Goal: Task Accomplishment & Management: Use online tool/utility

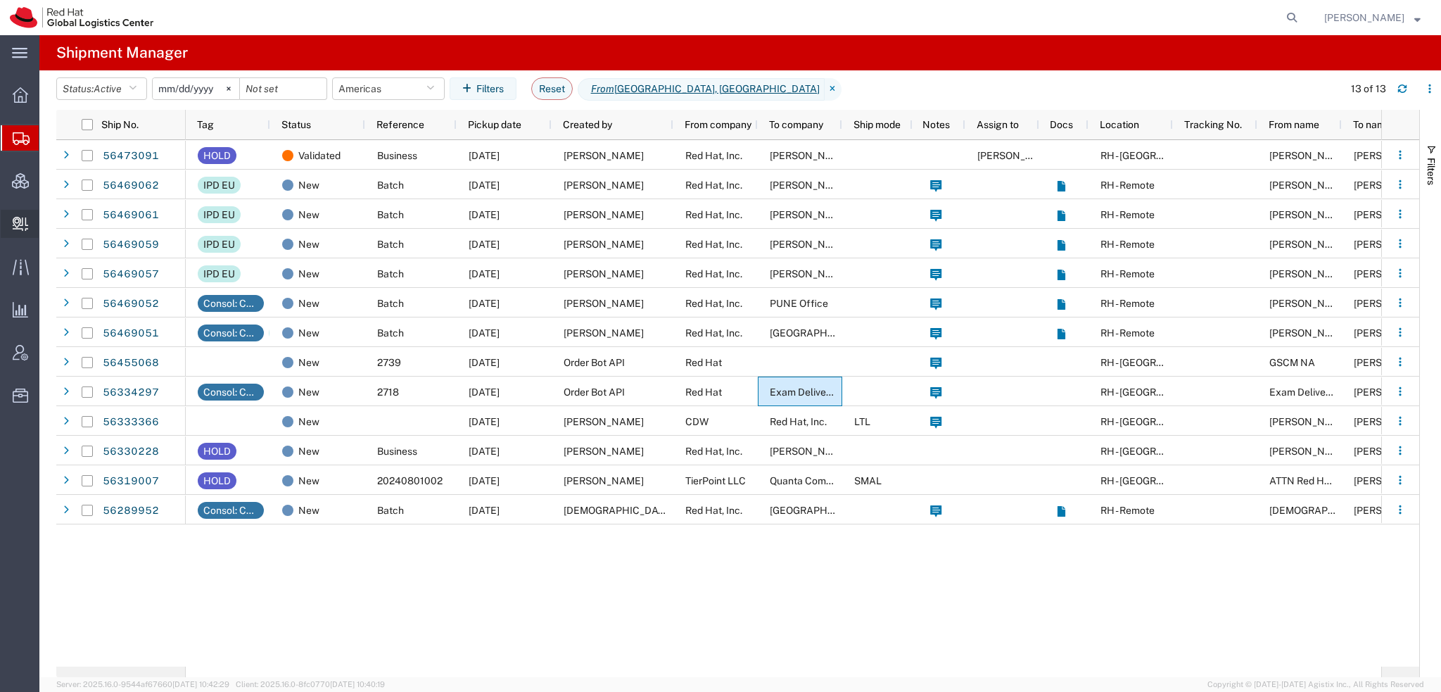
click at [0, 0] on span "Create Delivery" at bounding box center [0, 0] width 0 height 0
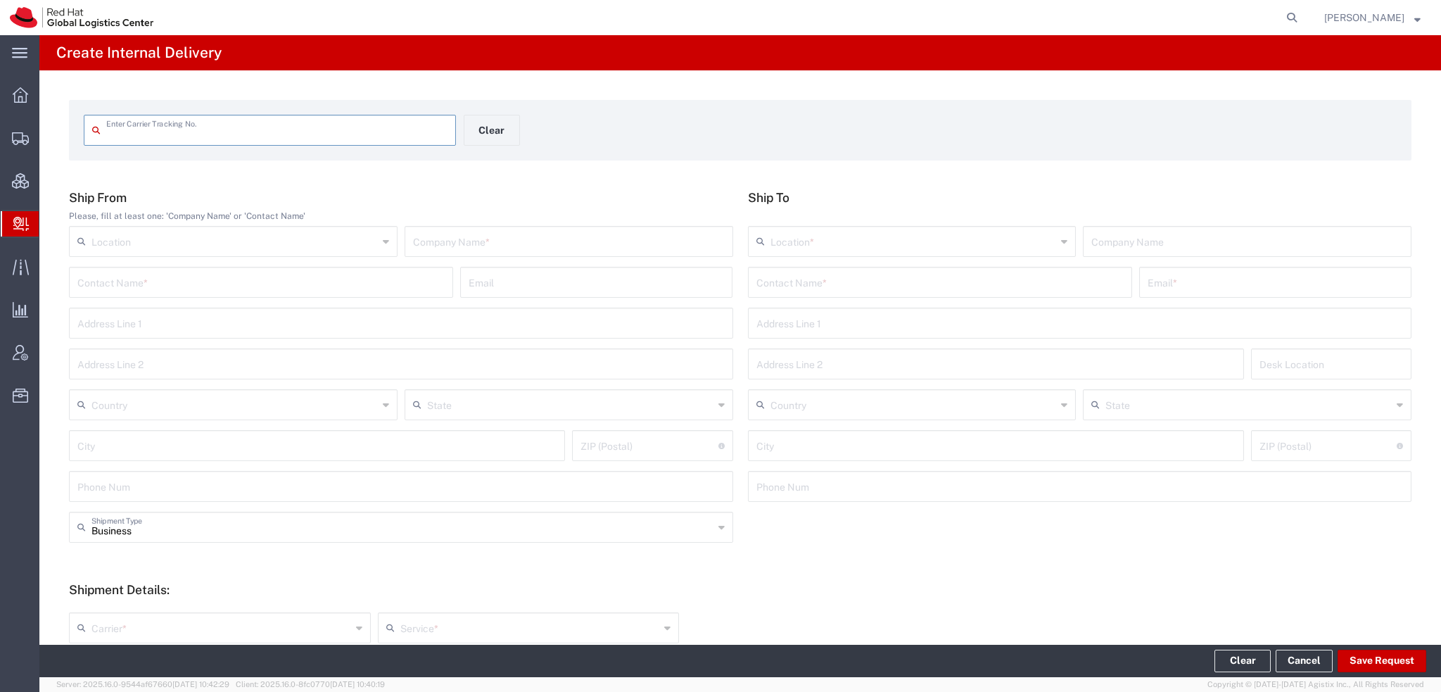
click at [237, 132] on input "text" at bounding box center [276, 129] width 341 height 25
type input "883171305015"
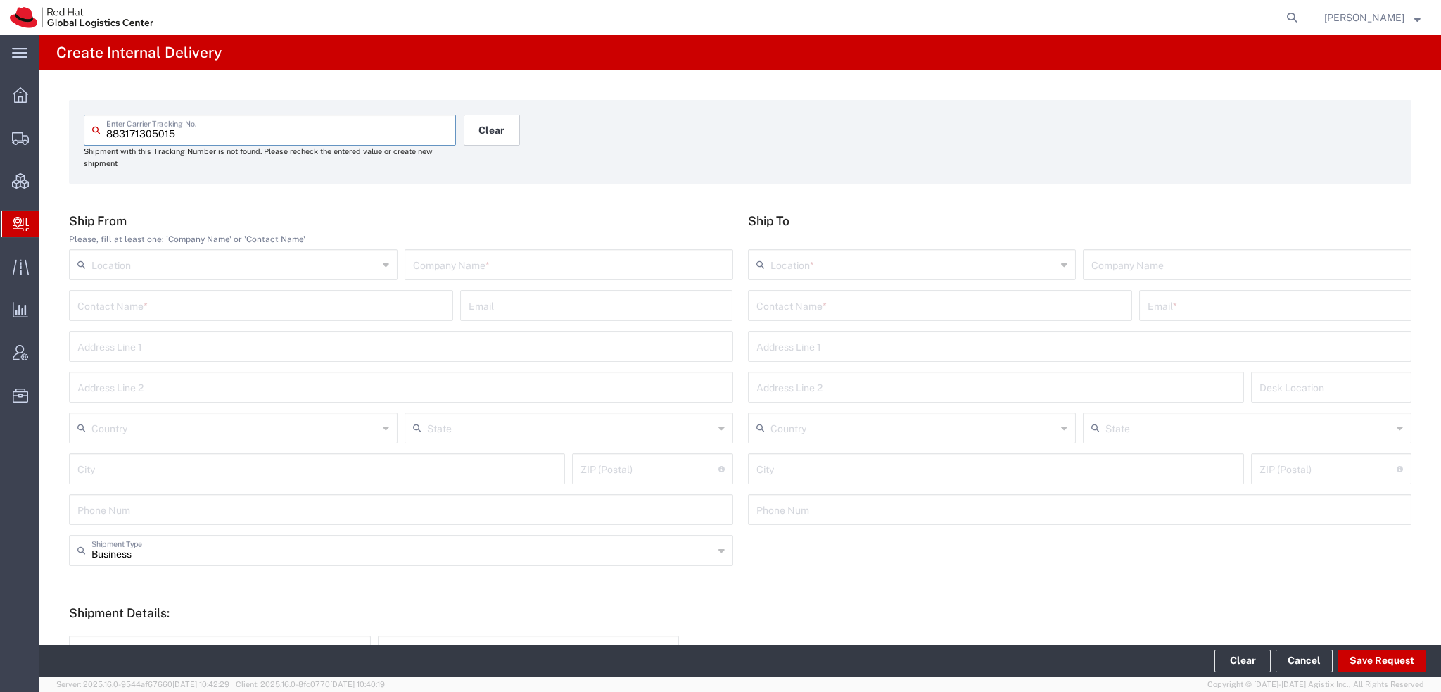
click at [504, 126] on button "Clear" at bounding box center [492, 130] width 56 height 31
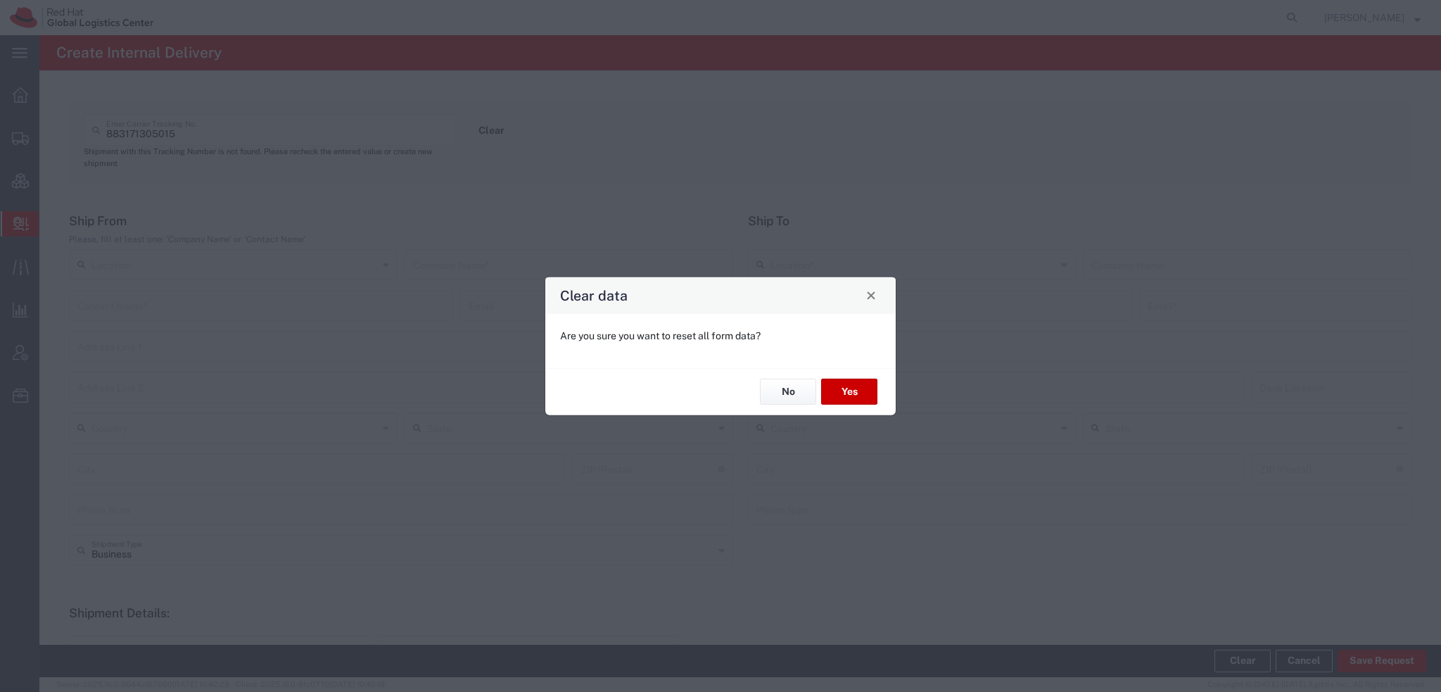
click at [831, 378] on div "No Yes" at bounding box center [720, 390] width 350 height 47
click at [836, 389] on button "Yes" at bounding box center [849, 392] width 56 height 26
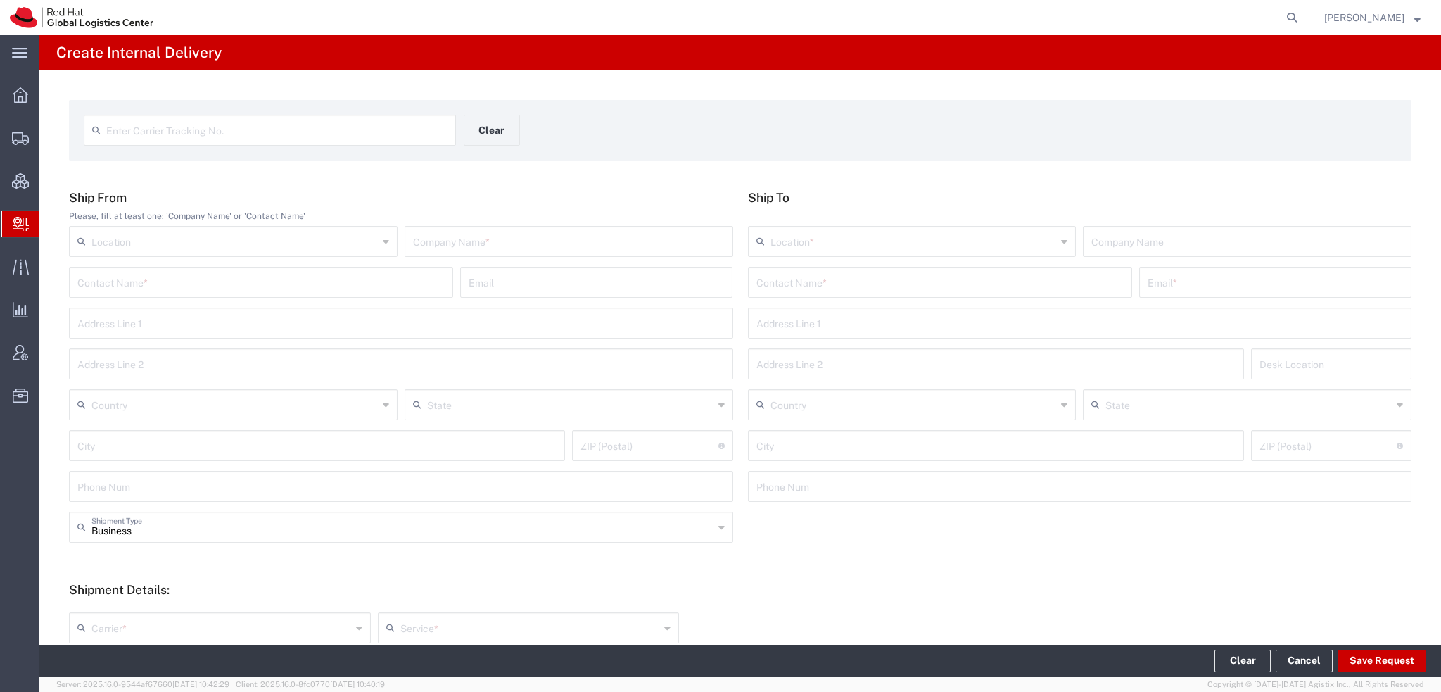
click at [165, 128] on input "text" at bounding box center [276, 129] width 341 height 25
paste input "883171305015"
type input "883171305015"
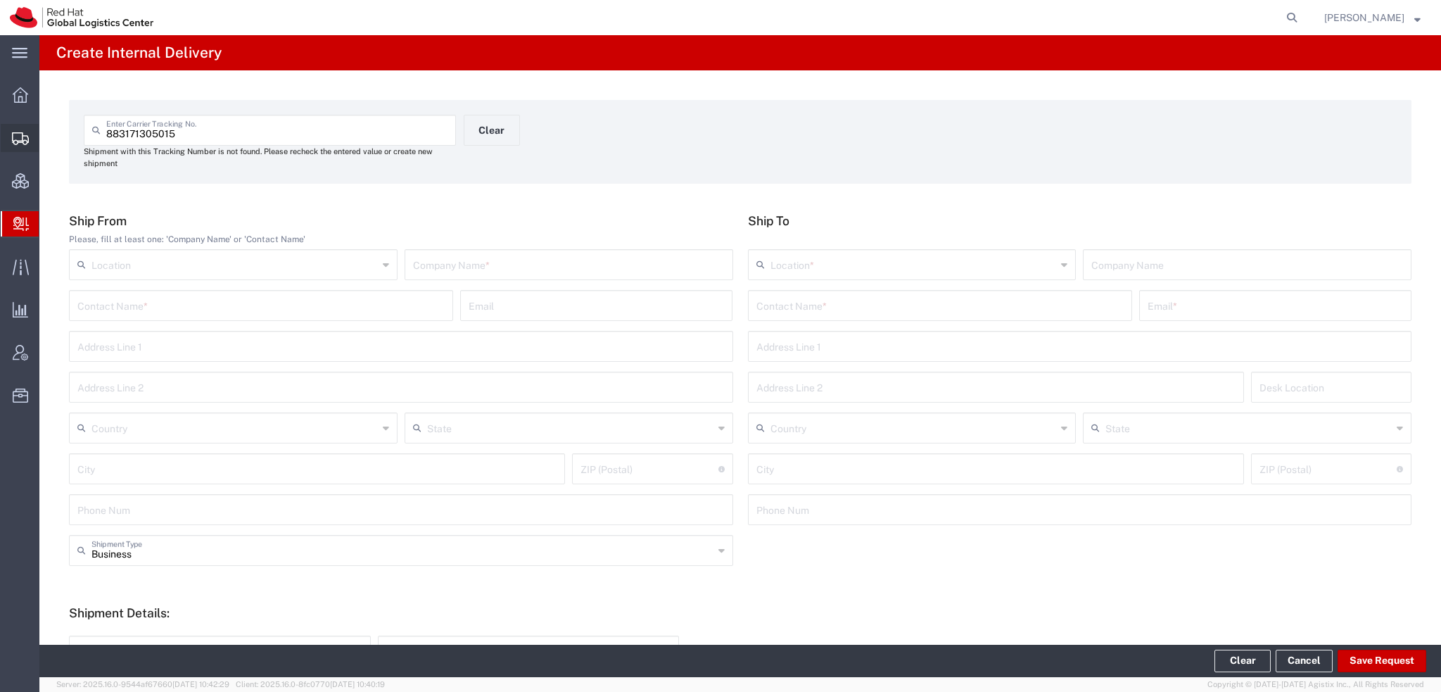
click at [0, 0] on span "Shipment Manager" at bounding box center [0, 0] width 0 height 0
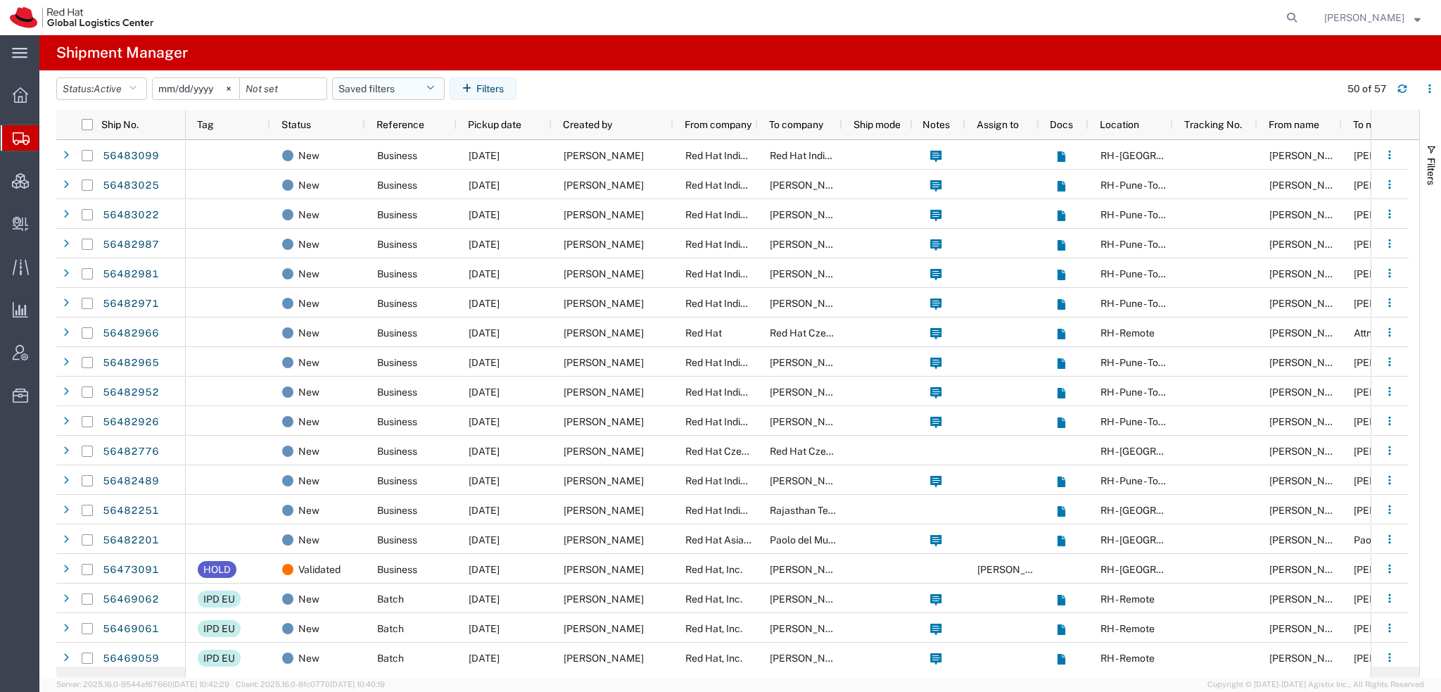
click at [440, 80] on button "Saved filters" at bounding box center [388, 88] width 113 height 23
click at [393, 151] on span "Americas" at bounding box center [426, 150] width 184 height 26
type input "2023-05-07"
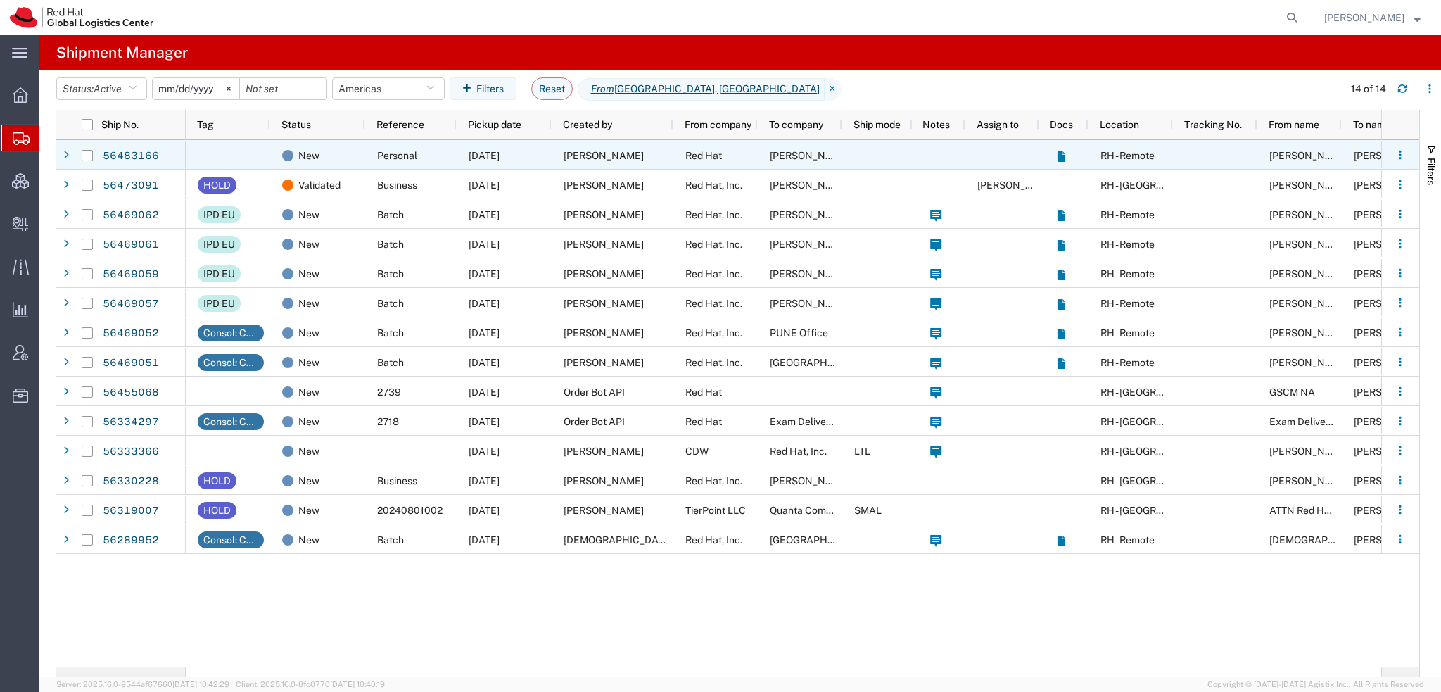
click at [590, 156] on span "Jay Koehler" at bounding box center [604, 155] width 80 height 11
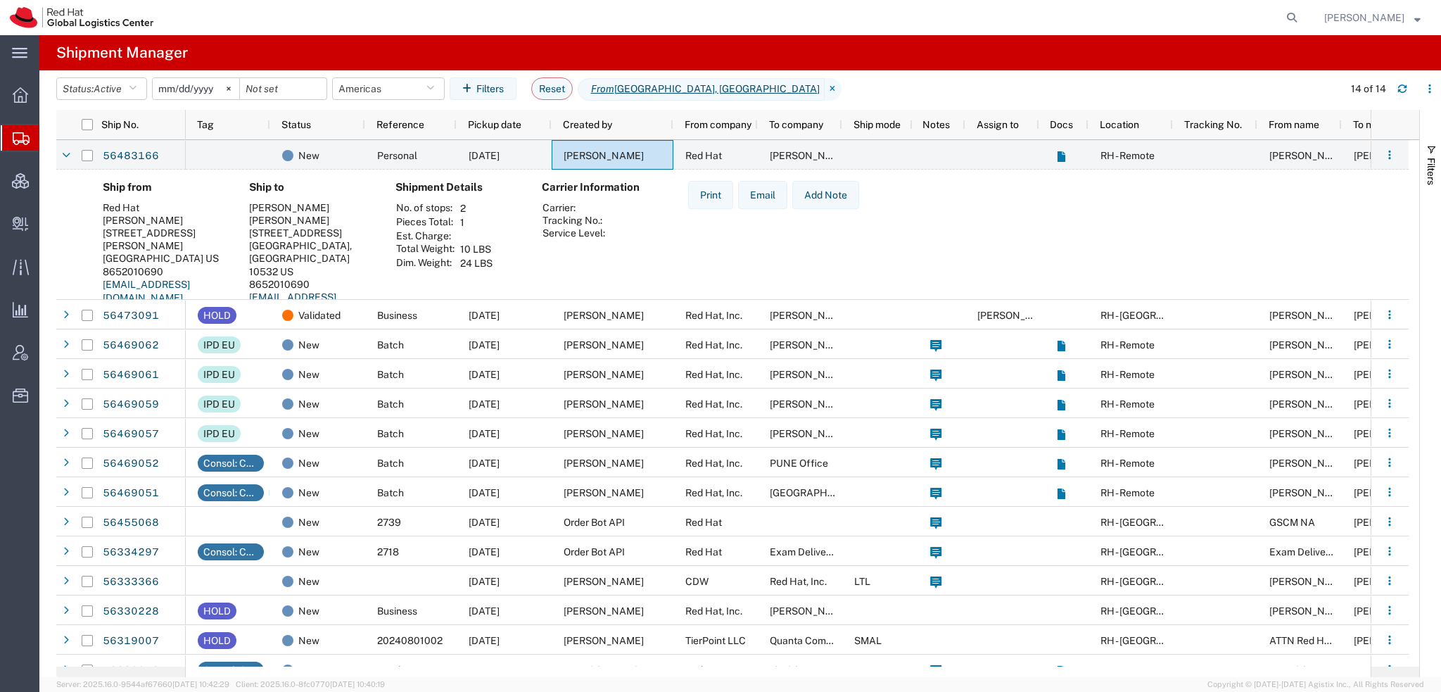
click at [1419, 18] on strong "button" at bounding box center [1417, 17] width 6 height 5
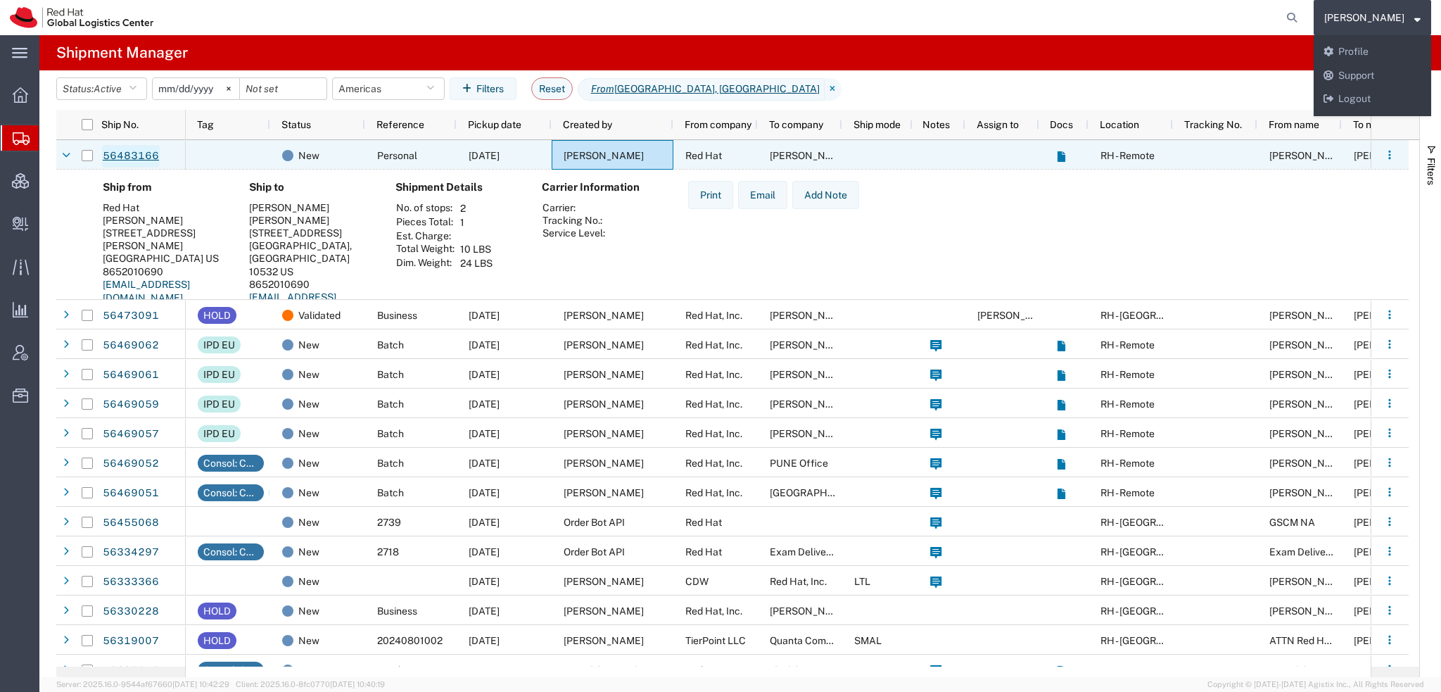
click at [129, 159] on link "56483166" at bounding box center [131, 156] width 58 height 23
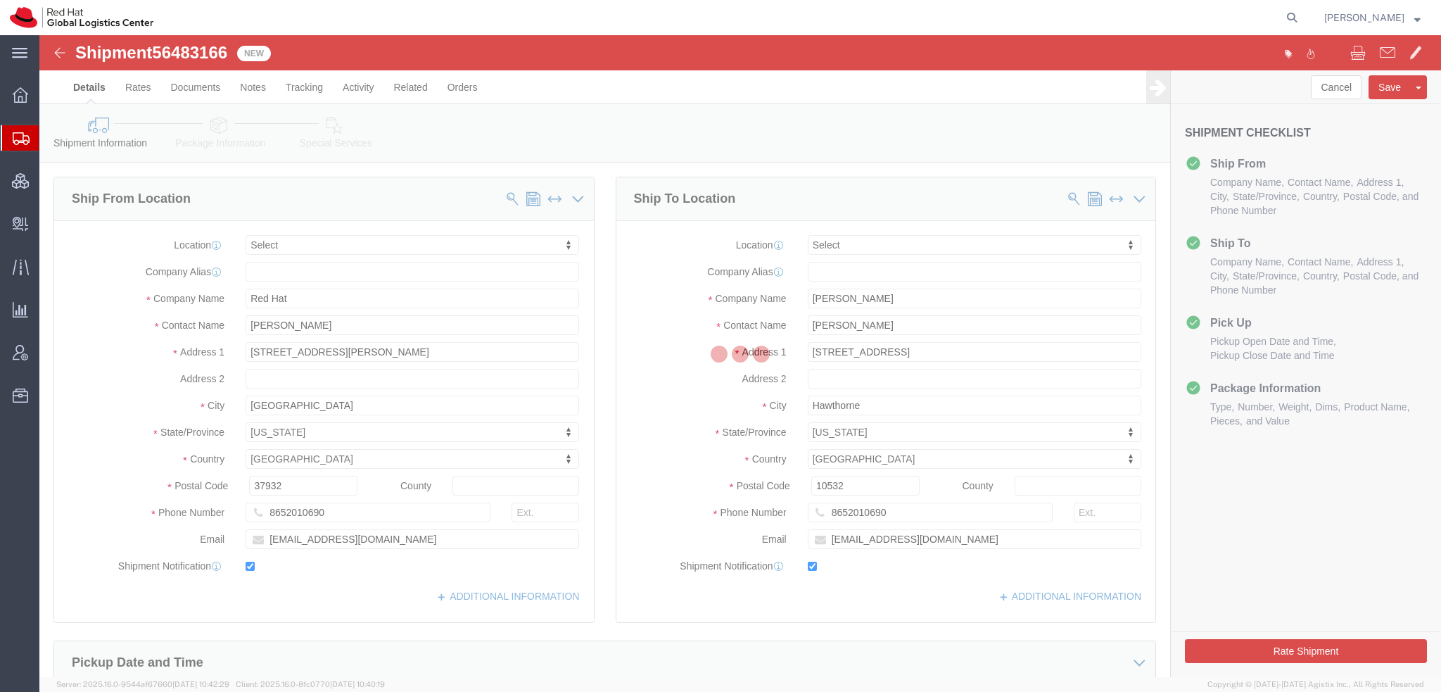
select select
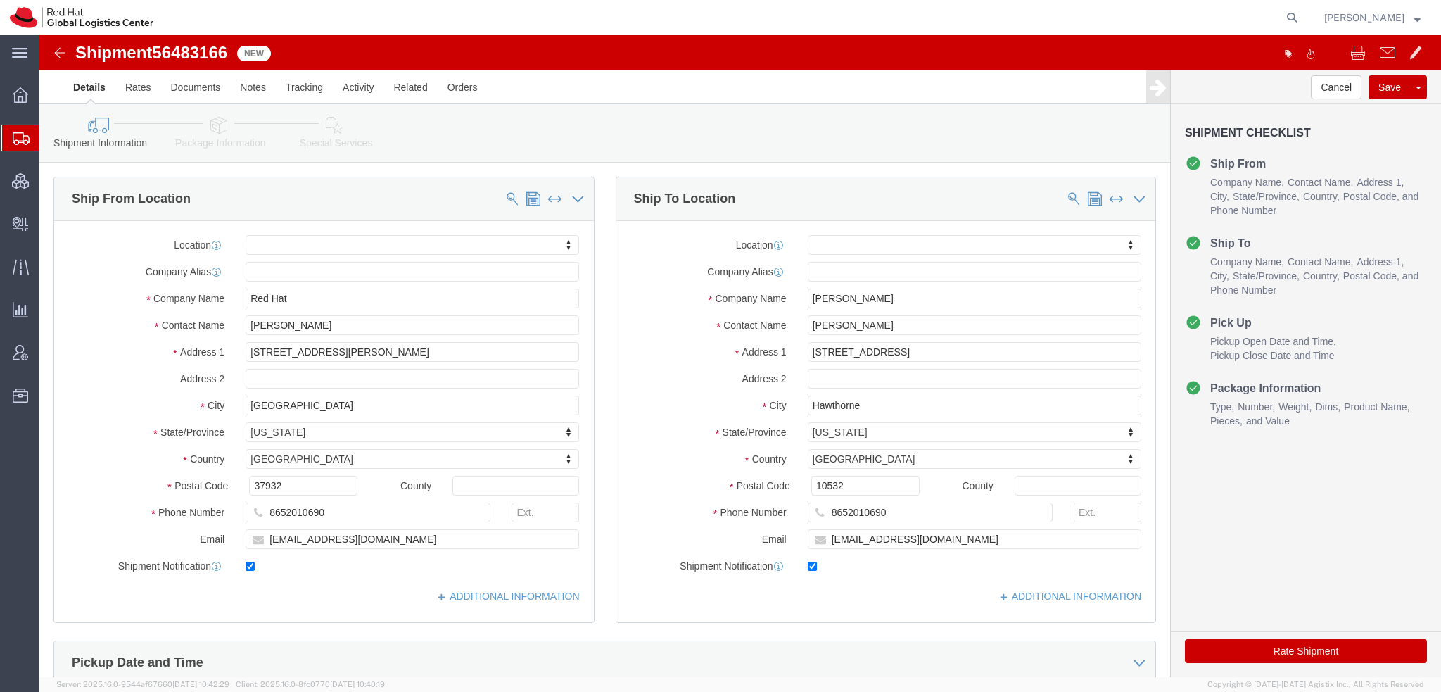
click icon
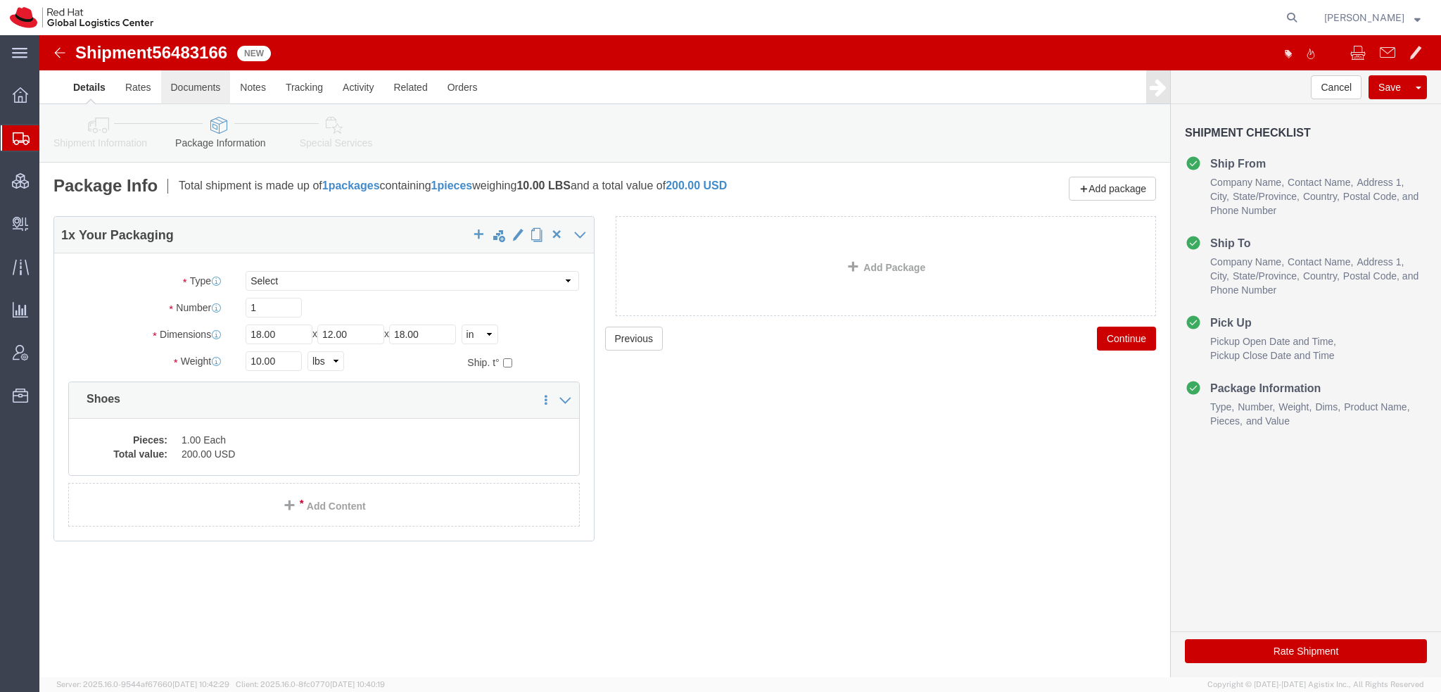
click link "Documents"
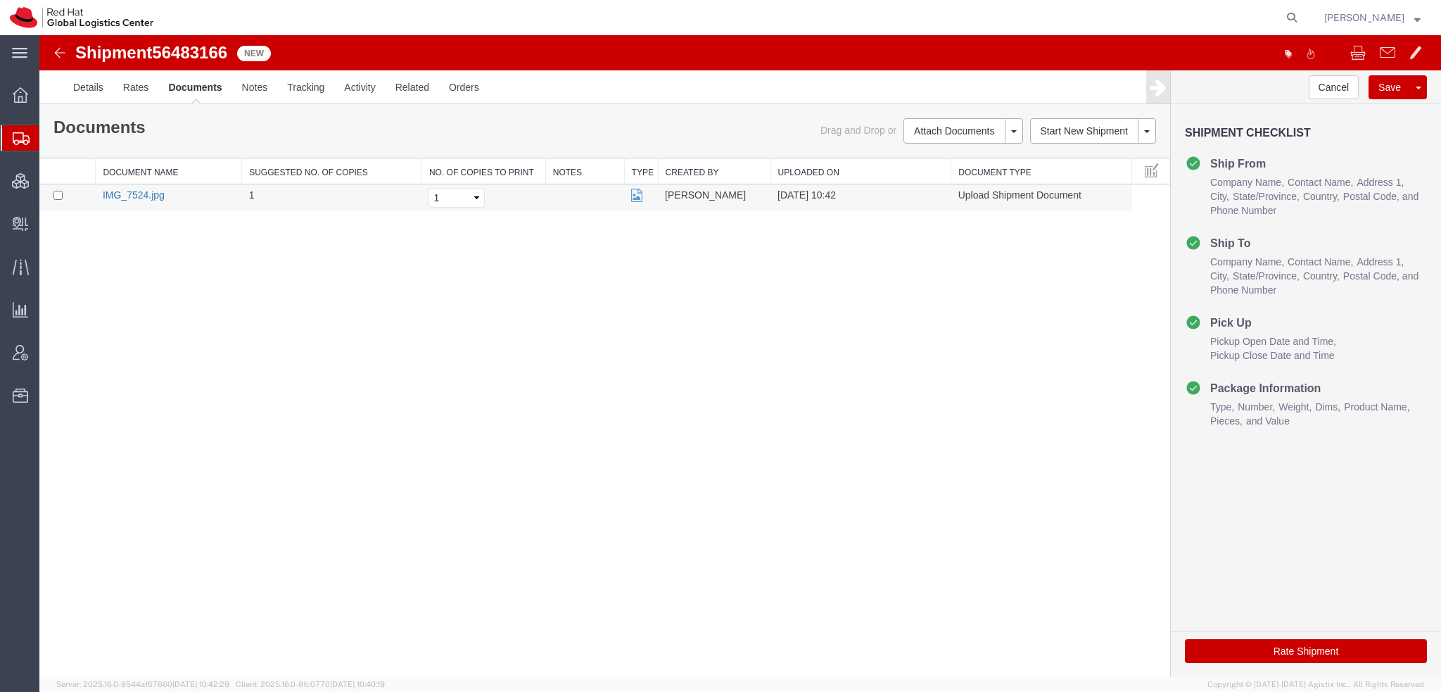
click at [127, 191] on link "IMG_7524.jpg" at bounding box center [134, 194] width 62 height 11
click at [1404, 16] on span "[PERSON_NAME]" at bounding box center [1372, 17] width 96 height 15
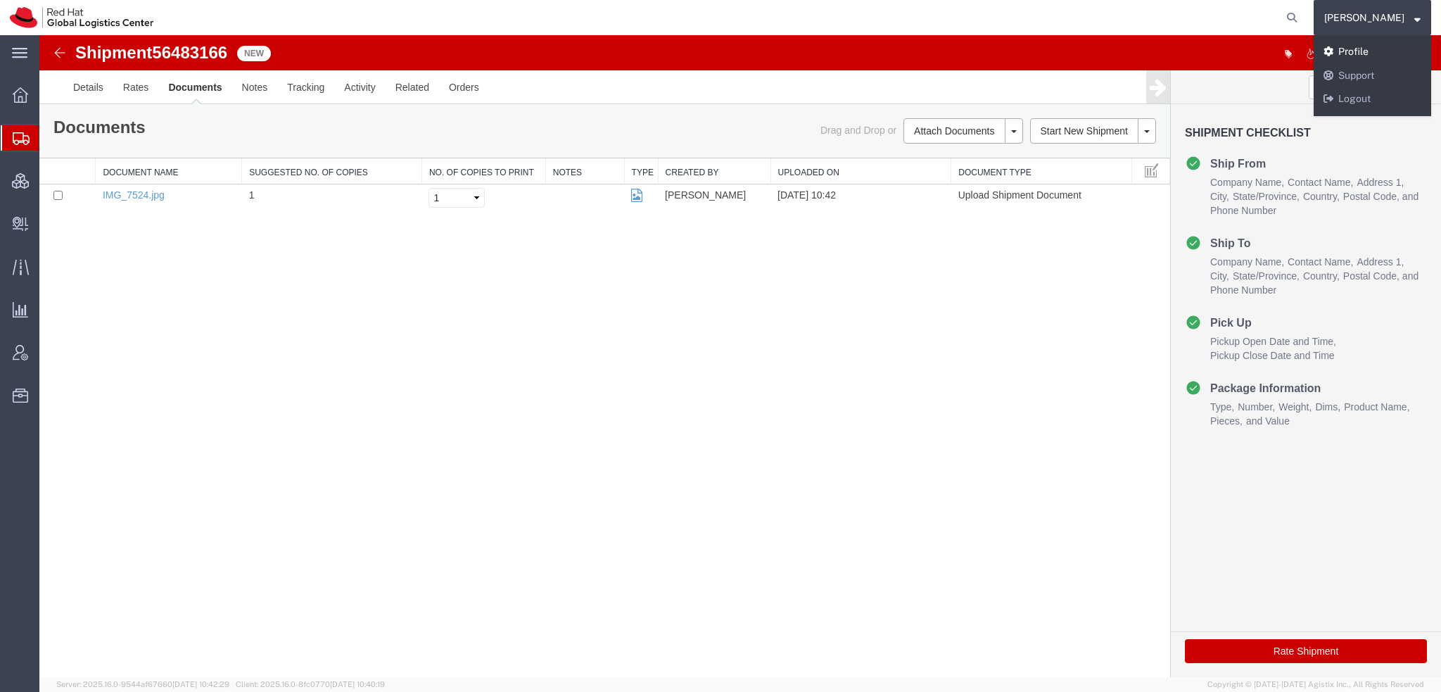
click at [1371, 49] on link "Profile" at bounding box center [1373, 52] width 118 height 24
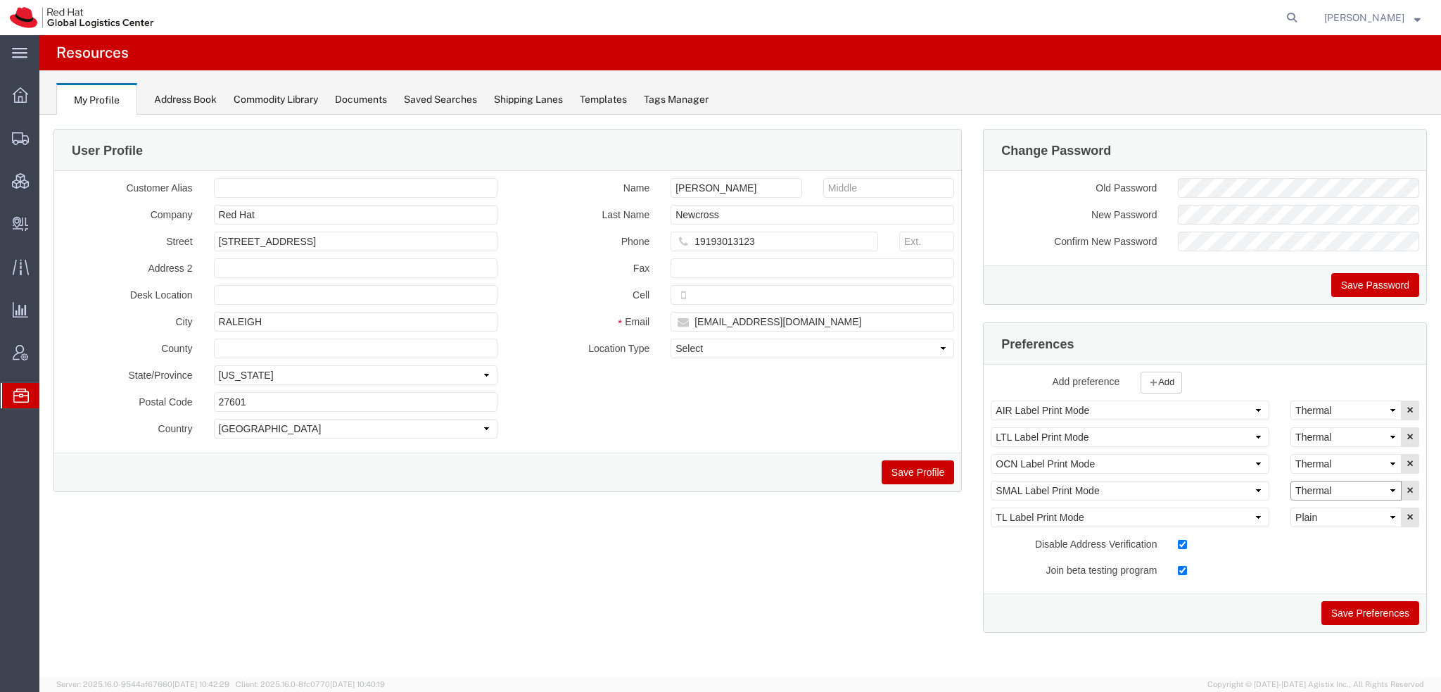
click at [1325, 486] on select "Select Plain Thermal" at bounding box center [1345, 491] width 111 height 20
select select "Plain"
click at [1290, 481] on select "Select Plain Thermal" at bounding box center [1345, 491] width 111 height 20
click at [1361, 613] on button "Save Preferences" at bounding box center [1370, 613] width 98 height 24
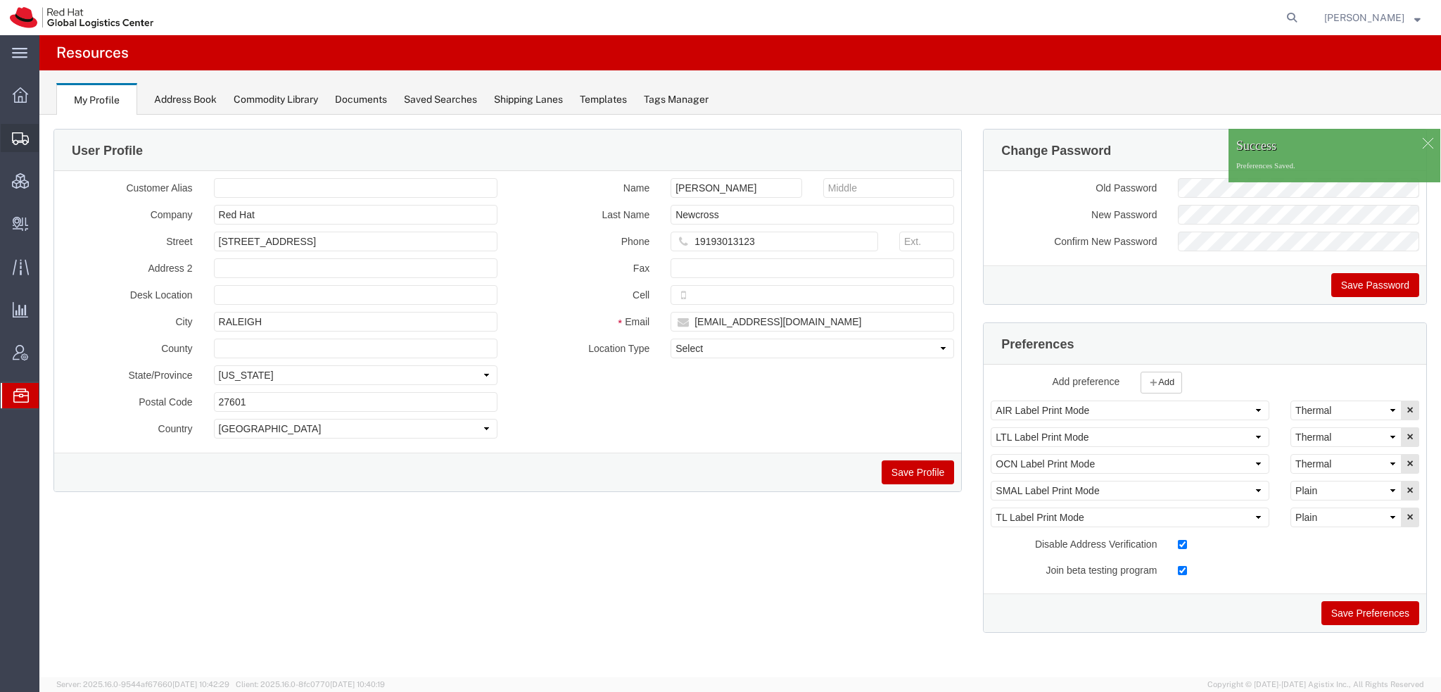
click at [0, 0] on span "Shipment Manager" at bounding box center [0, 0] width 0 height 0
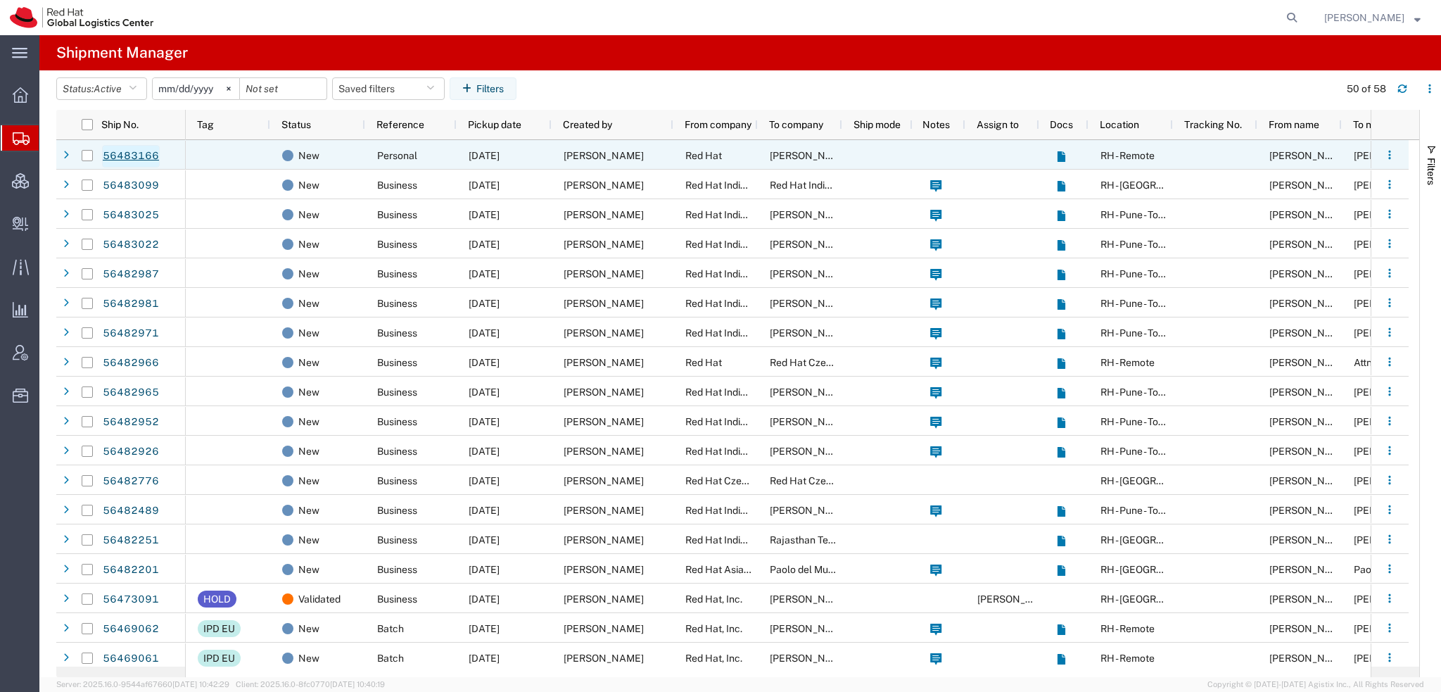
click at [144, 154] on link "56483166" at bounding box center [131, 156] width 58 height 23
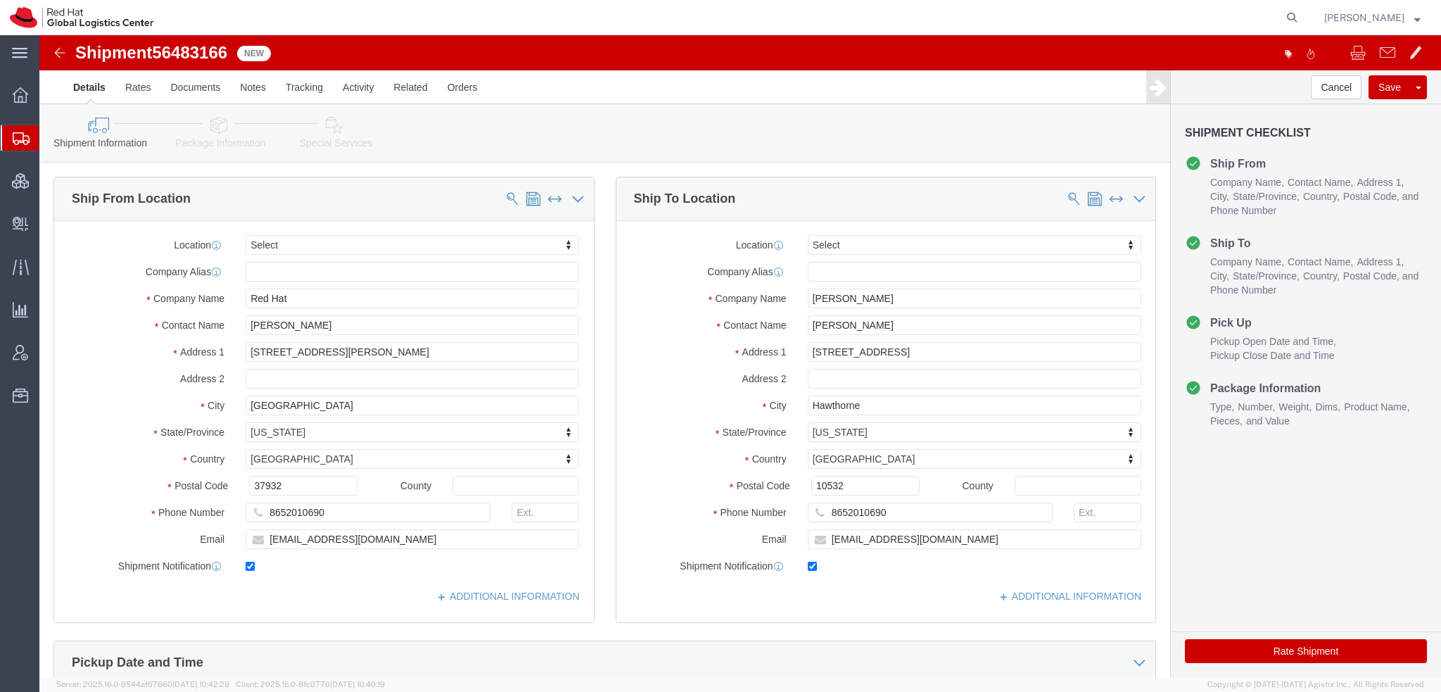
select select
click icon
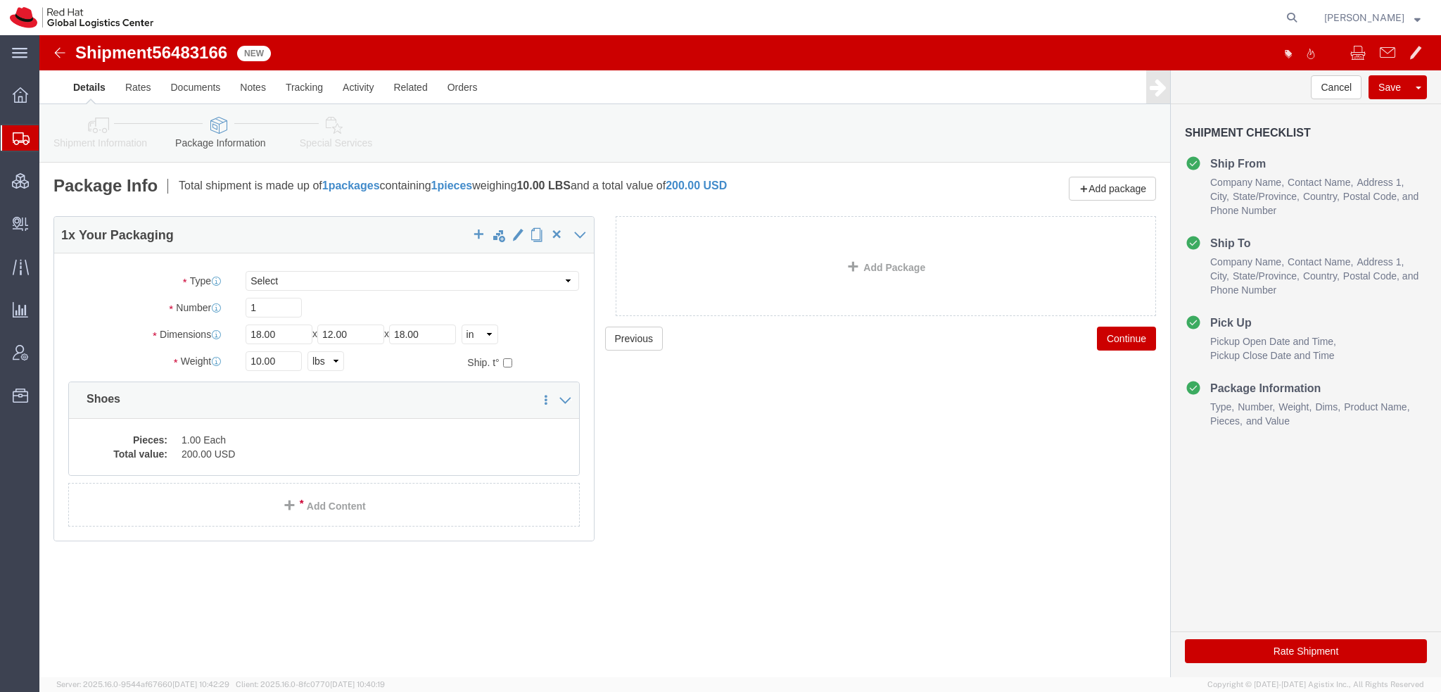
click icon
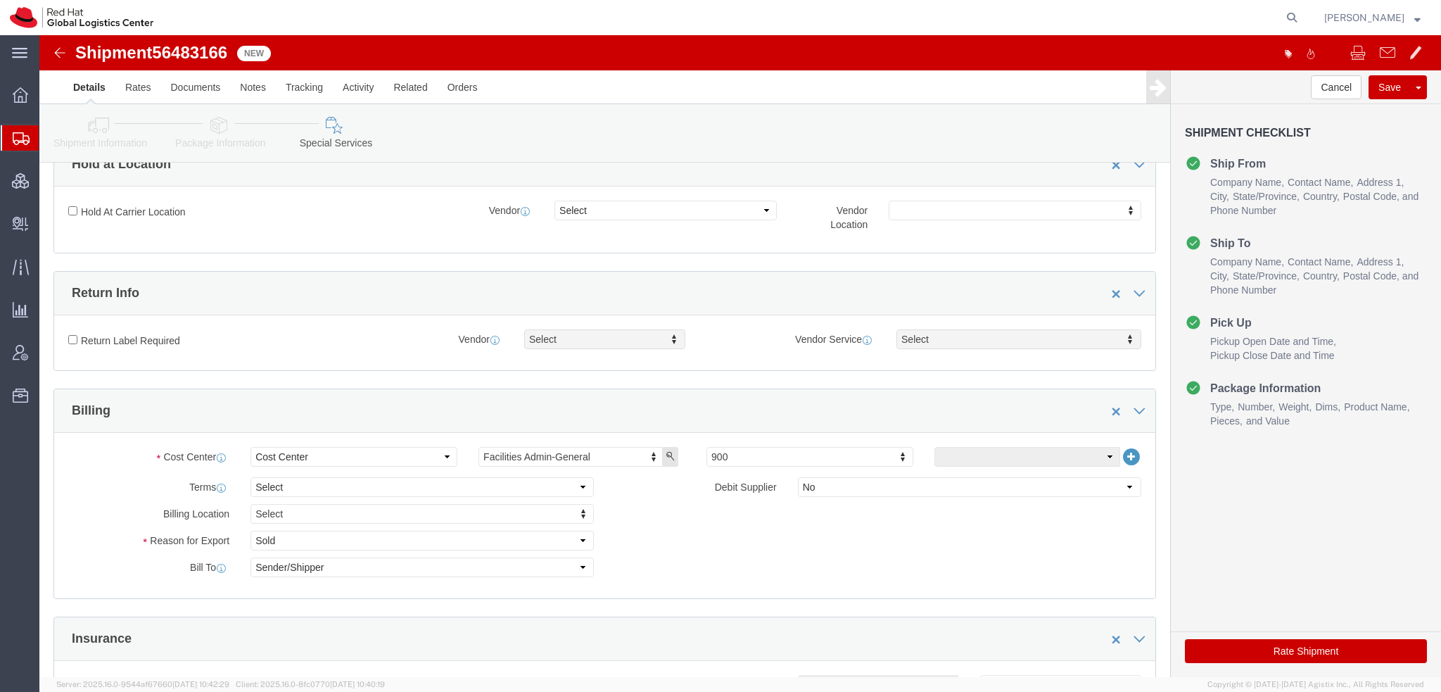
scroll to position [633, 0]
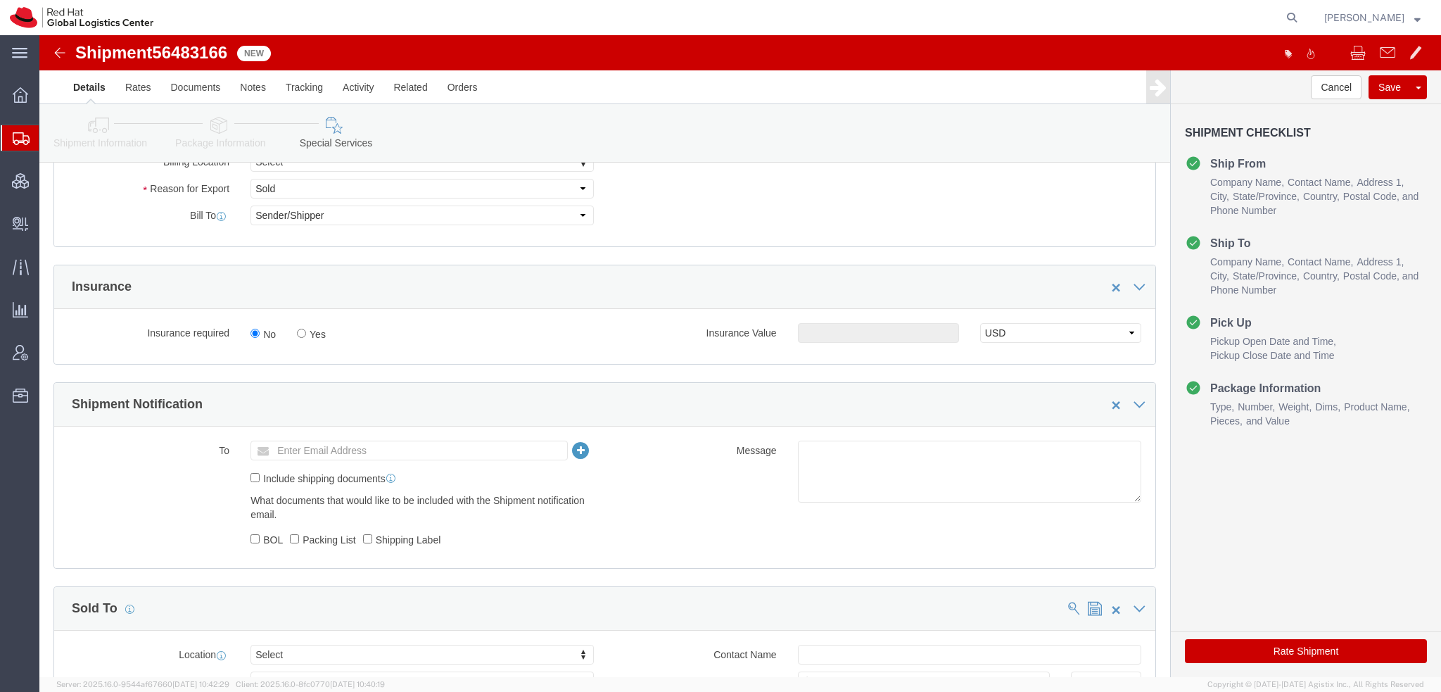
click button "Rate Shipment"
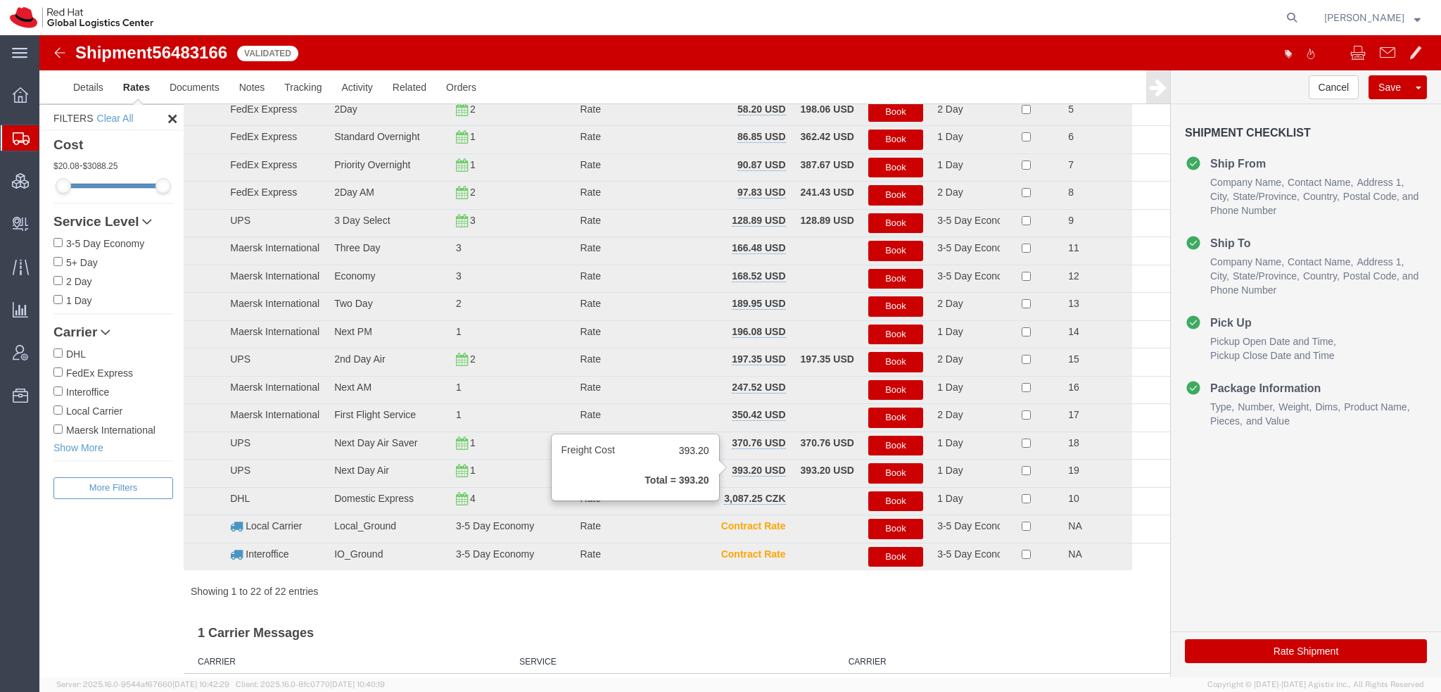
scroll to position [0, 0]
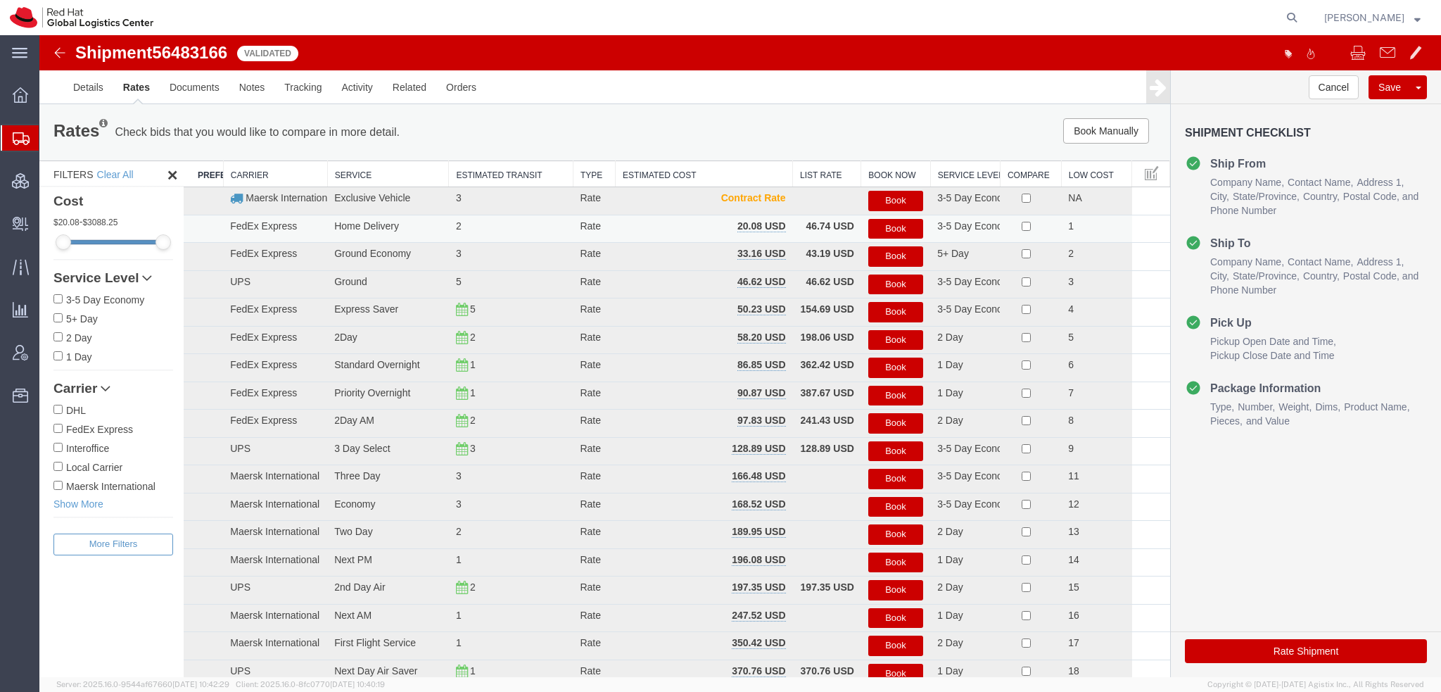
click at [887, 229] on button "Book" at bounding box center [895, 229] width 55 height 20
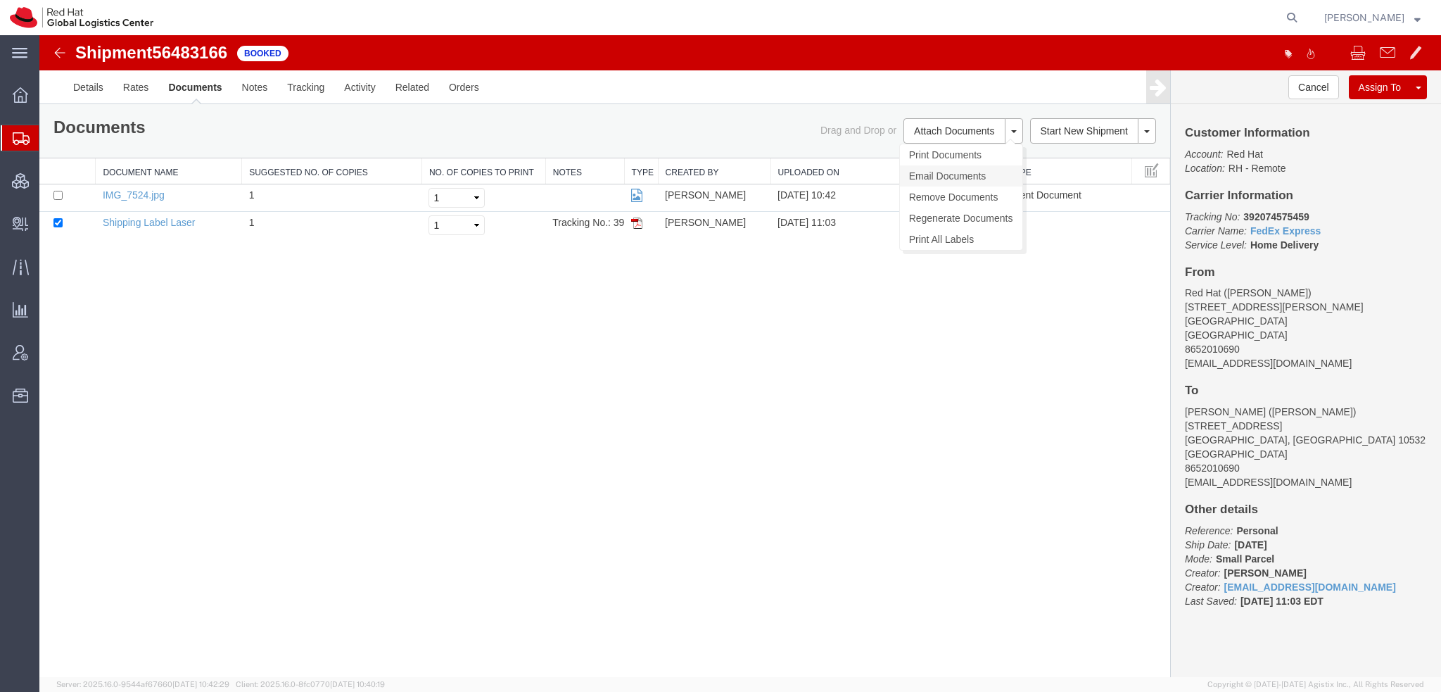
click at [932, 171] on link "Email Documents" at bounding box center [961, 175] width 122 height 21
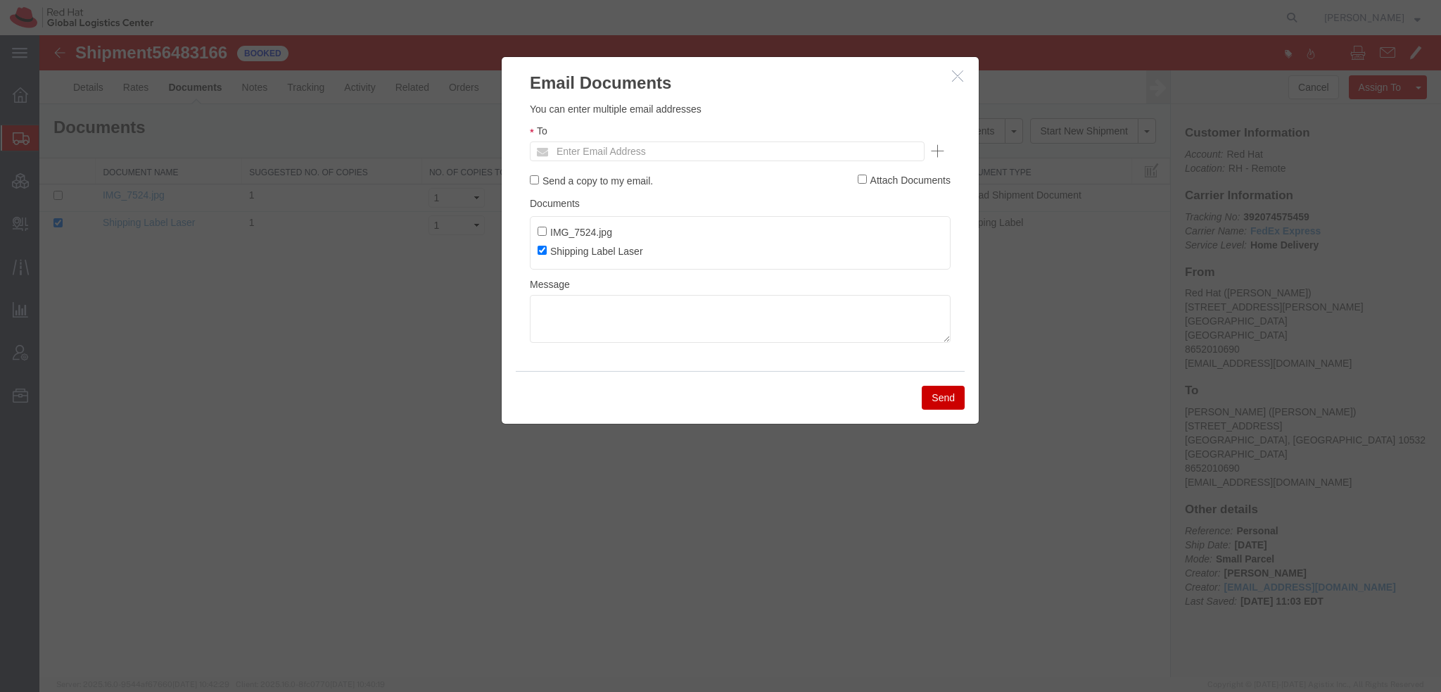
click at [949, 72] on h2 "Email Documents" at bounding box center [740, 76] width 477 height 38
click at [957, 74] on icon "button" at bounding box center [957, 76] width 11 height 12
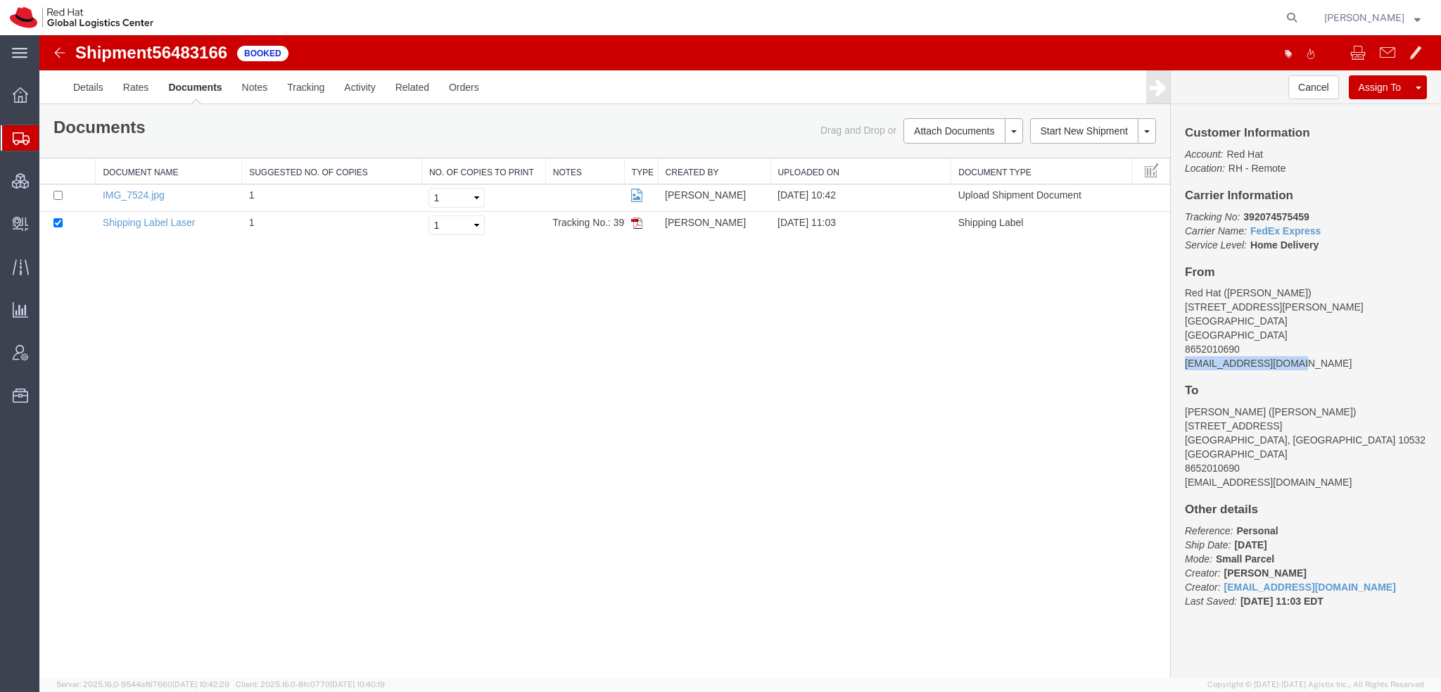
drag, startPoint x: 1294, startPoint y: 359, endPoint x: 1187, endPoint y: 367, distance: 107.2
click at [1187, 367] on address "Red Hat (Jacqueline Koehler) 10629 Hardin Valley Rd Knoxville, TN 37932 United …" at bounding box center [1306, 328] width 242 height 84
copy address "koehler1200@gmail.com"
click at [932, 179] on link "Email Documents" at bounding box center [961, 175] width 122 height 21
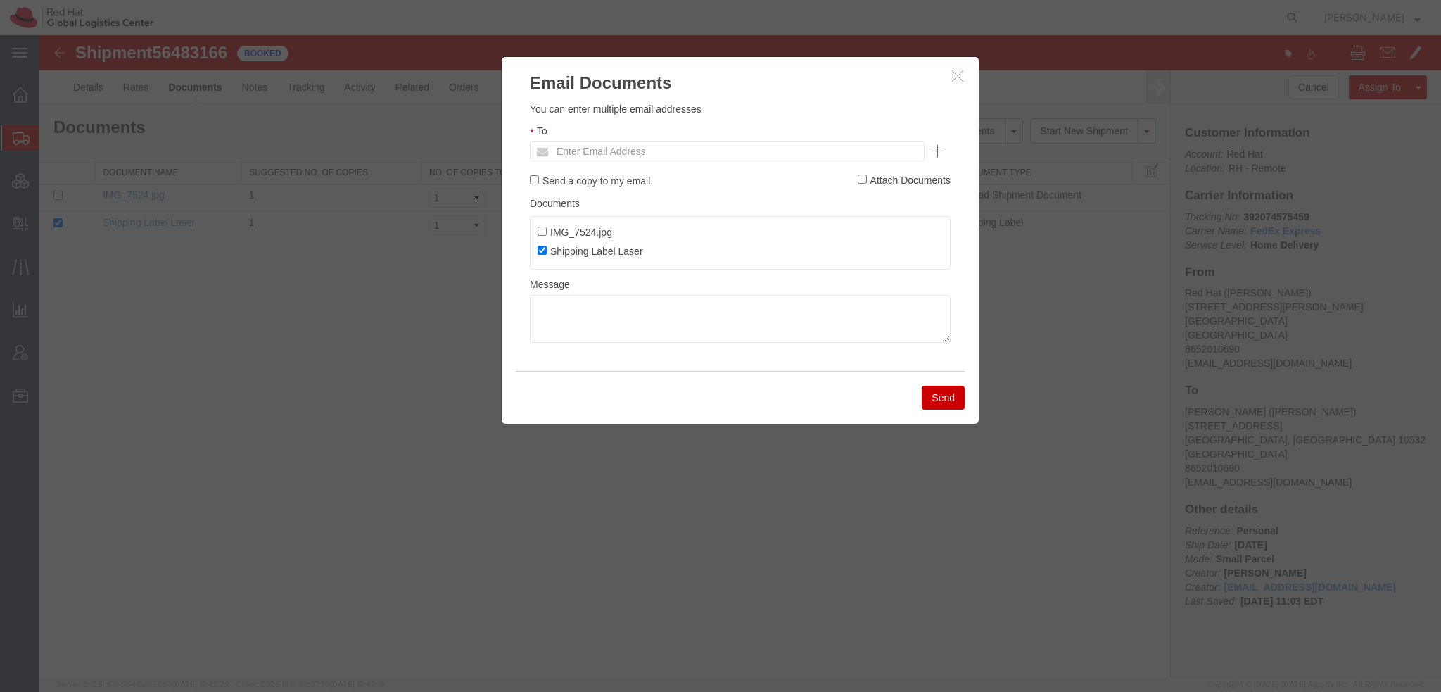
click at [712, 136] on div "To Enter Email Address" at bounding box center [740, 142] width 421 height 38
click at [702, 151] on input "text" at bounding box center [632, 151] width 165 height 18
paste input "koehler1200@gmail.com"
type input "koehler1200@gmail.com"
type input "Enter Email Address"
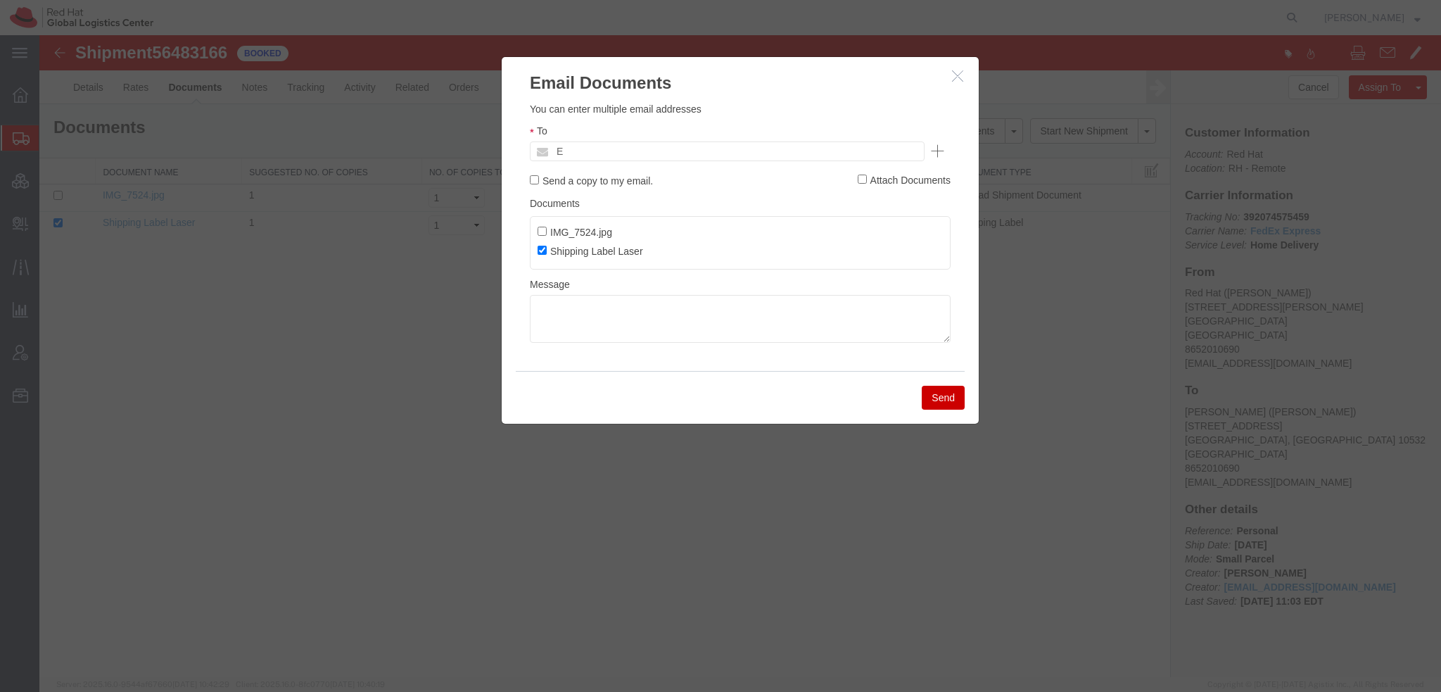
click at [956, 81] on icon "button" at bounding box center [957, 76] width 11 height 12
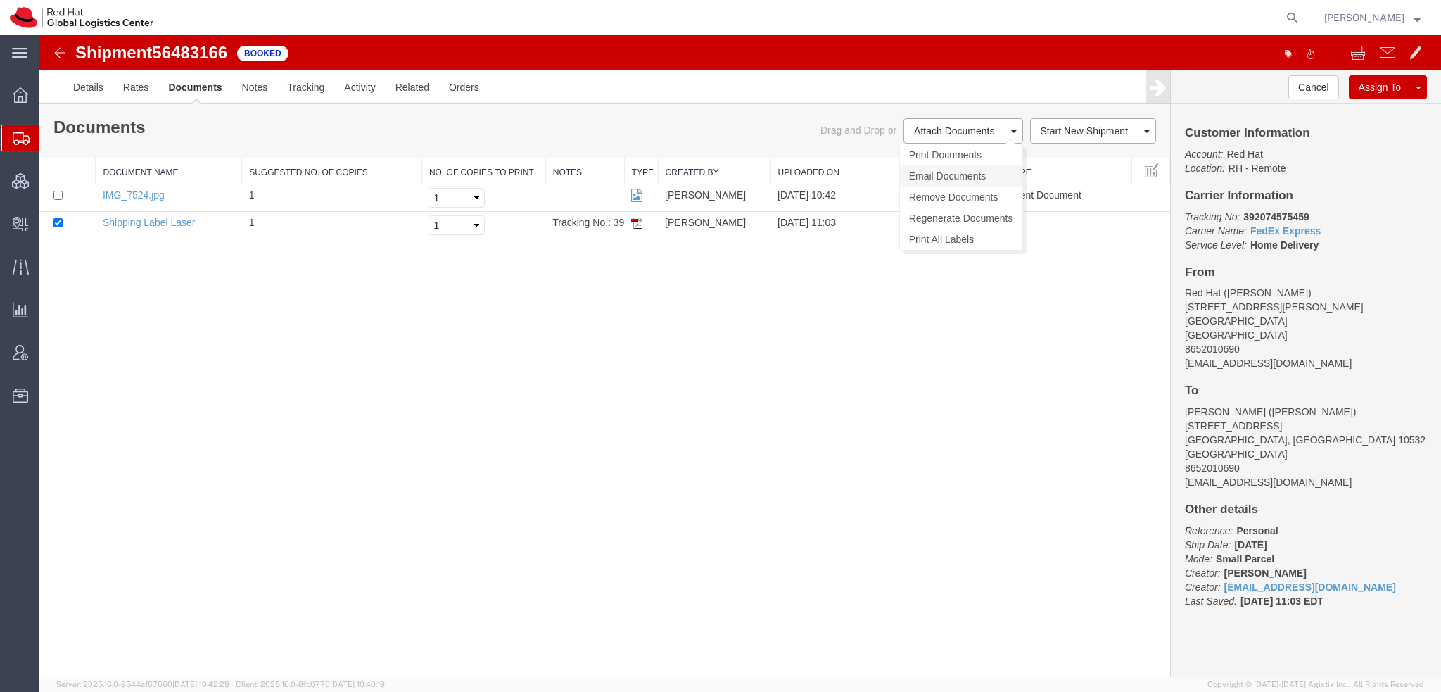
click at [945, 175] on link "Email Documents" at bounding box center [961, 175] width 122 height 21
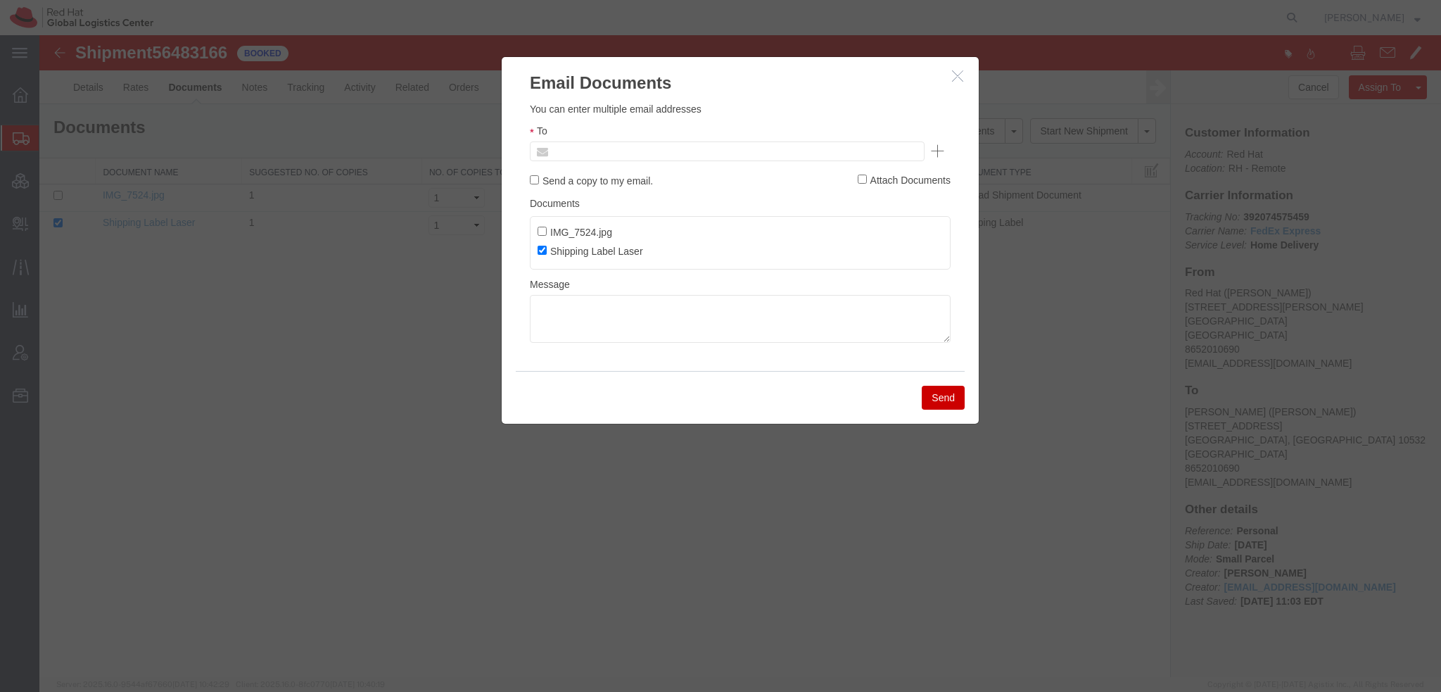
click at [592, 146] on input "text" at bounding box center [632, 151] width 165 height 18
paste input "koehler1200@gmail.com"
type input "koehler1200@gmail.com"
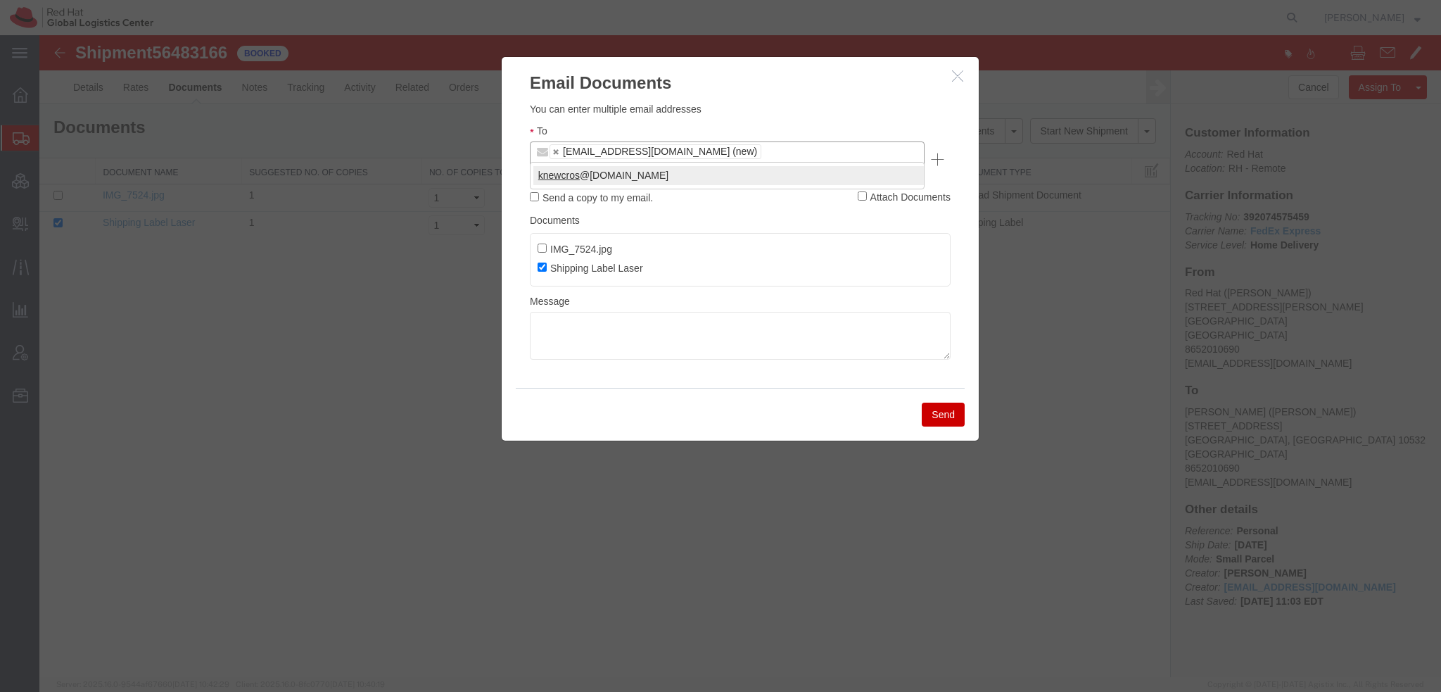
type input "knewcros"
click at [949, 402] on button "Send" at bounding box center [943, 414] width 43 height 24
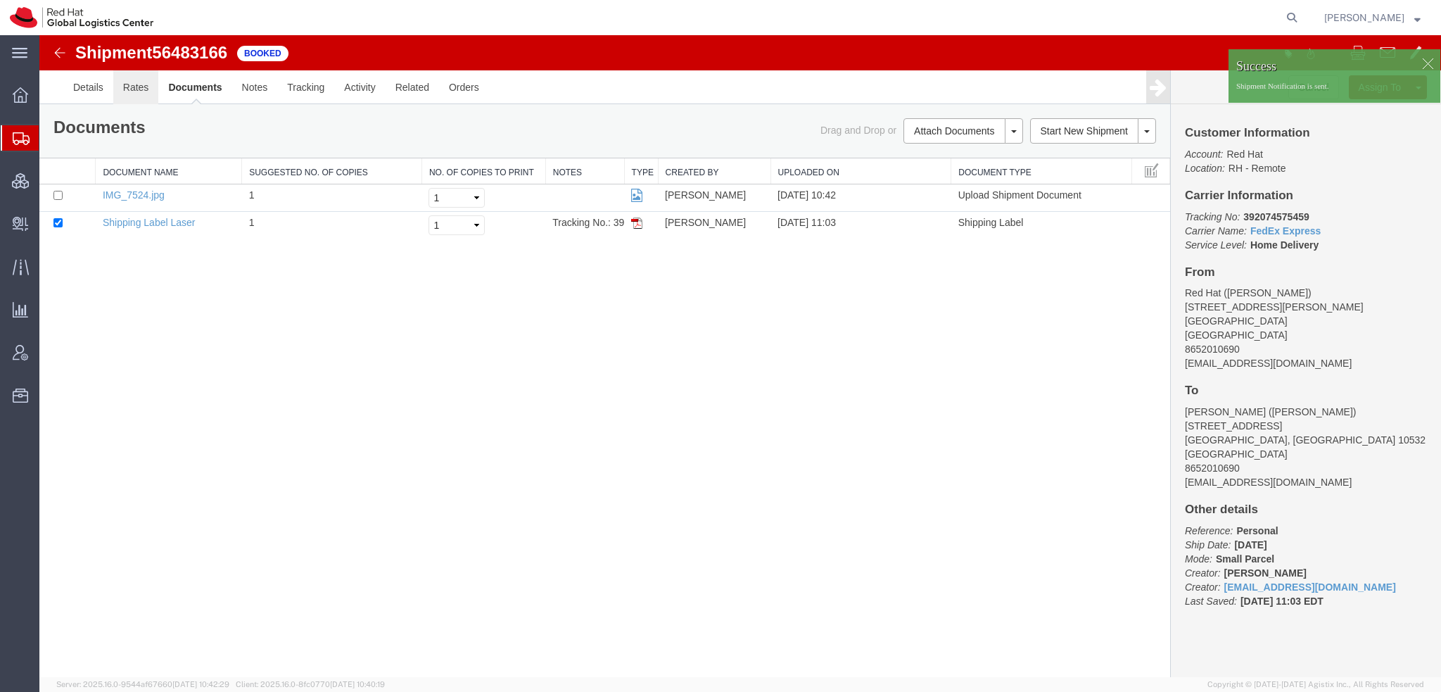
click at [136, 83] on link "Rates" at bounding box center [136, 87] width 46 height 34
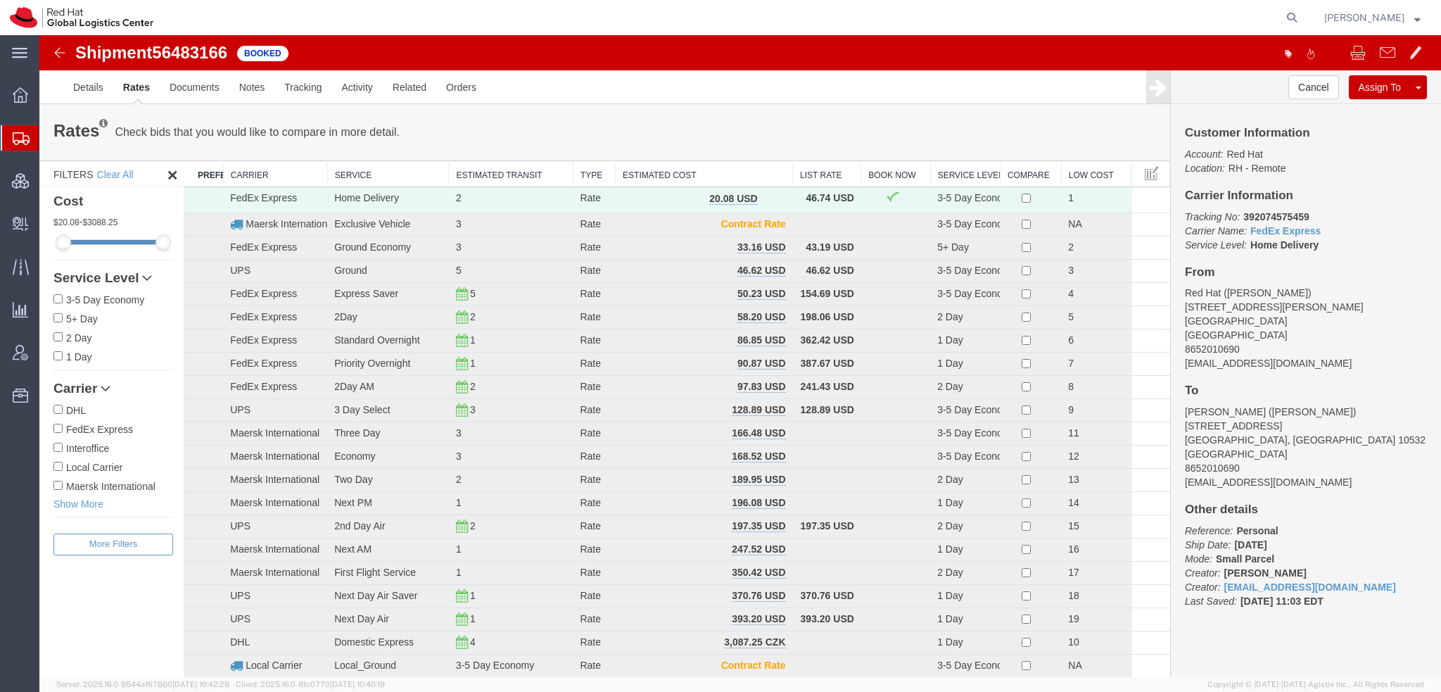
click at [1415, 18] on strong "button" at bounding box center [1417, 17] width 6 height 5
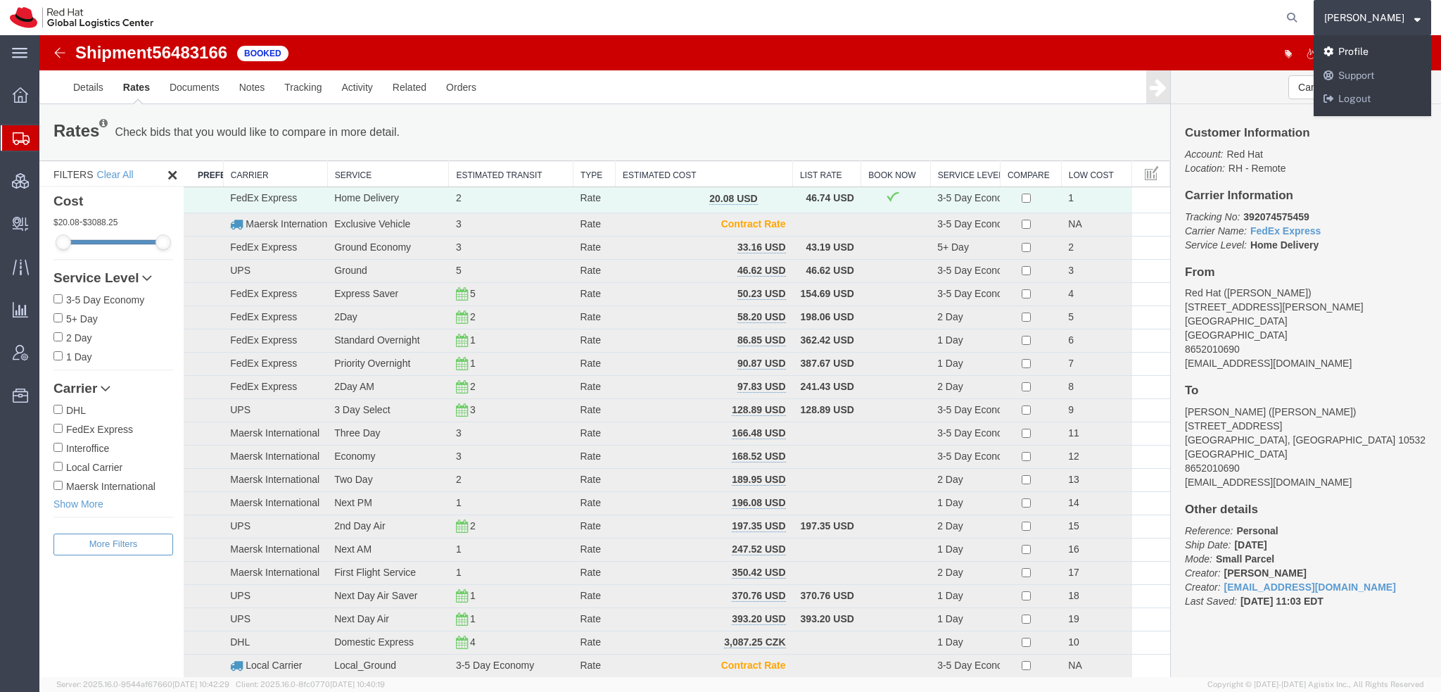
click at [1379, 50] on link "Profile" at bounding box center [1373, 52] width 118 height 24
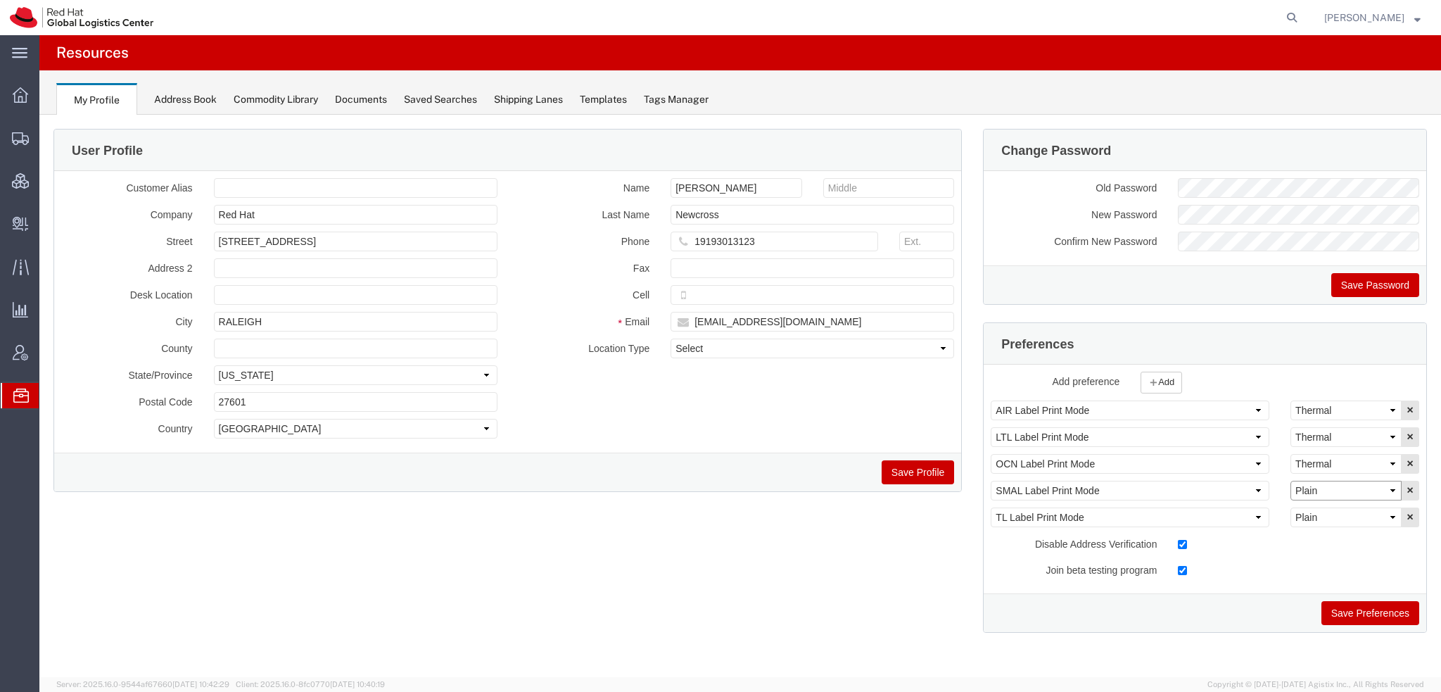
click at [1318, 493] on select "Select Plain Thermal" at bounding box center [1345, 491] width 111 height 20
select select "Thermal"
click at [1290, 481] on select "Select Plain Thermal" at bounding box center [1345, 491] width 111 height 20
click at [1348, 602] on button "Save Preferences" at bounding box center [1370, 613] width 98 height 24
click at [0, 0] on span "Shipment Manager" at bounding box center [0, 0] width 0 height 0
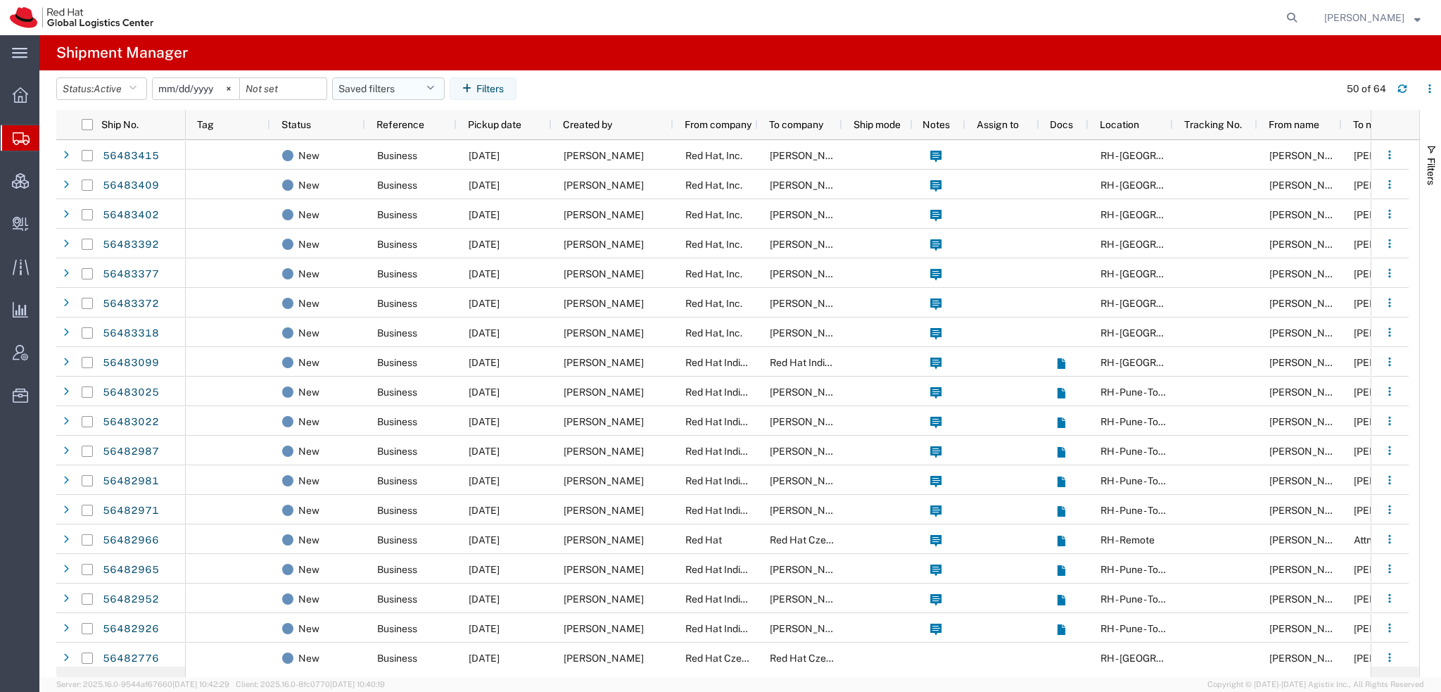
click at [420, 84] on button "Saved filters" at bounding box center [388, 88] width 113 height 23
click at [391, 153] on span "Americas" at bounding box center [426, 150] width 184 height 26
type input "[DATE]"
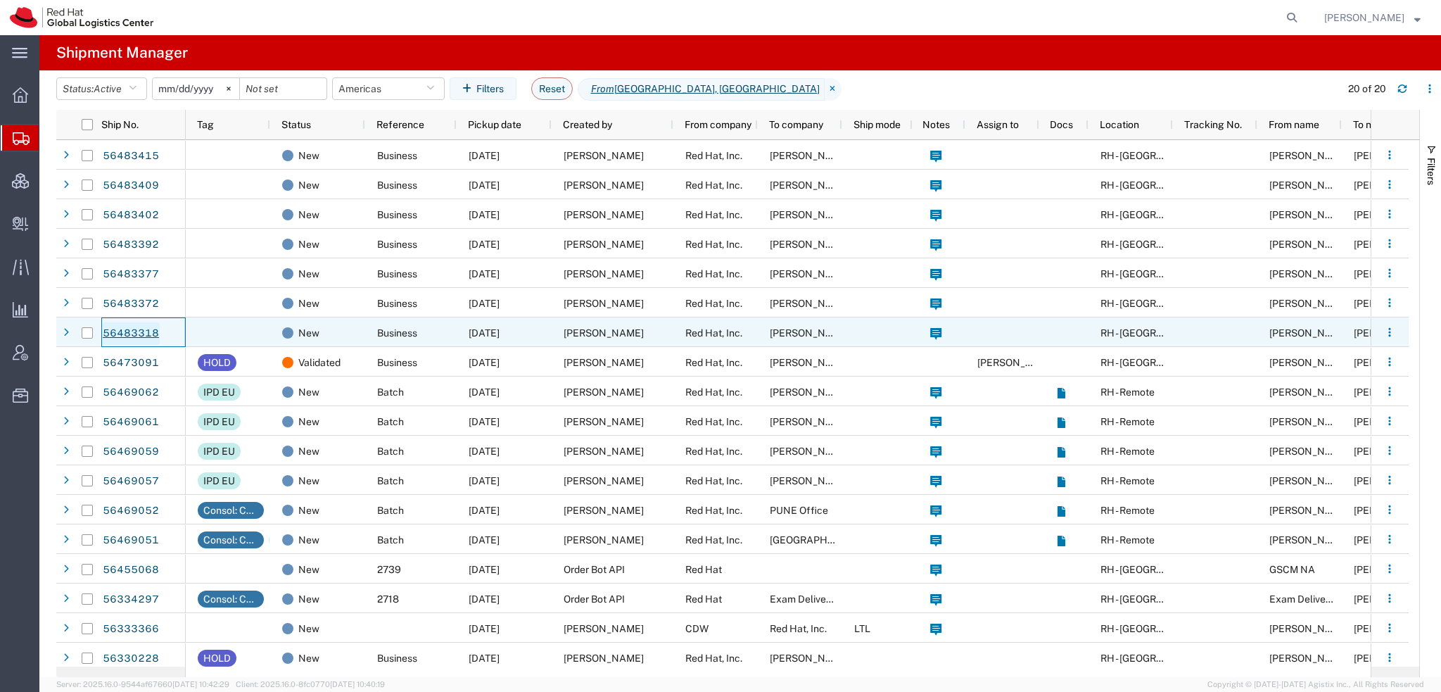
click at [127, 331] on link "56483318" at bounding box center [131, 333] width 58 height 23
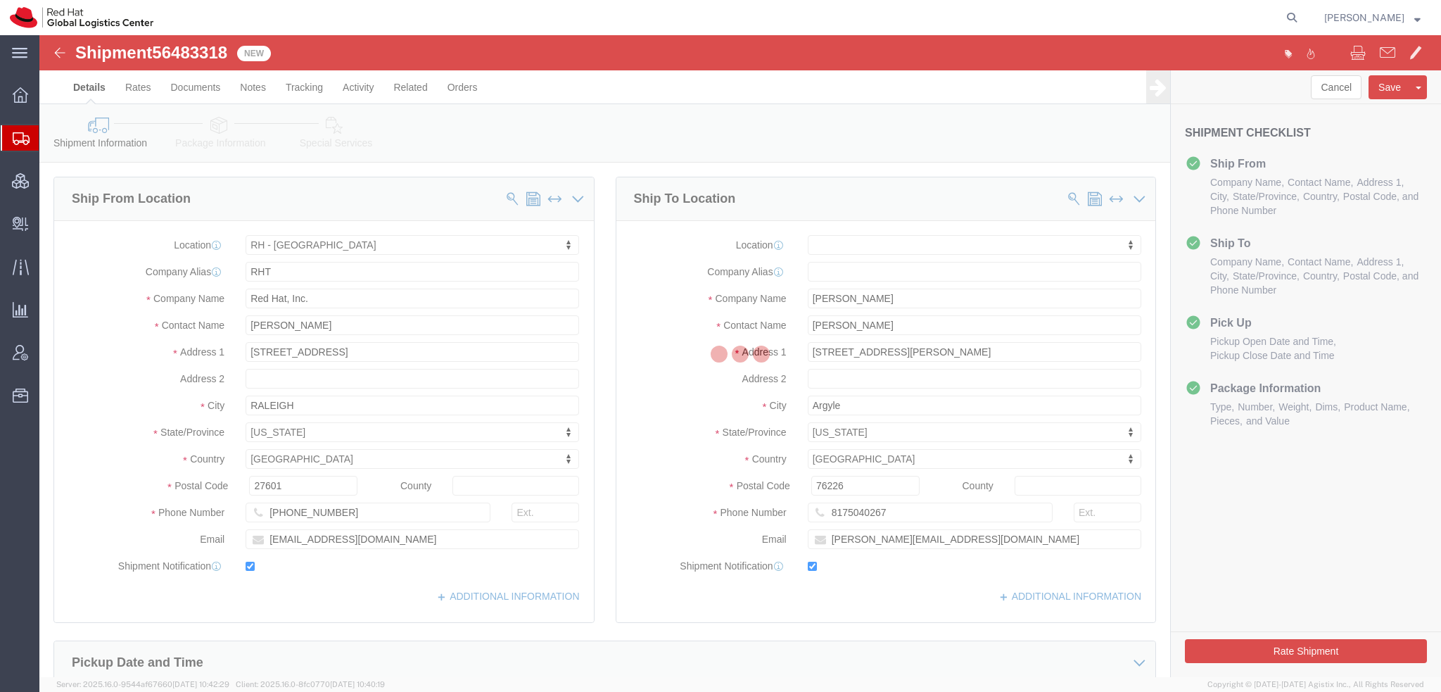
select select "38014"
select select
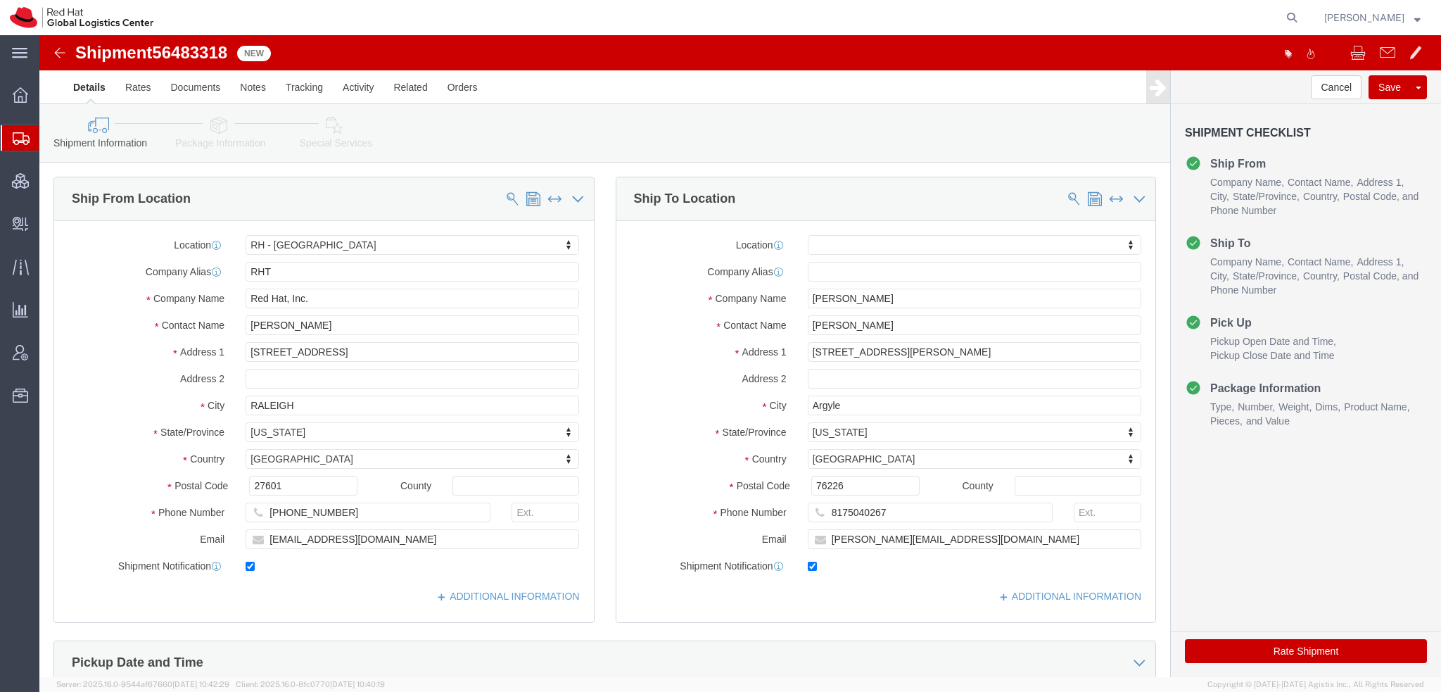
click icon
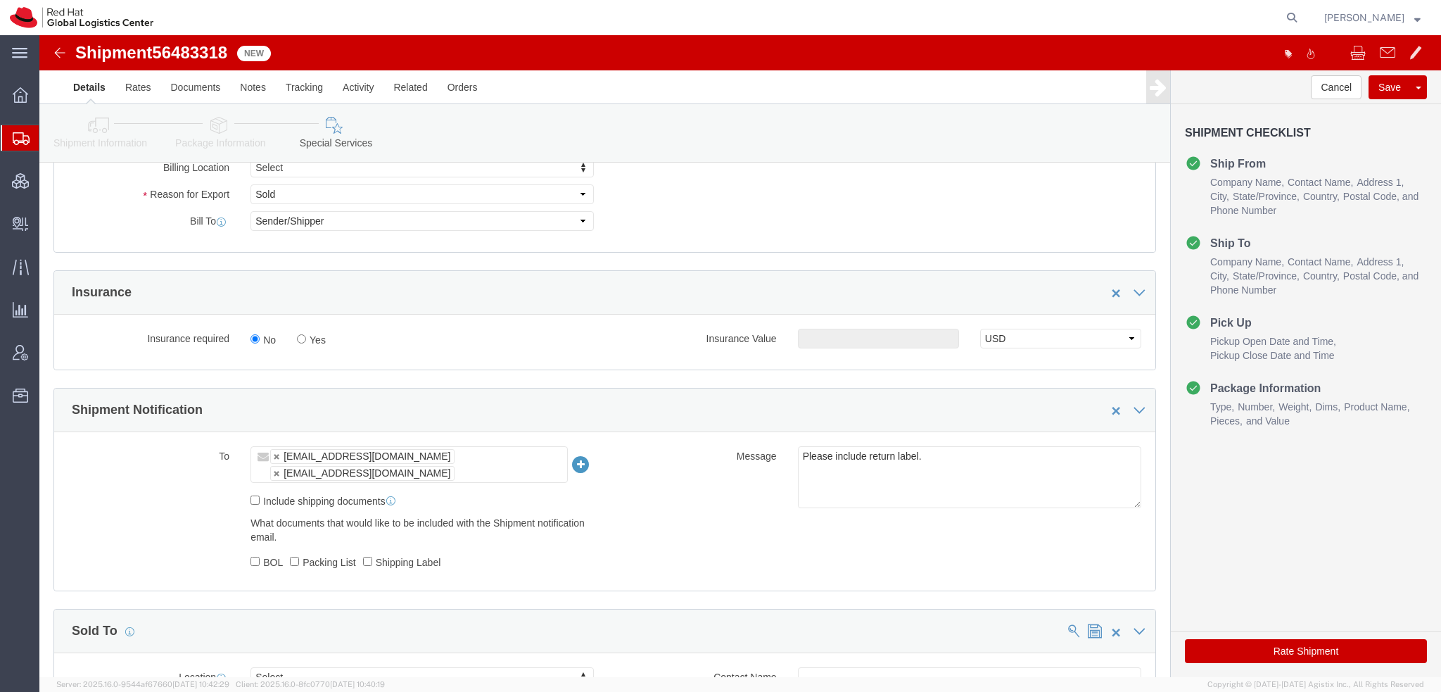
scroll to position [633, 0]
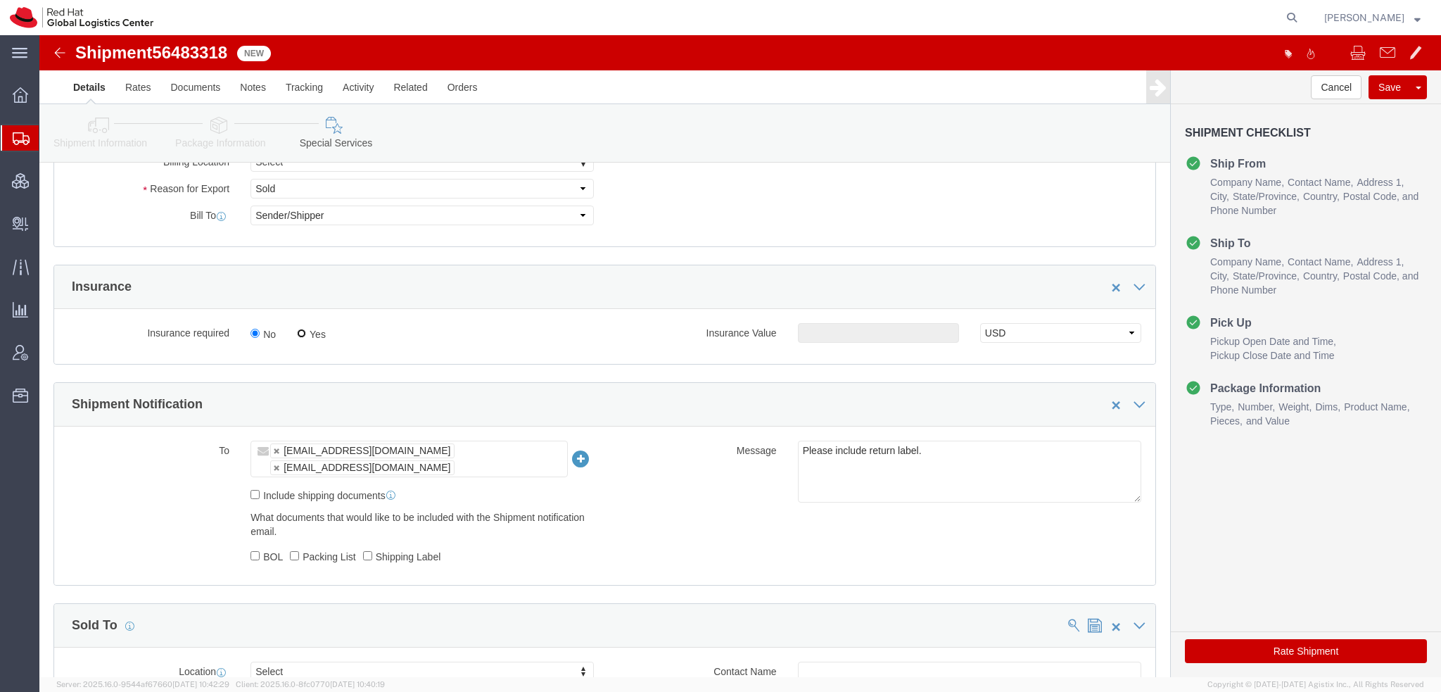
click input "Yes"
radio input "true"
click input "text"
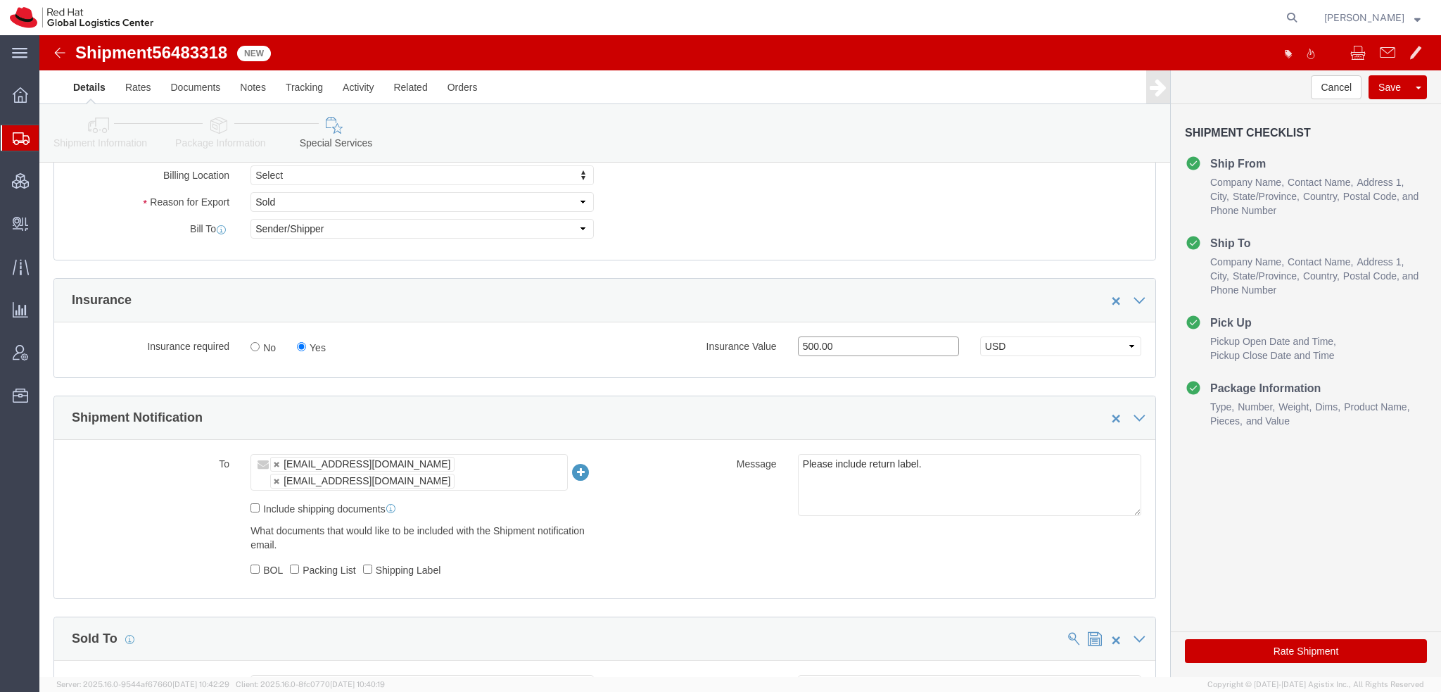
scroll to position [281, 0]
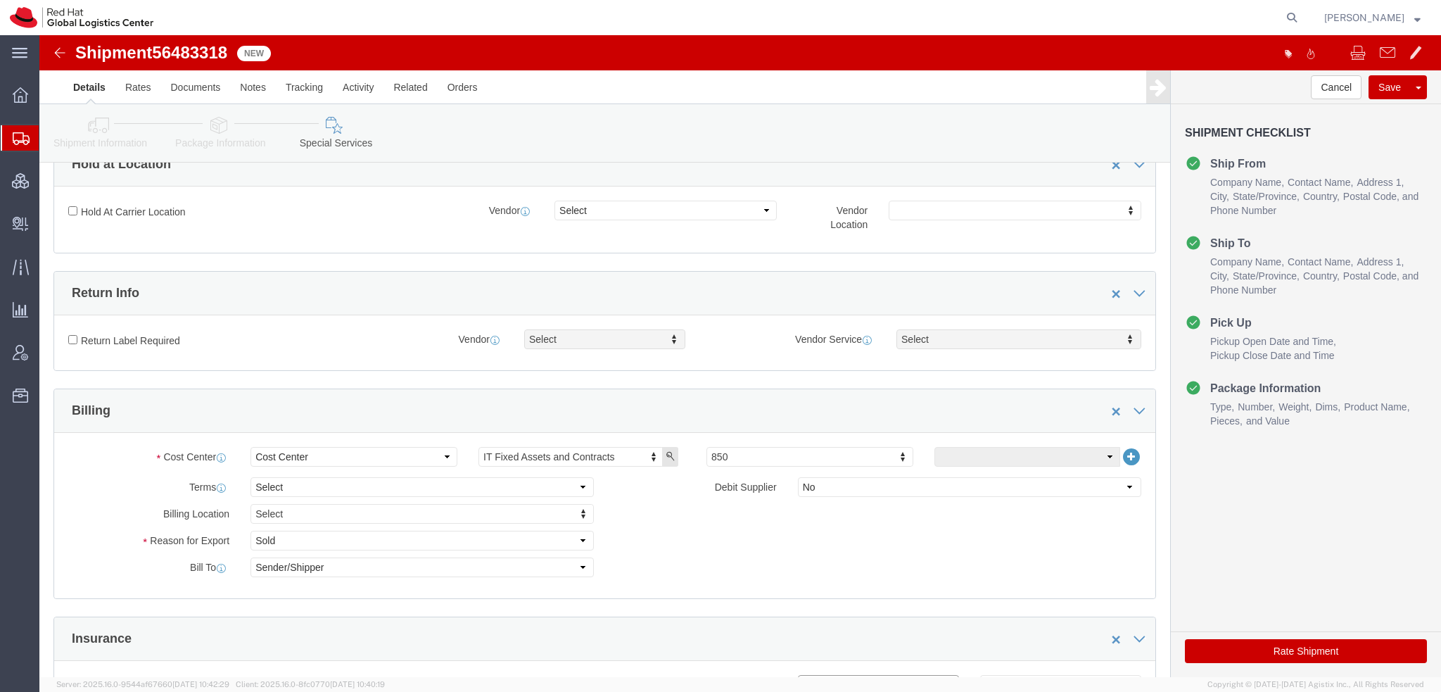
type input "500.00"
click input "Return Label Required"
checkbox input "true"
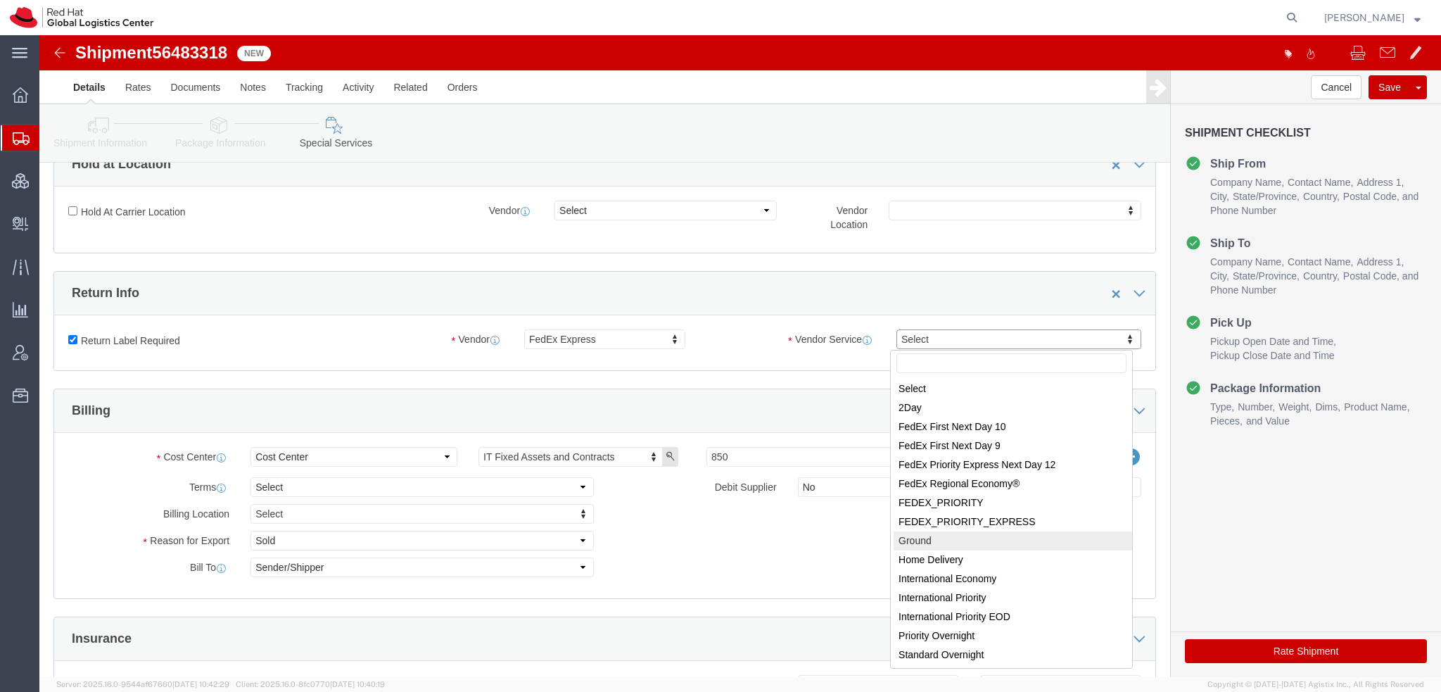
select select "12"
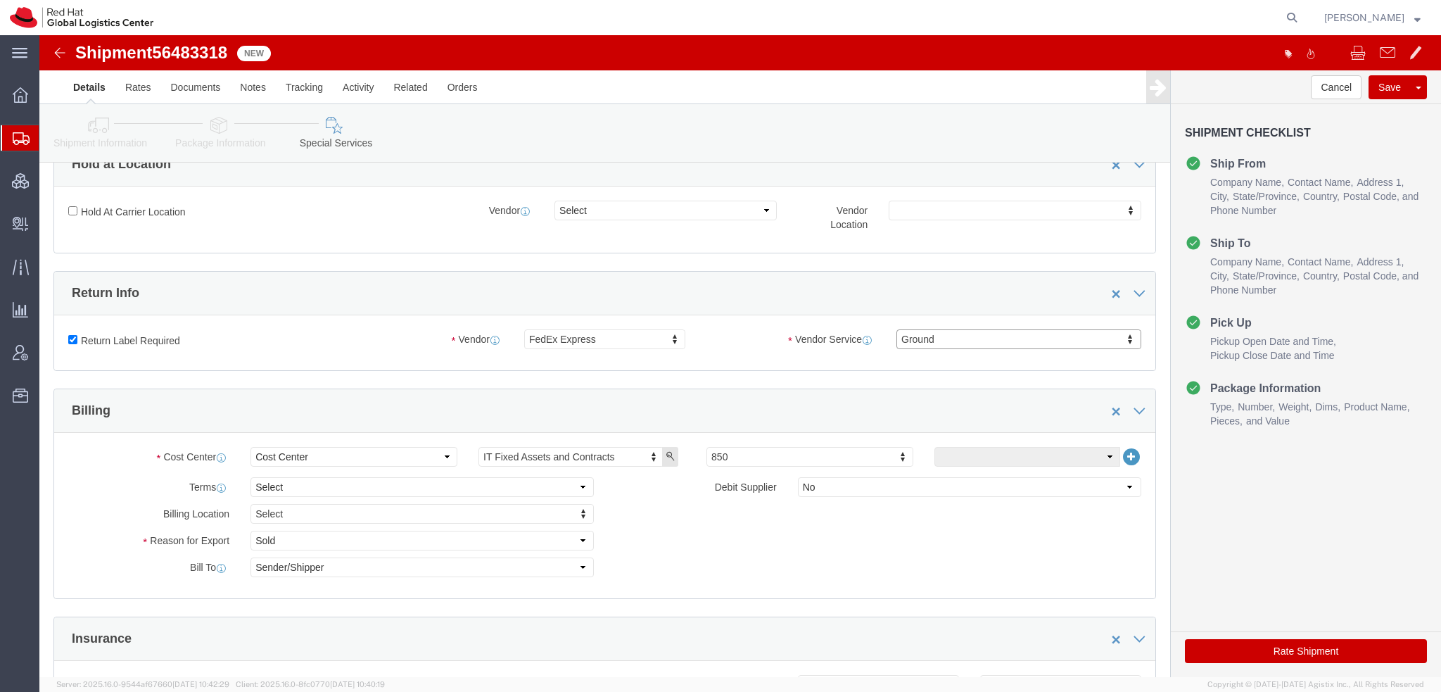
click button "Rate Shipment"
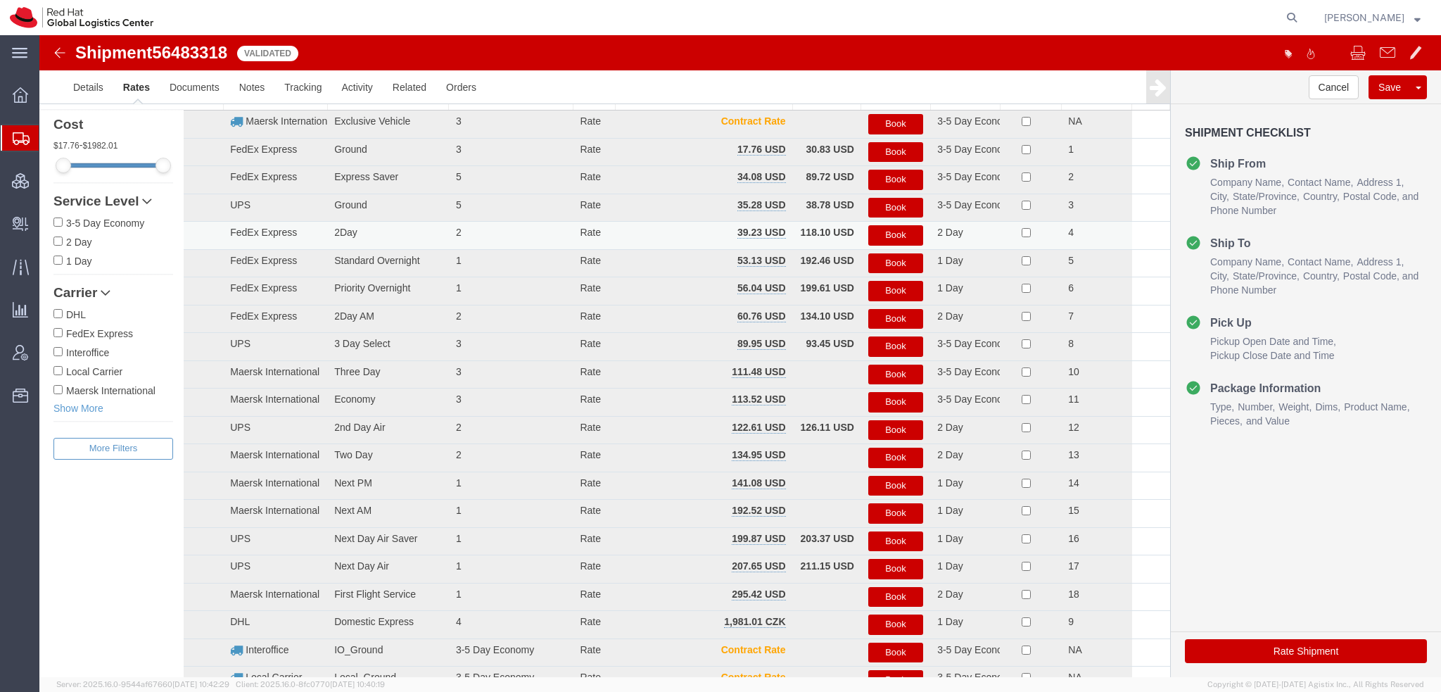
scroll to position [0, 0]
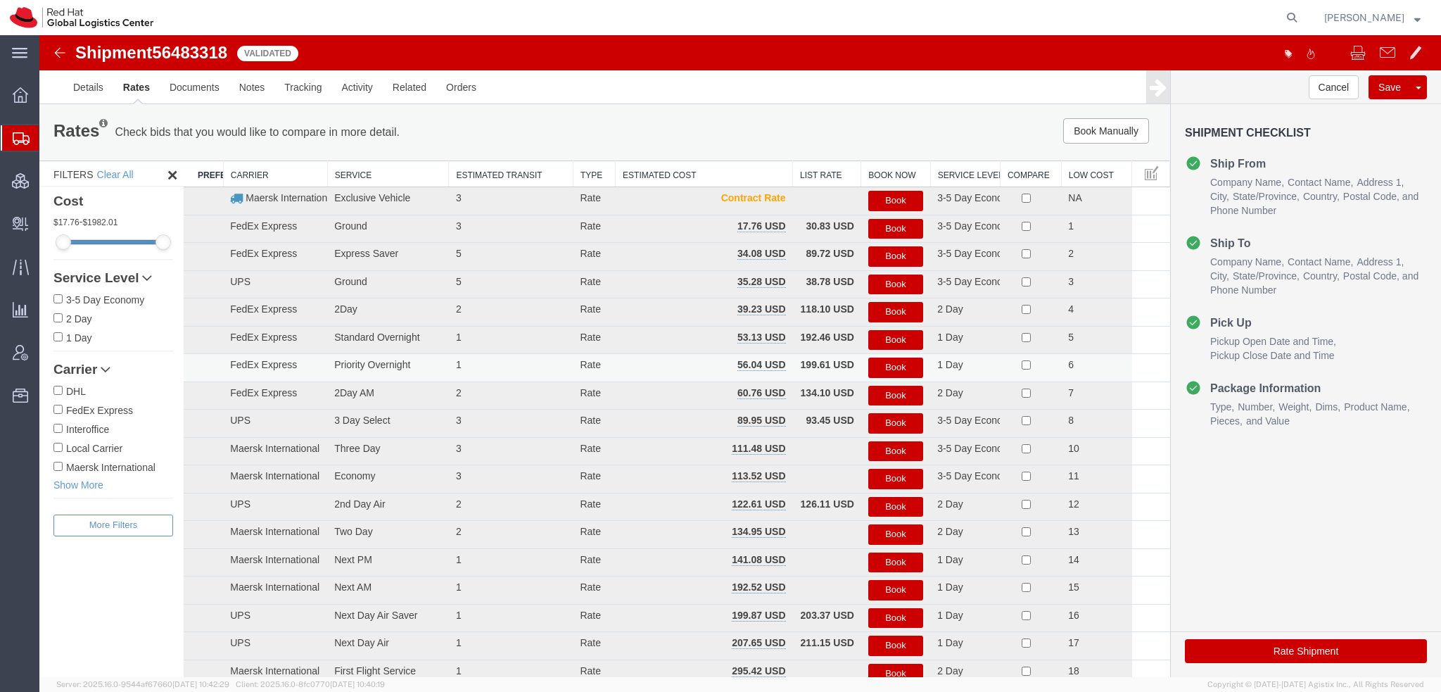
click at [904, 362] on button "Book" at bounding box center [895, 367] width 55 height 20
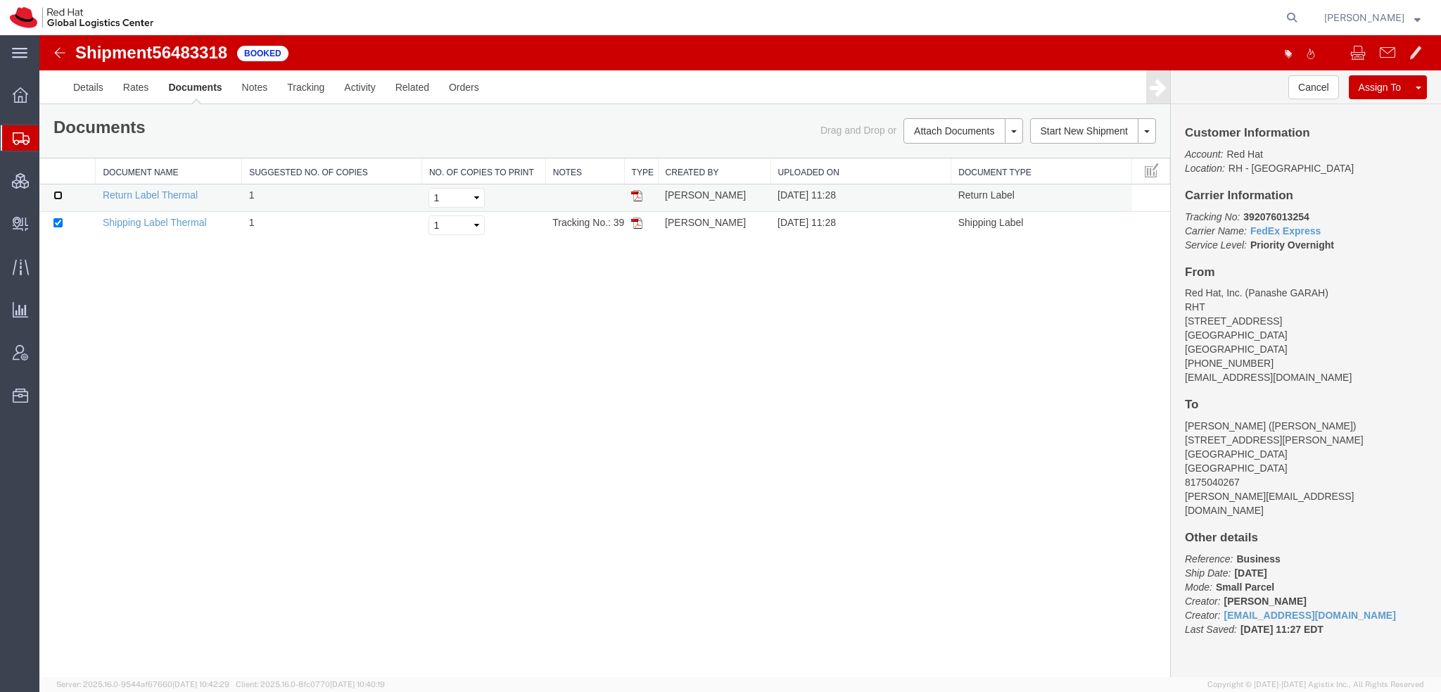
click at [58, 195] on input "checkbox" at bounding box center [57, 195] width 9 height 9
checkbox input "true"
click at [946, 149] on link "Print Documents" at bounding box center [961, 154] width 122 height 21
drag, startPoint x: 77, startPoint y: 156, endPoint x: 90, endPoint y: 156, distance: 12.7
click at [0, 0] on span "Shipment Manager" at bounding box center [0, 0] width 0 height 0
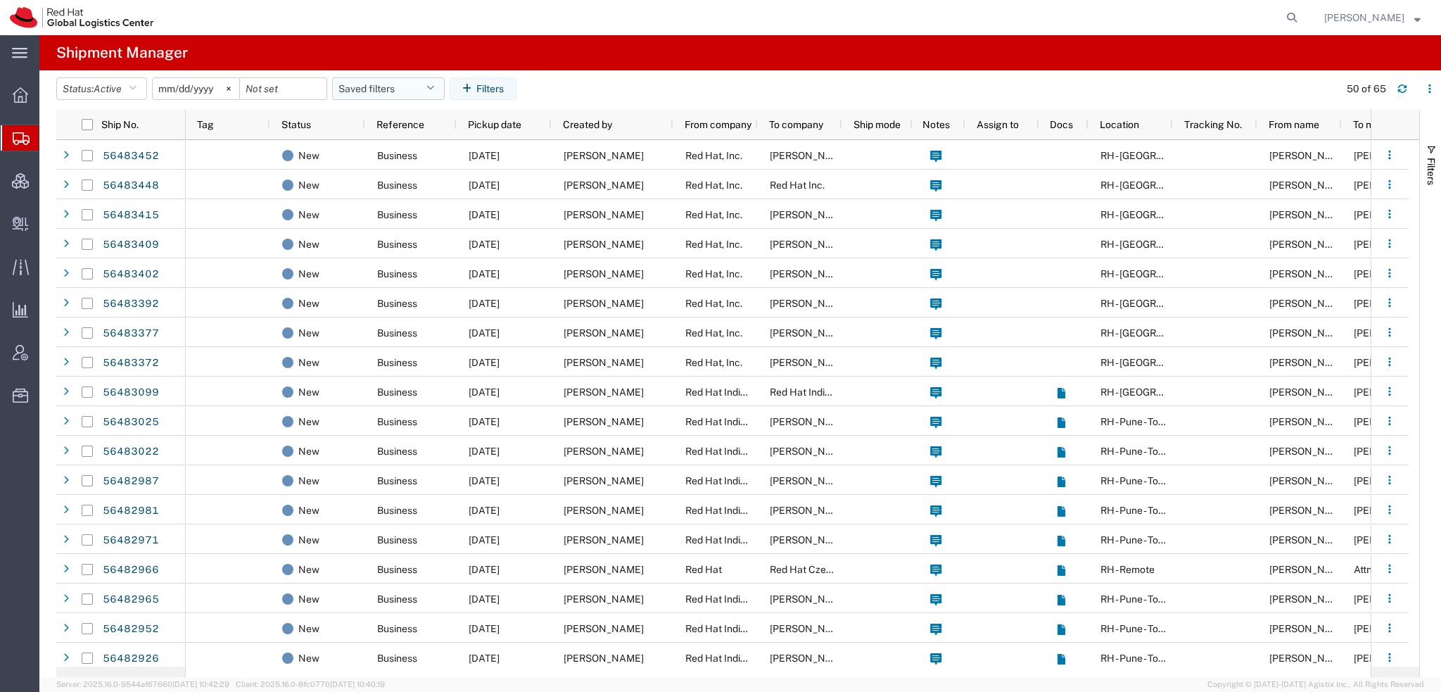
click at [445, 94] on button "Saved filters" at bounding box center [388, 88] width 113 height 23
click at [393, 155] on span "Americas" at bounding box center [426, 150] width 184 height 26
type input "[DATE]"
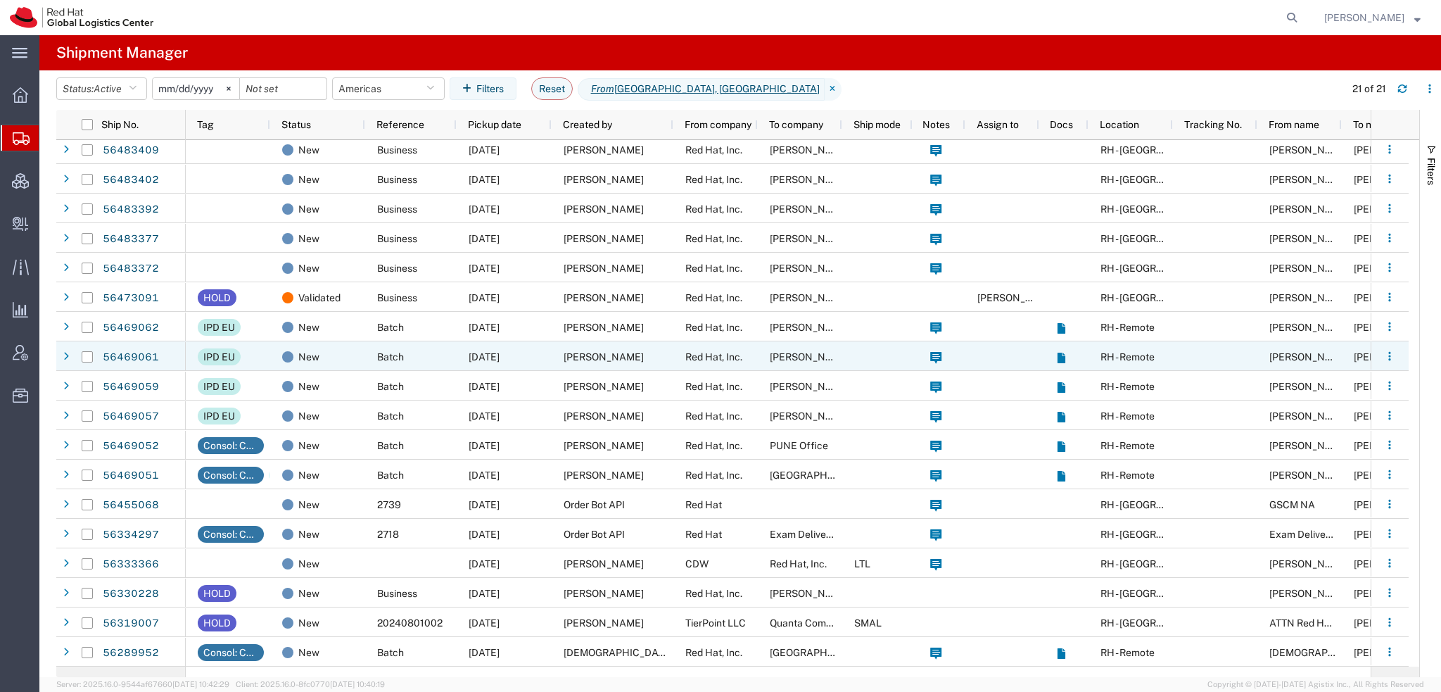
scroll to position [94, 0]
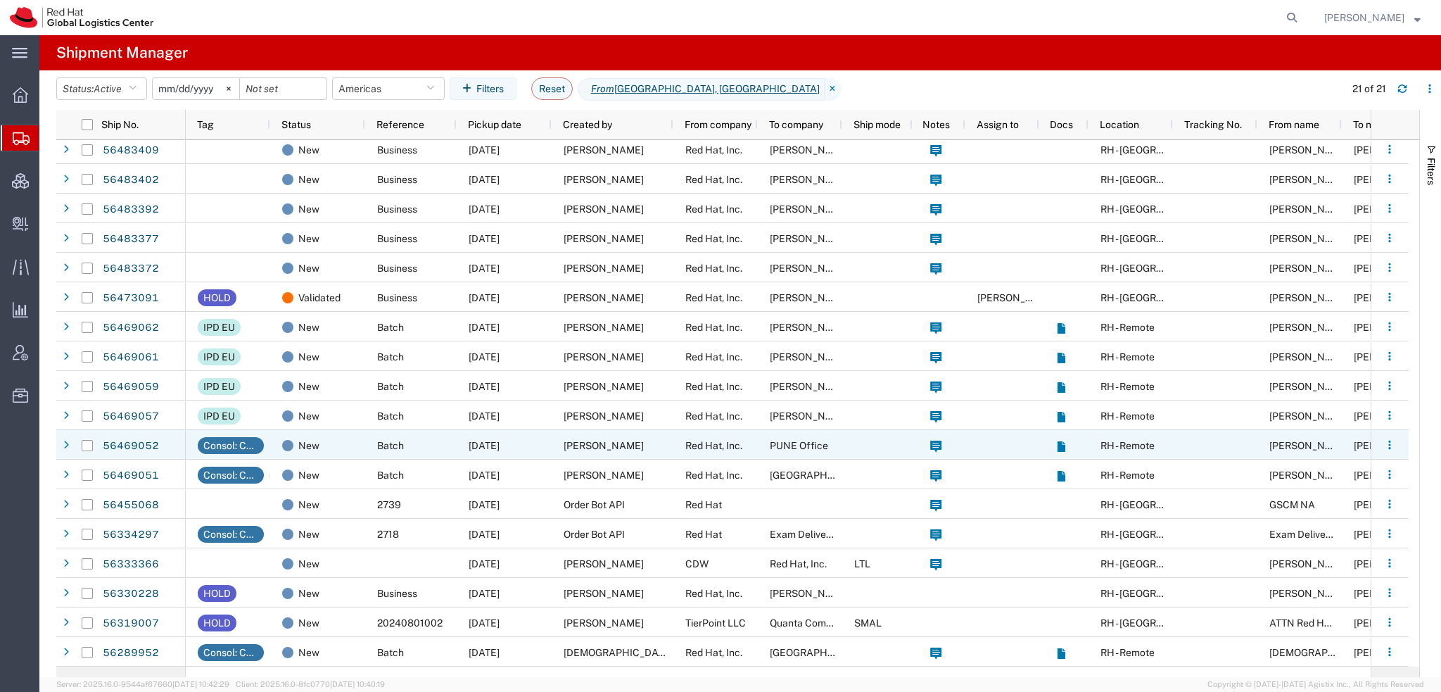
click at [664, 436] on div "[PERSON_NAME]" at bounding box center [613, 445] width 122 height 30
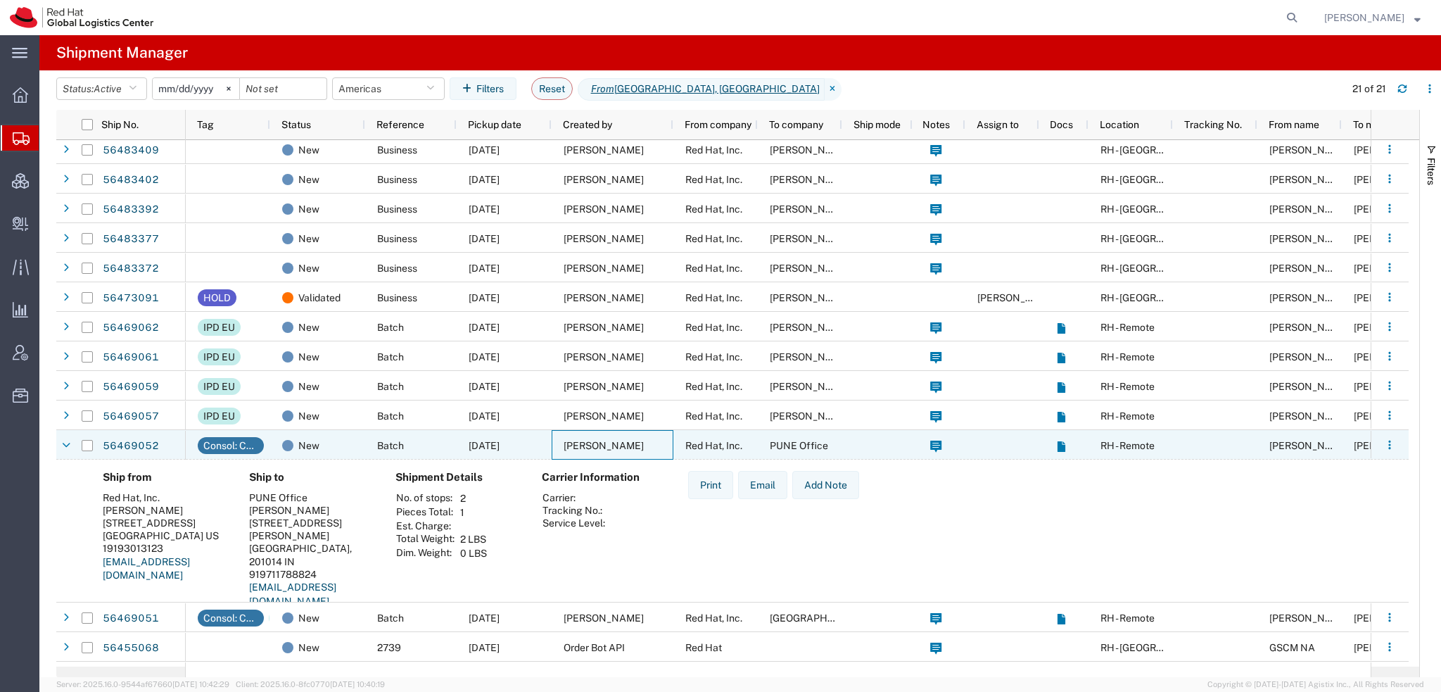
click at [664, 436] on div "[PERSON_NAME]" at bounding box center [613, 445] width 122 height 30
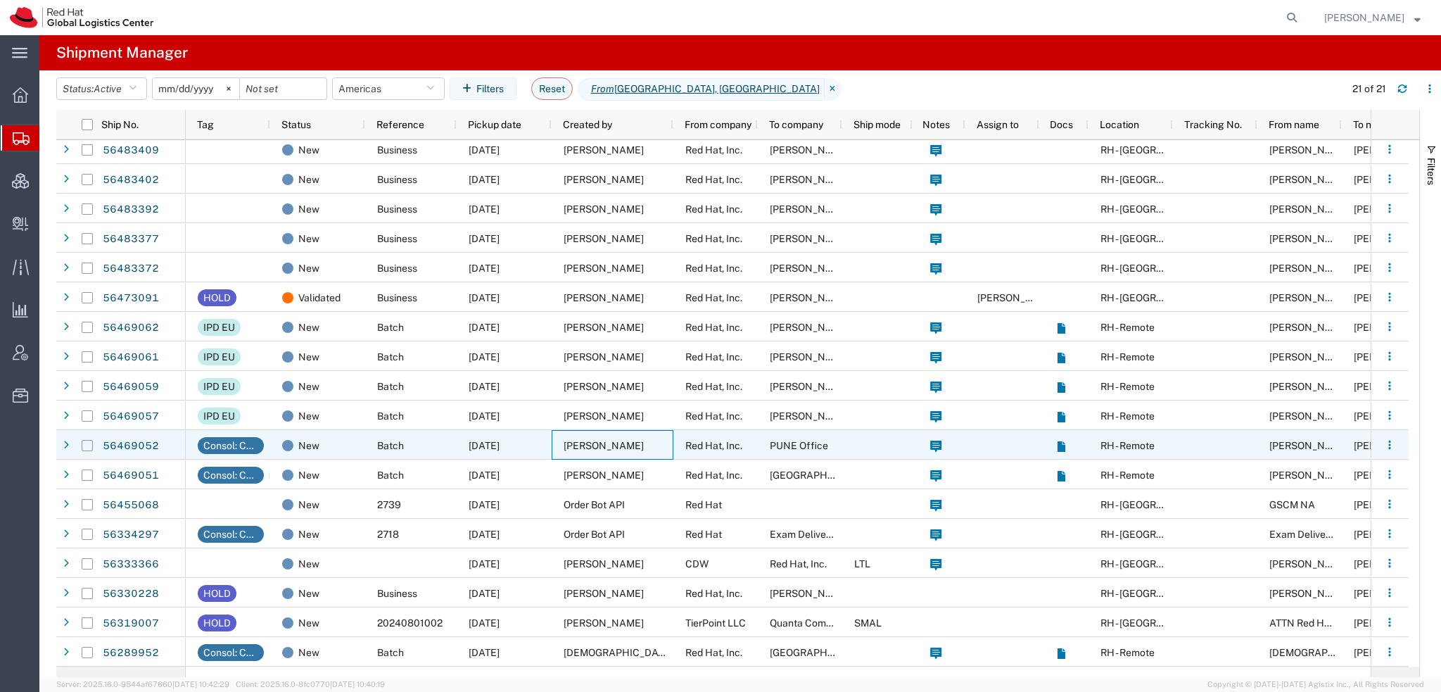
click at [87, 448] on input "Press Space to toggle row selection (unchecked)" at bounding box center [87, 445] width 11 height 11
checkbox input "true"
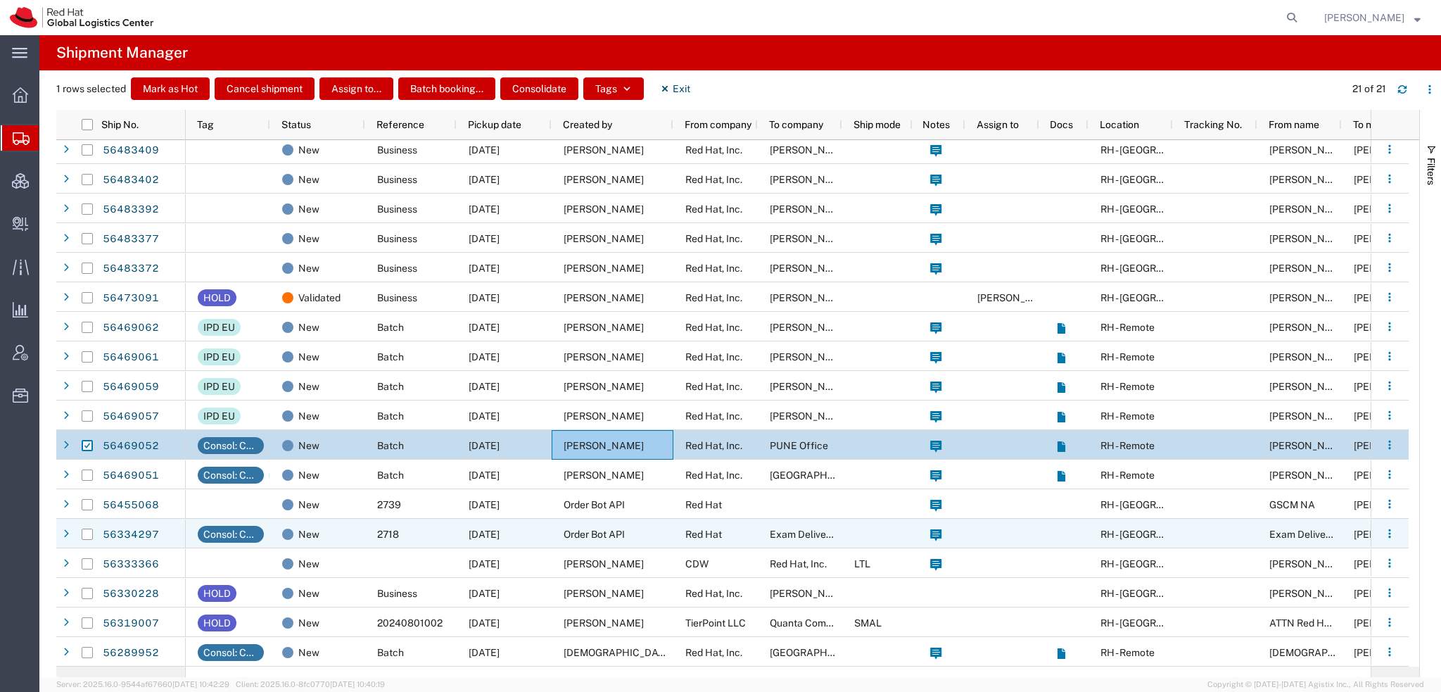
click at [433, 530] on div "2718" at bounding box center [410, 534] width 91 height 30
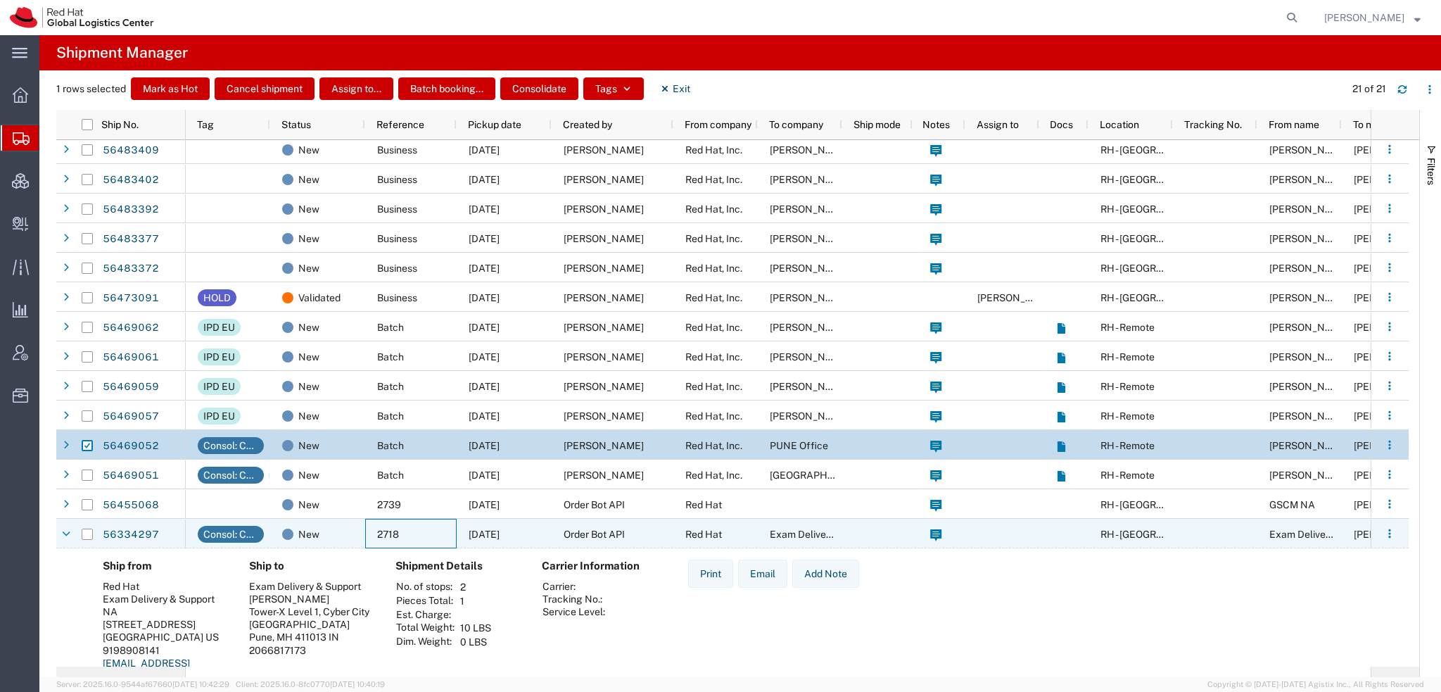
click at [433, 530] on div "2718" at bounding box center [410, 534] width 91 height 30
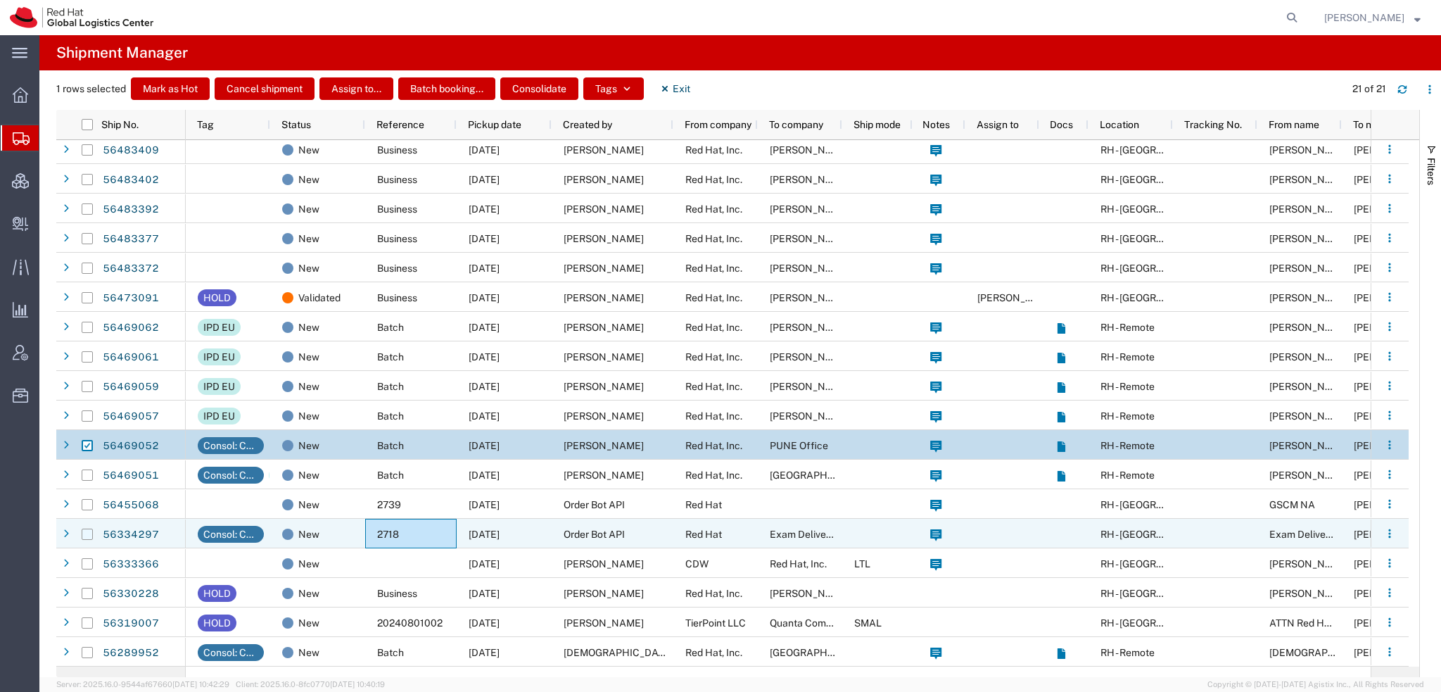
click at [89, 535] on input "Press Space to toggle row selection (unchecked)" at bounding box center [87, 533] width 11 height 11
checkbox input "true"
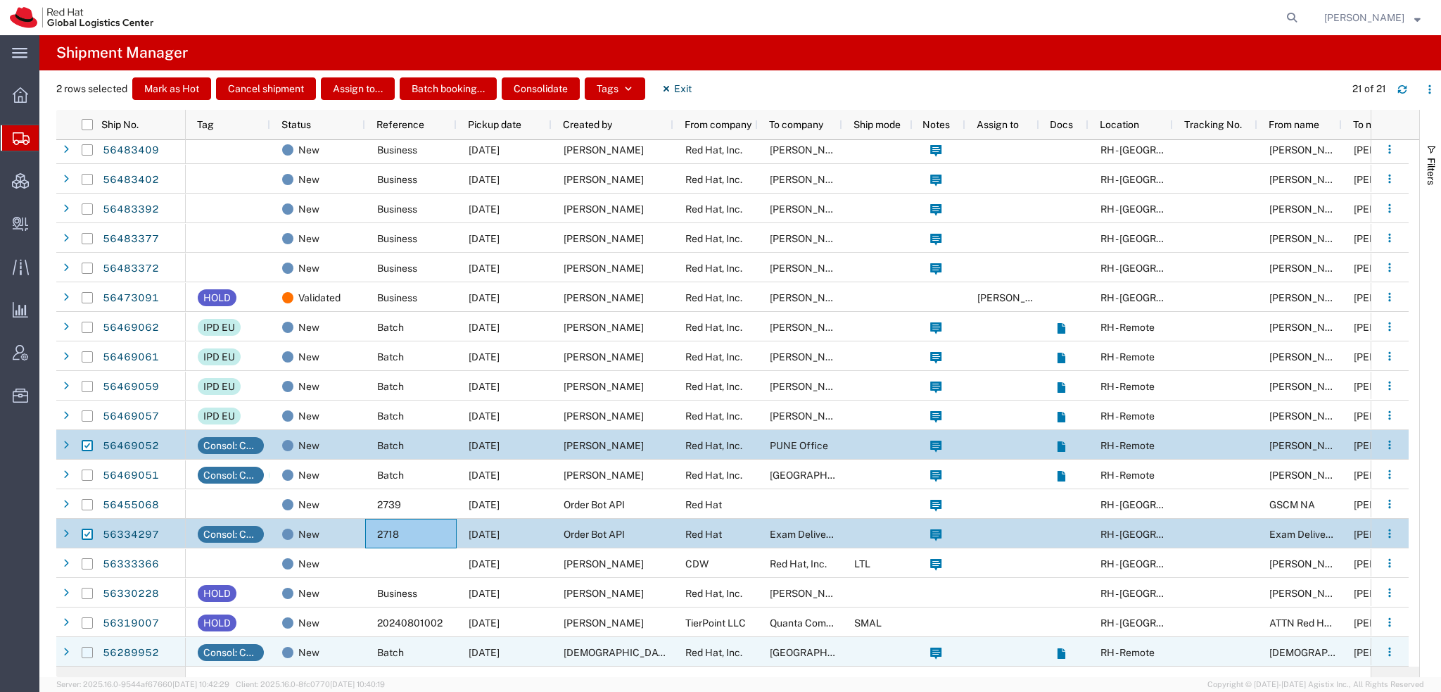
click at [86, 654] on input "Press Space to toggle row selection (unchecked)" at bounding box center [87, 652] width 11 height 11
checkbox input "true"
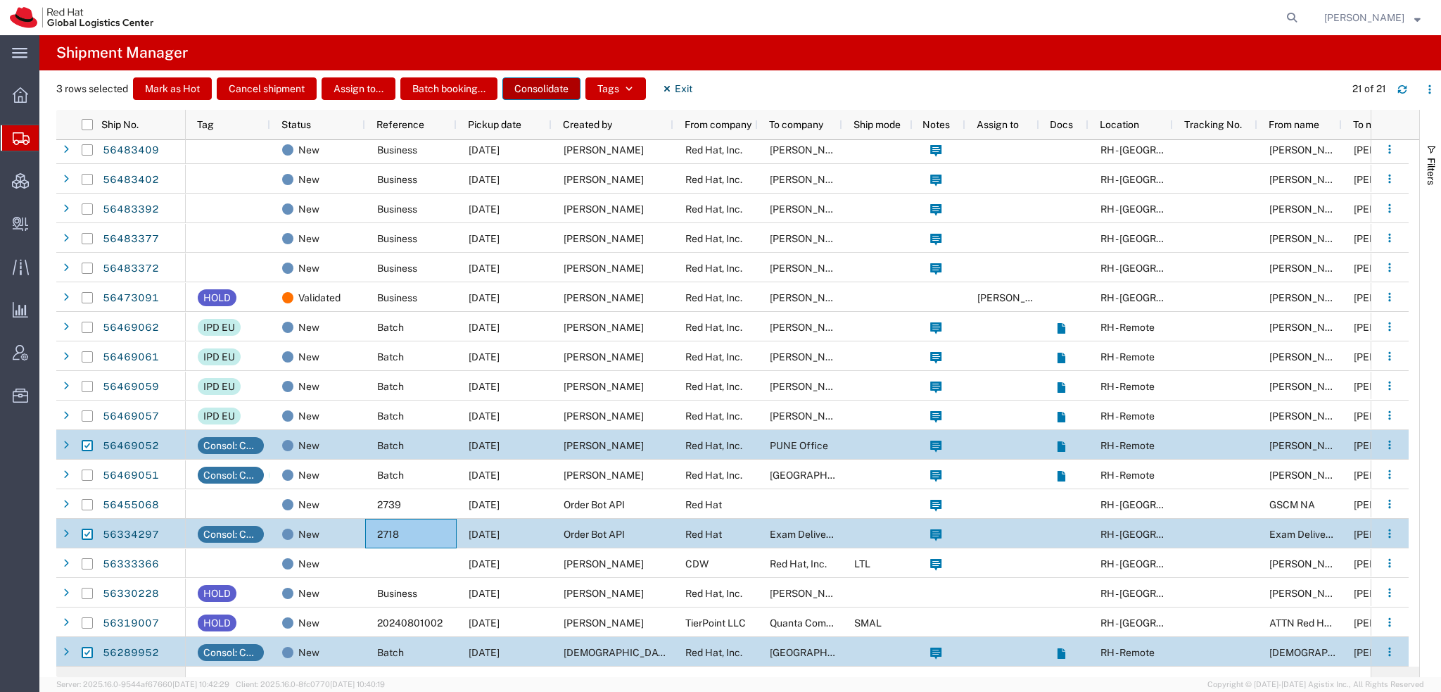
click at [531, 87] on button "Consolidate" at bounding box center [541, 88] width 78 height 23
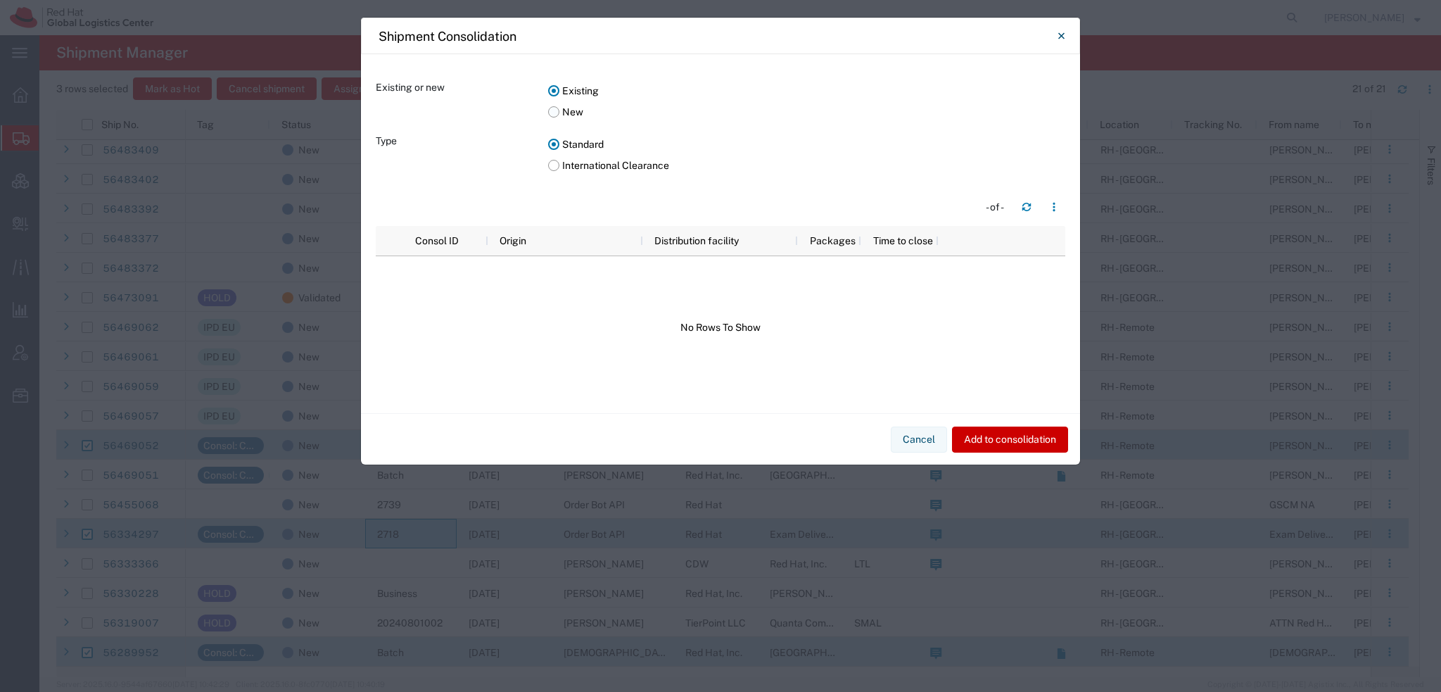
click at [554, 110] on label "New" at bounding box center [806, 111] width 517 height 21
click at [0, 0] on input "New" at bounding box center [0, 0] width 0 height 0
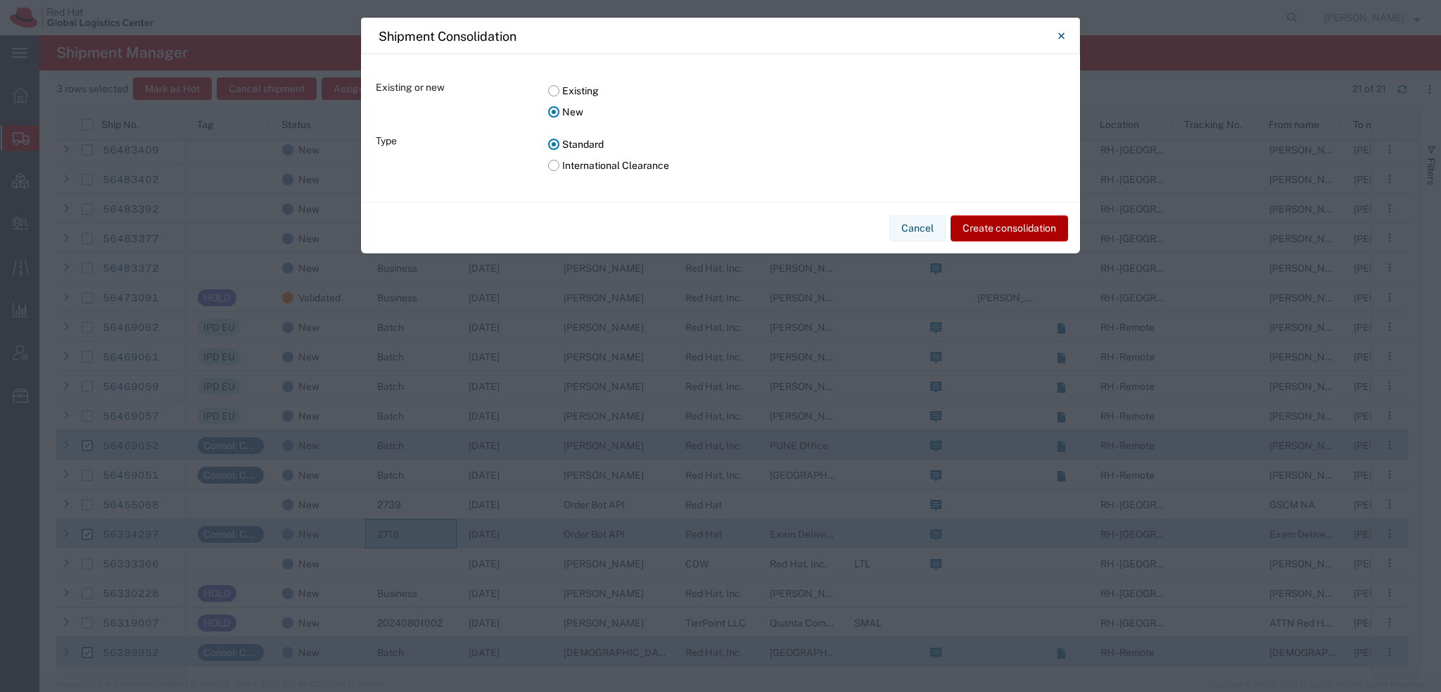
click at [999, 226] on button "Create consolidation" at bounding box center [1010, 228] width 118 height 26
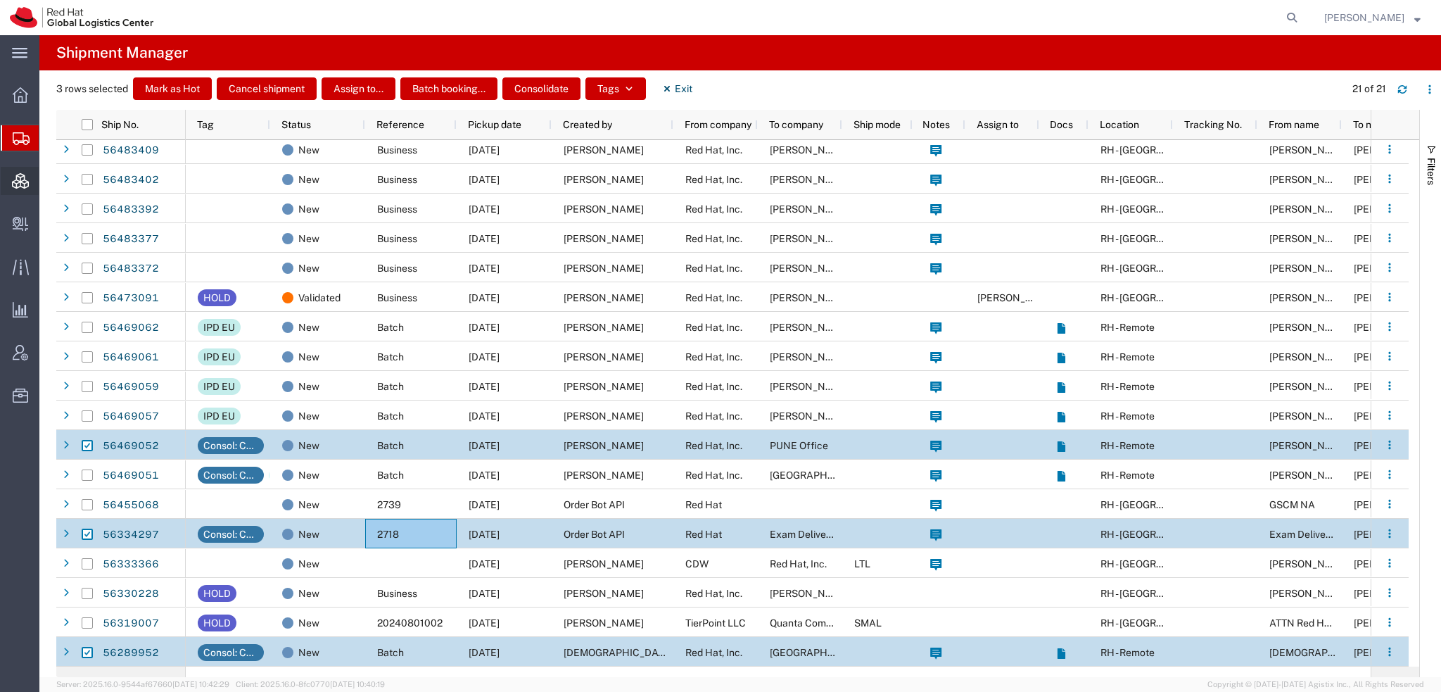
click at [49, 182] on span "Consolidation Manager" at bounding box center [44, 181] width 10 height 28
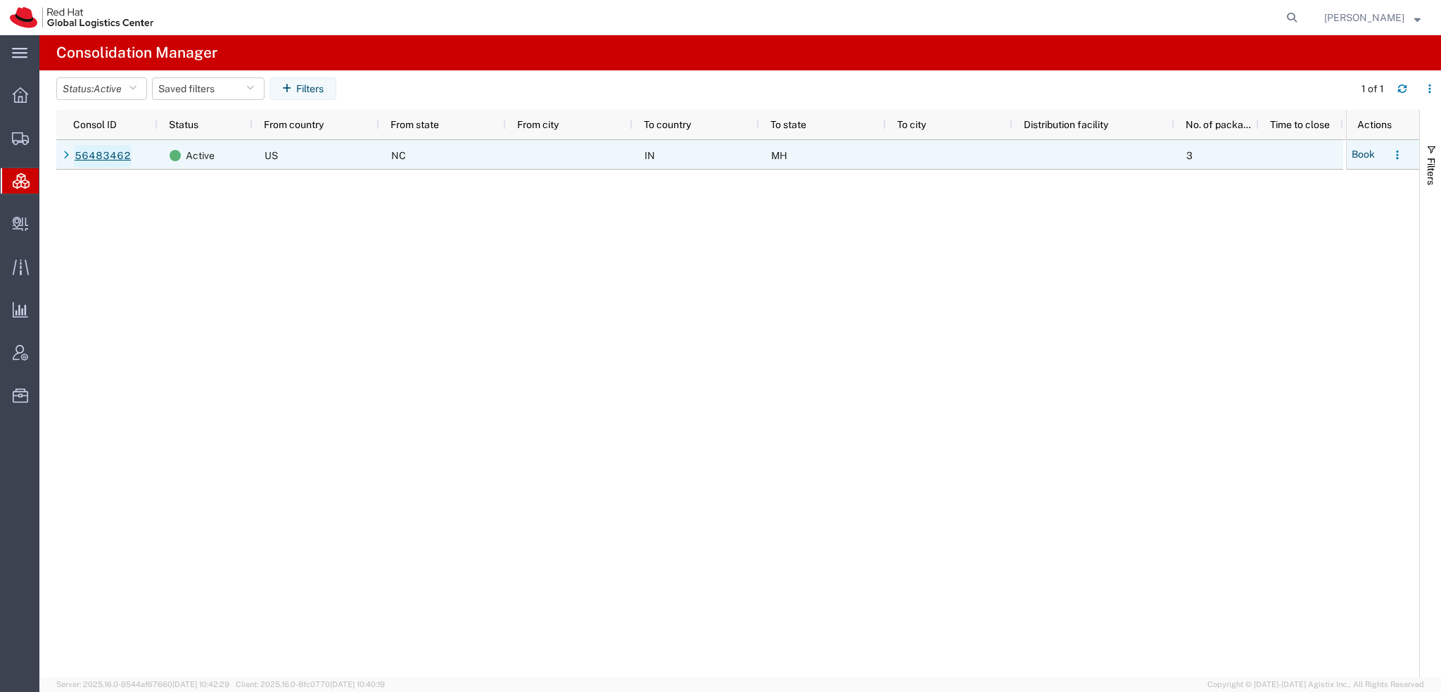
click at [108, 151] on link "56483462" at bounding box center [103, 156] width 58 height 23
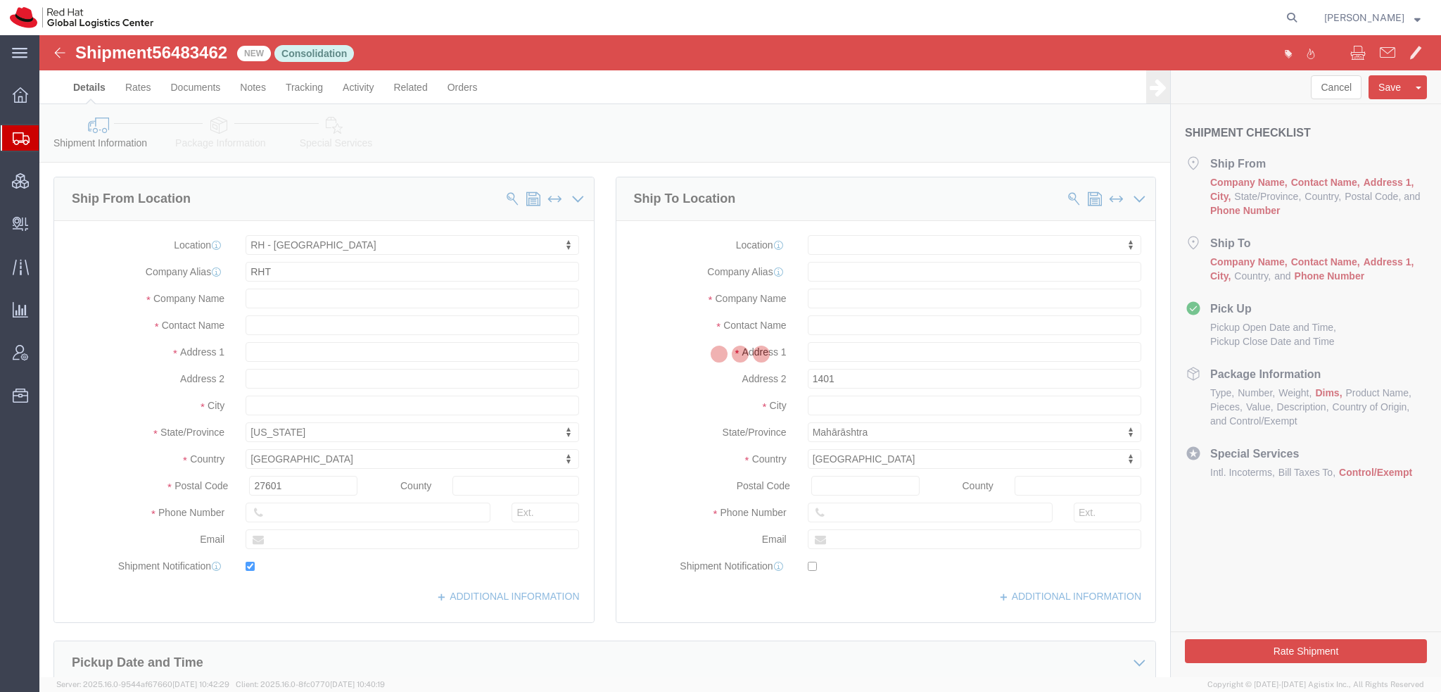
select select "38014"
select select
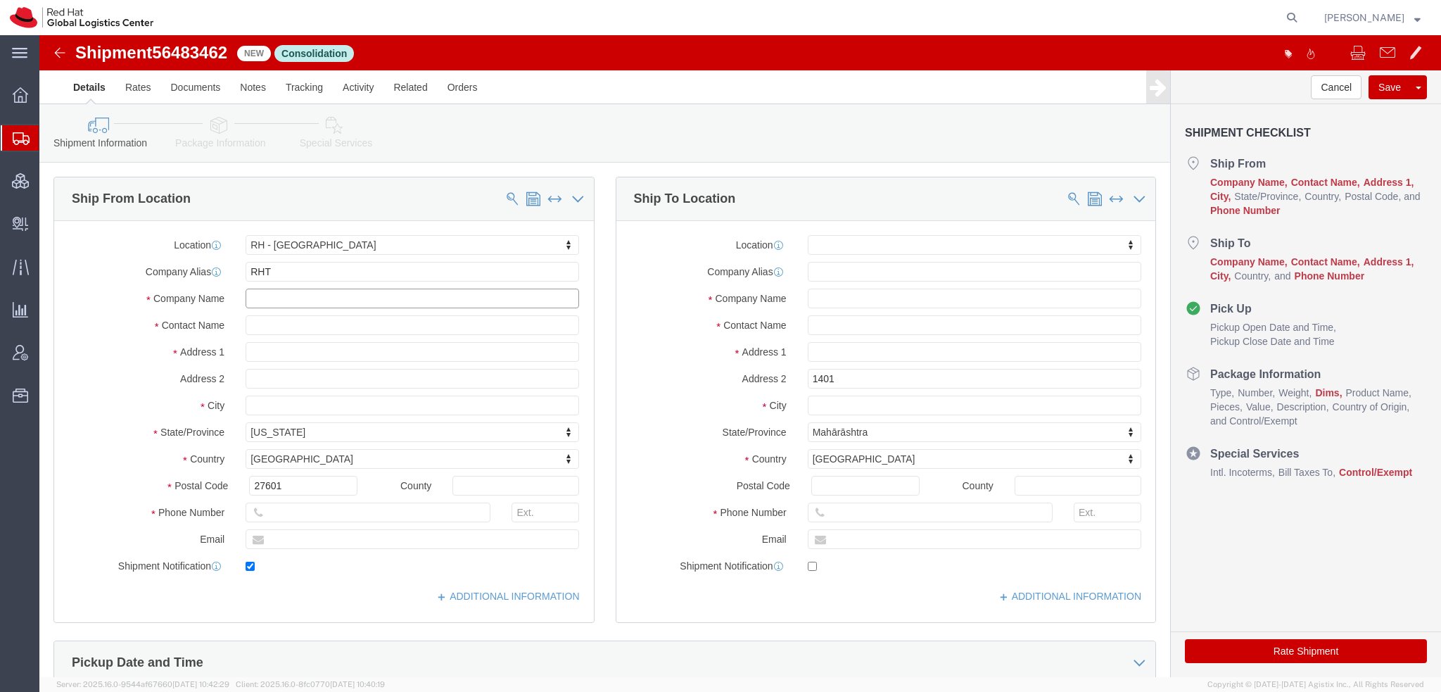
click input "text"
type input "Kirk Newcros"
click p "- Red Hat, Inc. - (Kirk Newcross) 100 East Davie Street, 9S300, RALEIGH, NC, 27…"
select select "NC"
type input "[PERSON_NAME]"
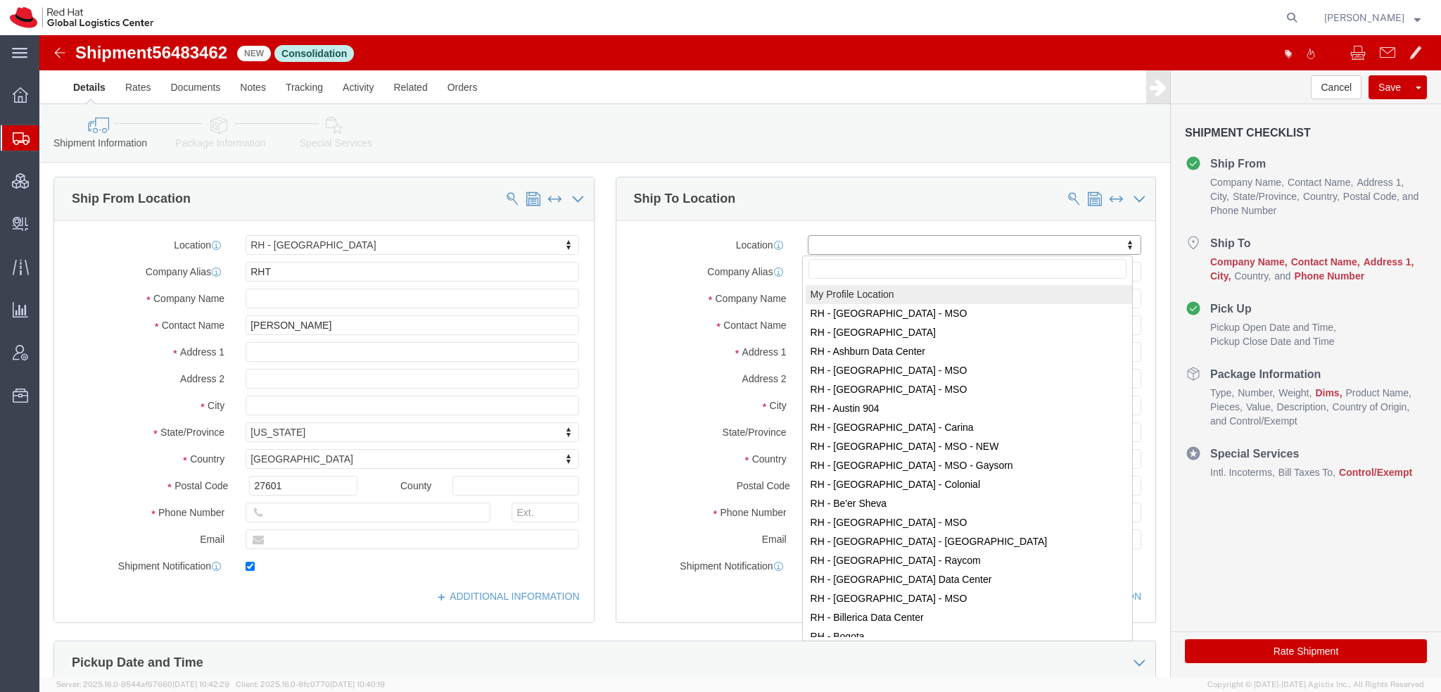
drag, startPoint x: 1084, startPoint y: 207, endPoint x: 906, endPoint y: 365, distance: 238.2
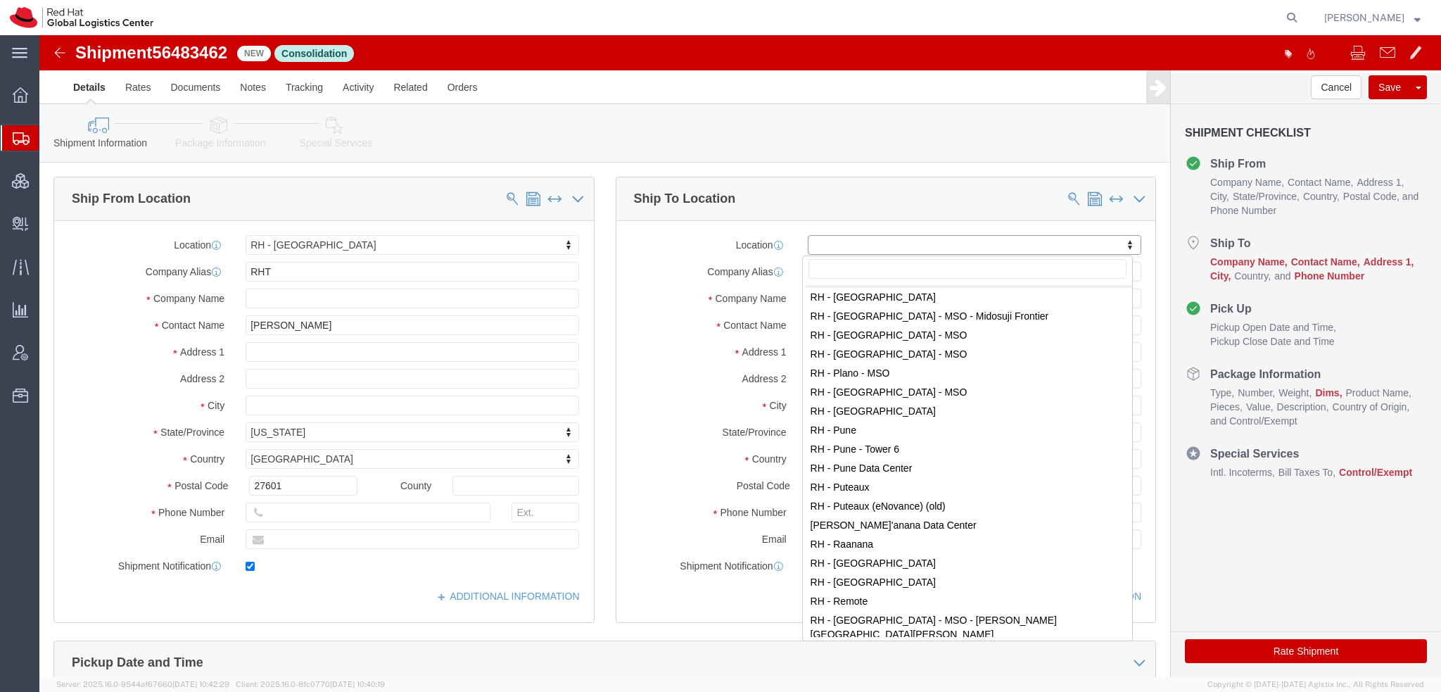
scroll to position [1689, 0]
select select "38007"
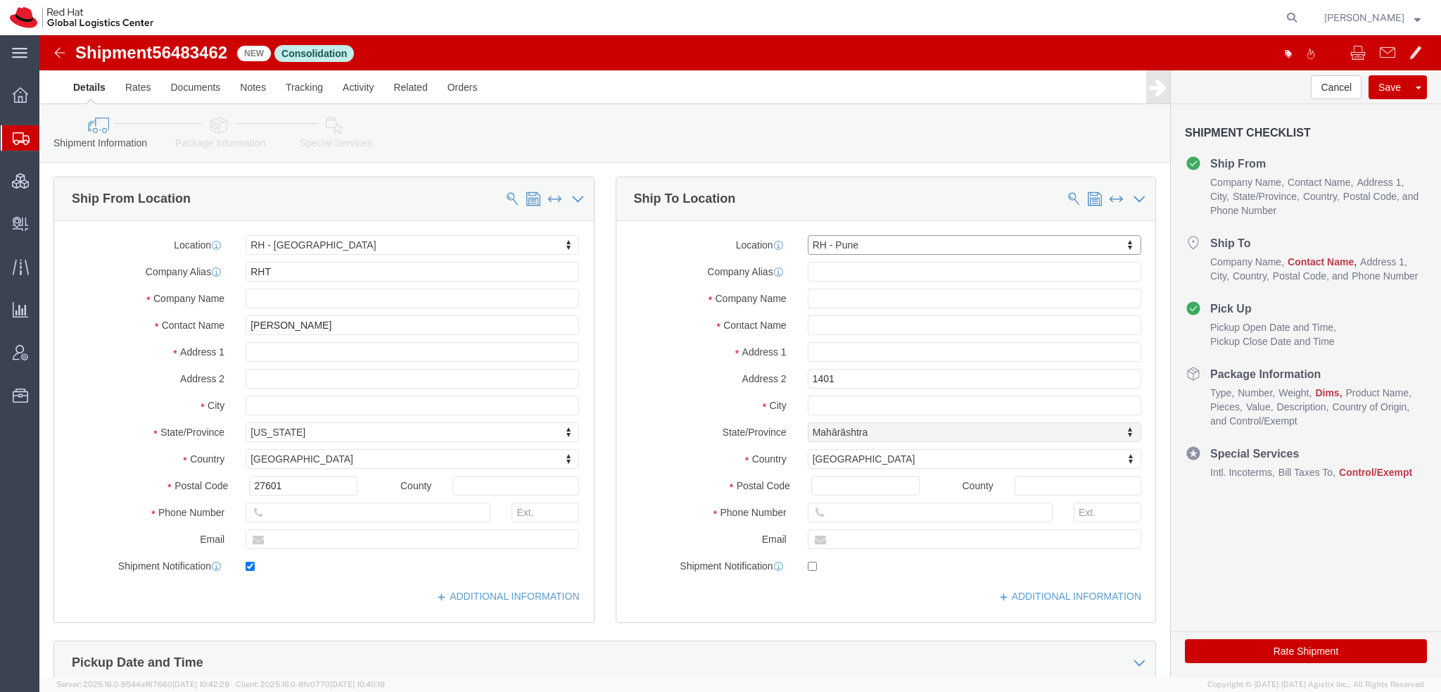
select select "MH"
click input "text"
type input "Pallav Sen Gupta"
type input "Tower-X Level 1, Cyber City"
drag, startPoint x: 878, startPoint y: 476, endPoint x: 48, endPoint y: 303, distance: 848.2
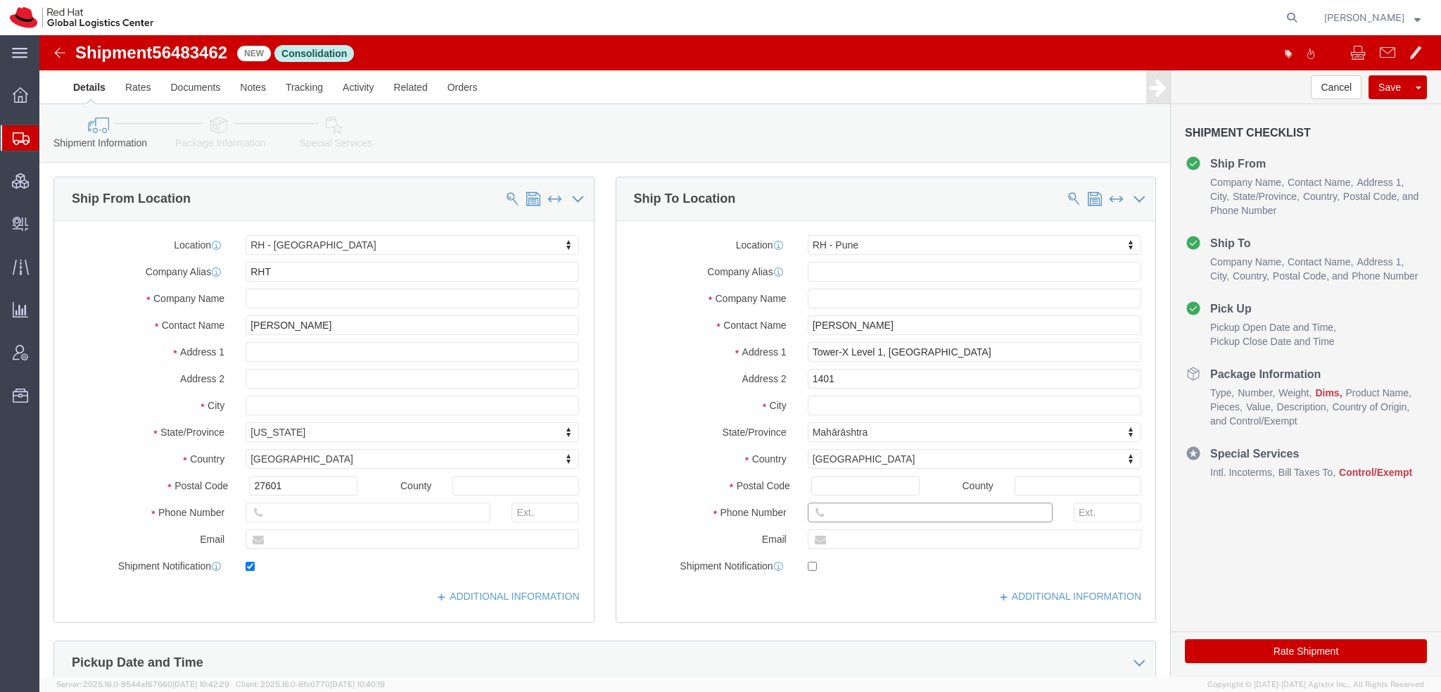
click div "Ship From Location Location RH - Raleigh My Profile Location RH - Amsterdam - M…"
paste input "917506055590"
type input "917506055590"
click input "text"
type input "apaclogistics@redhat.com"
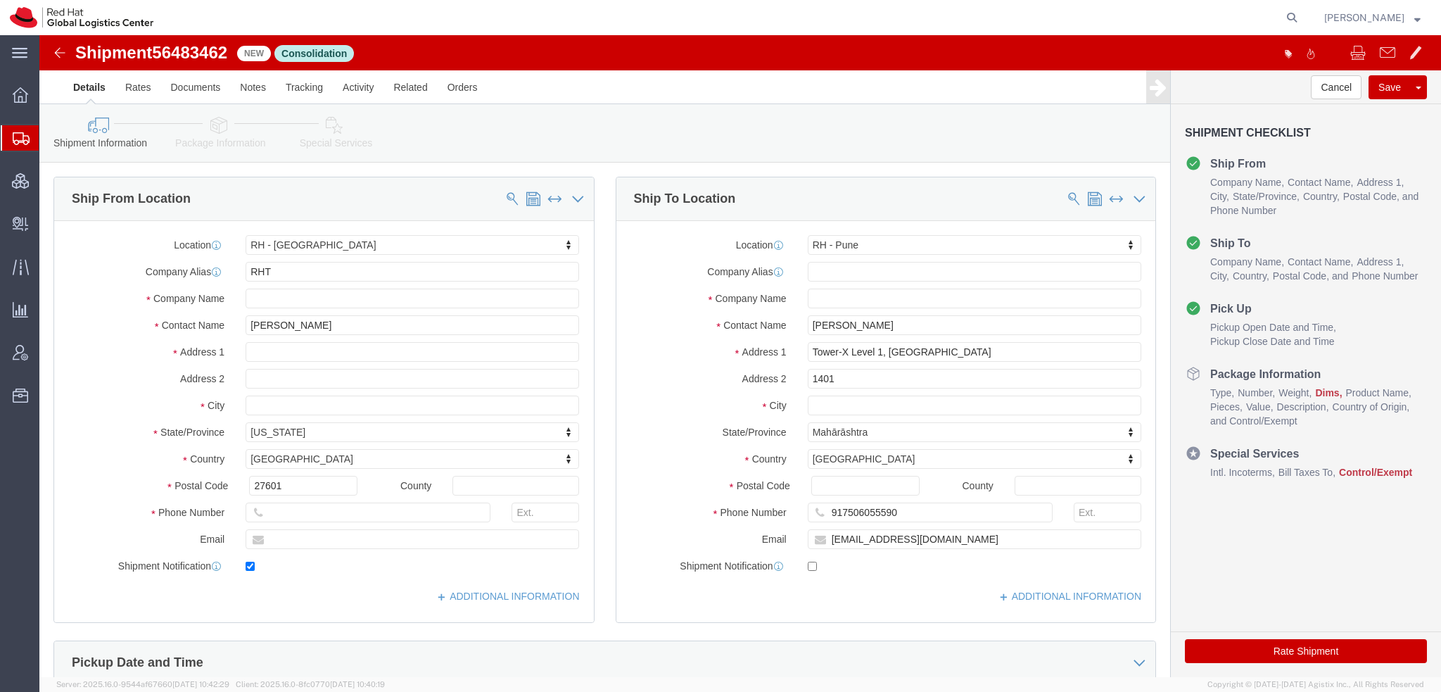
click icon
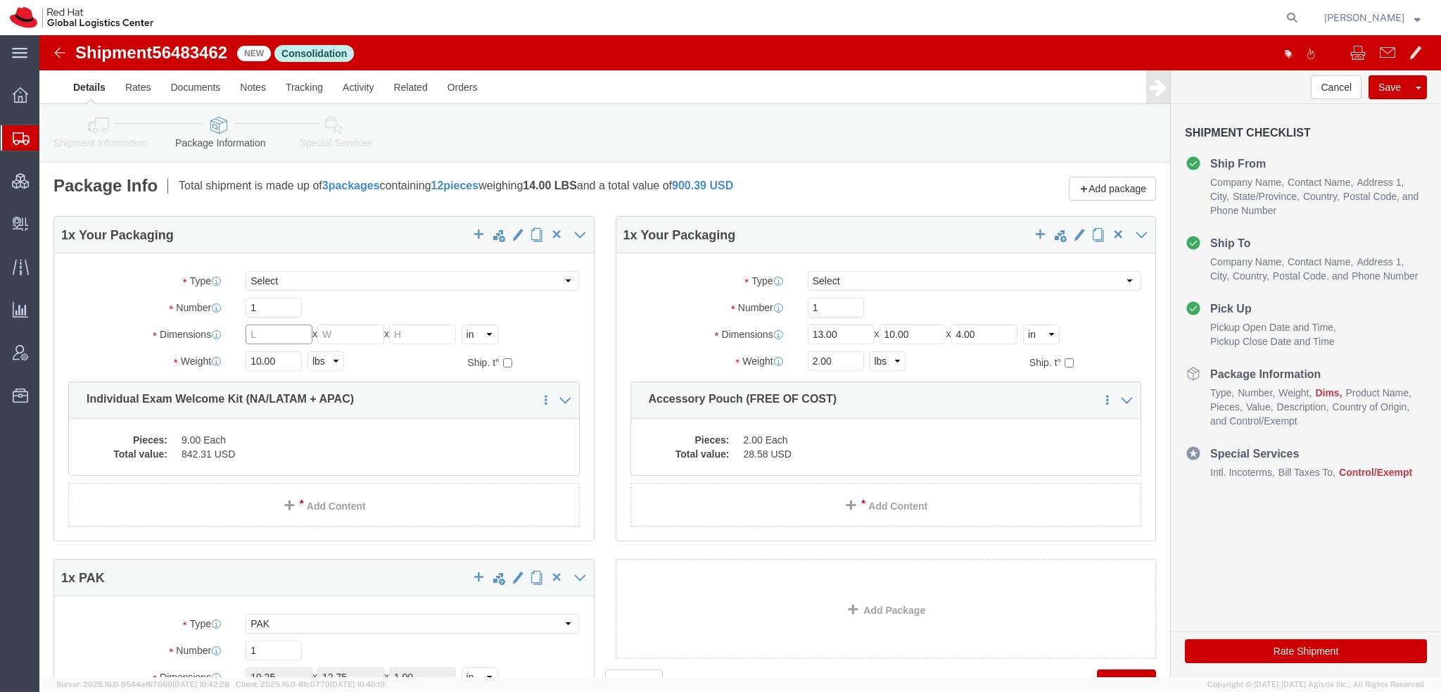
click input "text"
type input "24"
type input "18"
drag, startPoint x: 808, startPoint y: 293, endPoint x: 208, endPoint y: 156, distance: 615.2
click div "Package Info Total shipment is made up of 3 packages containing 12 pieces weigh…"
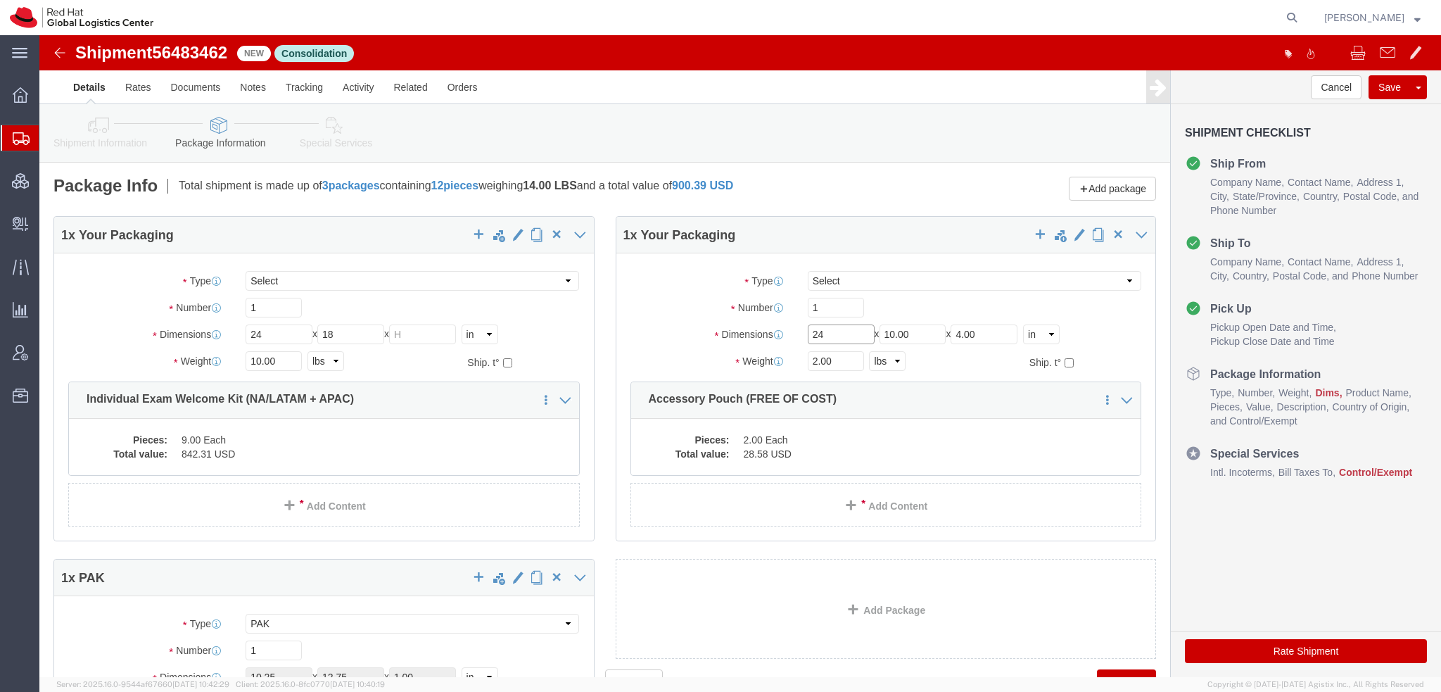
type input "24"
type input "18"
type input "16"
click dd "2.00 Each"
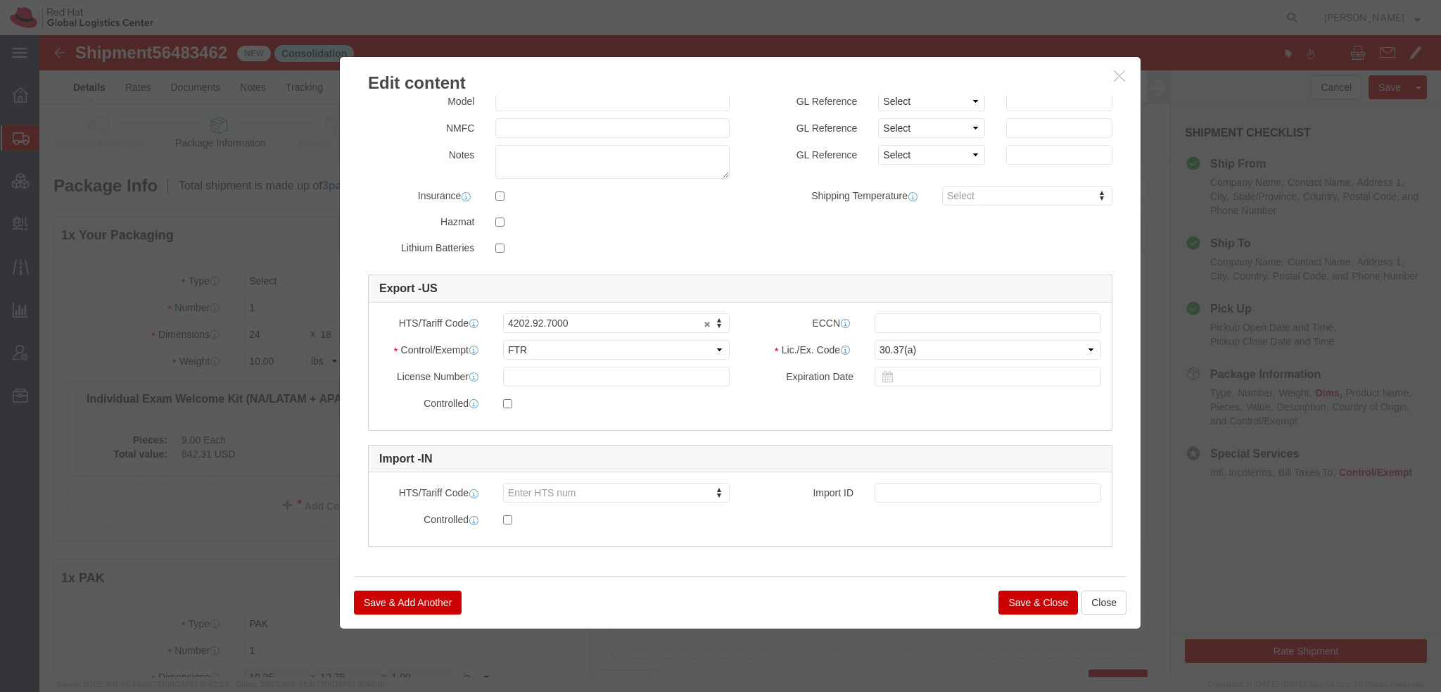
scroll to position [217, 0]
click button "Save & Add Another"
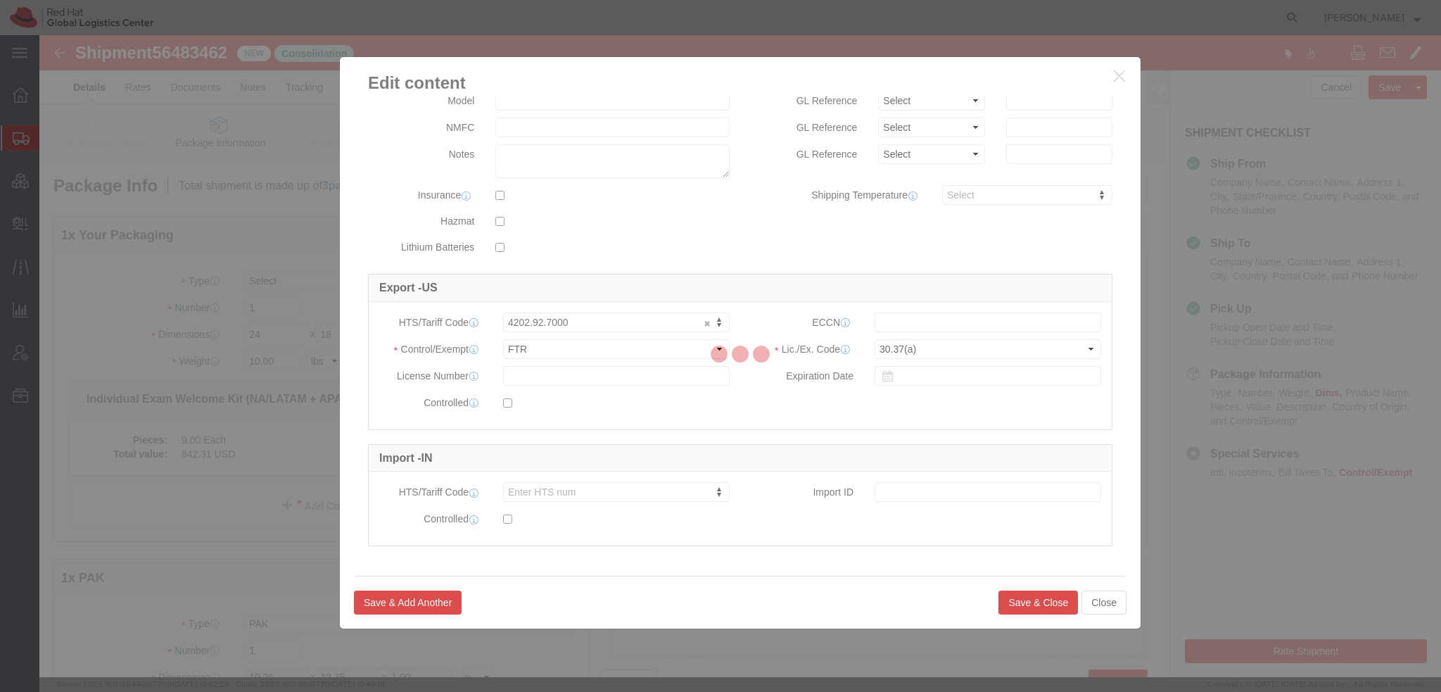
select select "EA"
select select
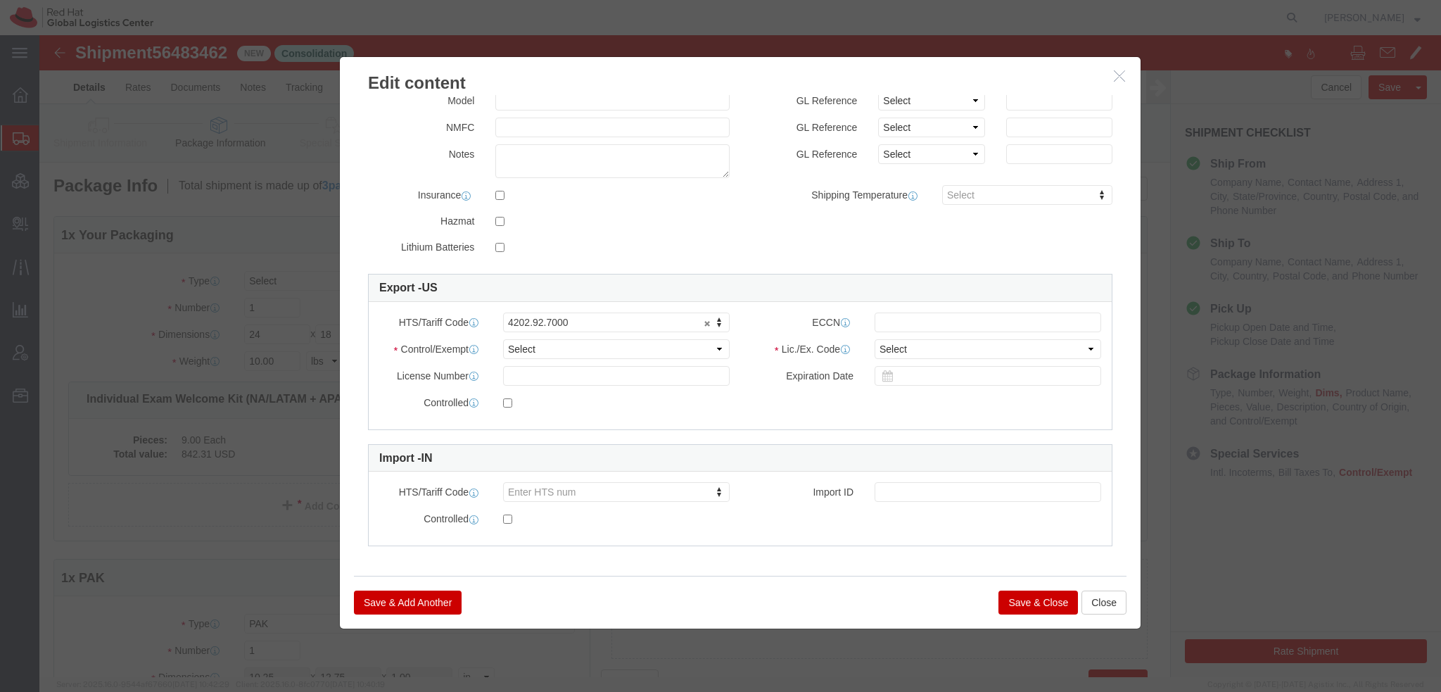
select select "USD"
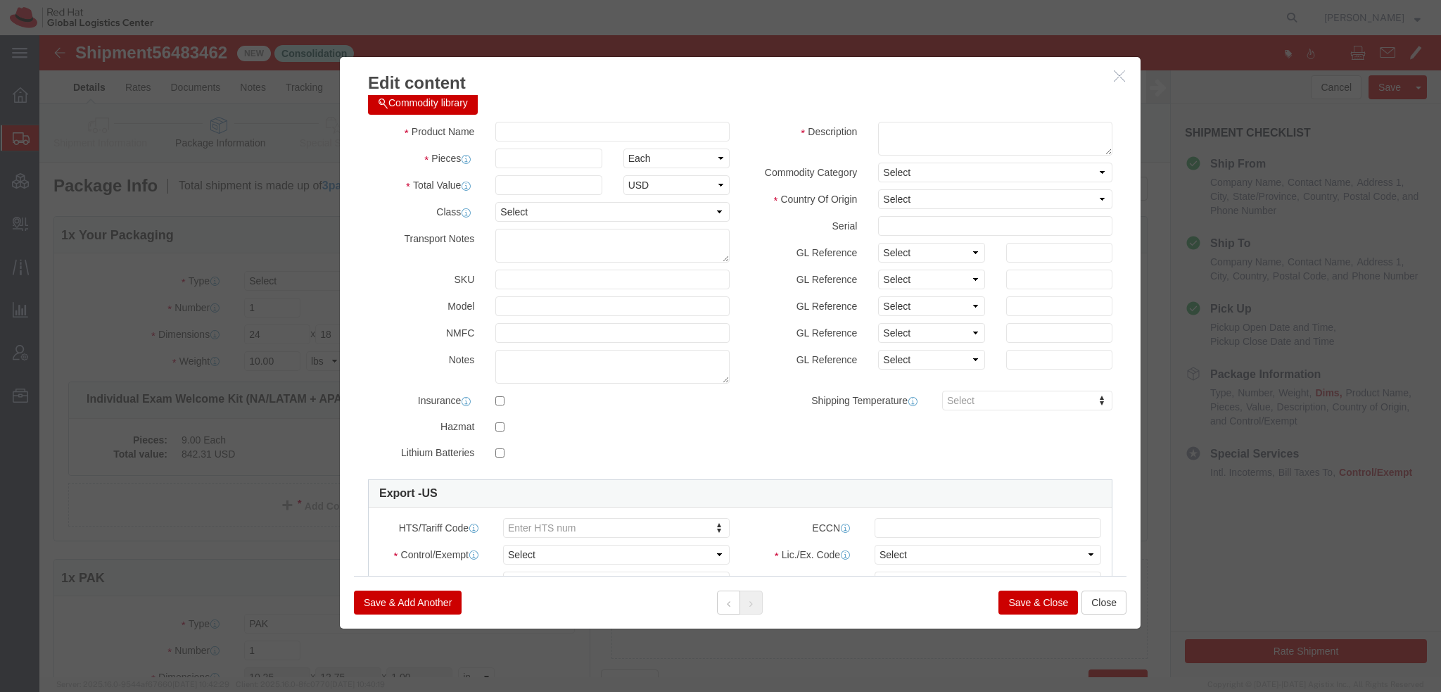
scroll to position [0, 0]
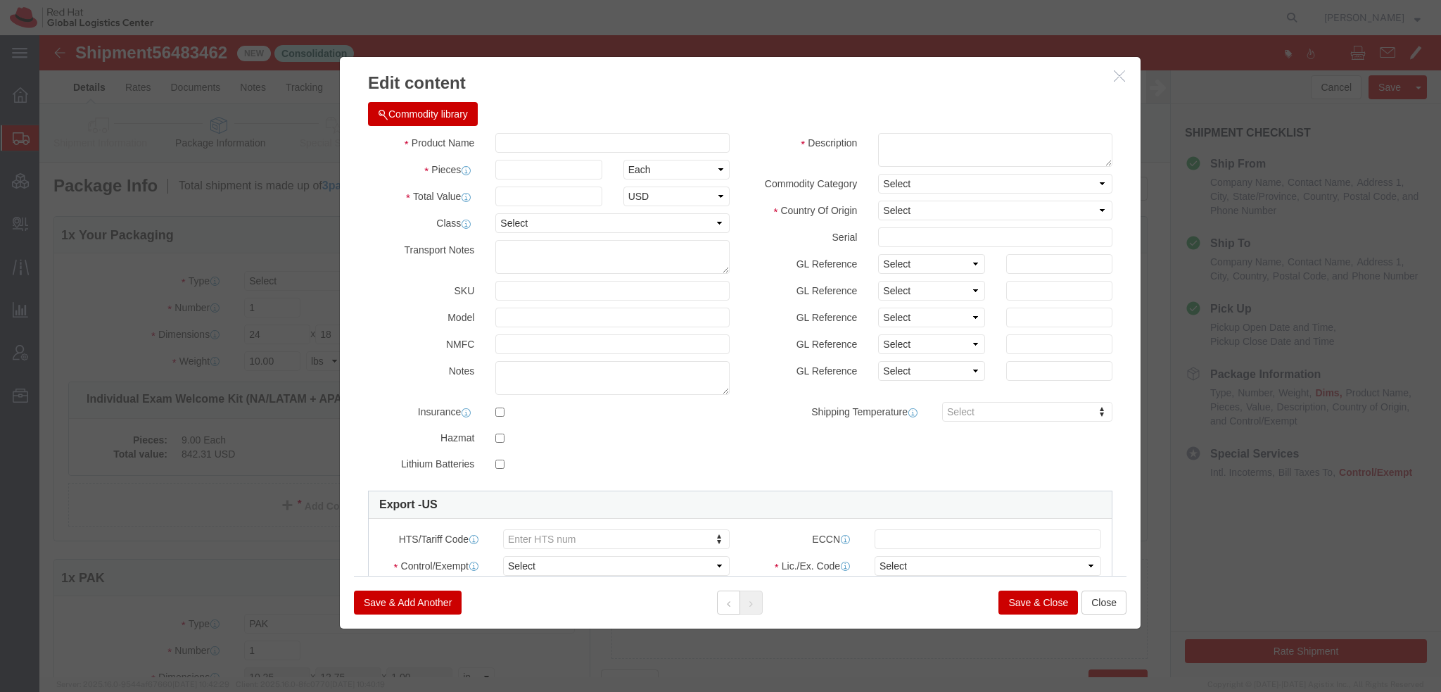
click button "Commodity library"
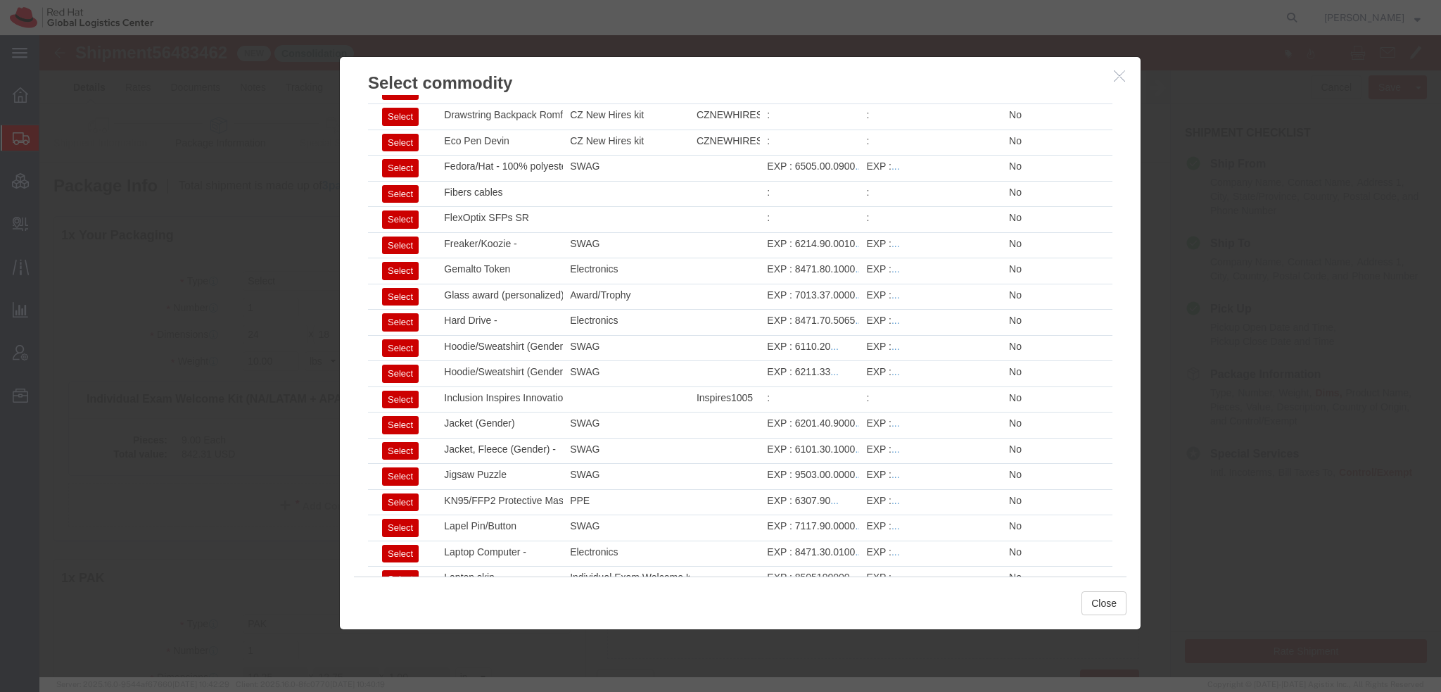
scroll to position [1165, 0]
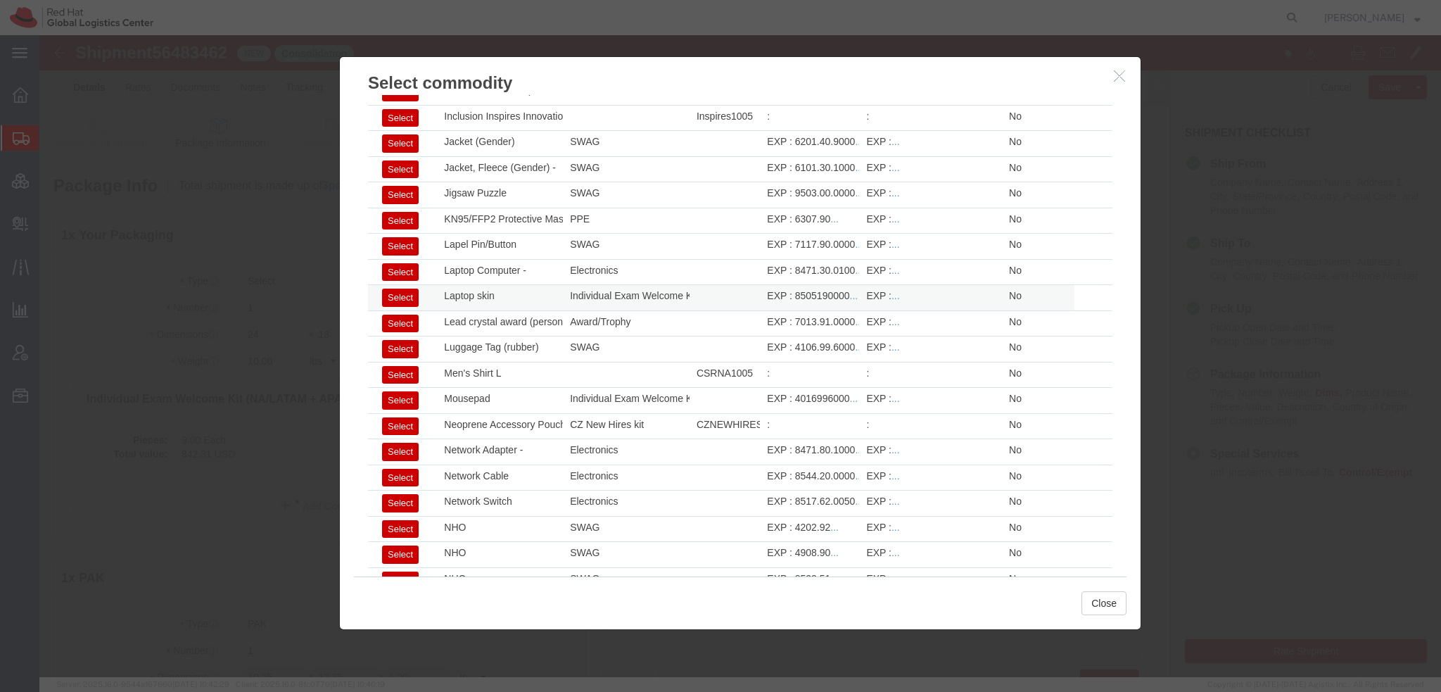
click button "Select"
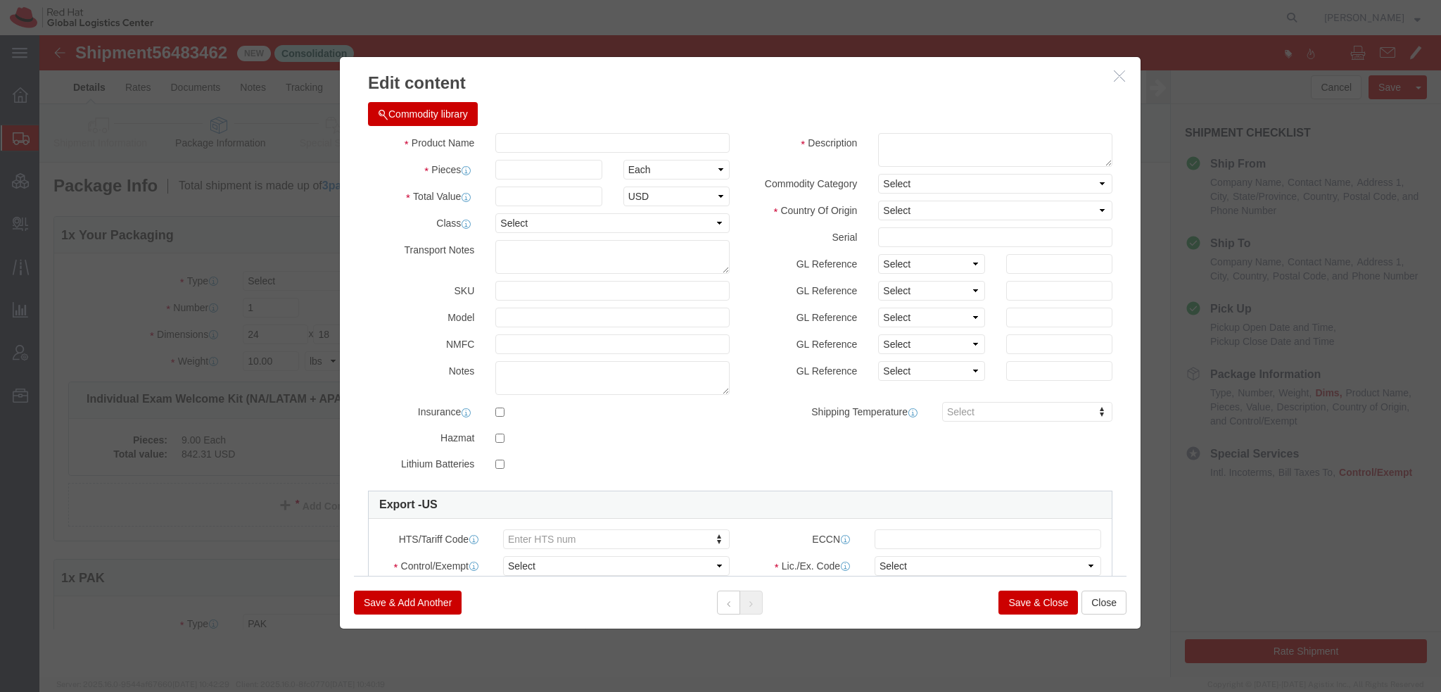
type input "1"
type input "2.98"
select select "US"
type input "8505190000"
select select "FTR"
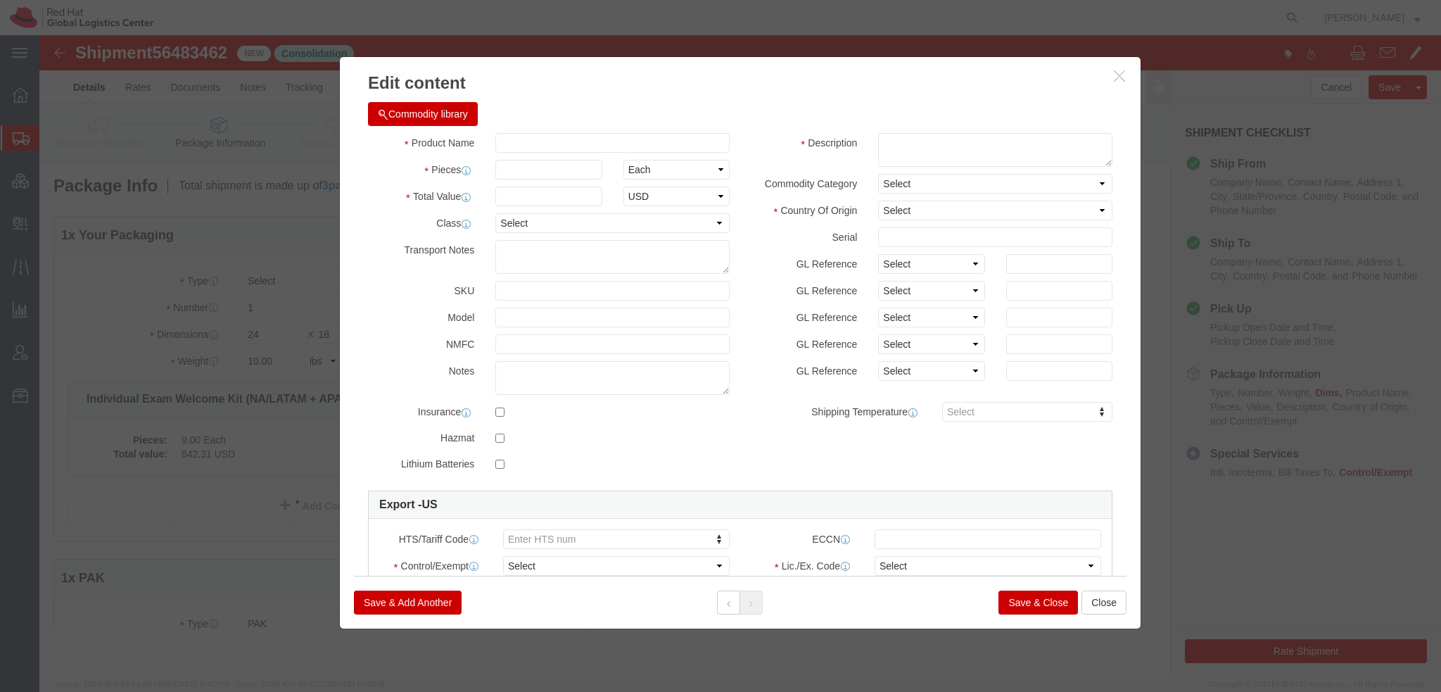
type input "Laptop skin"
type textarea "Red Hat branded"
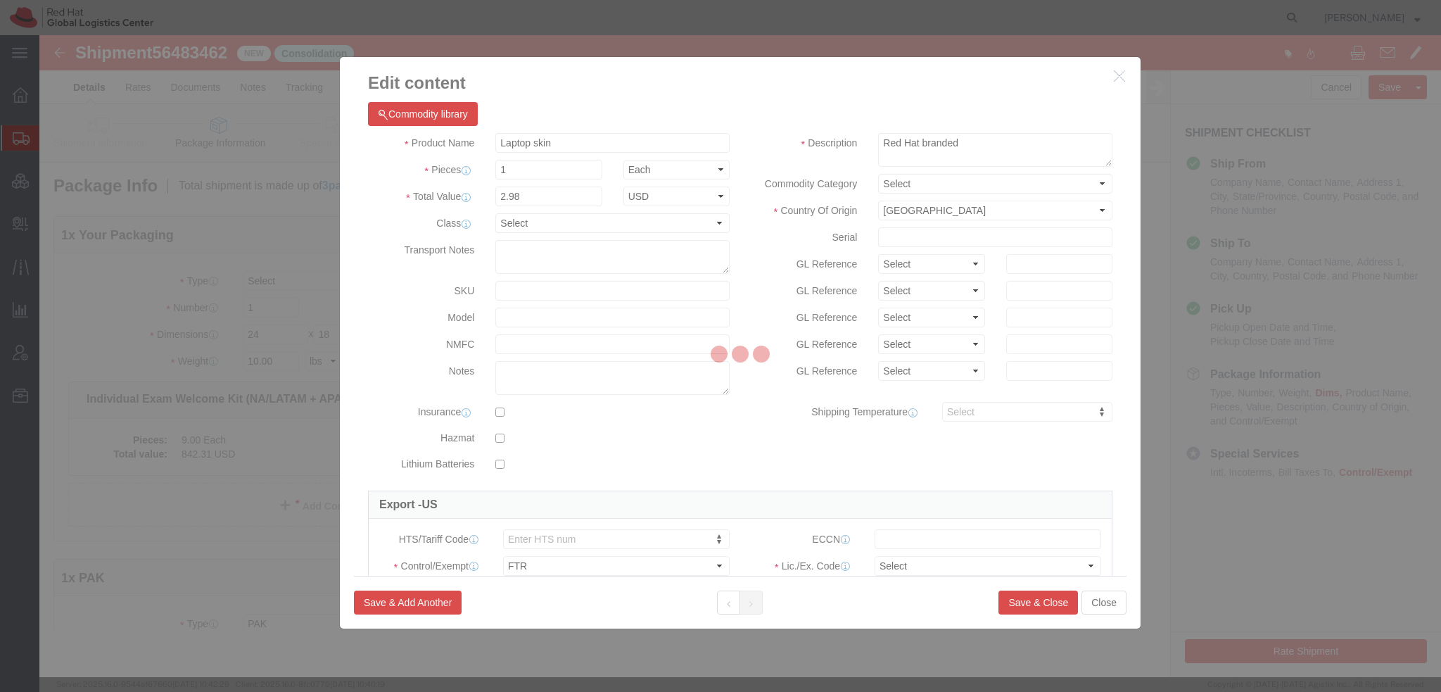
select select "30.37(a)"
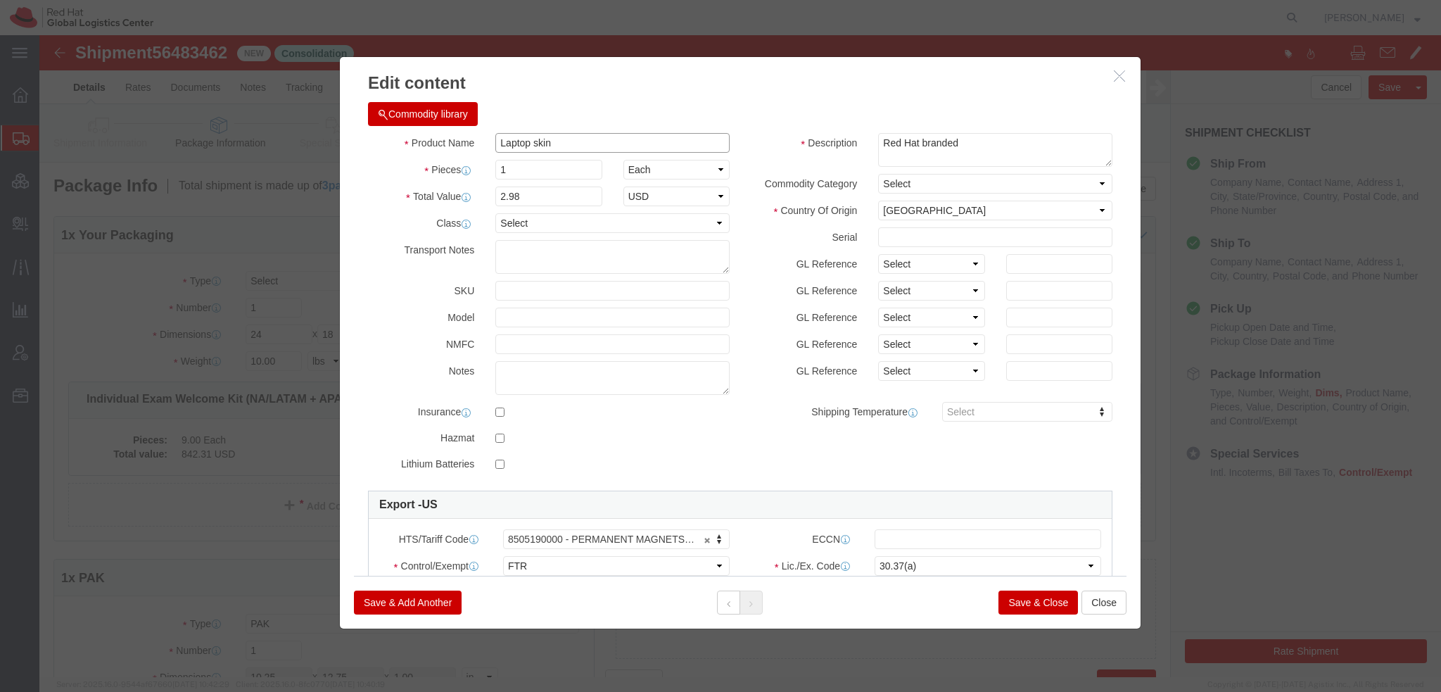
click input "Laptop skin"
type input "Laptop skin (FREE OF COST)"
type input "9"
type input "26.82"
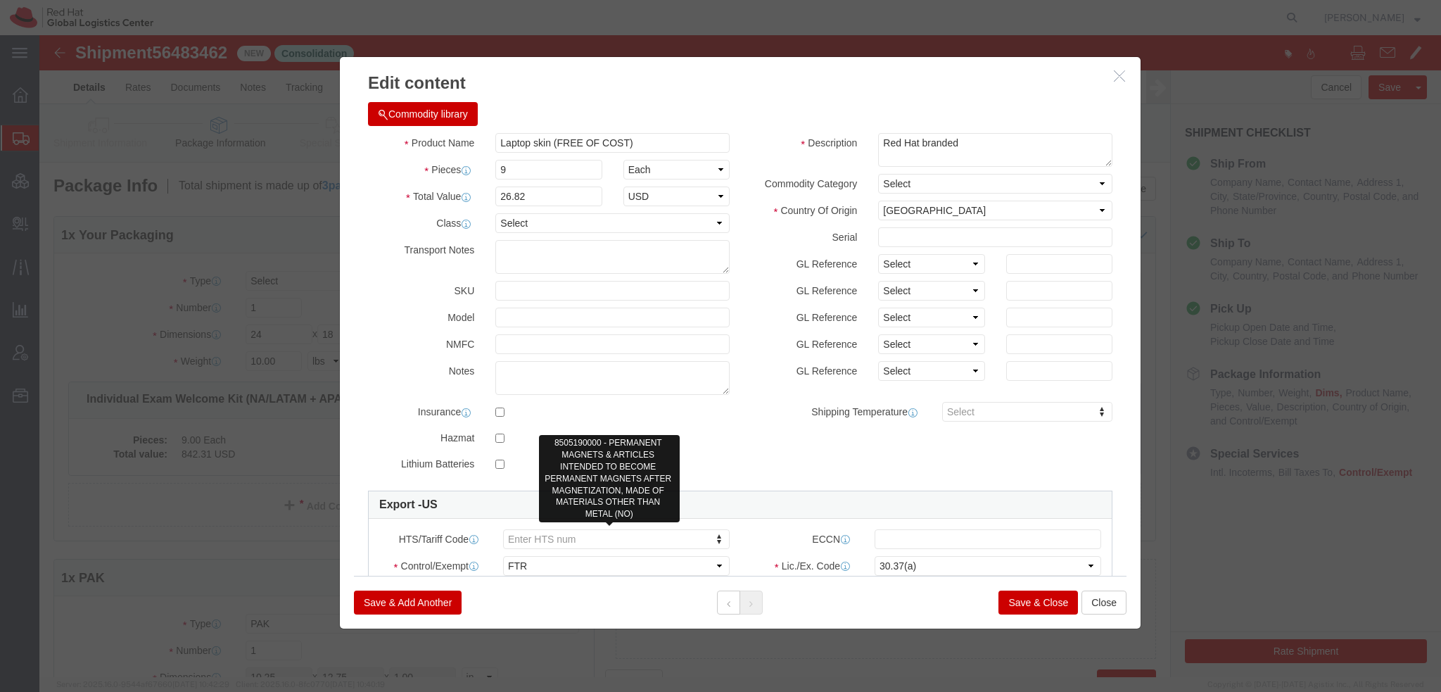
click link "Enter HTS num"
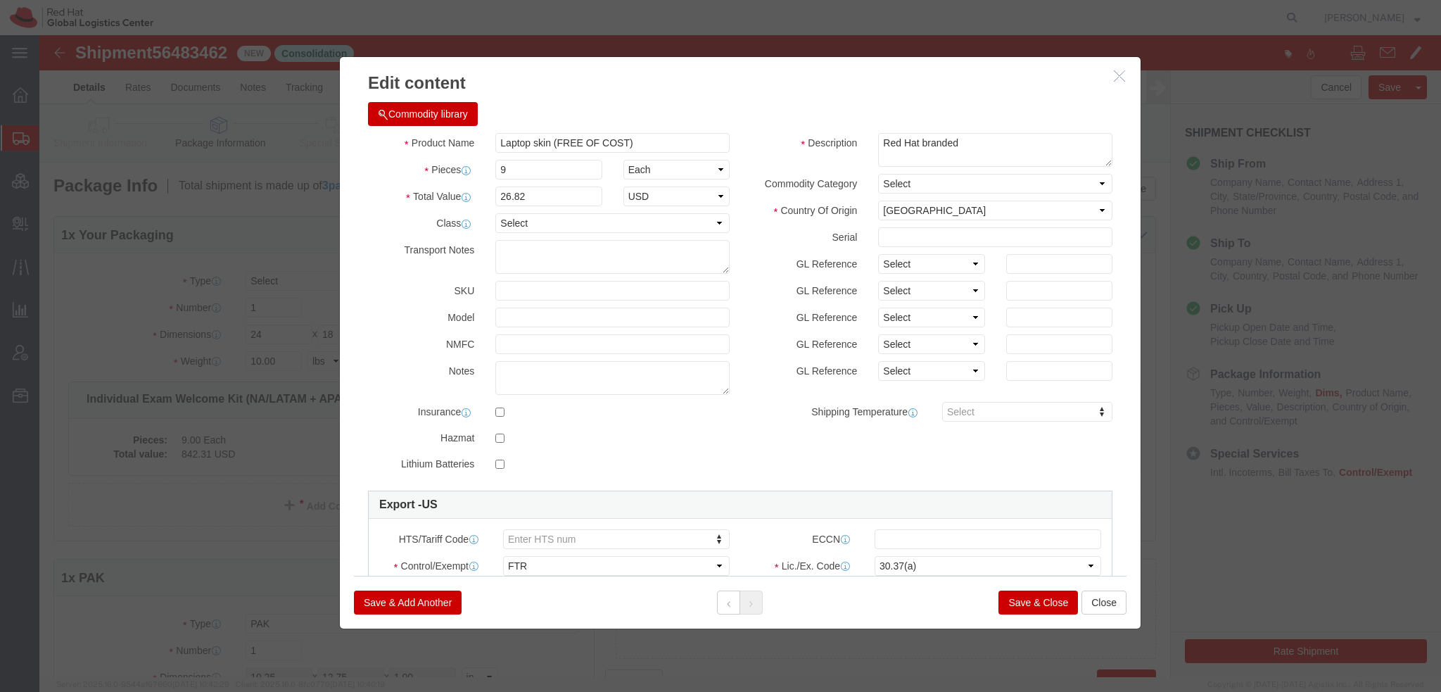
click button "Commodity library"
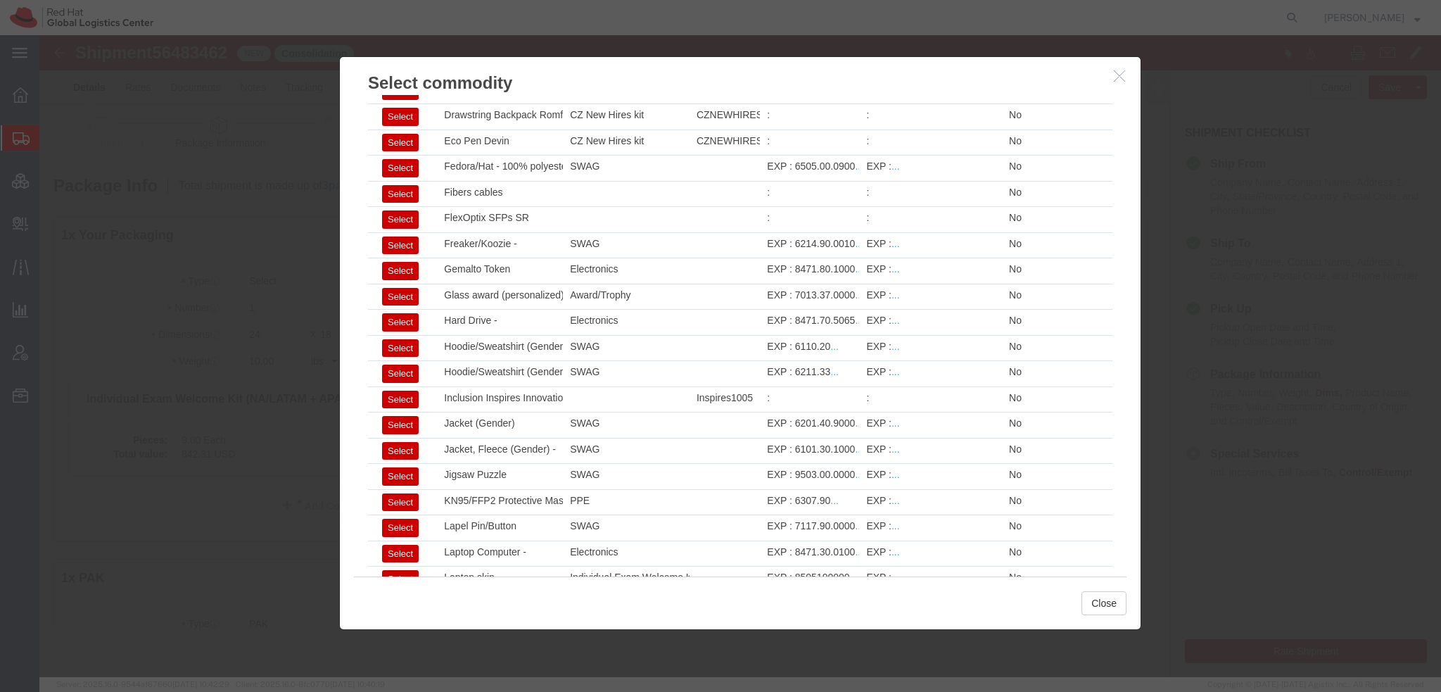
scroll to position [954, 0]
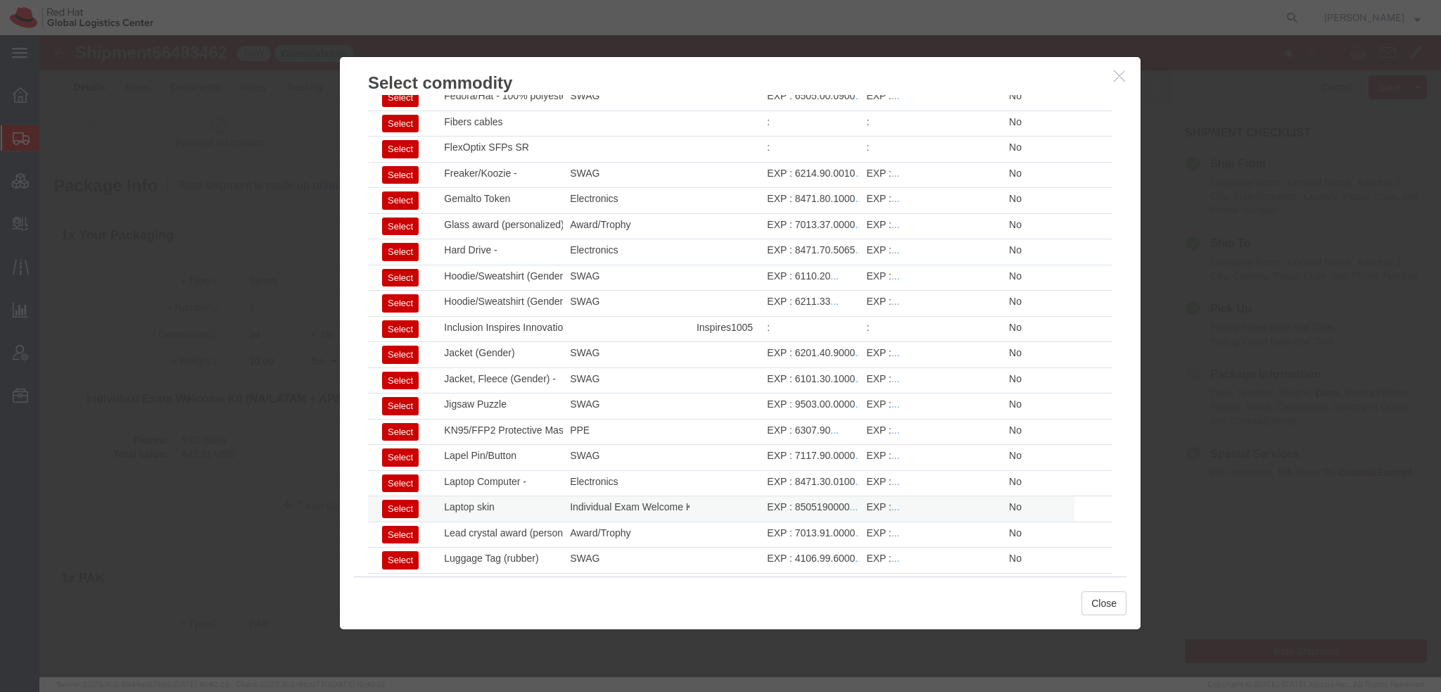
click button "Select"
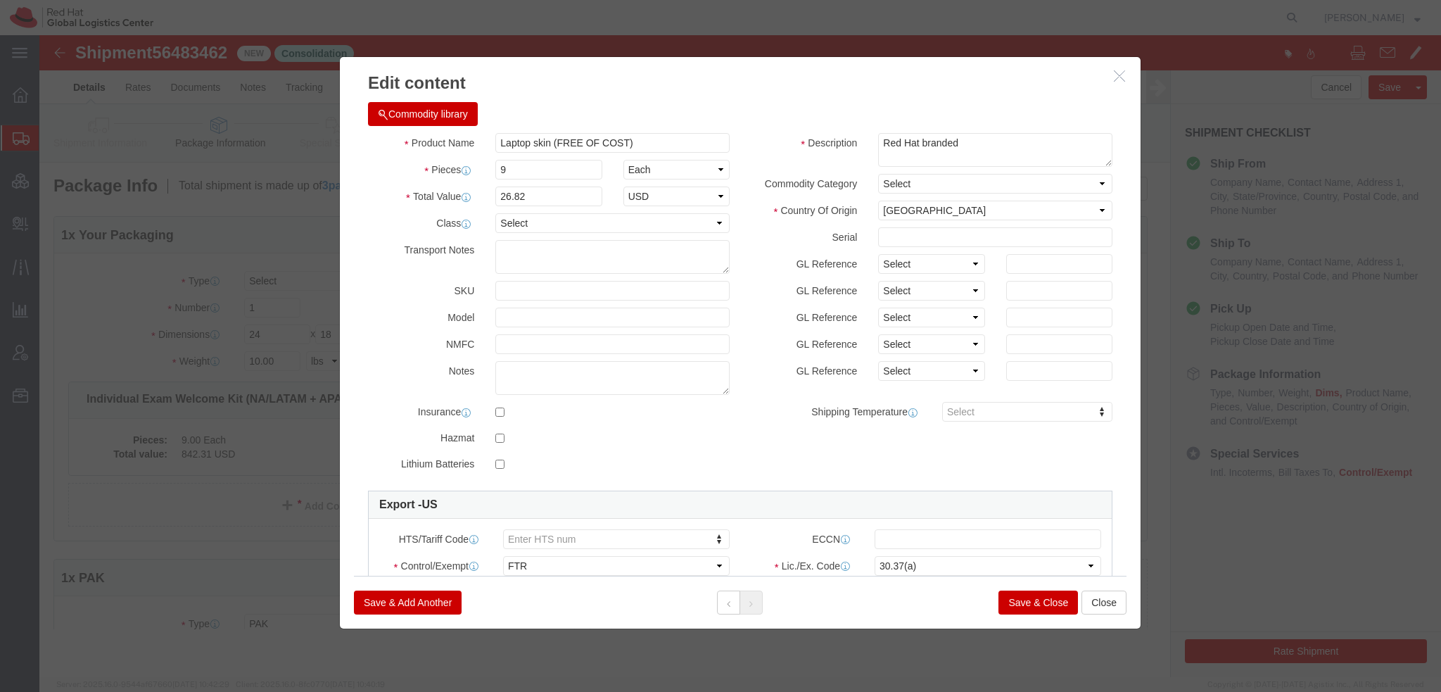
type input "1"
type input "2.98"
type input "8505190000"
type input "Laptop skin"
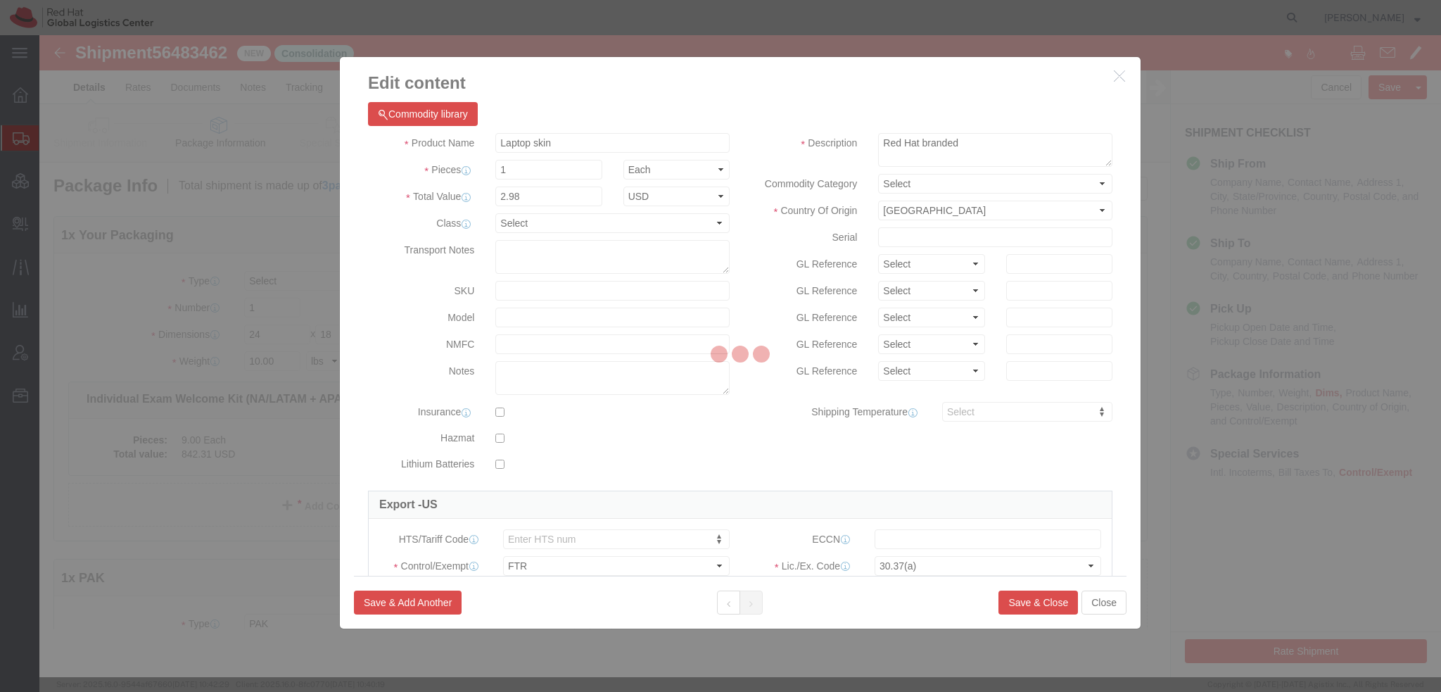
select select "30.37(a)"
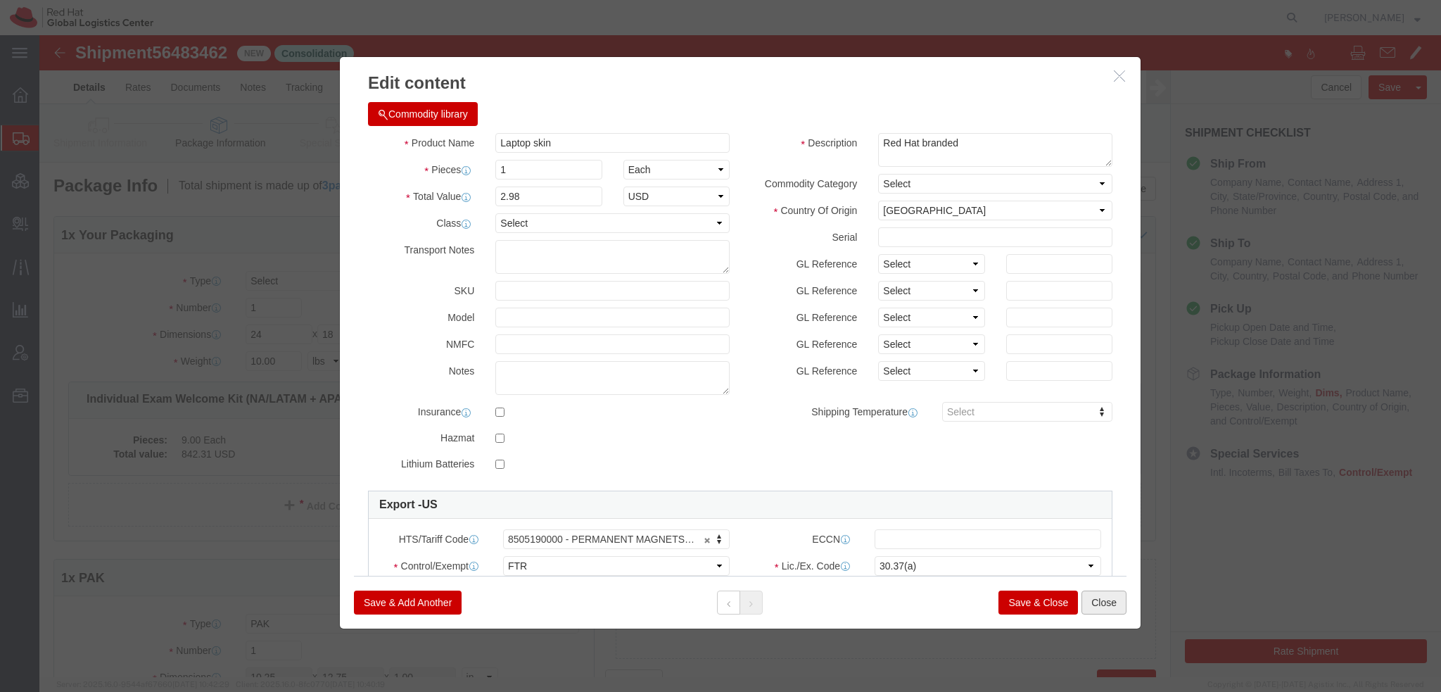
click button "Close"
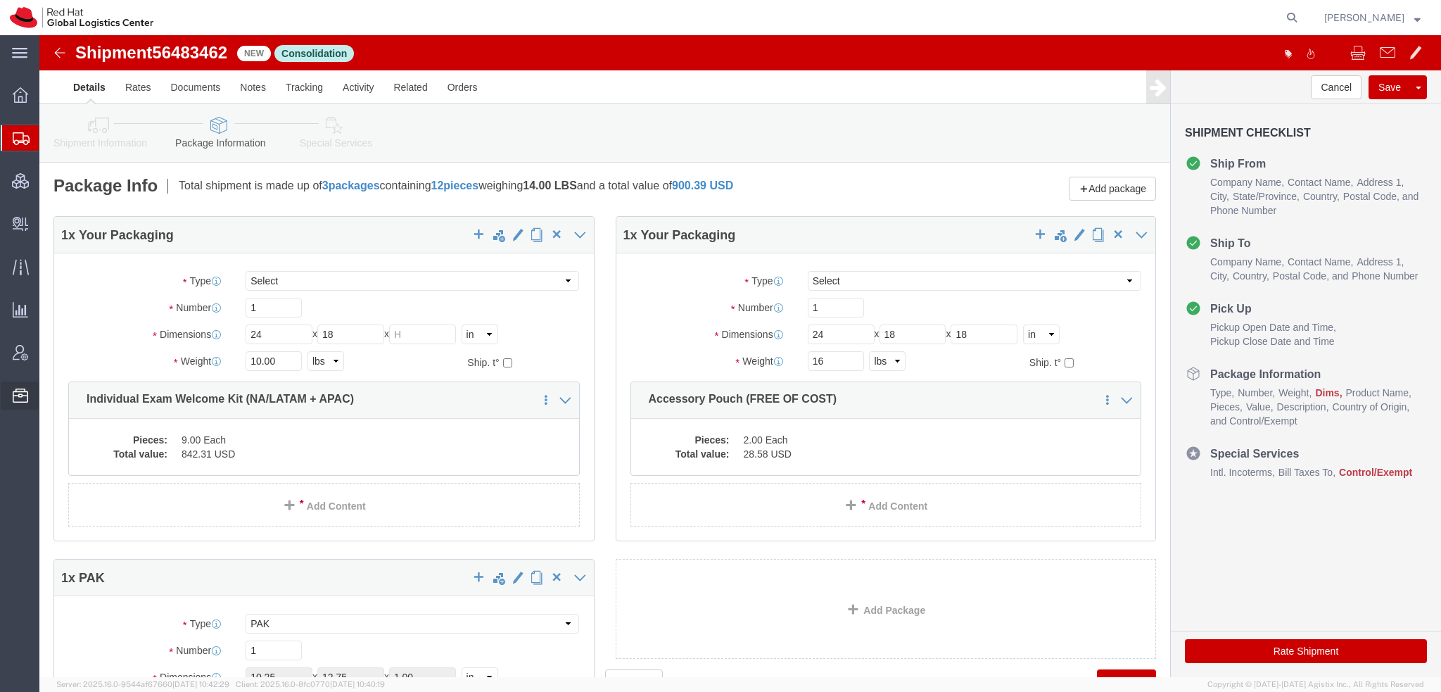
click at [0, 0] on span "Commodity Library" at bounding box center [0, 0] width 0 height 0
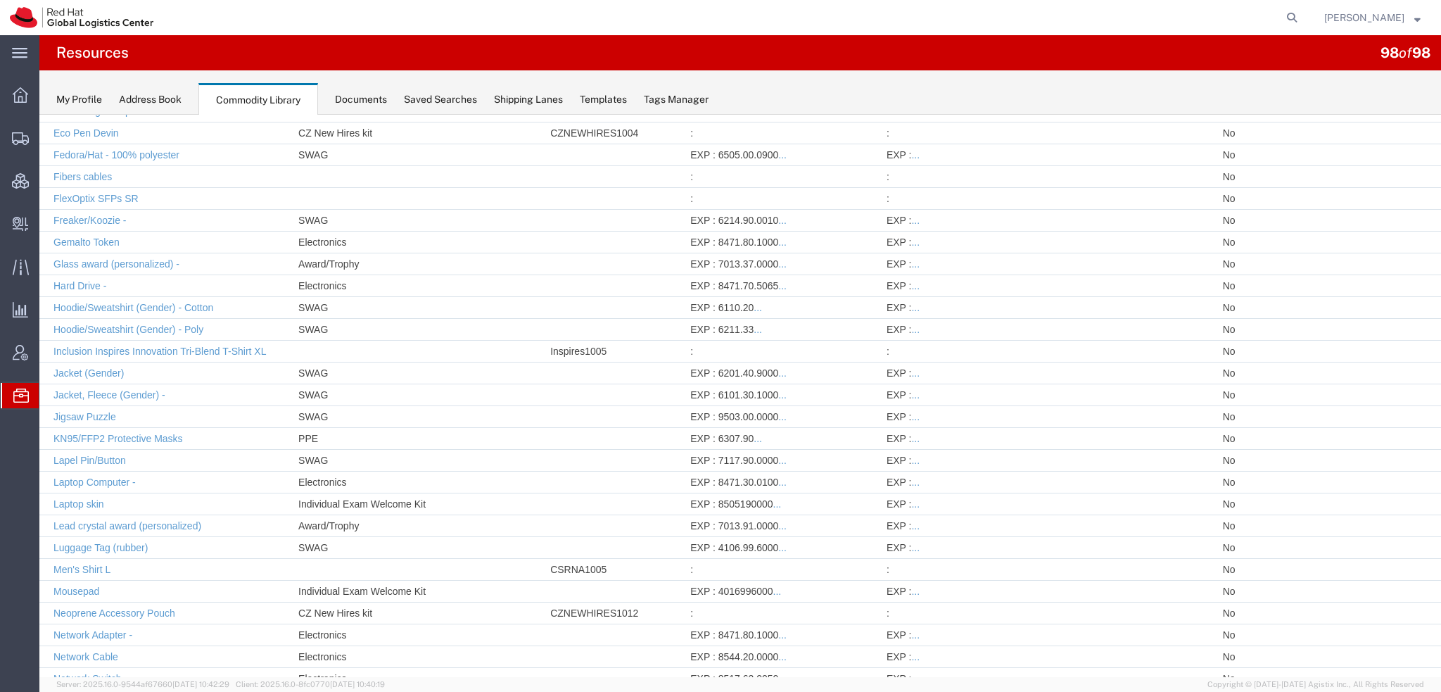
scroll to position [825, 0]
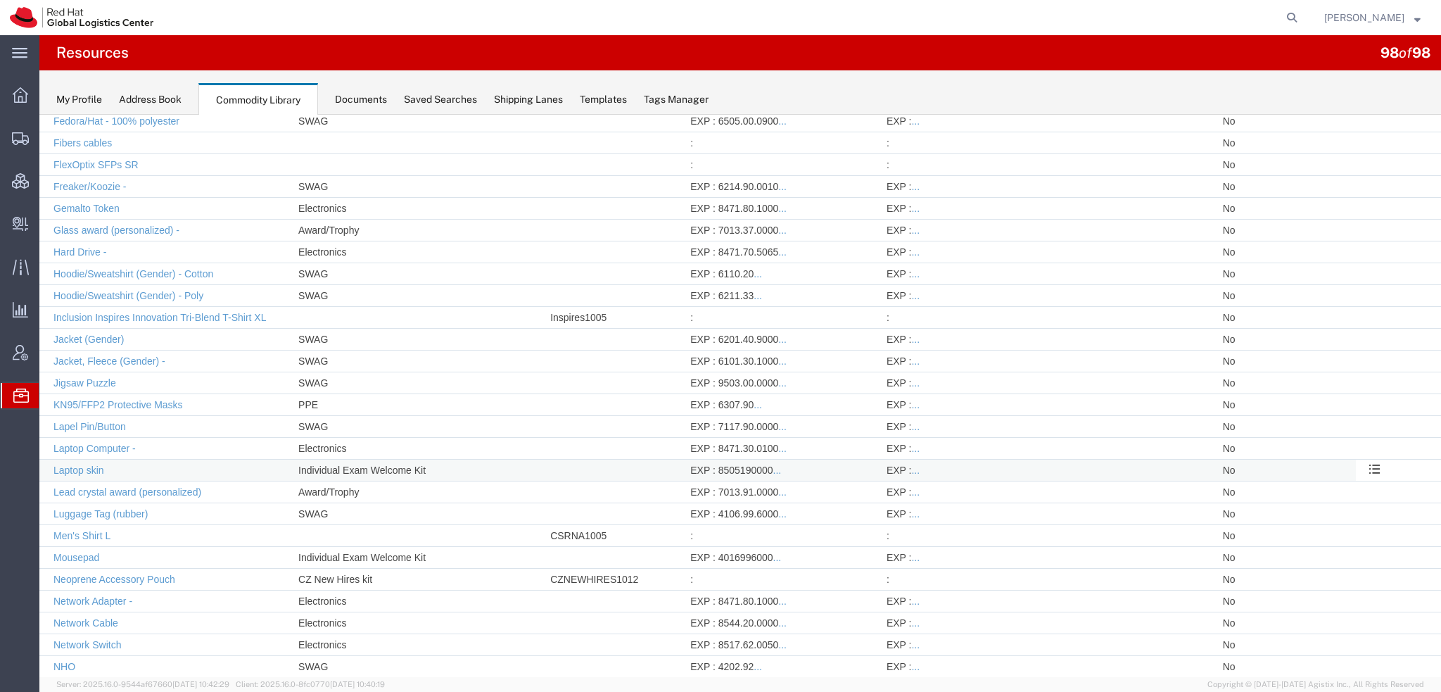
click at [737, 467] on div "EXP : 8505190000 ..." at bounding box center [781, 470] width 182 height 14
click at [78, 464] on link "Laptop skin" at bounding box center [78, 469] width 51 height 11
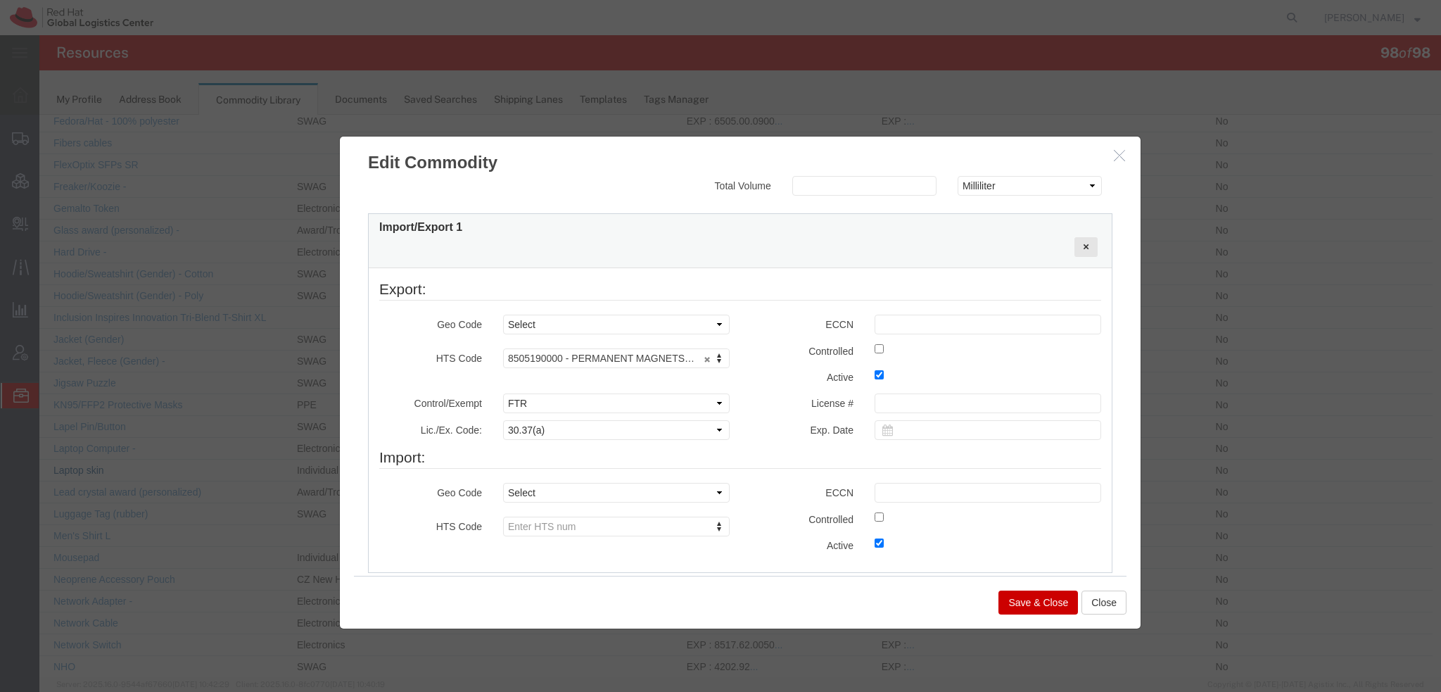
scroll to position [476, 0]
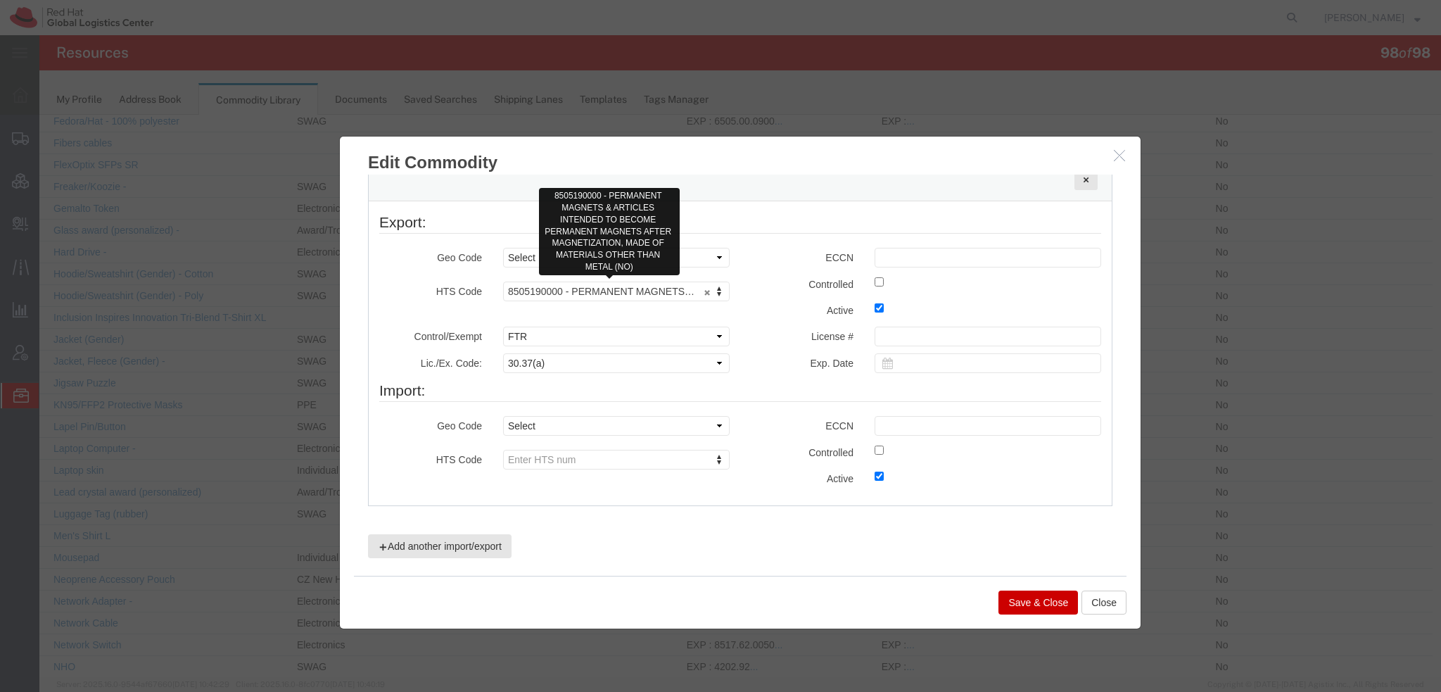
click at [701, 288] on link "8505190000 - PERMANENT MAGNETS & ARTICLES INTENDED TO BECOME PERMANENT MAGNETS …" at bounding box center [616, 291] width 227 height 20
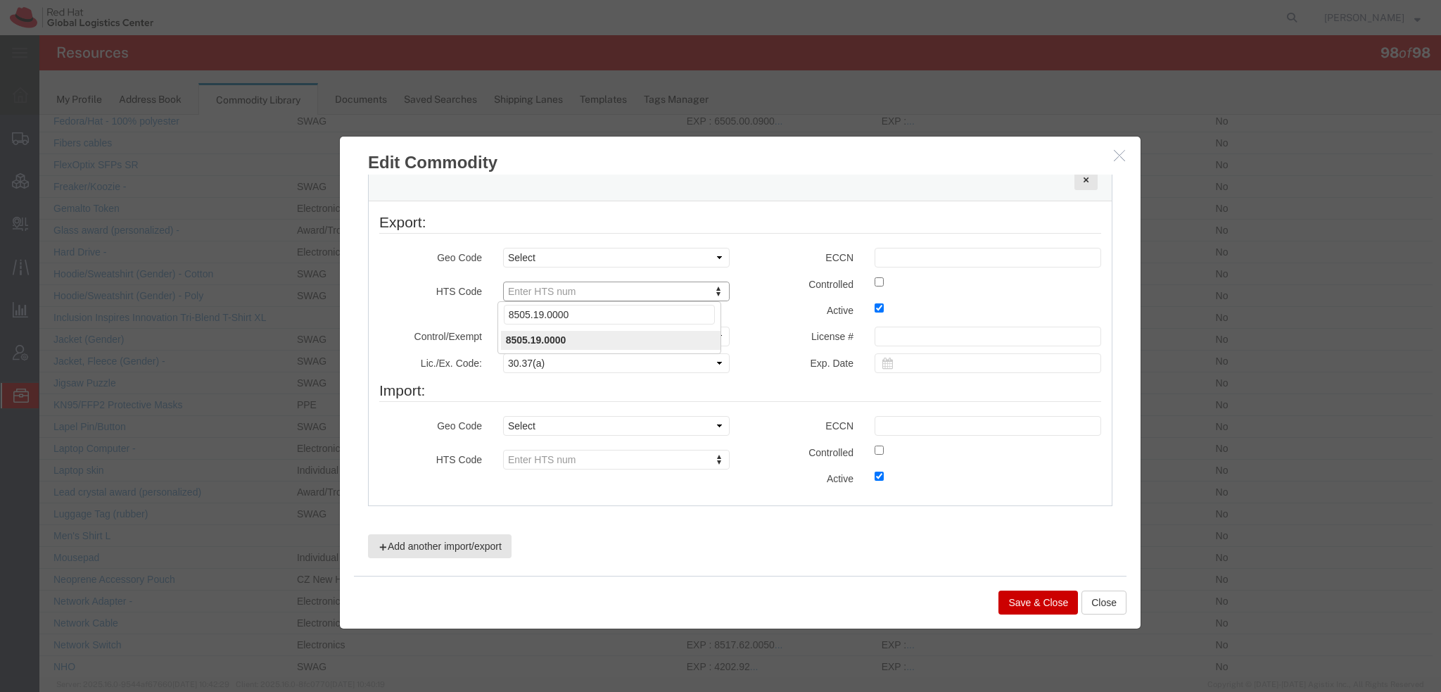
type input "8505.19.0000"
click at [1015, 600] on button "Save & Close" at bounding box center [1038, 602] width 80 height 24
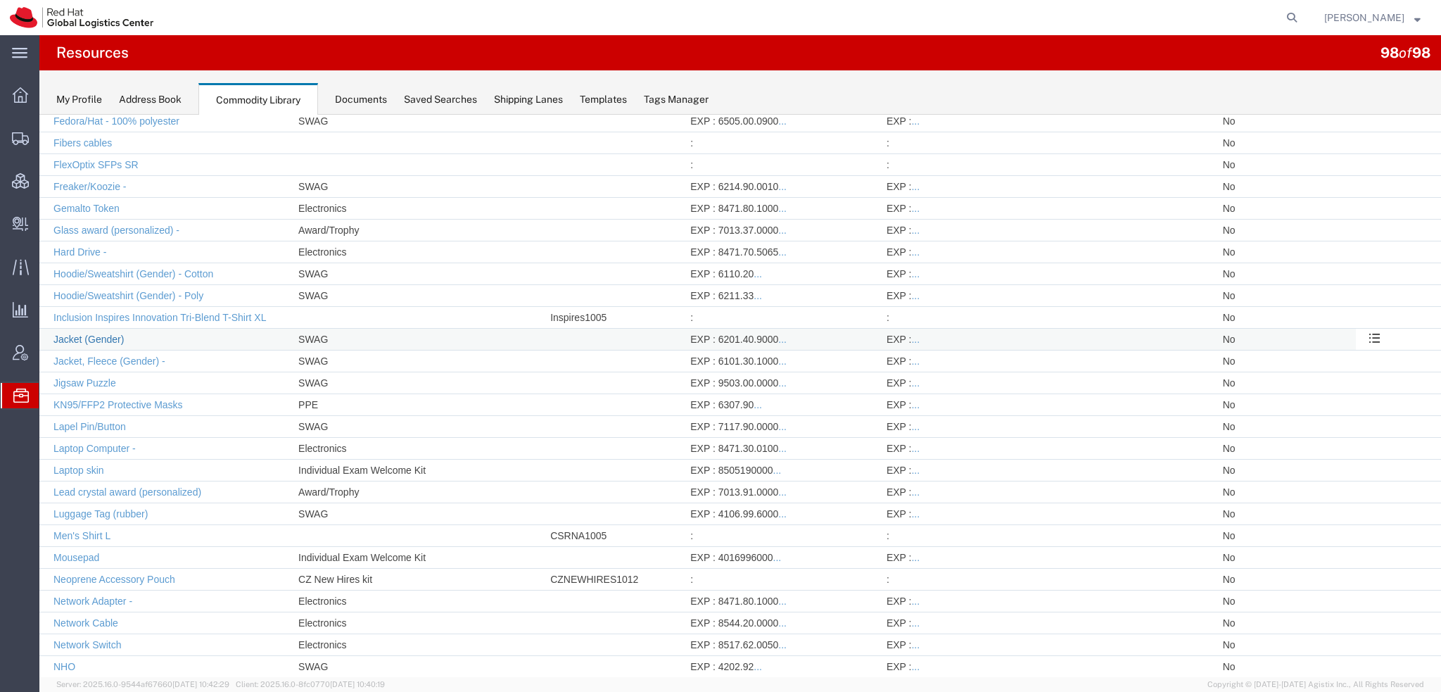
click at [84, 334] on link "Jacket (Gender)" at bounding box center [88, 339] width 70 height 11
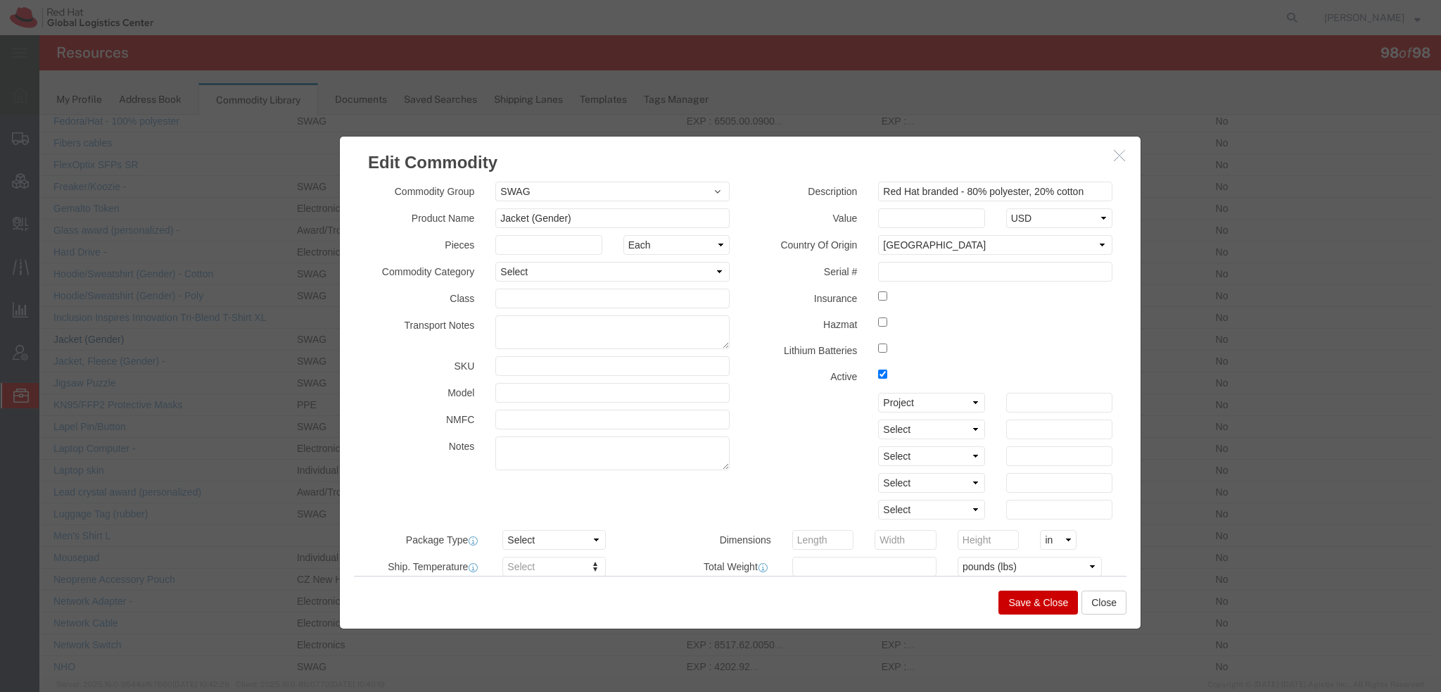
scroll to position [422, 0]
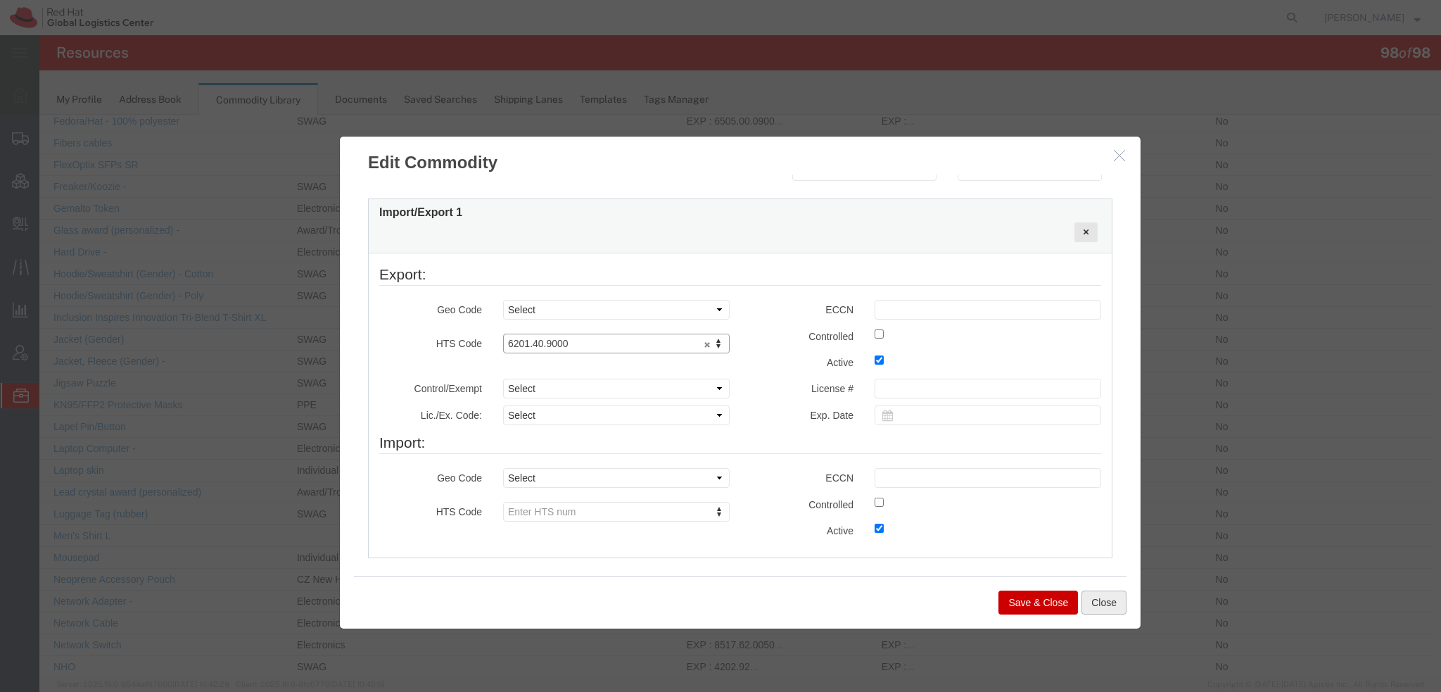
click at [1113, 611] on button "Close" at bounding box center [1104, 602] width 45 height 24
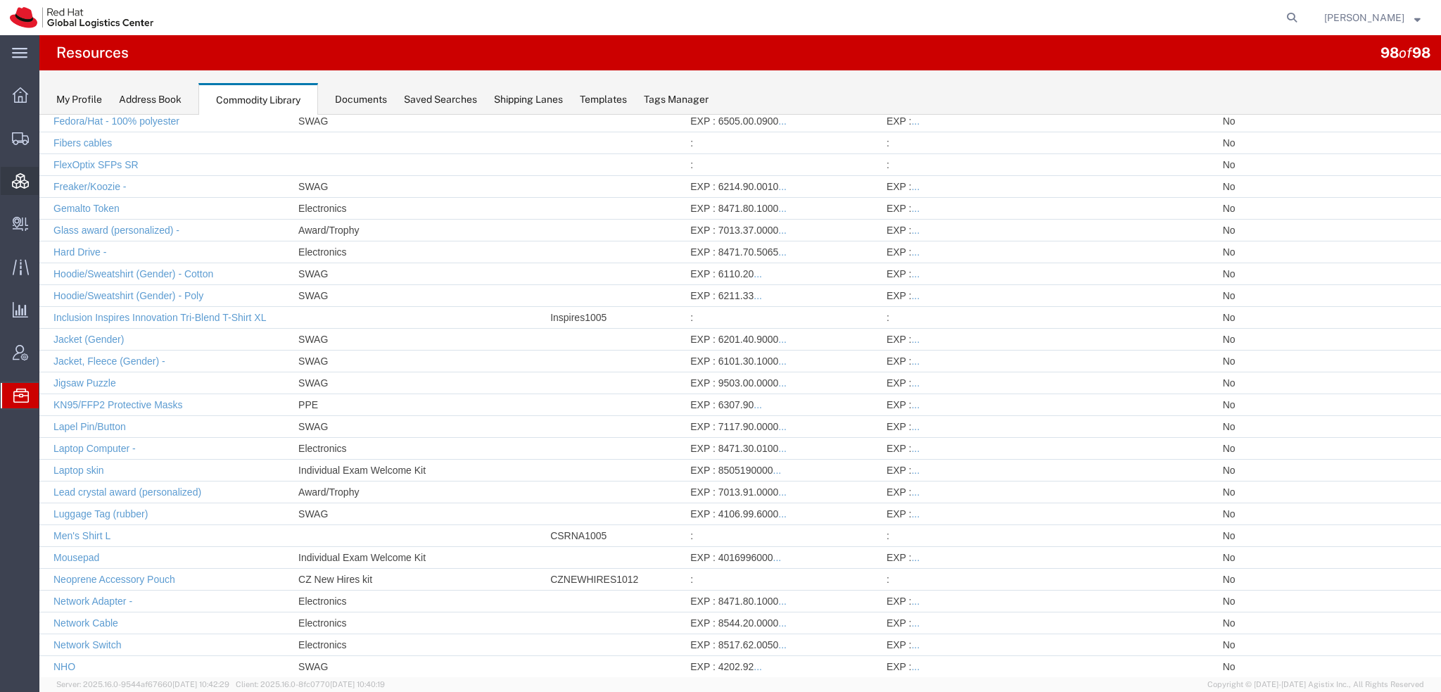
click at [49, 177] on span "Consolidation Manager" at bounding box center [44, 181] width 10 height 28
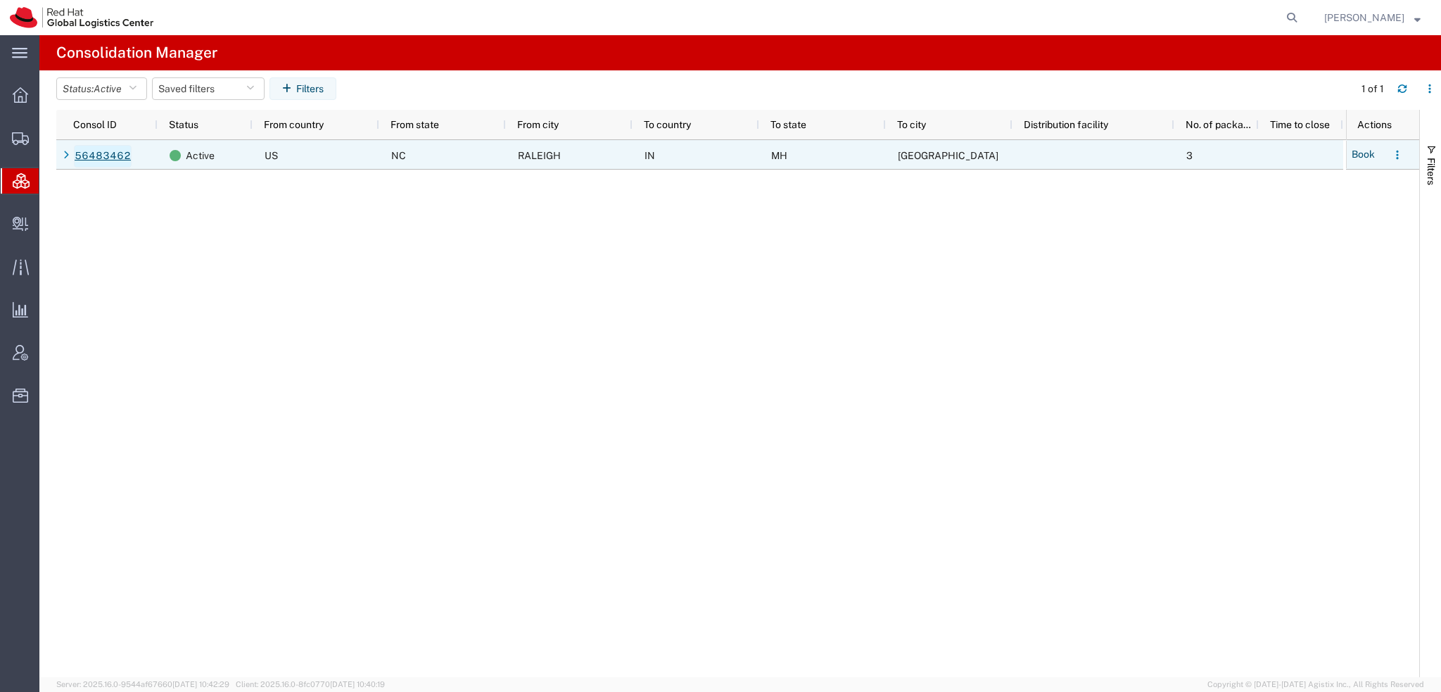
click at [100, 148] on link "56483462" at bounding box center [103, 156] width 58 height 23
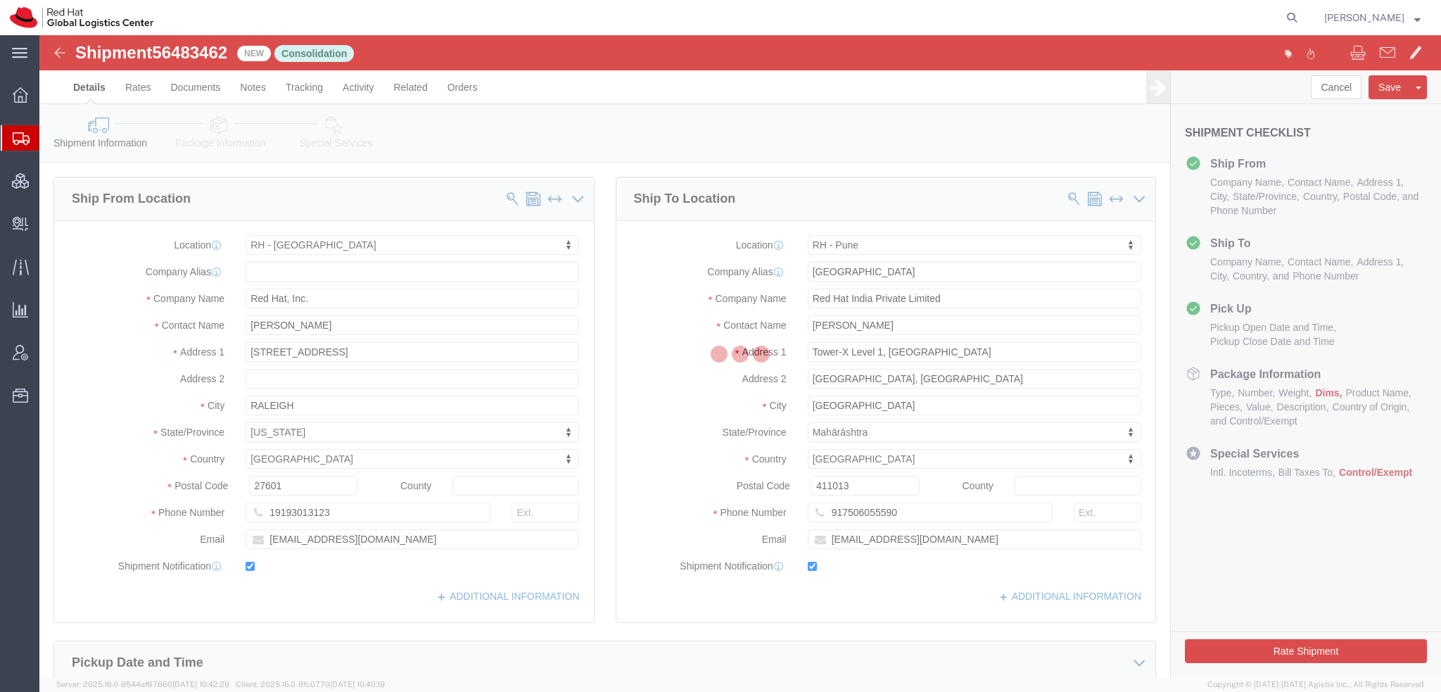
select select "38014"
select select "38007"
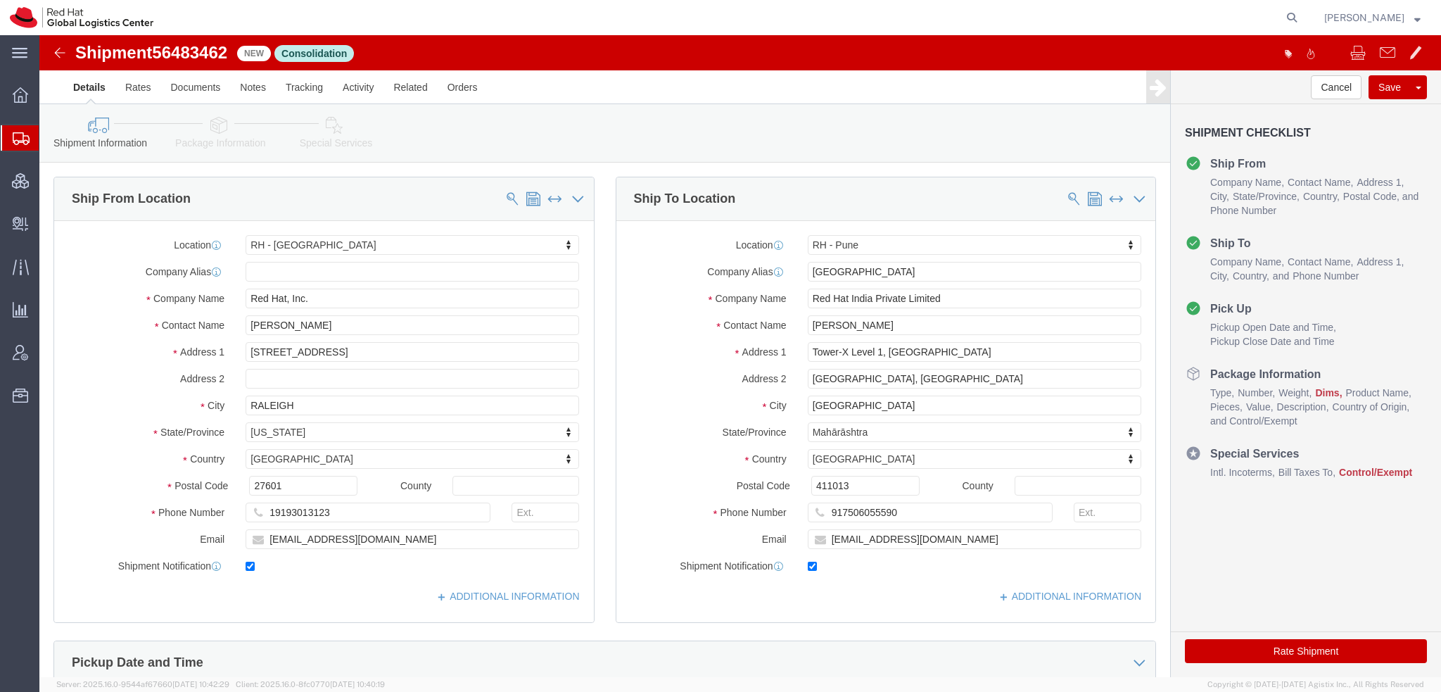
click icon
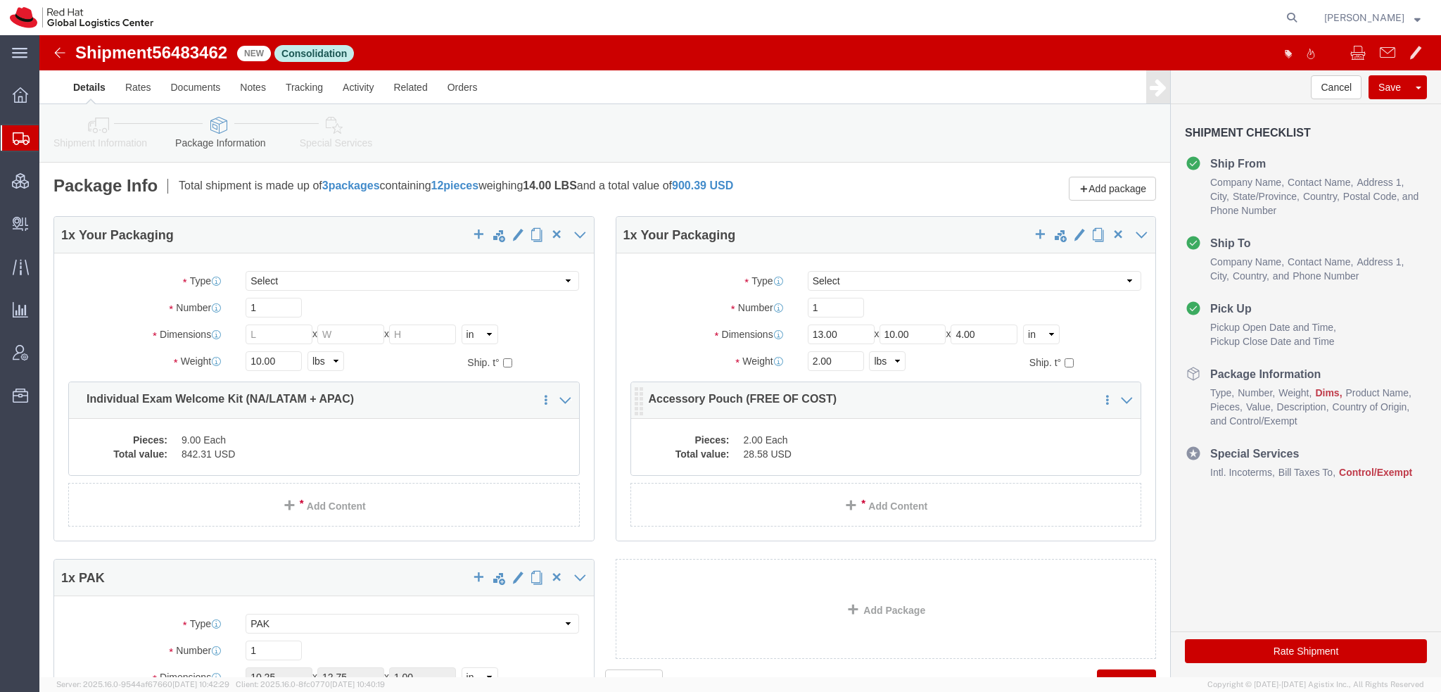
click dd "28.58 USD"
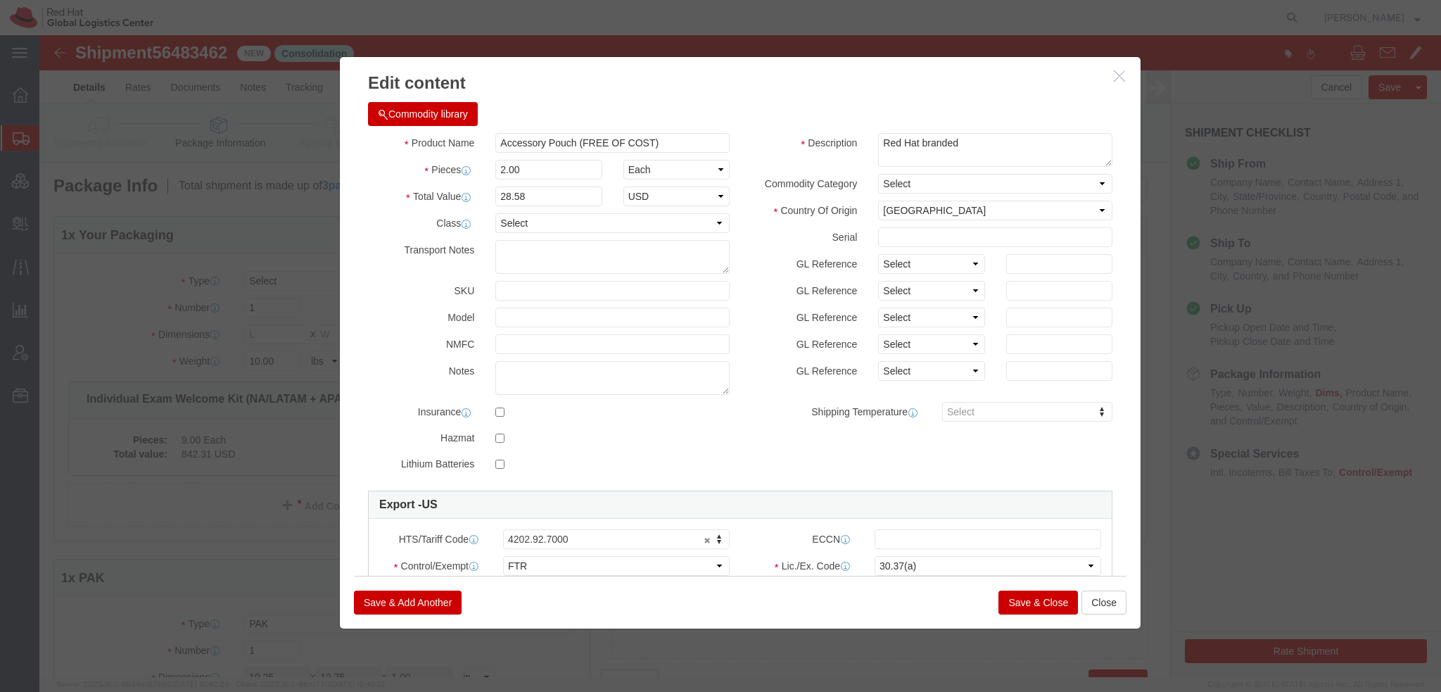
click button "Save & Add Another"
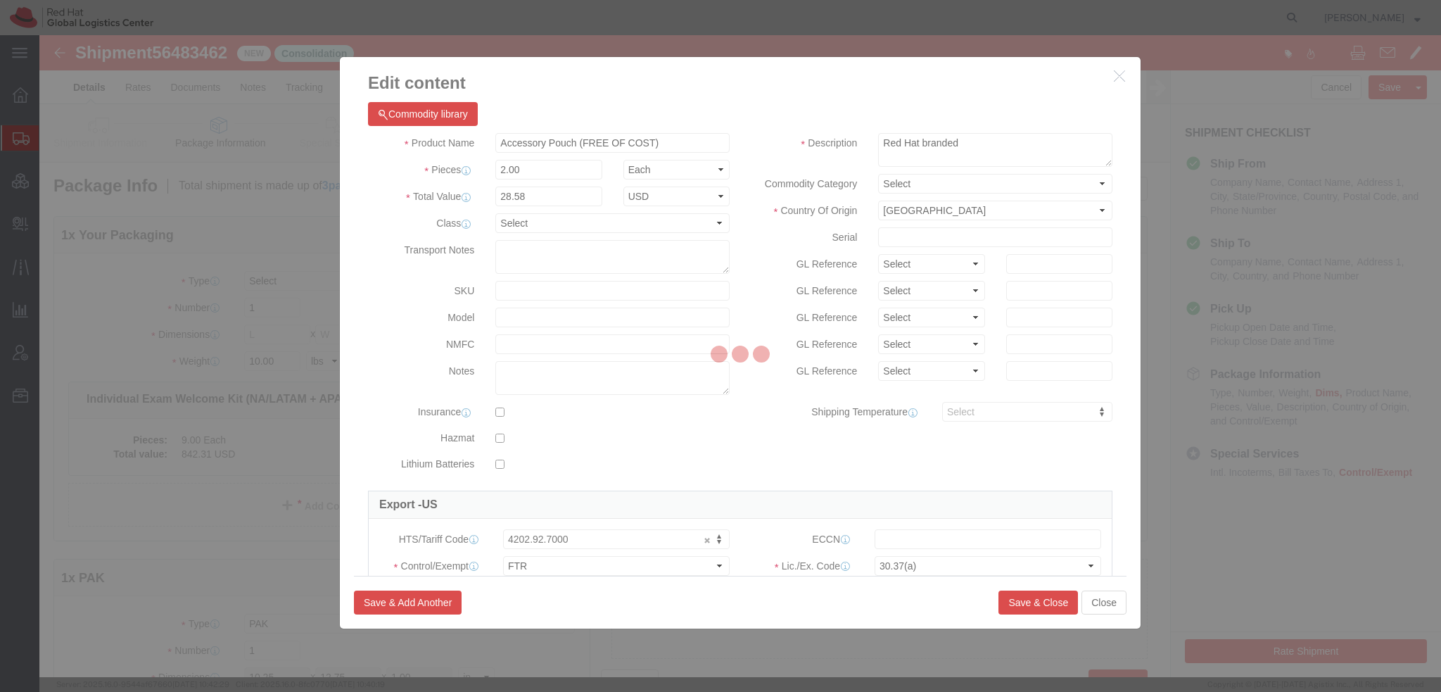
select select "EA"
select select
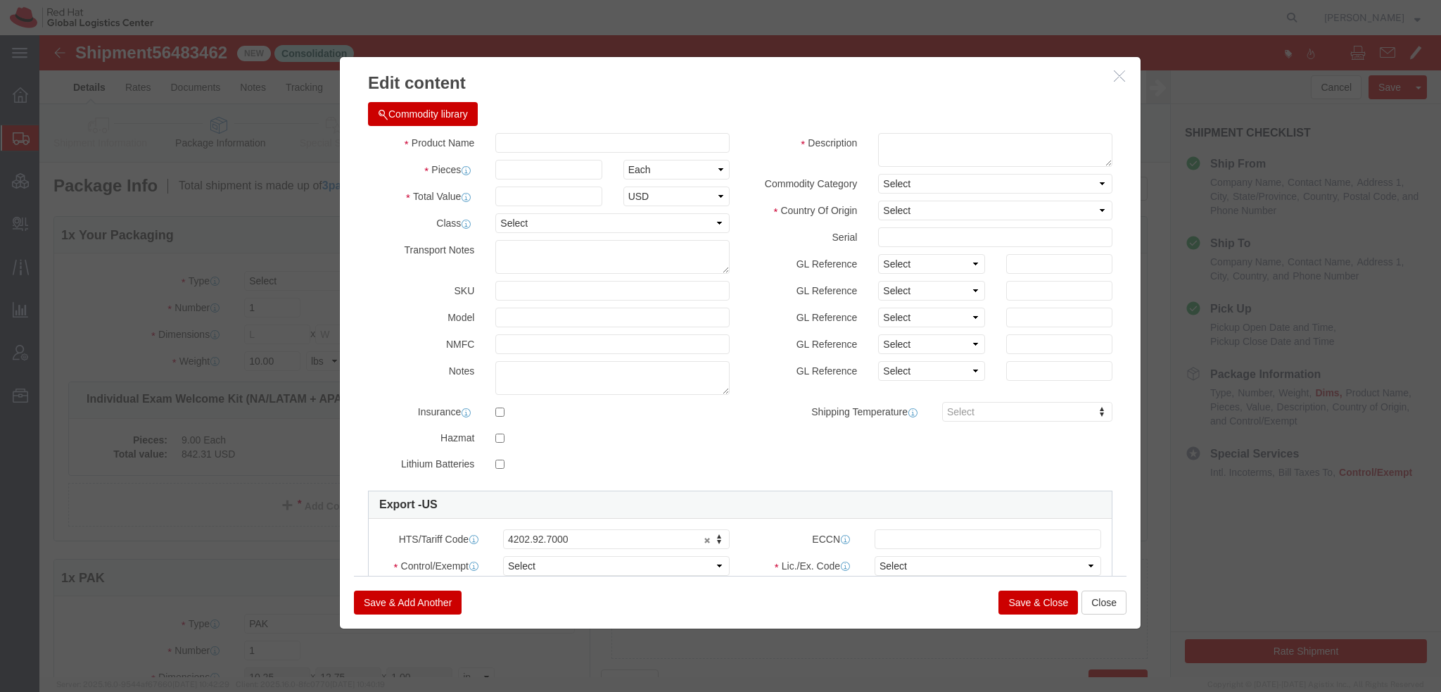
select select "USD"
click button "Commodity library"
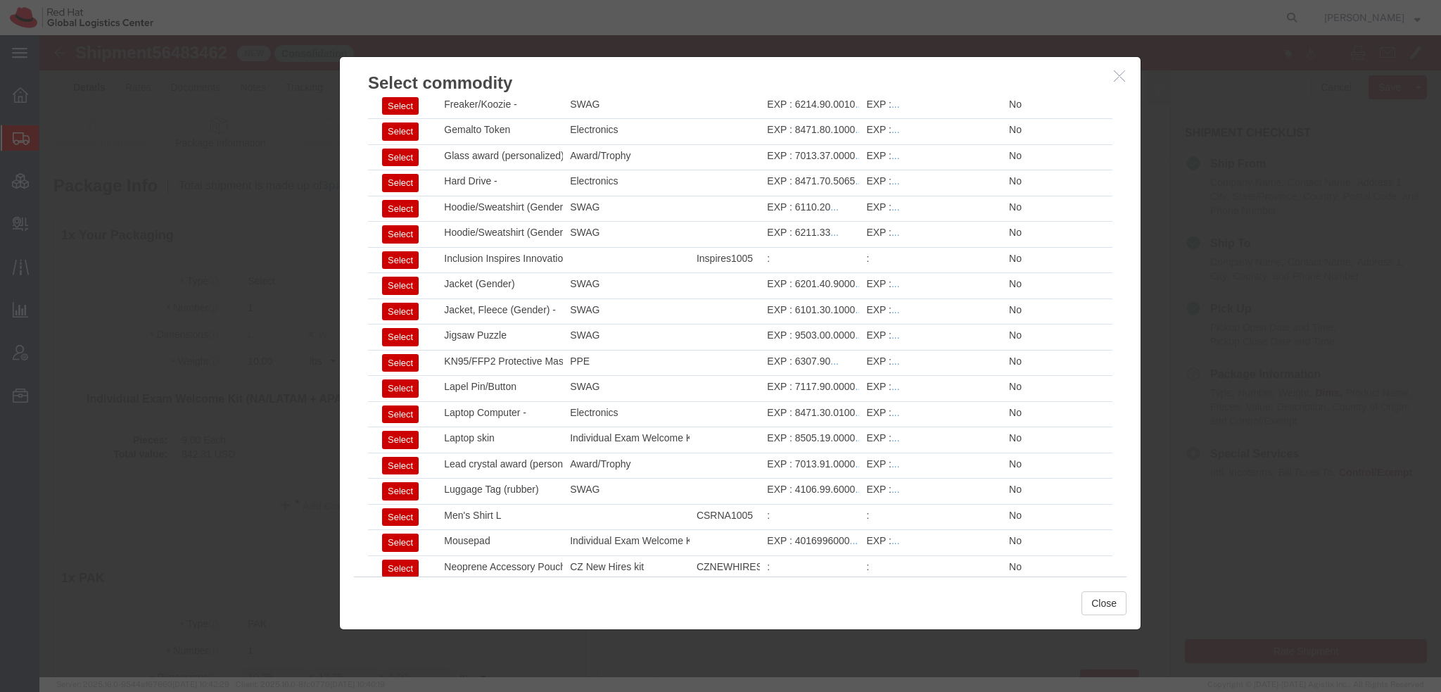
scroll to position [1095, 0]
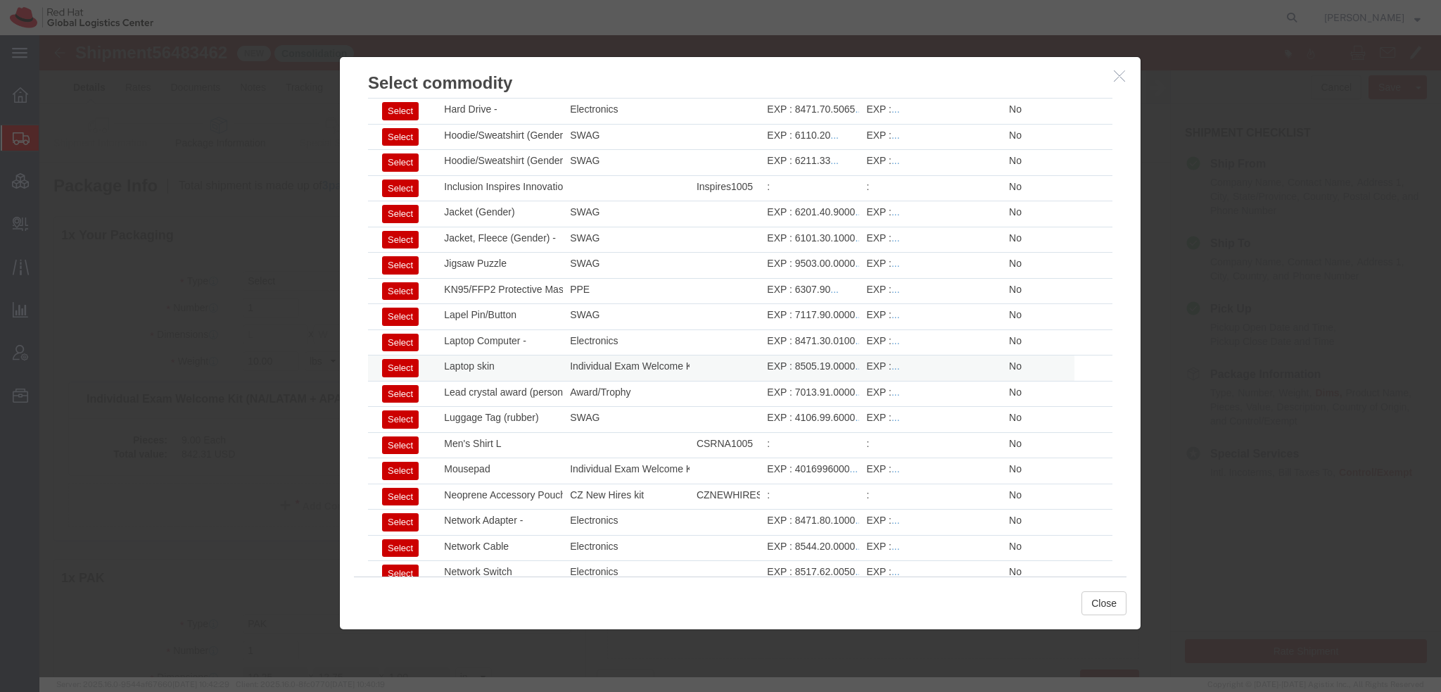
click button "Select"
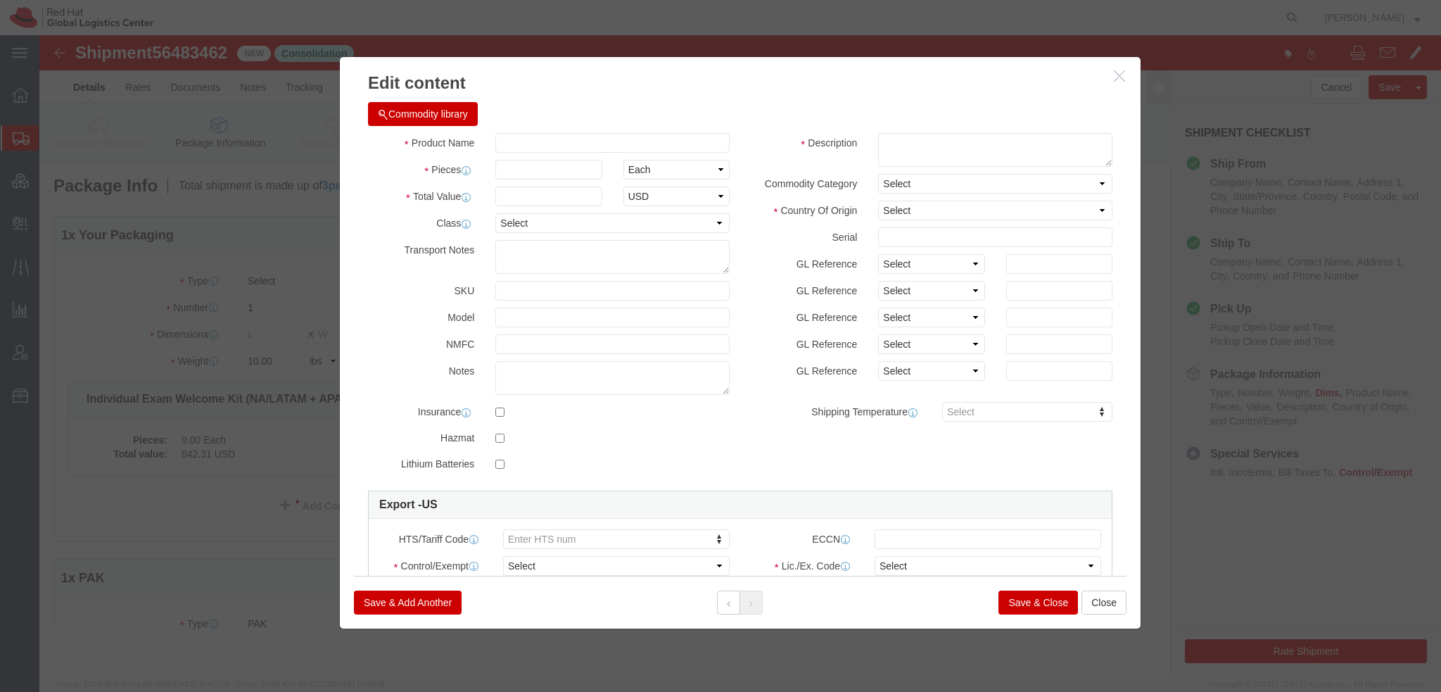
type input "1"
type input "2.98"
select select "US"
type input "8505.19.0000"
select select "FTR"
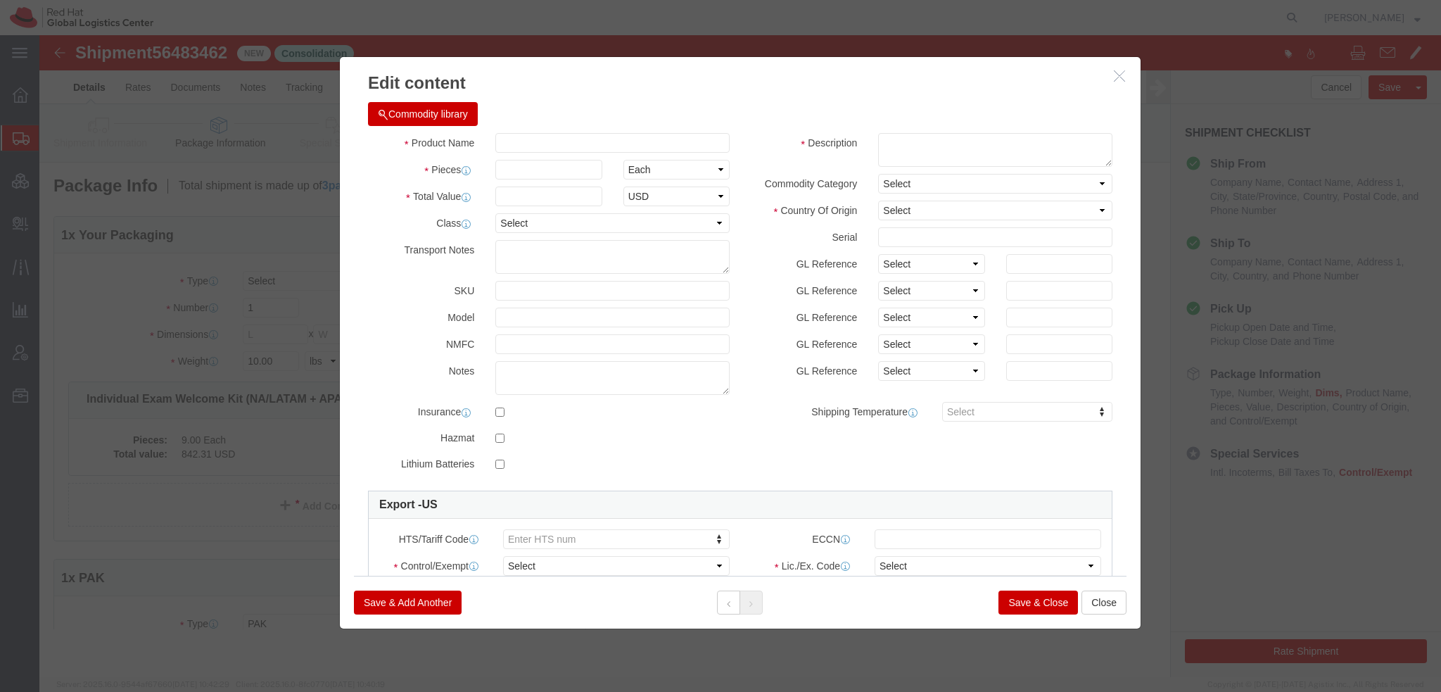
type input "Laptop skin"
type textarea "Red Hat branded"
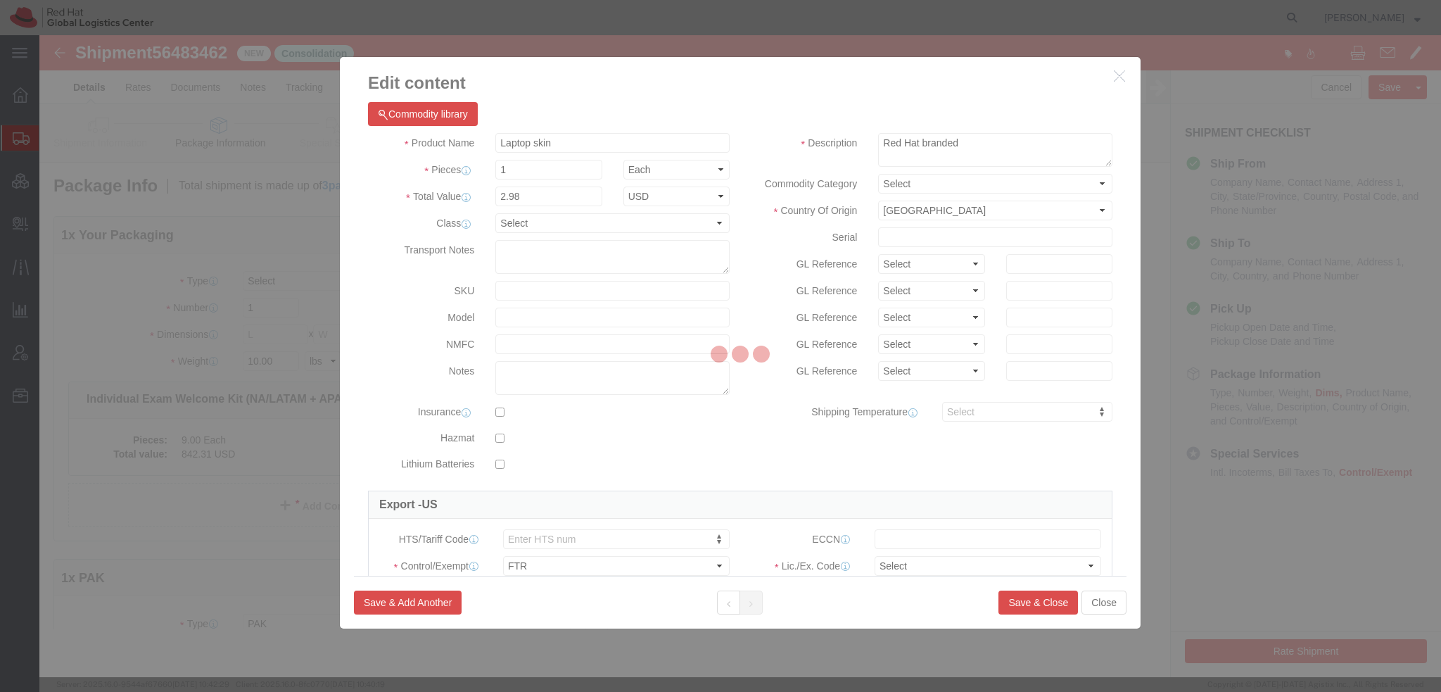
select select "30.37(a)"
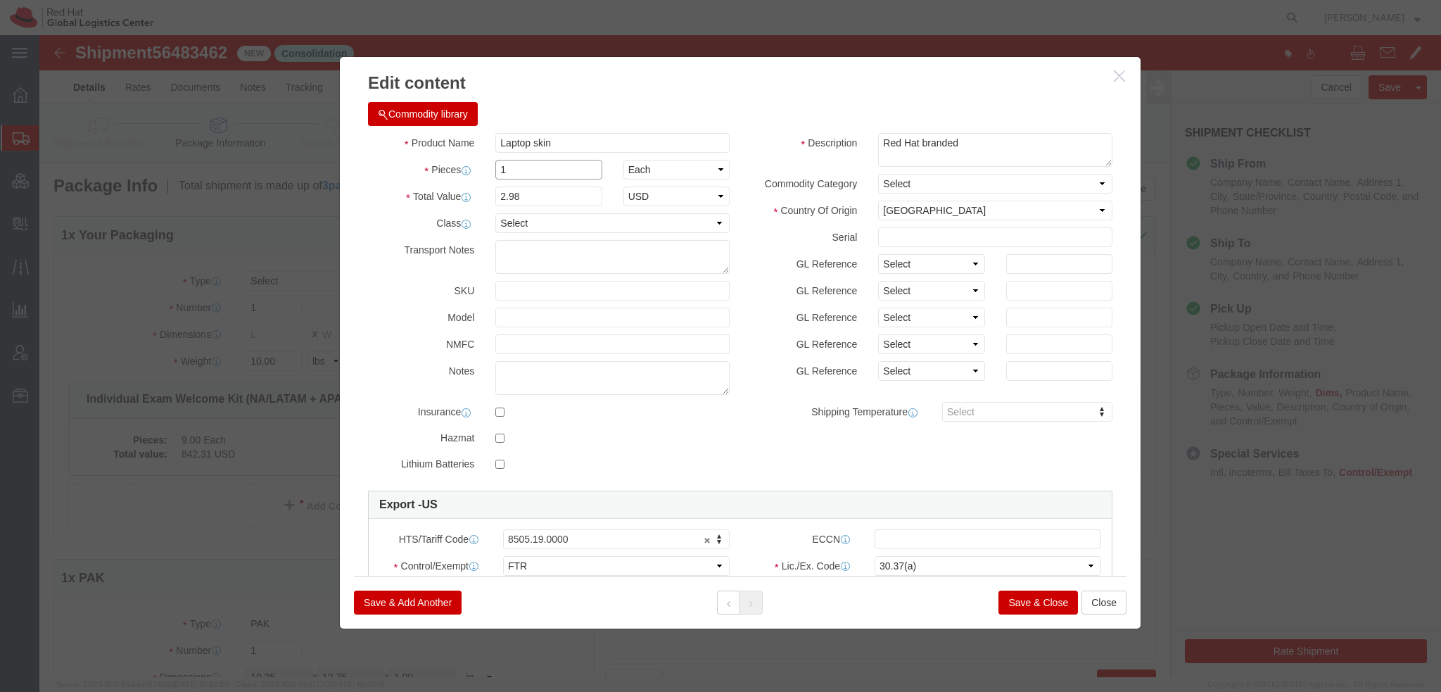
drag, startPoint x: 493, startPoint y: 128, endPoint x: 312, endPoint y: 97, distance: 182.8
click div "Commodity library Product Name Laptop skin Pieces 1 Select Bag Barrels 100Board…"
type input "9"
type input "26.82"
click input "Laptop skin"
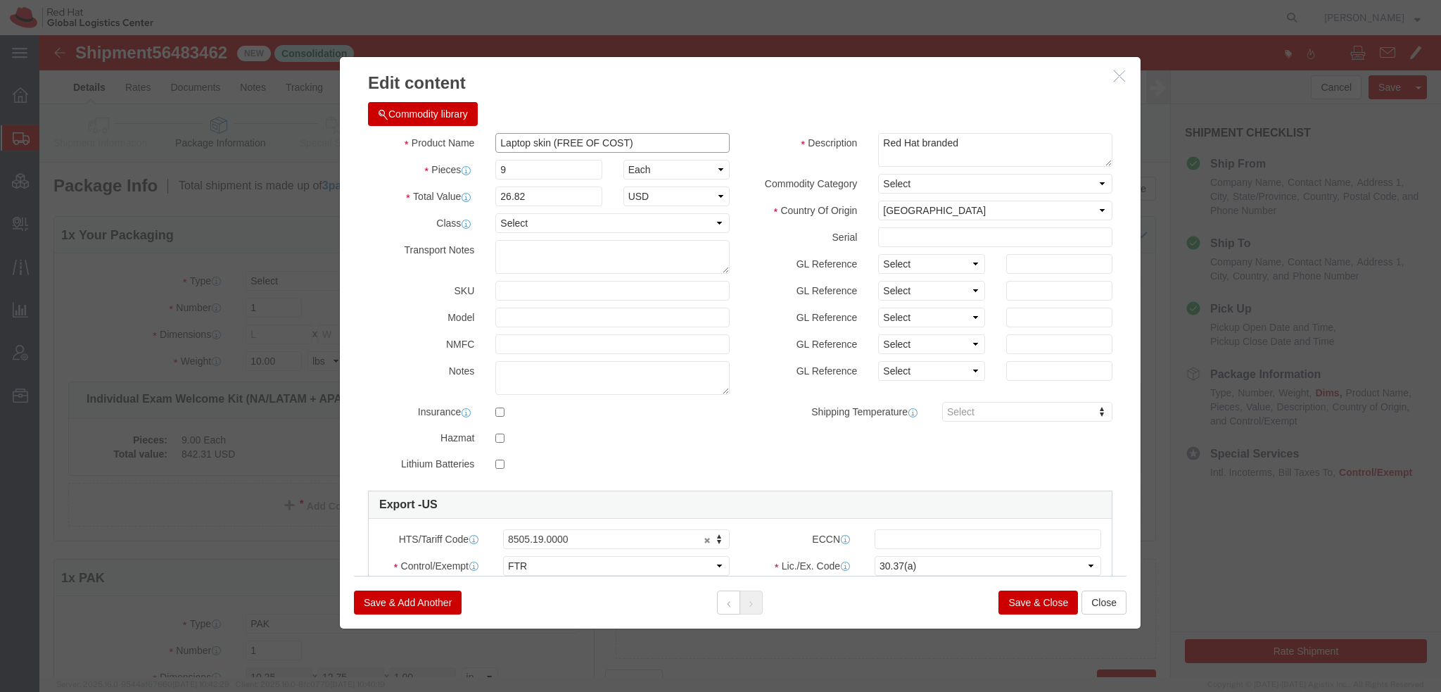
type input "Laptop skin (FREE OF COST)"
click button "Save & Add Another"
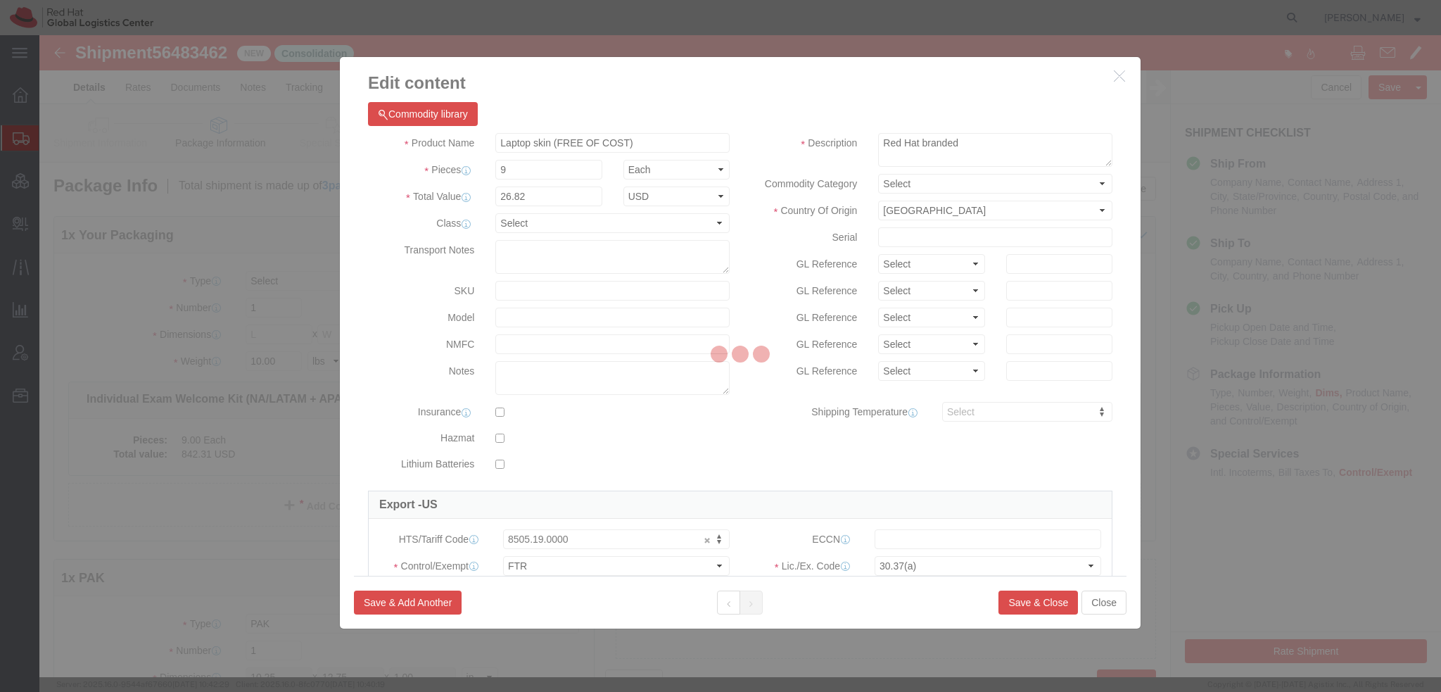
select select "EA"
select select
select select "USD"
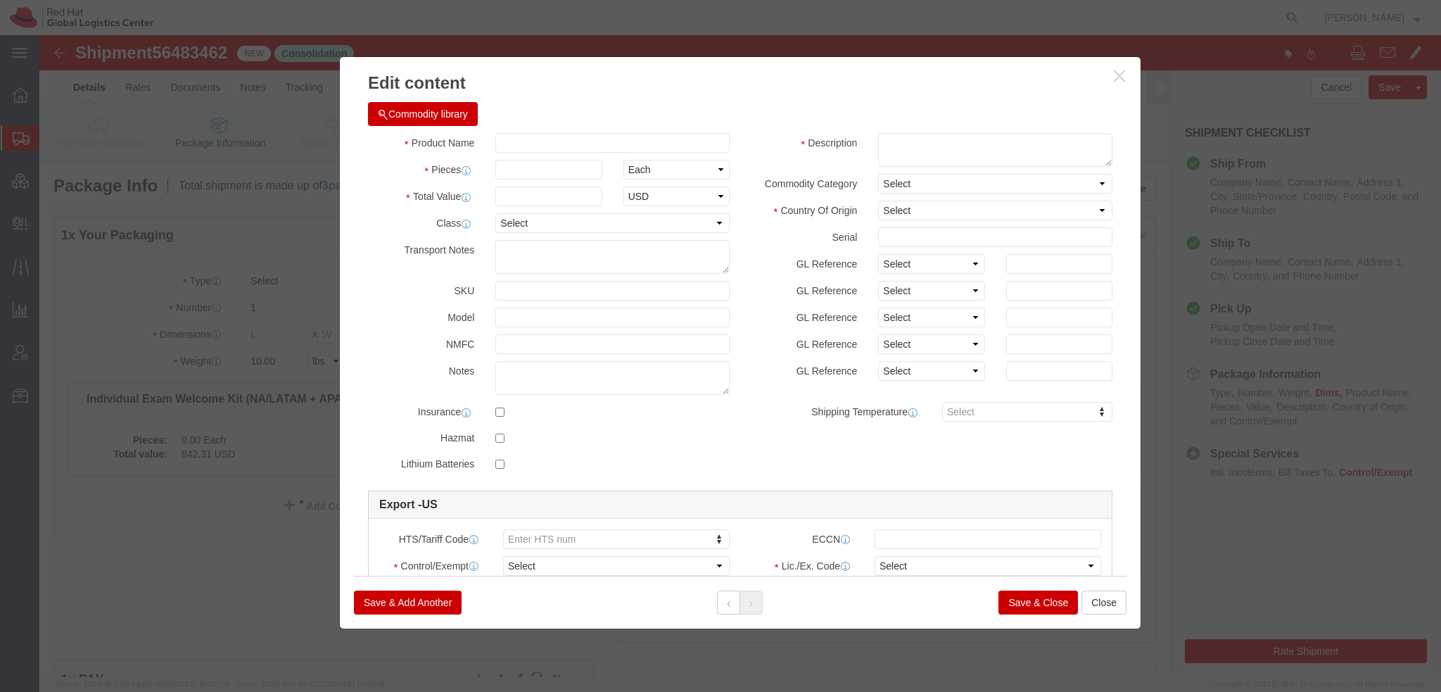
click button "Commodity library"
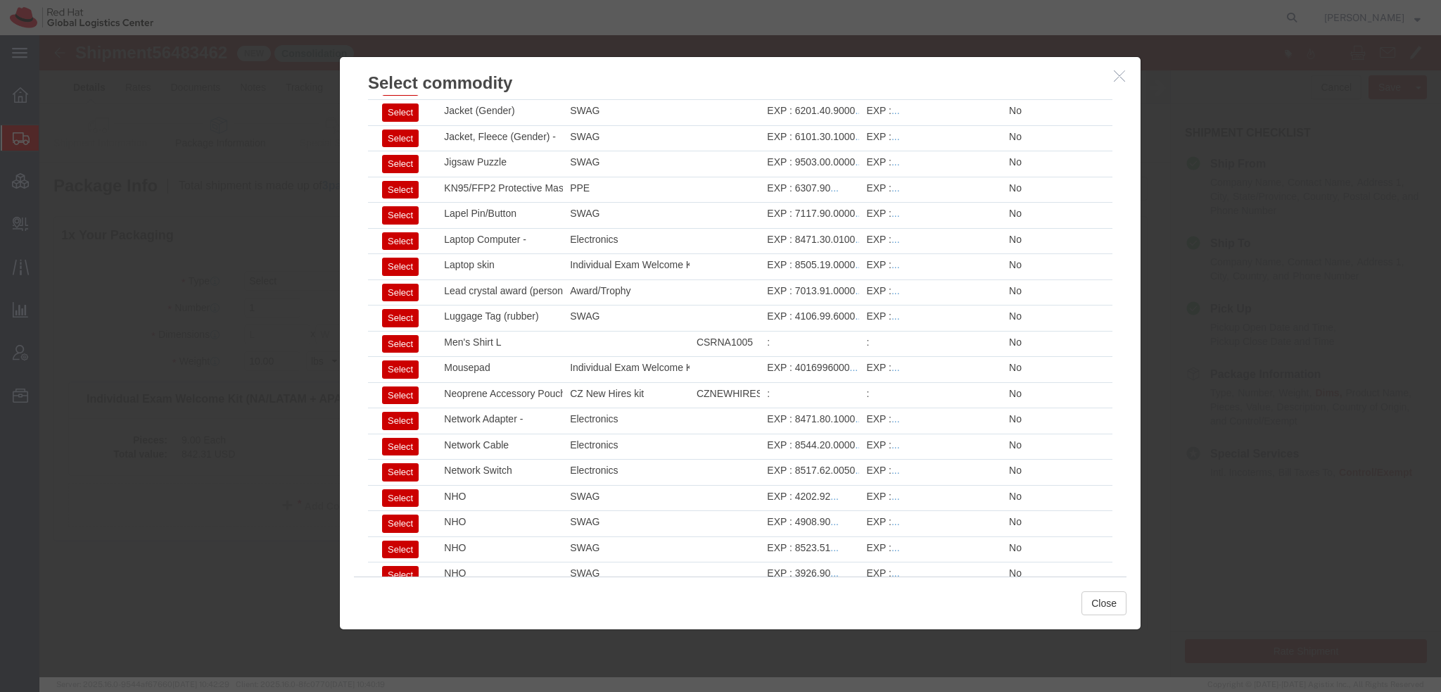
scroll to position [1165, 0]
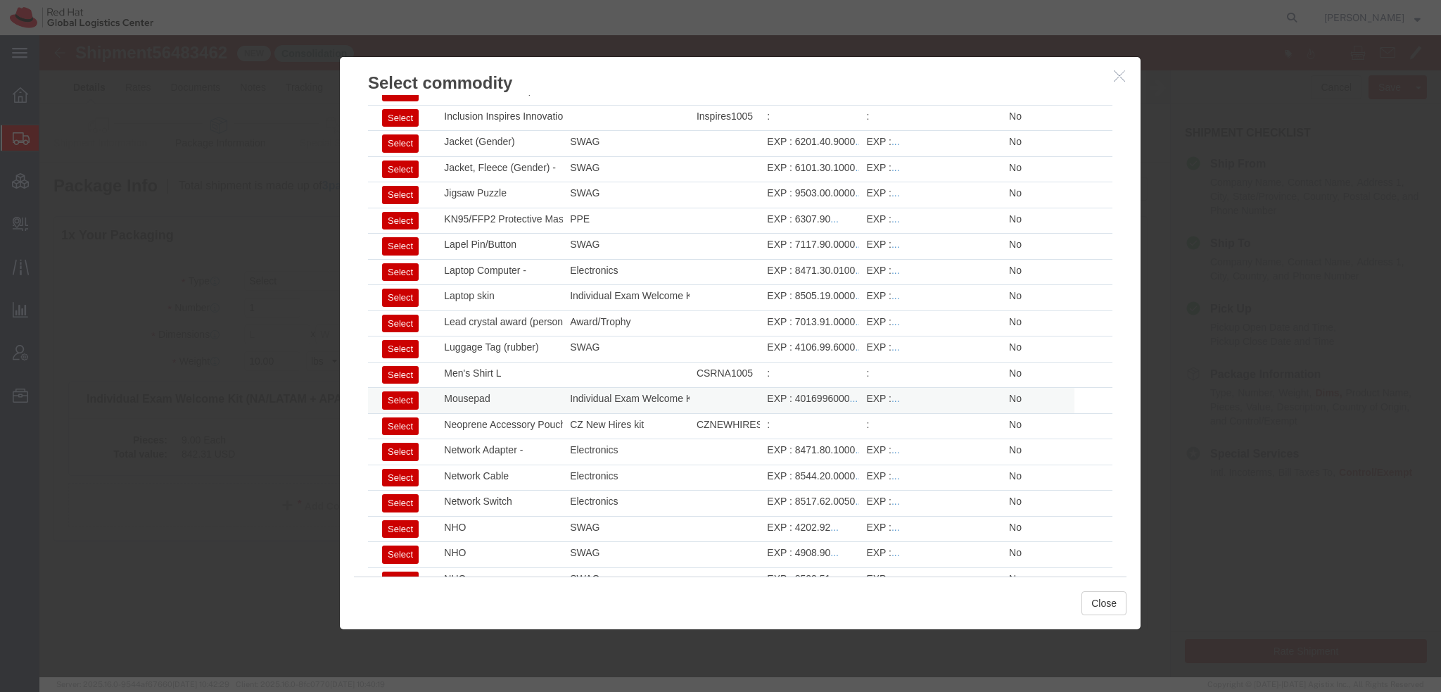
click button "Select"
type input "1"
type input "2.95"
select select "US"
type input "4016996000"
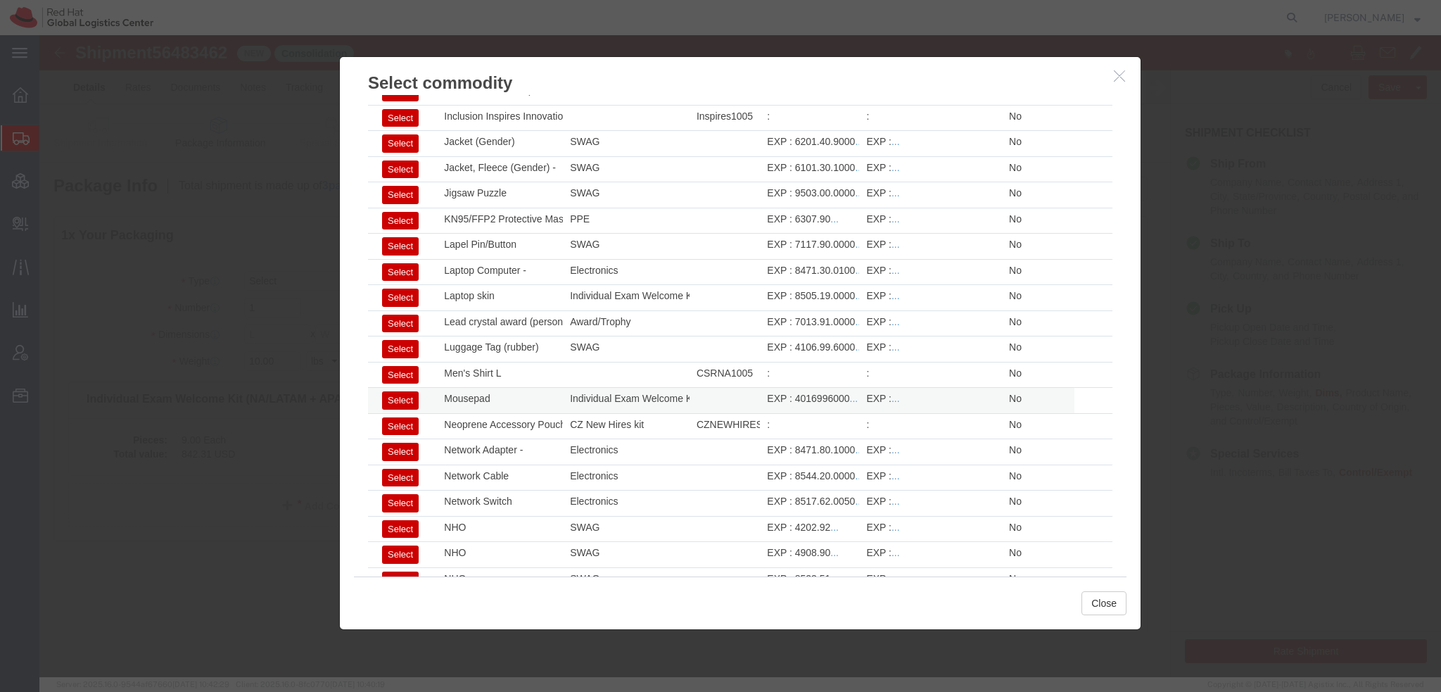
select select "FTR"
type input "Mousepad"
type textarea "Red Hat branded - rubber"
select select "30.37(a)"
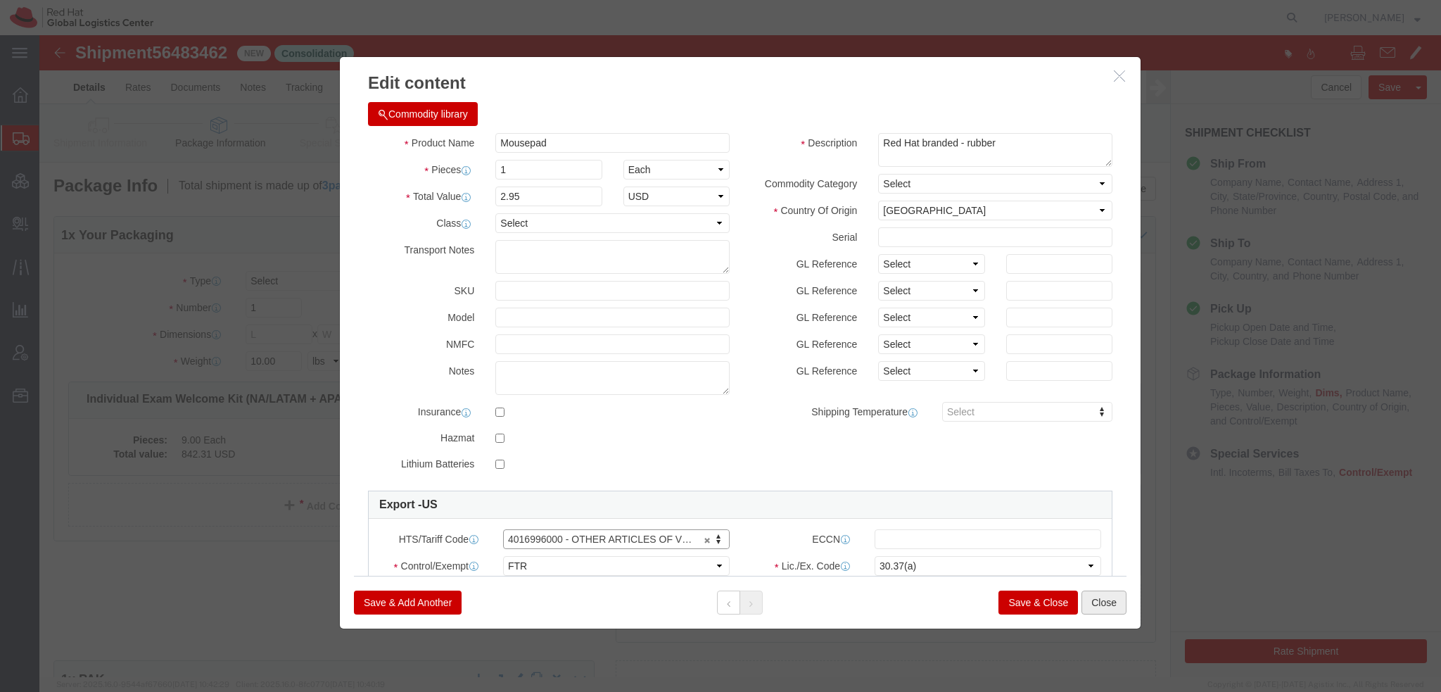
click button "Close"
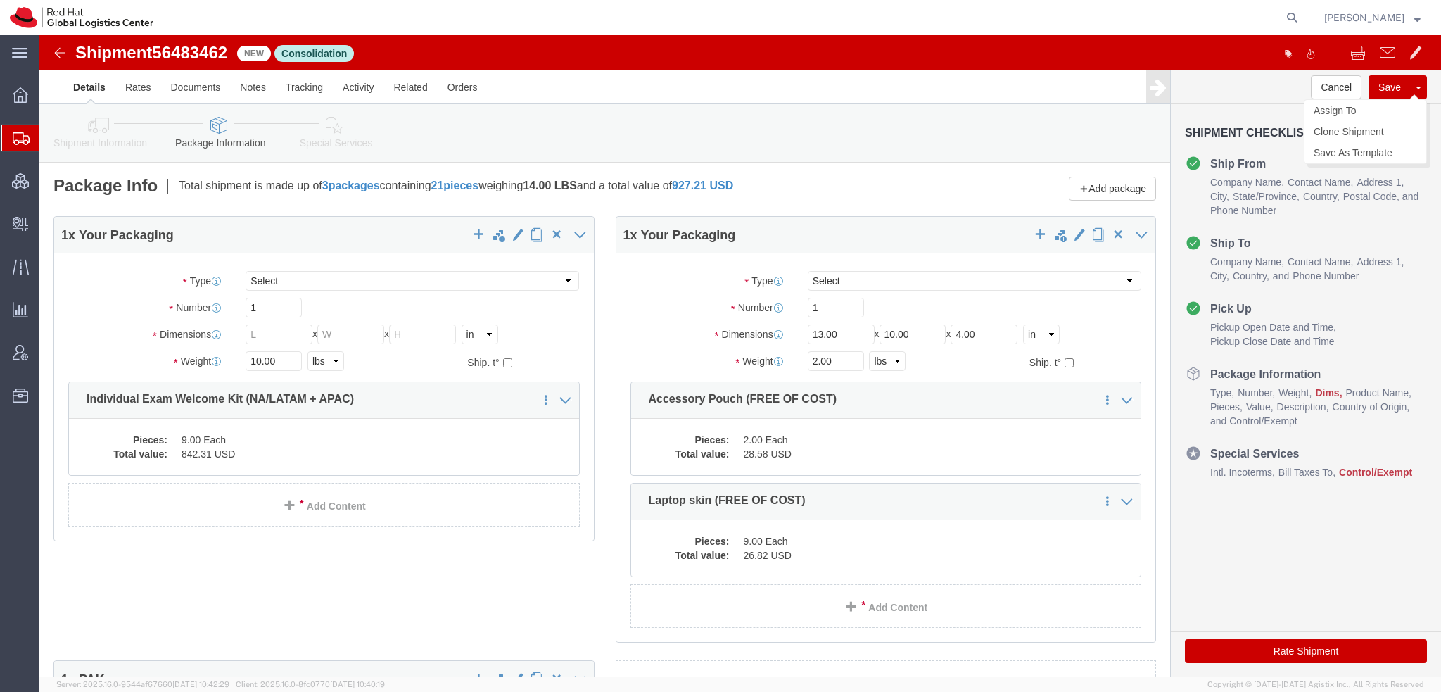
click button "Save"
click at [0, 0] on span "Commodity Library" at bounding box center [0, 0] width 0 height 0
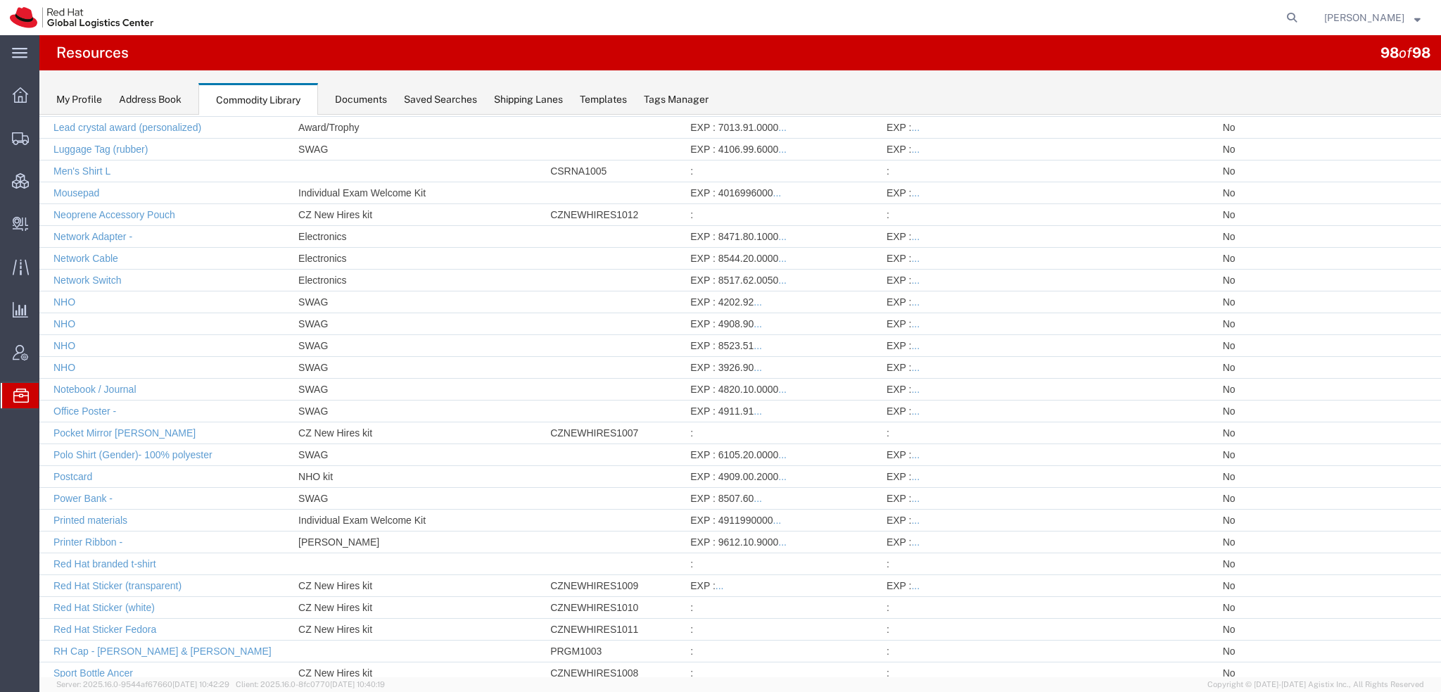
scroll to position [1106, 0]
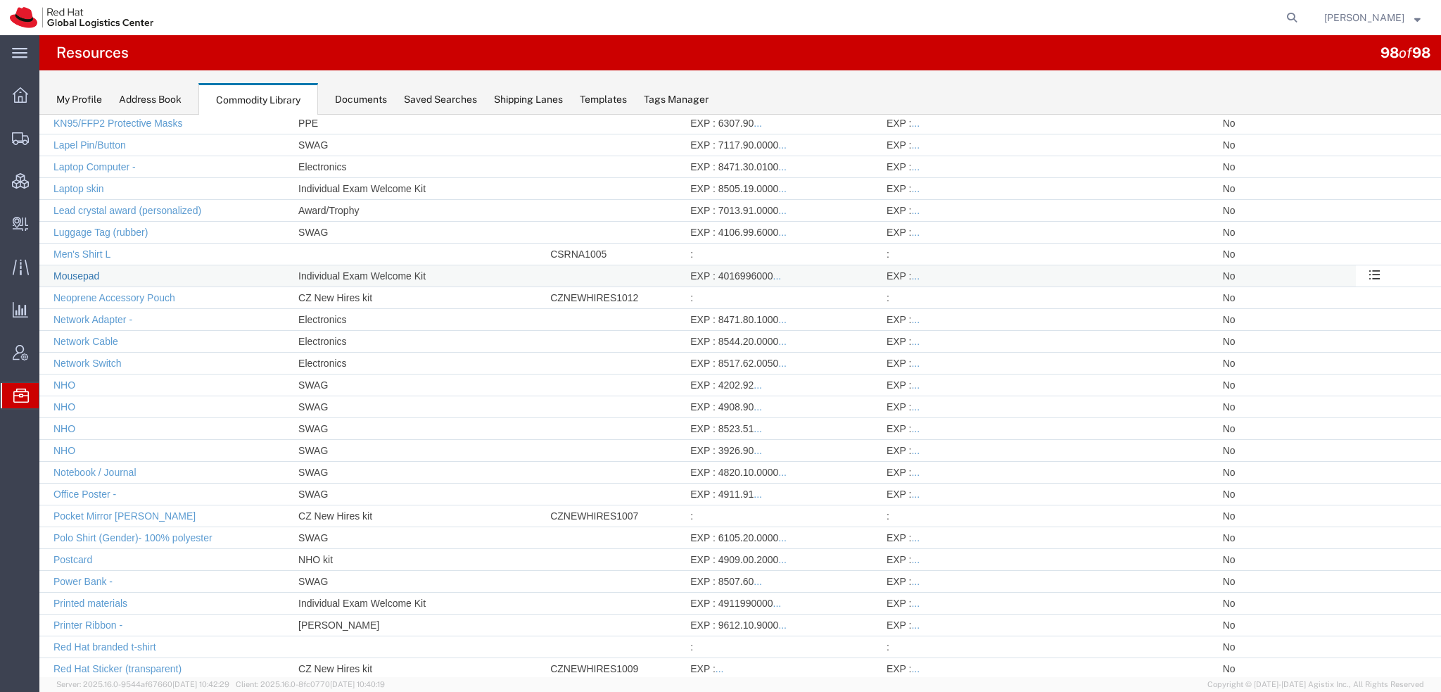
click at [81, 270] on link "Mousepad" at bounding box center [76, 275] width 46 height 11
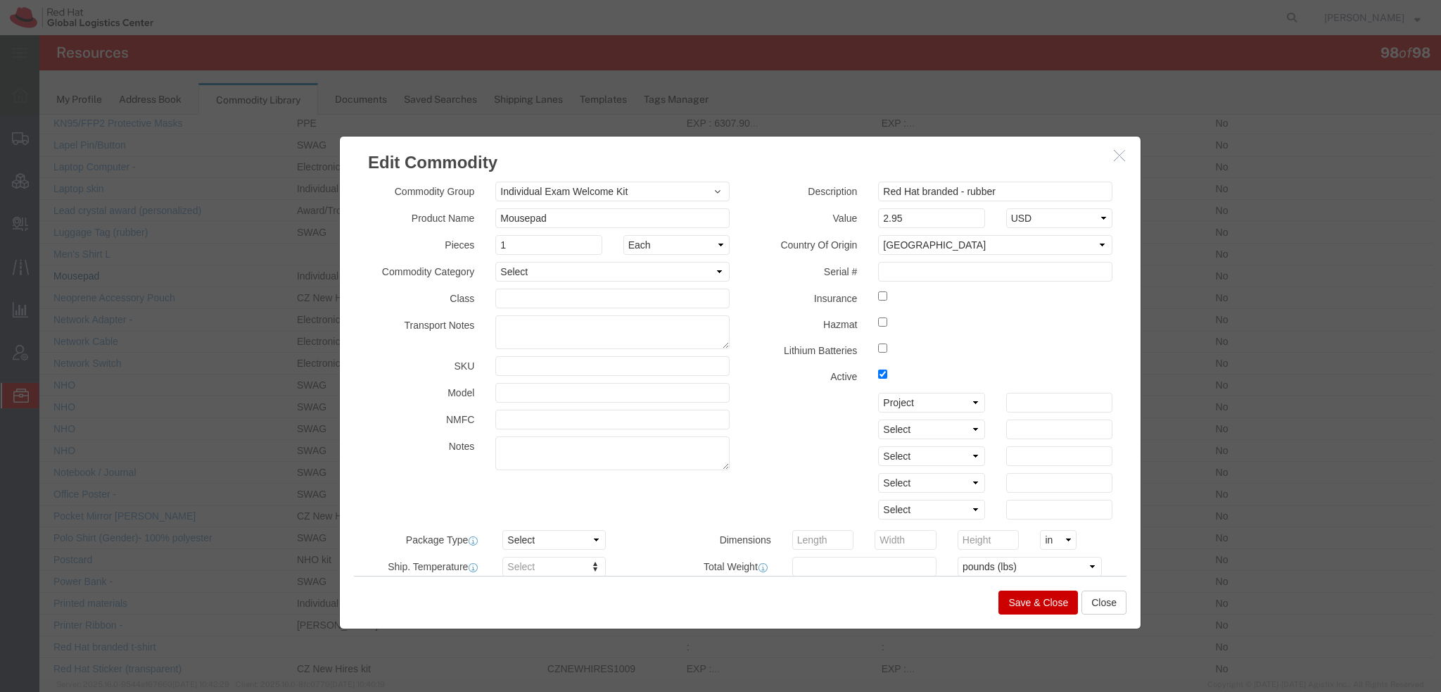
scroll to position [352, 0]
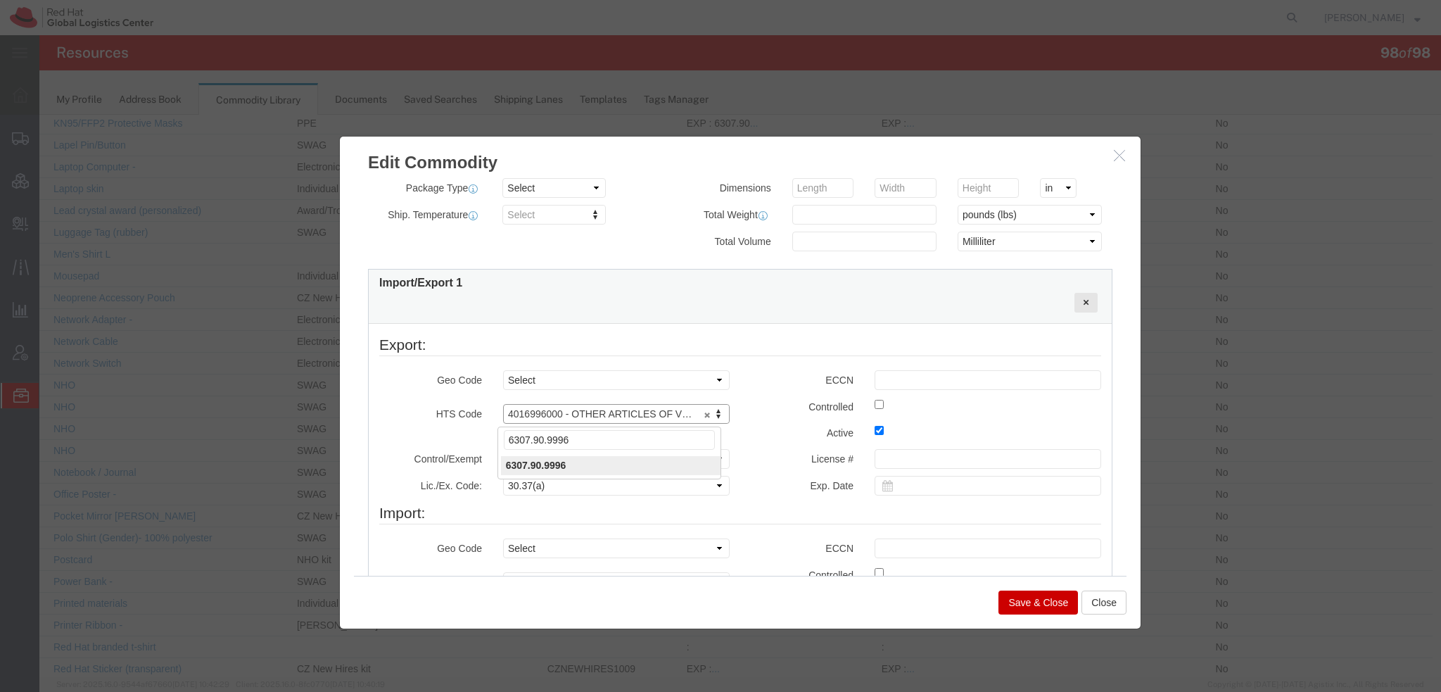
type input "6307.90.9996"
click at [1022, 602] on button "Save & Close" at bounding box center [1038, 602] width 80 height 24
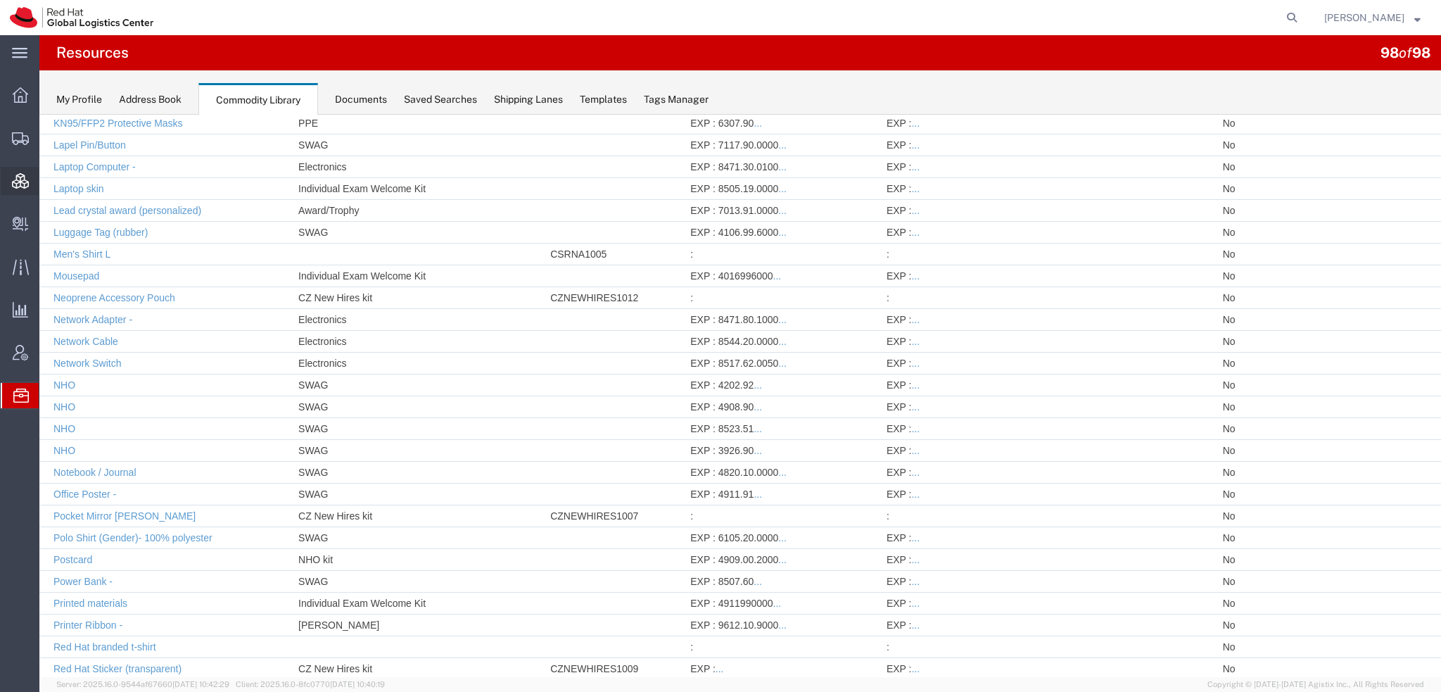
click at [49, 174] on span "Consolidation Manager" at bounding box center [44, 181] width 10 height 28
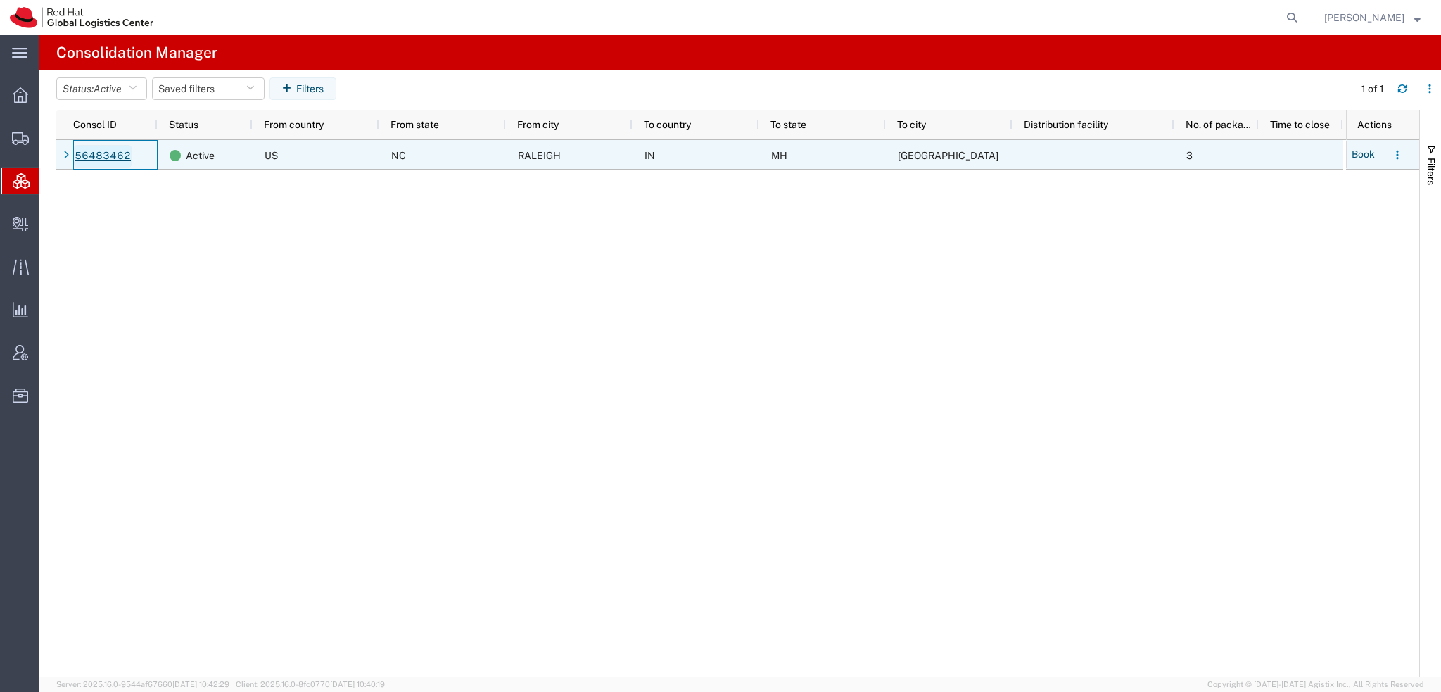
click at [86, 151] on link "56483462" at bounding box center [103, 156] width 58 height 23
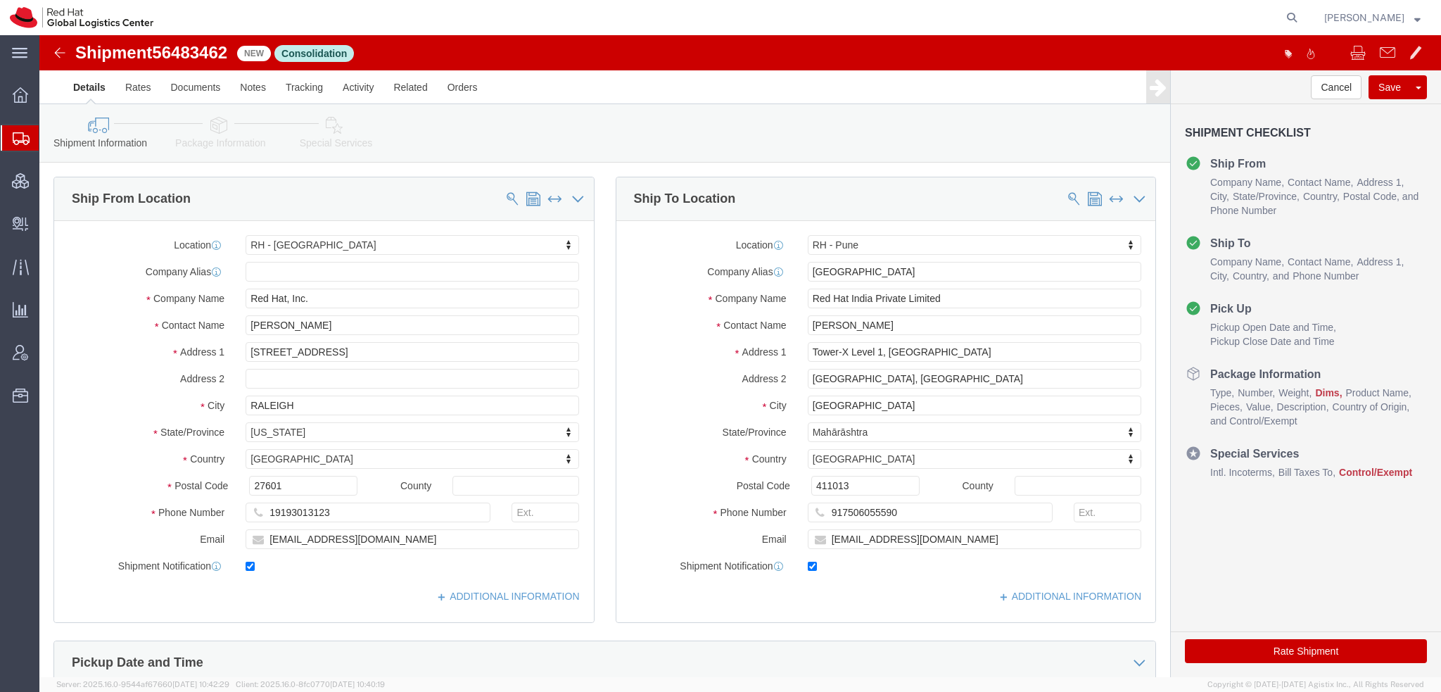
select select "38014"
select select "38007"
drag, startPoint x: 220, startPoint y: 129, endPoint x: 181, endPoint y: 94, distance: 52.8
click icon
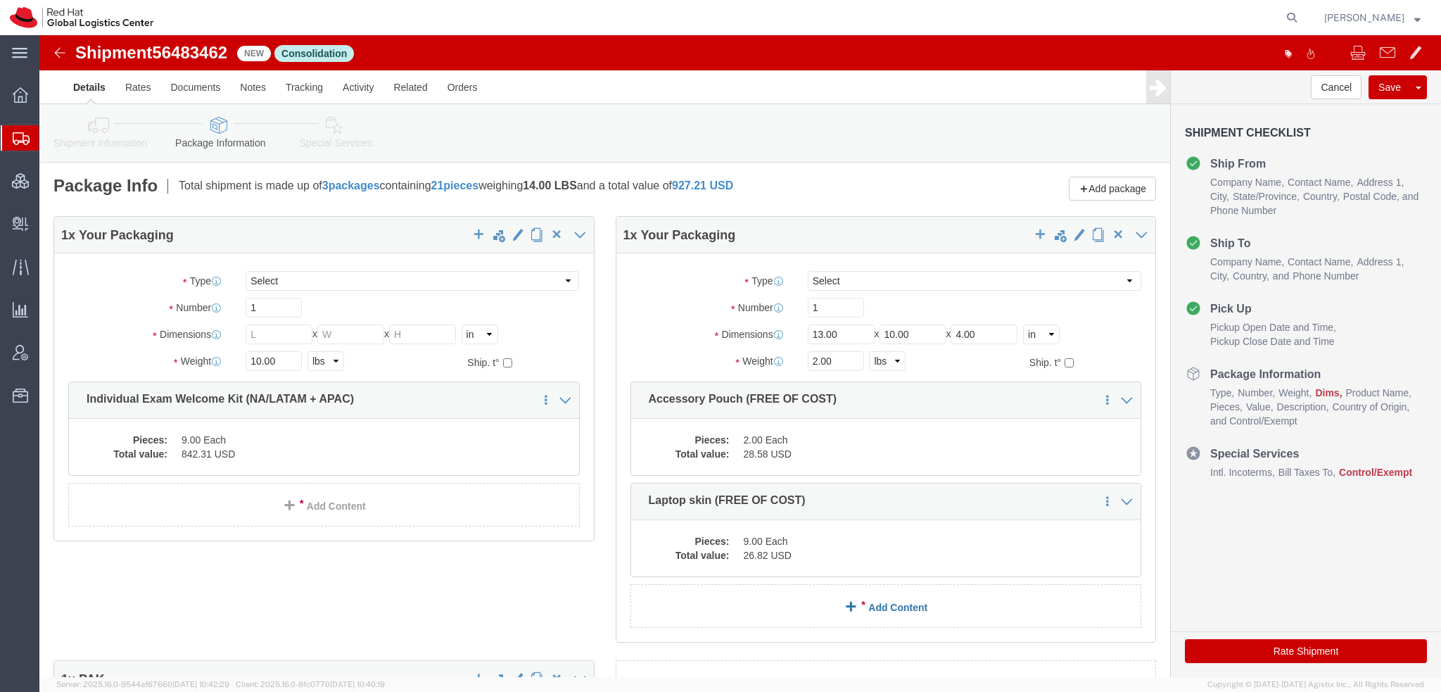
click link "Add Content"
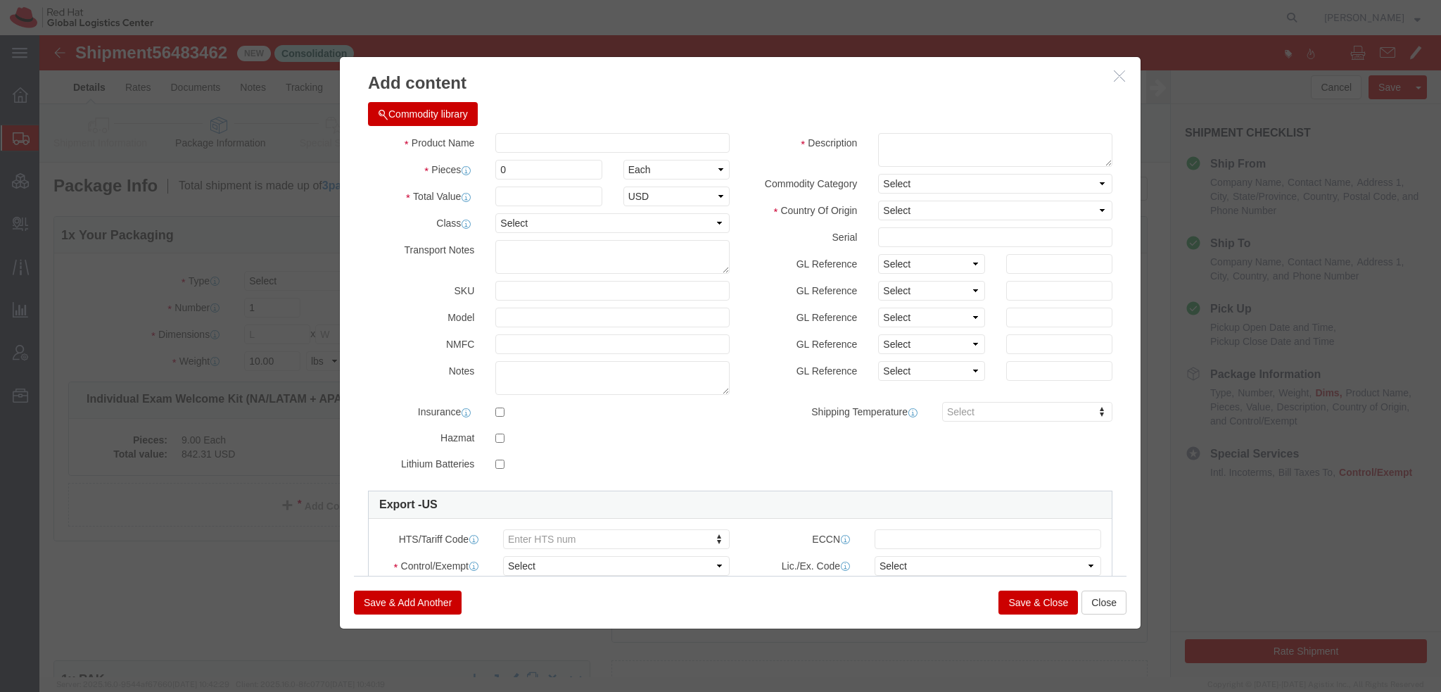
click button "Commodity library"
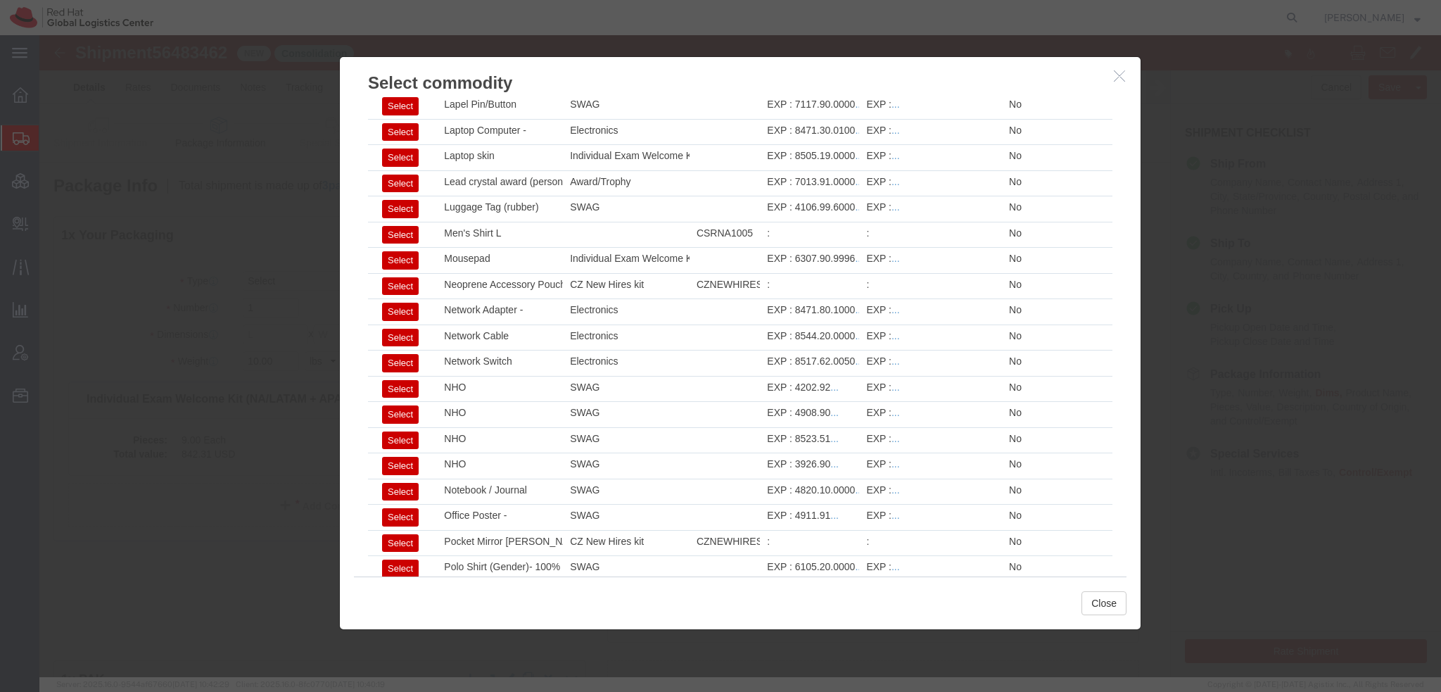
scroll to position [1306, 0]
click button "Select"
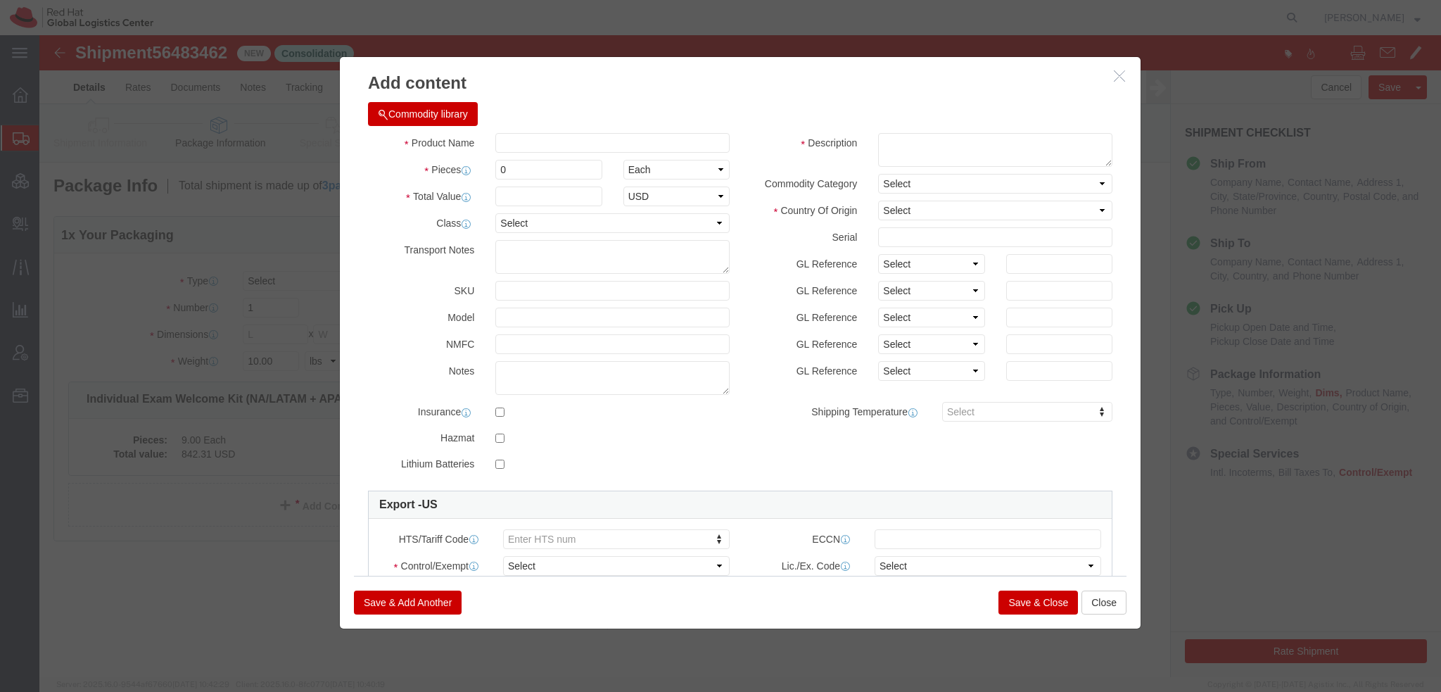
type input "1"
type input "2.95"
select select "US"
type input "6307.90.9996"
select select "FTR"
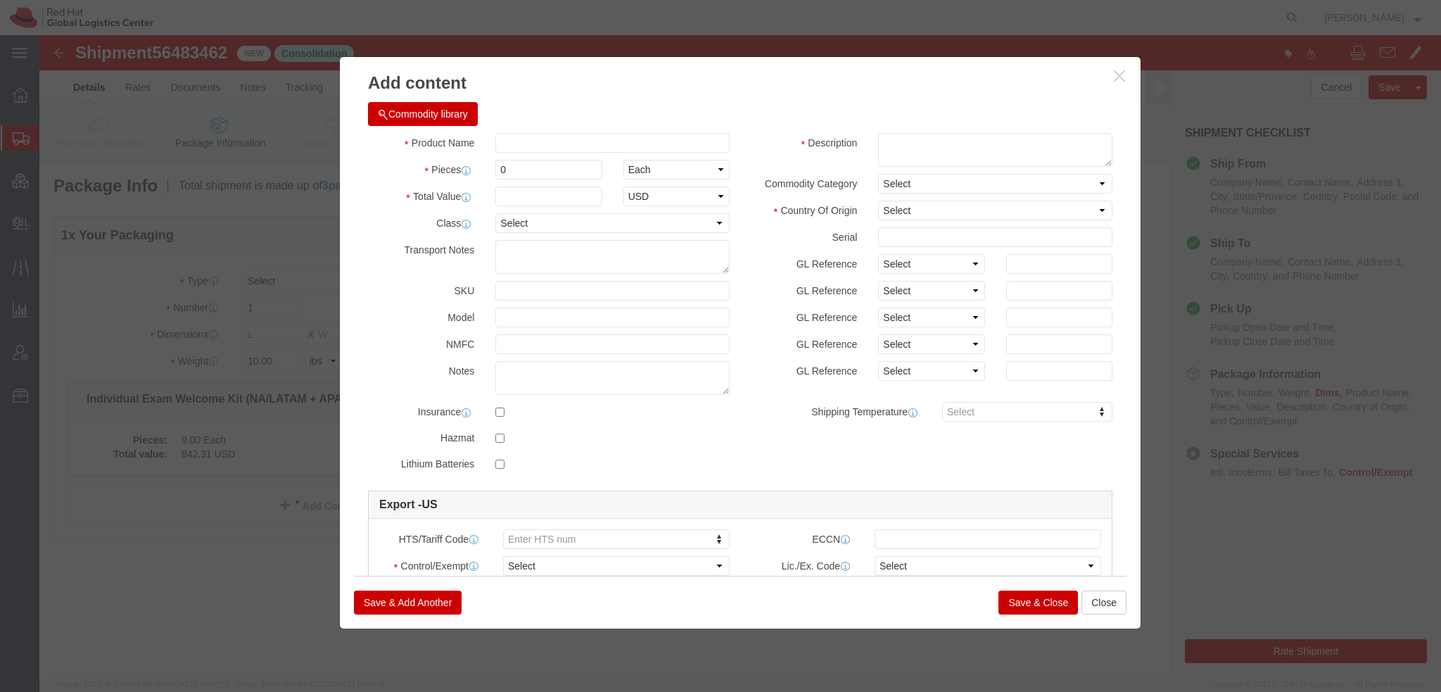
type input "Mousepad"
type textarea "Red Hat branded - rubber"
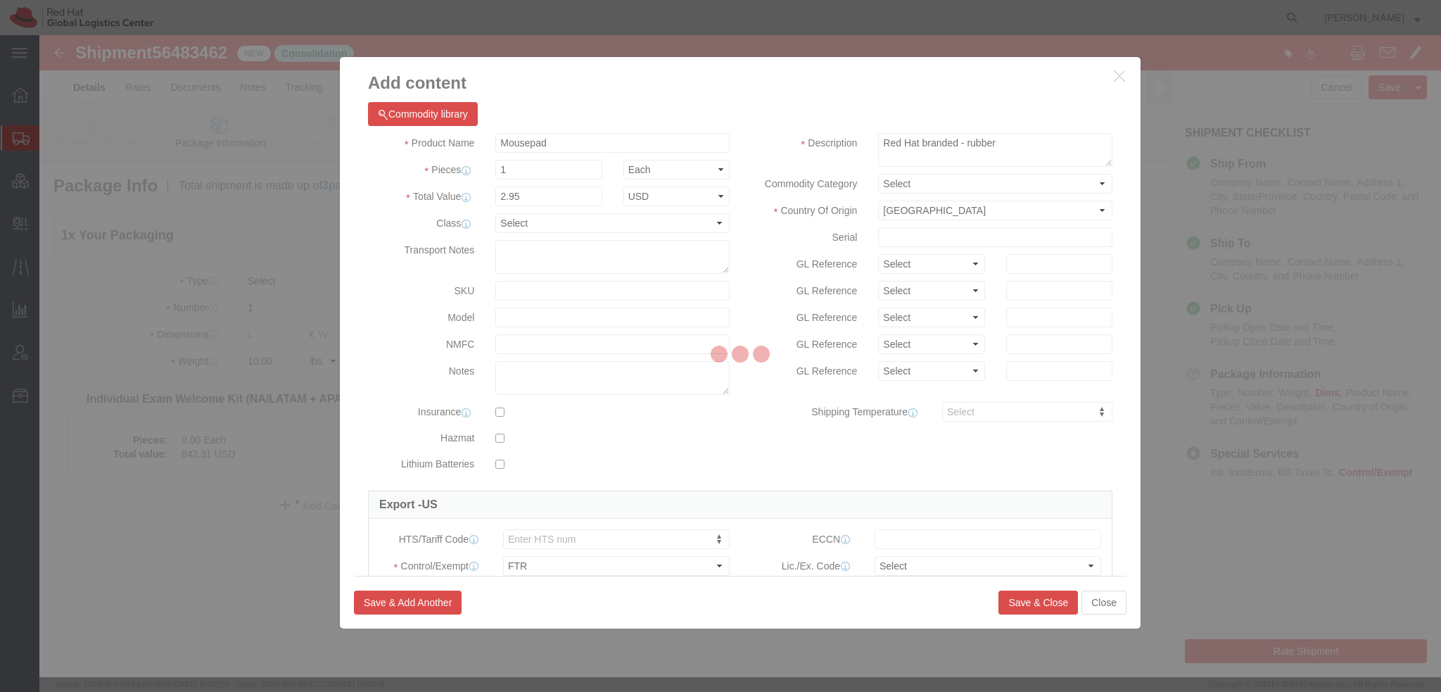
select select "30.37(a)"
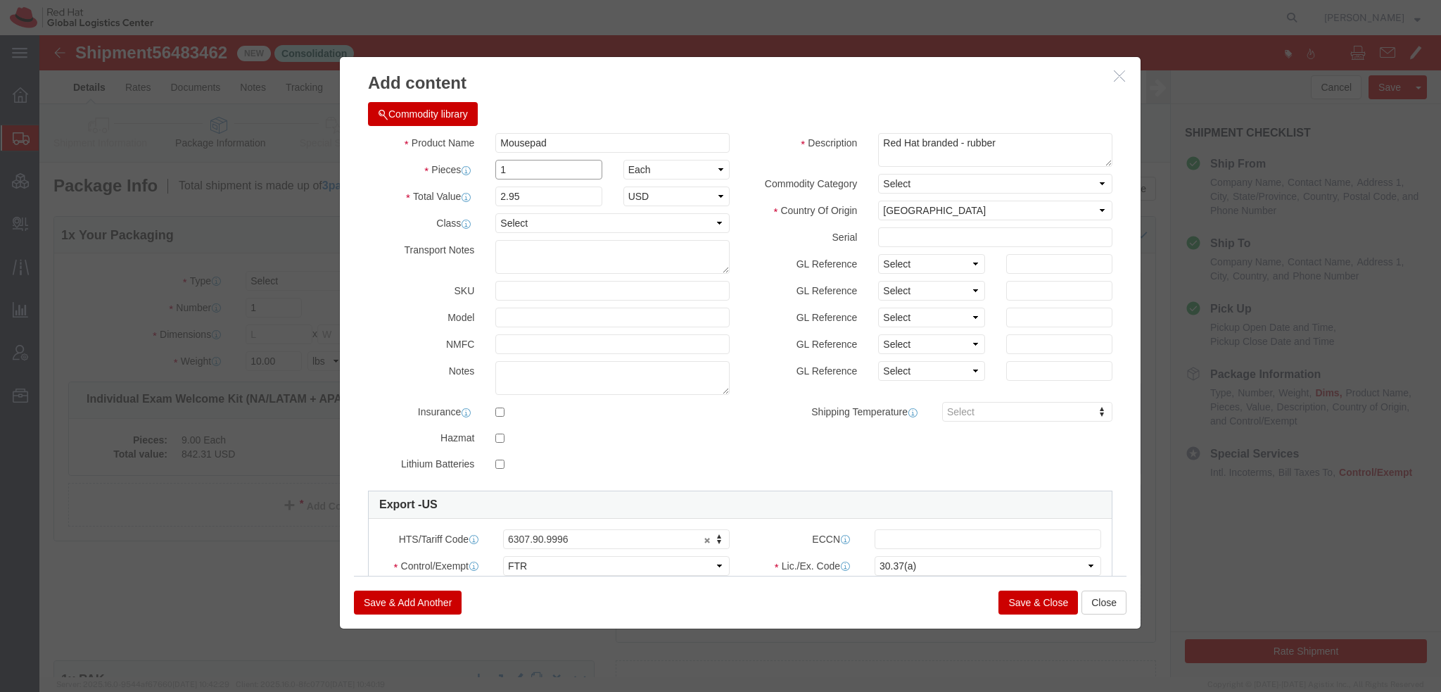
drag, startPoint x: 498, startPoint y: 137, endPoint x: -39, endPoint y: 7, distance: 553.1
click html "Shipment 56483462 New Consolidation Details Rates Documents Notes Tracking Acti…"
type input "9"
type input "26.55"
click input "Mousepad"
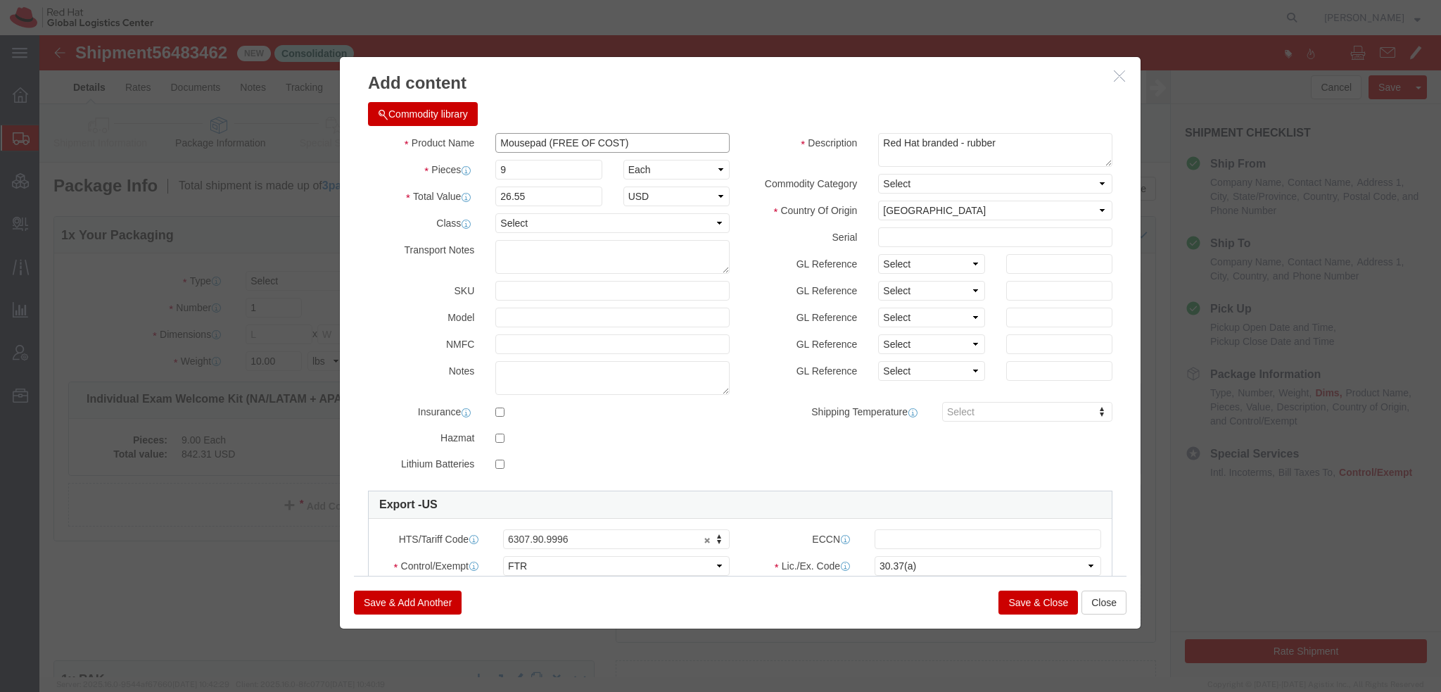
type input "Mousepad (FREE OF COST)"
click button "Save & Add Another"
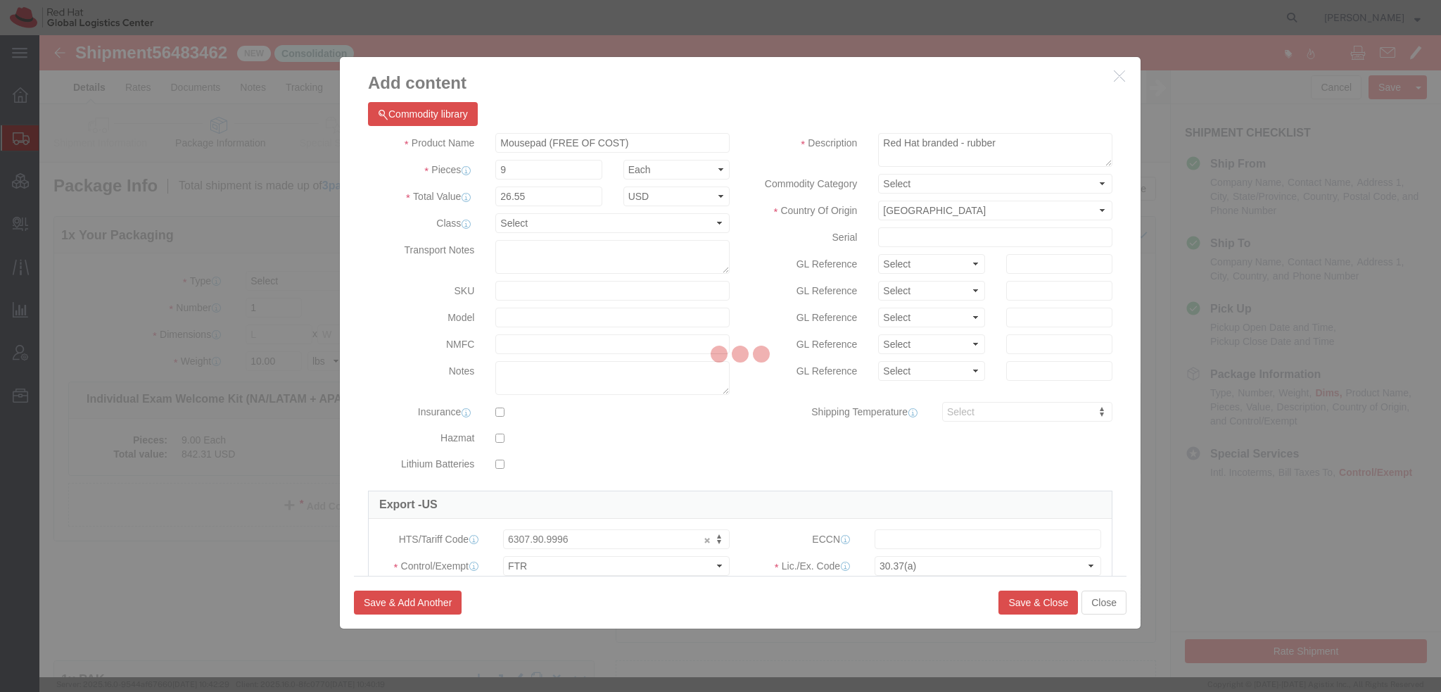
select select "EA"
select select
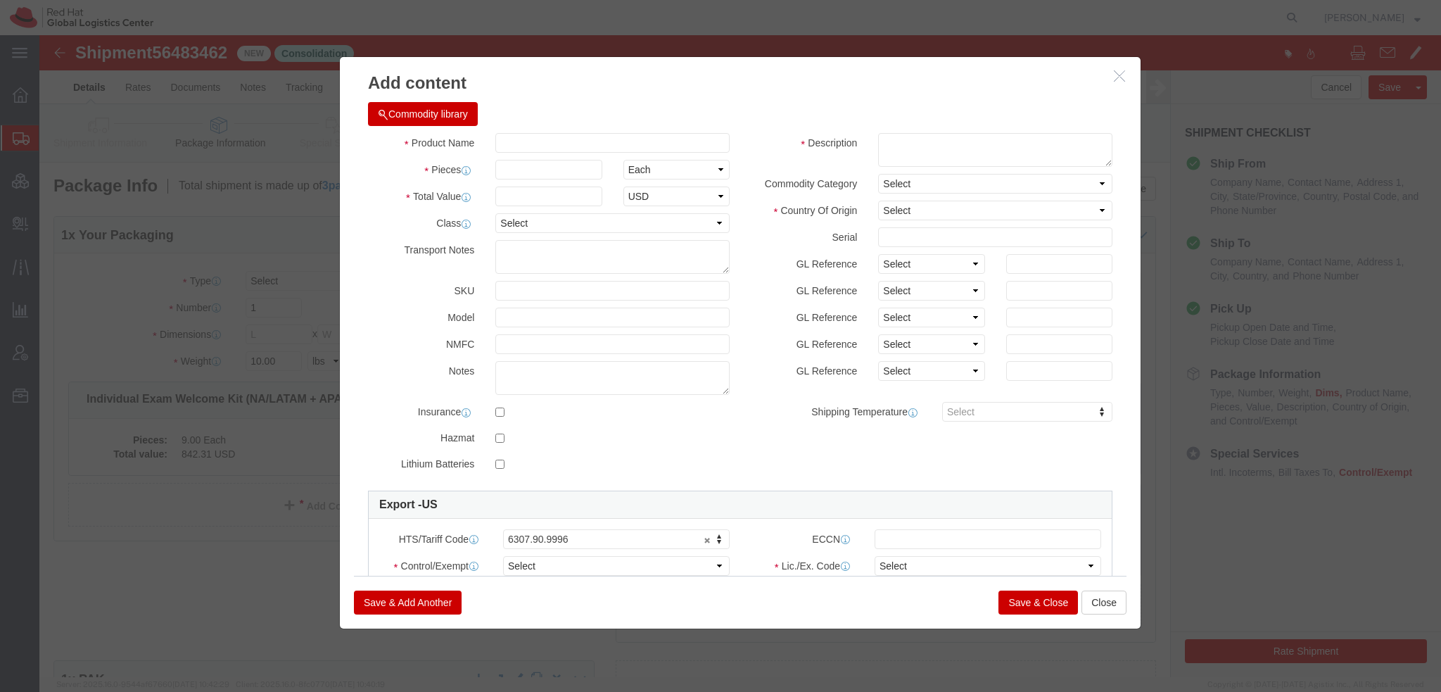
select select "USD"
click button "Commodity library"
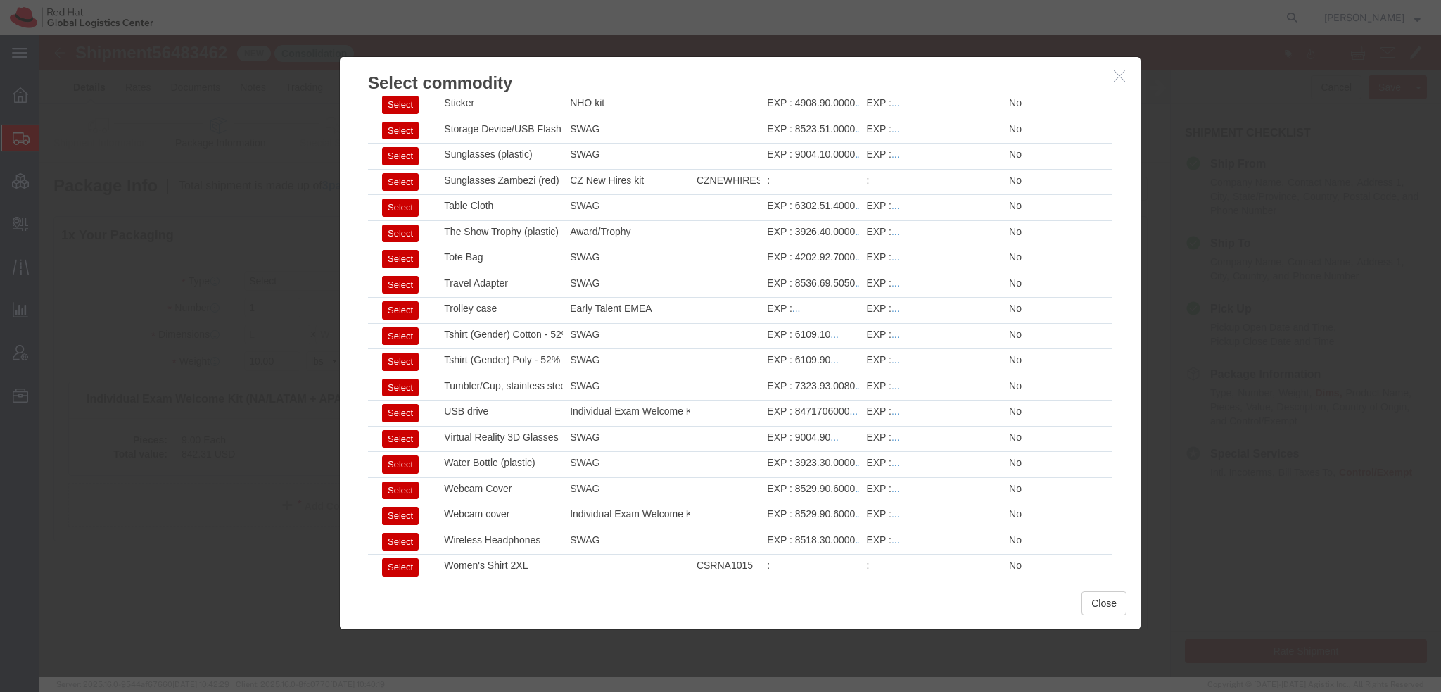
scroll to position [2080, 0]
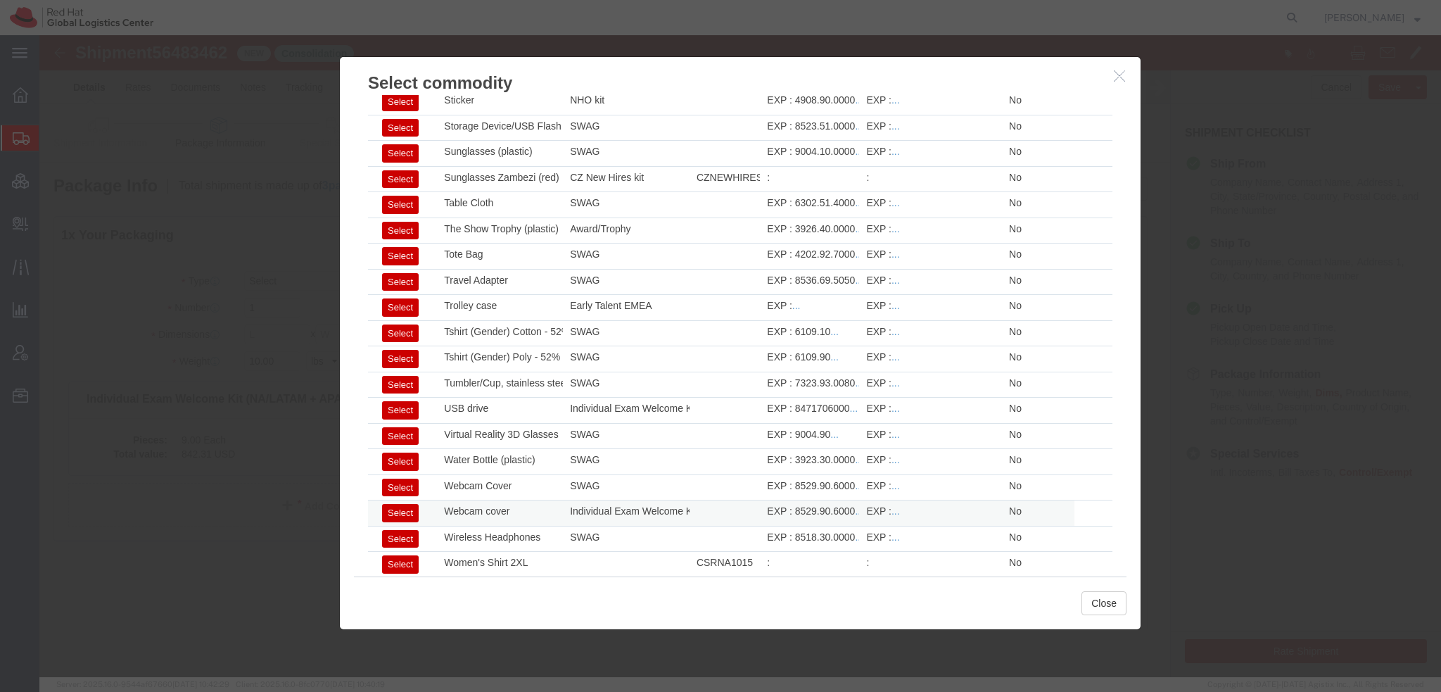
click button "Select"
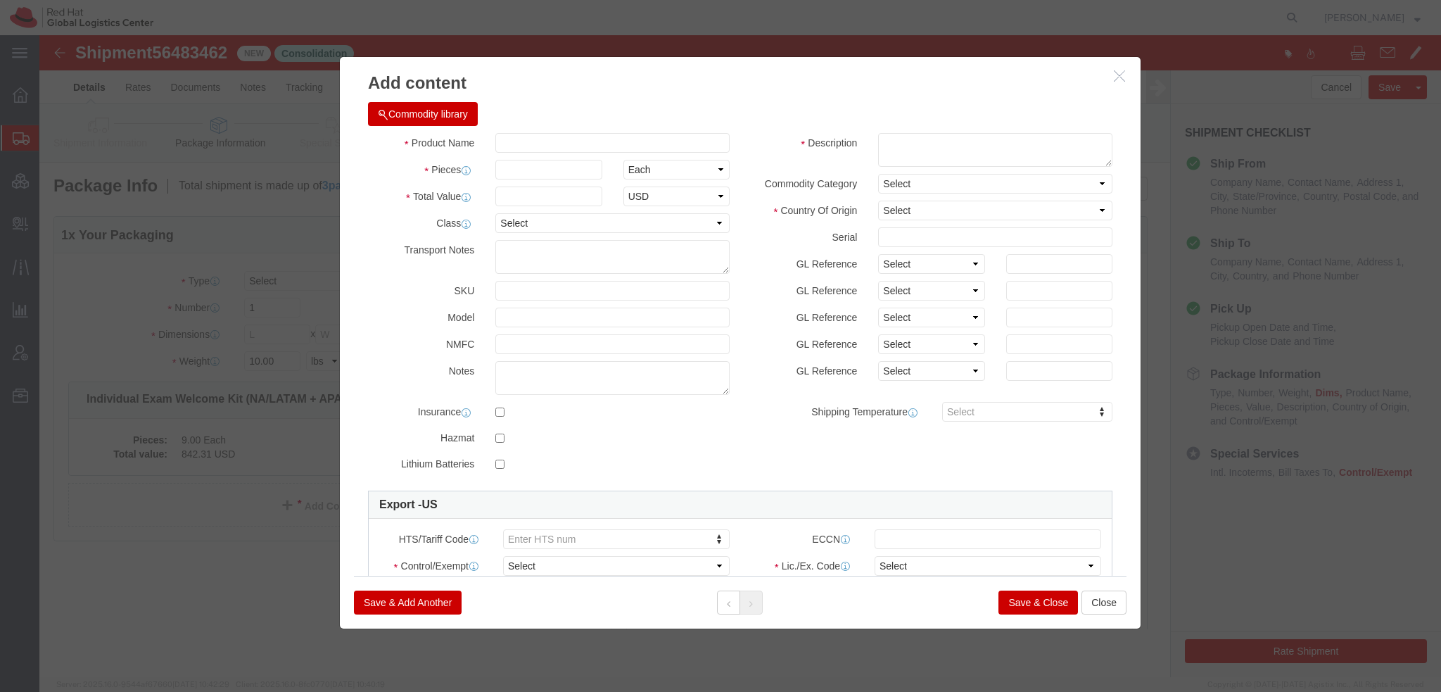
type input "1"
type input "2.98"
select select "US"
type input "8529.90.6000"
select select "FTR"
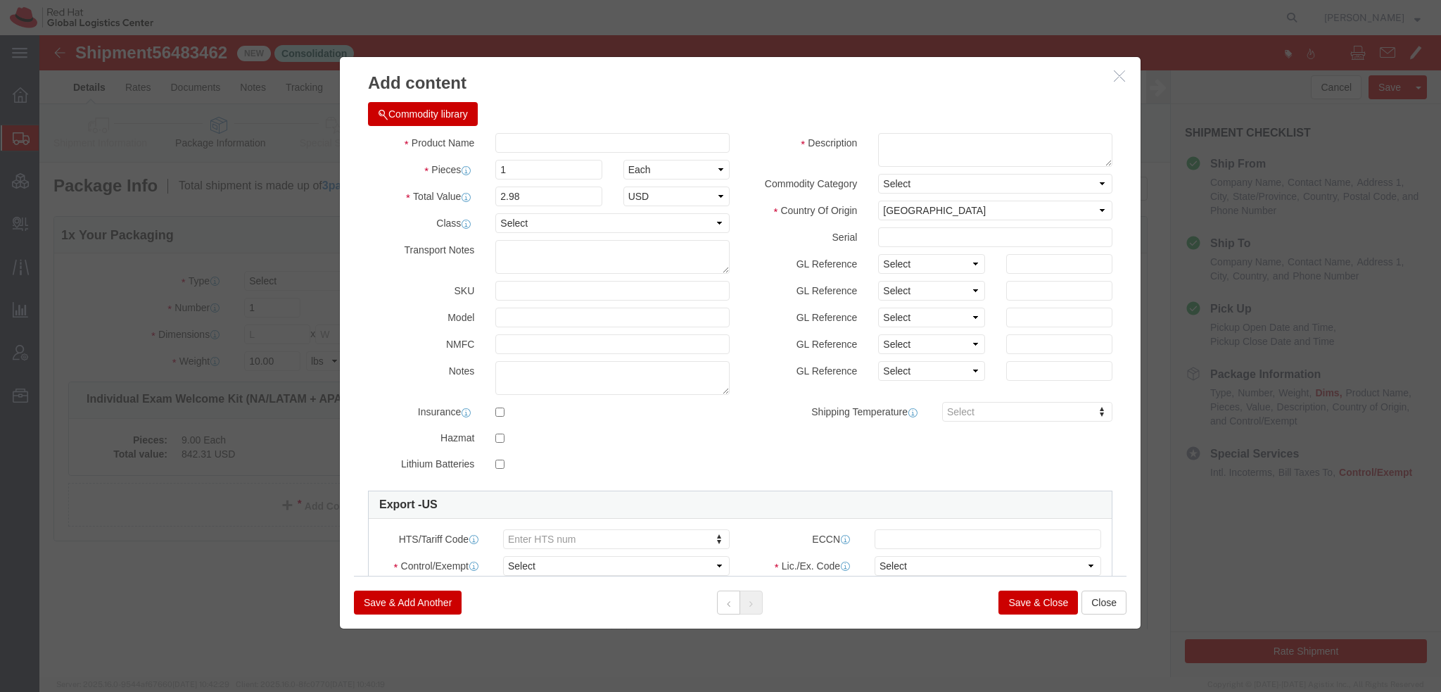
type input "Webcam cover"
type textarea "Red Hat branded - PVC"
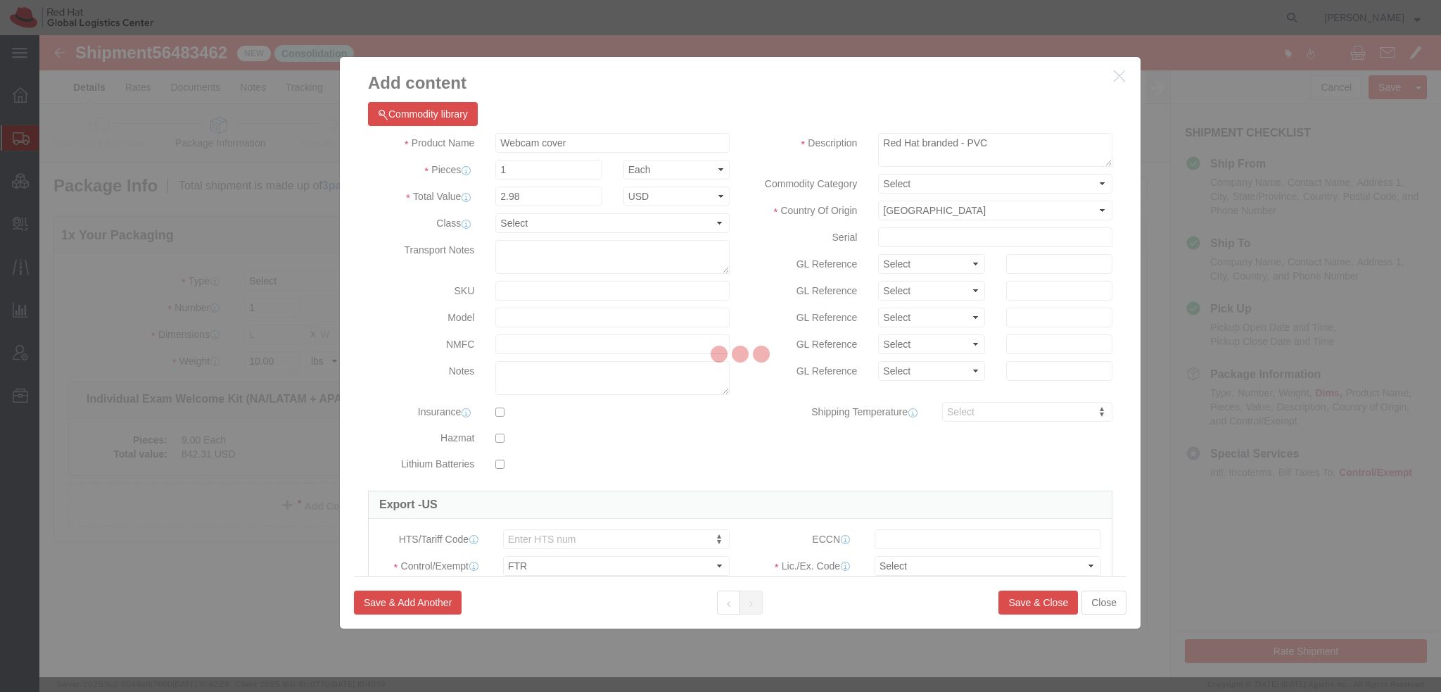
select select "30.37(a)"
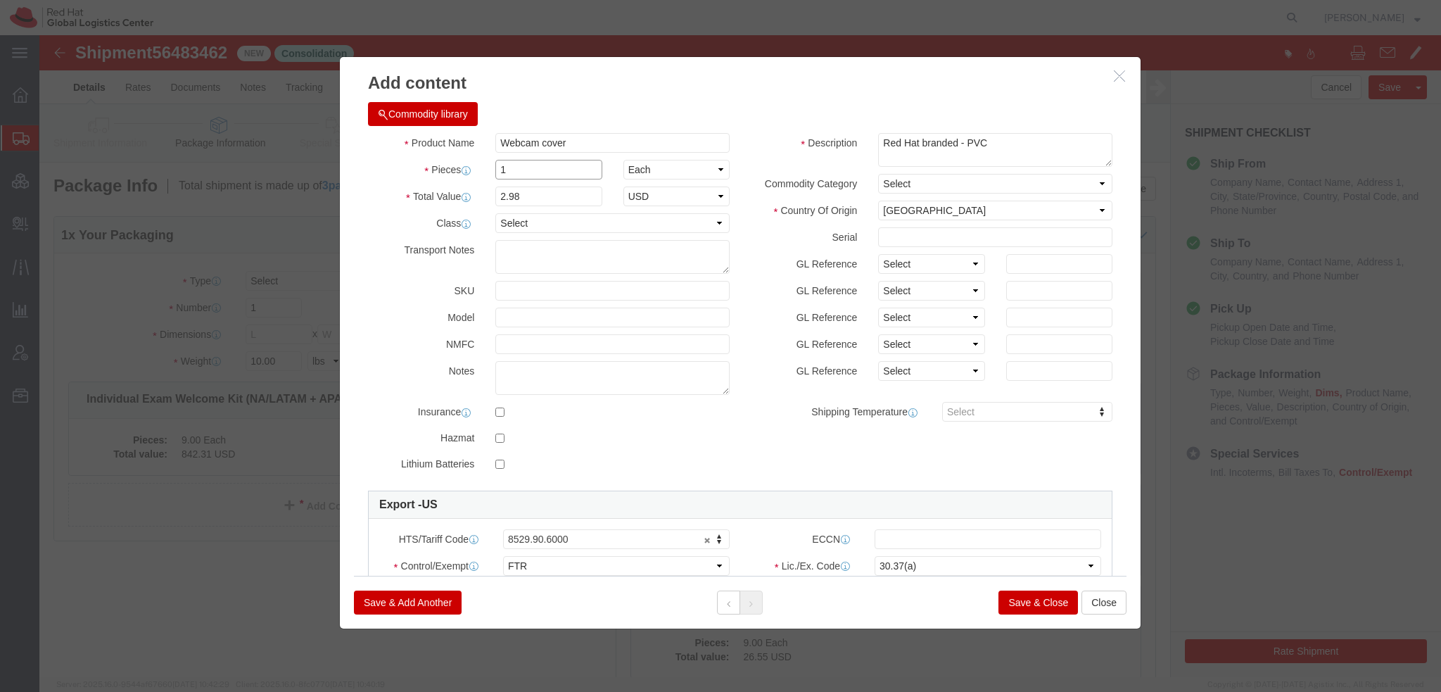
drag, startPoint x: 509, startPoint y: 137, endPoint x: 34, endPoint y: 31, distance: 486.7
click div "Add content Commodity library Product Name Webcam cover Pieces 1 Select Bag Bar…"
type input "9"
type input "26.82"
click input "Webcam cover"
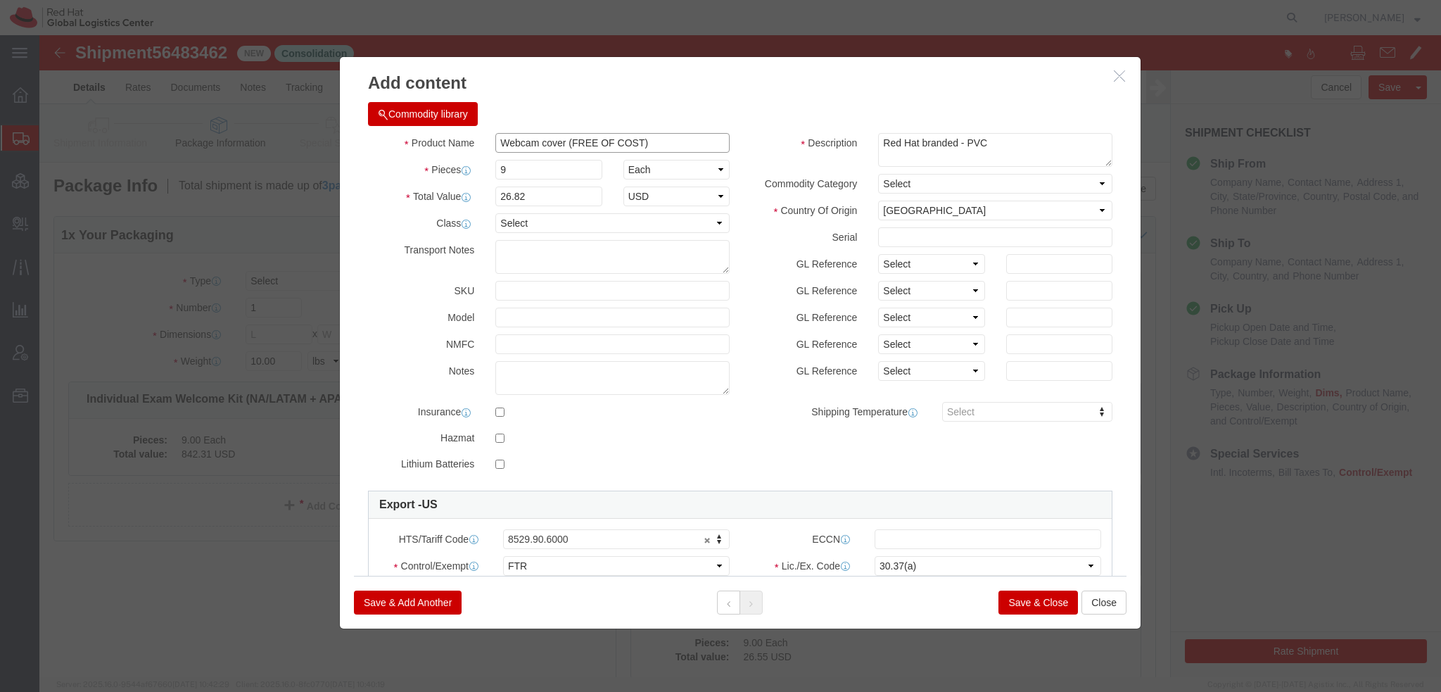
type input "Webcam cover (FREE OF COST)"
click button "Save & Add Another"
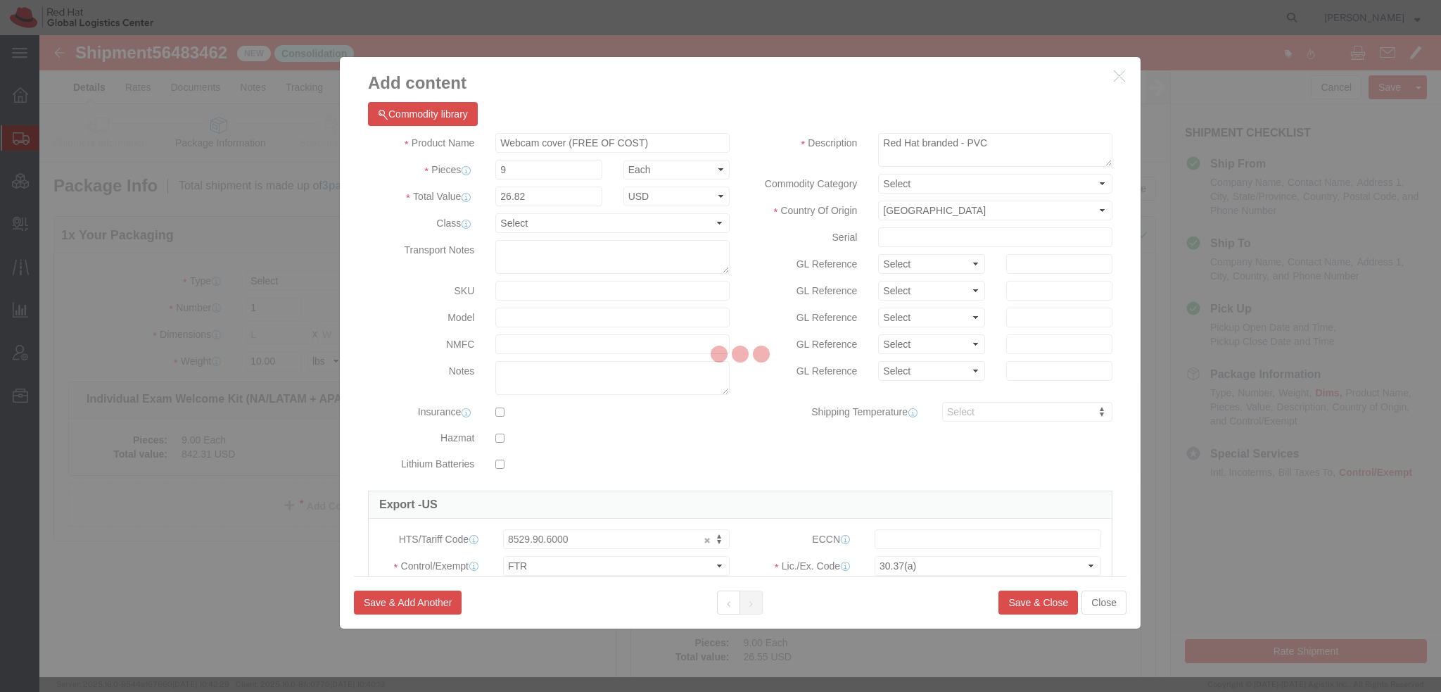
select select "EA"
select select
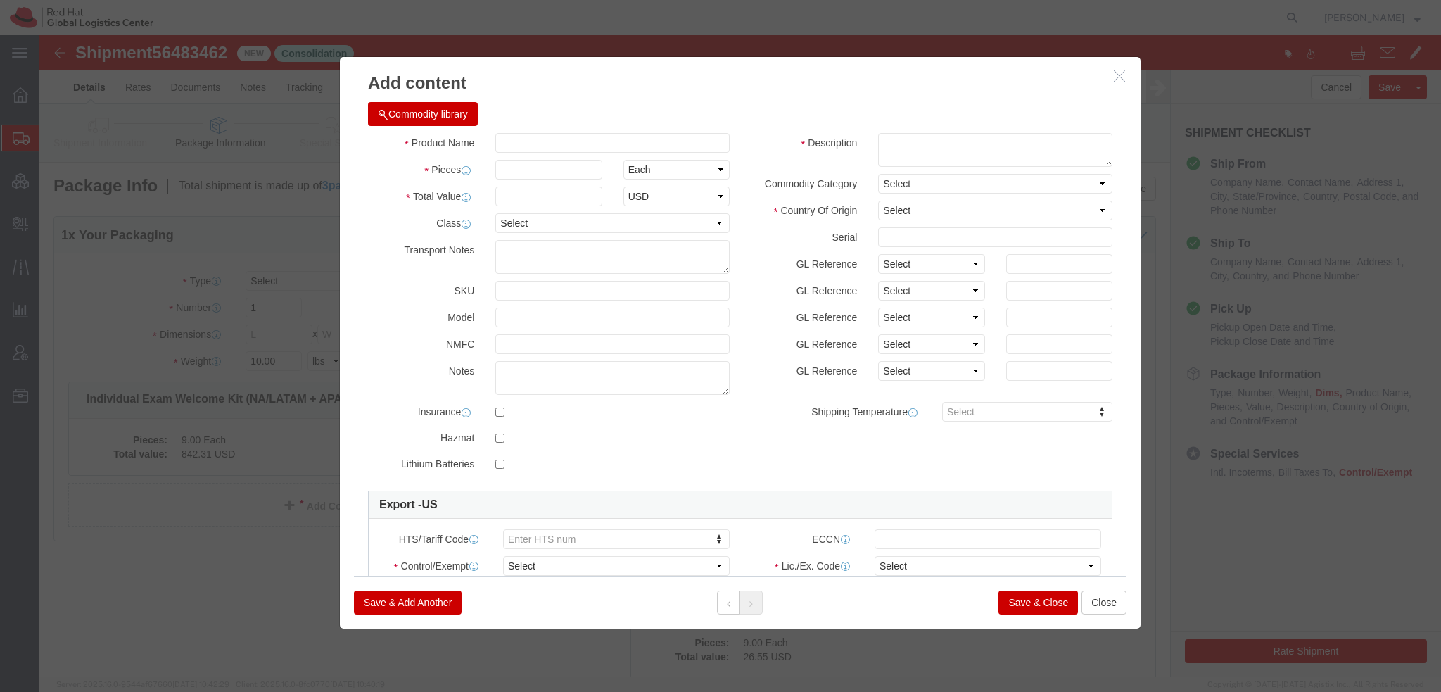
click button "Commodity library"
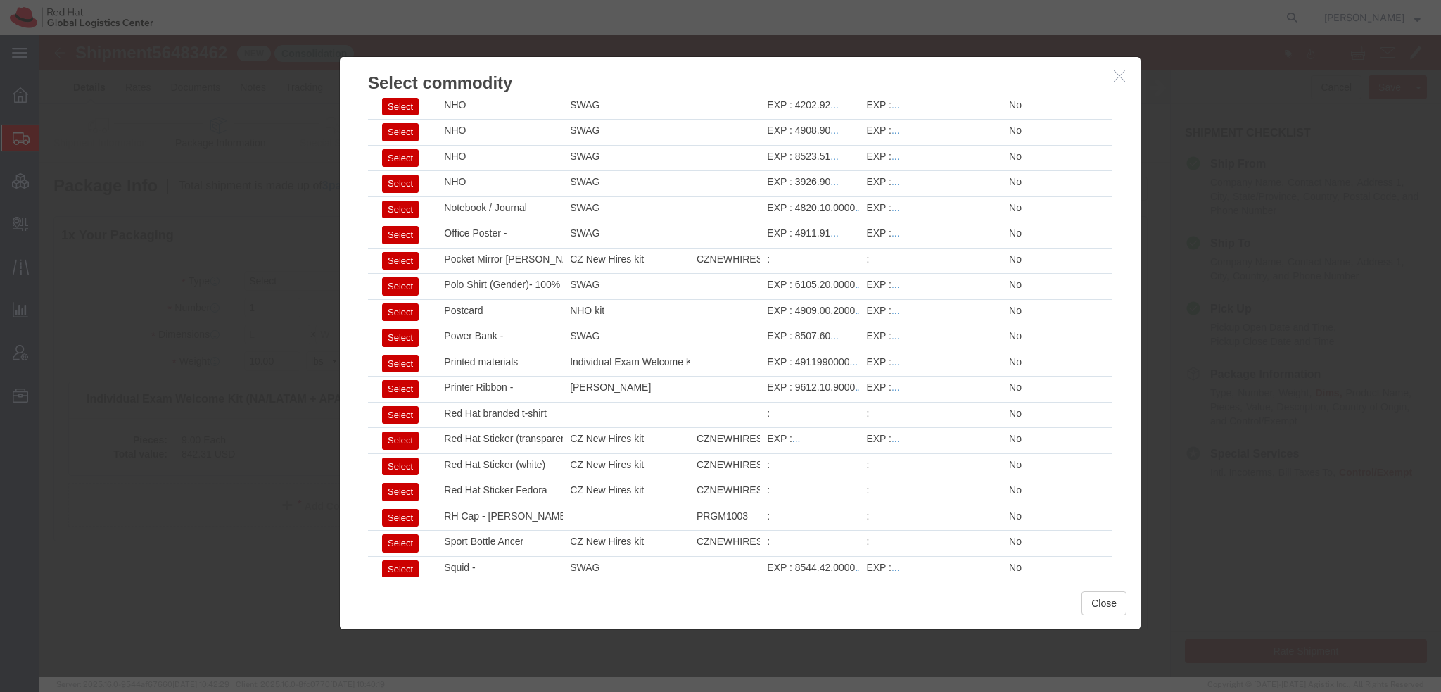
scroll to position [2010, 0]
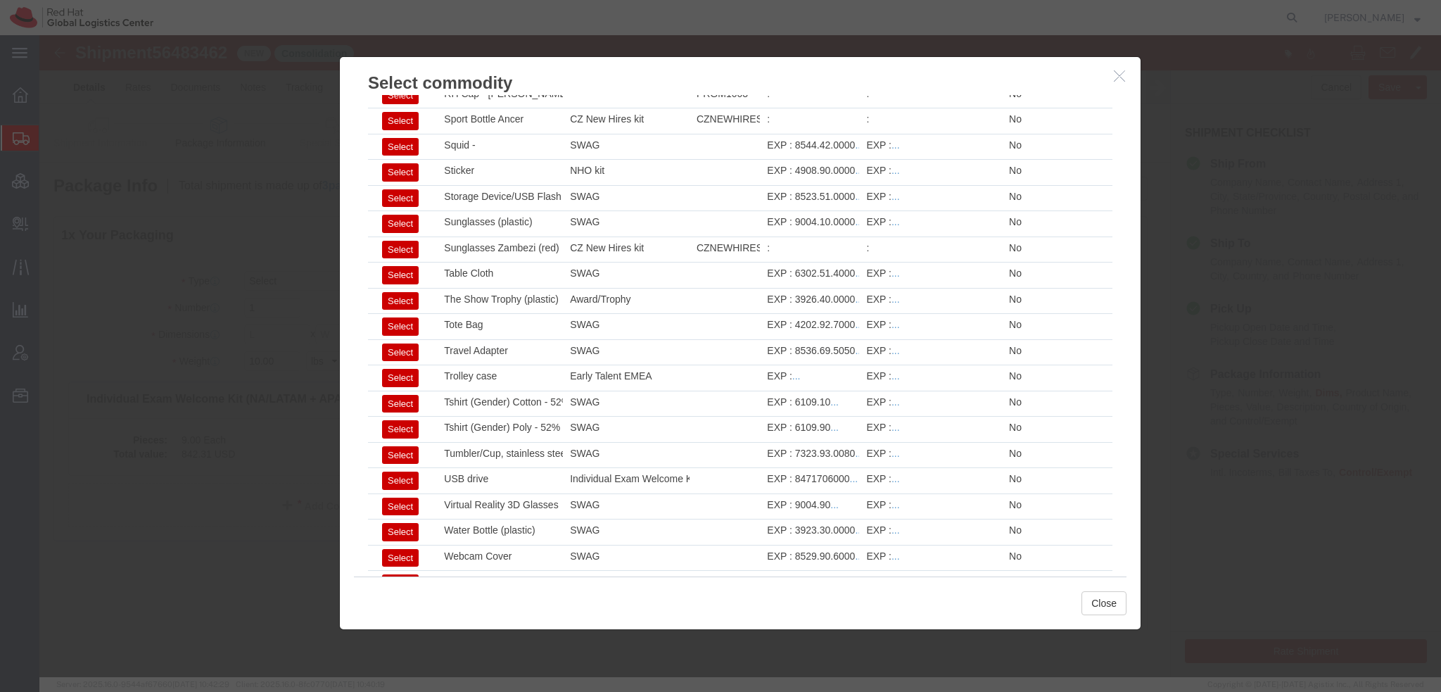
click button "button"
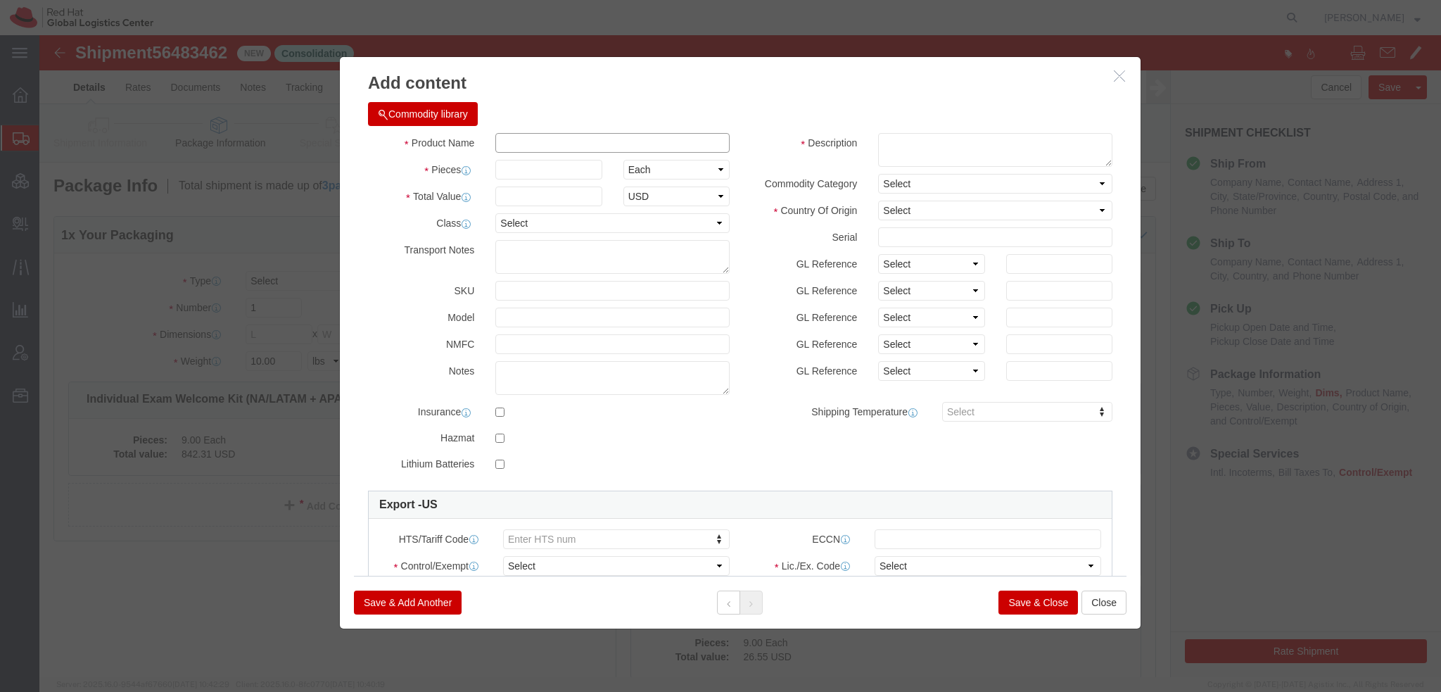
click input "text"
type input "G"
type input "Banner (FREE OF COST)"
type input "70.20"
type input "6"
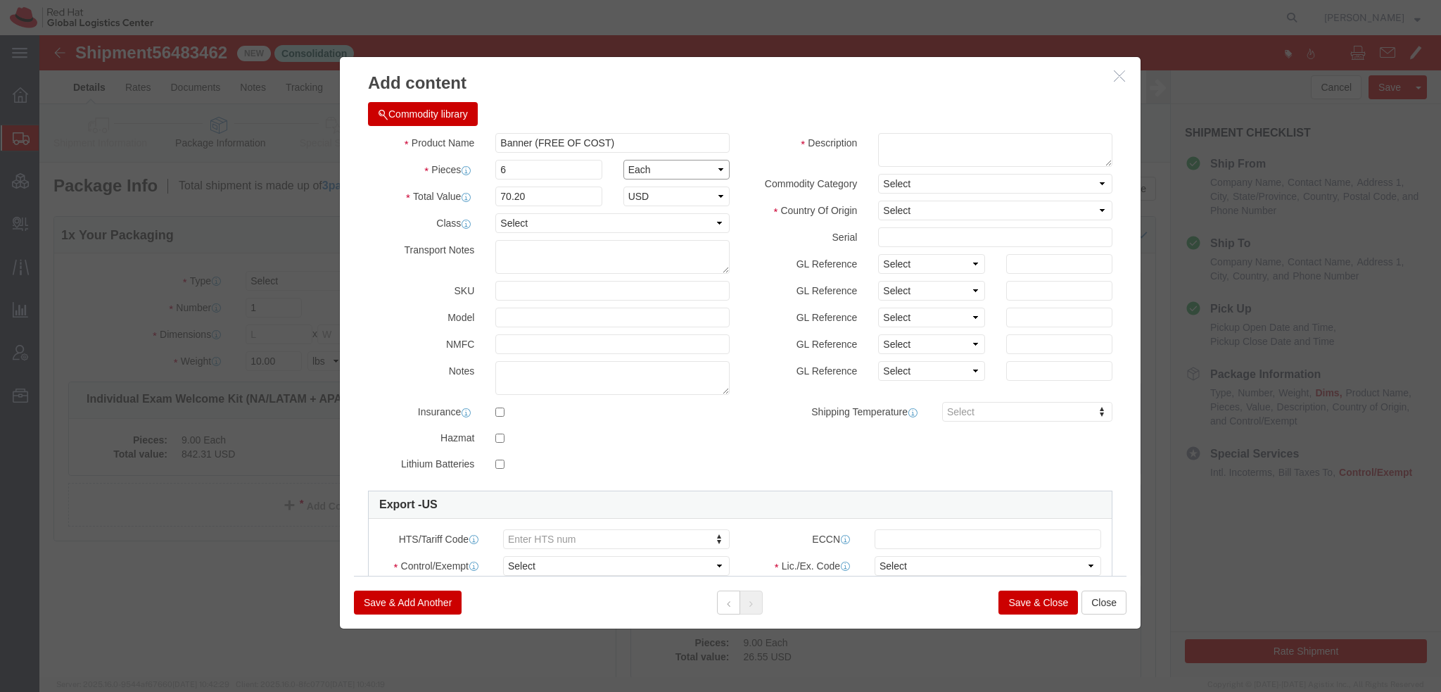
type input "421.2"
click textarea
type textarea "F"
type textarea "Red Hat branded - 100% polyester"
click select "Select Afghanistan Åland Islands Albania Algeria American Samoa Andorra Angola …"
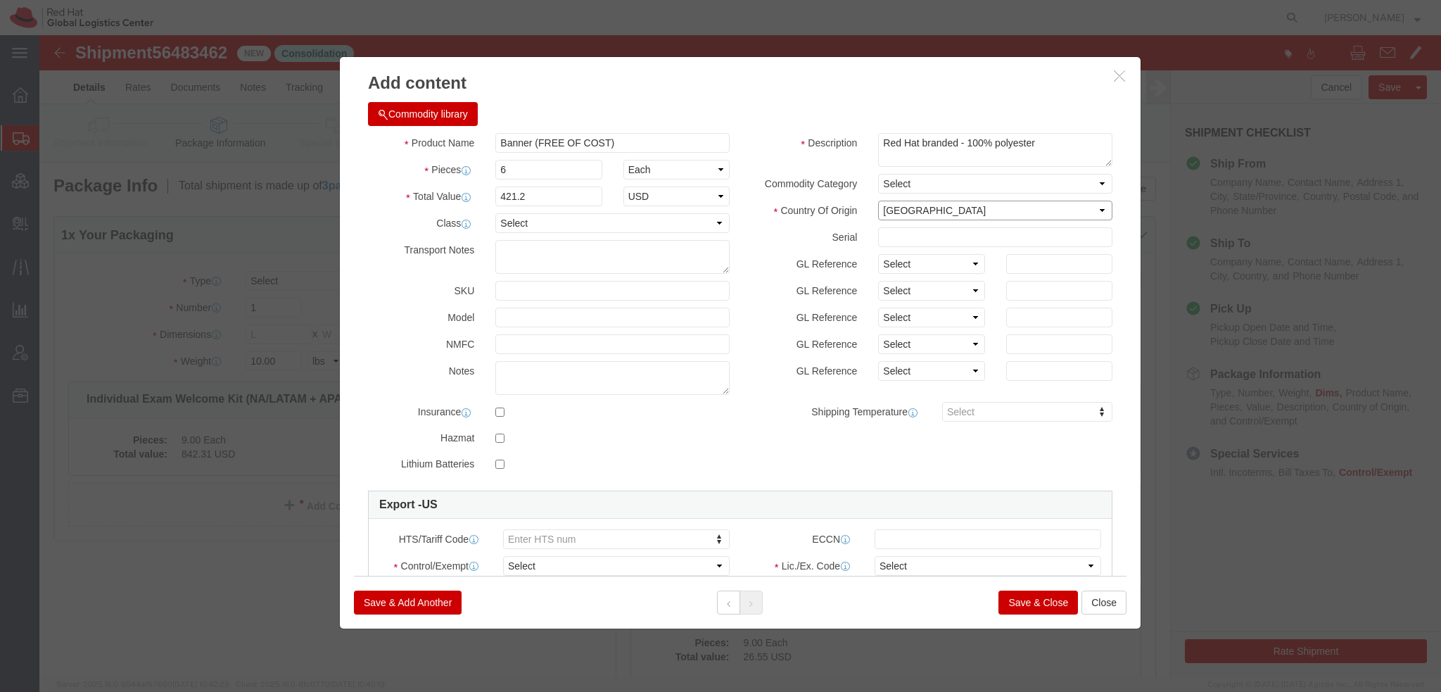
select select "CN"
click select "Select Afghanistan Åland Islands Albania Algeria American Samoa Andorra Angola …"
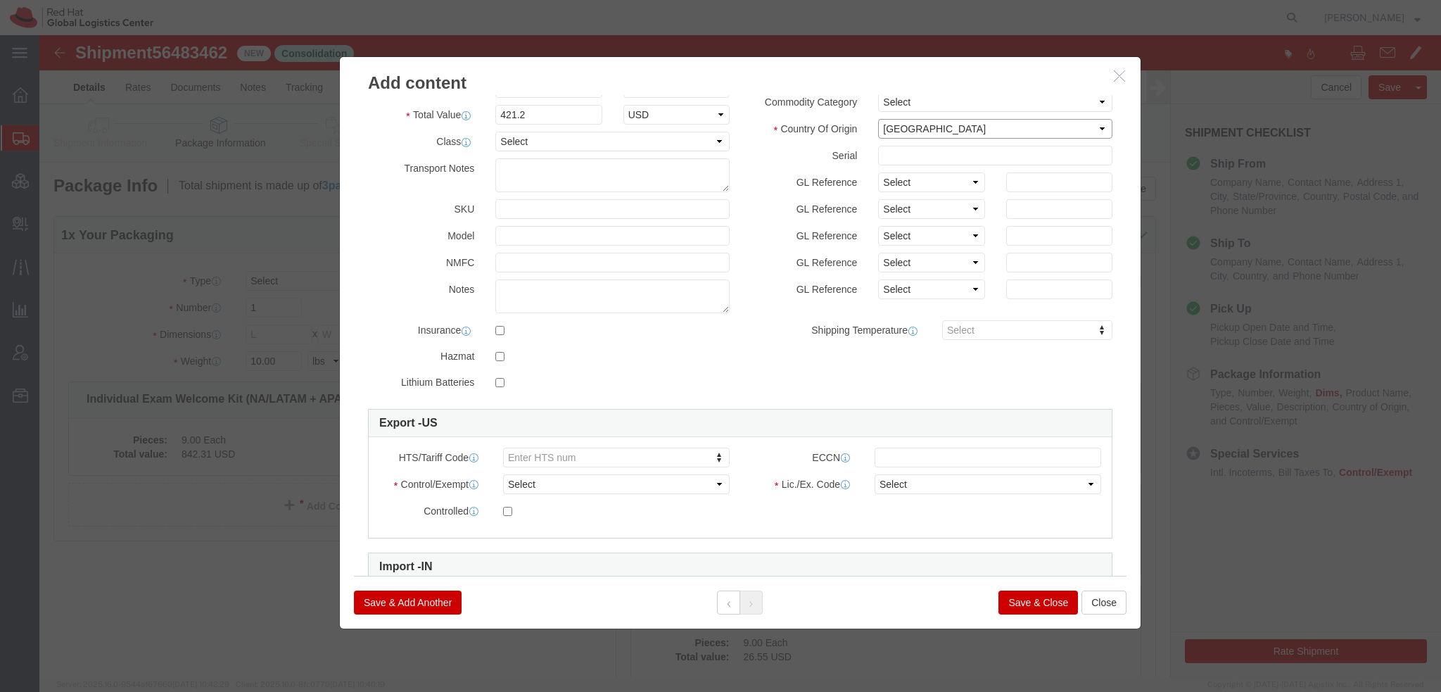
scroll to position [191, 0]
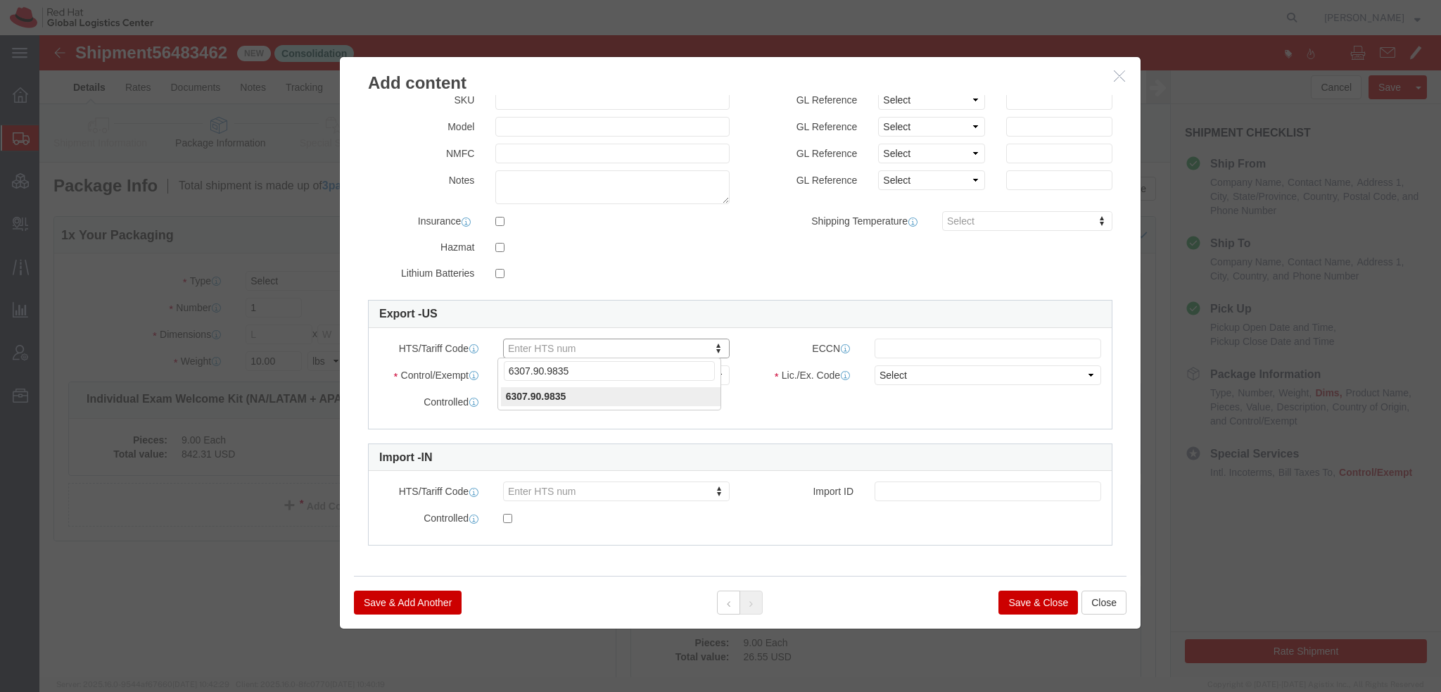
type input "6307.90.9835"
click select "Select ATF BIS DEA EPA FDA FTR ITAR OFAC Other (OPA)"
select select "FTR"
click select "Select ATF BIS DEA EPA FDA FTR ITAR OFAC Other (OPA)"
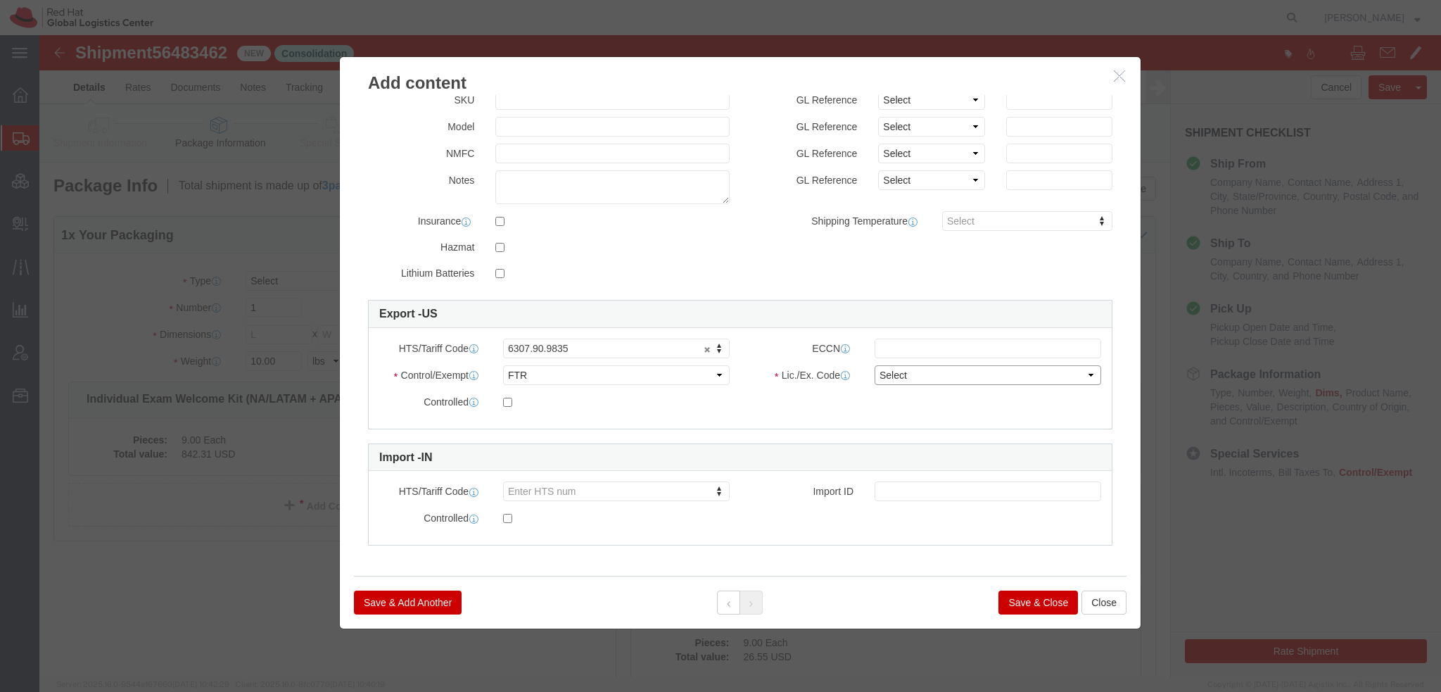
click select "Select 30.2(d)(2) 30.36 30.37(a) 30.37(f) 30.37(g) 30.37(h) 30.37(i) 30.37(j) 3…"
select select "30.37(a)"
click select "Select 30.2(d)(2) 30.36 30.37(a) 30.37(f) 30.37(g) 30.37(h) 30.37(i) 30.37(j) 3…"
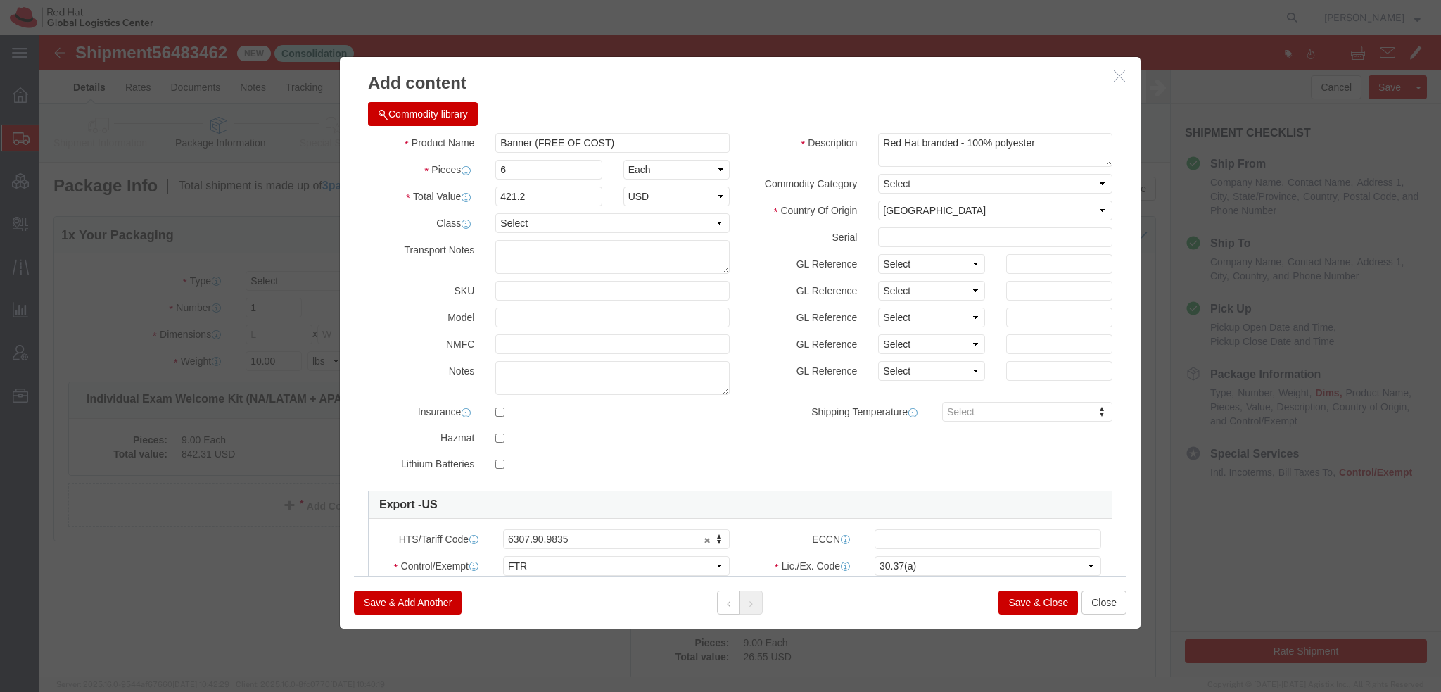
click button "Save & Close"
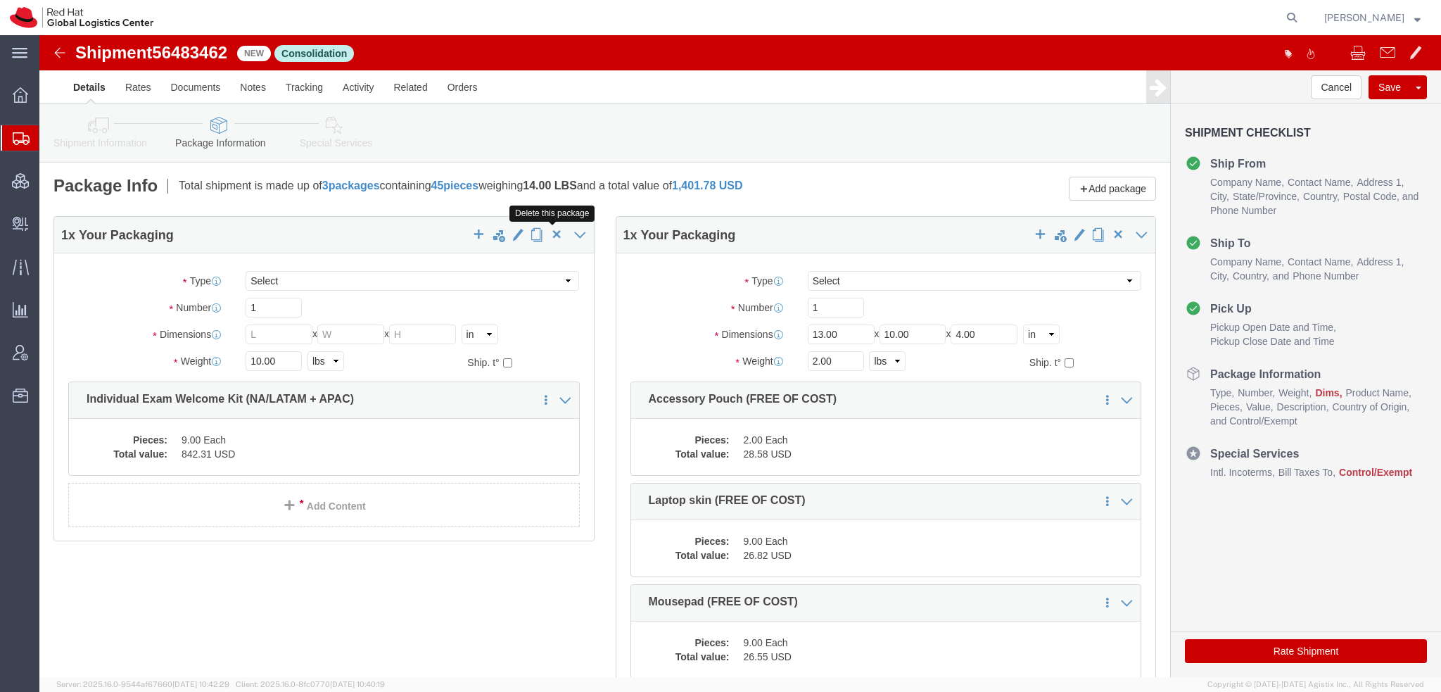
click span "button"
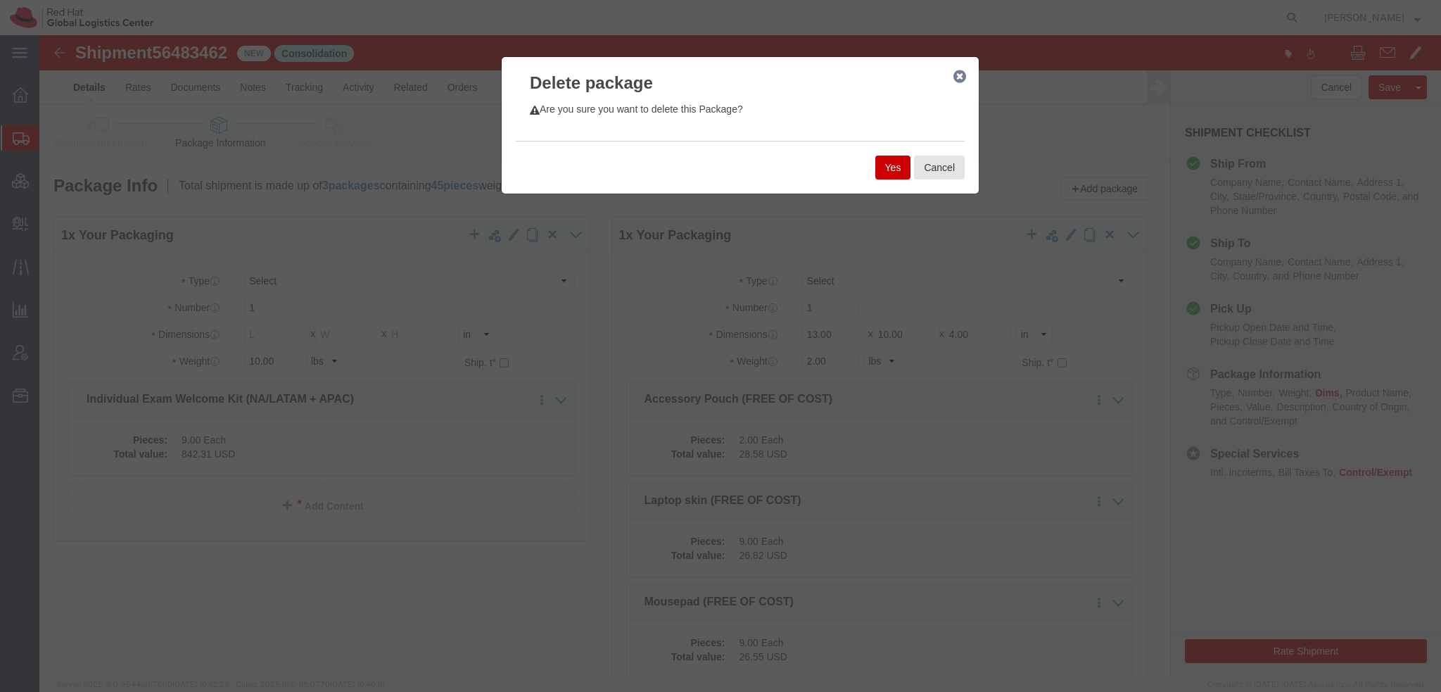
click button "Yes"
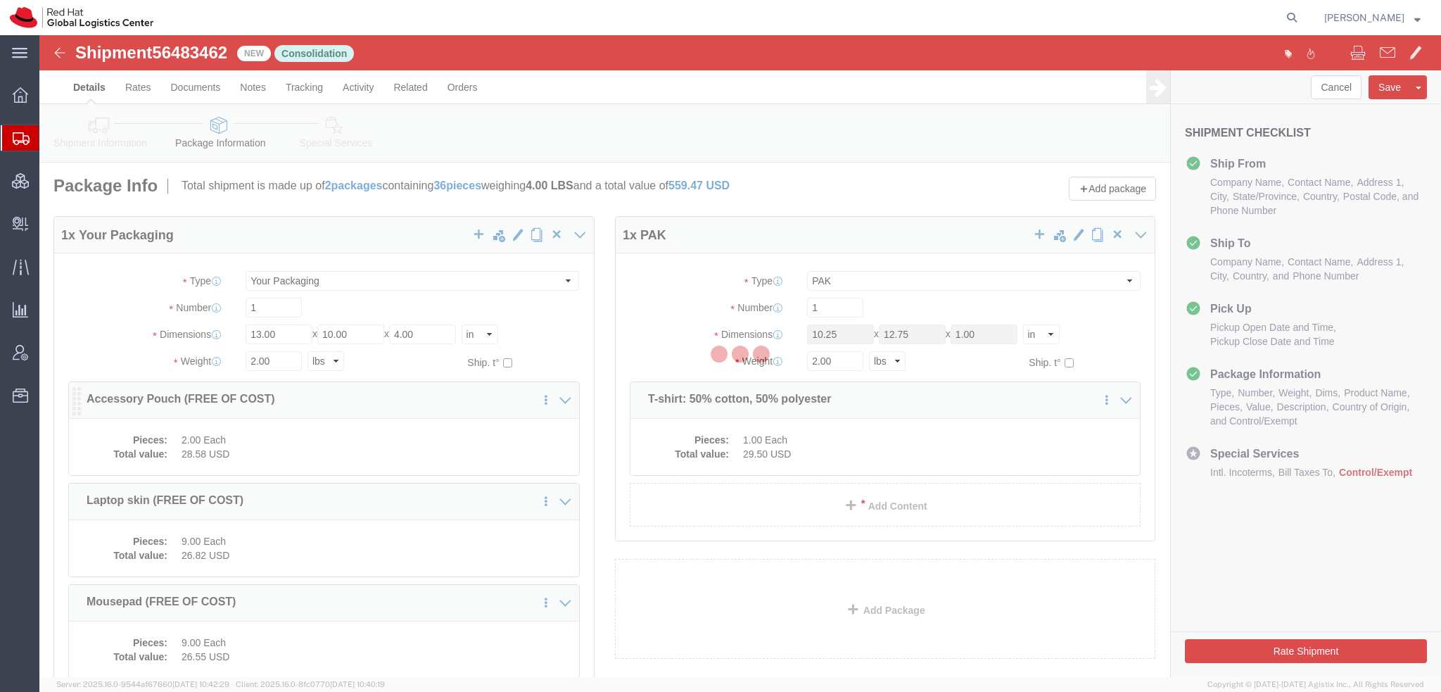
select select "PAK"
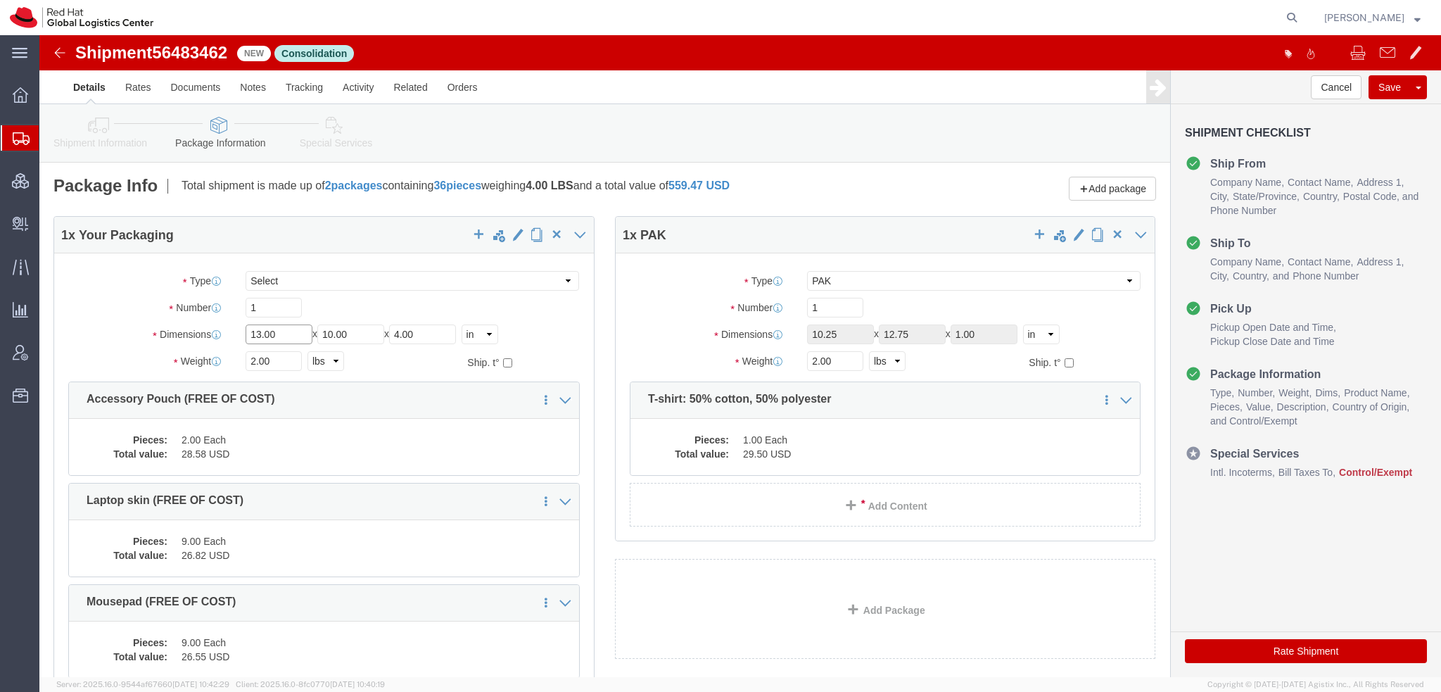
drag, startPoint x: 235, startPoint y: 298, endPoint x: -39, endPoint y: 160, distance: 307.4
click html "Shipment 56483462 New Consolidation Details Rates Documents Notes Tracking Acti…"
type input "24"
type input "18"
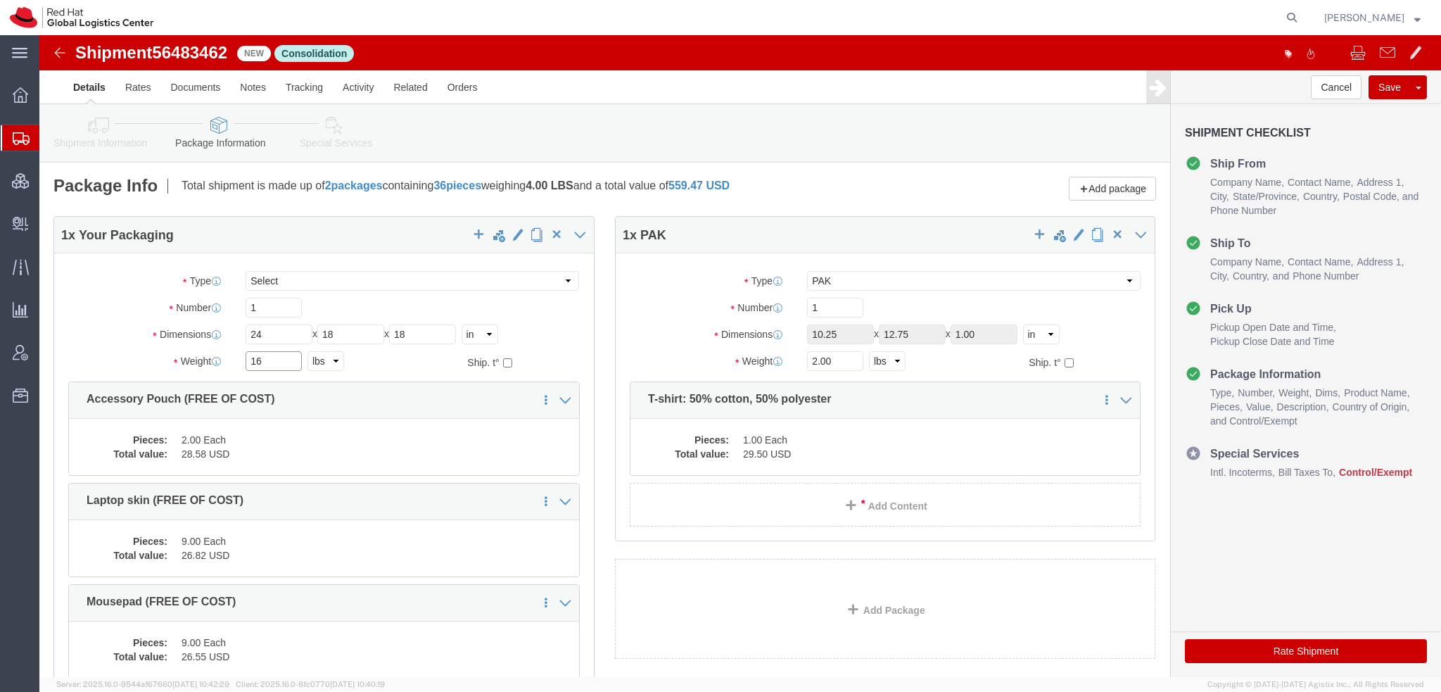
type input "16"
click dd "1.00 Each"
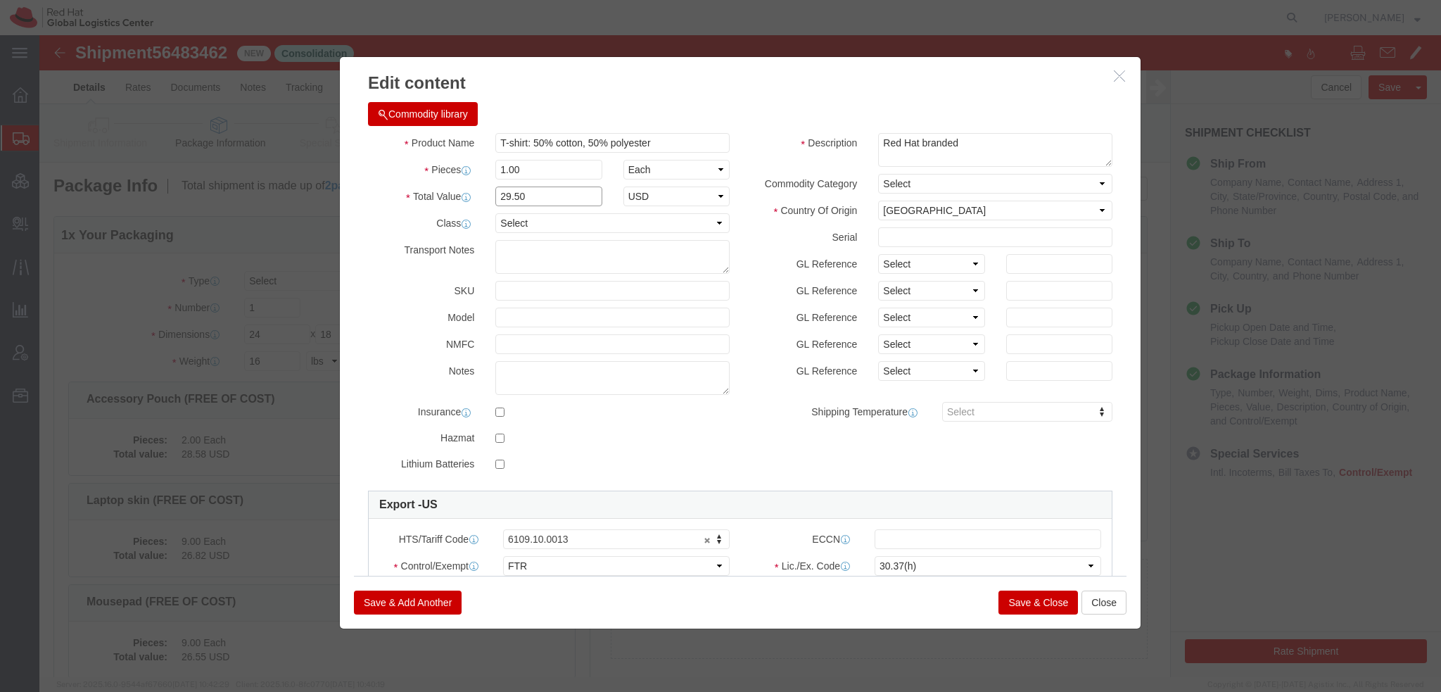
drag, startPoint x: 489, startPoint y: 161, endPoint x: 255, endPoint y: 132, distance: 236.2
click div "Edit content Commodity library Product Name T-shirt: 50% cotton, 50% polyester …"
click button "Close"
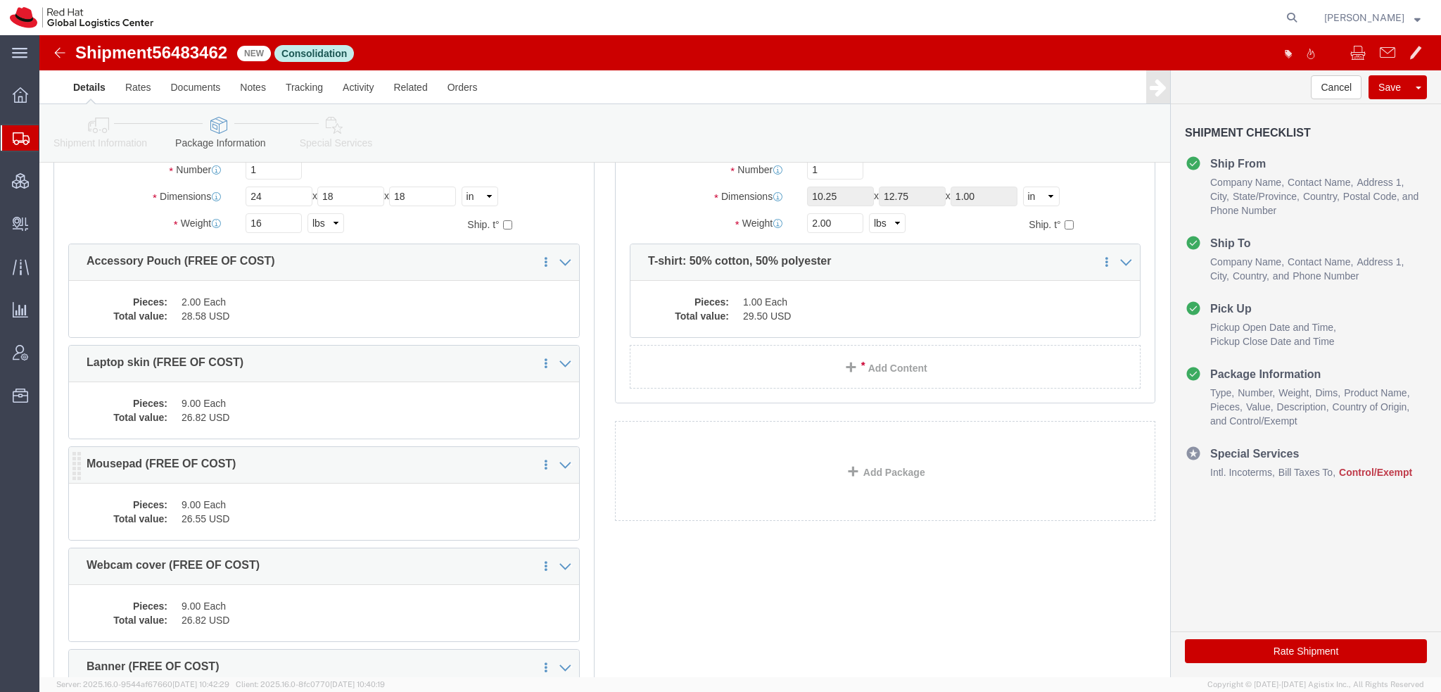
scroll to position [368, 0]
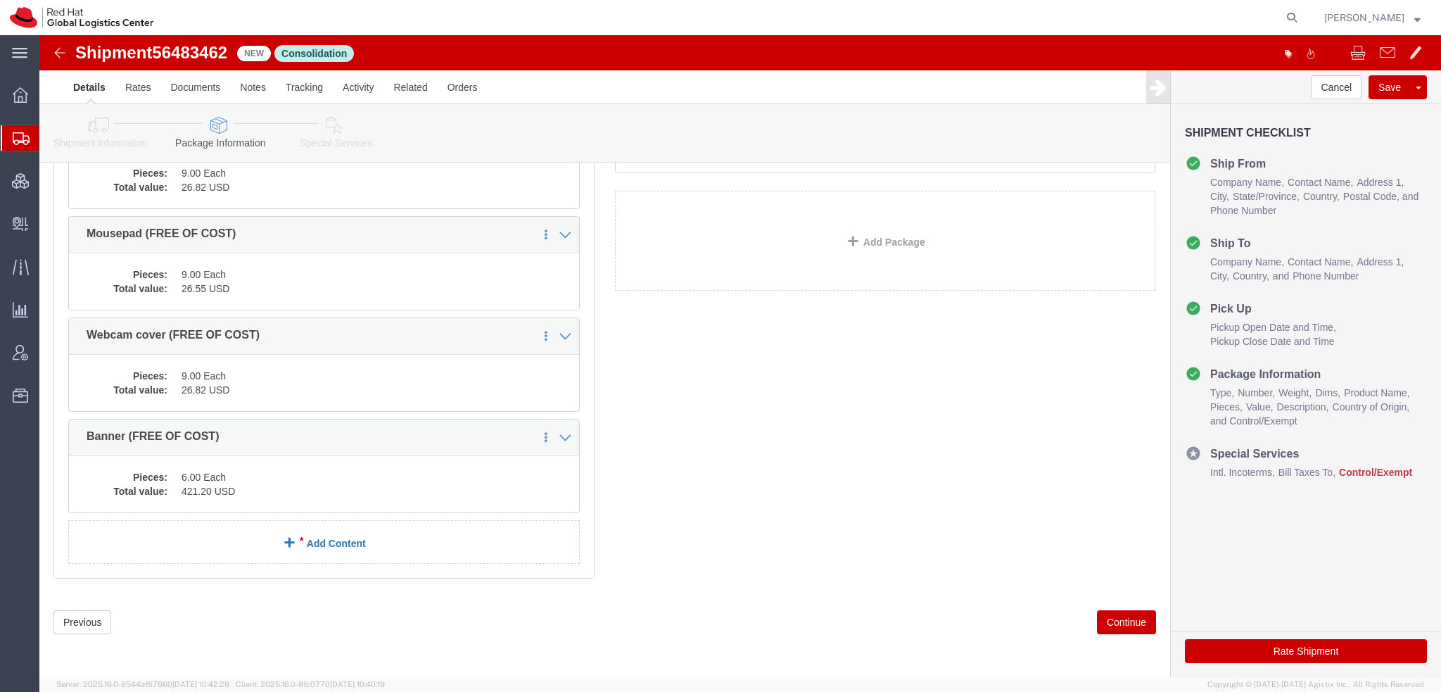
click link "Add Content"
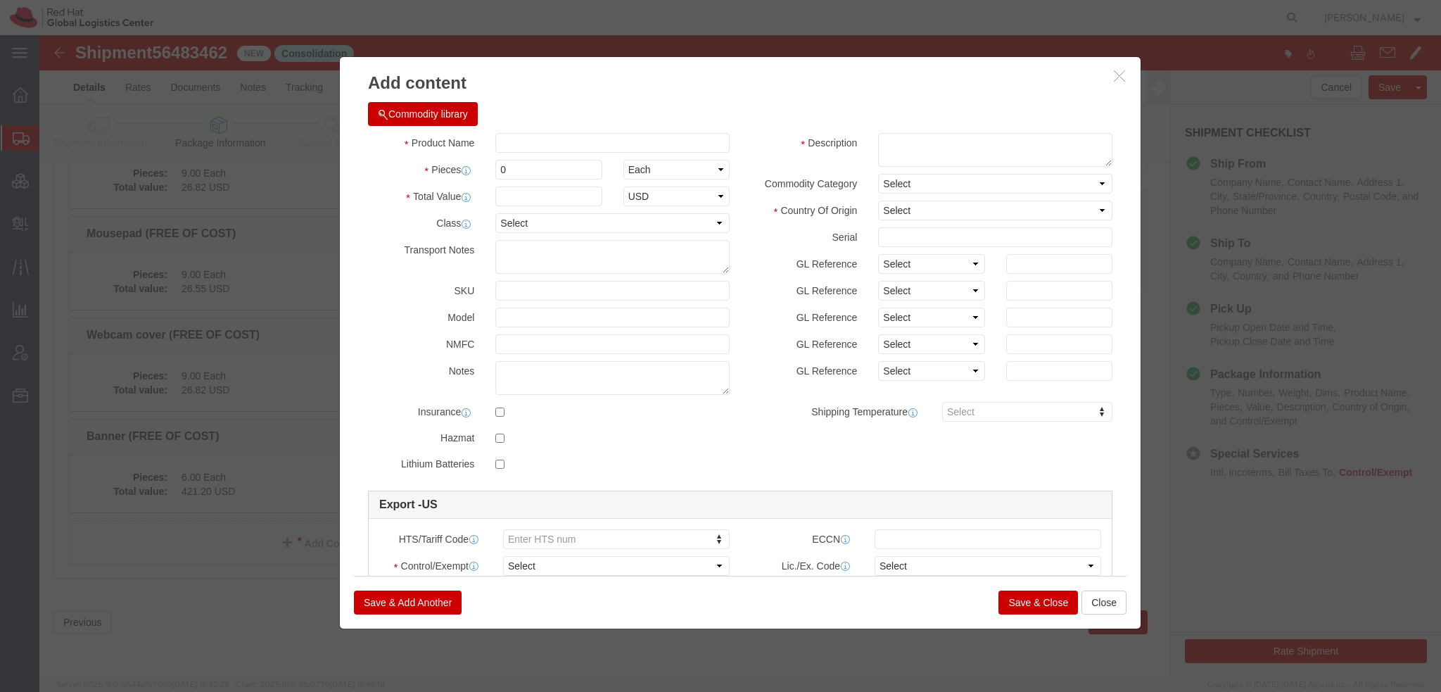
click button "Commodity library"
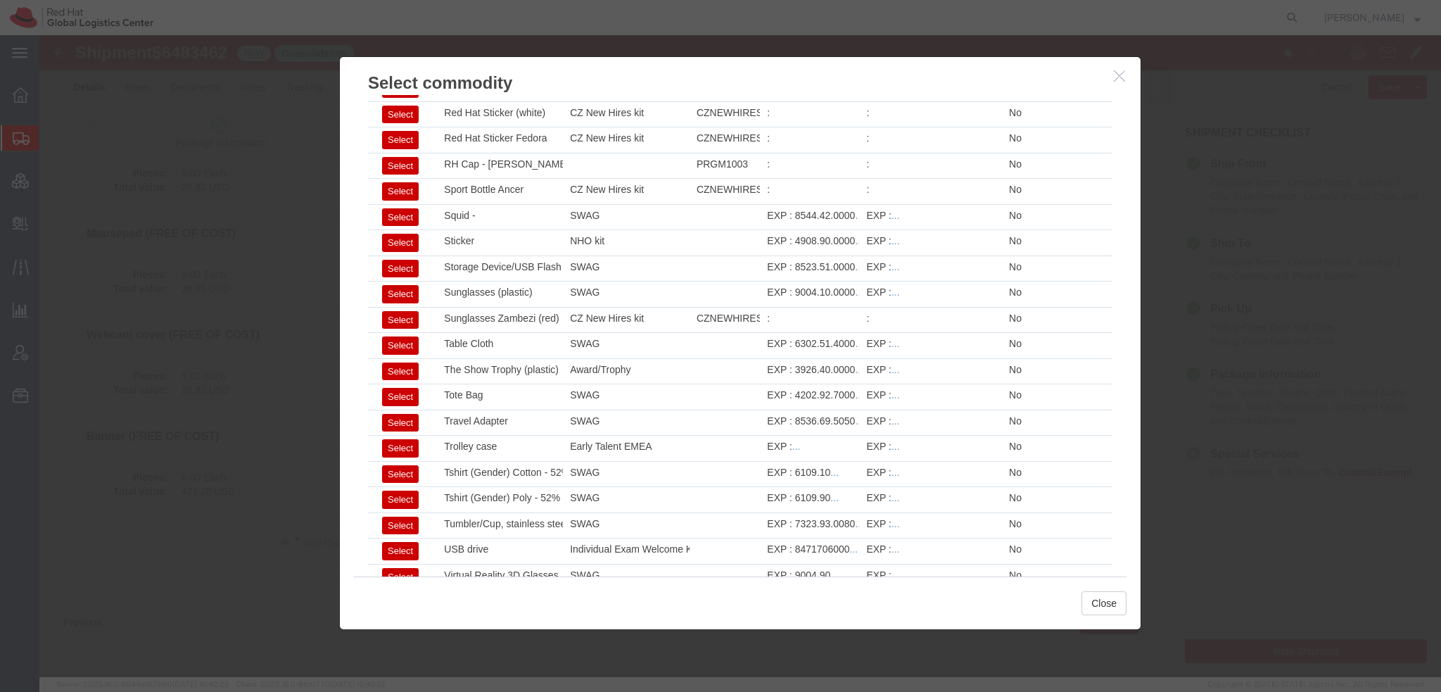
scroll to position [2080, 0]
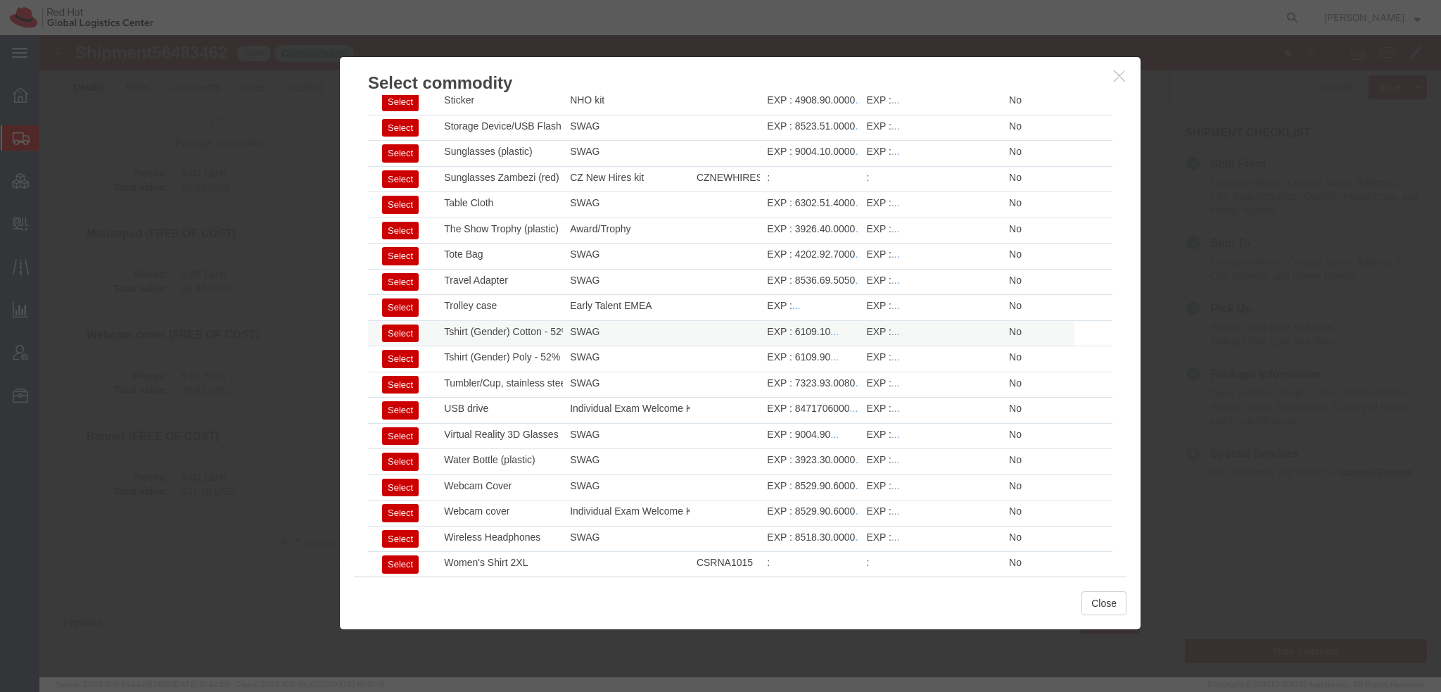
click button "Select"
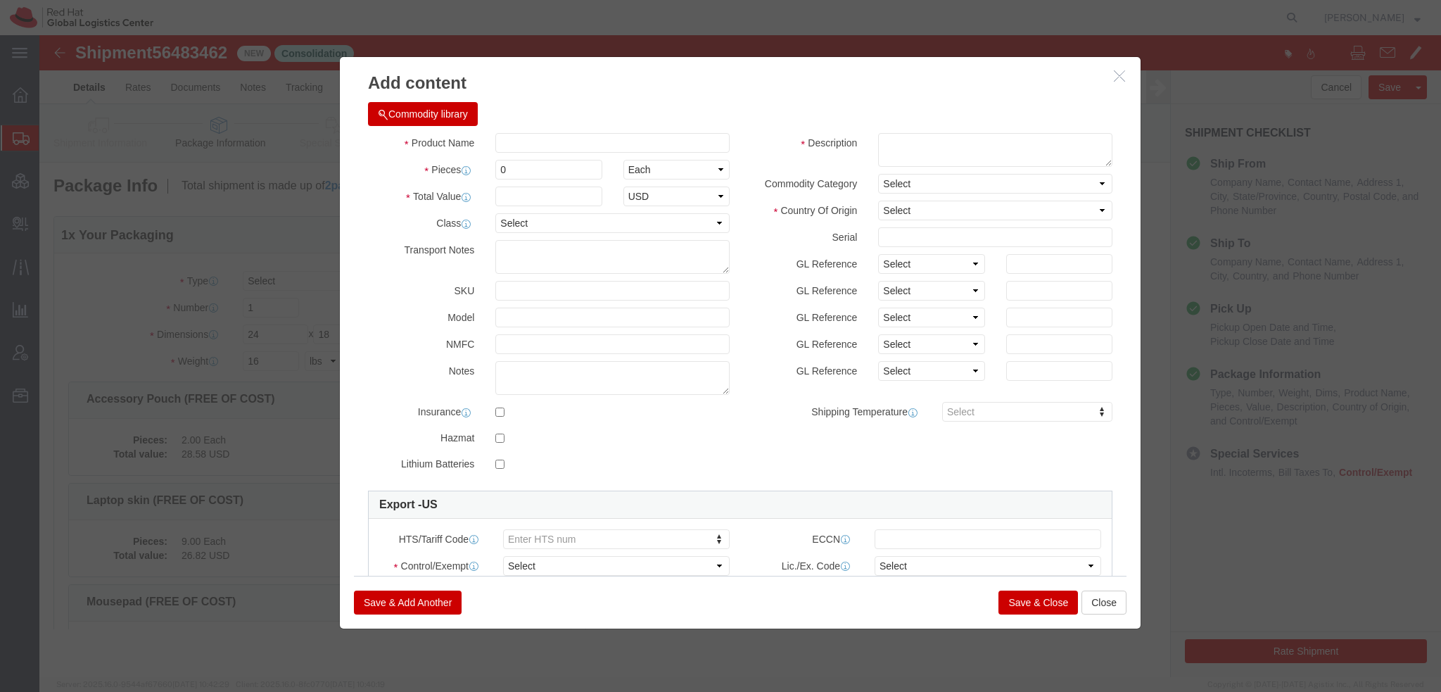
type input "6109.10"
select select
type input "Tshirt (Gender) Cotton - 52% cotton, 48% polyester"
type textarea "- Red Hat branded"
click input "Tshirt (Gender) Cotton - 52% cotton, 48% polyester"
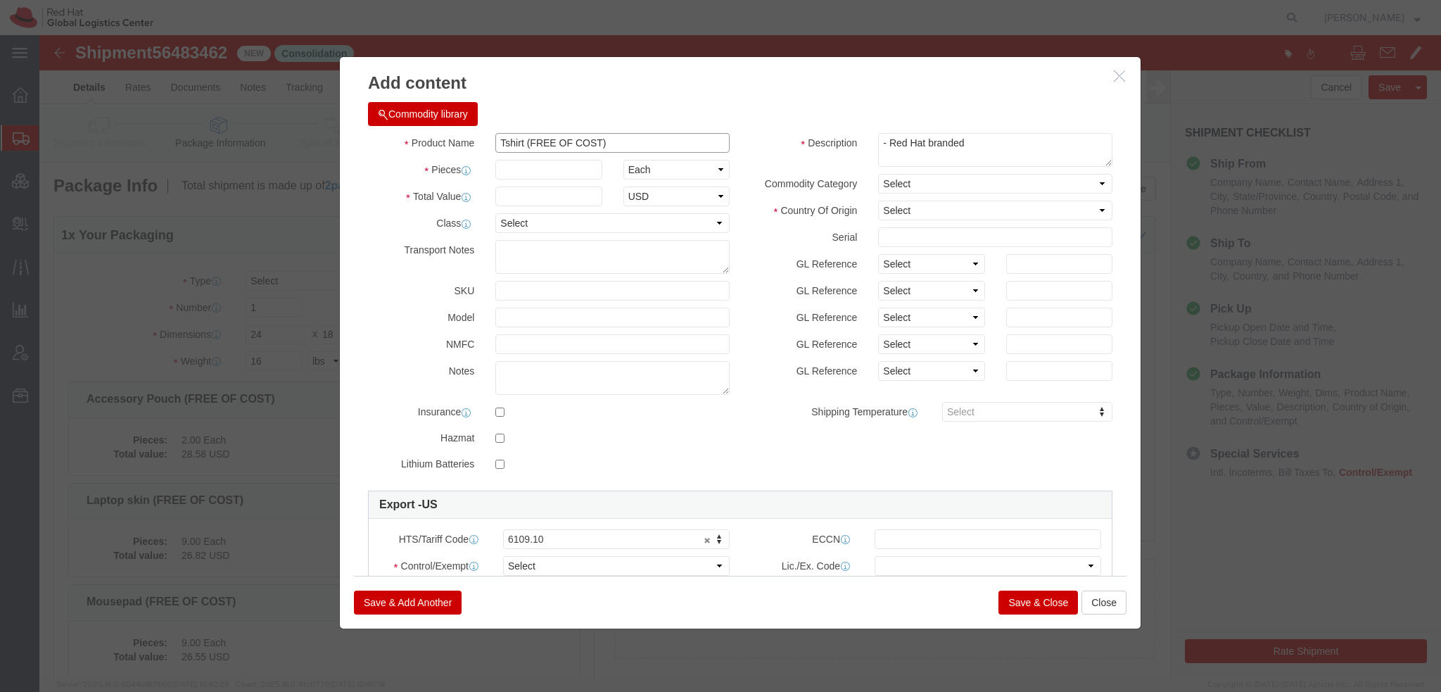
type input "Tshirt (FREE OF COST)"
drag, startPoint x: 839, startPoint y: 106, endPoint x: 920, endPoint y: 112, distance: 81.2
click textarea "- Red Hat branded"
type textarea "Red Hat branded-50% cotton, 50% polyester"
select select "HN"
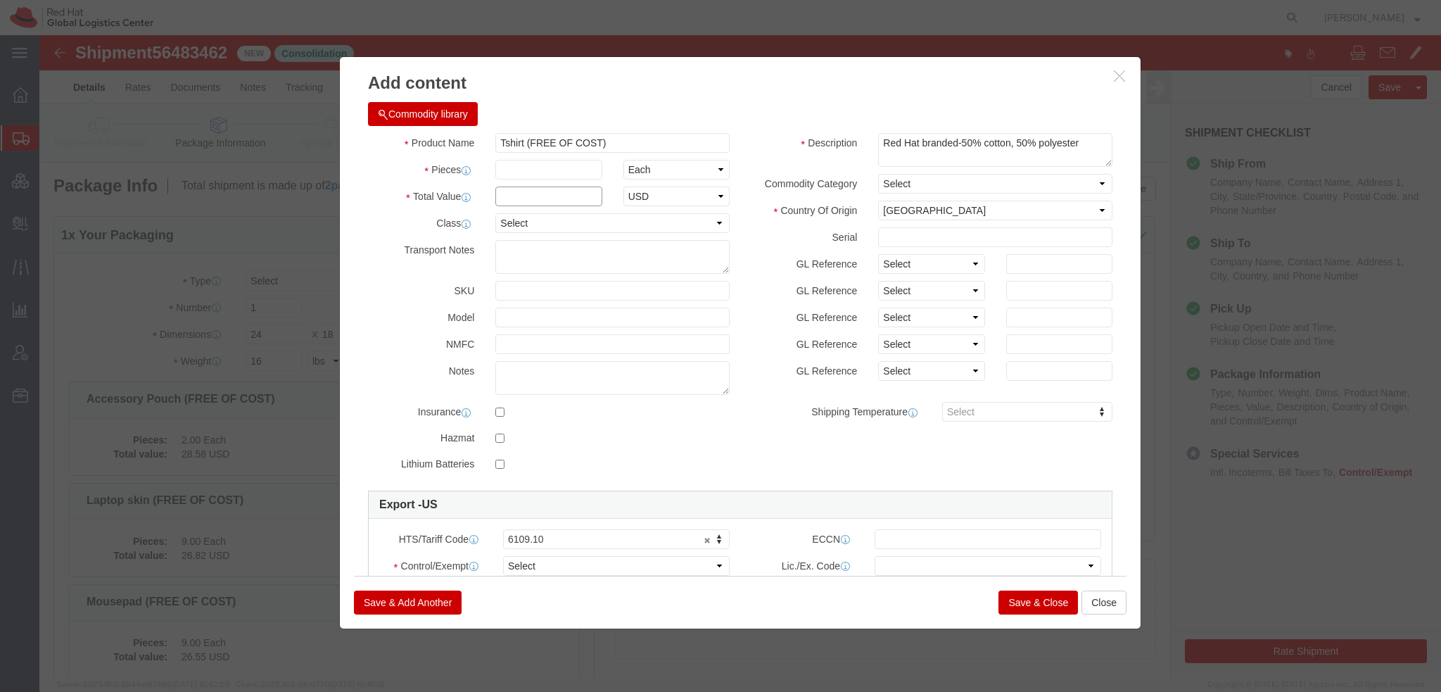
click input "text"
type input "29.50"
type input "3"
type input "88.5"
click select "Select ATF BIS DEA EPA FDA FTR ITAR OFAC Other (OPA)"
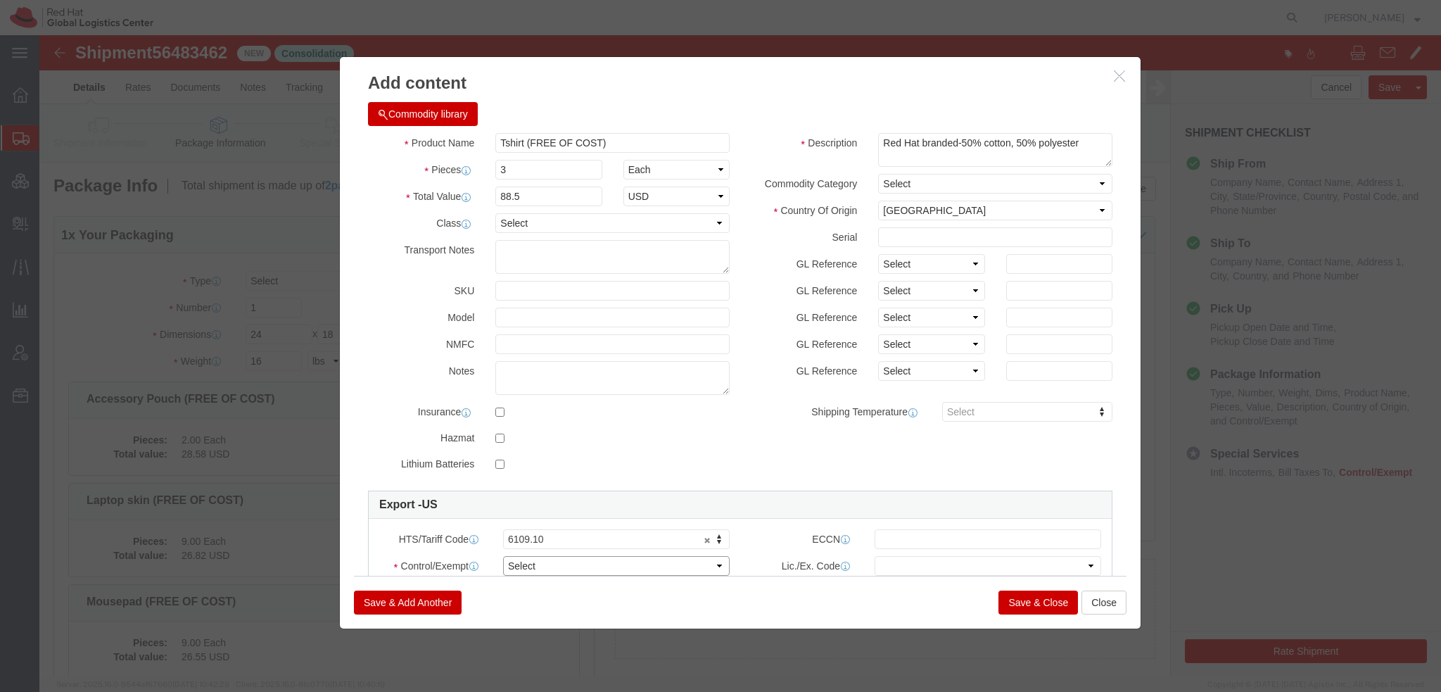
select select "FTR"
click select "Select ATF BIS DEA EPA FDA FTR ITAR OFAC Other (OPA)"
click select "Select 30.2(d)(2) 30.36 30.37(a) 30.37(f) 30.37(g) 30.37(h) 30.37(i) 30.37(j) 3…"
select select "30.37(a)"
click select "Select 30.2(d)(2) 30.36 30.37(a) 30.37(f) 30.37(g) 30.37(h) 30.37(i) 30.37(j) 3…"
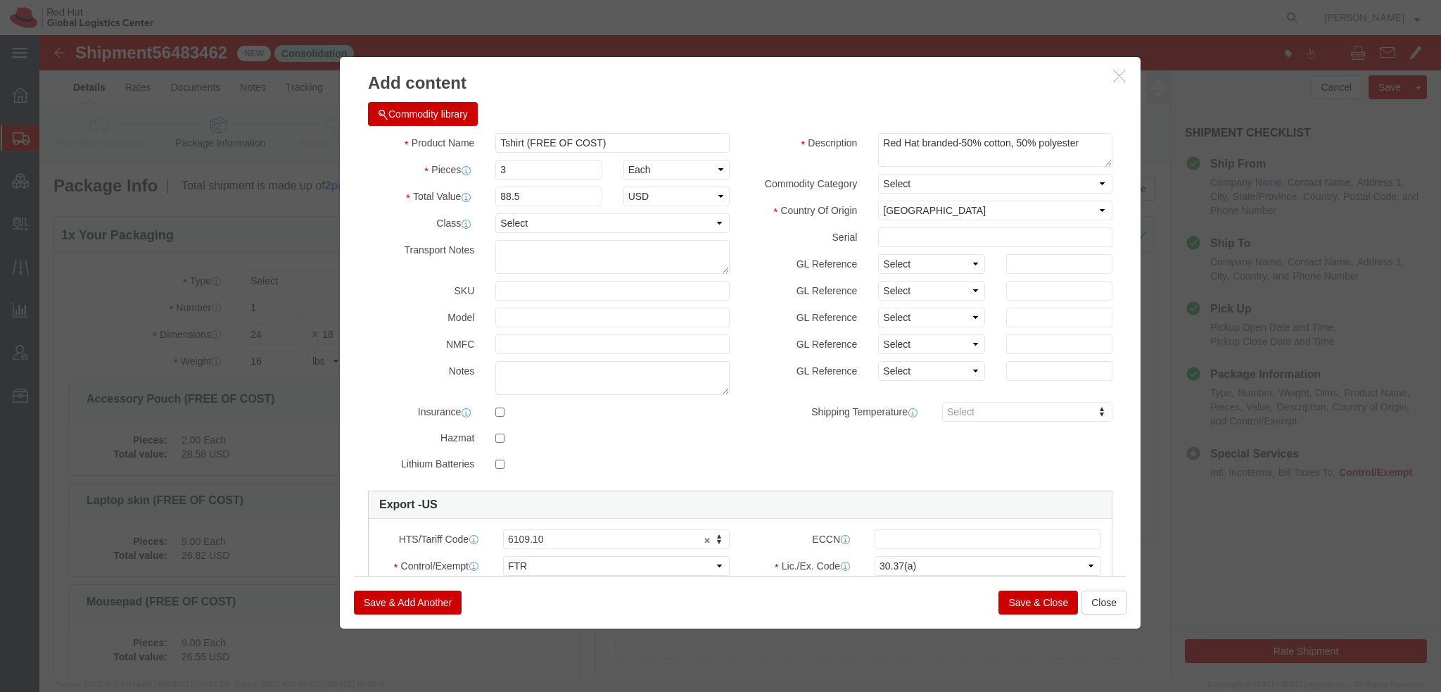
click button "Save & Add Another"
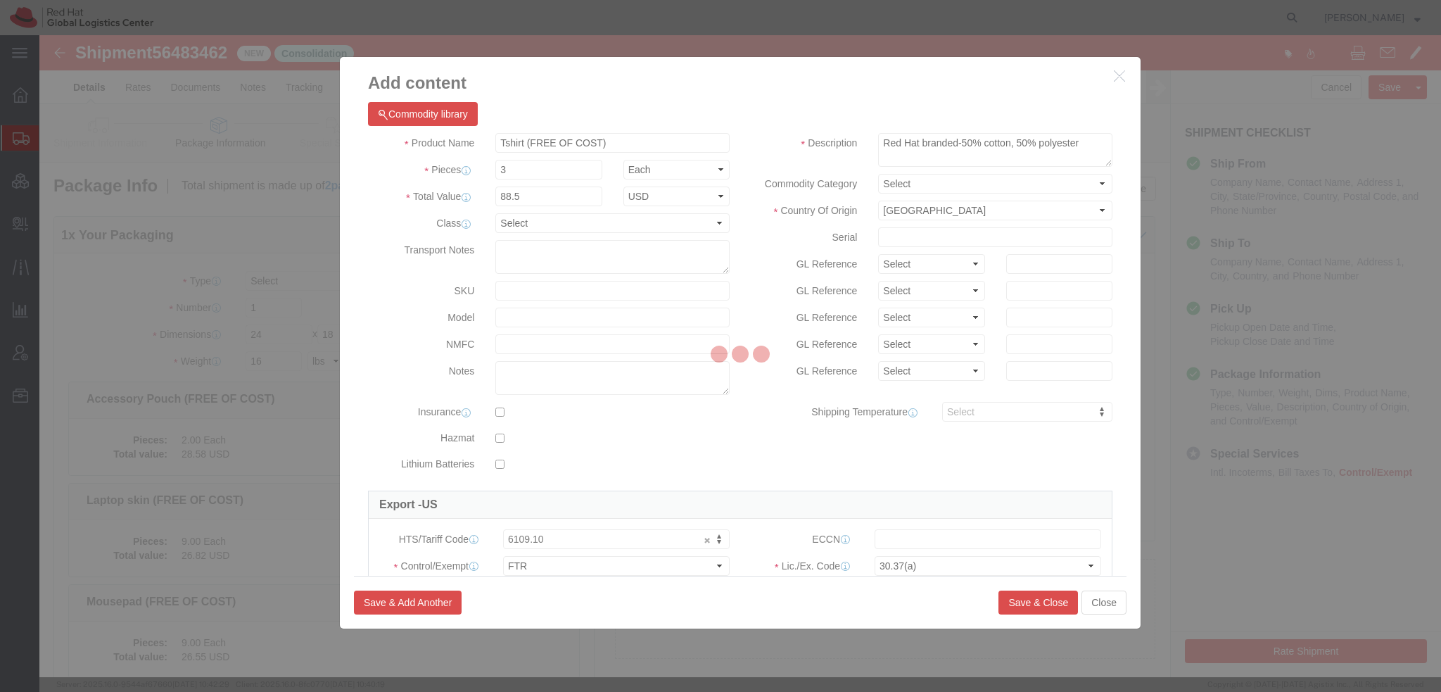
select select "EA"
select select
select select "USD"
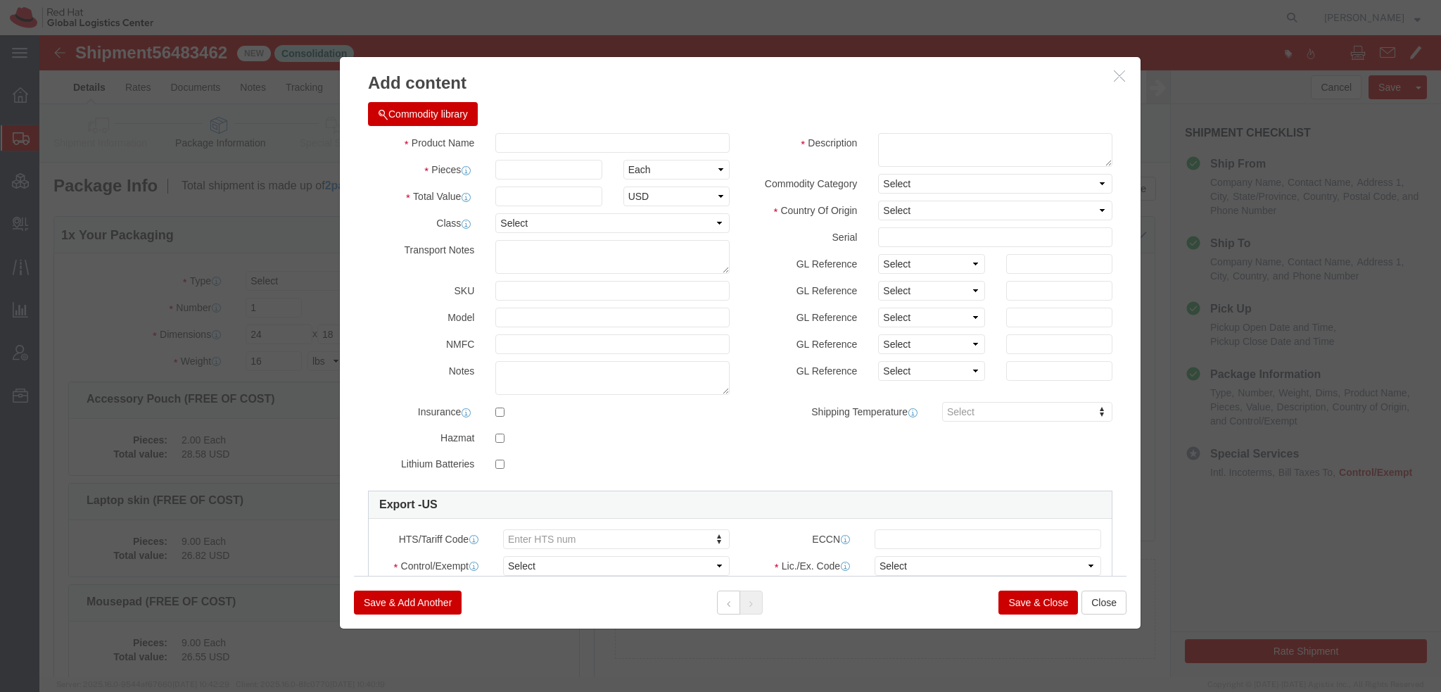
click button "Commodity library"
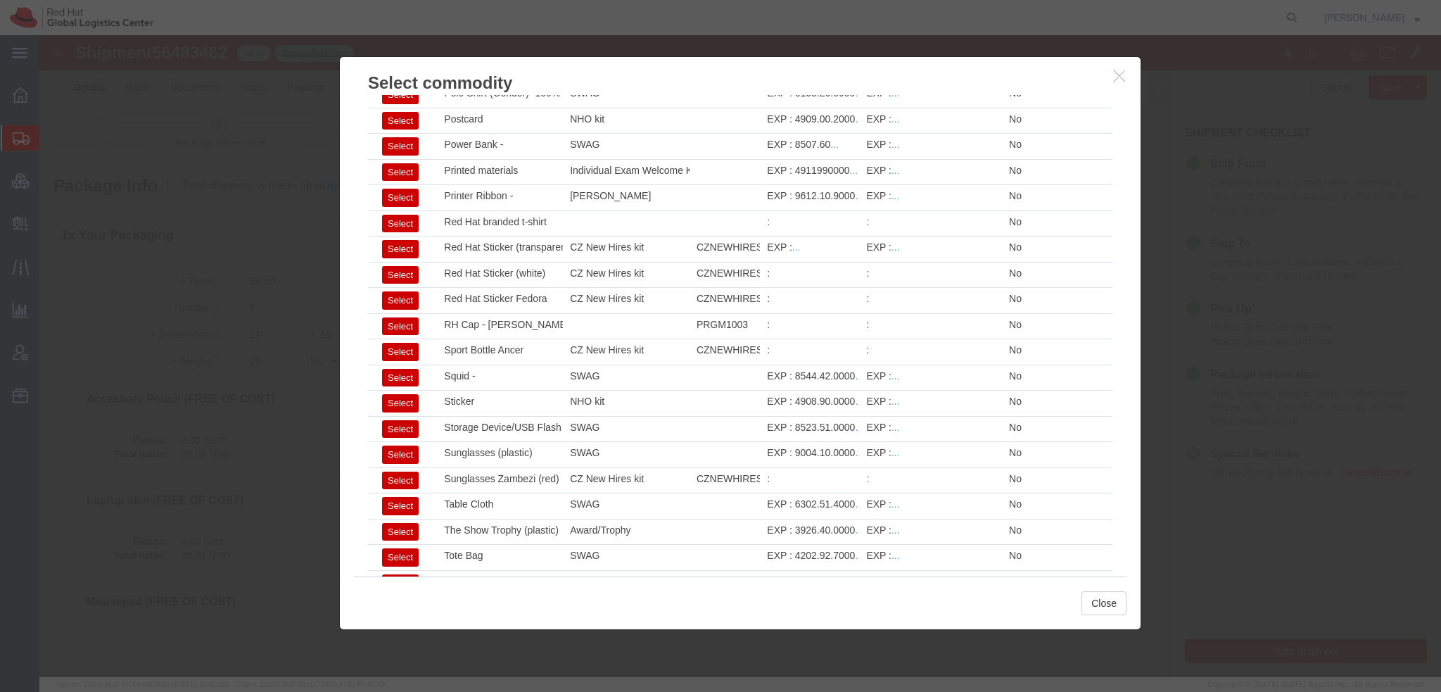
scroll to position [2010, 0]
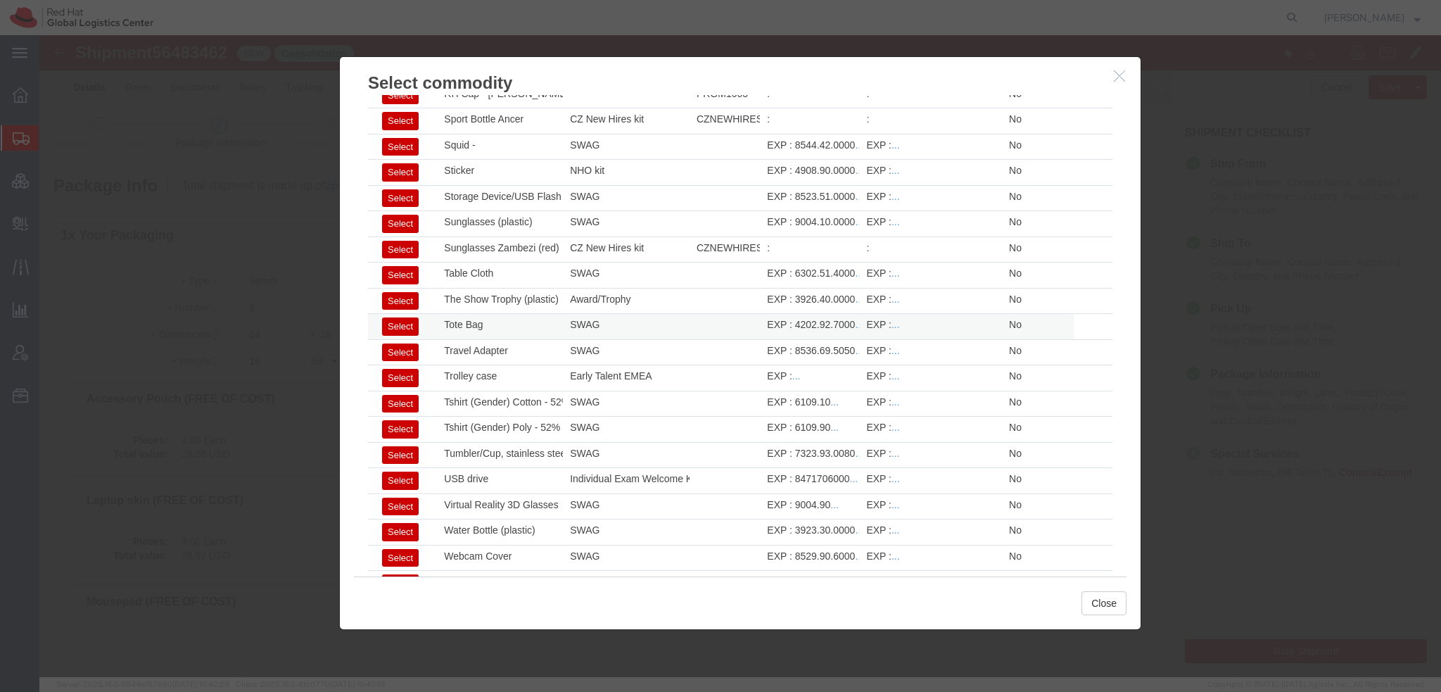
click button "Select"
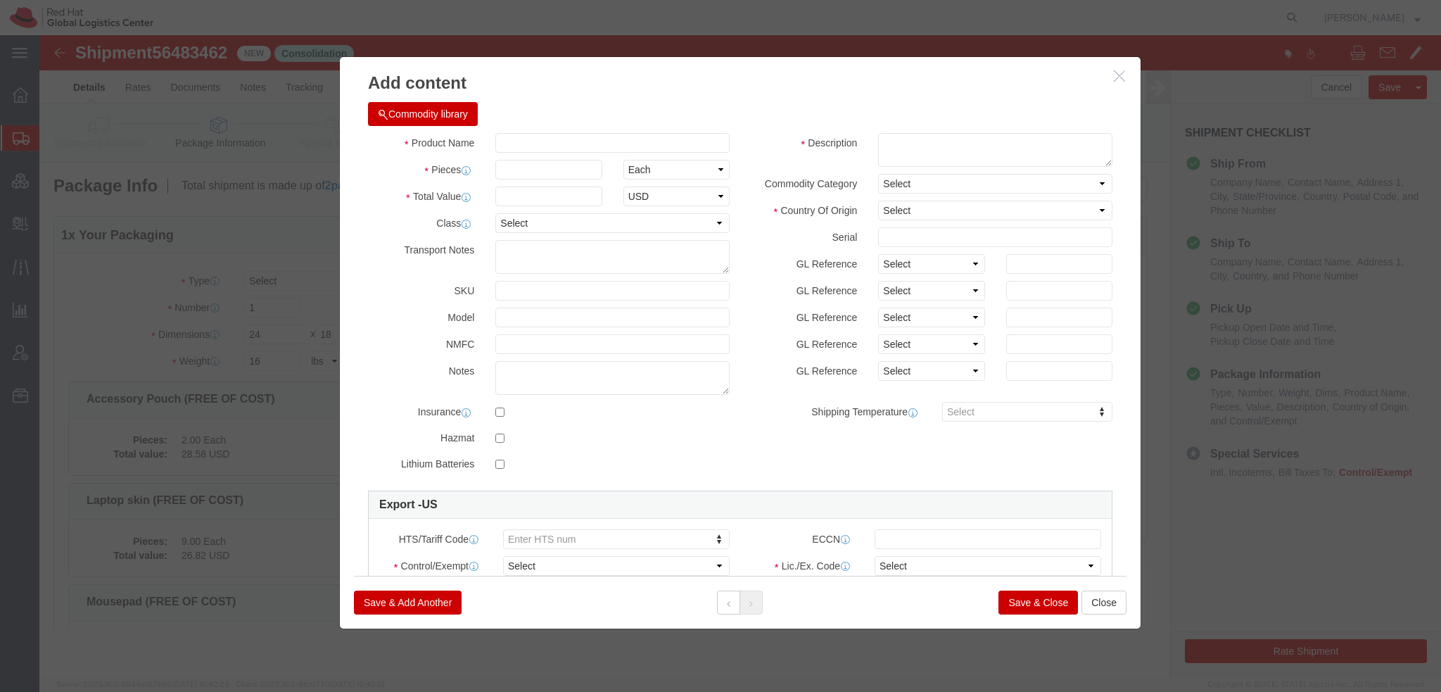
type input "1"
click input "text"
click input "Tote Bag"
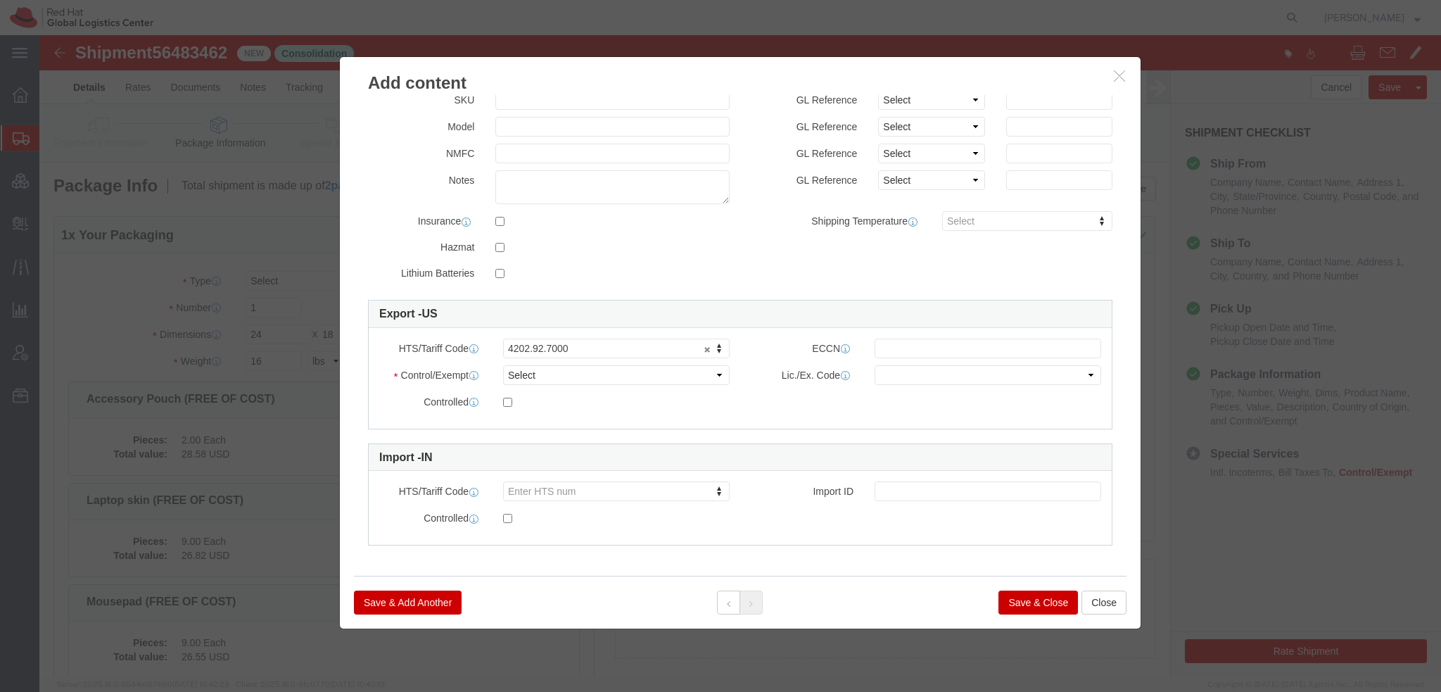
scroll to position [70, 0]
click select "Select ATF BIS DEA EPA FDA FTR ITAR OFAC Other (OPA)"
click select "Select 30.2(d)(2) 30.36 30.37(a) 30.37(f) 30.37(g) 30.37(h) 30.37(i) 30.37(j) 3…"
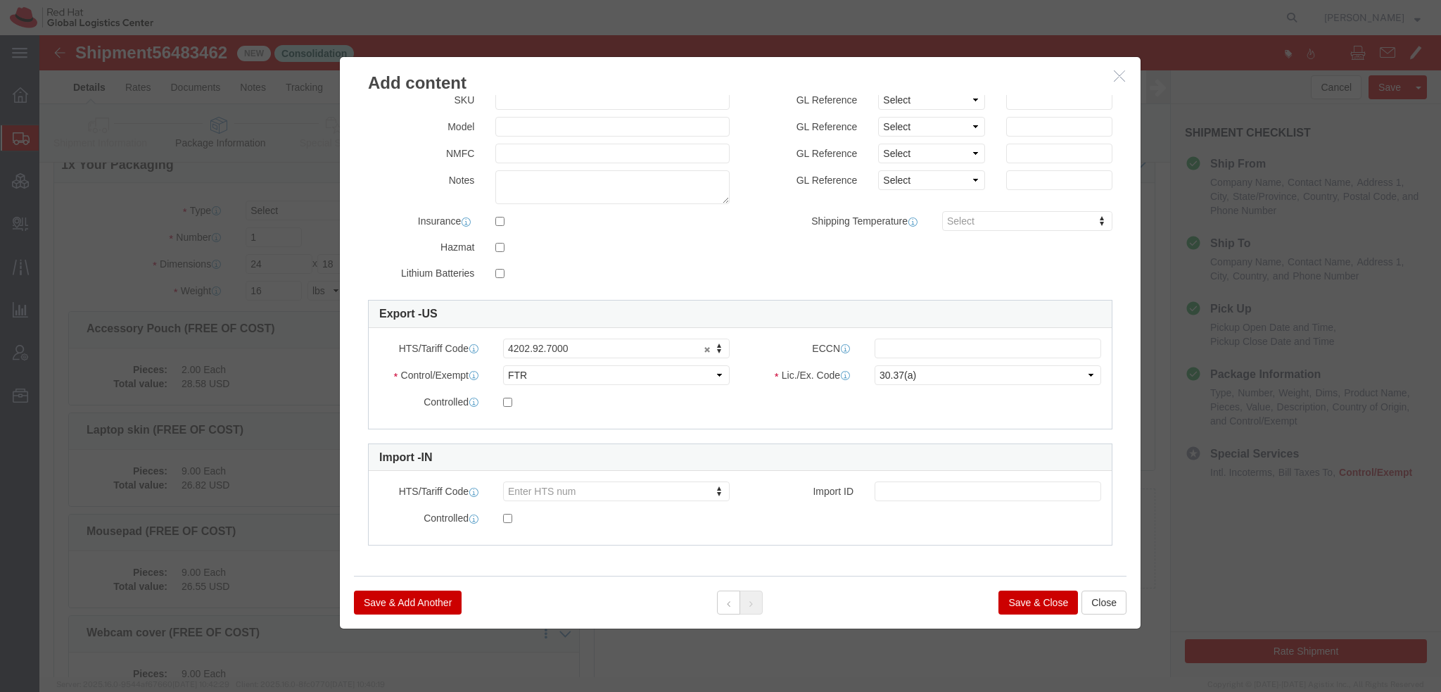
click button "Save & Close"
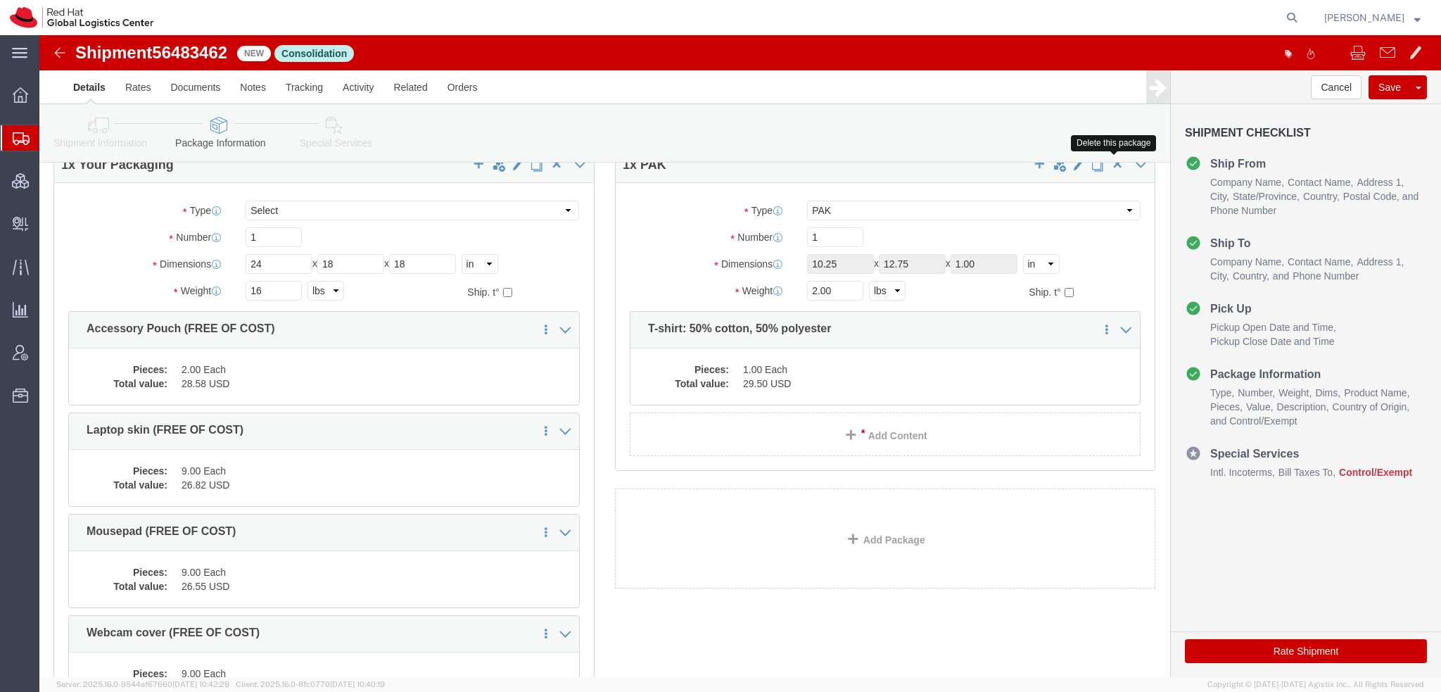
click span "button"
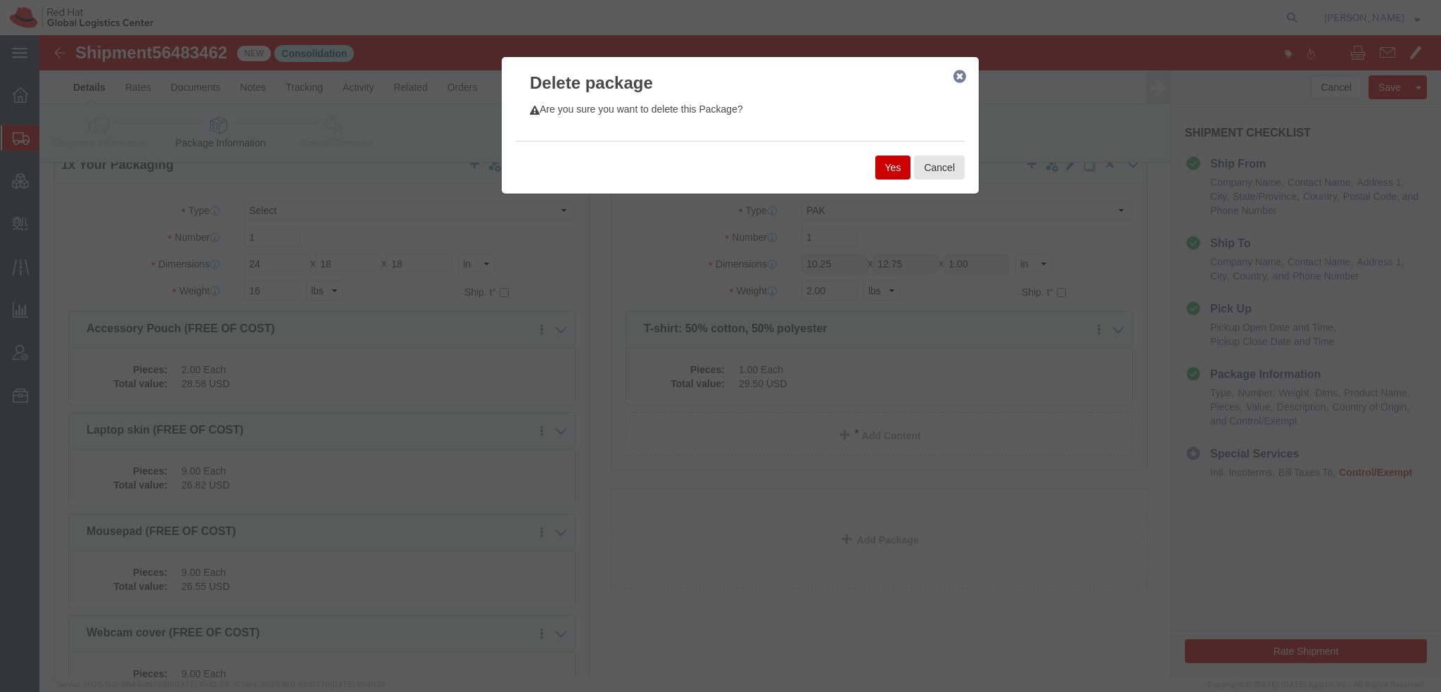
click div "Yes Cancel"
click button "Yes"
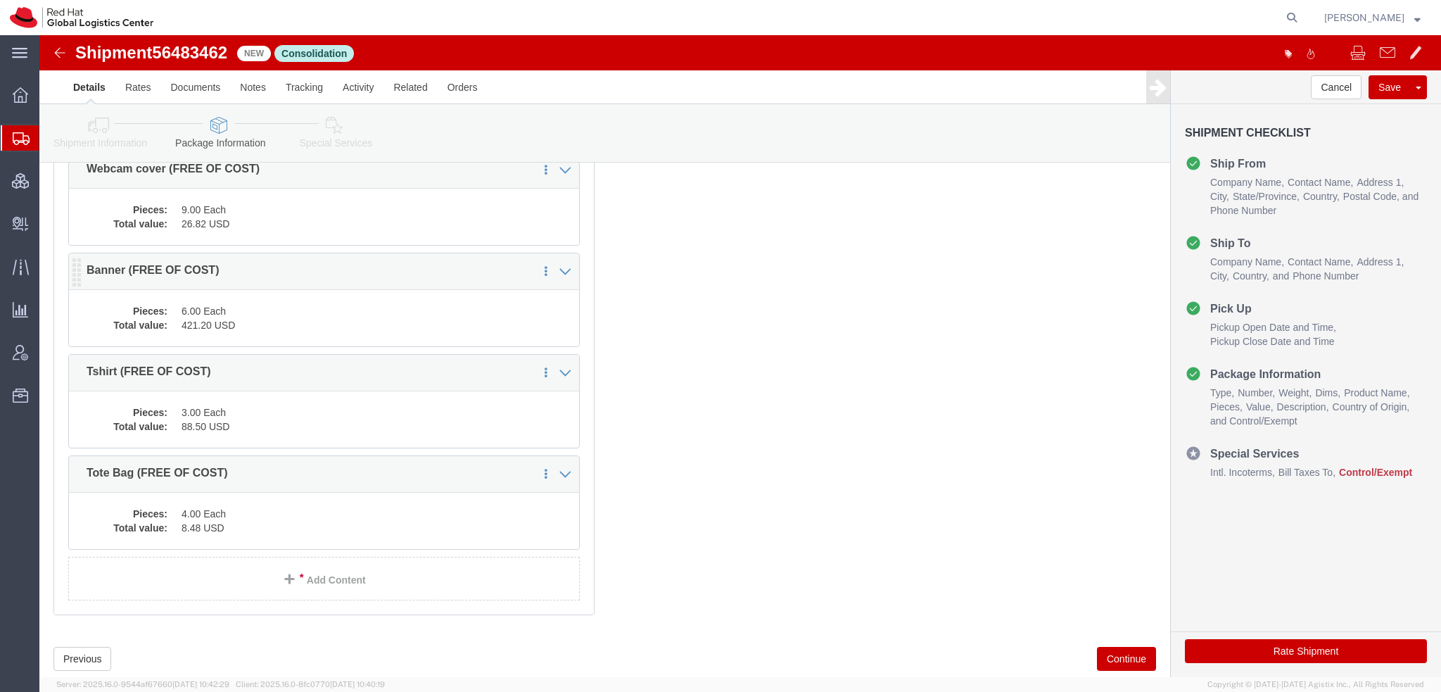
scroll to position [571, 0]
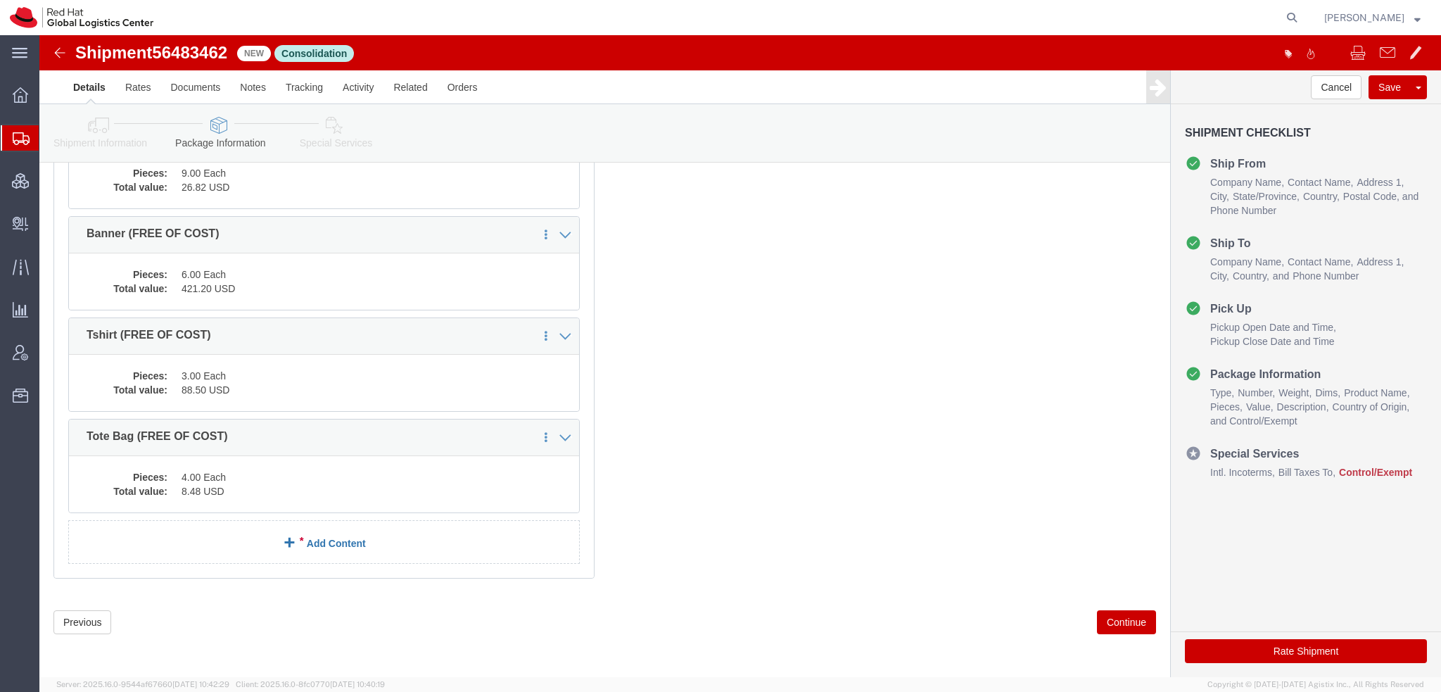
click span
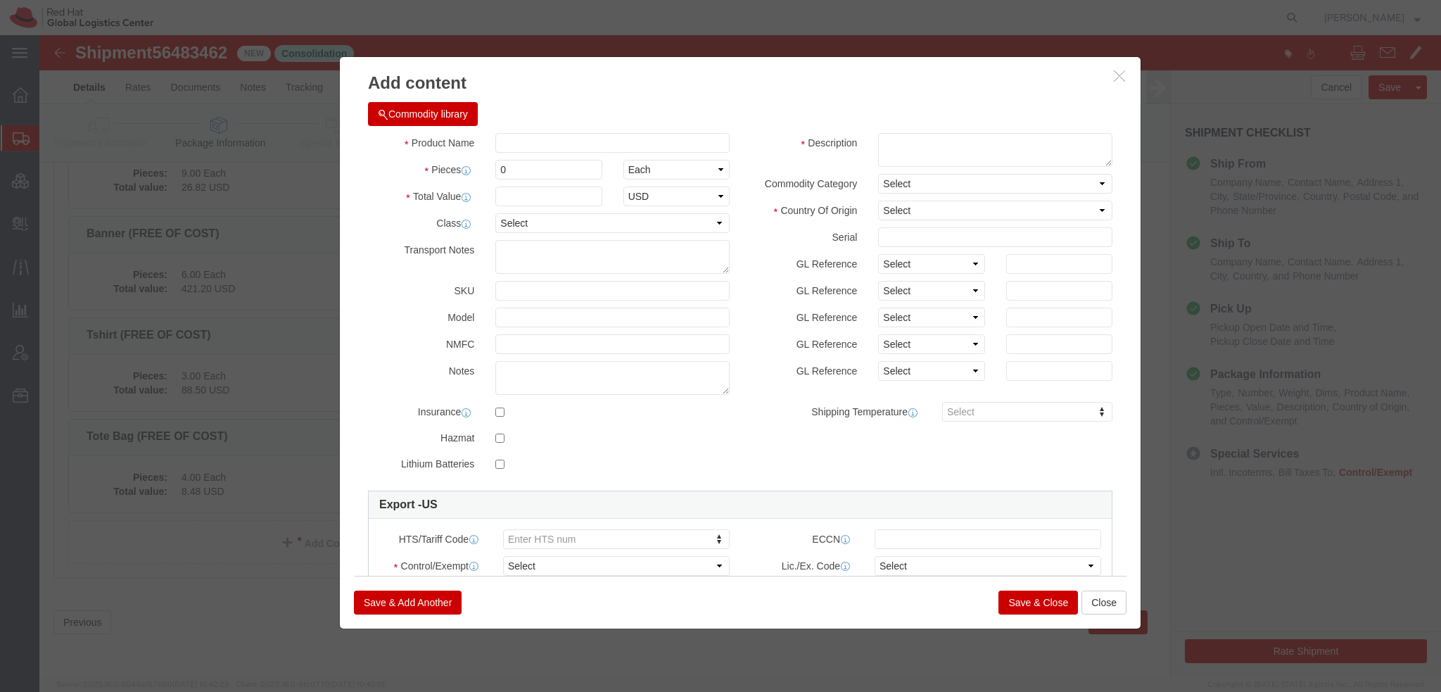
click button "Commodity library"
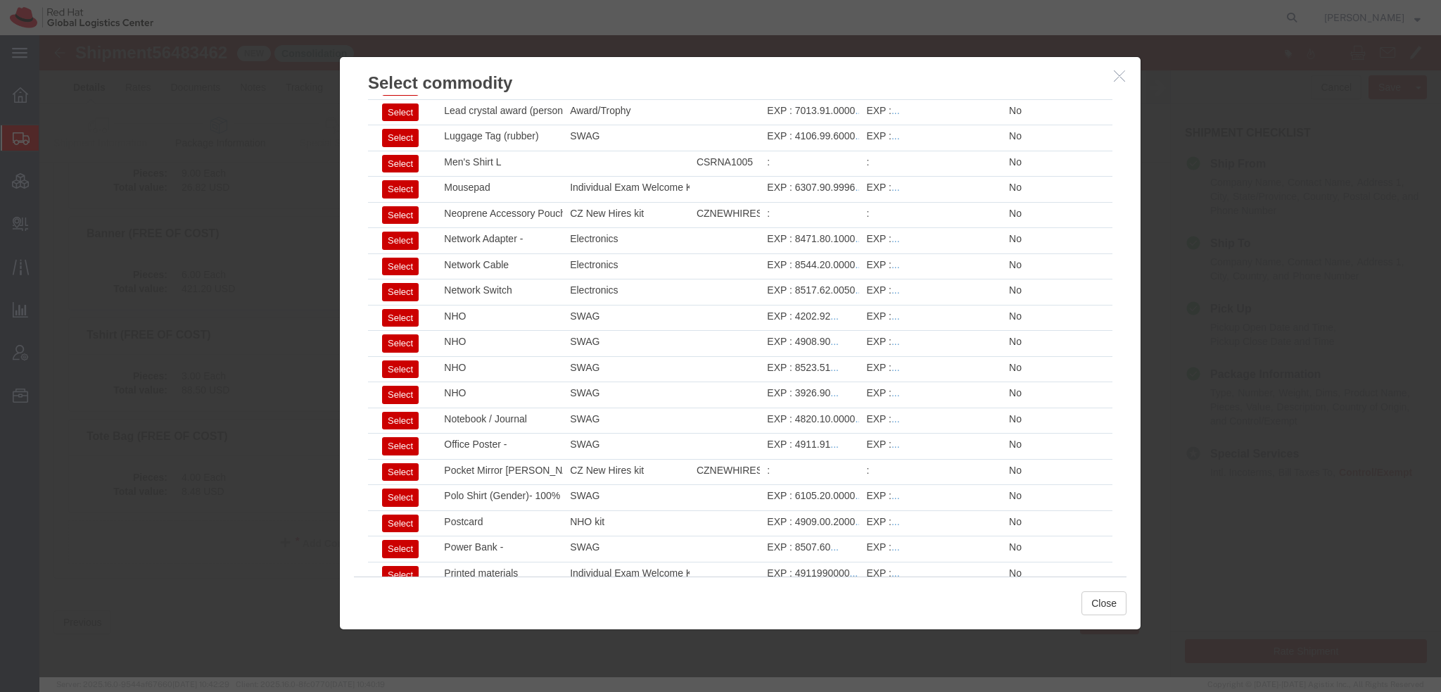
scroll to position [1728, 0]
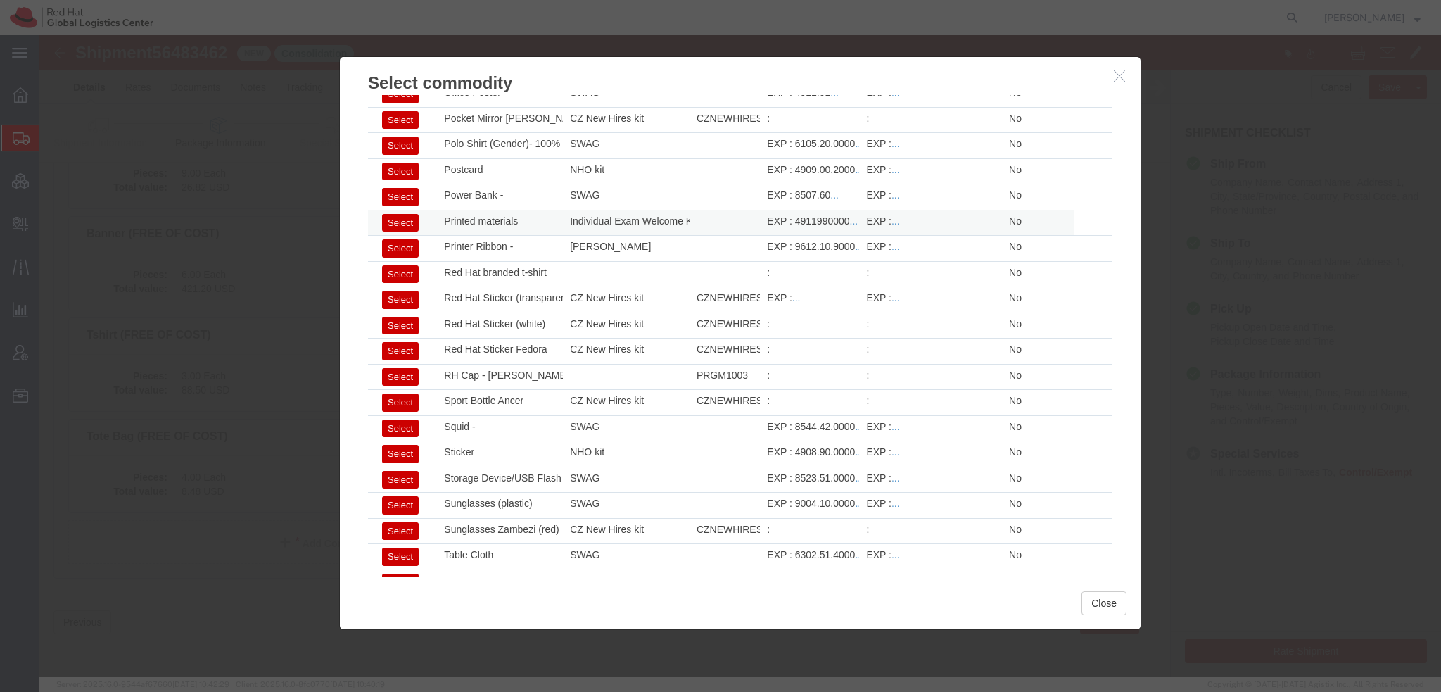
click button "Select"
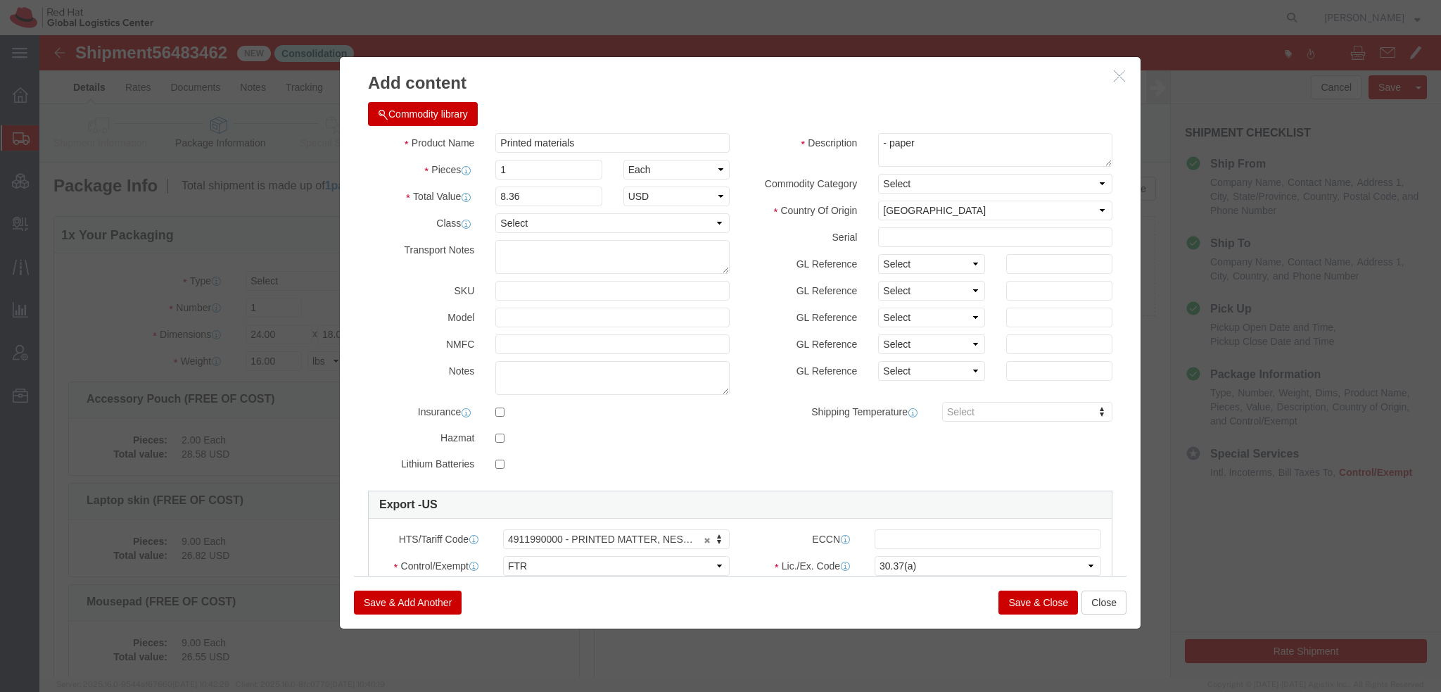
click button "Commodity library"
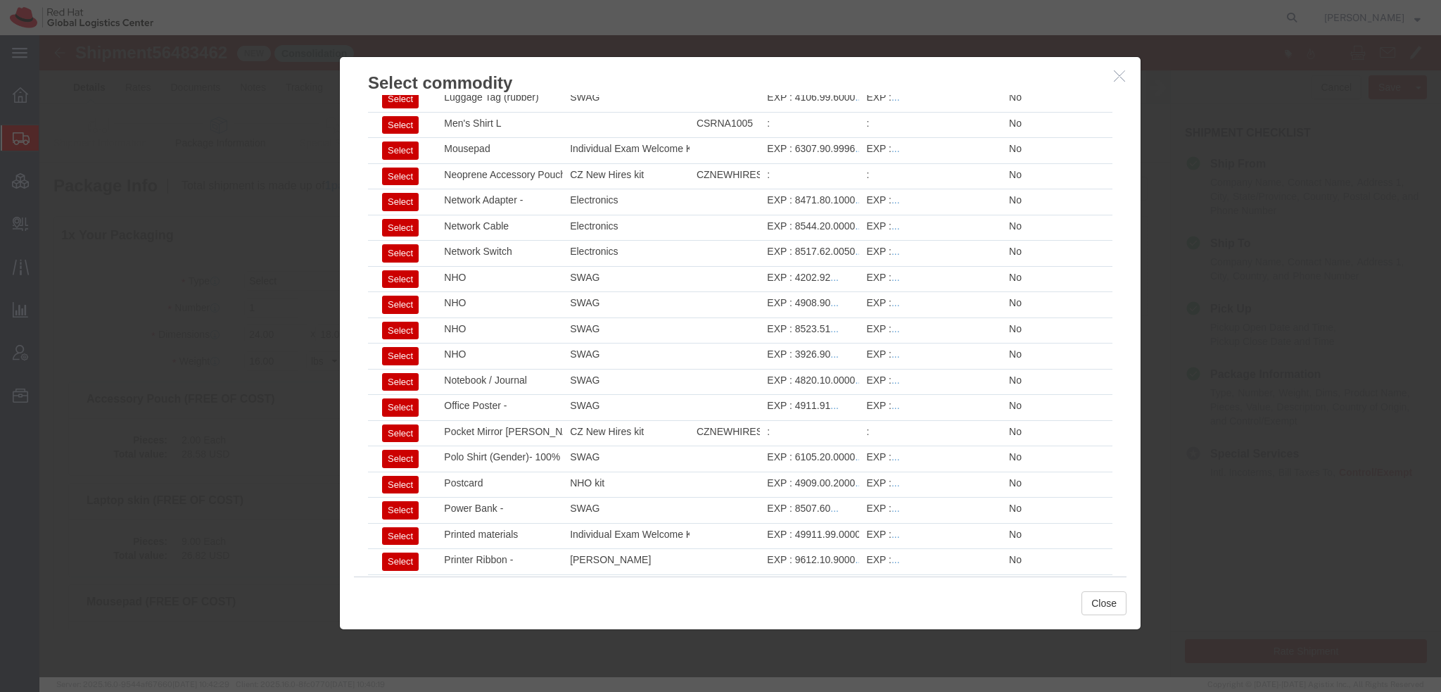
scroll to position [1658, 0]
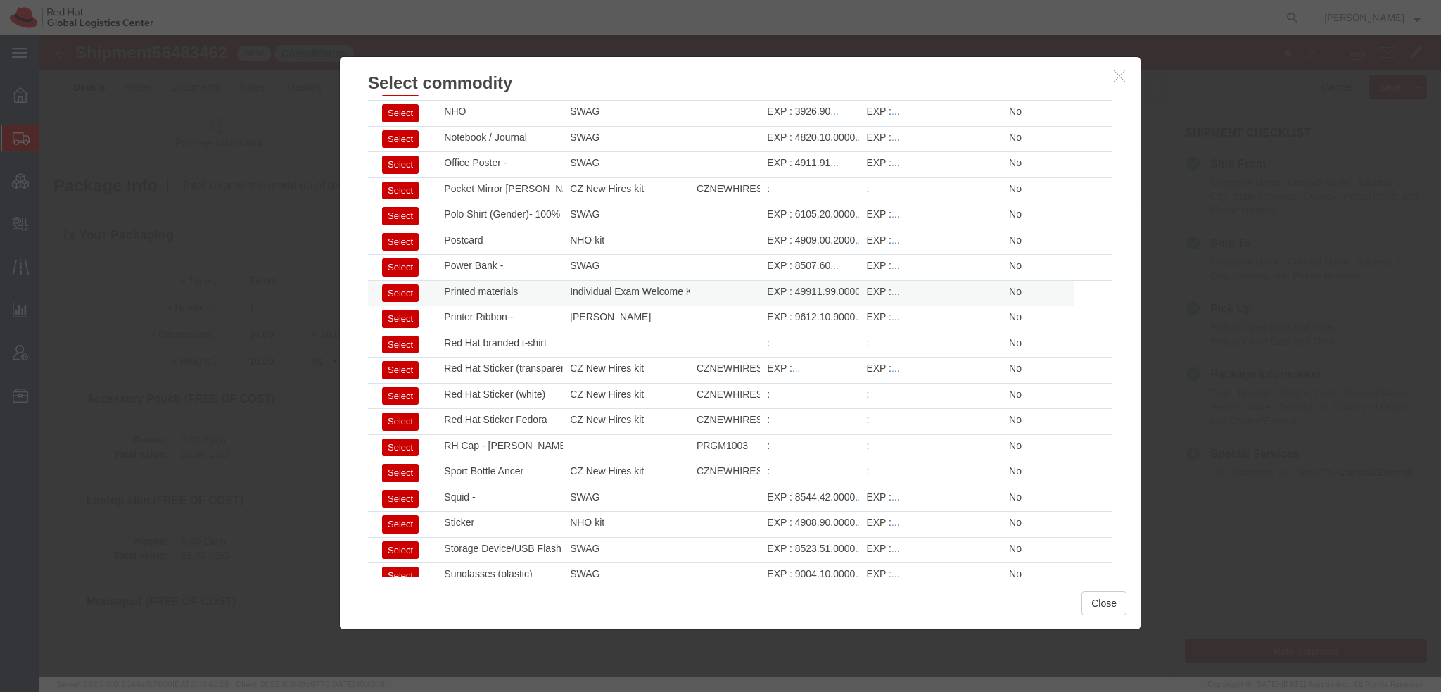
click button "Select"
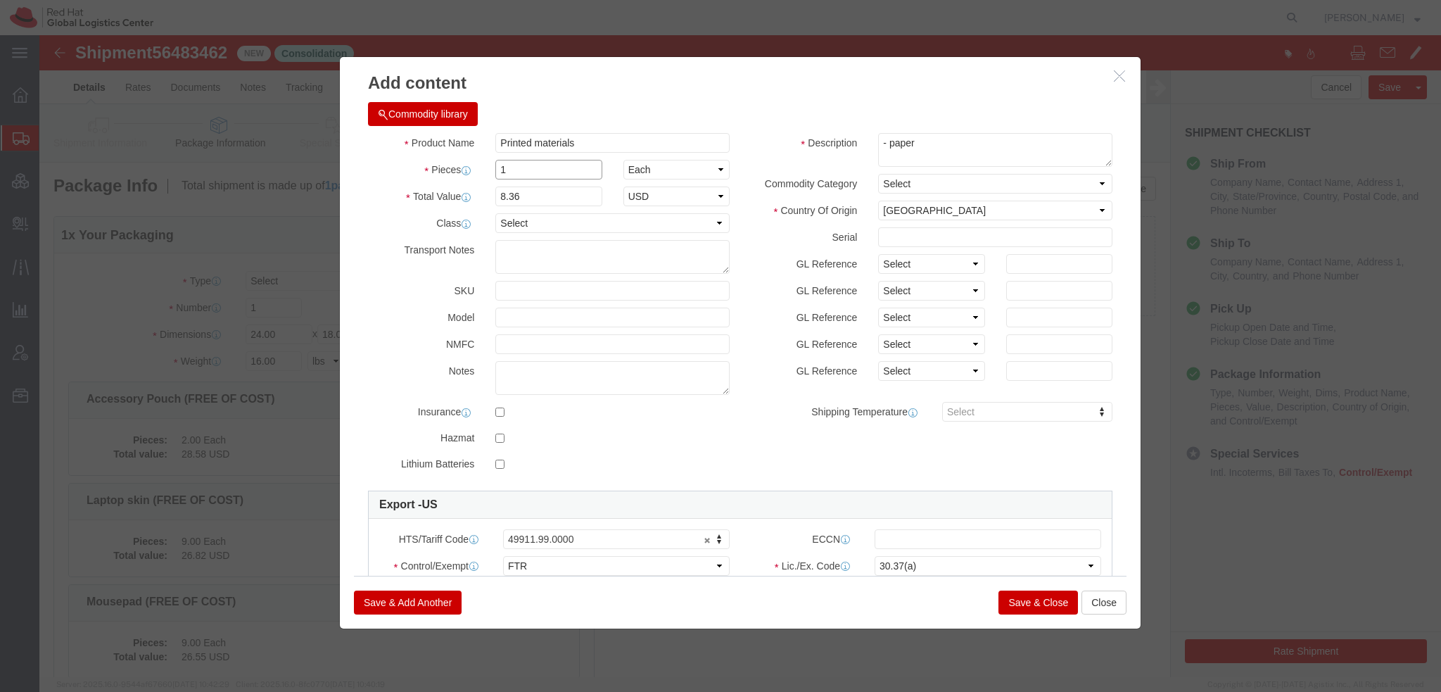
drag, startPoint x: 489, startPoint y: 135, endPoint x: -39, endPoint y: 62, distance: 533.5
click html "Shipment 56483462 New Consolidation Details Rates Documents Notes Tracking Acti…"
click input "1"
click input "Printed materials"
click button "Save & Close"
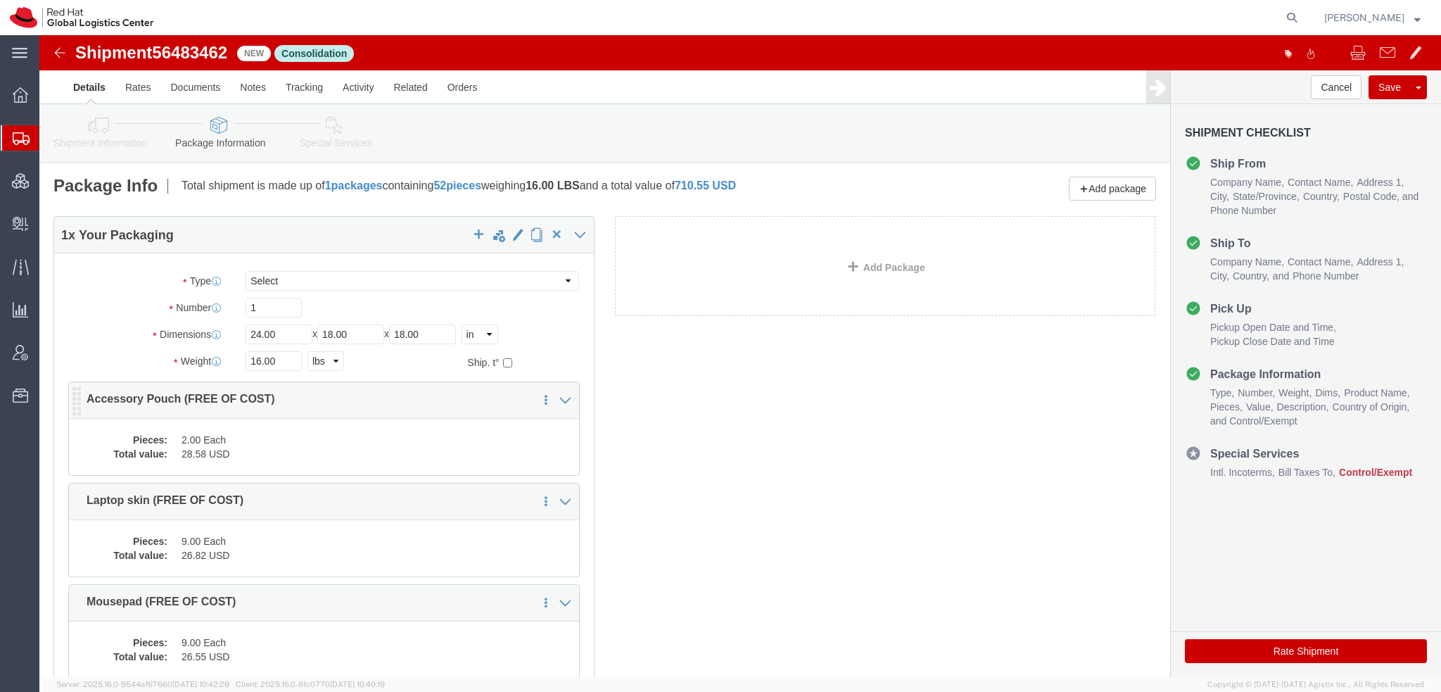
scroll to position [0, 0]
click icon
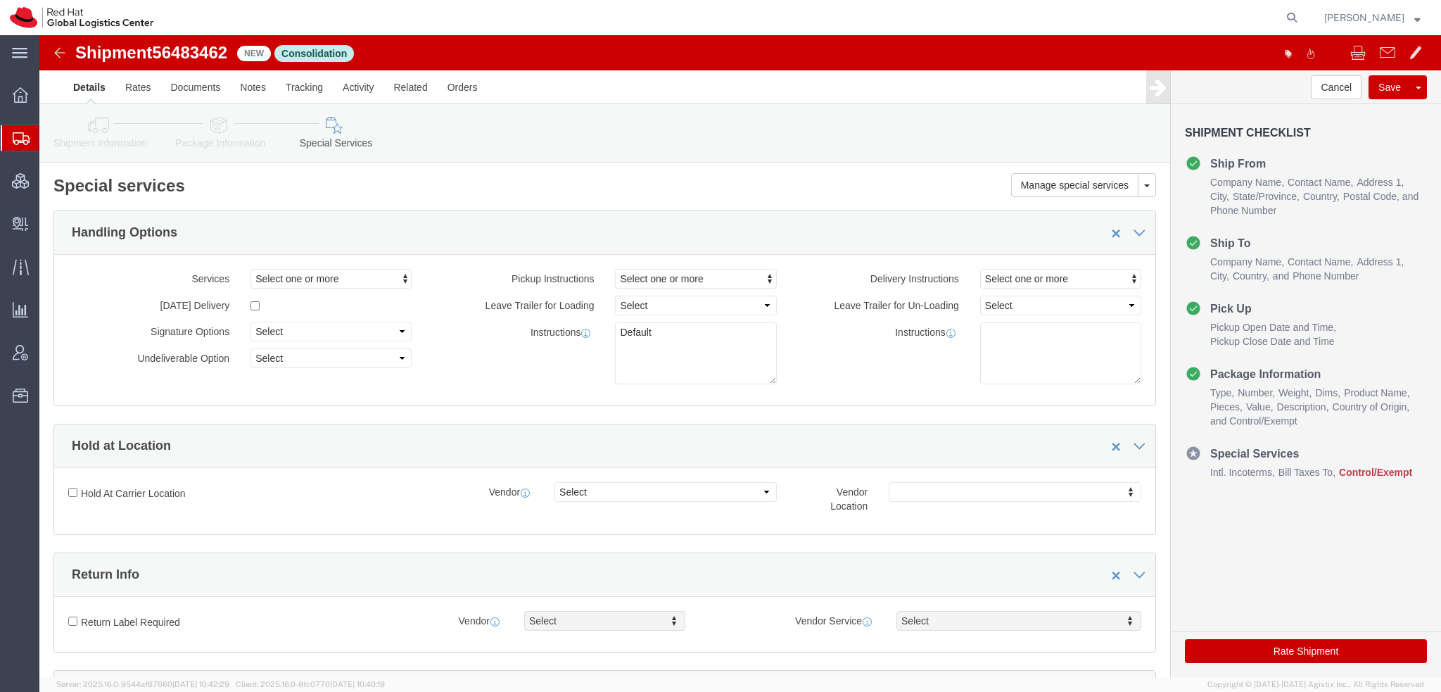
scroll to position [352, 0]
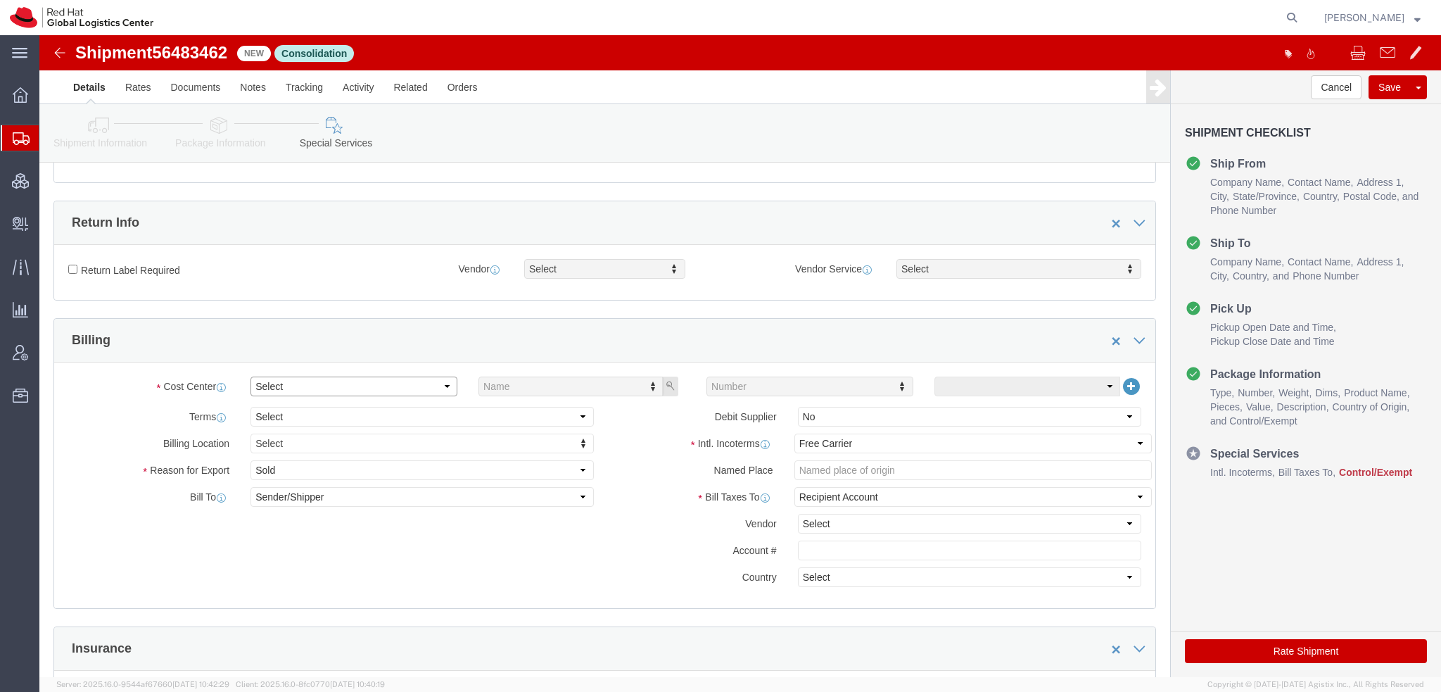
click select "Select Buyer Cost Center Department Operations Number Order Number Sales Person"
click select "Select Carriage Insurance Paid Carriage Paid To Cost and Freight Cost Insurance…"
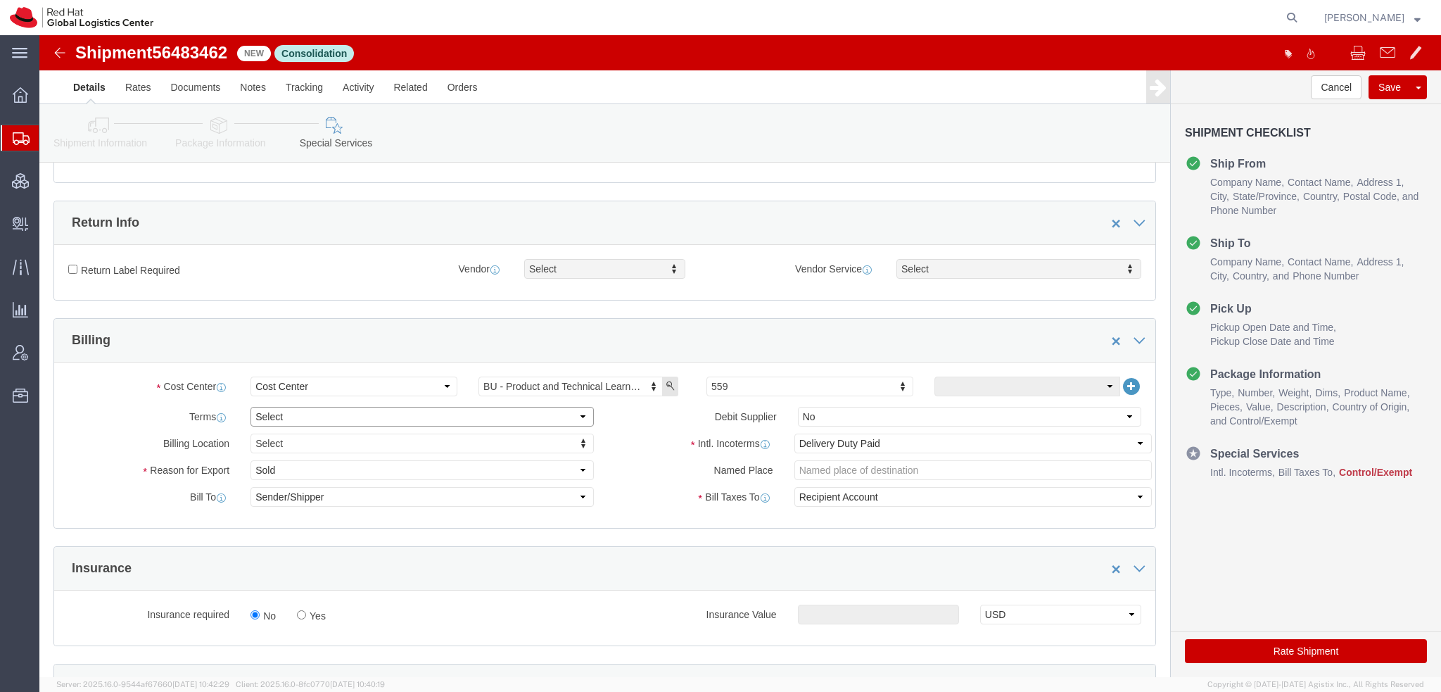
click select "Select Free of Charge Free of Cost NET 30 NET 45 NET 60 See Comment"
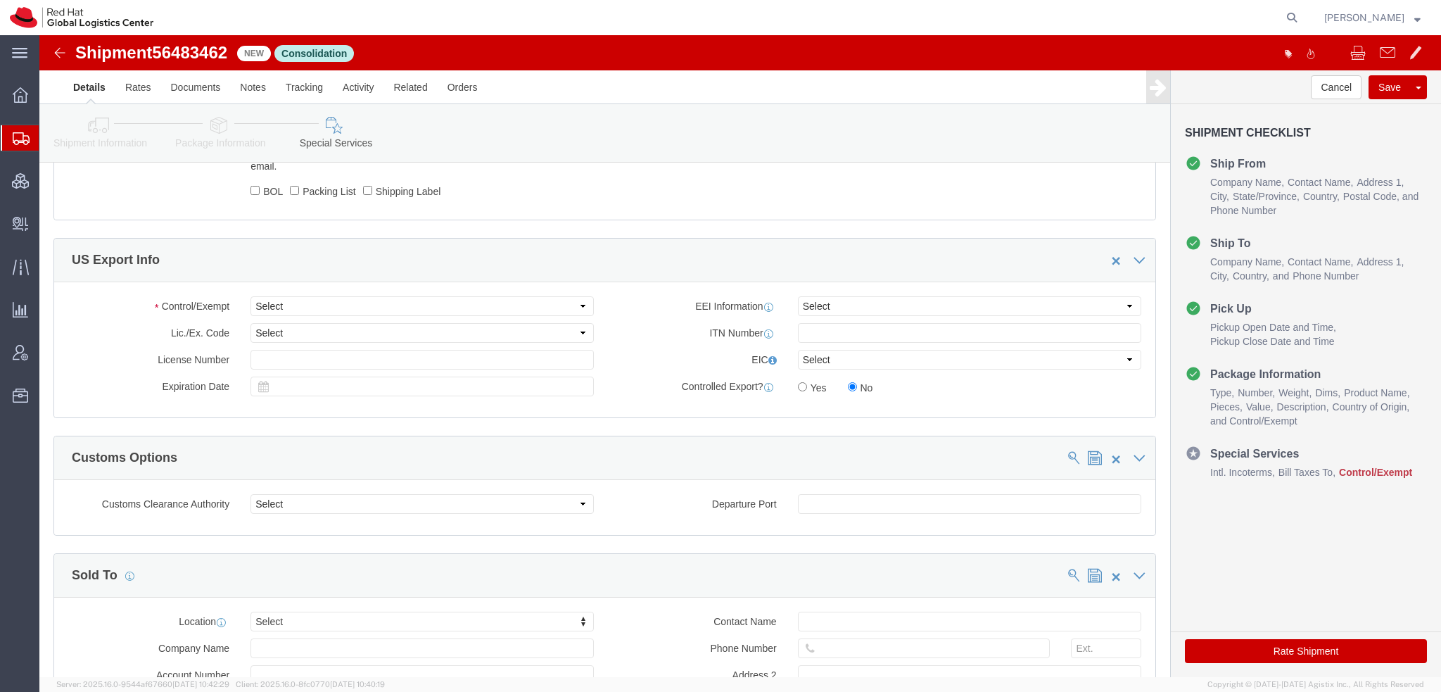
scroll to position [985, 0]
click select "Select ATF BIS DEA EPA FDA FTR ITAR OFAC Other (OPA)"
click select "Select 30.2(d)(2) 30.36 30.37(a) 30.37(f) 30.37(g) 30.37(h) 30.37(i) 30.37(j) 3…"
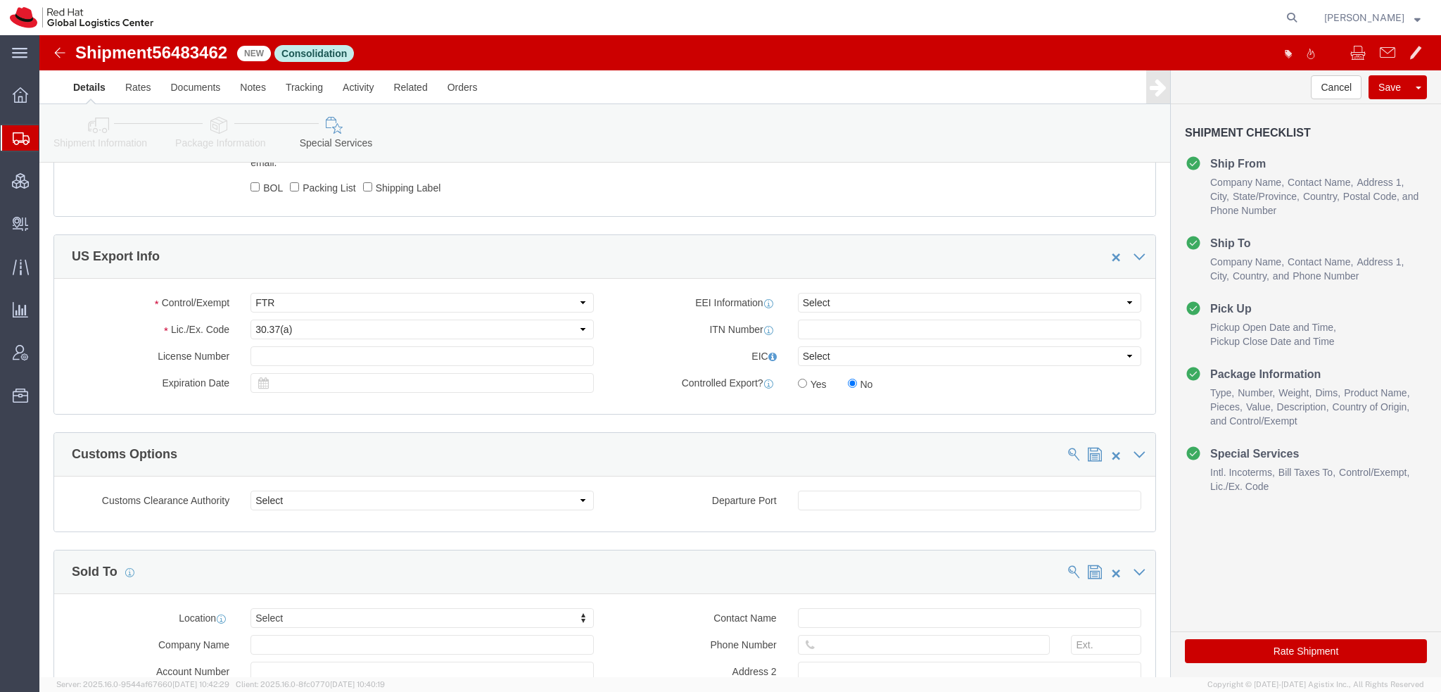
click icon
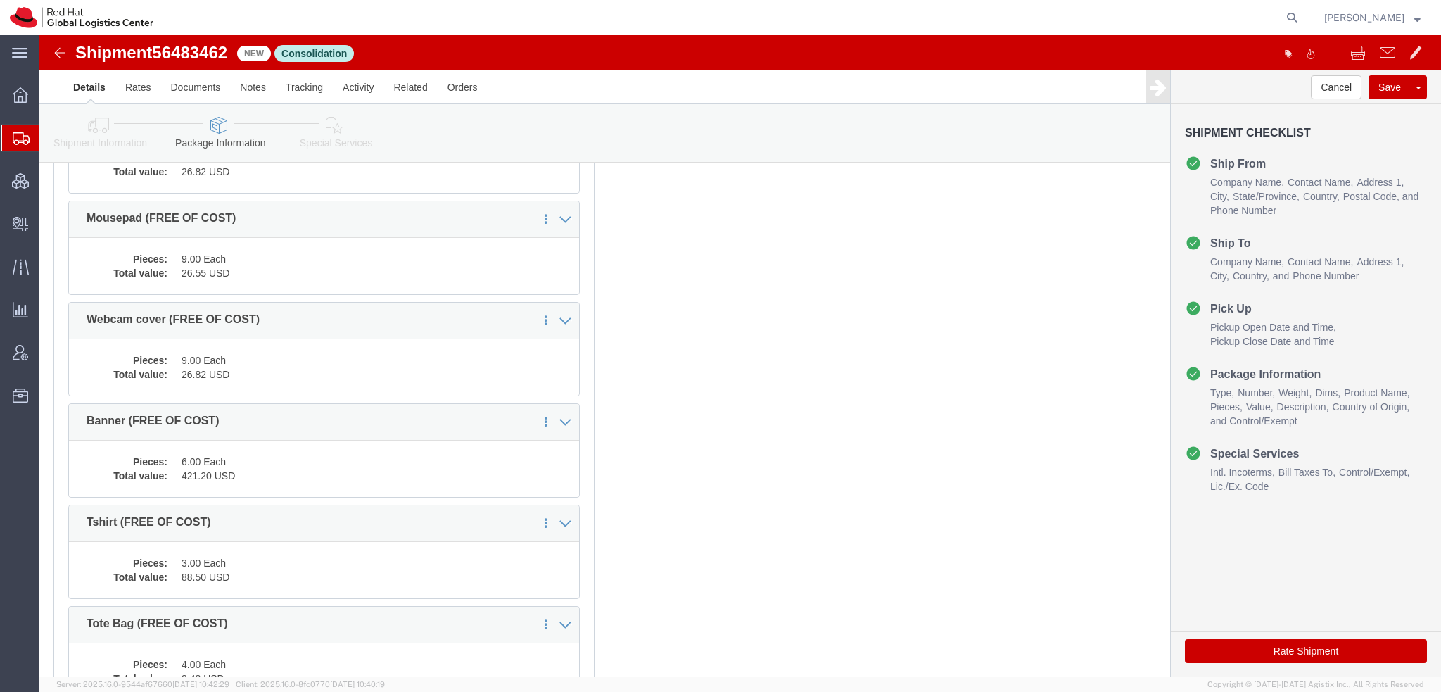
scroll to position [109, 0]
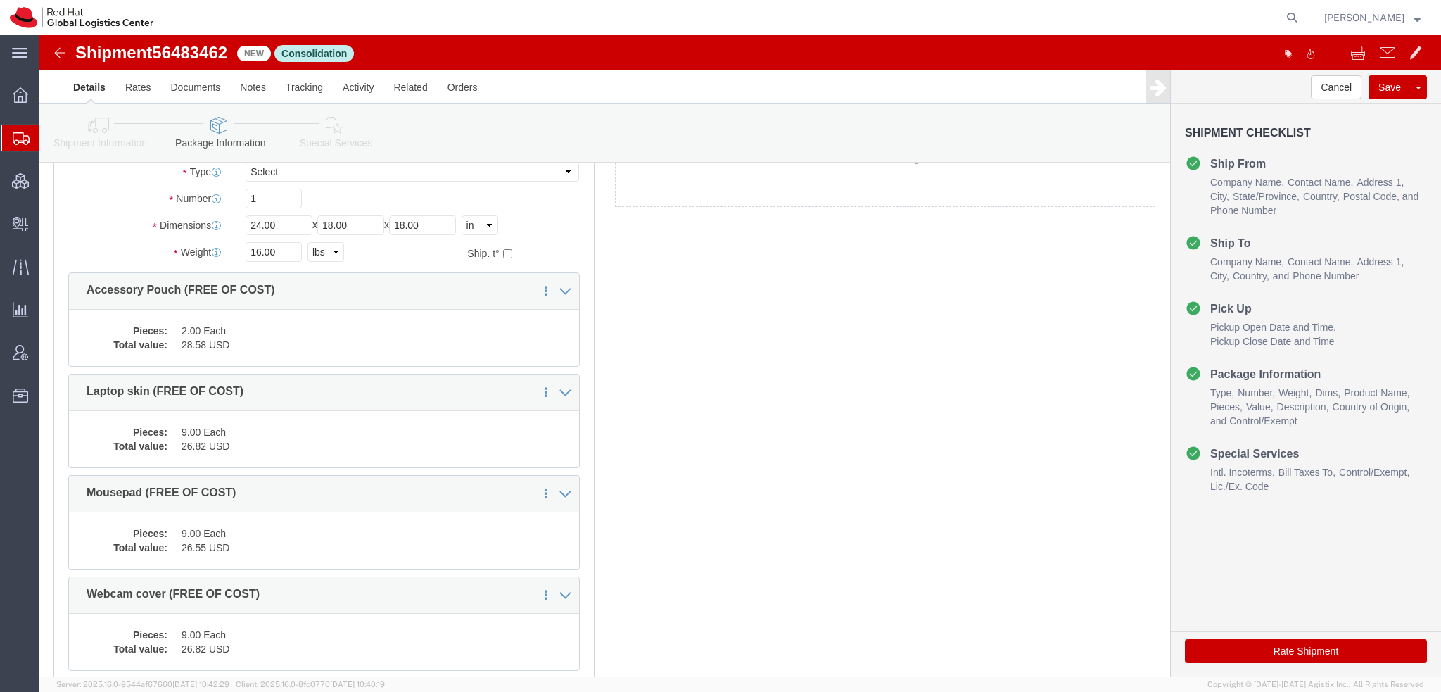
click icon
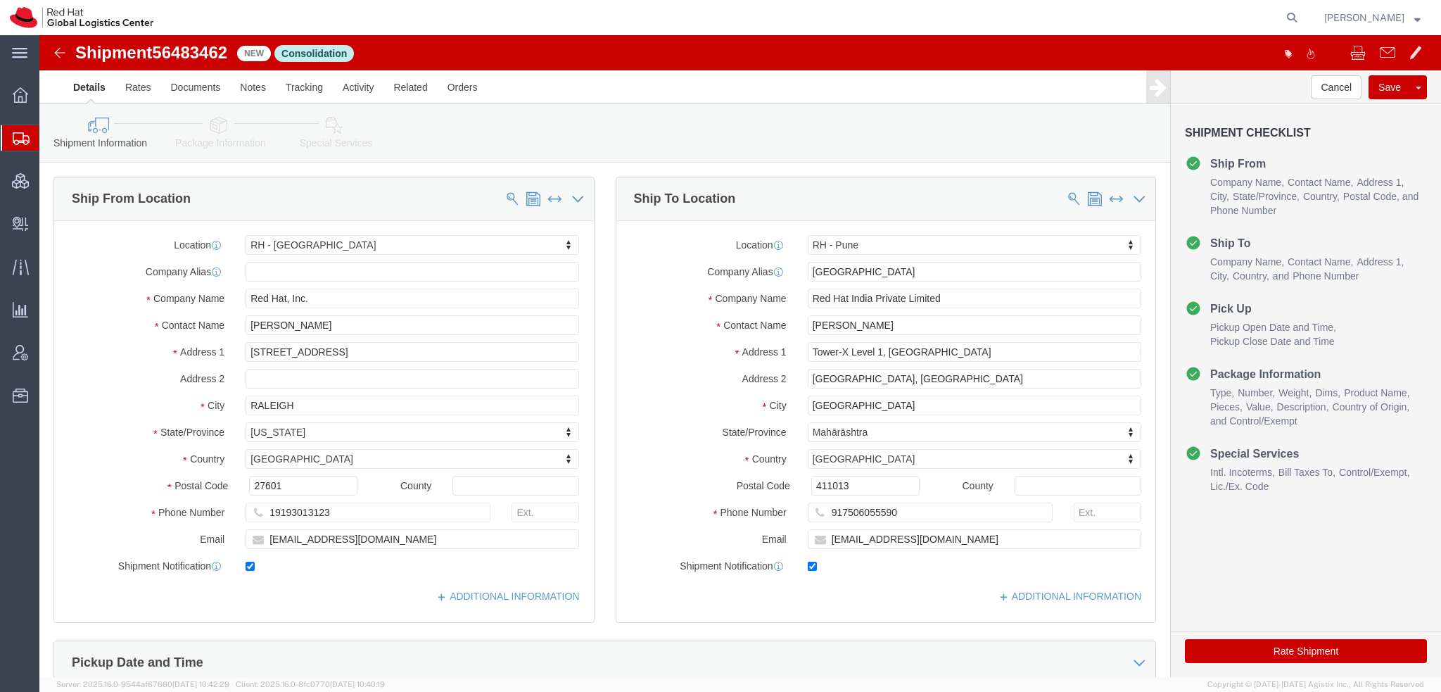
click button "Rate Shipment"
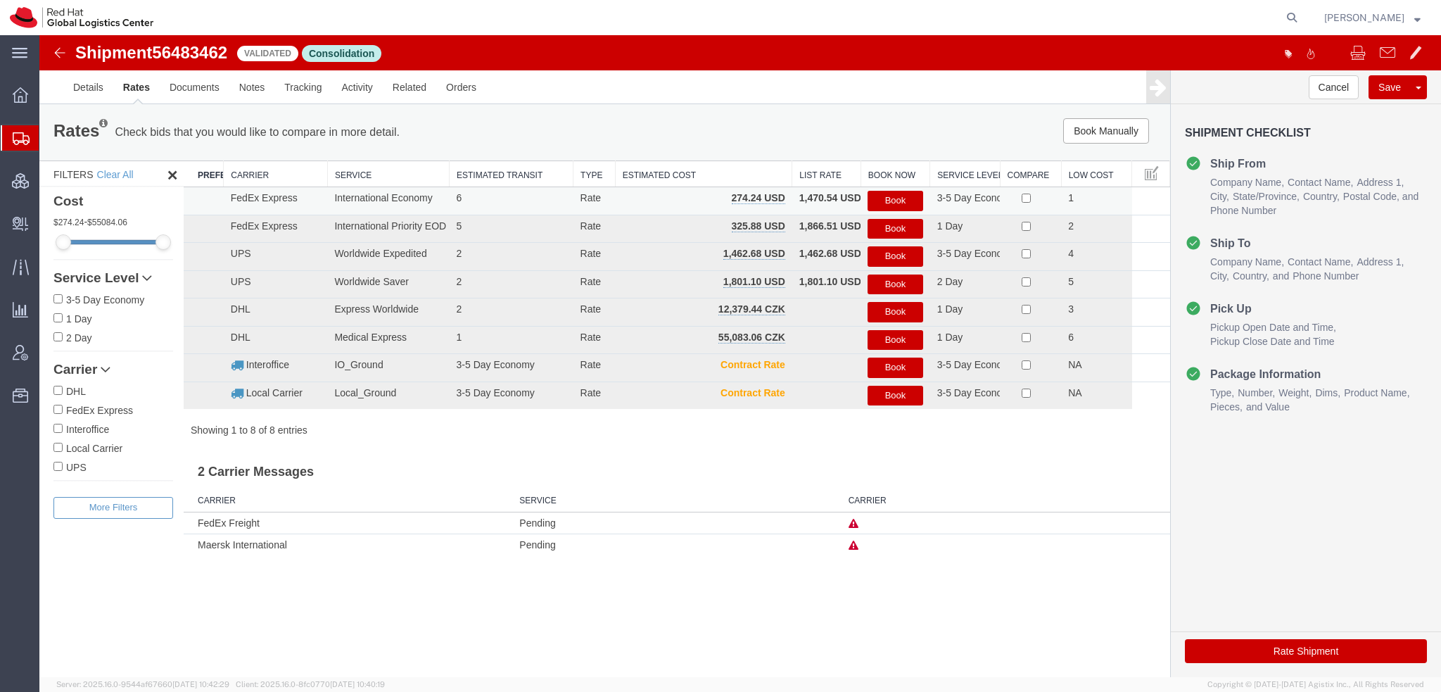
click at [889, 201] on button "Book" at bounding box center [895, 201] width 55 height 20
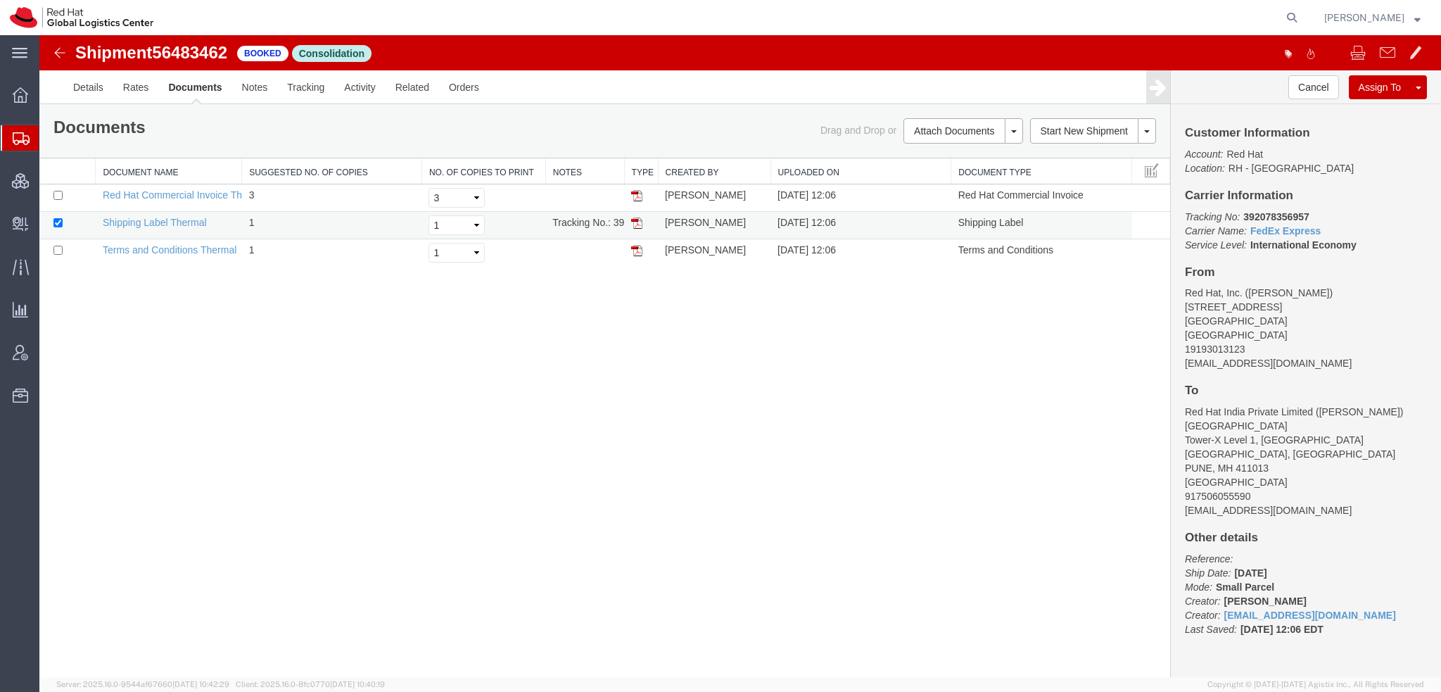
click at [637, 221] on img at bounding box center [636, 222] width 11 height 11
click at [0, 0] on span "Shipment Manager" at bounding box center [0, 0] width 0 height 0
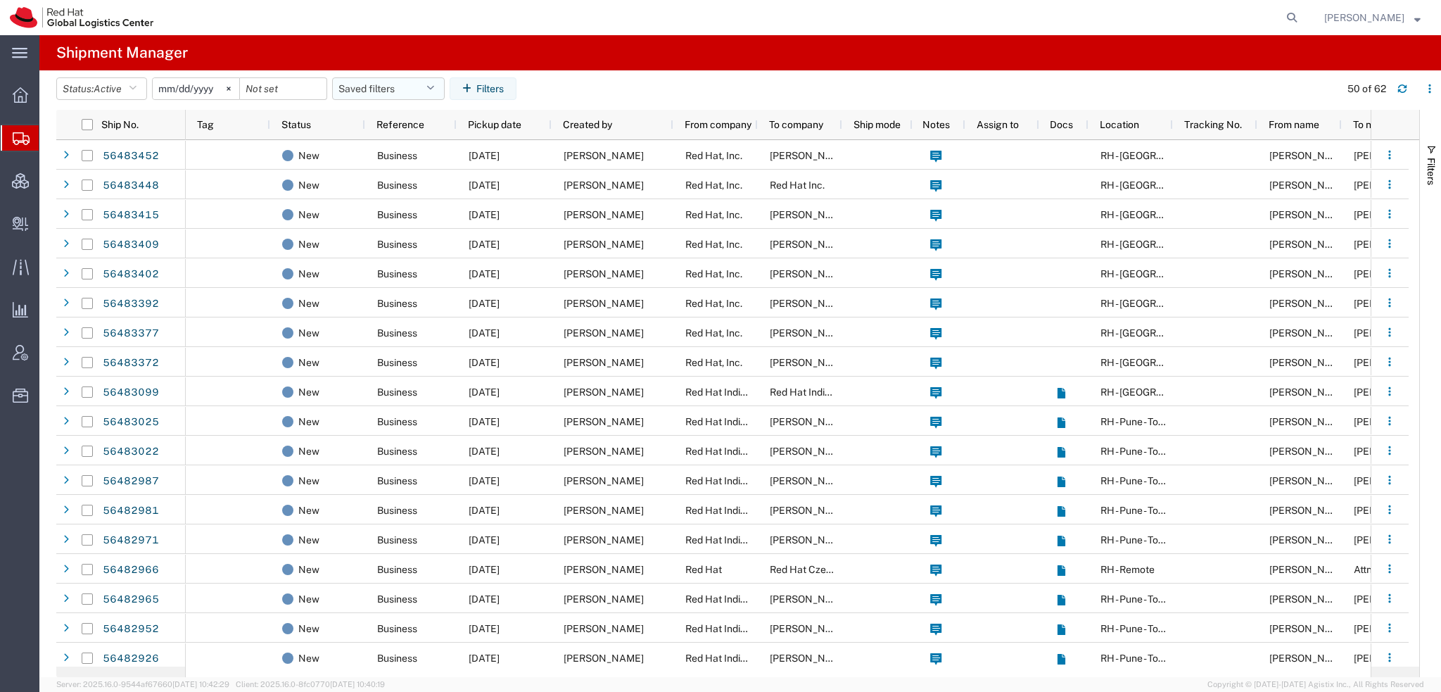
click at [431, 84] on button "Saved filters" at bounding box center [388, 88] width 113 height 23
click at [377, 154] on span "Americas" at bounding box center [426, 150] width 184 height 26
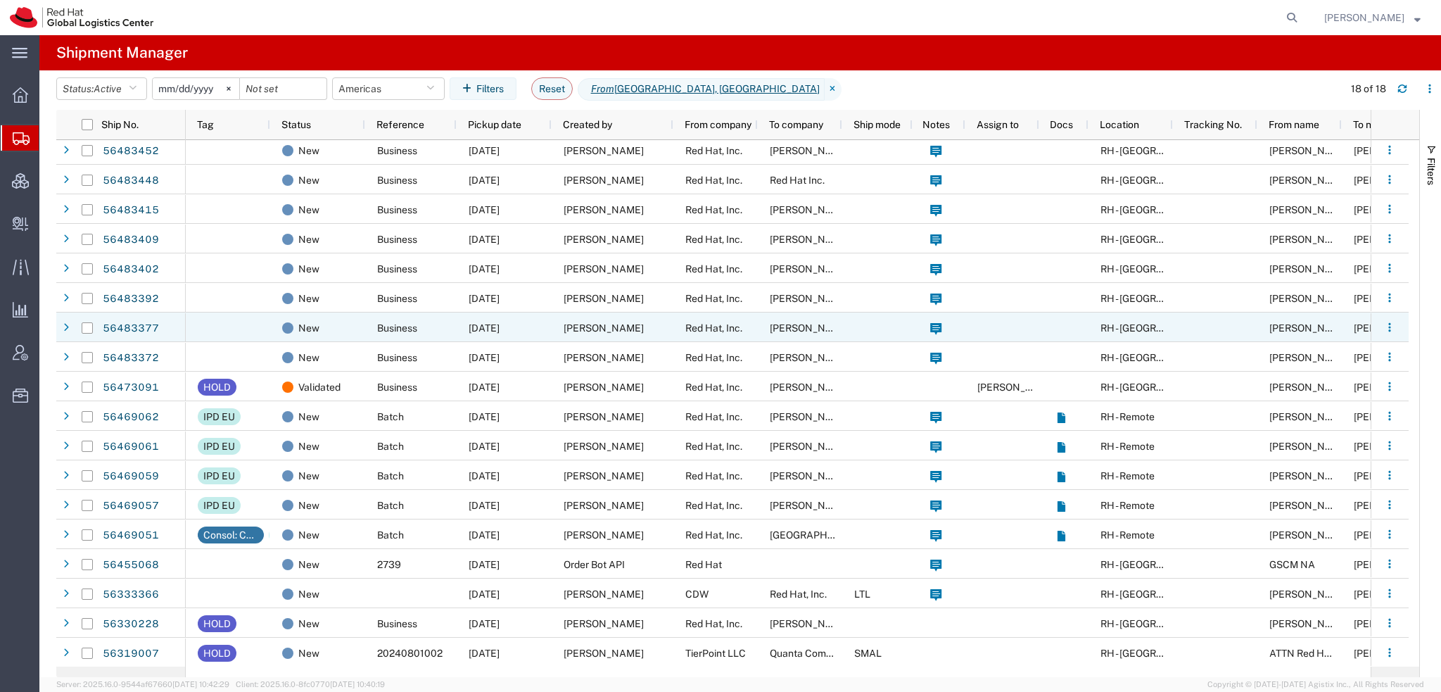
scroll to position [6, 0]
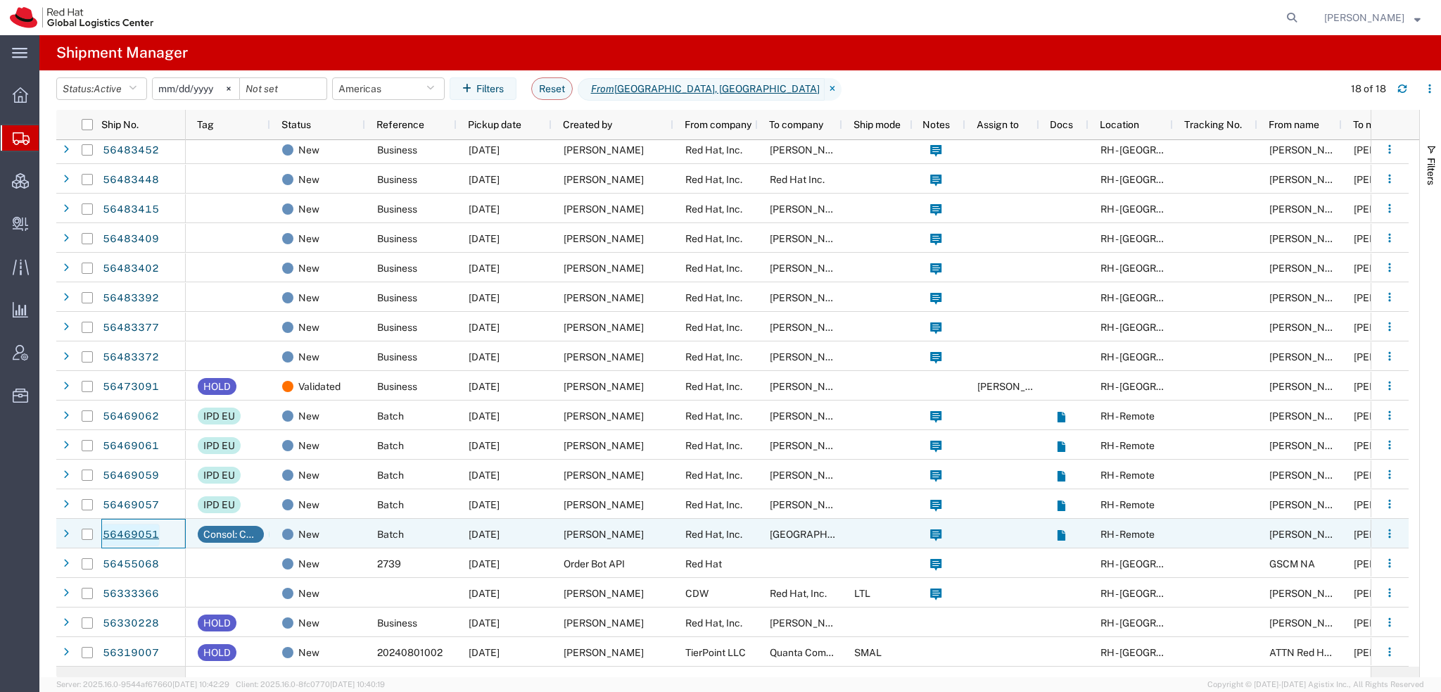
click at [119, 532] on link "56469051" at bounding box center [131, 535] width 58 height 23
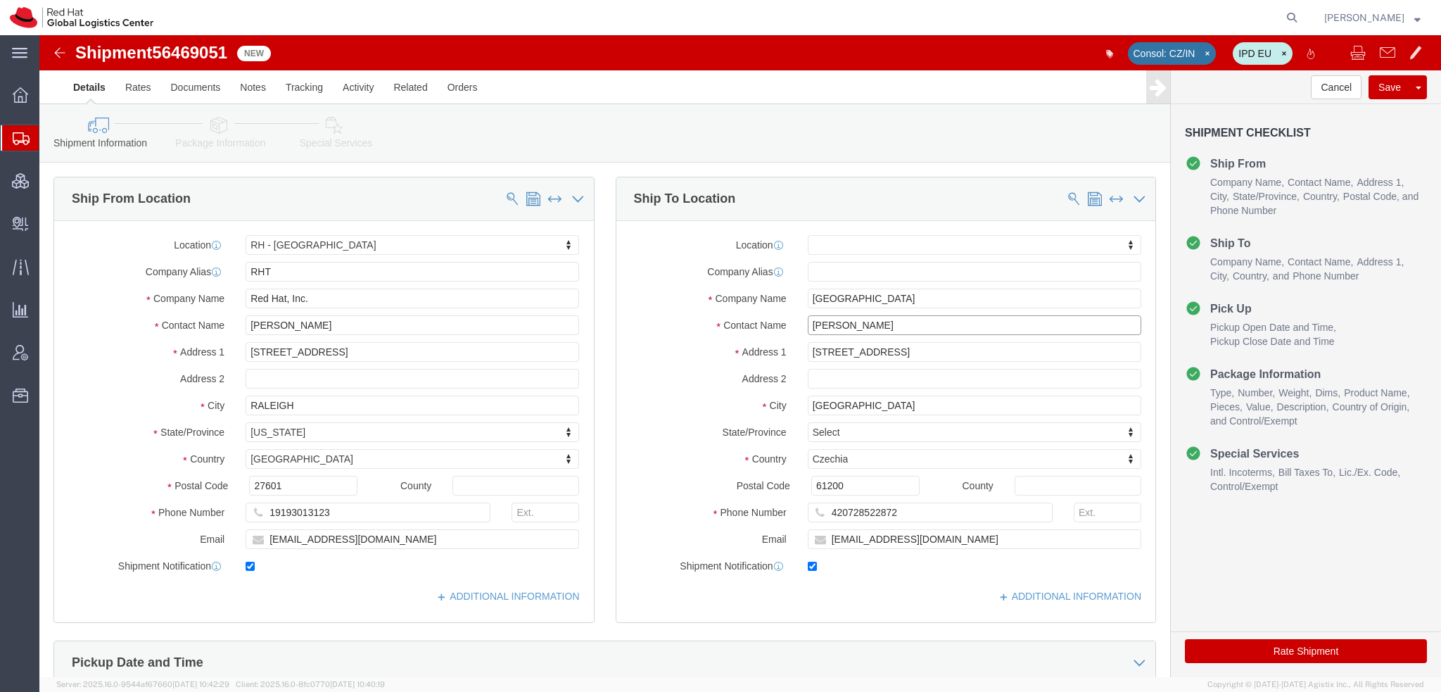
drag, startPoint x: 842, startPoint y: 291, endPoint x: 338, endPoint y: 190, distance: 513.1
click div "Ship From Location Location RH - Raleigh My Profile Location RH - Amsterdam - M…"
click div "- Red Hat Czech s.r.o. - (Filip Lizuch) Purkynova 665/115, 0D357, BRNO, 621 00,…"
drag, startPoint x: 813, startPoint y: 502, endPoint x: 284, endPoint y: 372, distance: 545.6
click div "Ship From Location Location RH - Raleigh My Profile Location RH - Amsterdam - M…"
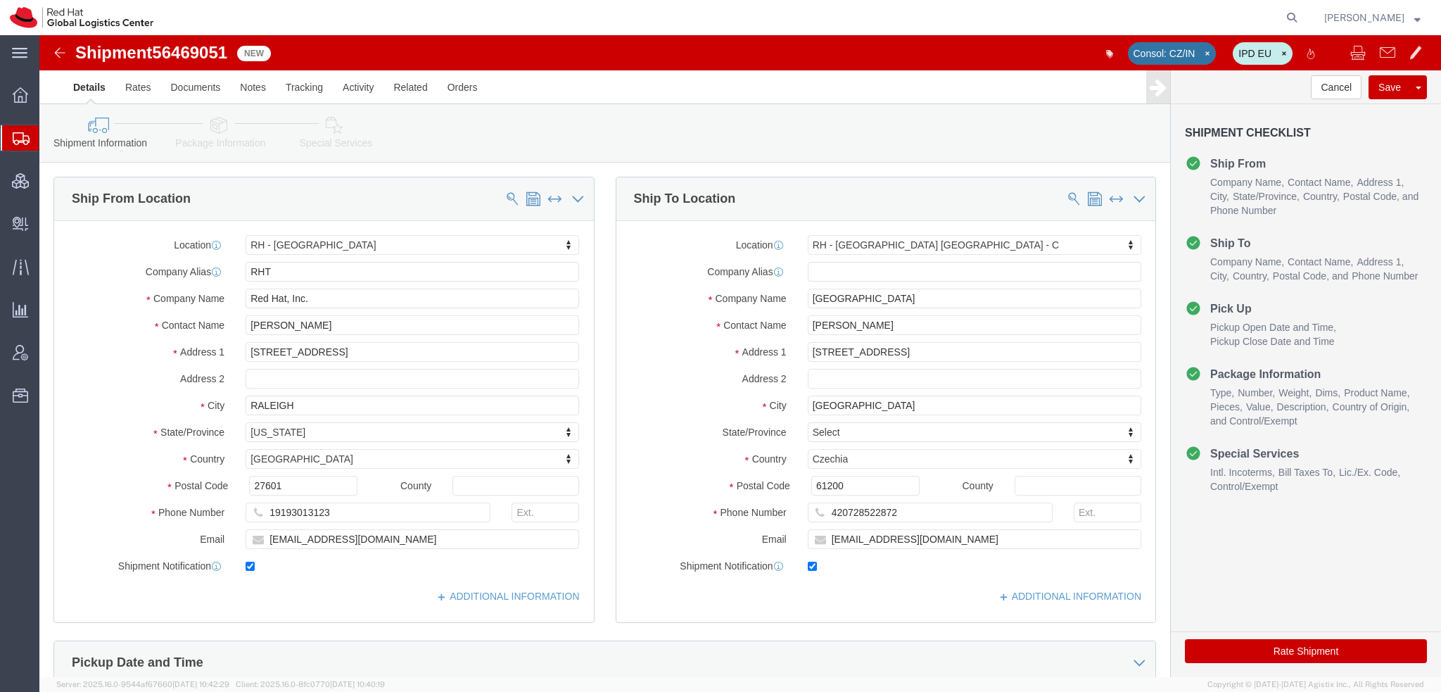
click icon
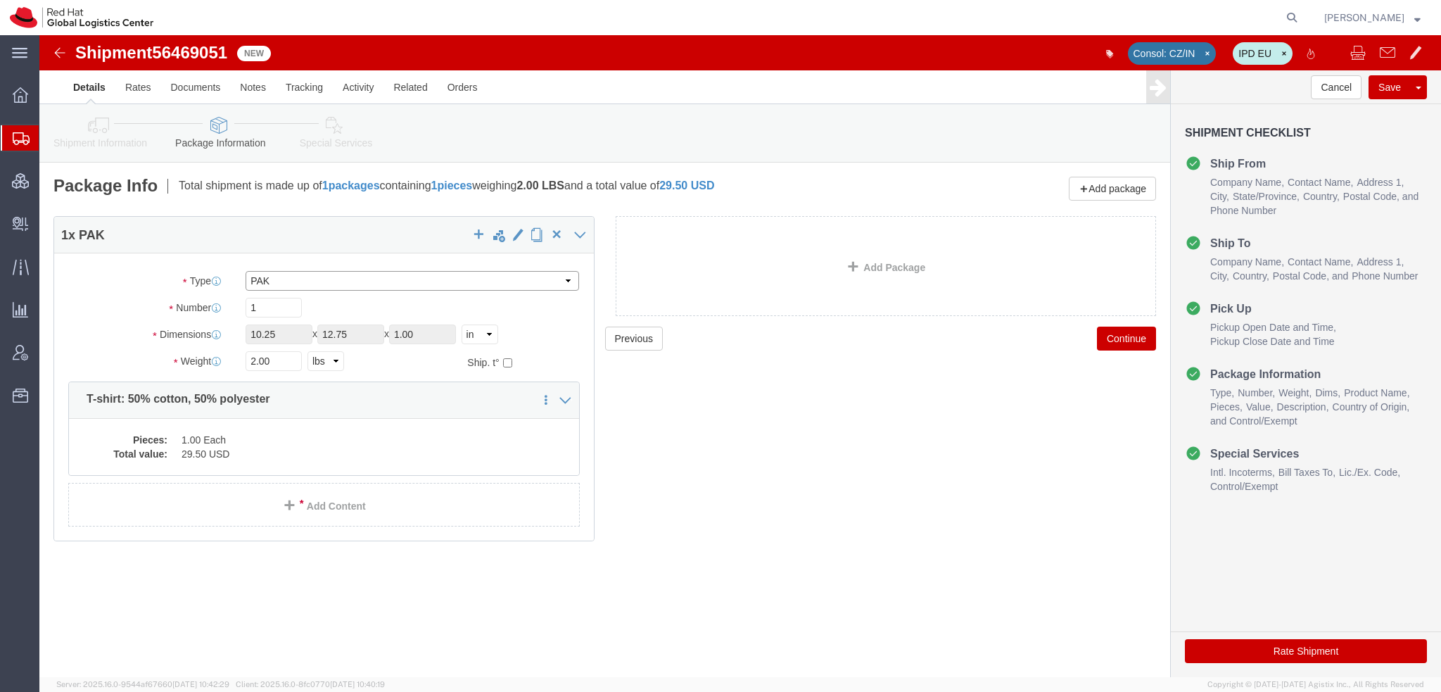
click select "Select Case(s) Crate(s) Envelope Large Box Medium Box PAK Skid(s) Small Box Sma…"
drag, startPoint x: 260, startPoint y: 295, endPoint x: 47, endPoint y: 268, distance: 214.9
click div "Package Type Select Case(s) Crate(s) Envelope Large Box Medium Box PAK Skid(s) …"
click div "Pieces: 1.00 Each Total value: 29.50 USD"
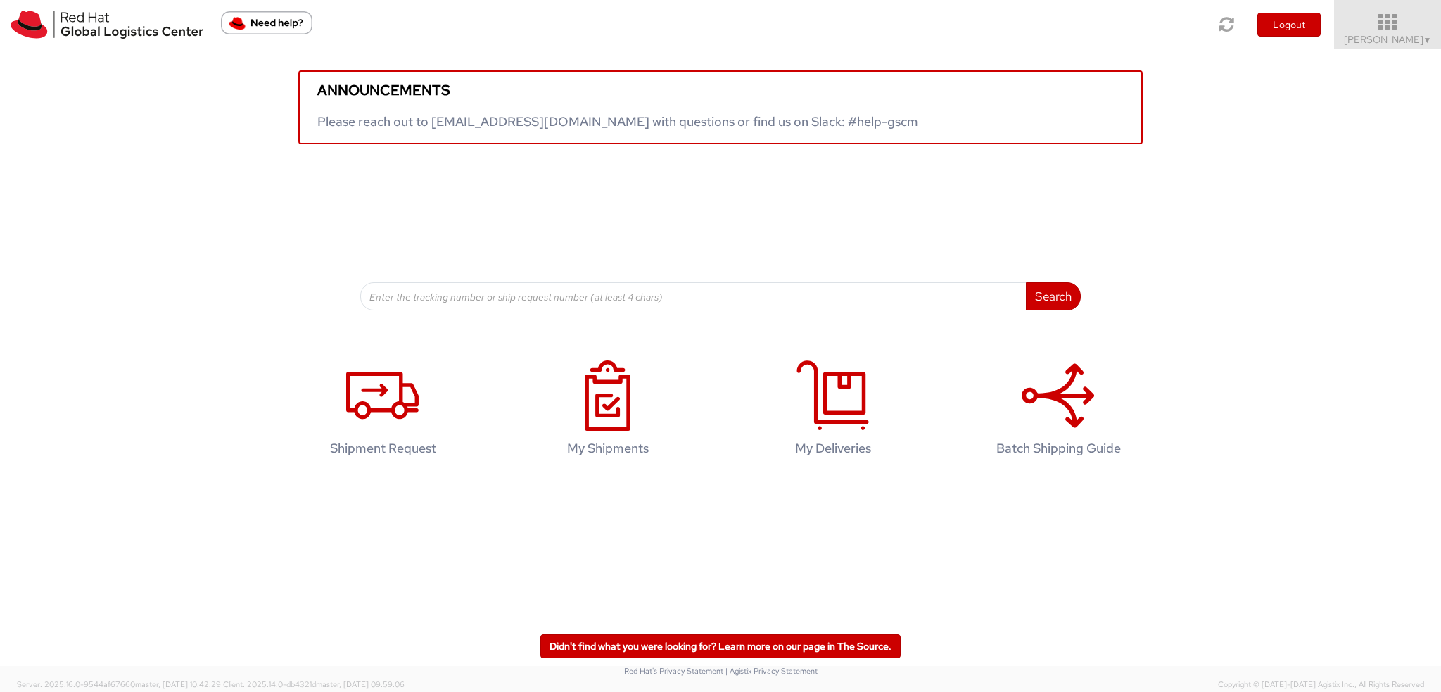
click at [1388, 43] on span "Kirk Newcross ▼" at bounding box center [1388, 39] width 88 height 13
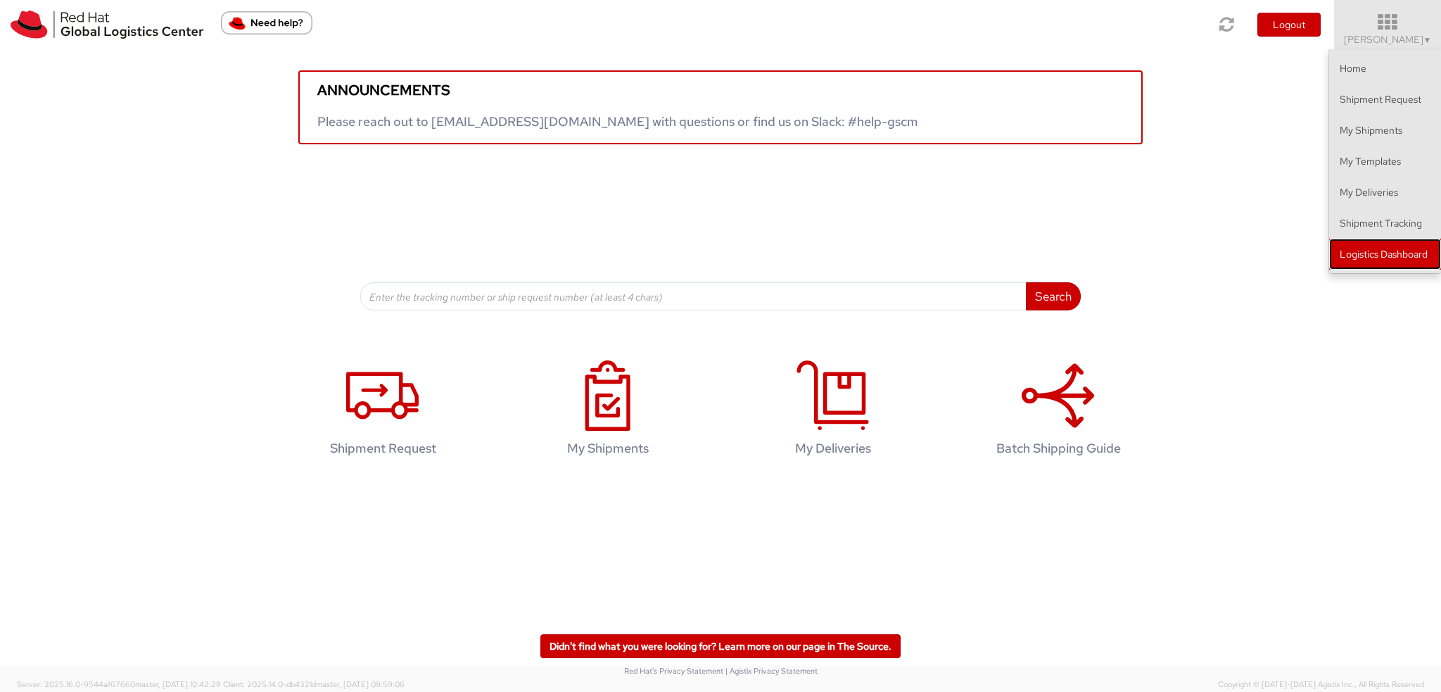
click at [1402, 255] on link "Logistics Dashboard" at bounding box center [1385, 254] width 112 height 31
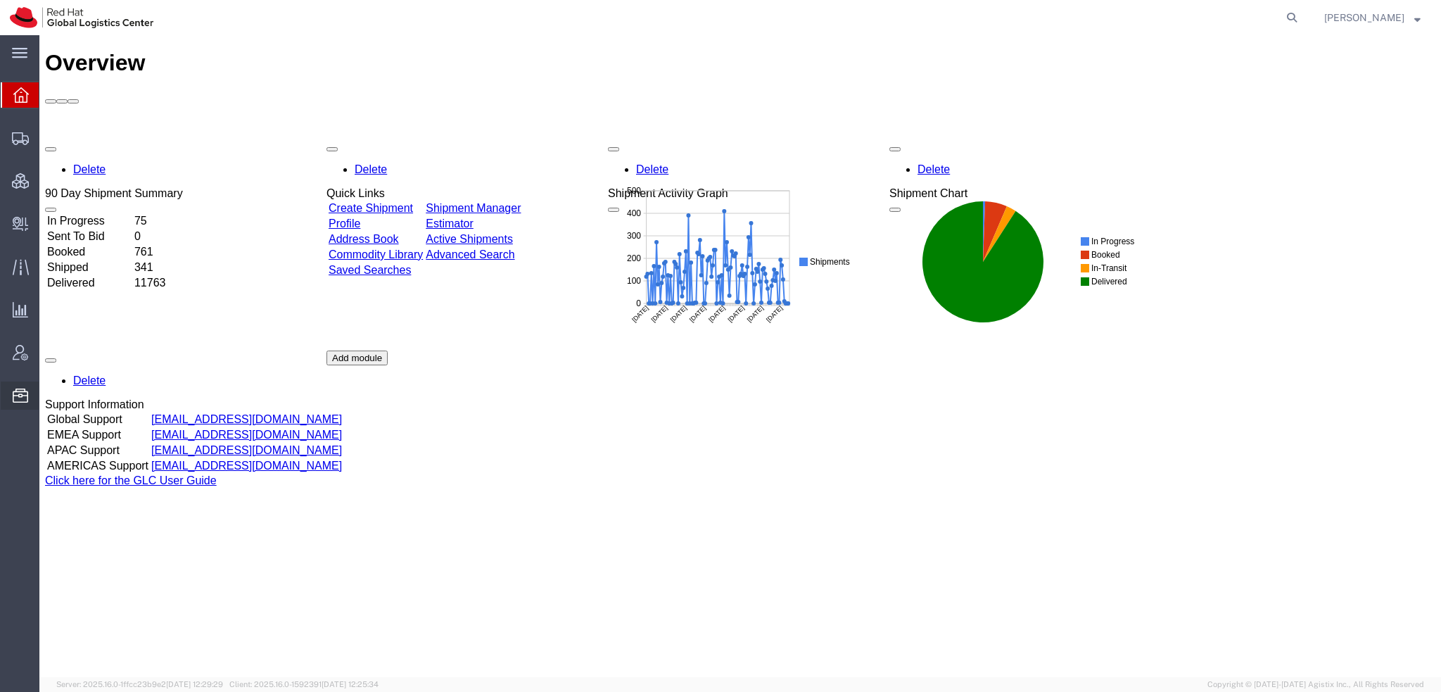
click at [17, 391] on icon at bounding box center [20, 395] width 15 height 14
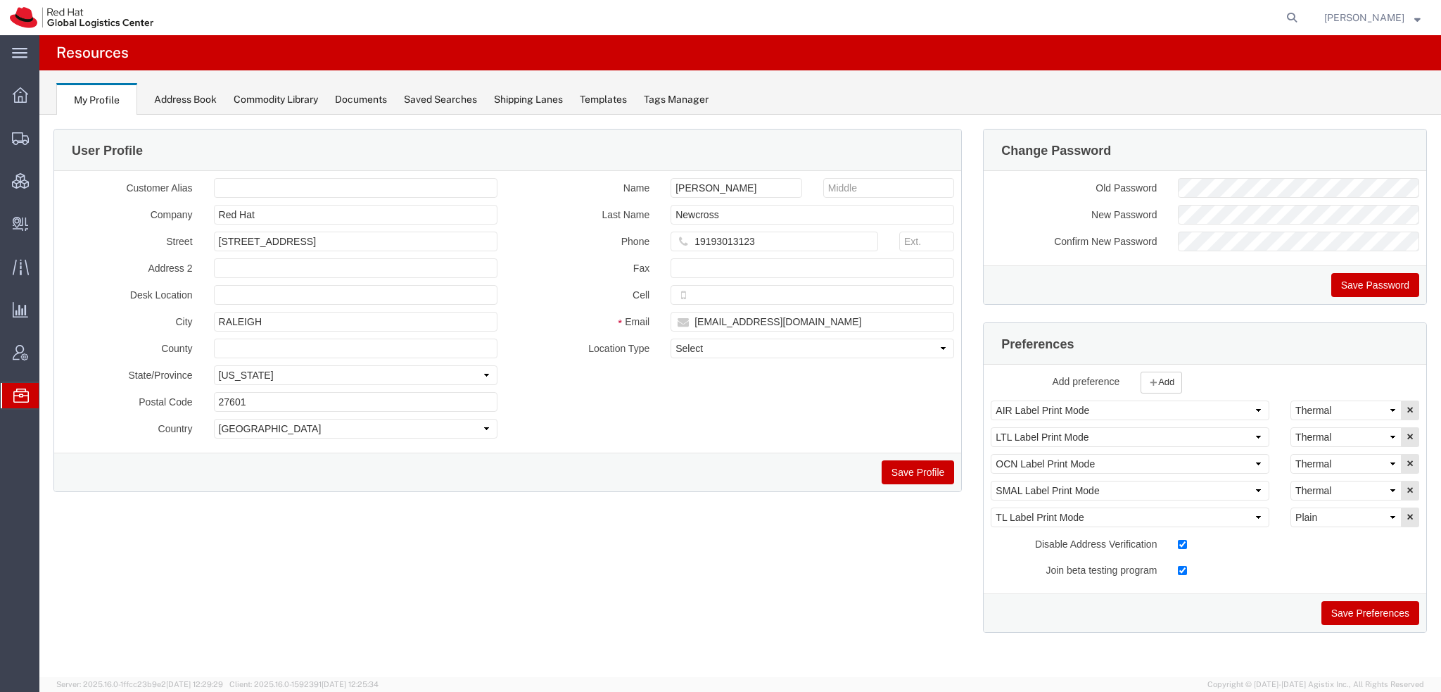
click at [0, 0] on span "Commodity Library" at bounding box center [0, 0] width 0 height 0
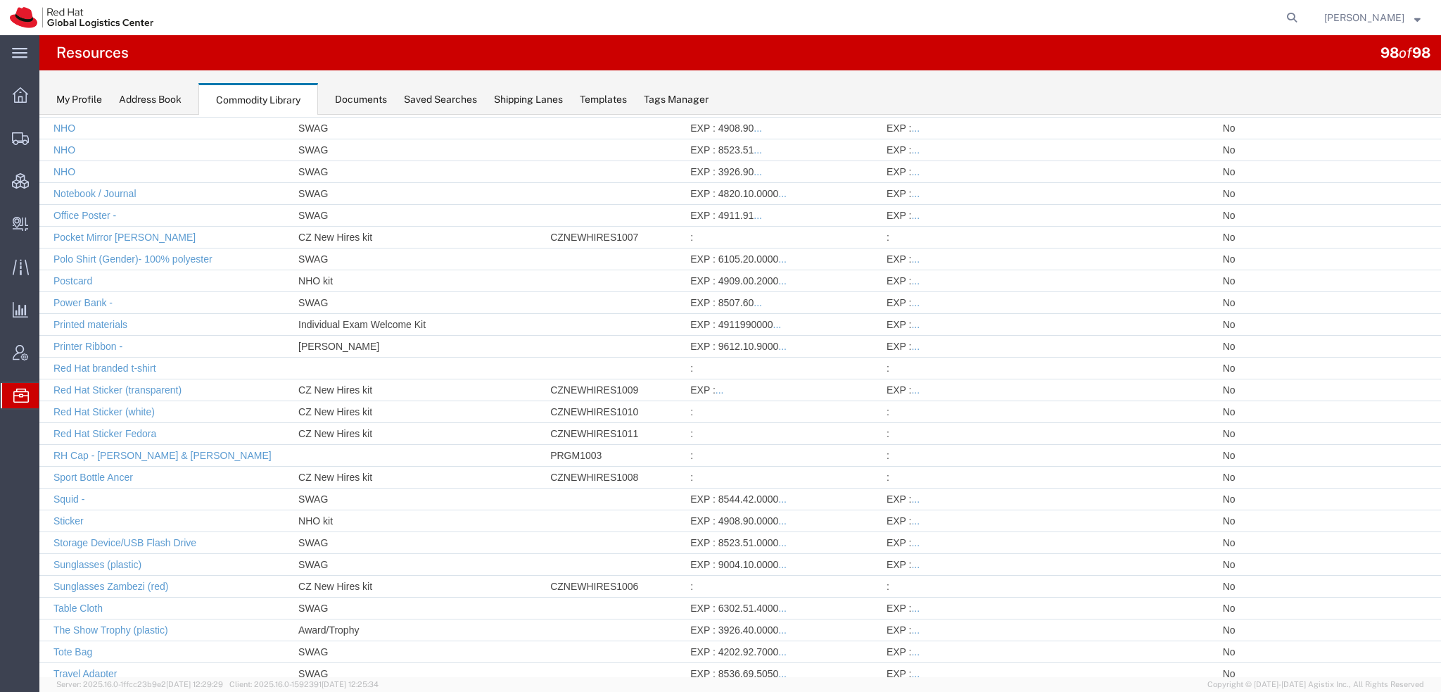
scroll to position [1388, 0]
click at [90, 316] on link "Printed materials" at bounding box center [90, 321] width 74 height 11
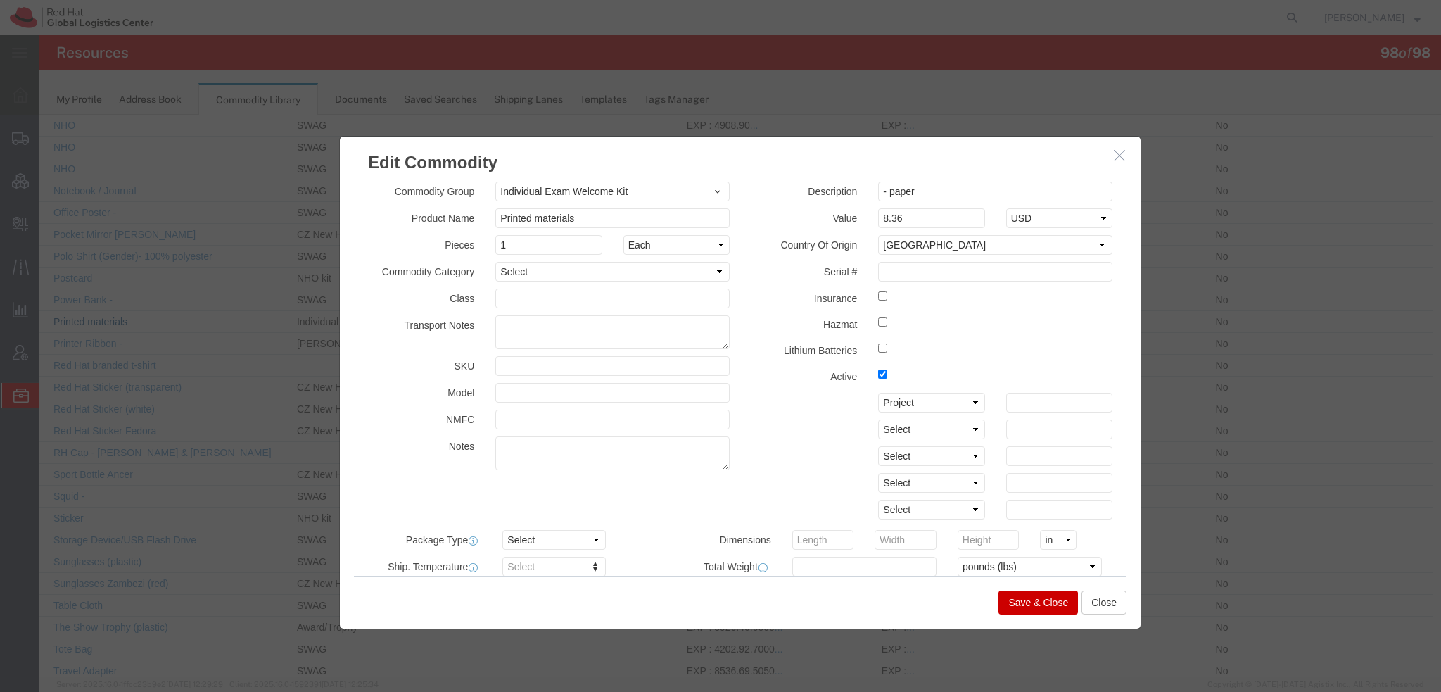
scroll to position [422, 0]
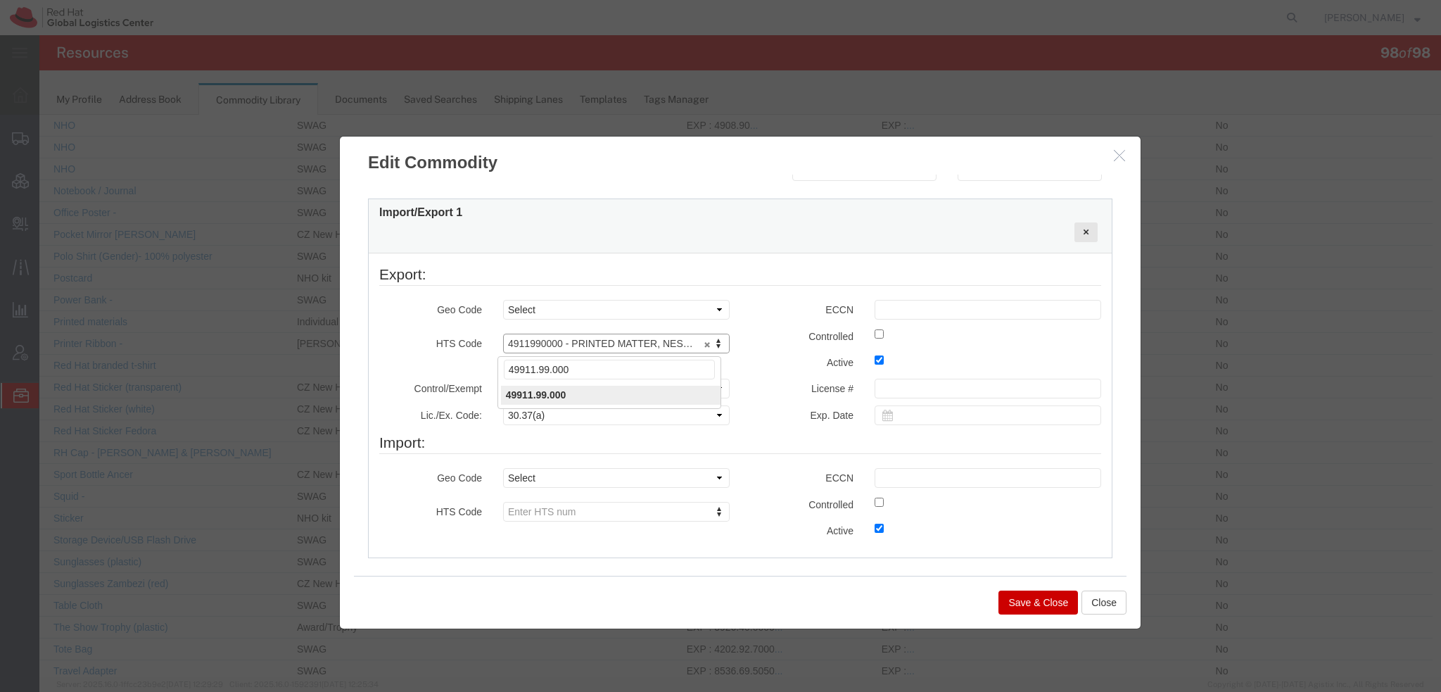
type input "49911.99.0000"
click at [1020, 604] on button "Save & Close" at bounding box center [1038, 602] width 80 height 24
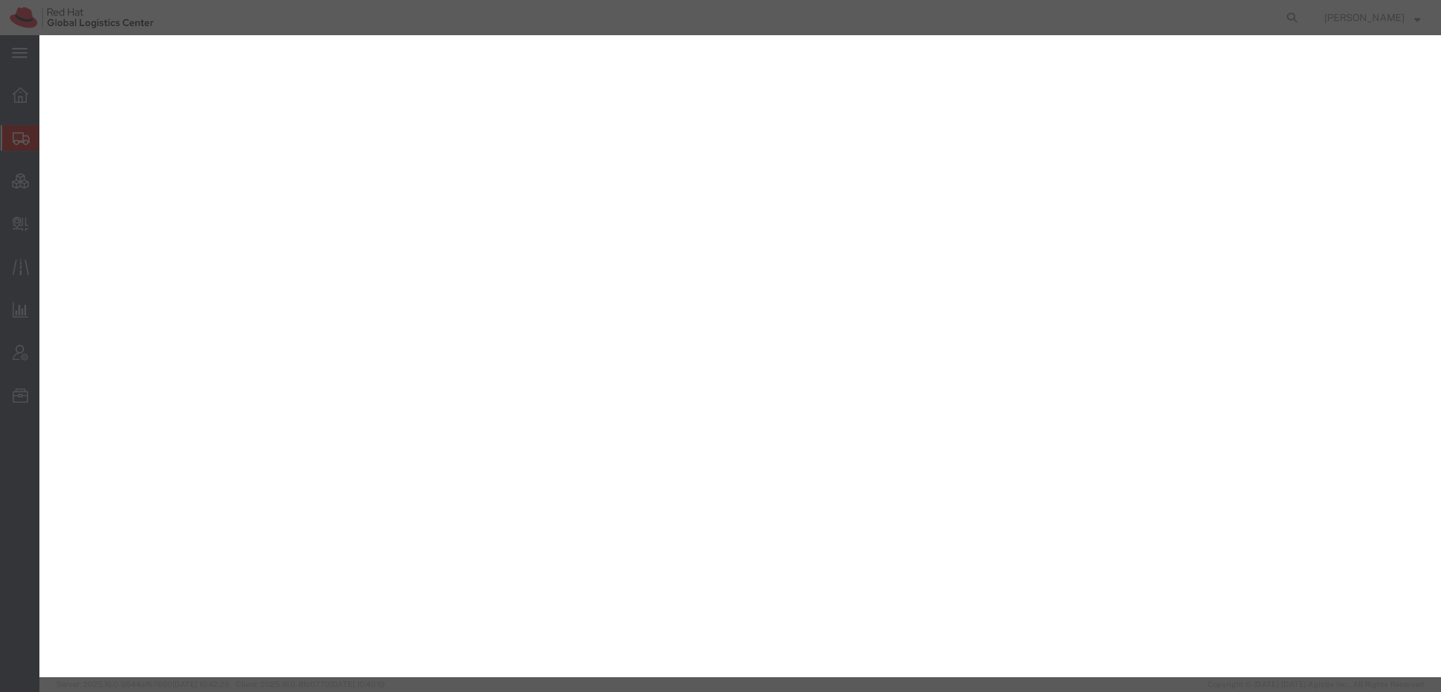
select select "YRPK"
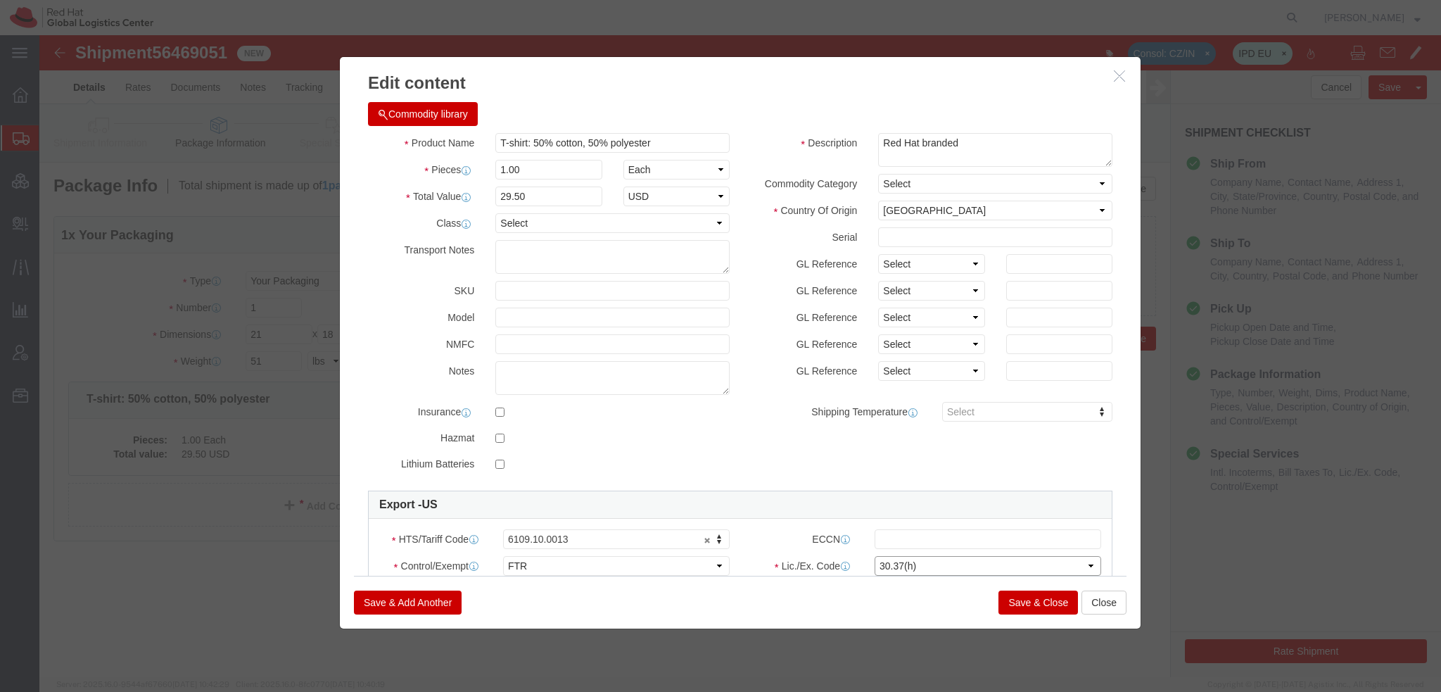
drag, startPoint x: 0, startPoint y: 0, endPoint x: 856, endPoint y: 524, distance: 1003.1
click select "Select 30.2(d)(2) 30.36 30.37(a) 30.37(f) 30.37(g) 30.37(h) 30.37(i) 30.37(j) 3…"
select select "30.37(a)"
click select "Select 30.2(d)(2) 30.36 30.37(a) 30.37(f) 30.37(g) 30.37(h) 30.37(i) 30.37(j) 3…"
click button "Save & Add Another"
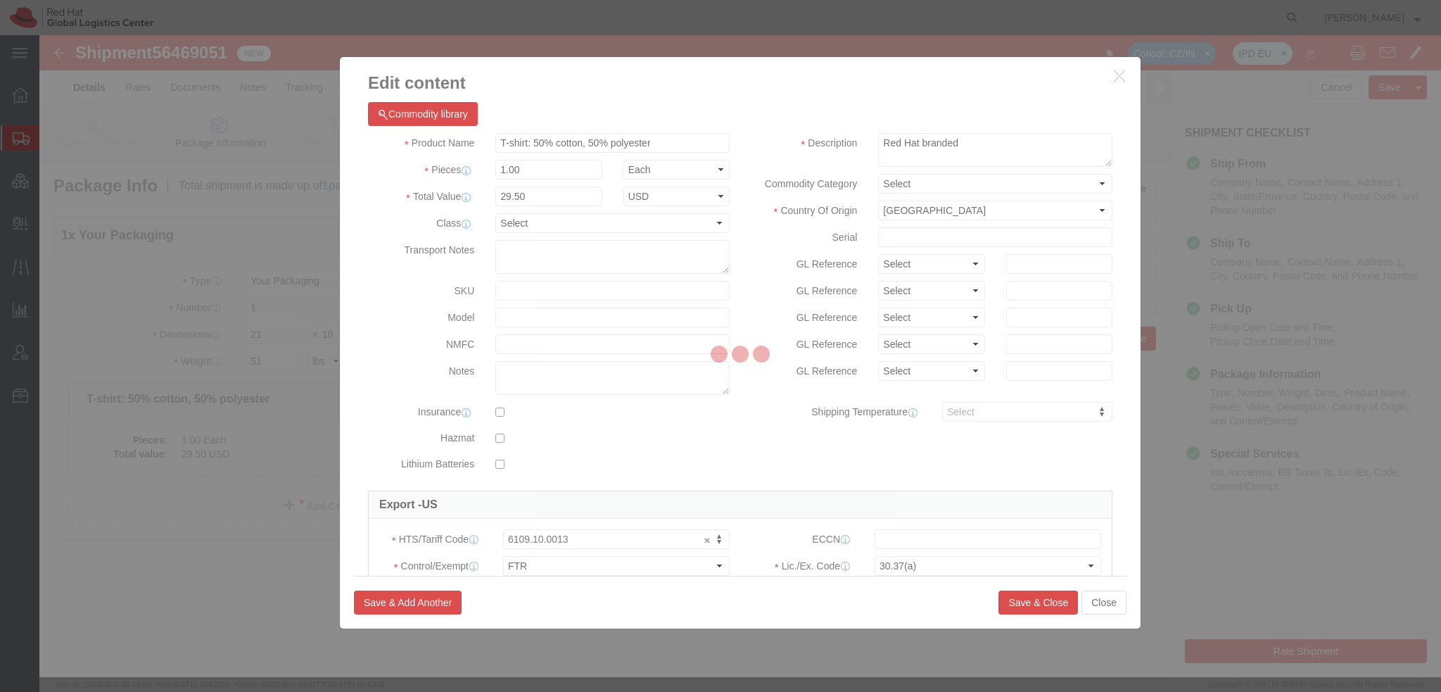
select select "EA"
select select
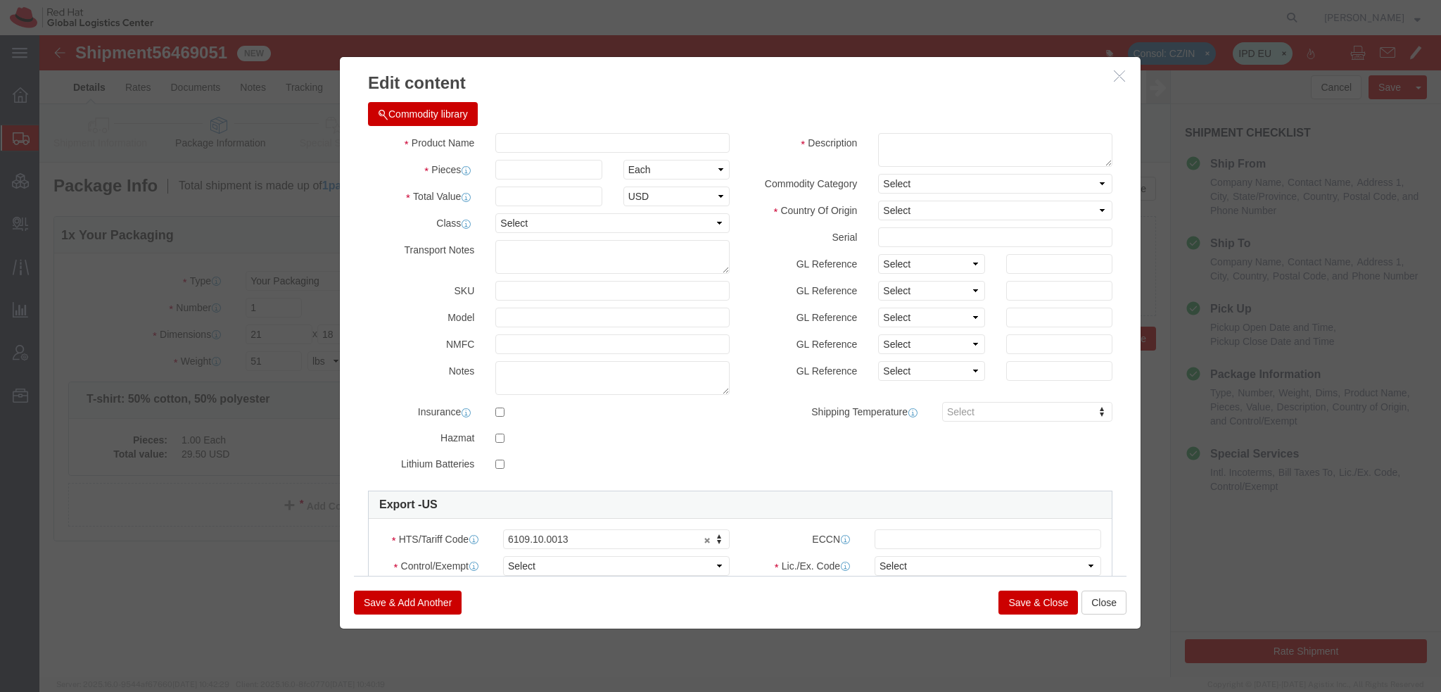
select select "USD"
click button "Commodity library"
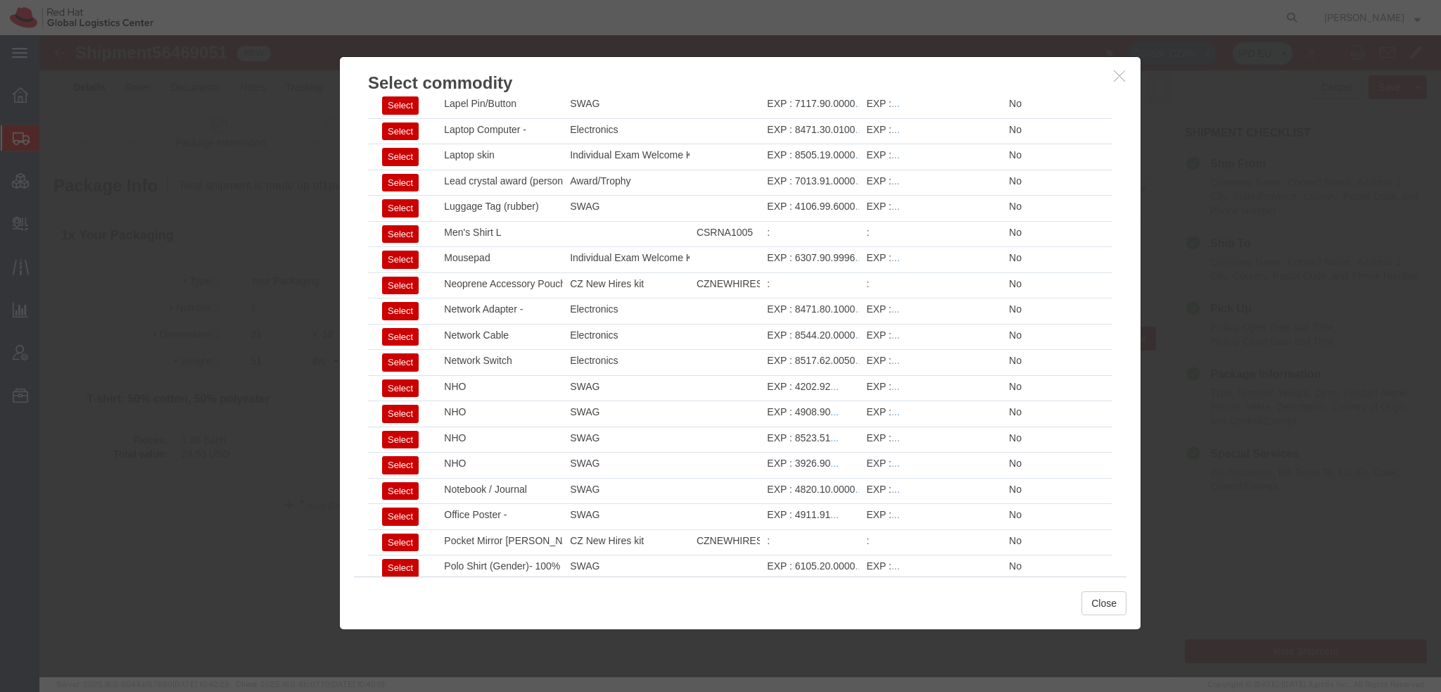
scroll to position [1587, 0]
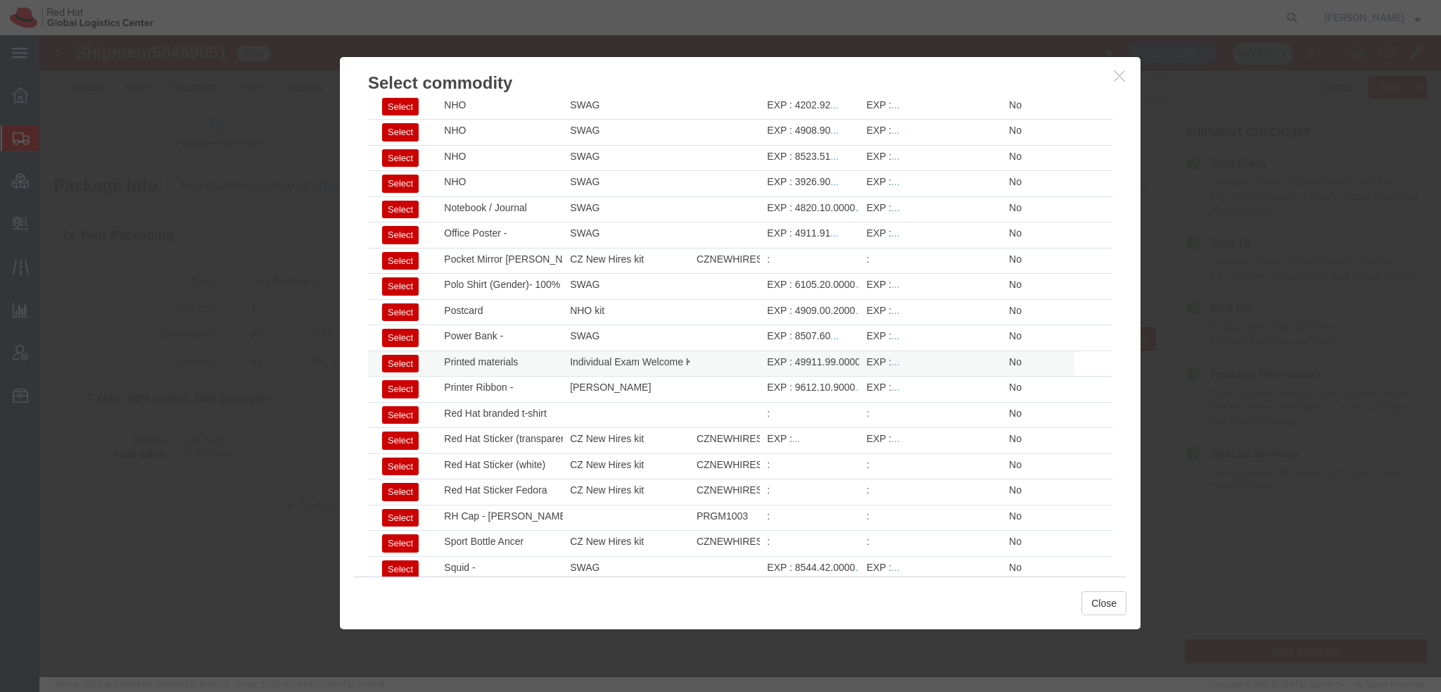
click button "Select"
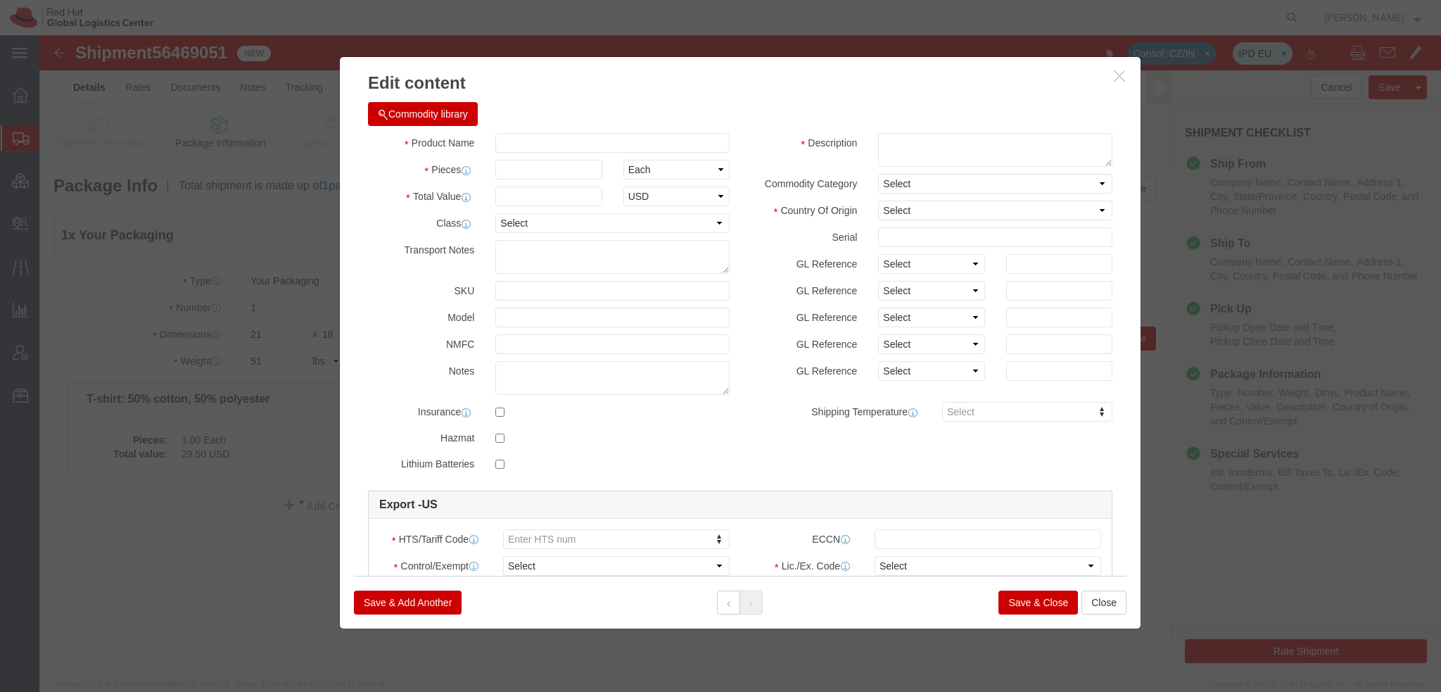
type input "Printed materials"
type input "1"
type input "8.36"
type textarea "- paper"
select select "US"
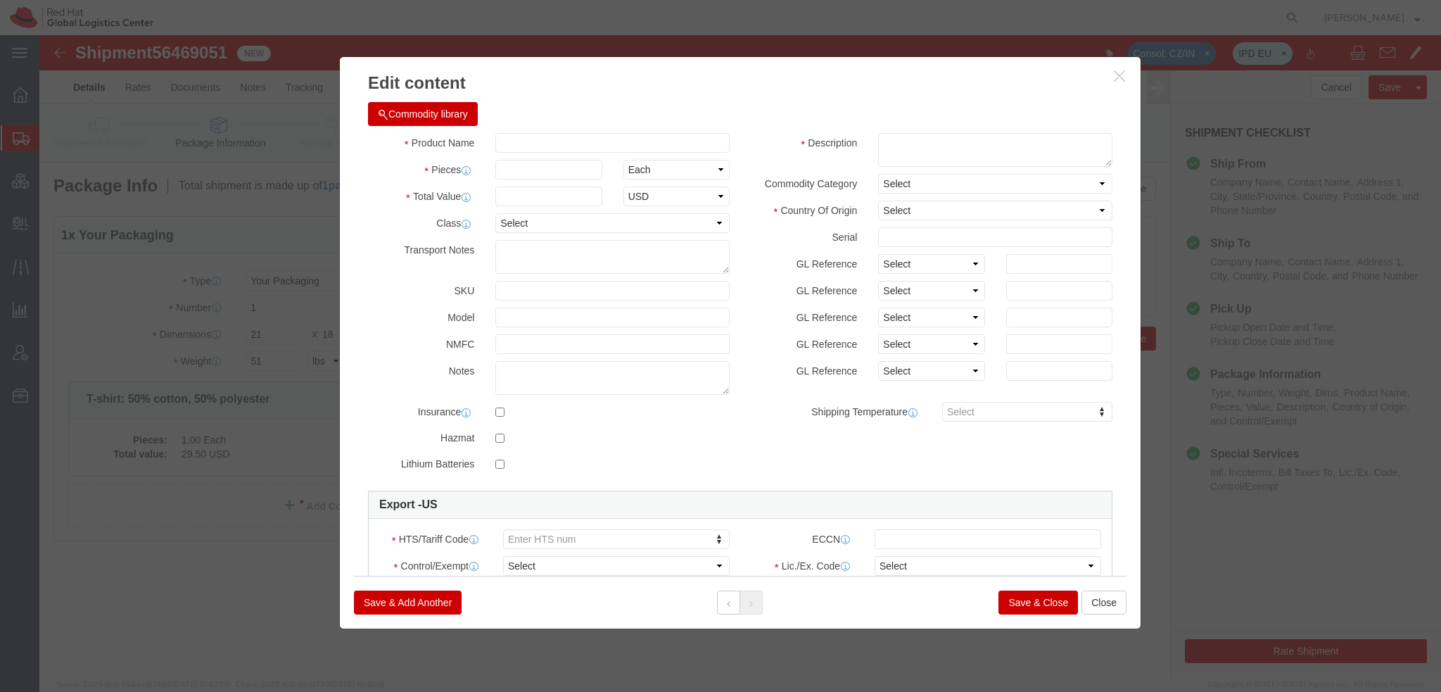
type input "49911.99.0000"
select select "FTR"
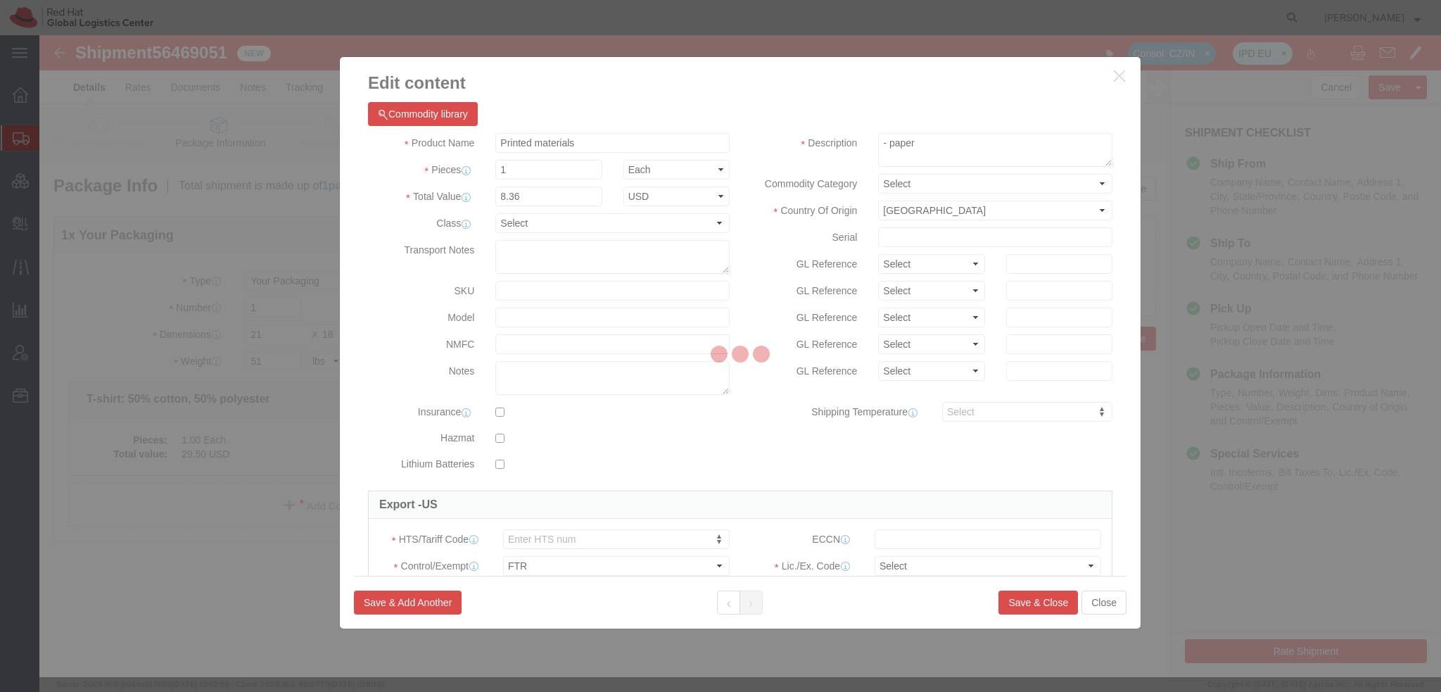
select select "30.37(a)"
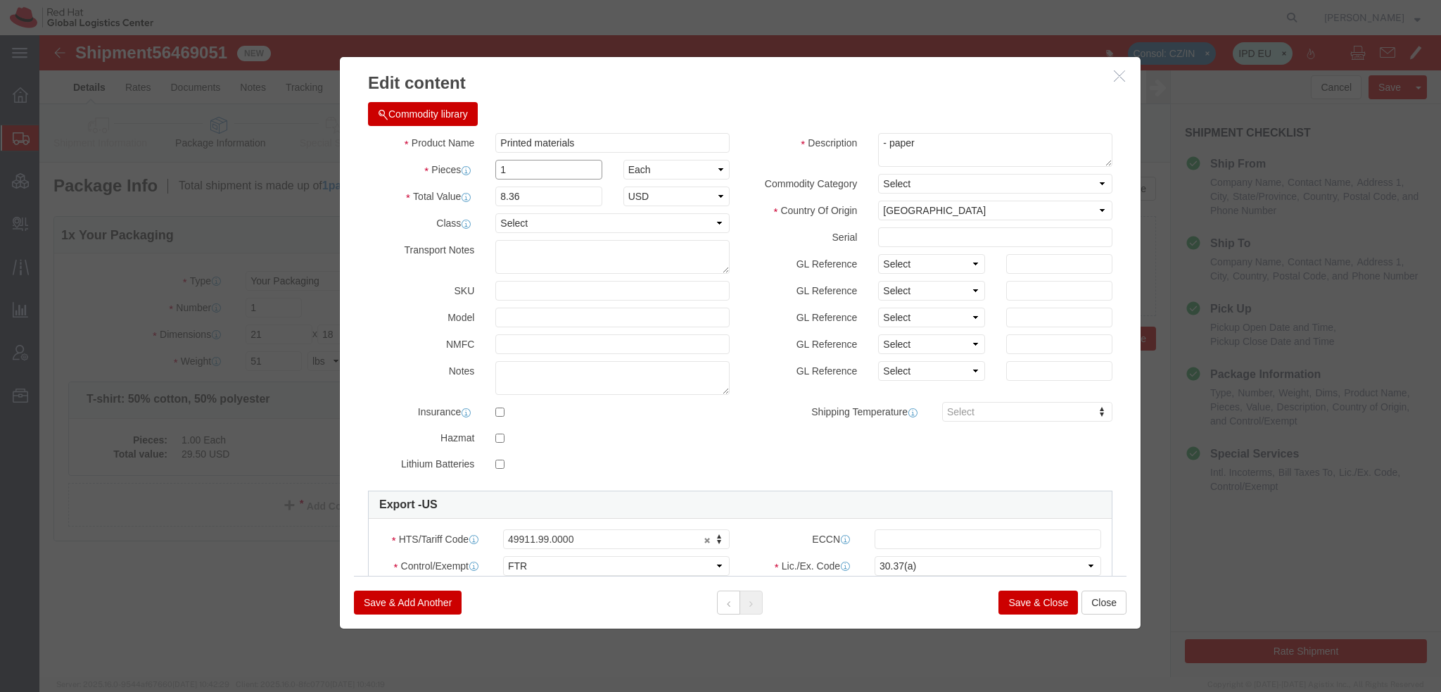
drag, startPoint x: 498, startPoint y: 141, endPoint x: 20, endPoint y: 29, distance: 490.9
click div "Edit content Commodity library Product Name Printed materials Pieces 1 Select B…"
type input "17"
type input "142.12"
click button "Save & Add Another"
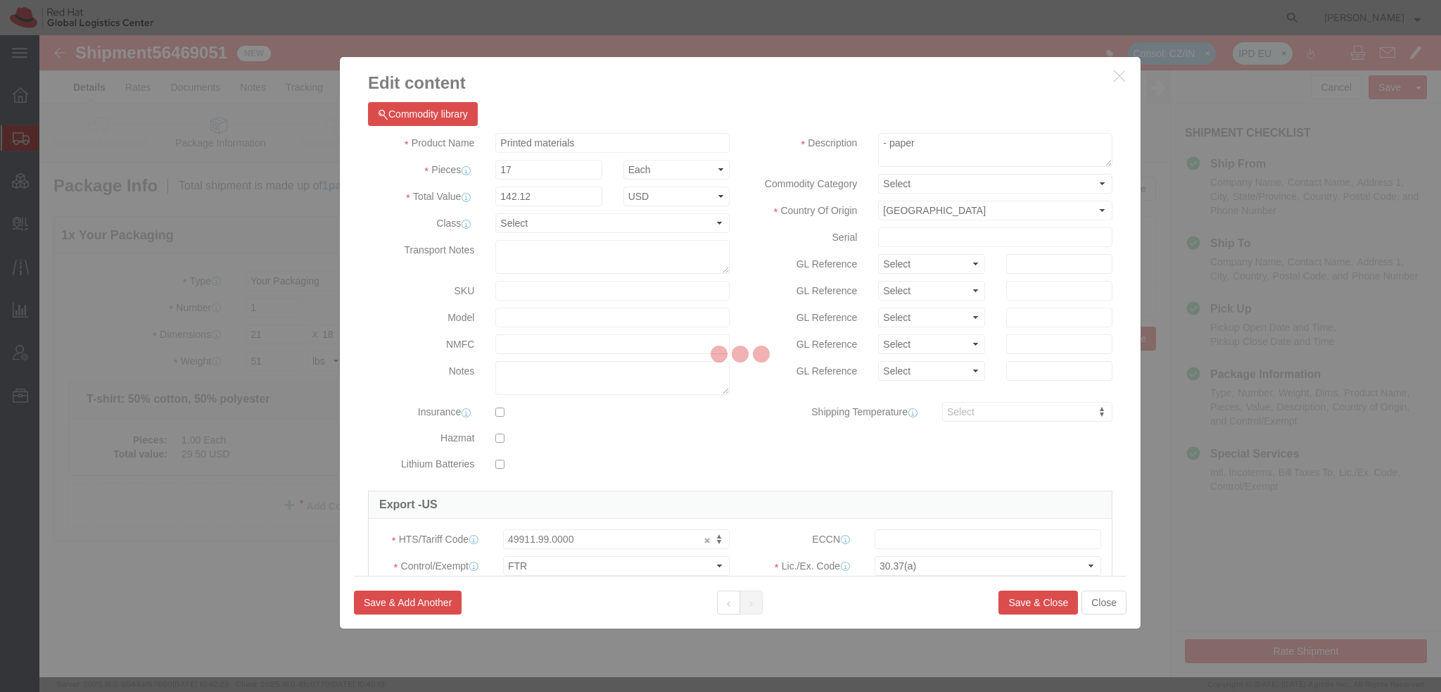
select select "EA"
select select
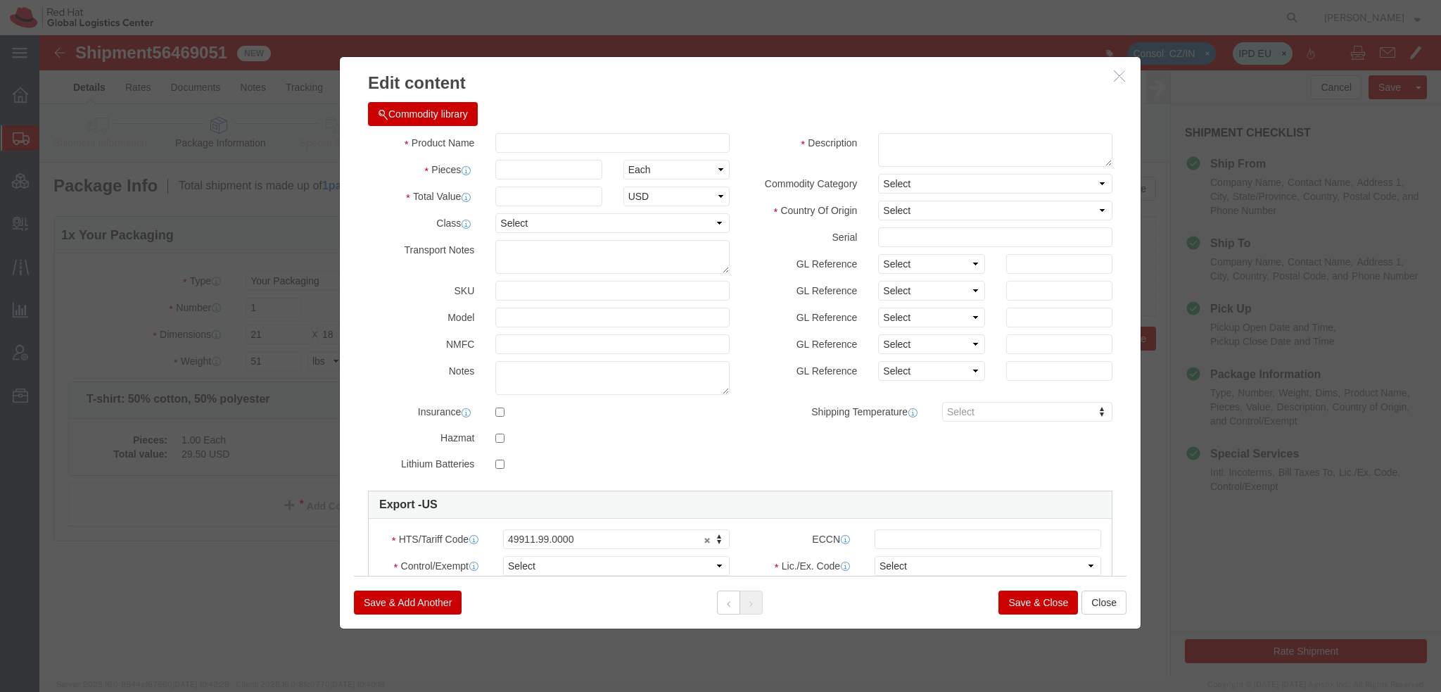
select select "USD"
click button "Commodity library"
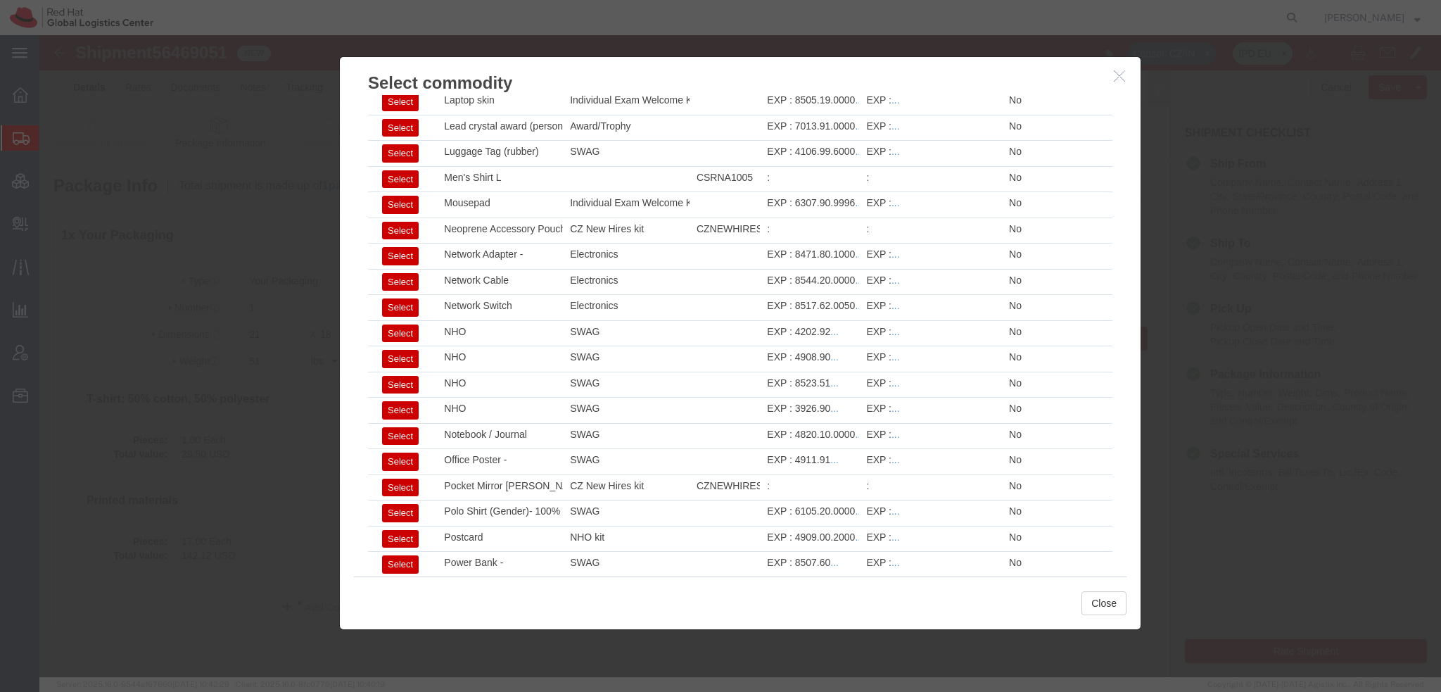
scroll to position [1376, 0]
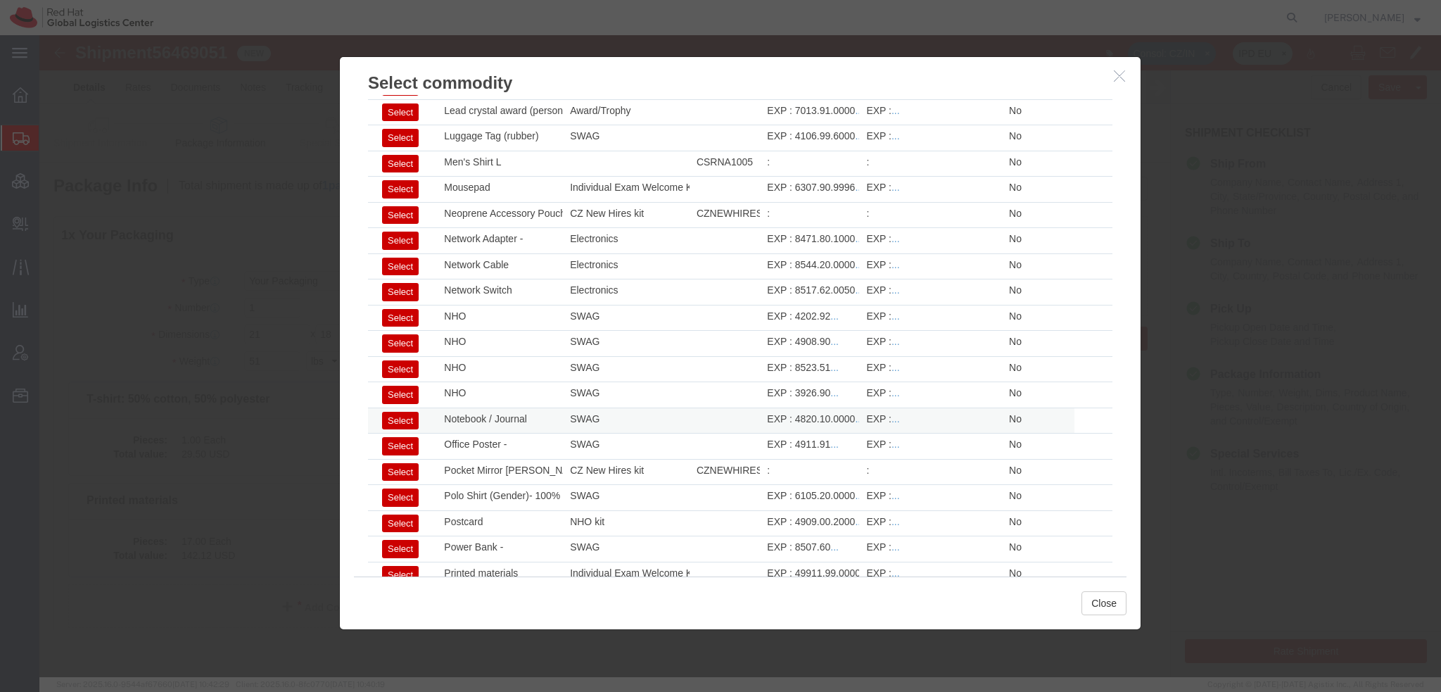
click button "Select"
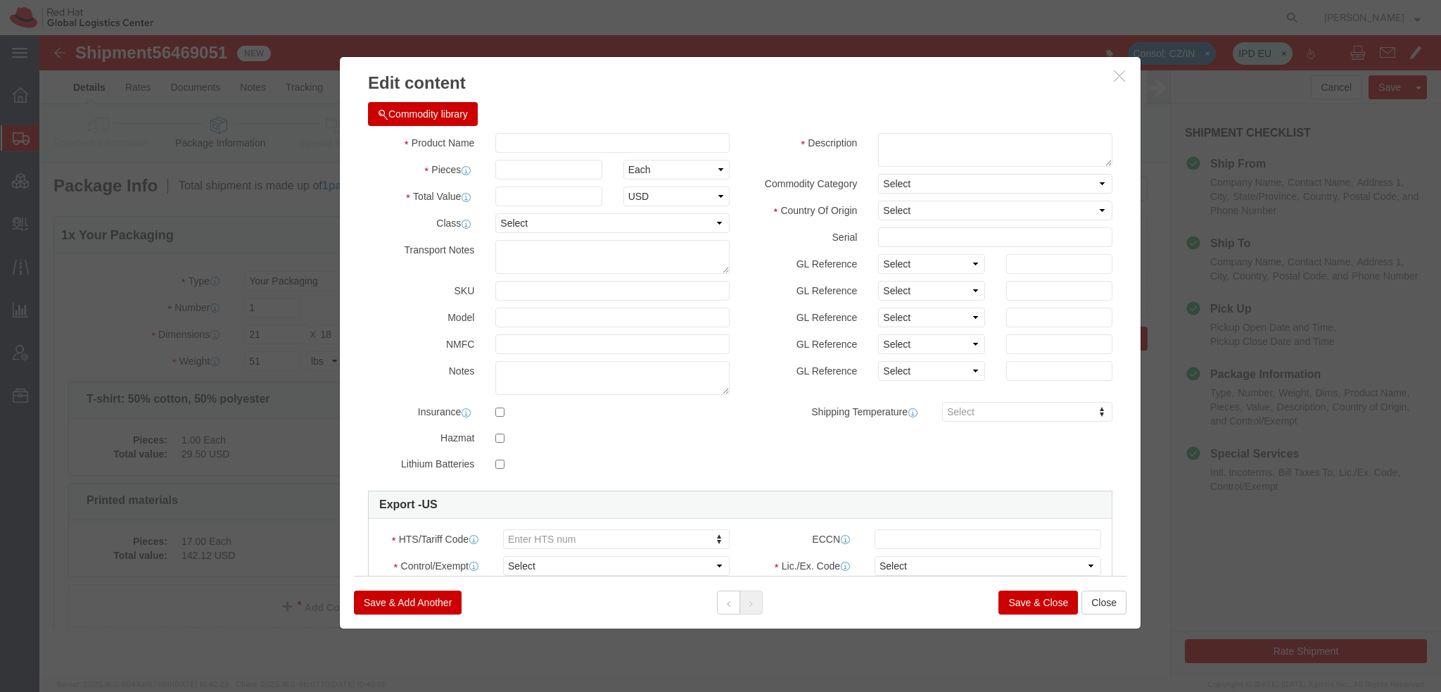
type input "Notebook / Journal"
type input "1"
type textarea "Red hat branded"
select select "US"
type input "4820.10.0000"
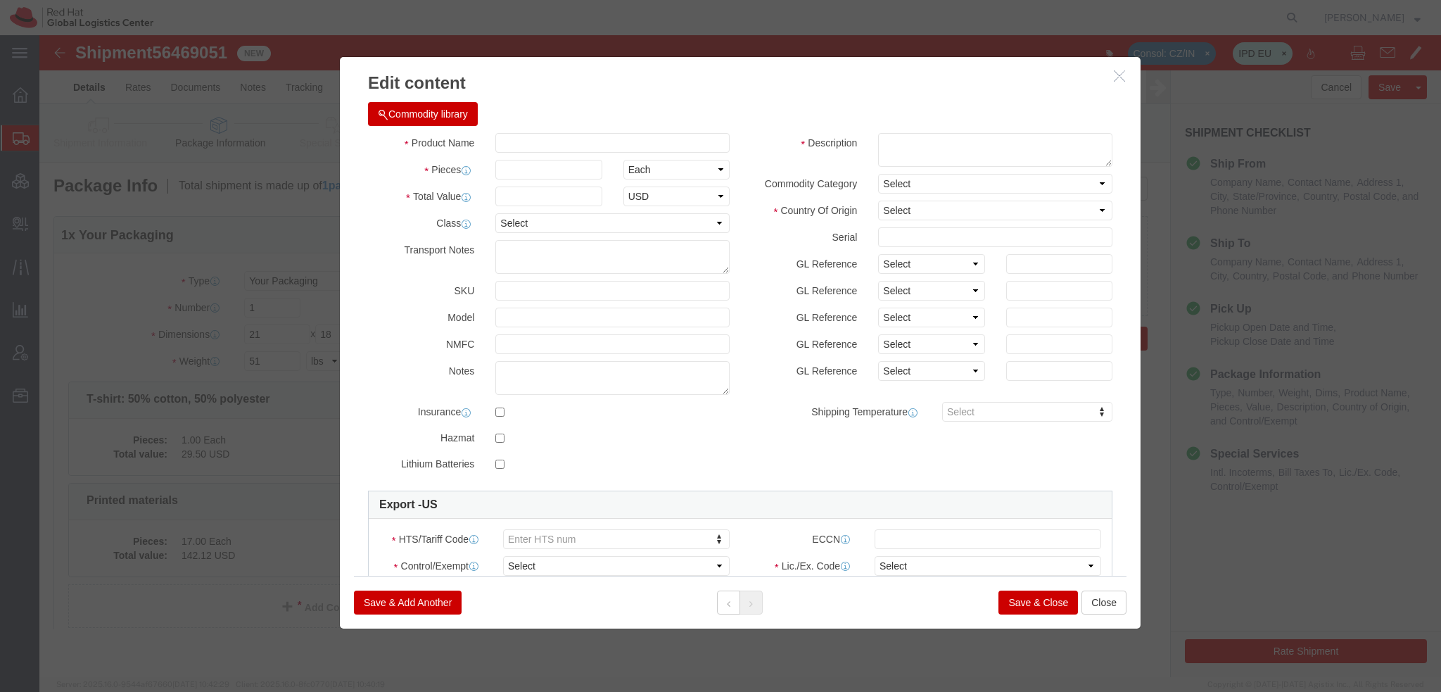
select select
click button "Save & Add Another"
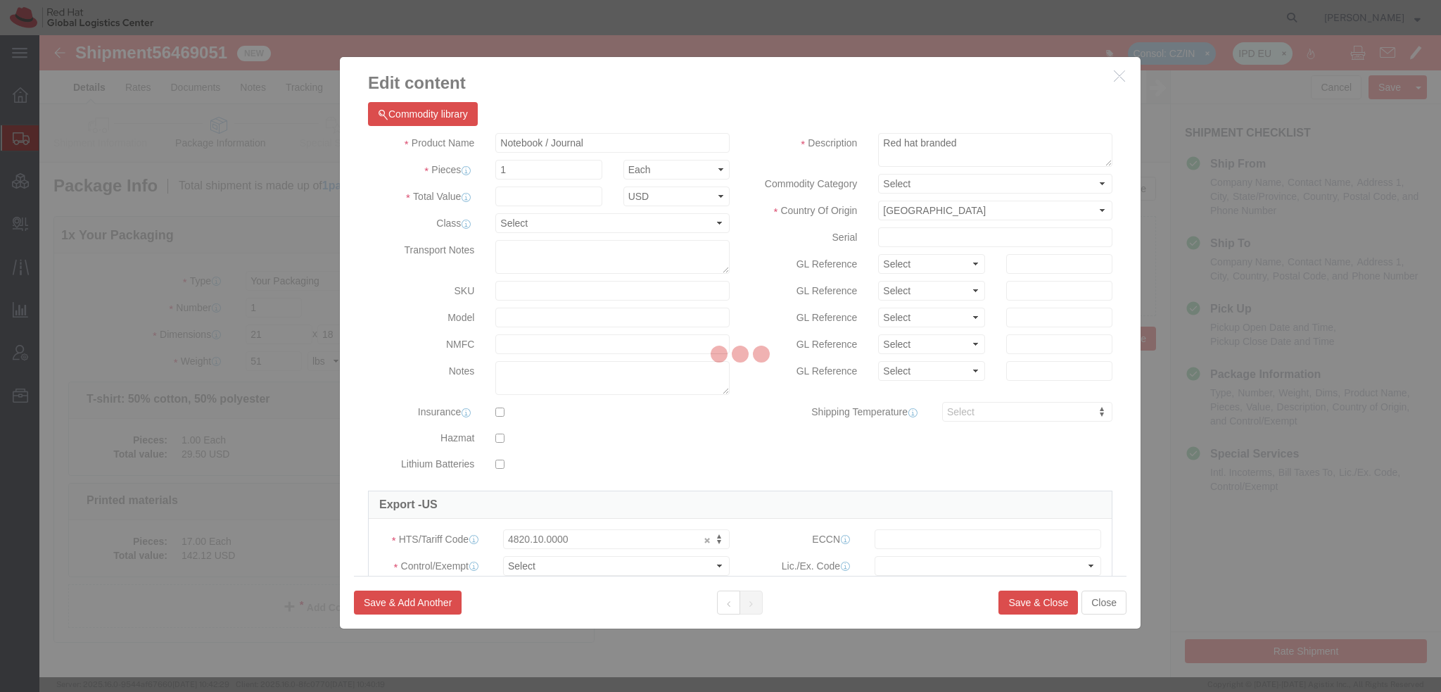
select select "EA"
select select
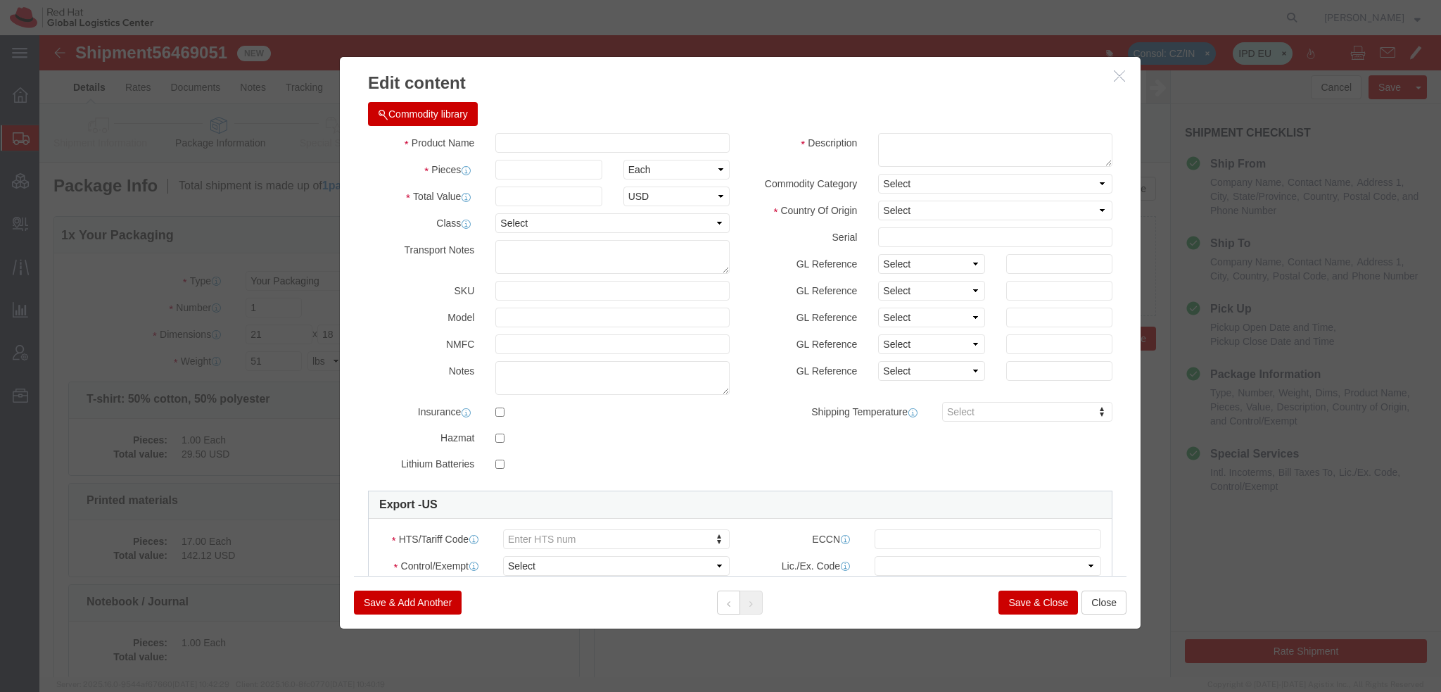
click button "Commodity library"
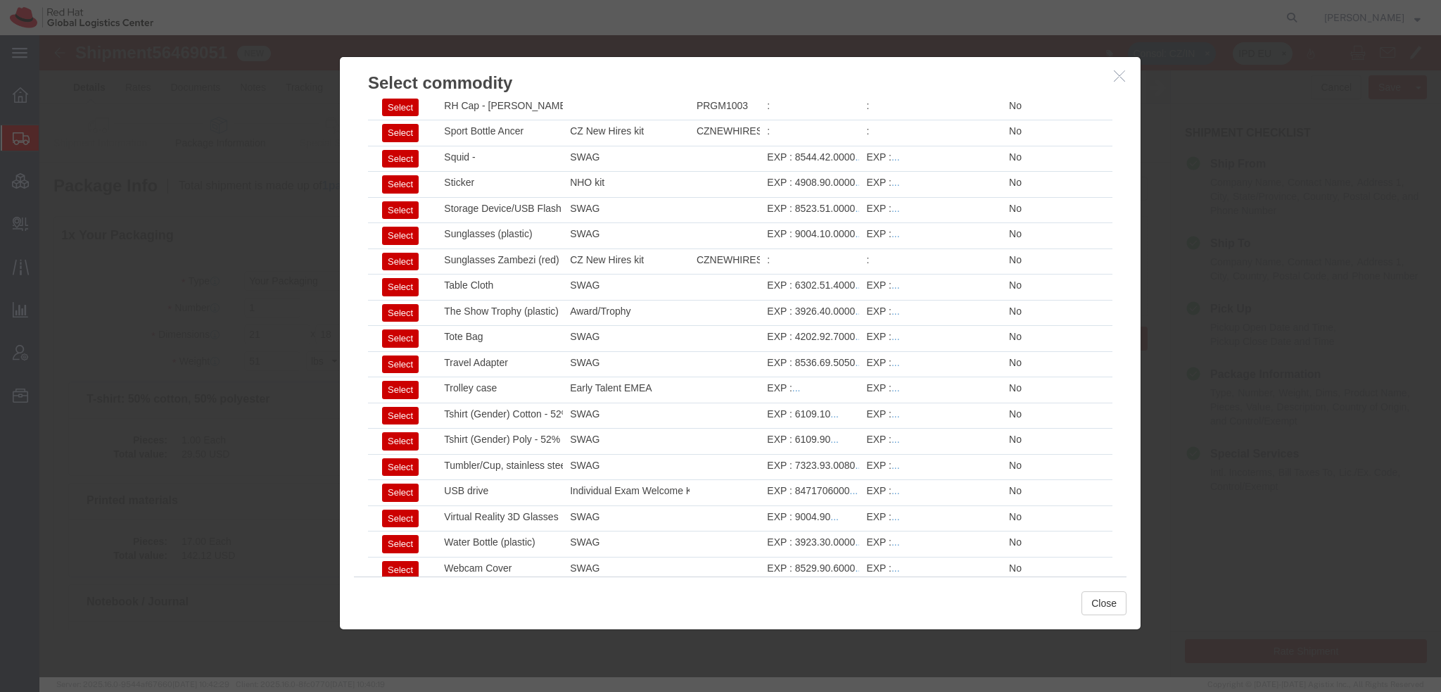
scroll to position [2010, 0]
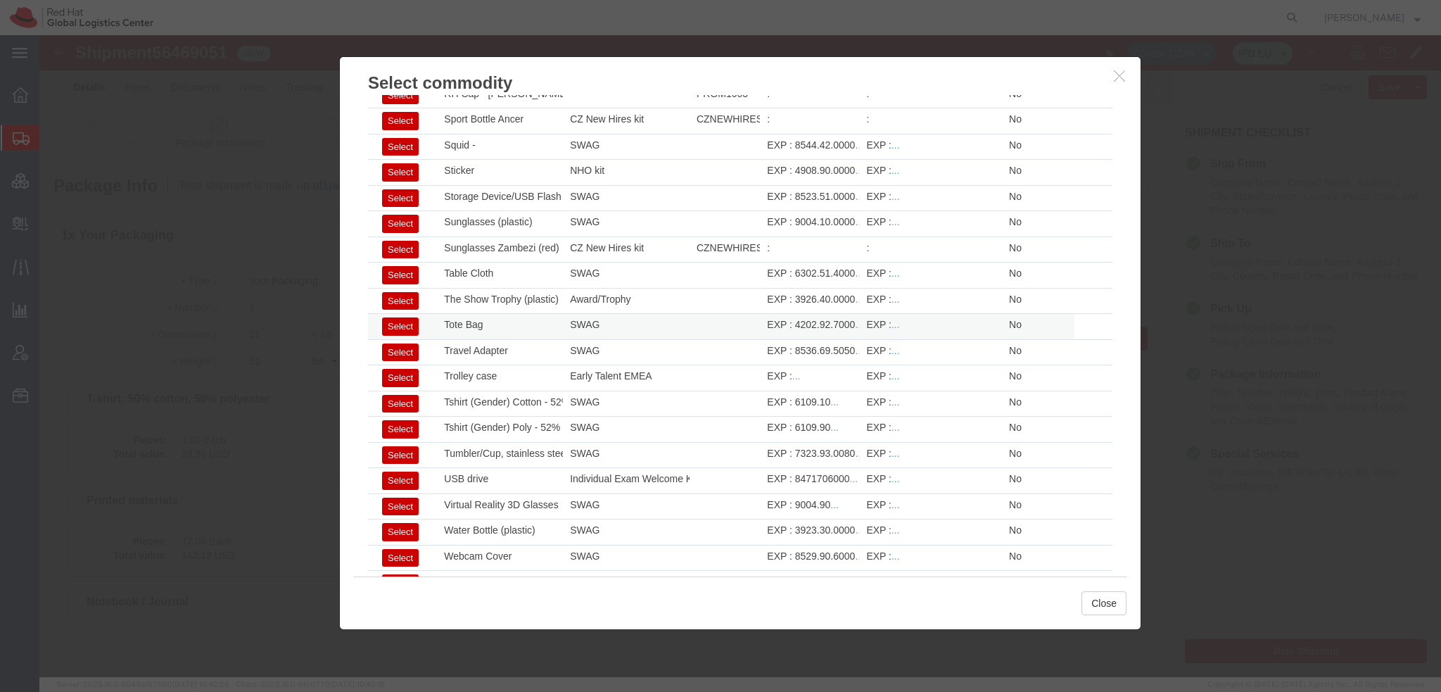
click button "Select"
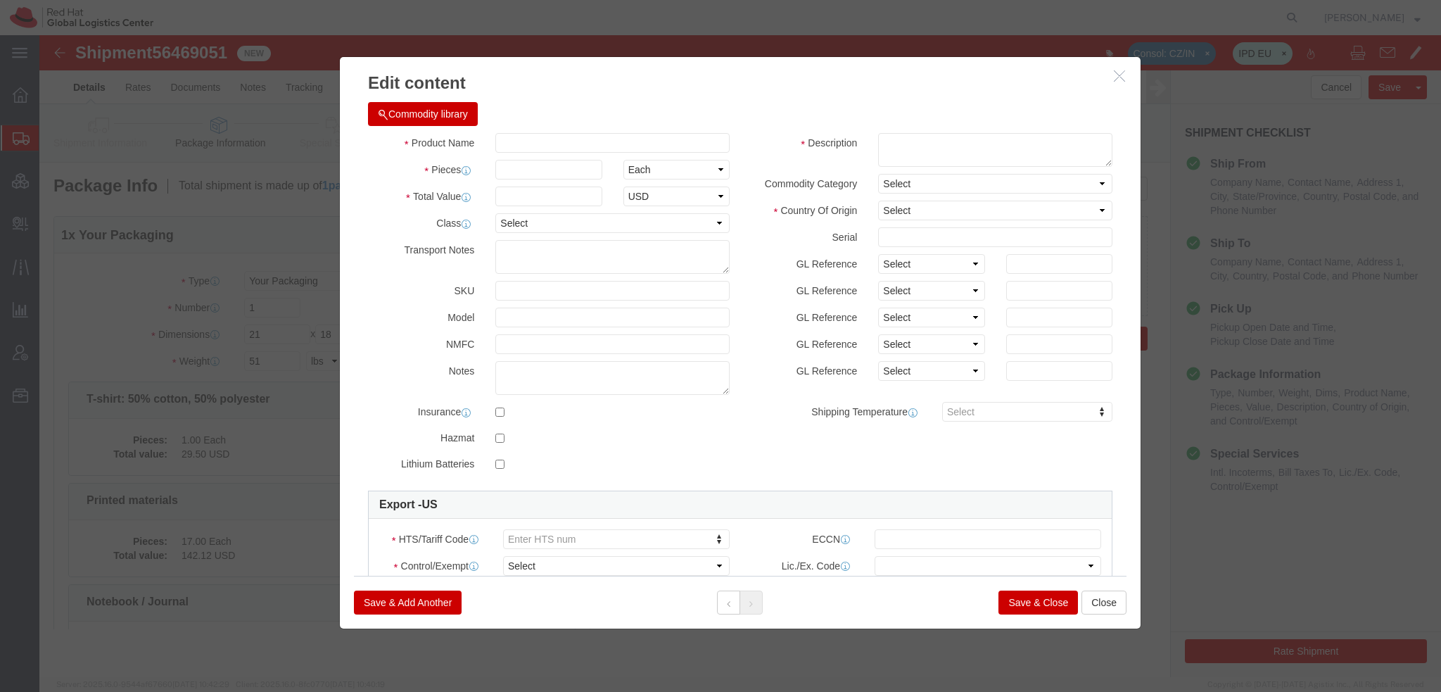
type input "Tote Bag"
type input "1"
type textarea "Red Hat branded"
select select "CN"
type input "4202.92.7000"
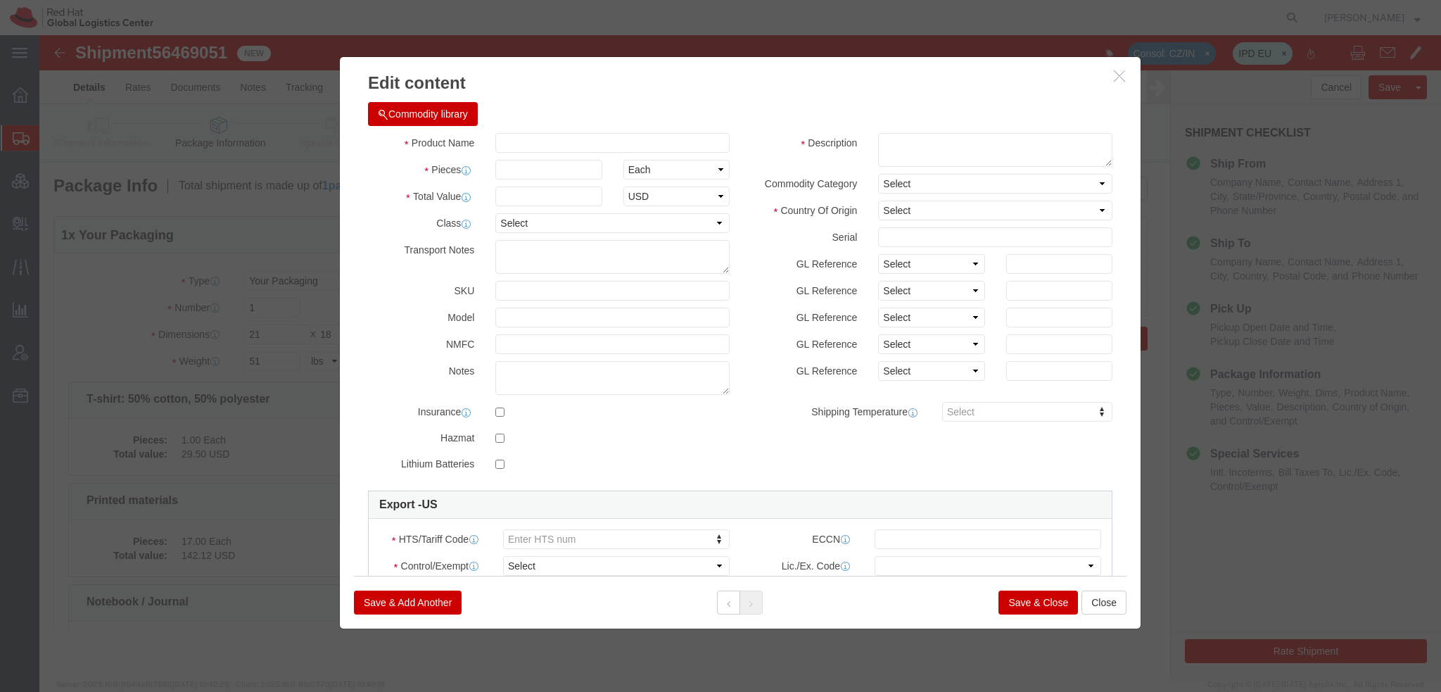
select select
click button "Save & Add Another"
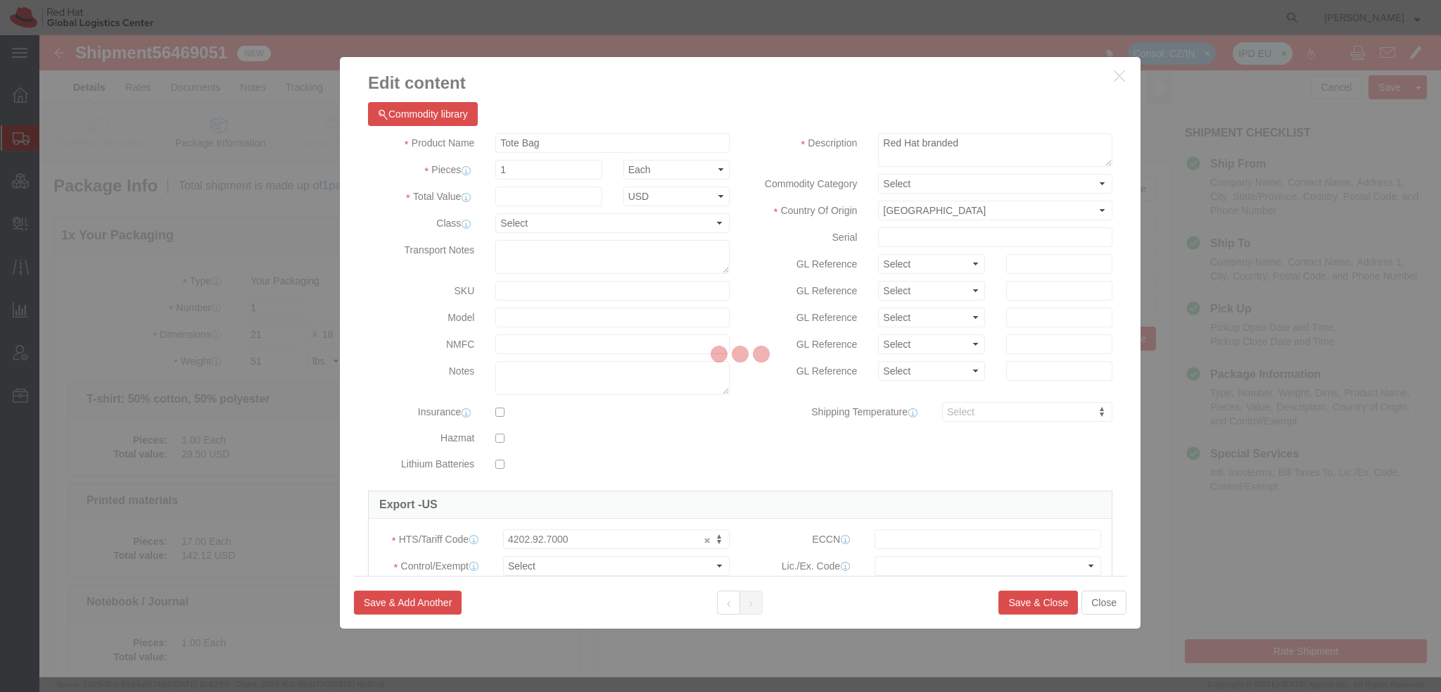
select select "EA"
select select
select select "USD"
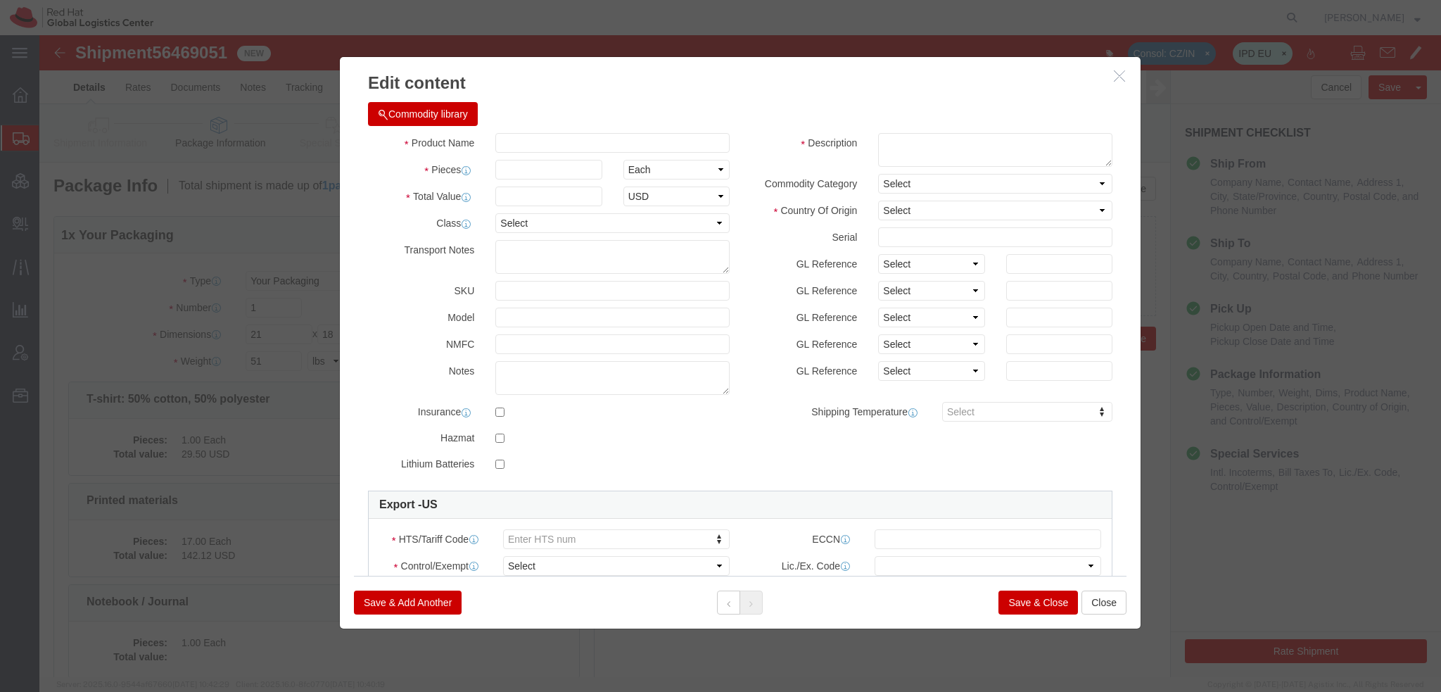
click button "Commodity library"
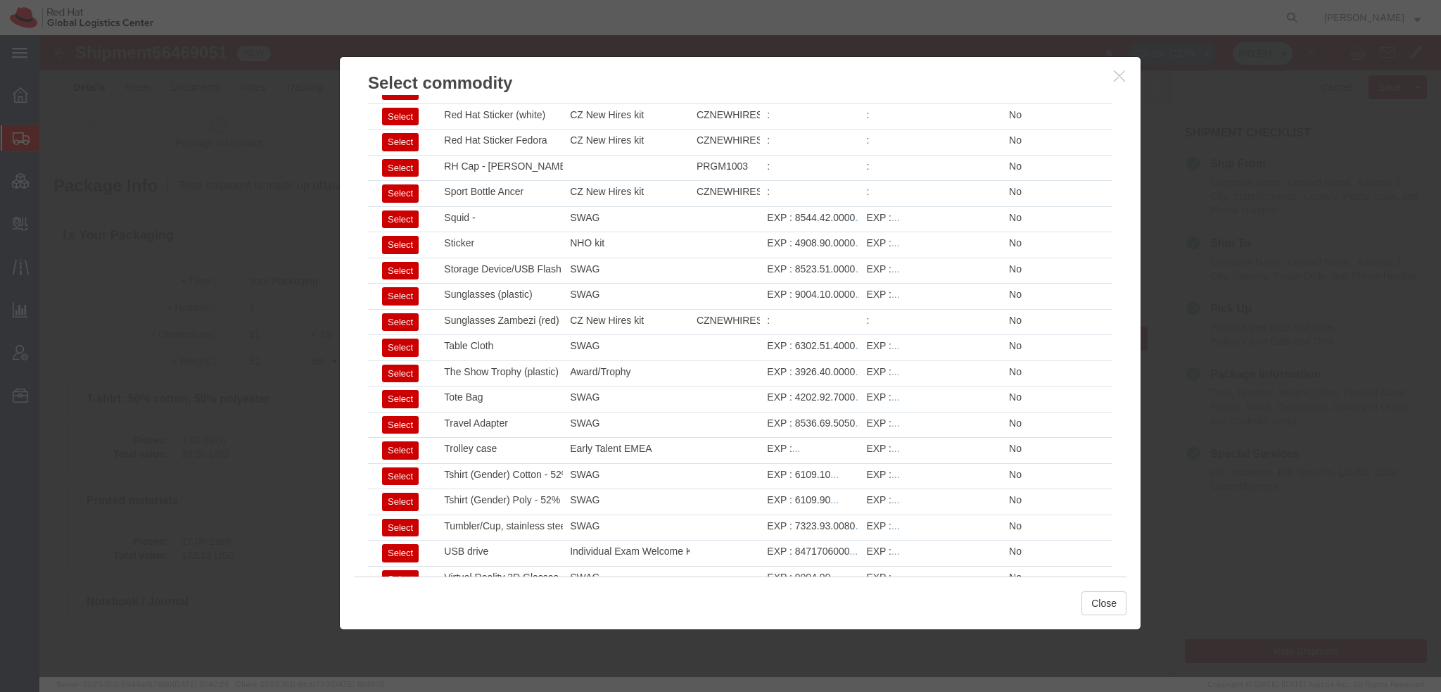
scroll to position [1939, 0]
click button "Select"
type input "Tshirt (Gender) Cotton - 52% cotton, 48% polyester"
type textarea "- Red Hat branded"
type input "6109.10"
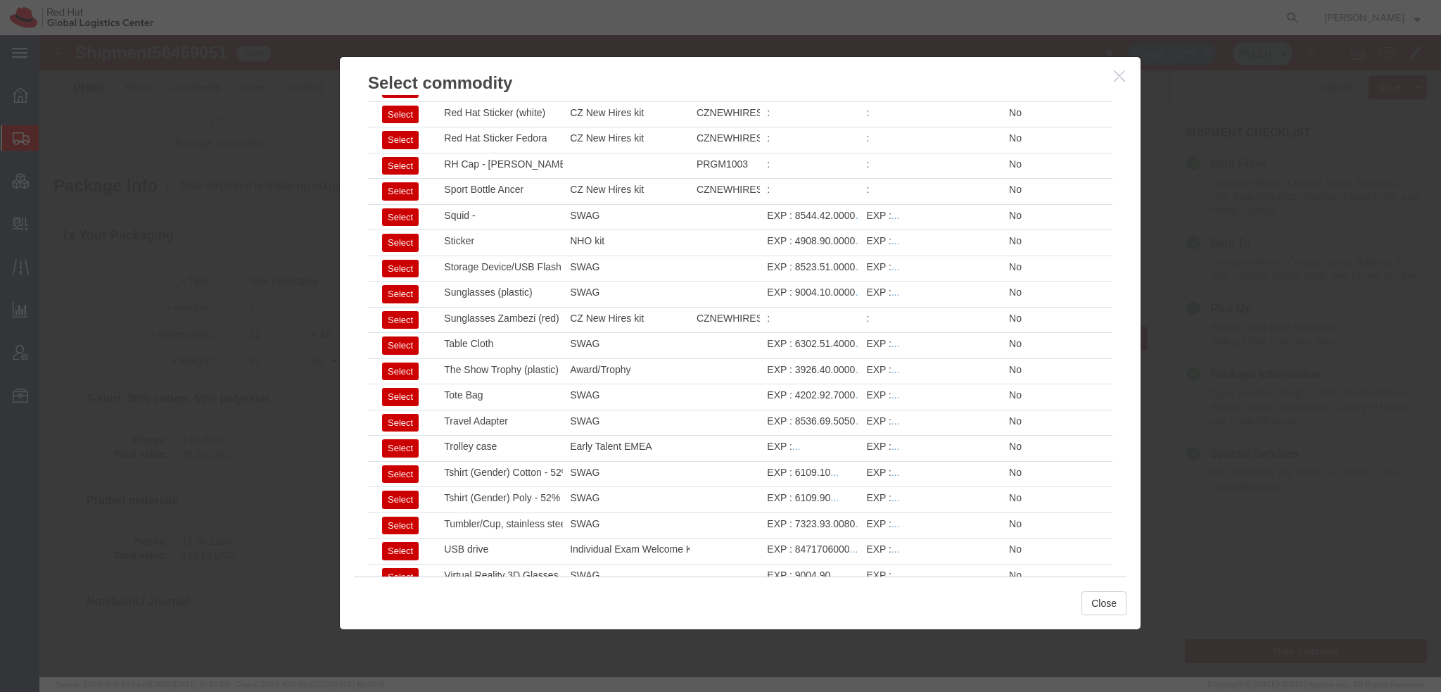
select select
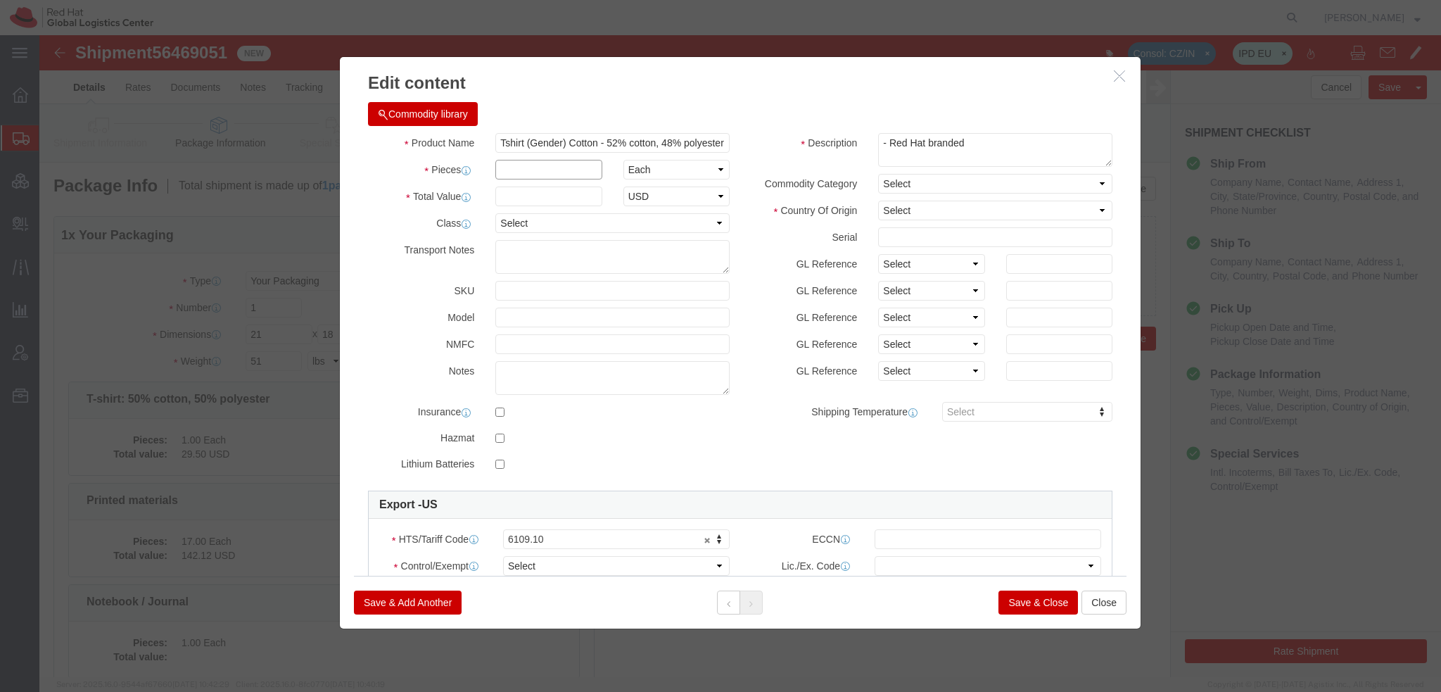
click input "text"
type input "1"
click button "Save & Add Another"
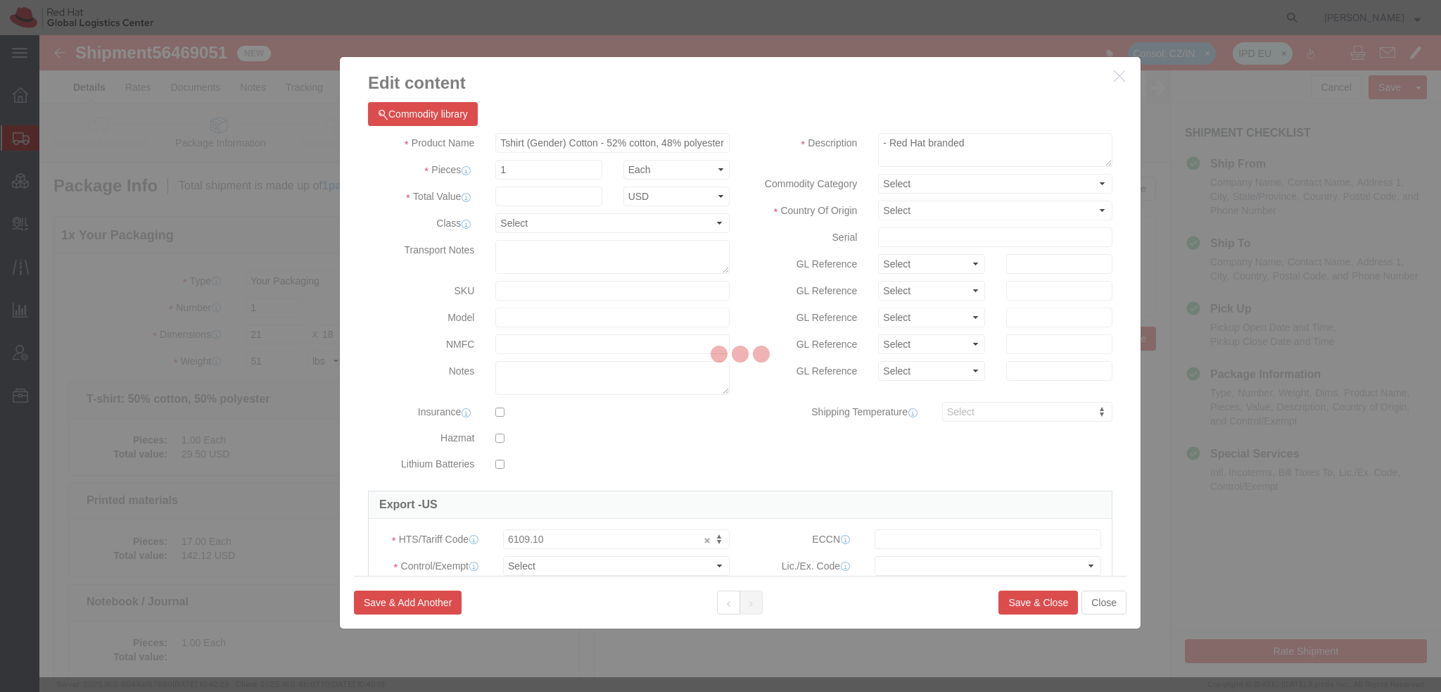
select select "EA"
select select
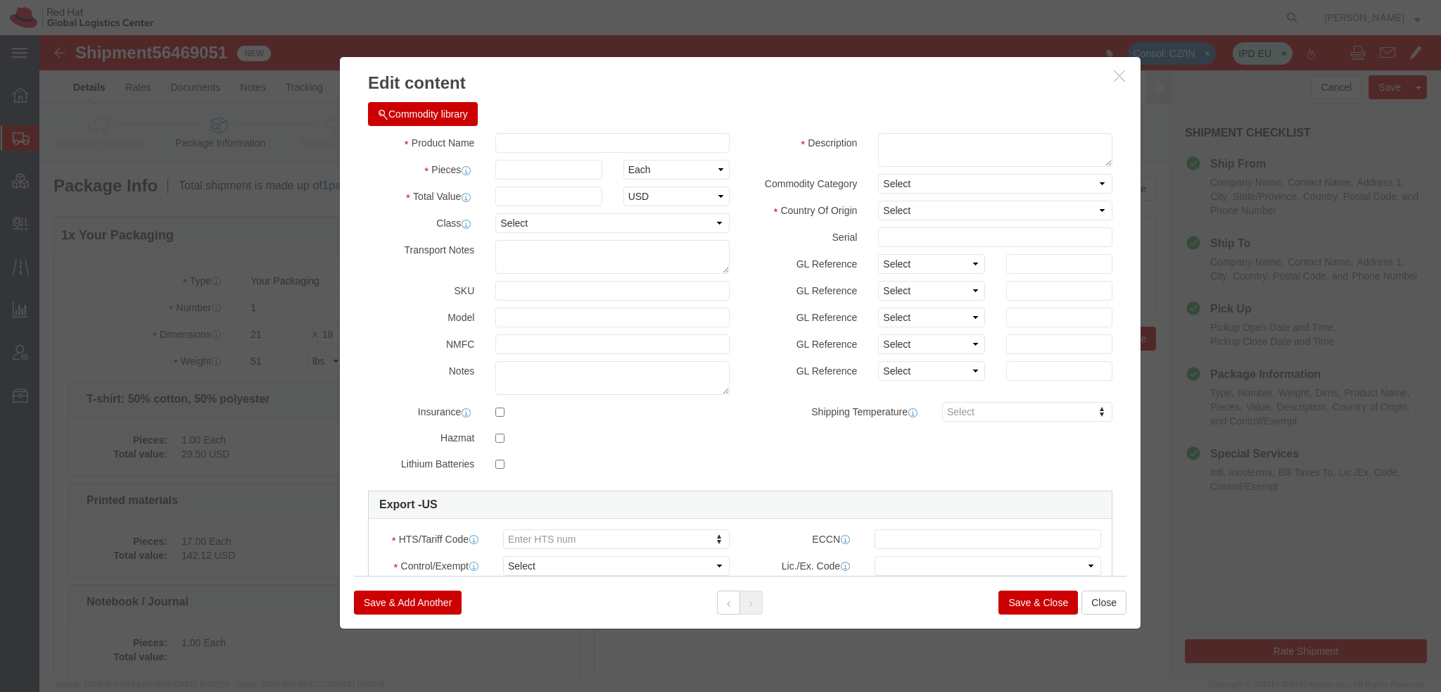
click button "Commodity library"
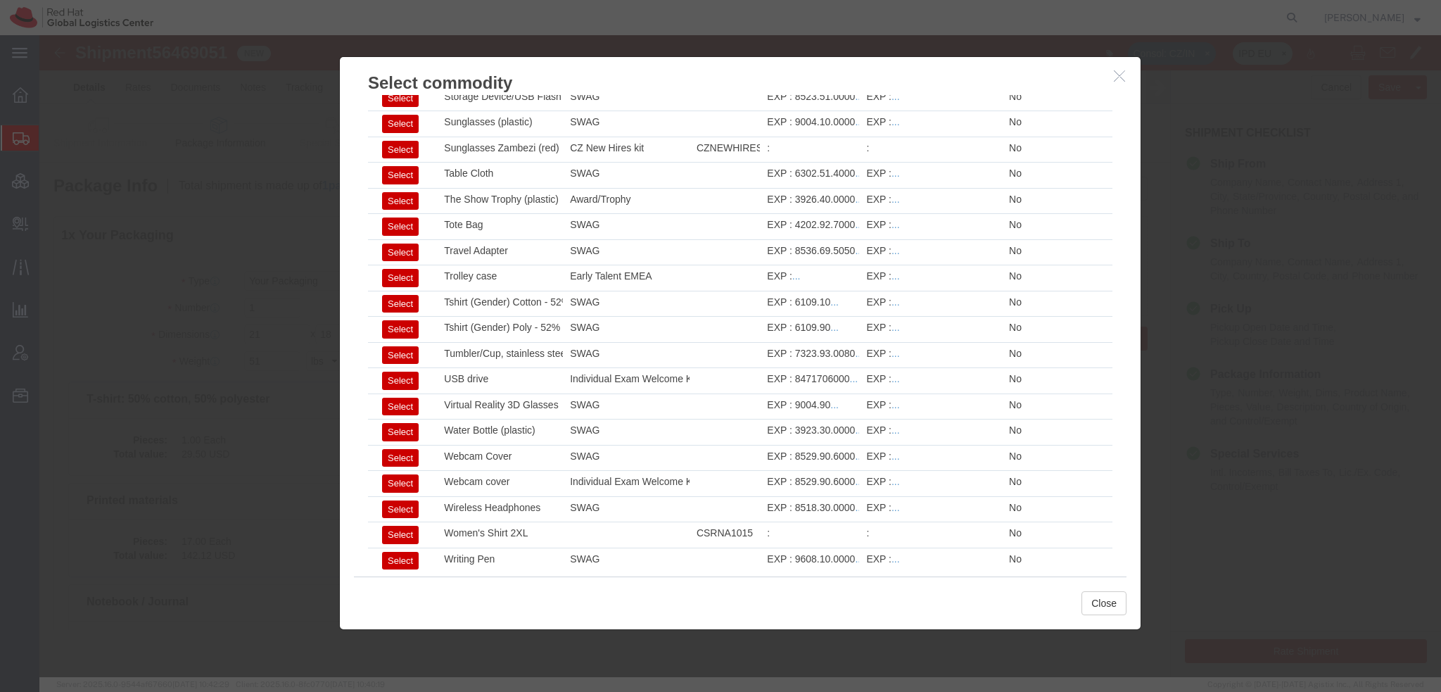
scroll to position [1758, 0]
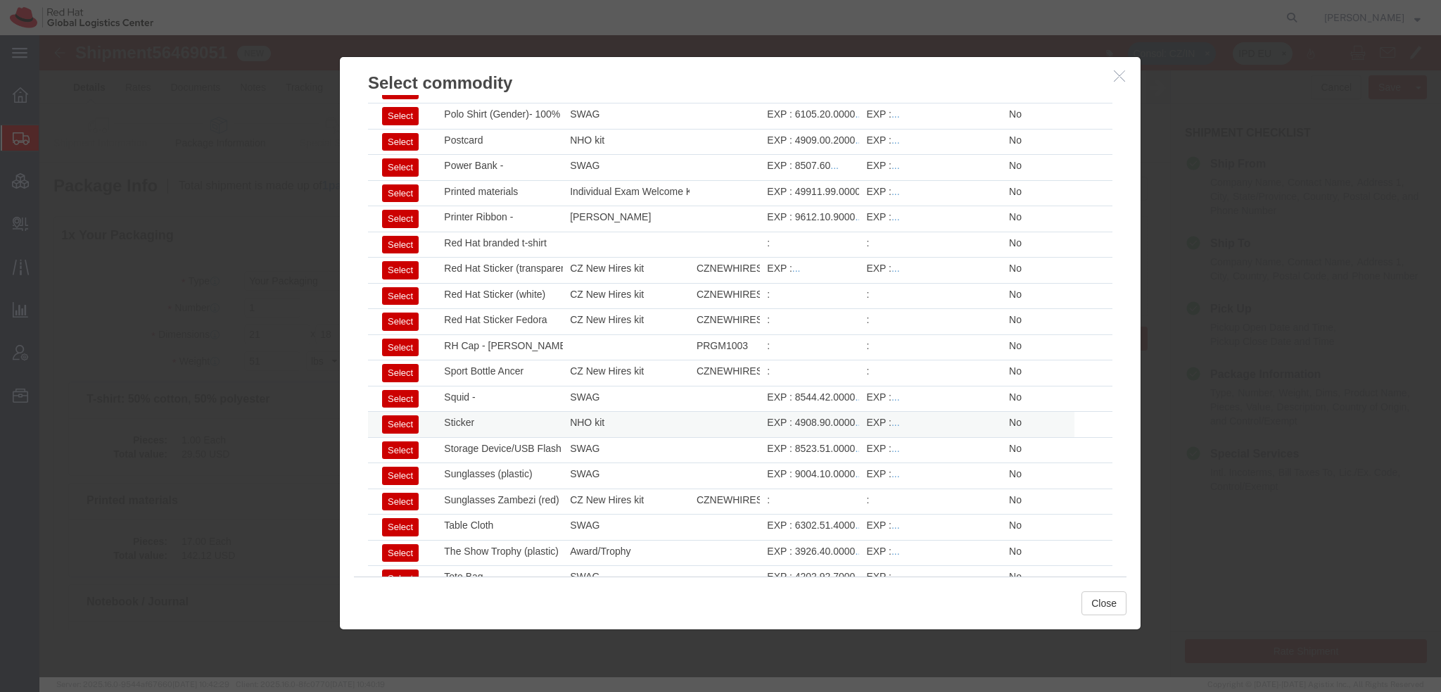
click button "Select"
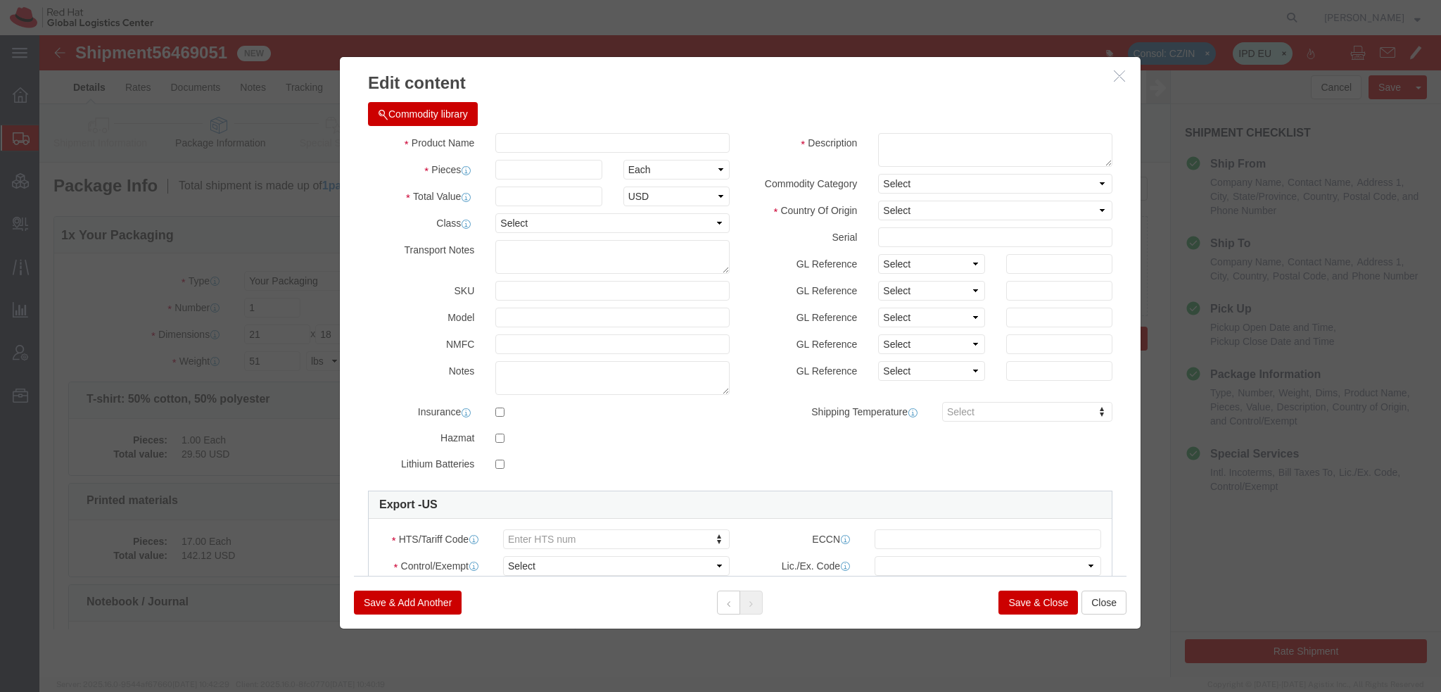
type input "Sticker"
type input "1"
type input "0.29"
type textarea "Red Hat branded"
select select "US"
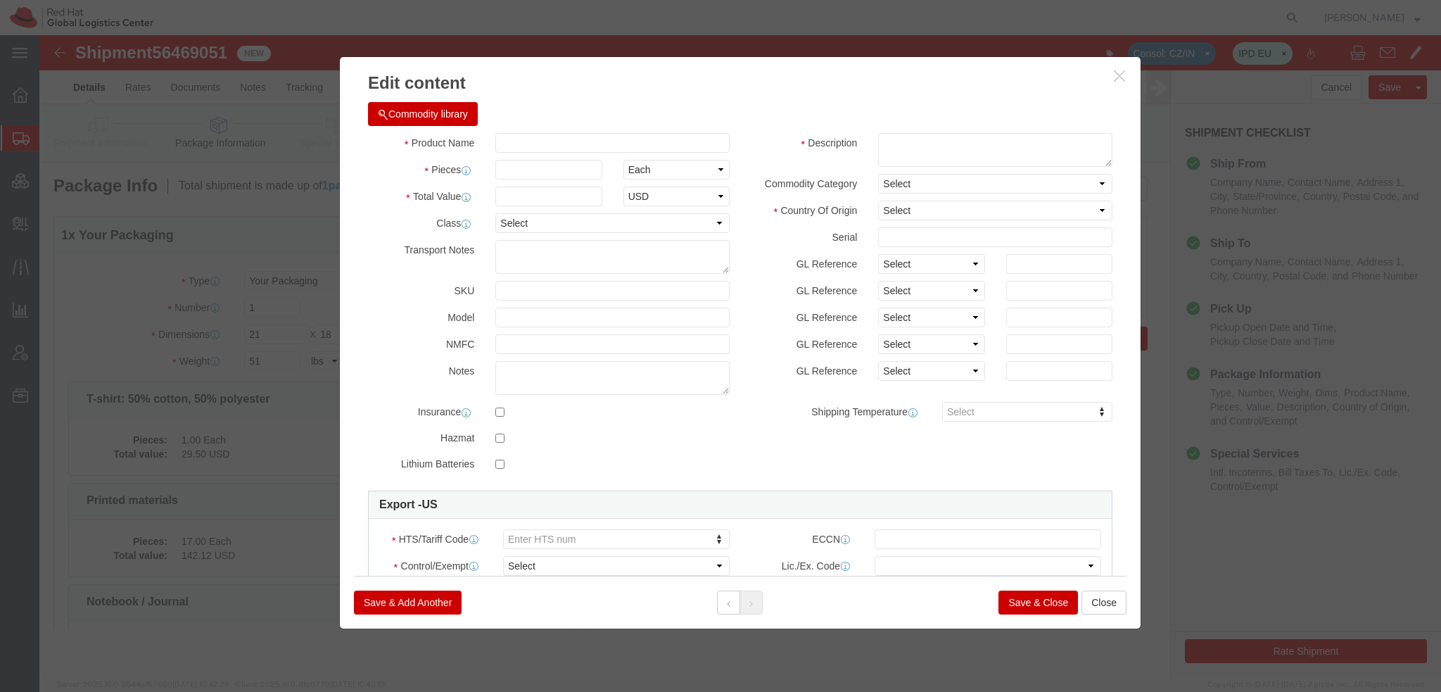
type input "4908.90.0000"
select select
click button "Save & Close"
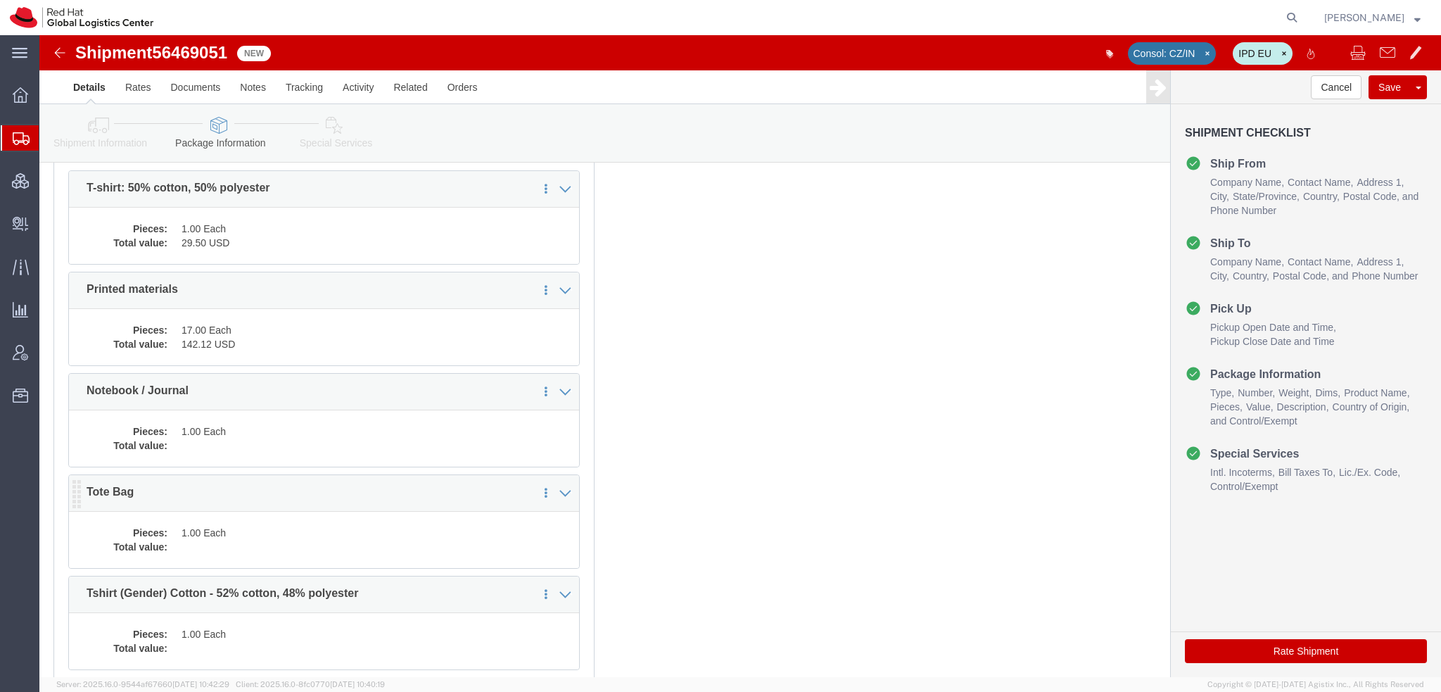
scroll to position [431, 0]
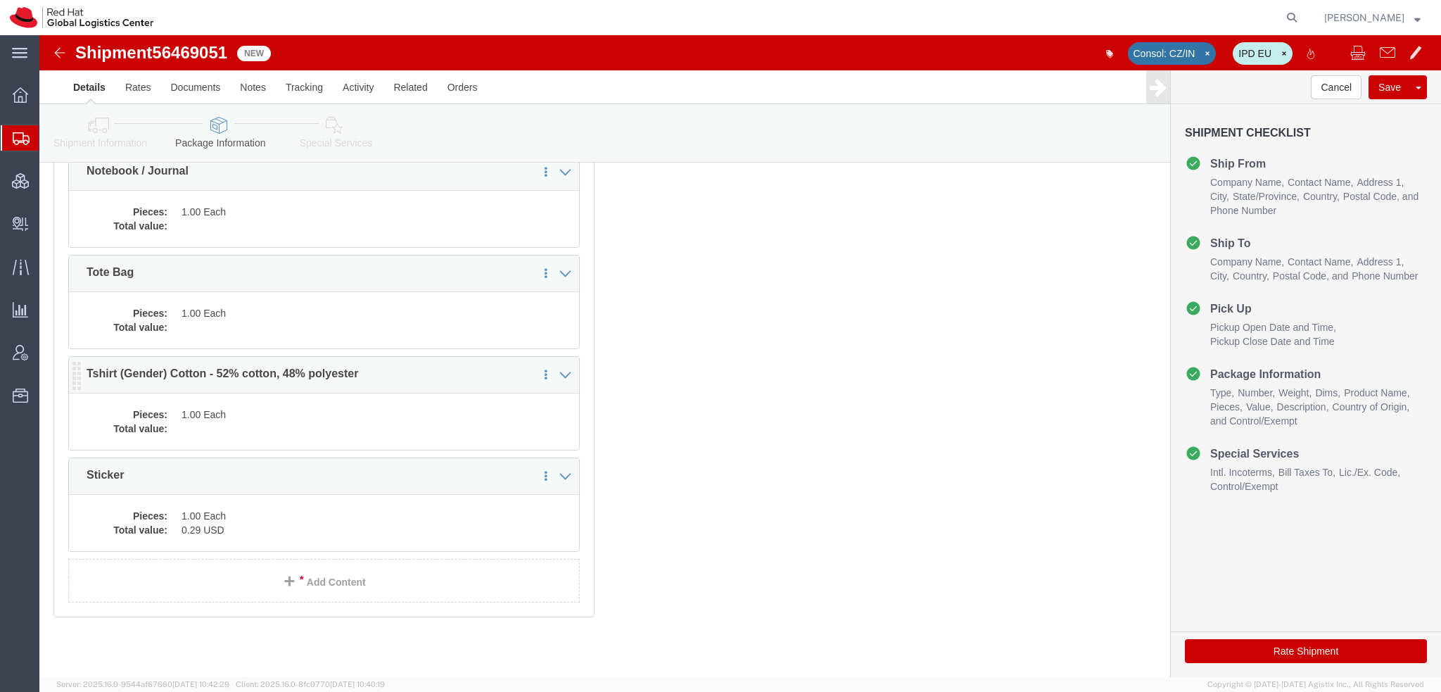
click dd "1.00 Each"
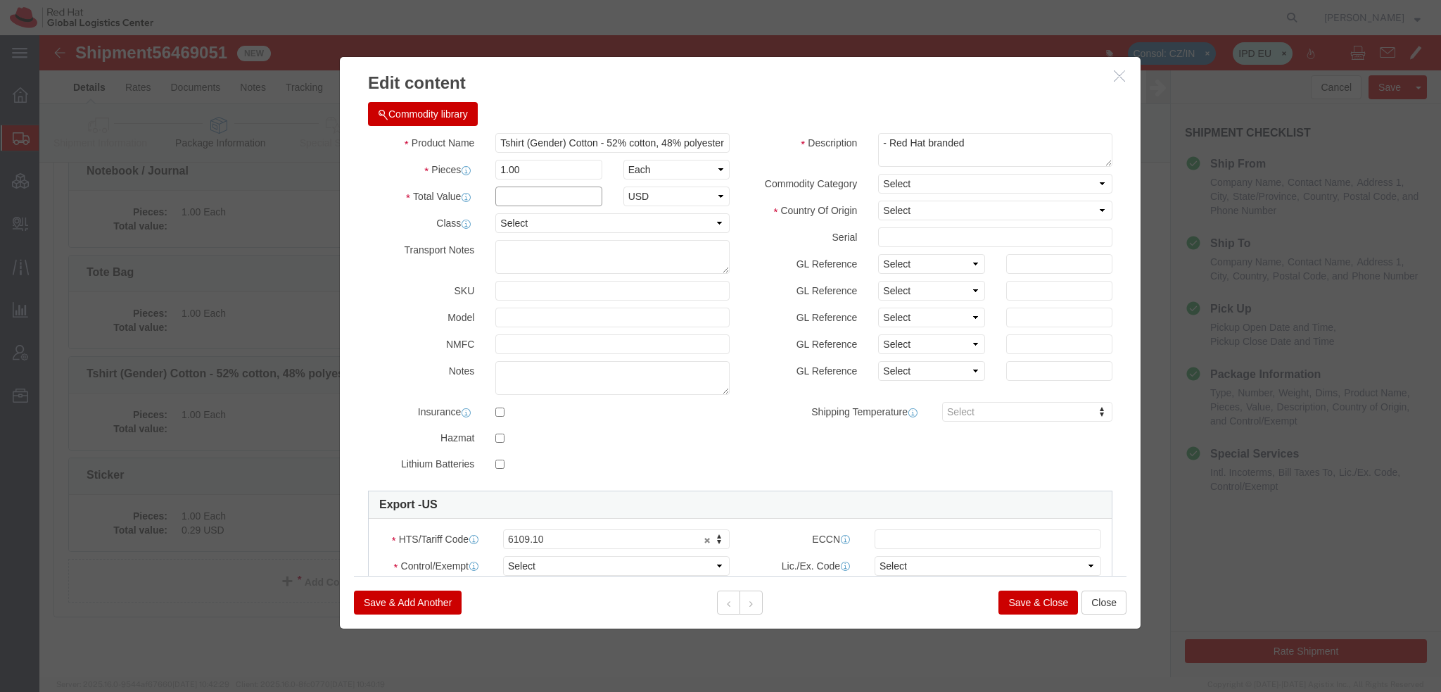
click input "text"
type input "20"
select select "USD"
click select "Select ATF BIS DEA EPA FDA FTR ITAR OFAC Other (OPA)"
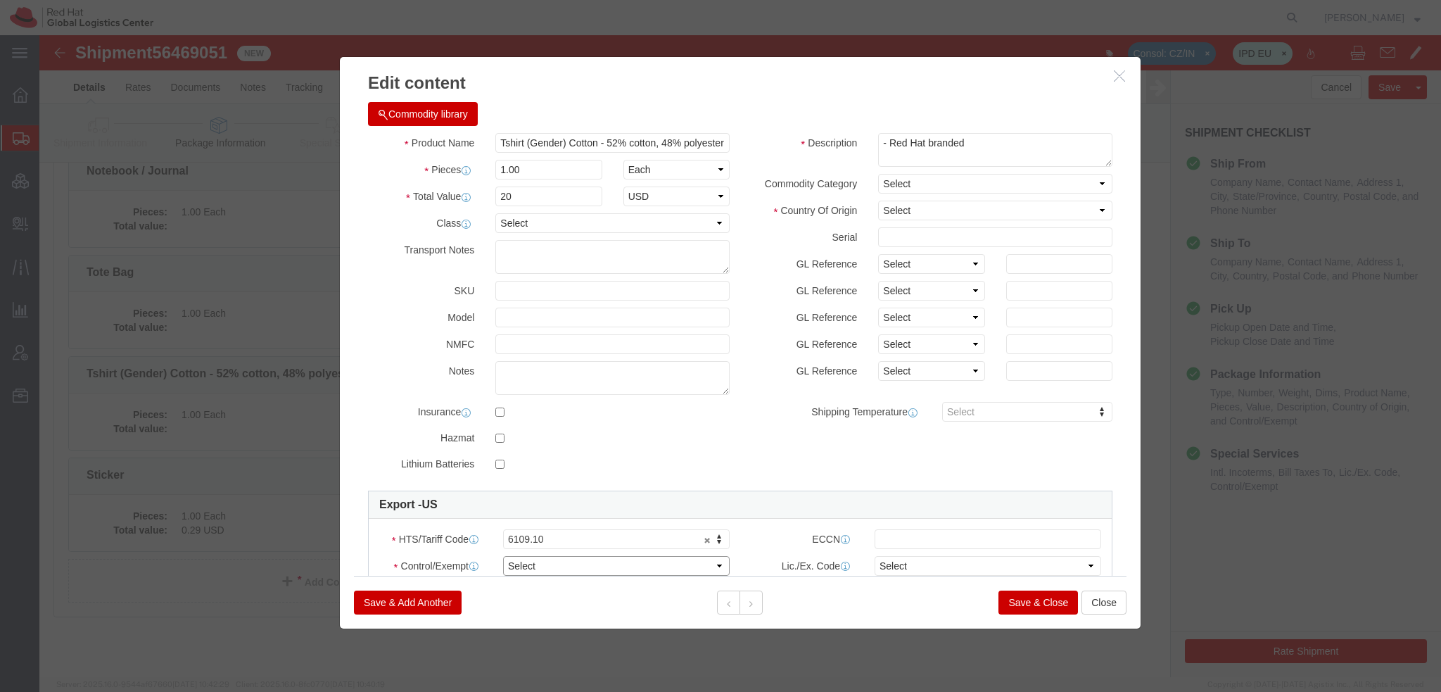
select select "FTR"
click select "Select ATF BIS DEA EPA FDA FTR ITAR OFAC Other (OPA)"
click select "Select 30.2(d)(2) 30.36 30.37(a) 30.37(f) 30.37(g) 30.37(h) 30.37(i) 30.37(j) 3…"
select select "30.37(a)"
click select "Select 30.2(d)(2) 30.36 30.37(a) 30.37(f) 30.37(g) 30.37(h) 30.37(i) 30.37(j) 3…"
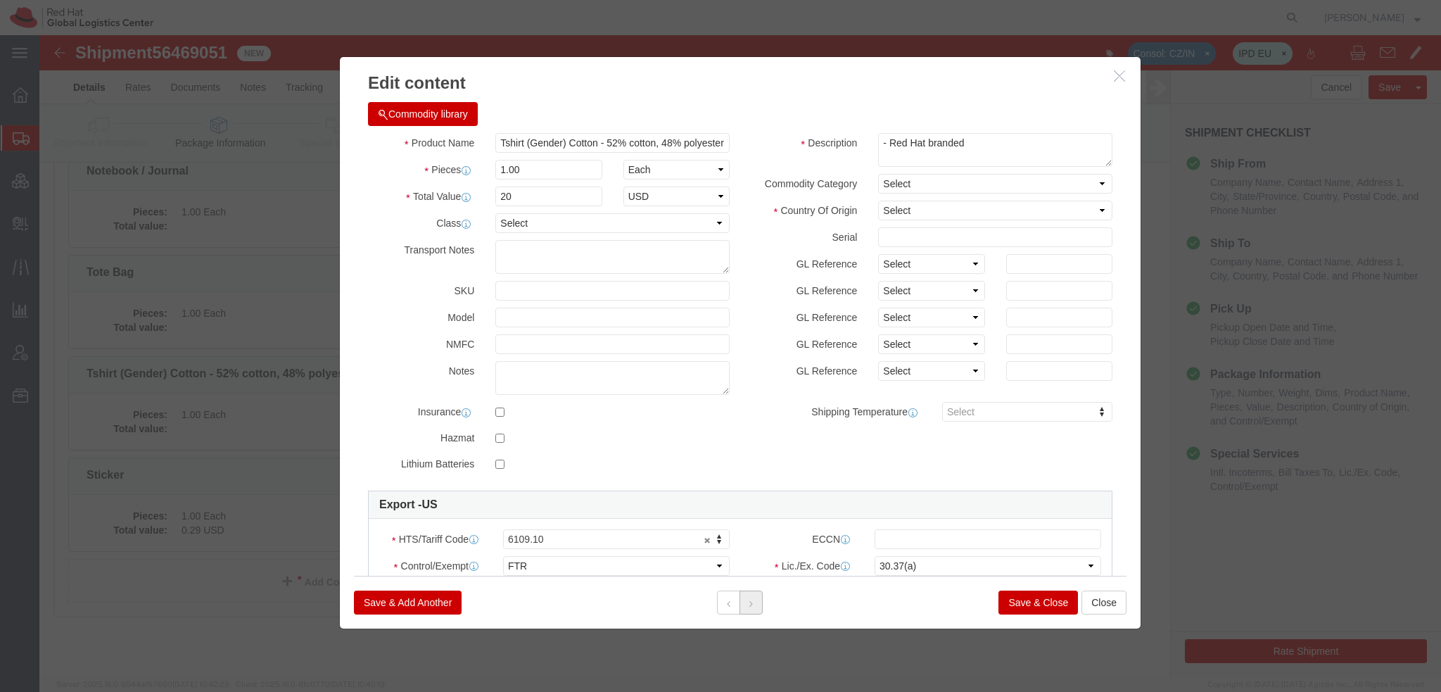
click button
drag, startPoint x: 493, startPoint y: 158, endPoint x: -39, endPoint y: 30, distance: 547.3
click html "Shipment 56469051 New Consol: CZ/IN IPD EU Details Rates Documents Notes Tracki…"
type input ".55"
click select "Select ATF BIS DEA EPA FDA FTR ITAR OFAC Other (OPA)"
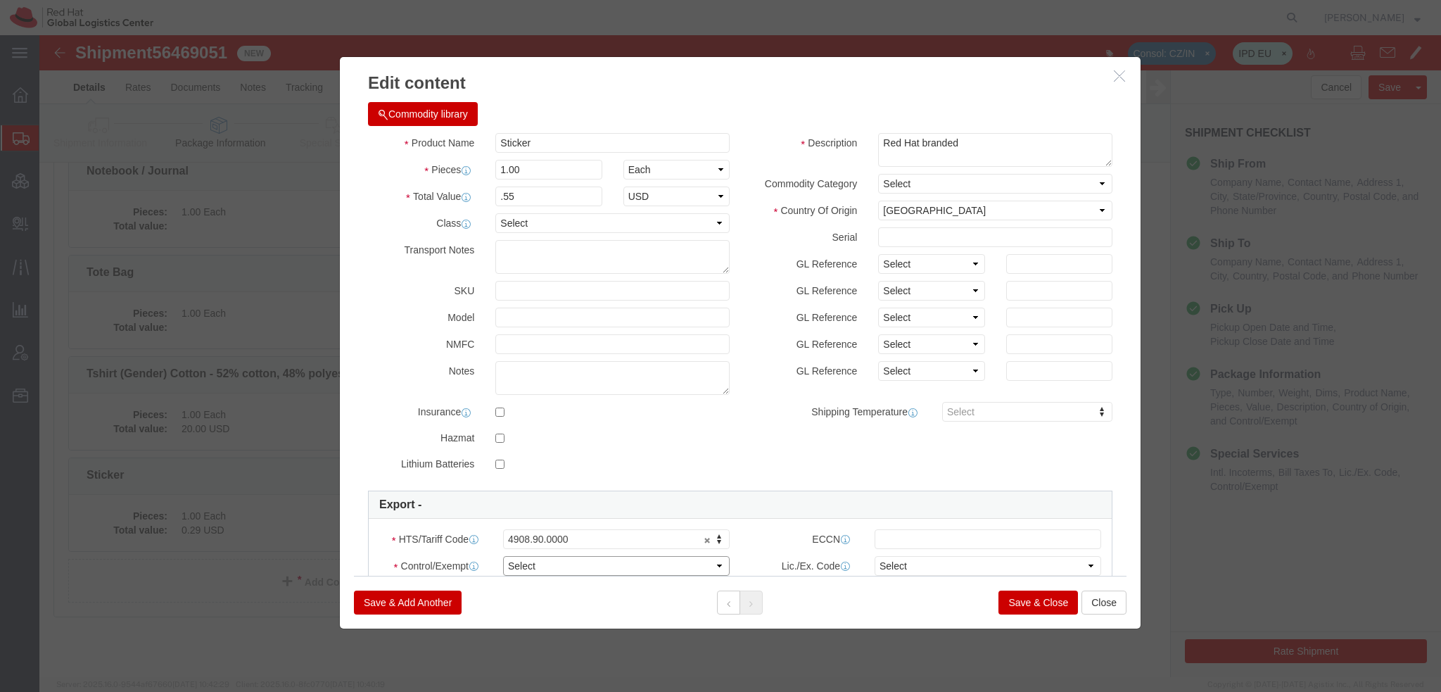
select select "FTR"
click select "Select ATF BIS DEA EPA FDA FTR ITAR OFAC Other (OPA)"
click select "Select 30.2(d)(2) 30.36 30.37(a) 30.37(f) 30.37(g) 30.37(h) 30.37(i) 30.37(j) 3…"
select select "30.37(a)"
click select "Select 30.2(d)(2) 30.36 30.37(a) 30.37(f) 30.37(g) 30.37(h) 30.37(i) 30.37(j) 3…"
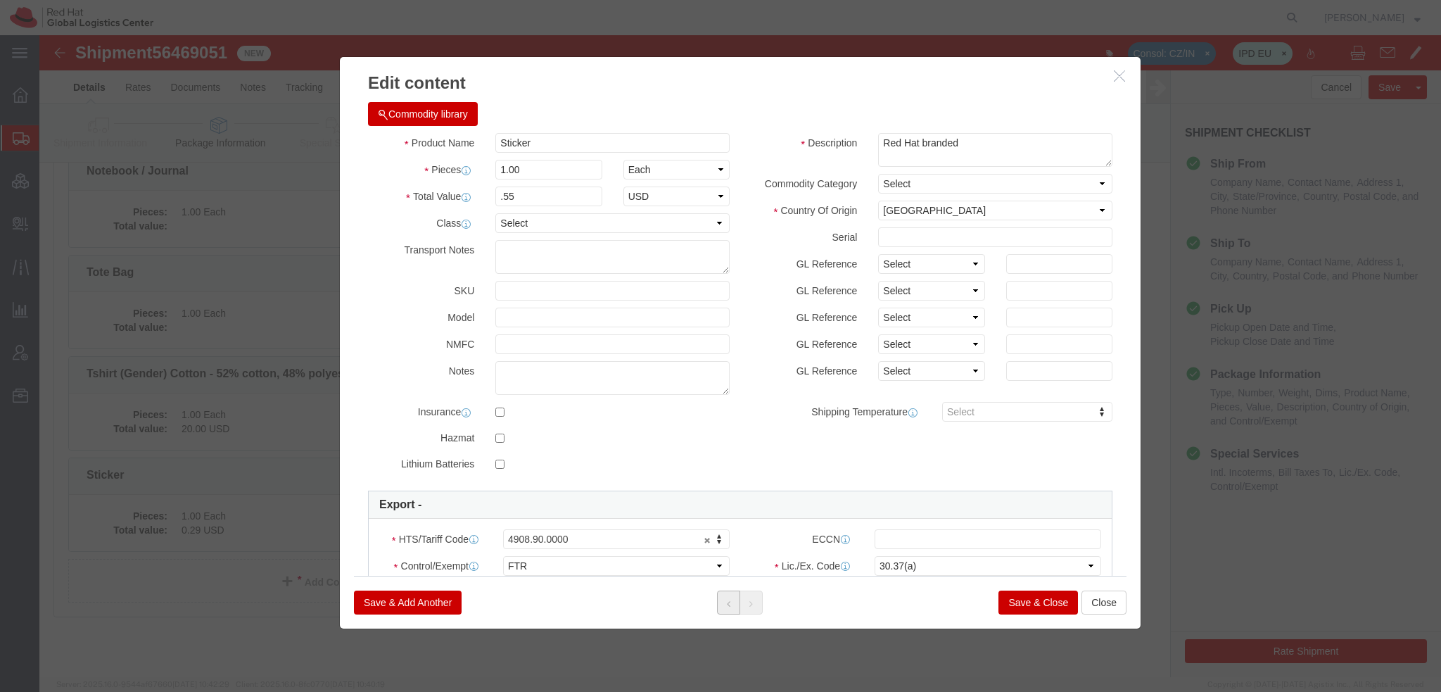
click button
drag, startPoint x: 563, startPoint y: 108, endPoint x: 575, endPoint y: 116, distance: 14.2
click input "Tshirt (Gender) Cotton - 52% cotton, 48% polyester"
drag, startPoint x: 562, startPoint y: 110, endPoint x: 570, endPoint y: 110, distance: 8.4
click input "Tshirt (Gender) Cotton - 52% cotton, 48% polyester"
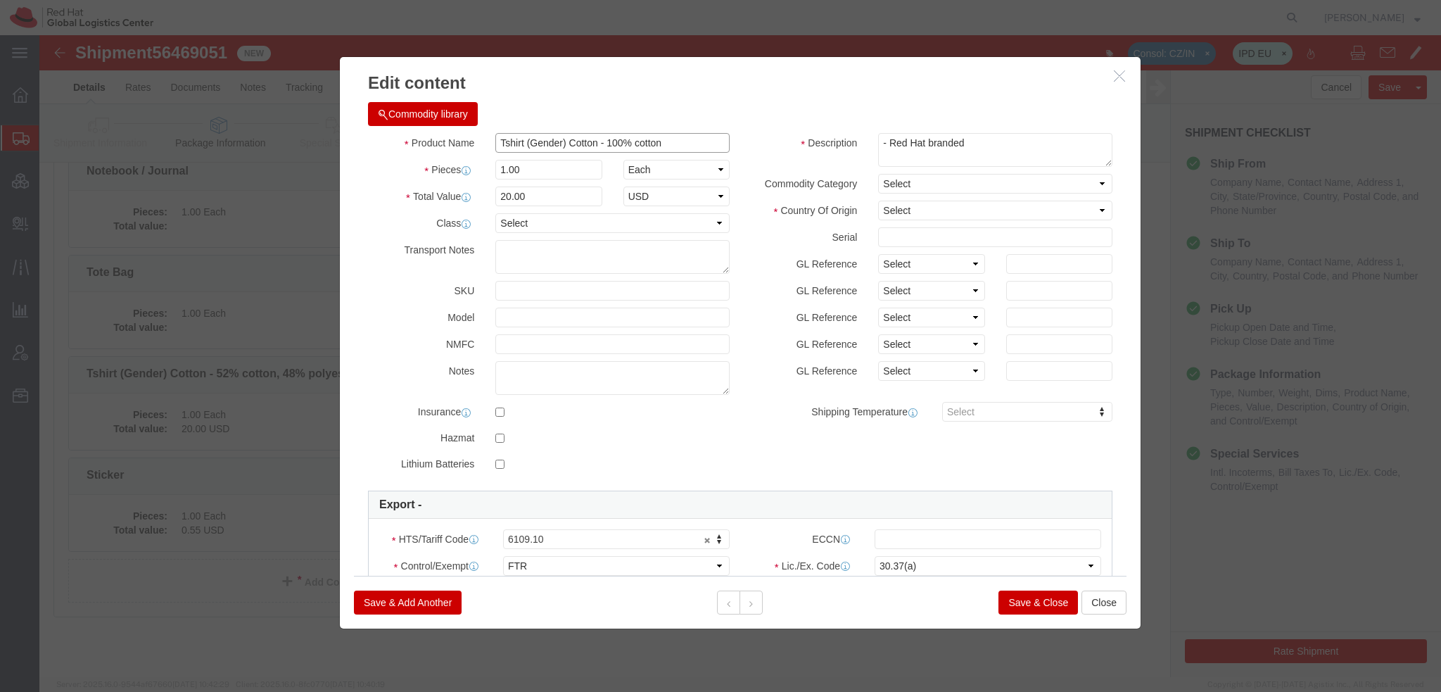
type input "Tshirt (Gender) Cotton - 100% cotton"
click select "Select Afghanistan Åland Islands Albania Algeria American Samoa Andorra Angola …"
select select "HN"
click select "Select Afghanistan Åland Islands Albania Algeria American Samoa Andorra Angola …"
click button "Save & Close"
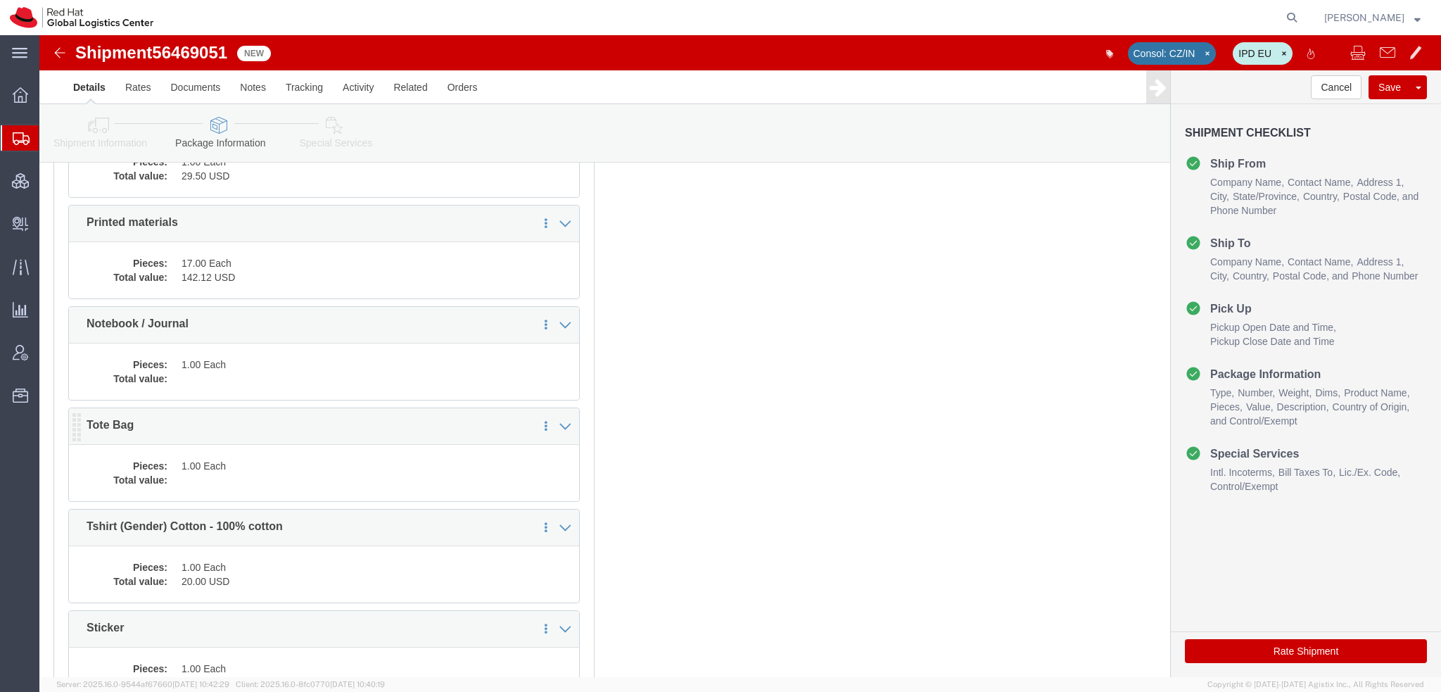
scroll to position [281, 0]
click dd "1.00 Each"
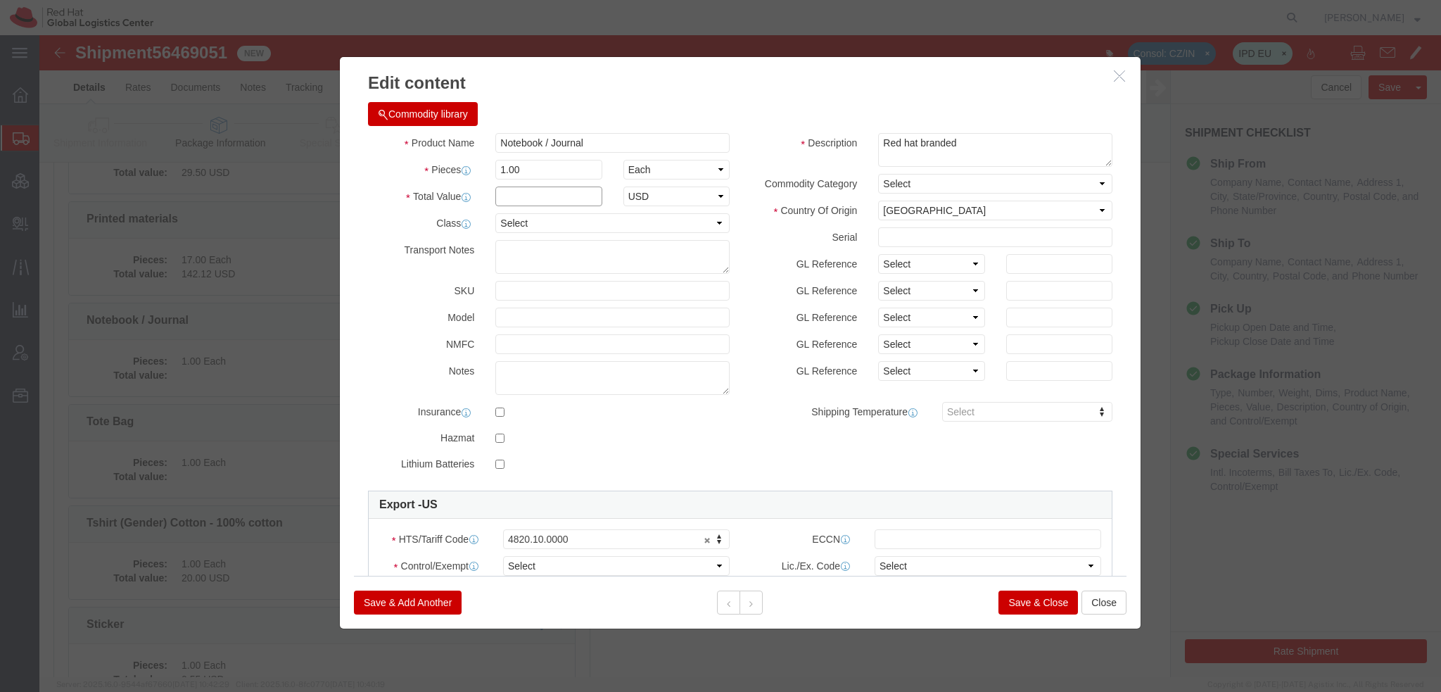
click input "text"
type input "5.79"
select select "USD"
click button
click input "text"
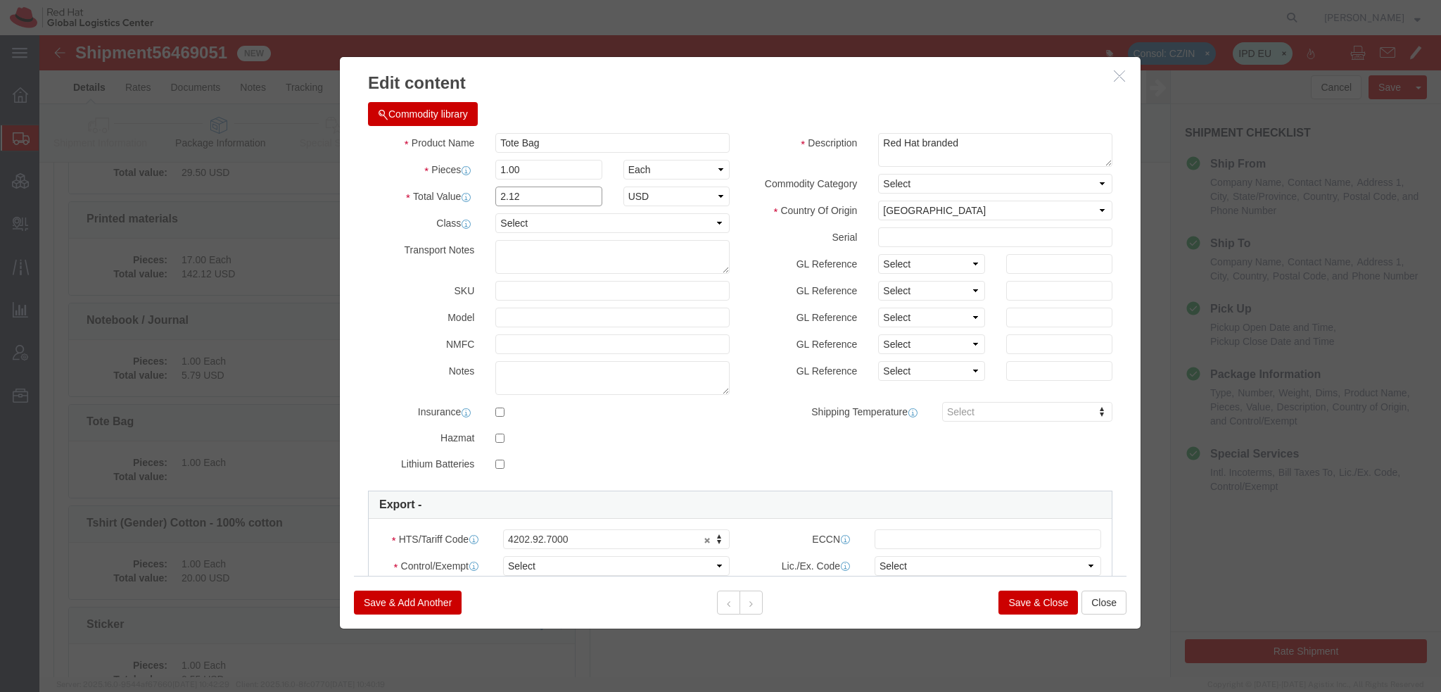
type input "2.12"
click select "Select ATF BIS DEA EPA FDA FTR ITAR OFAC Other (OPA)"
select select "FTR"
click select "Select ATF BIS DEA EPA FDA FTR ITAR OFAC Other (OPA)"
click select "Select 30.2(d)(2) 30.36 30.37(a) 30.37(f) 30.37(g) 30.37(h) 30.37(i) 30.37(j) 3…"
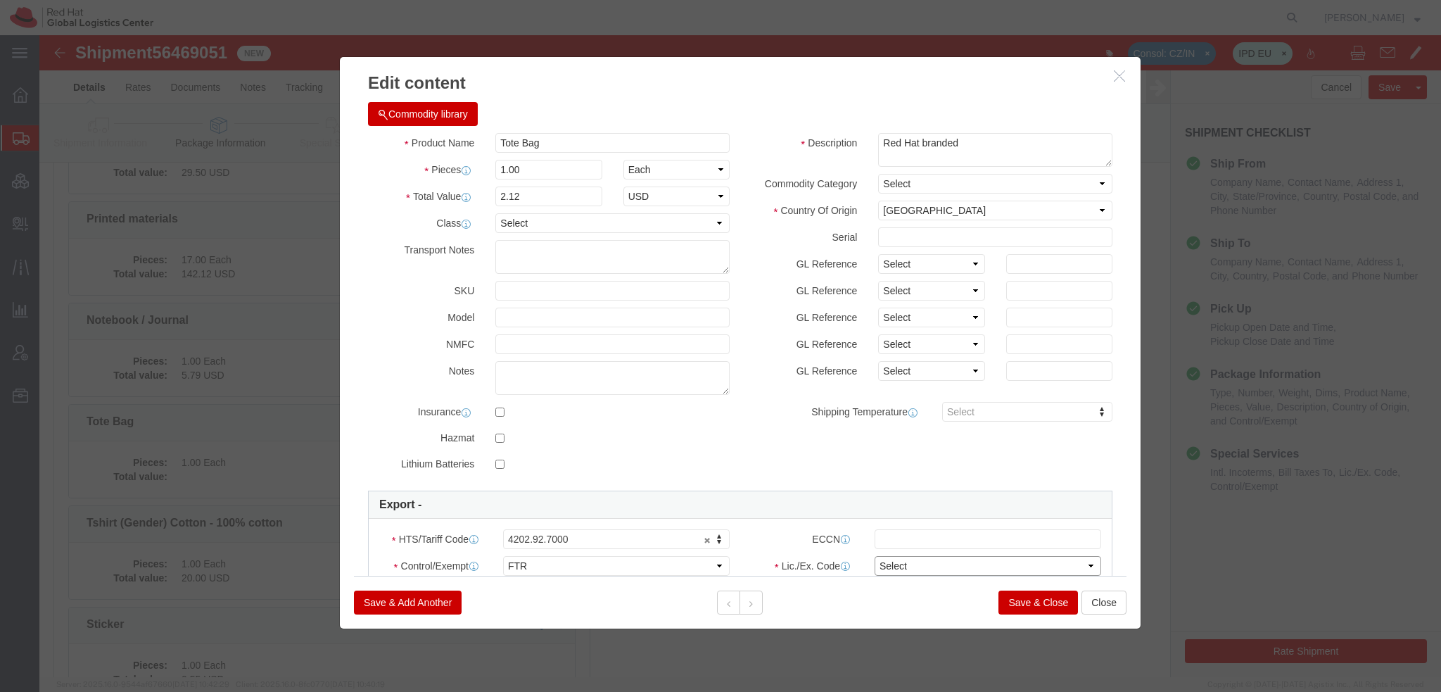
select select "30.37(a)"
click select "Select 30.2(d)(2) 30.36 30.37(a) 30.37(f) 30.37(g) 30.37(h) 30.37(i) 30.37(j) 3…"
drag, startPoint x: 490, startPoint y: 134, endPoint x: 91, endPoint y: 30, distance: 412.3
click div "Edit content Commodity library Product Name Tote Bag Pieces 1.00 Select Bag Bar…"
type input "6"
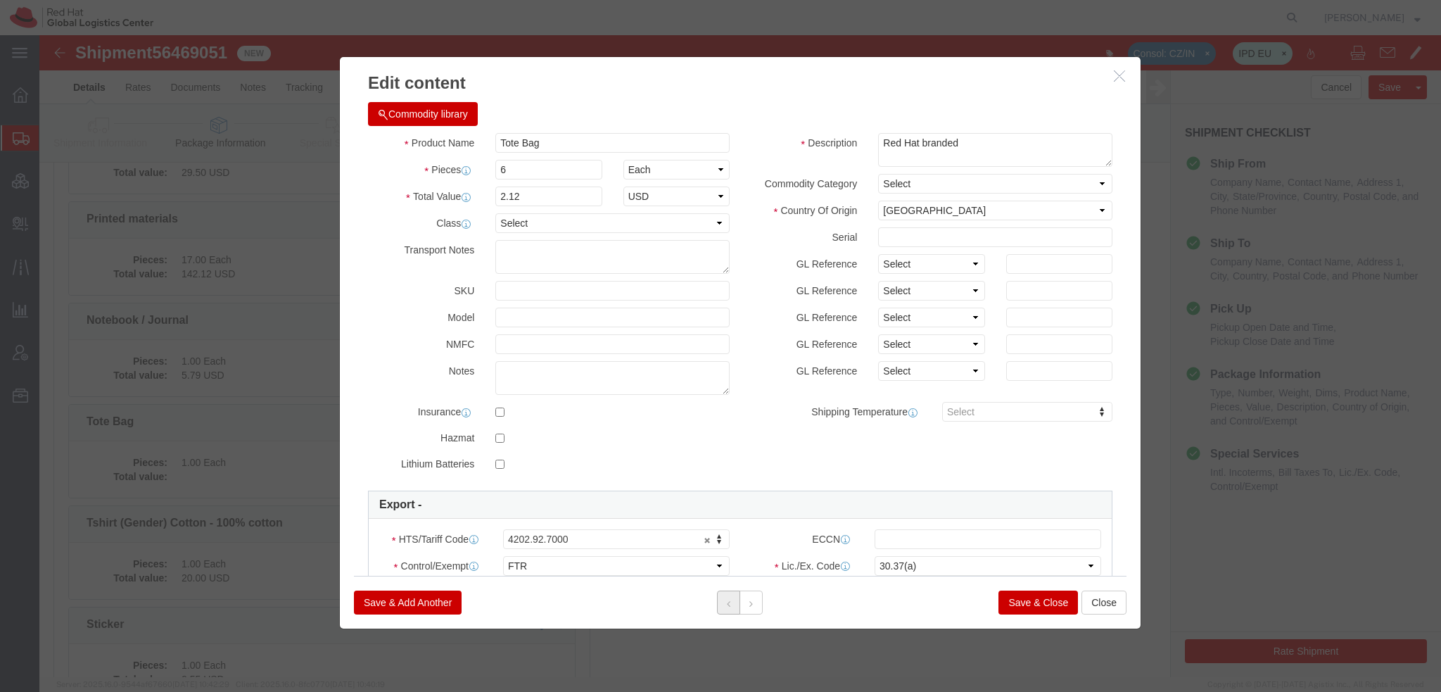
click button
drag, startPoint x: 543, startPoint y: 170, endPoint x: -14, endPoint y: 38, distance: 571.9
click html "Shipment 56469051 New Consol: CZ/IN IPD EU Details Rates Documents Notes Tracki…"
type input "127"
type input "735.33"
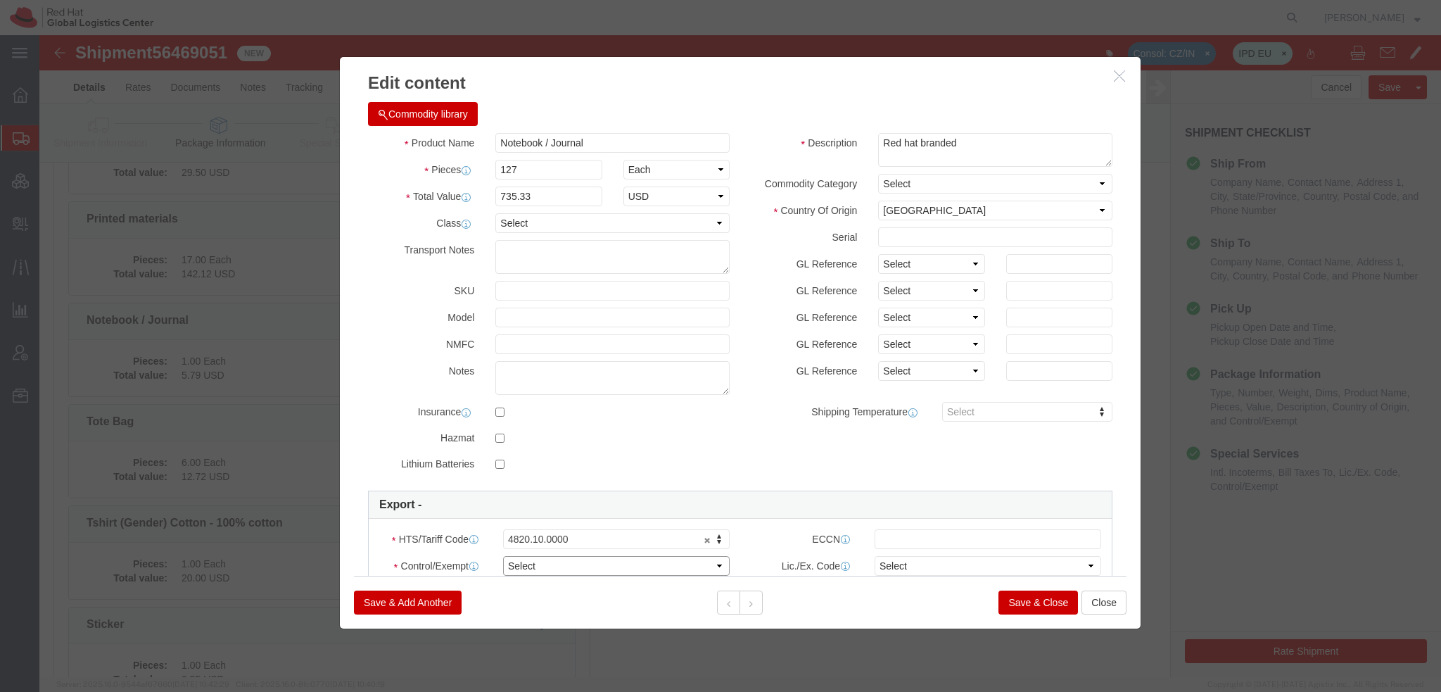
click select "Select ATF BIS DEA EPA FDA FTR ITAR OFAC Other (OPA)"
select select "FTR"
click select "Select ATF BIS DEA EPA FDA FTR ITAR OFAC Other (OPA)"
click select "Select 30.2(d)(2) 30.36 30.37(a) 30.37(f) 30.37(g) 30.37(h) 30.37(i) 30.37(j) 3…"
select select "30.37(a)"
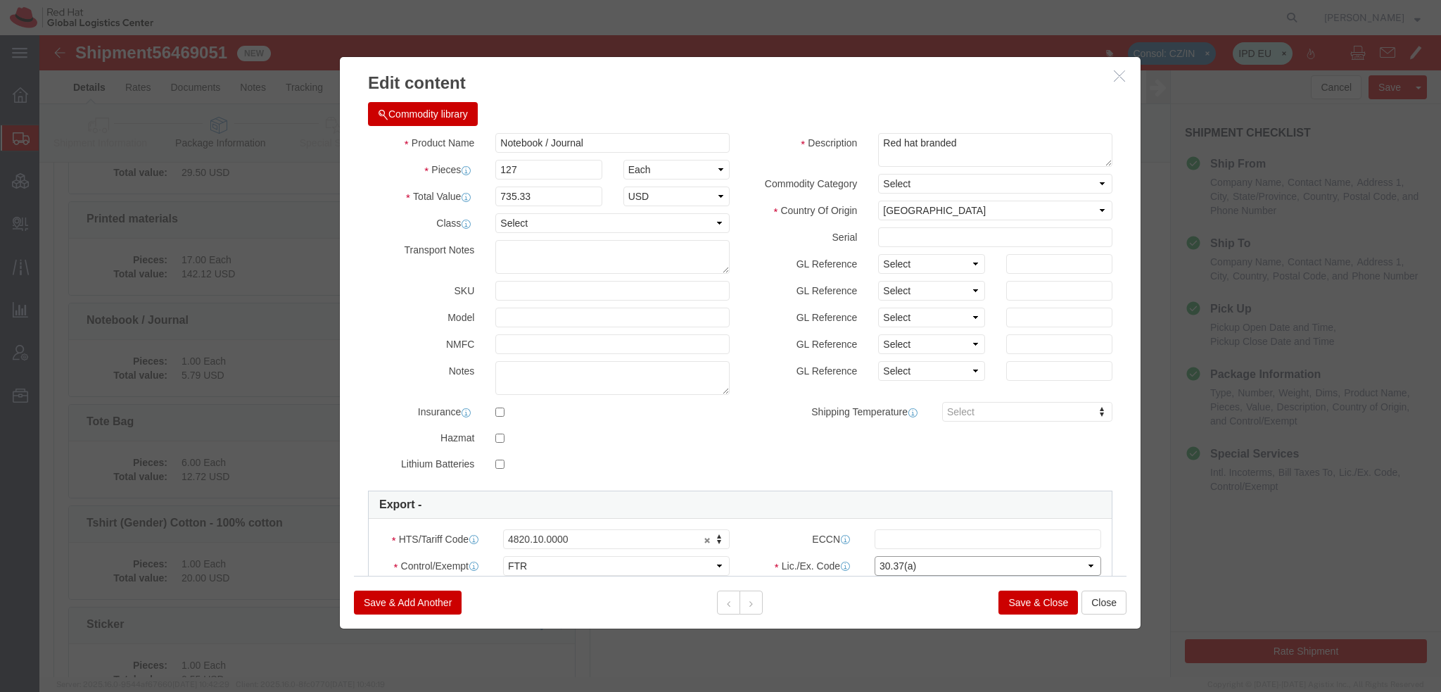
click select "Select 30.2(d)(2) 30.36 30.37(a) 30.37(f) 30.37(g) 30.37(h) 30.37(i) 30.37(j) 3…"
click button "Save & Close"
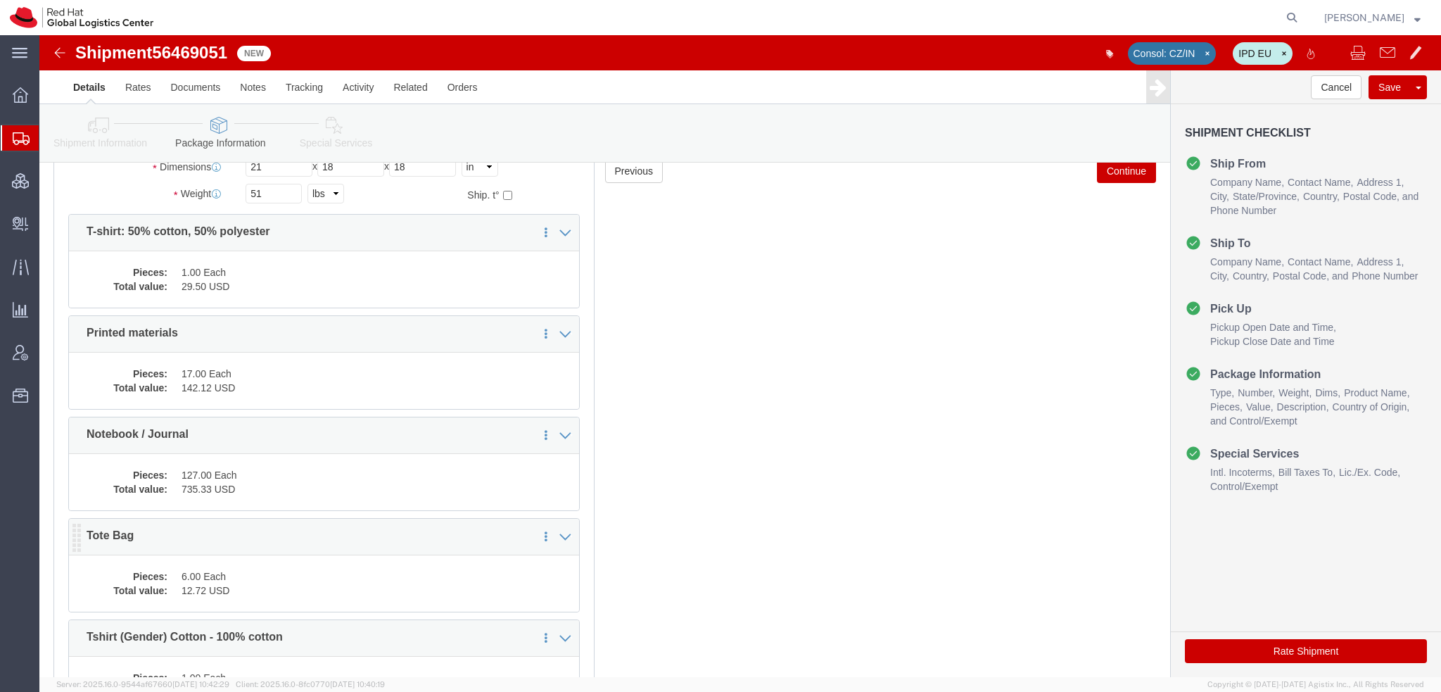
scroll to position [0, 0]
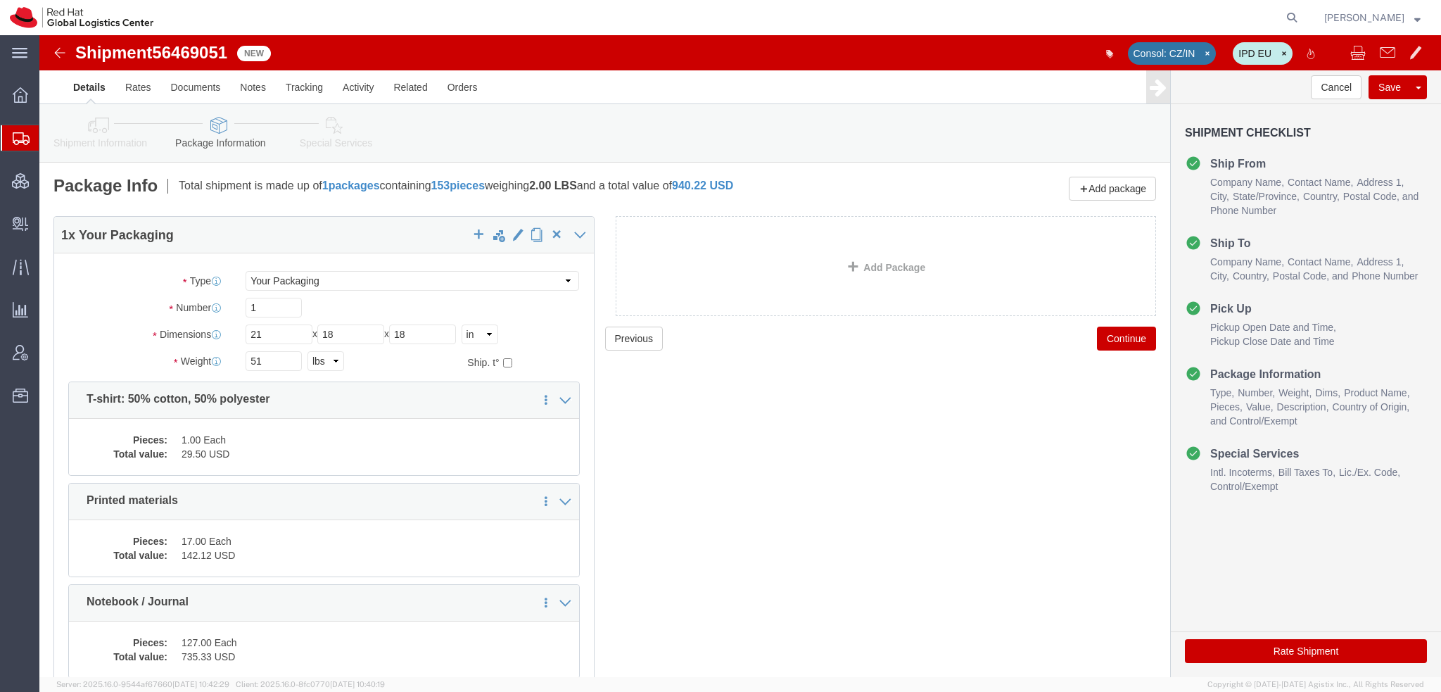
click icon
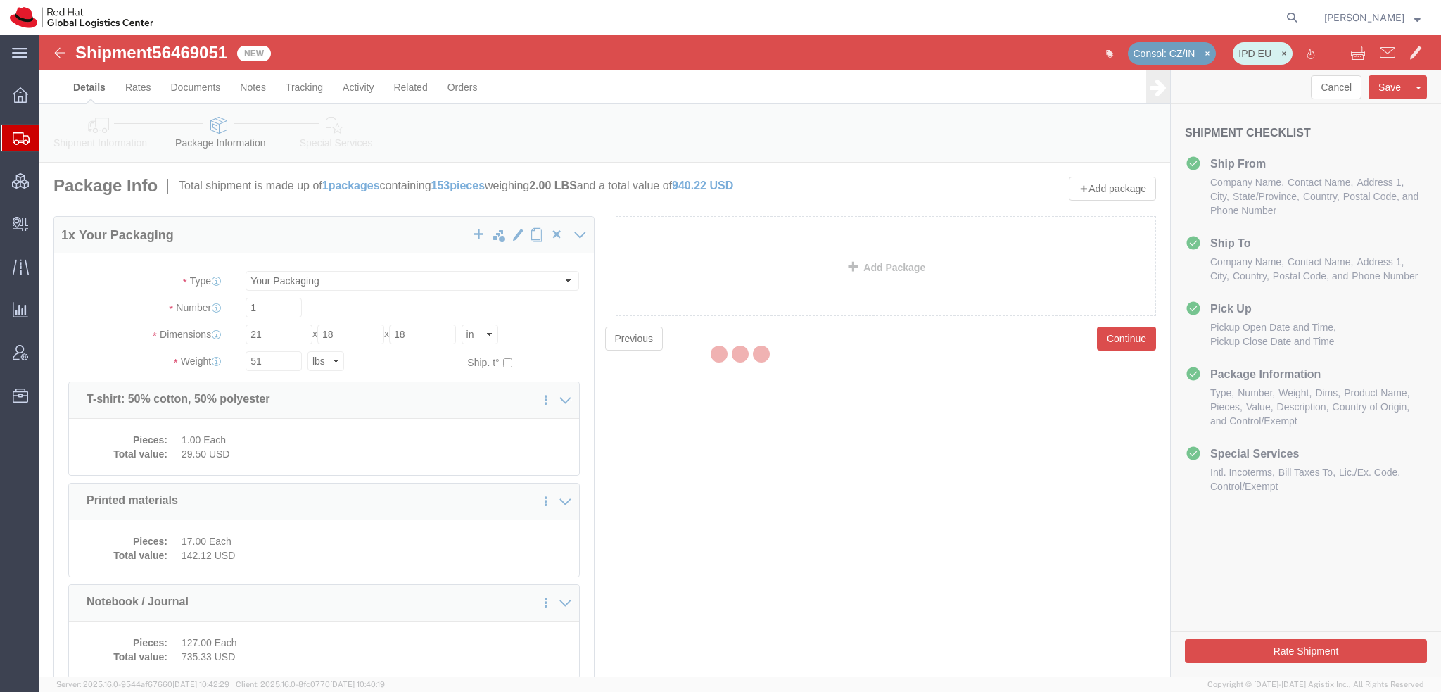
select select
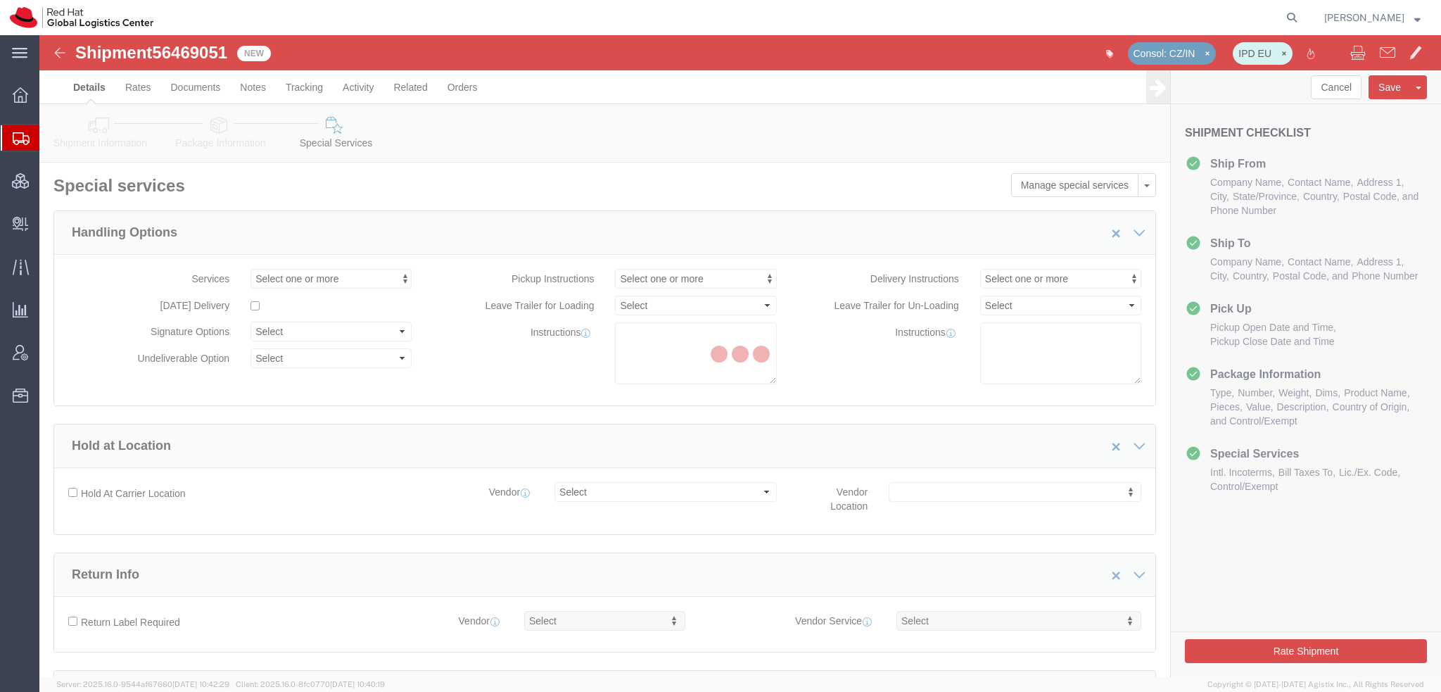
select select "COSTCENTER"
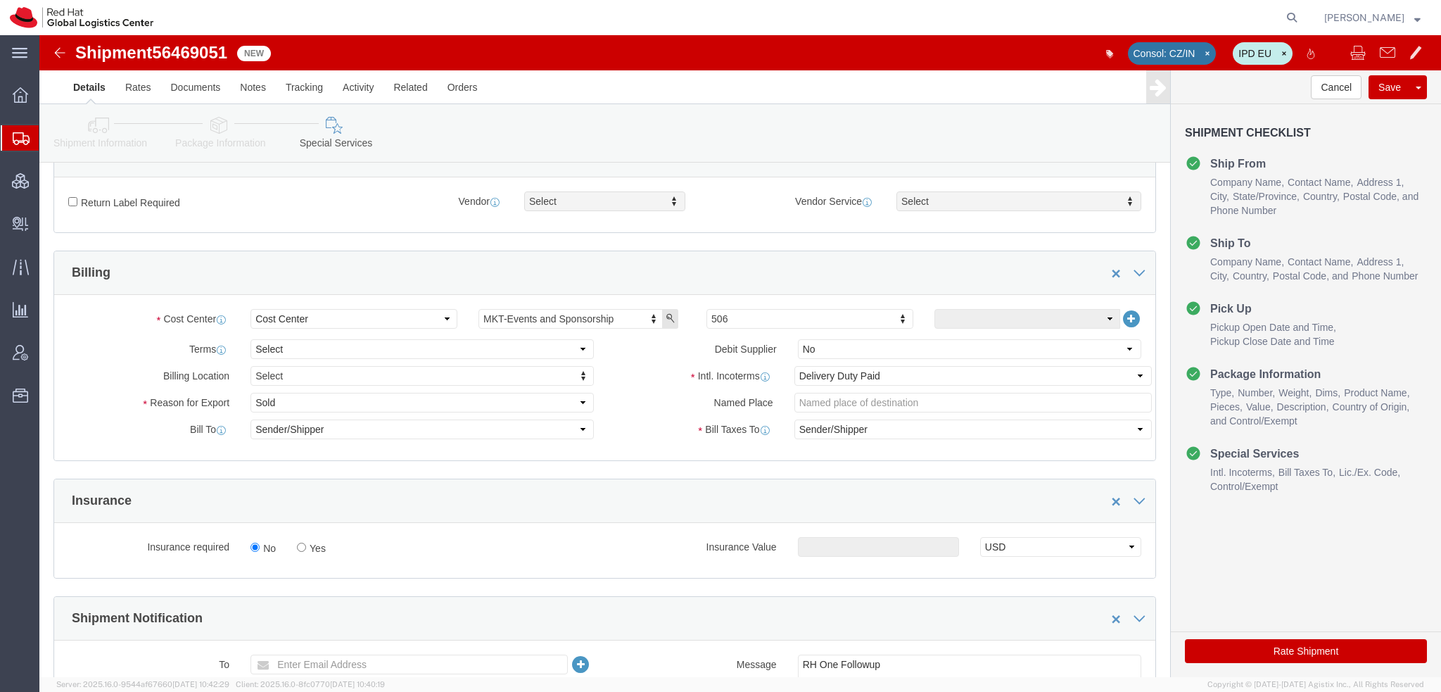
scroll to position [422, 0]
click input "text"
type input "806"
click select "Select Carriage Insurance Paid Carriage Paid To Cost and Freight Cost Insurance…"
select select "FCA"
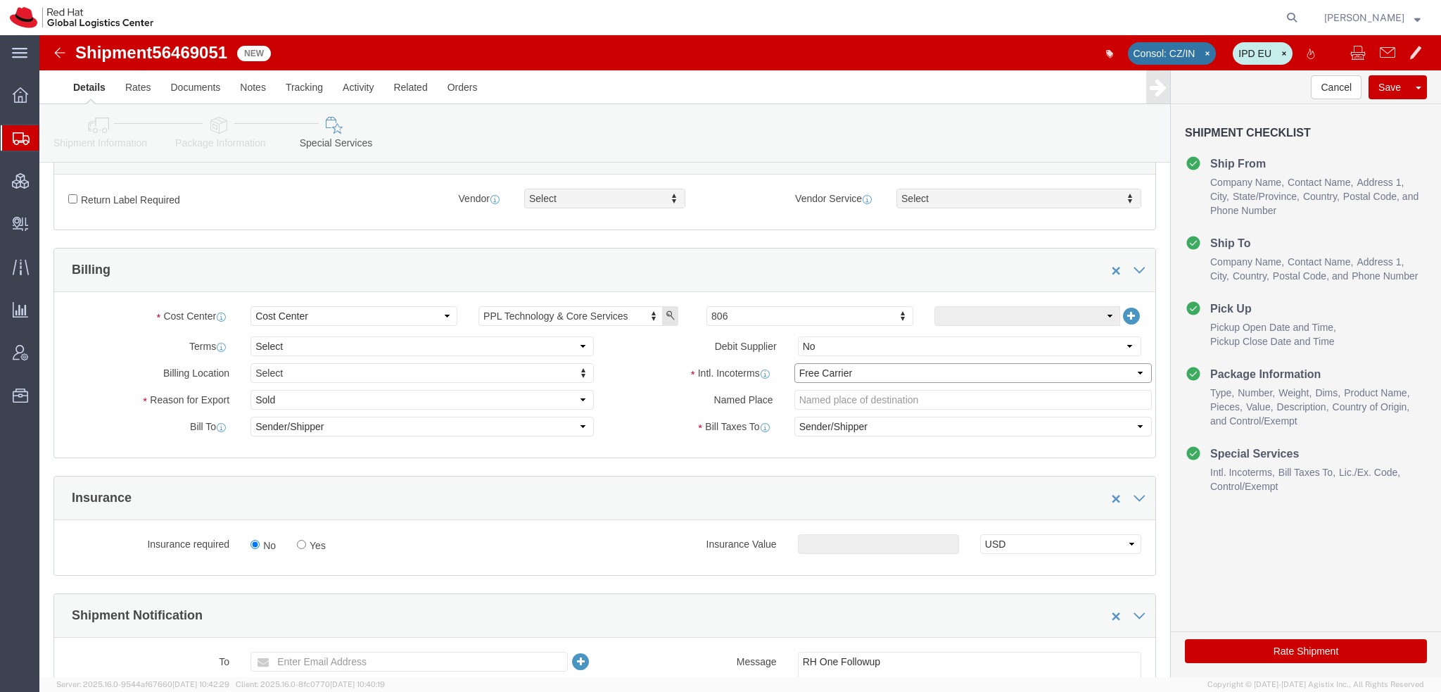
click select "Select Carriage Insurance Paid Carriage Paid To Cost and Freight Cost Insurance…"
select select "RCPN"
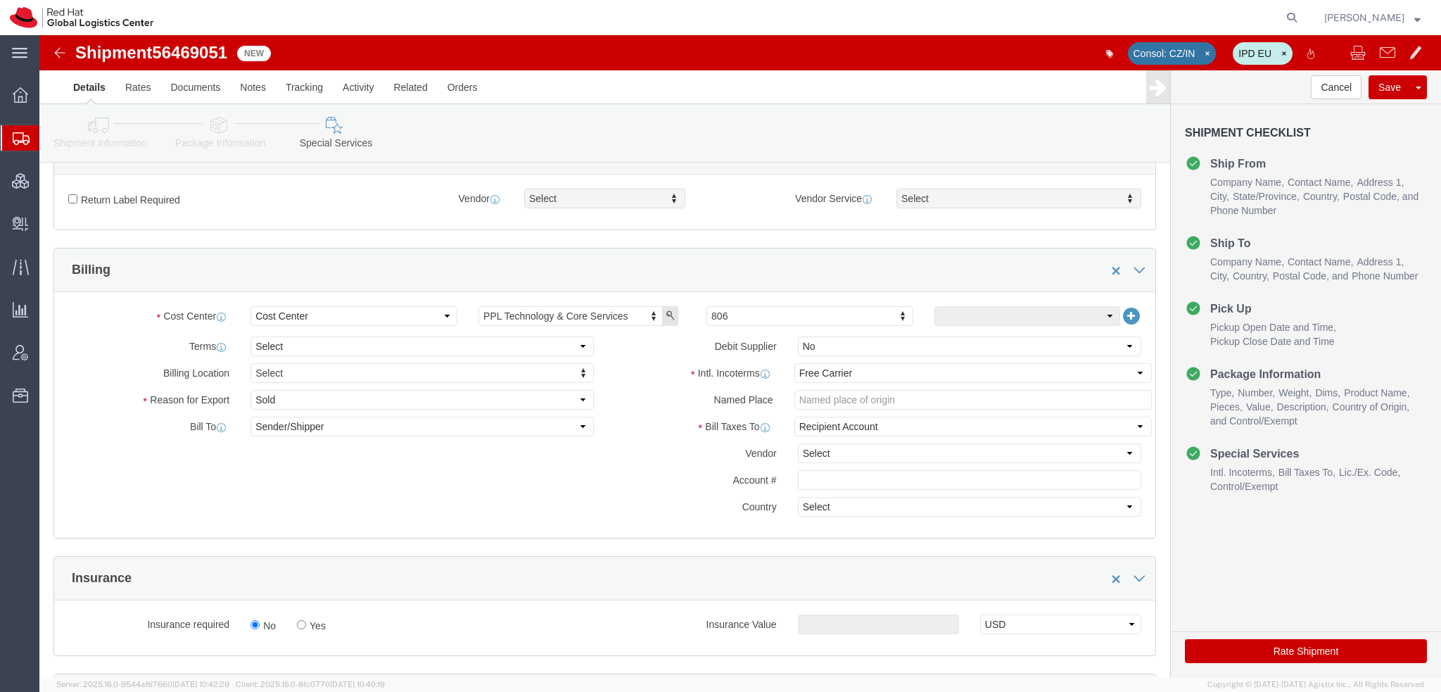
click div "Intl. Incoterms Select Carriage Insurance Paid Carriage Paid To Cost and Freigh…"
click select "Select DHL FedEx Express UPS"
select select "FedEx Express"
click select "Select DHL FedEx Express UPS"
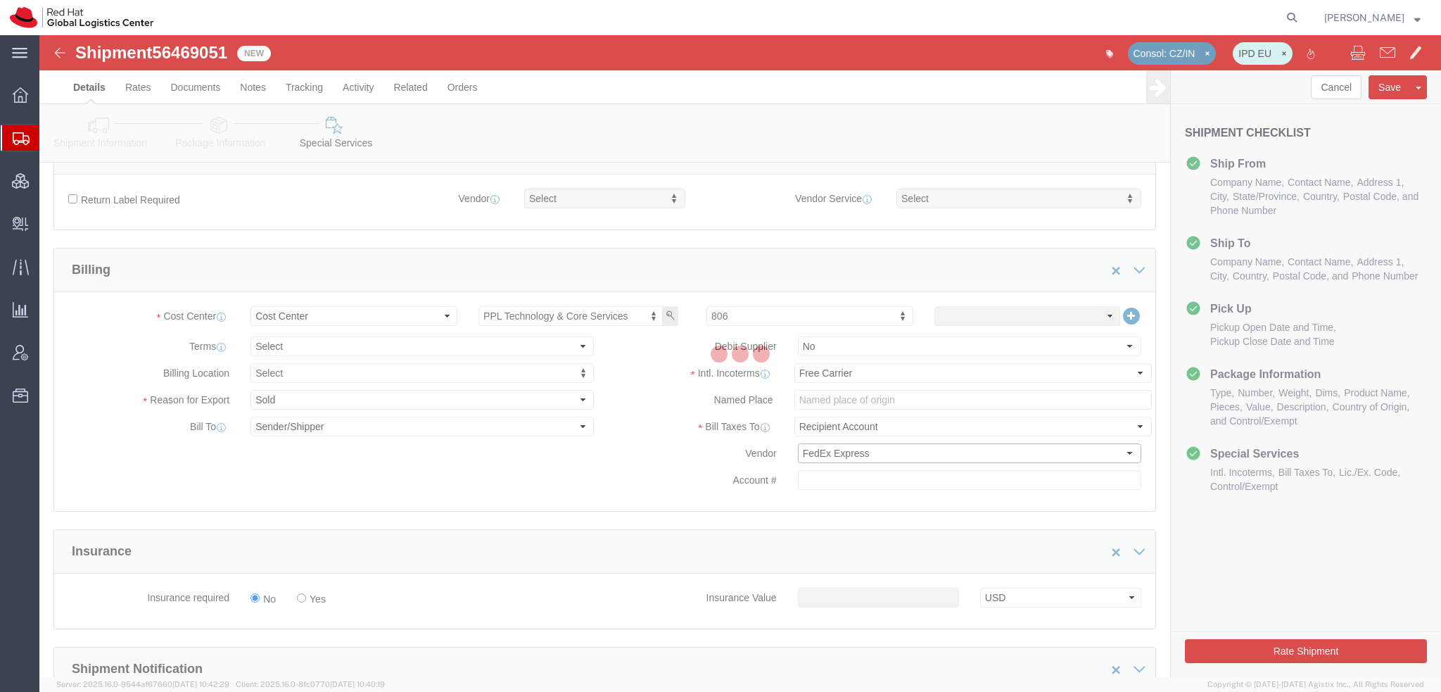
type input "361795520"
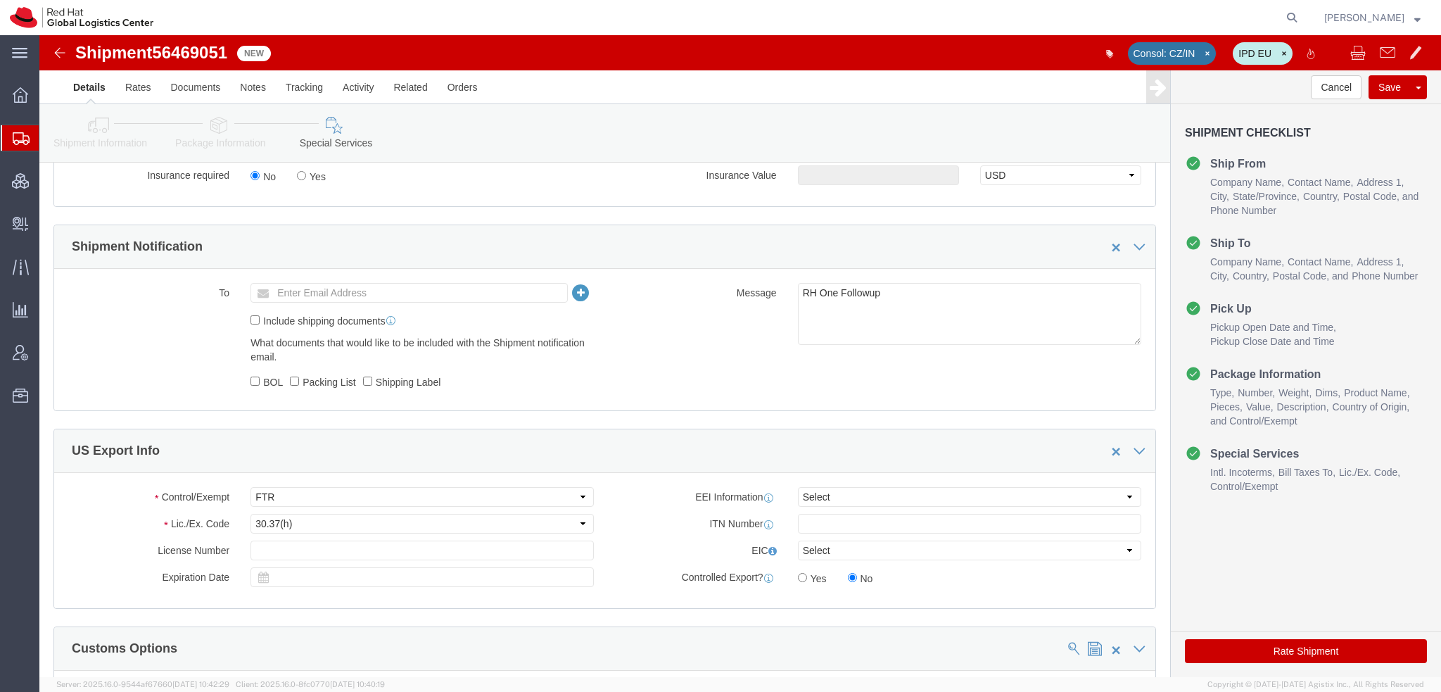
scroll to position [1055, 0]
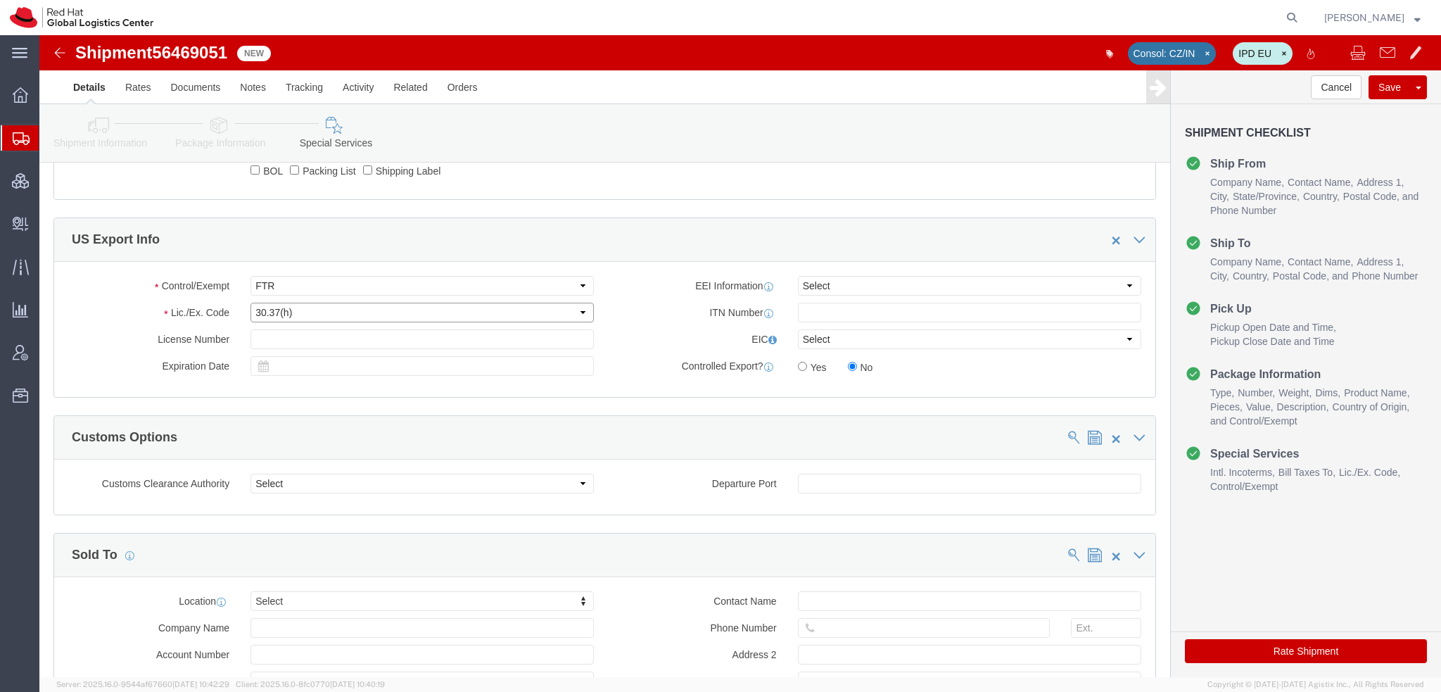
click select "Select 30.2(d)(2) 30.36 30.37(a) 30.37(f) 30.37(g) 30.37(h) 30.37(i) 30.37(j) 3…"
select select "30.37(a)"
click select "Select 30.2(d)(2) 30.36 30.37(a) 30.37(f) 30.37(g) 30.37(h) 30.37(i) 30.37(j) 3…"
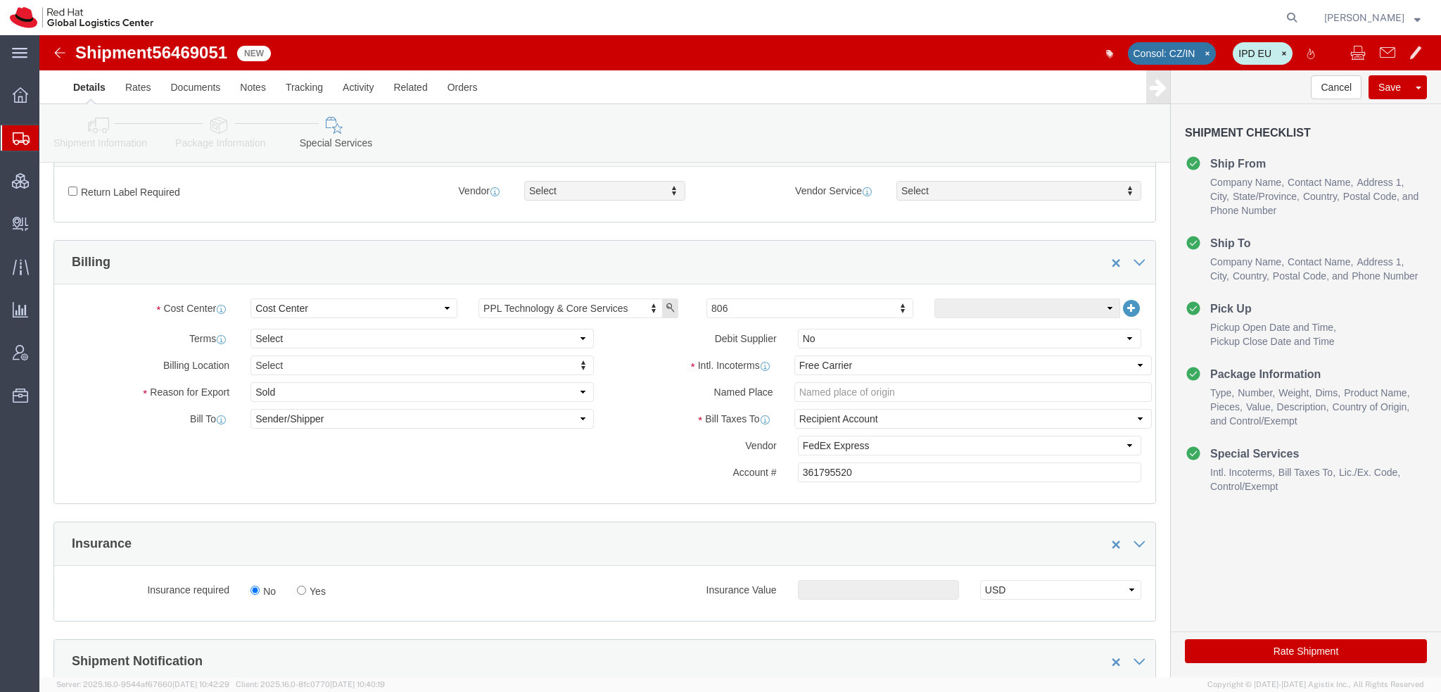
scroll to position [258, 0]
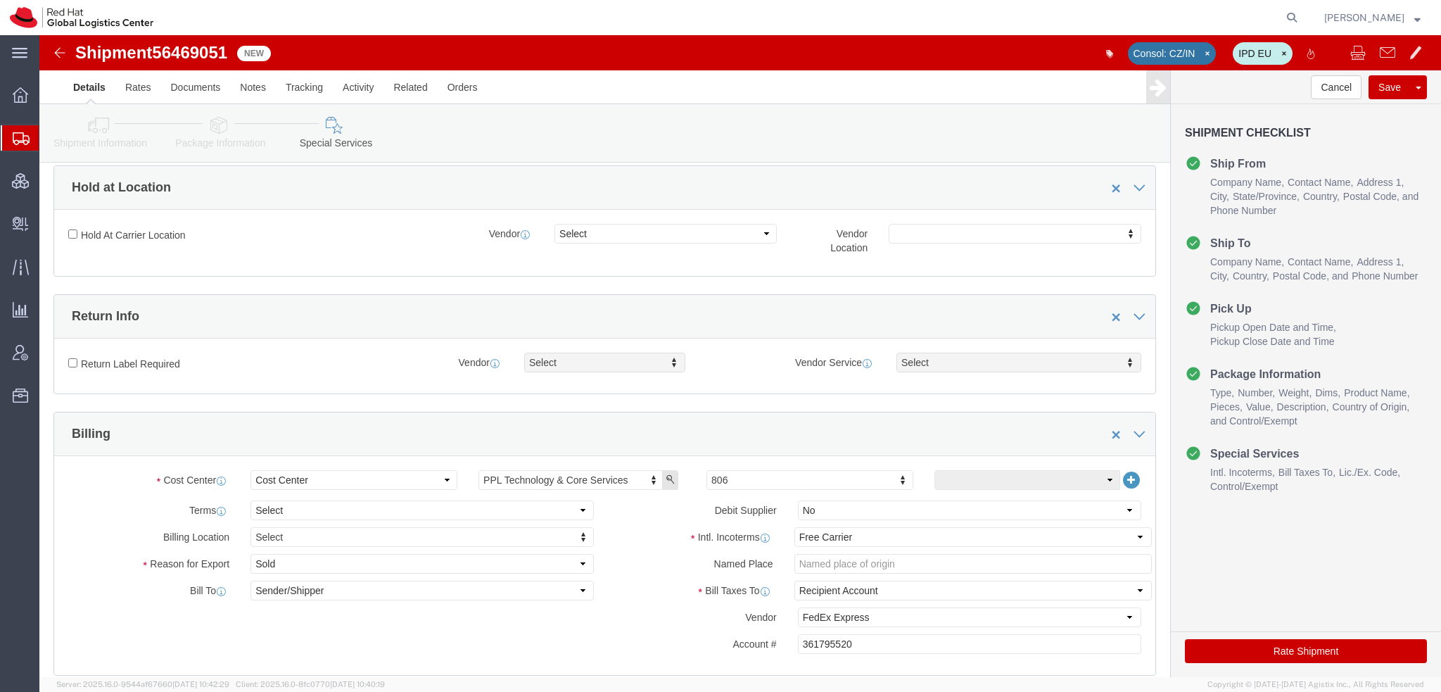
click icon
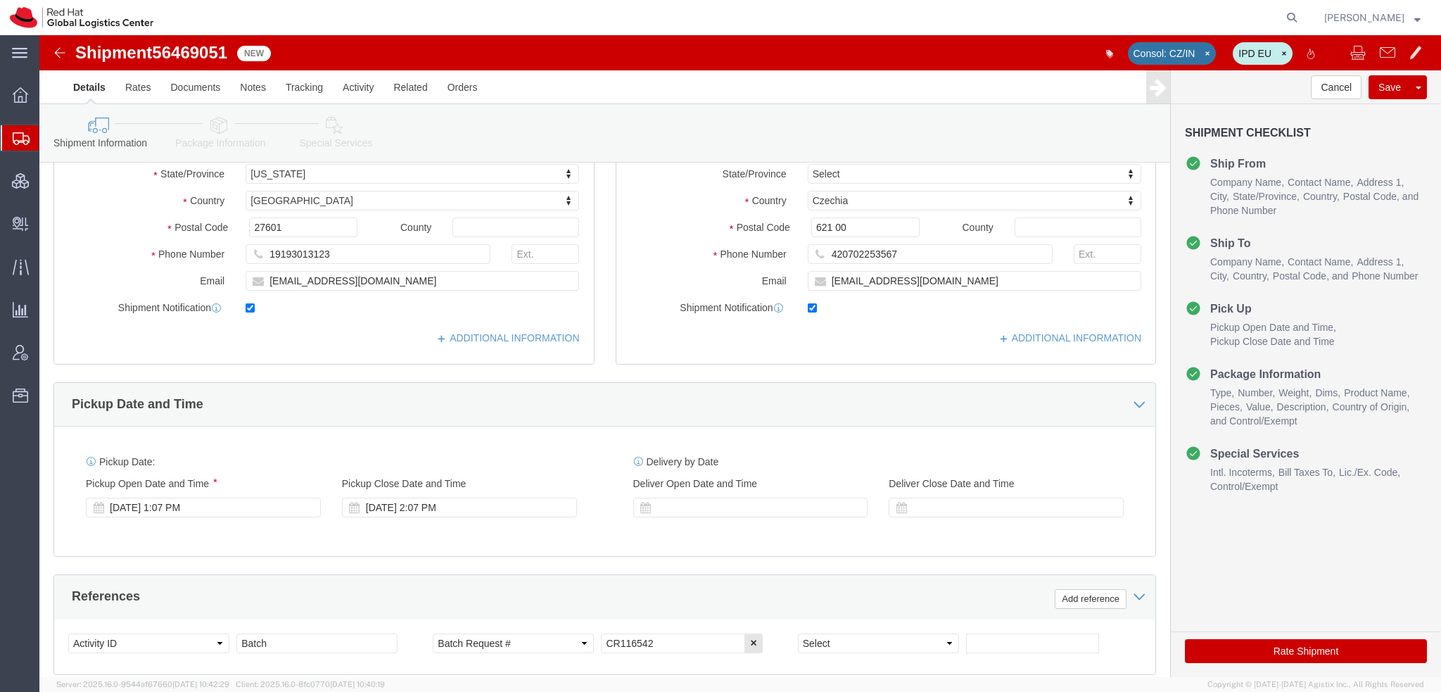
click icon
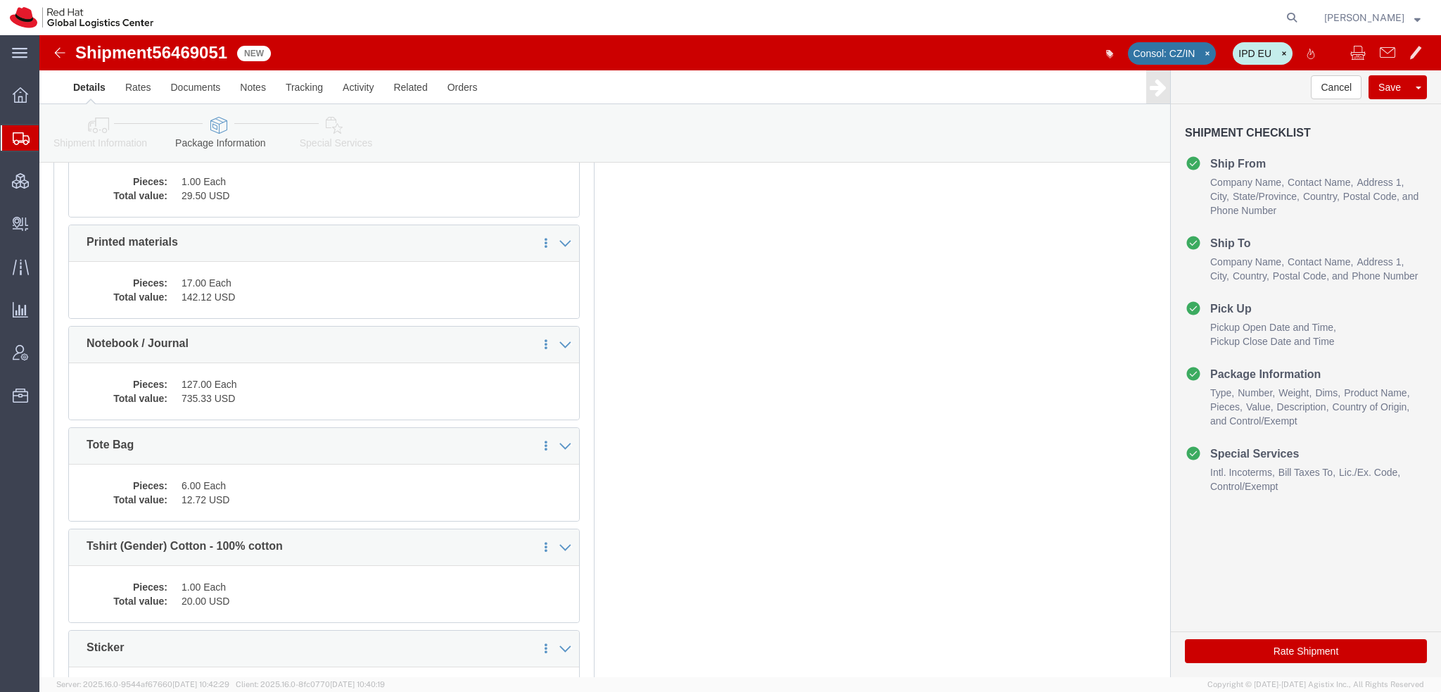
click icon
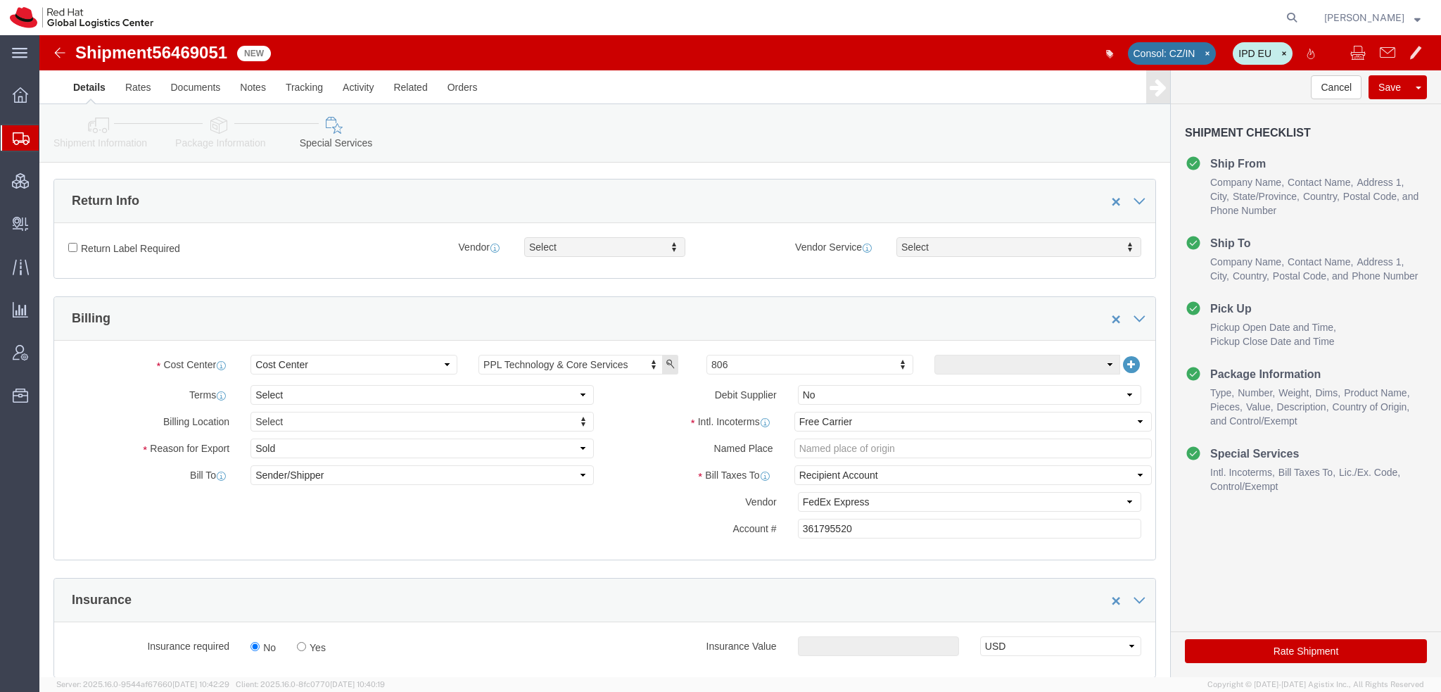
scroll to position [258, 0]
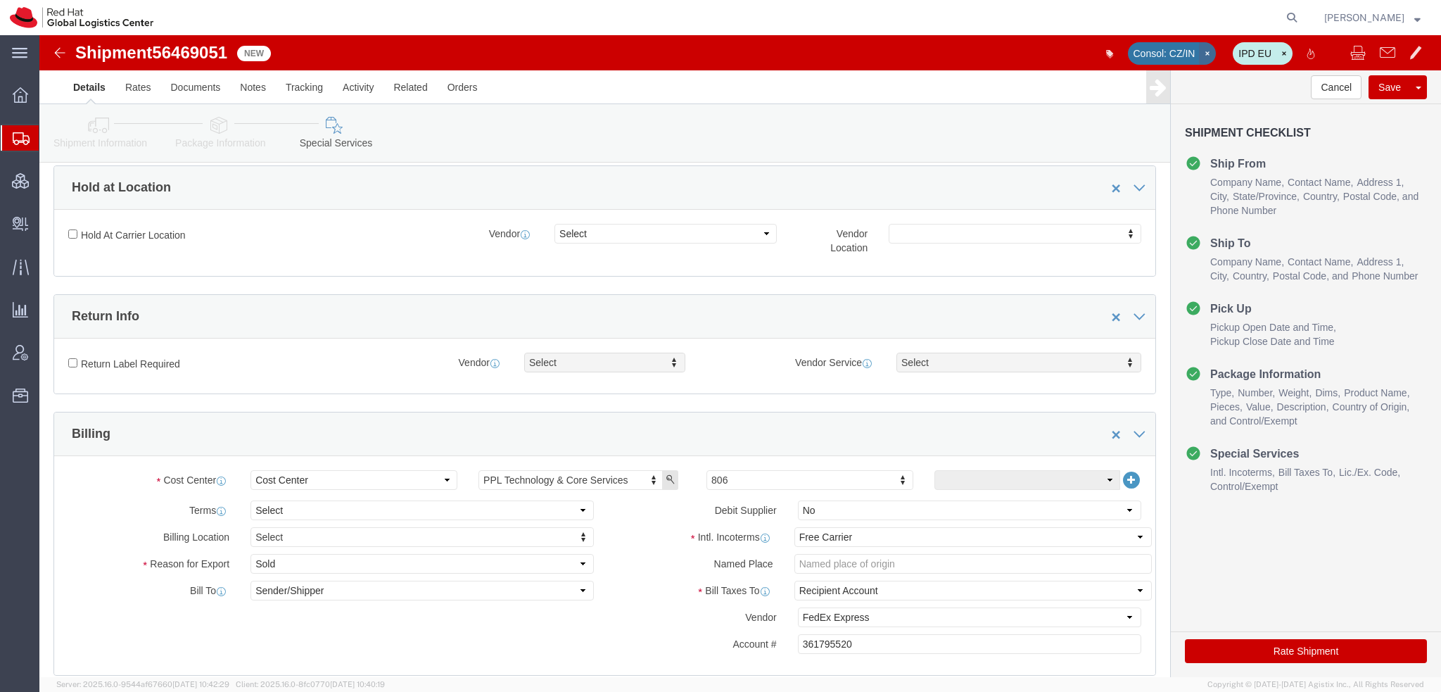
click icon "button"
click button "Save"
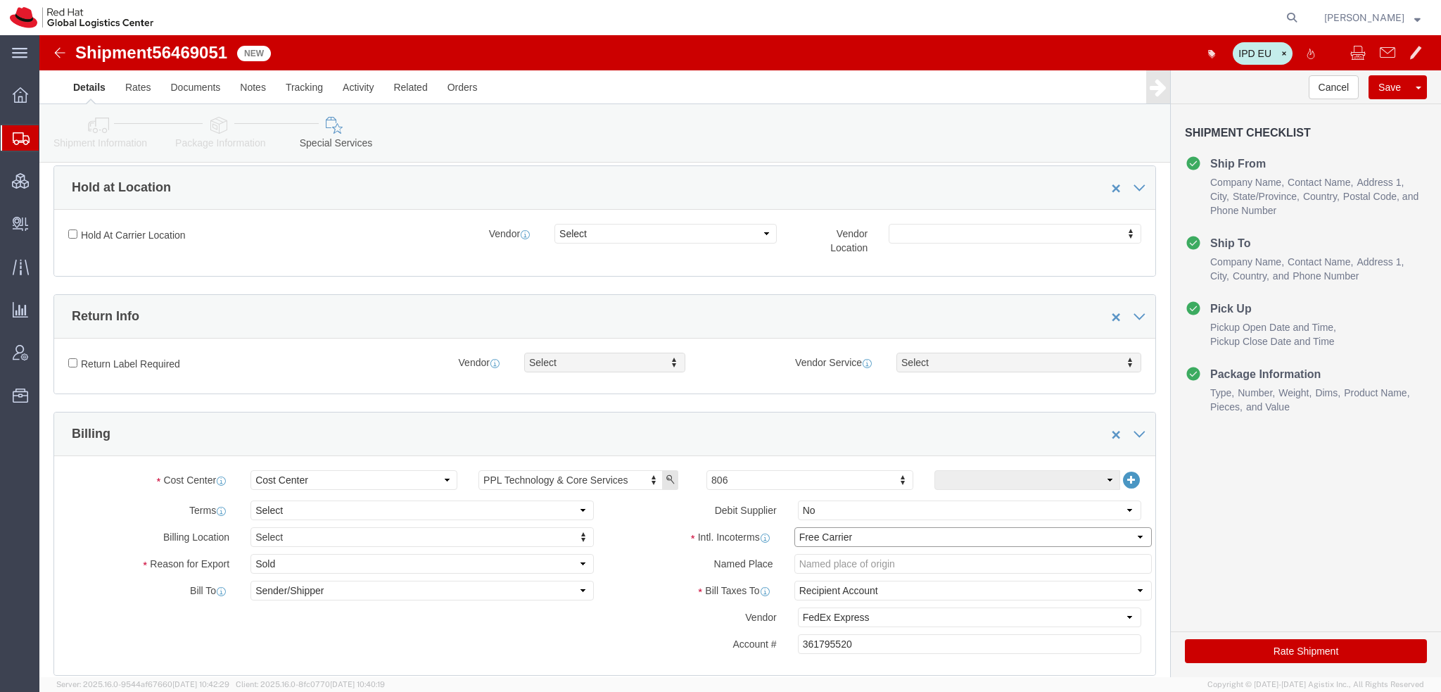
click select "Select Carriage Insurance Paid Carriage Paid To Cost and Freight Cost Insurance…"
select select
click select "Select Carriage Insurance Paid Carriage Paid To Cost and Freight Cost Insurance…"
select select
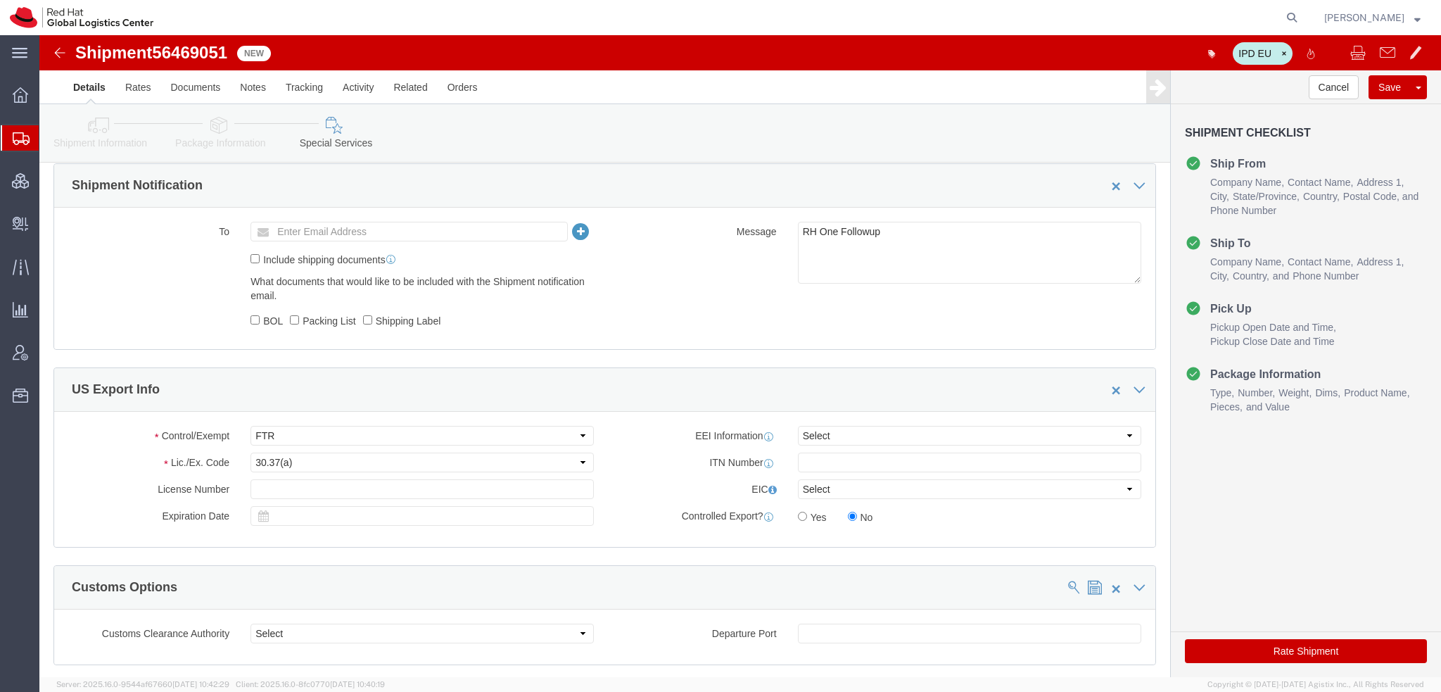
scroll to position [962, 0]
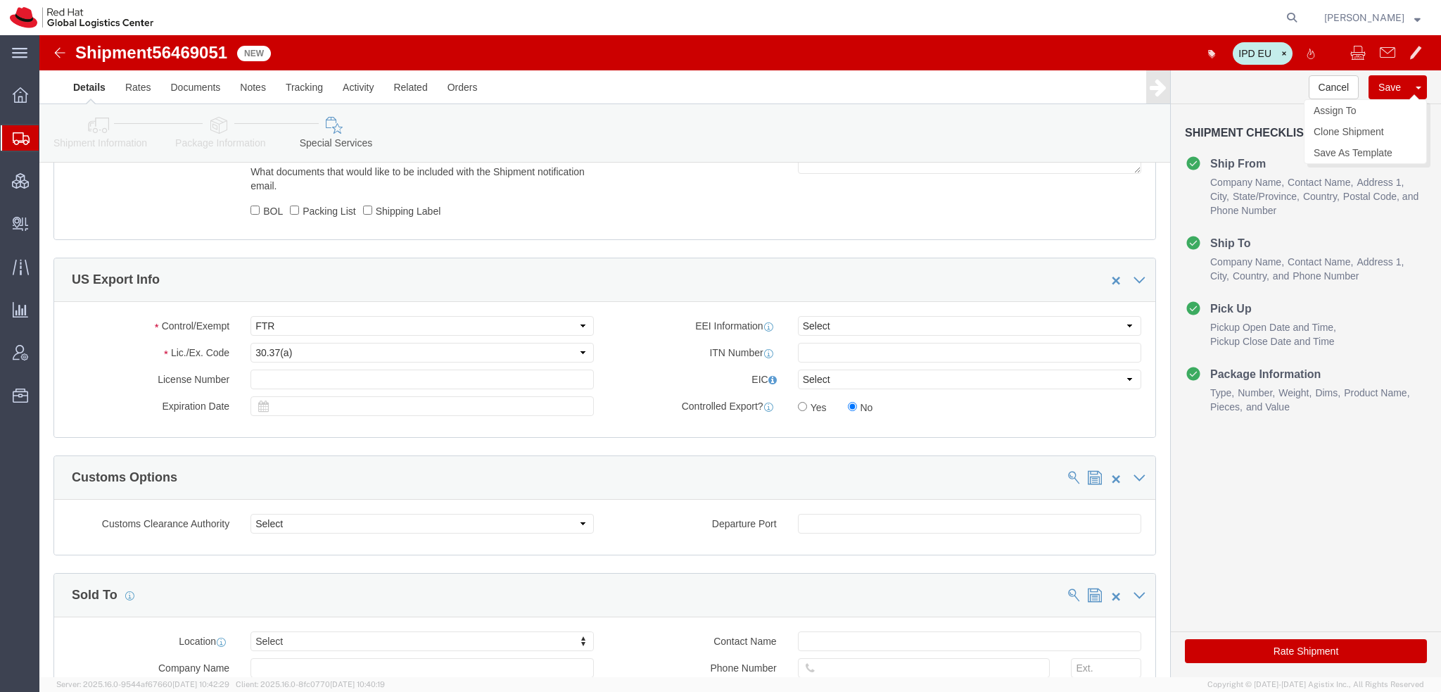
click button "Save"
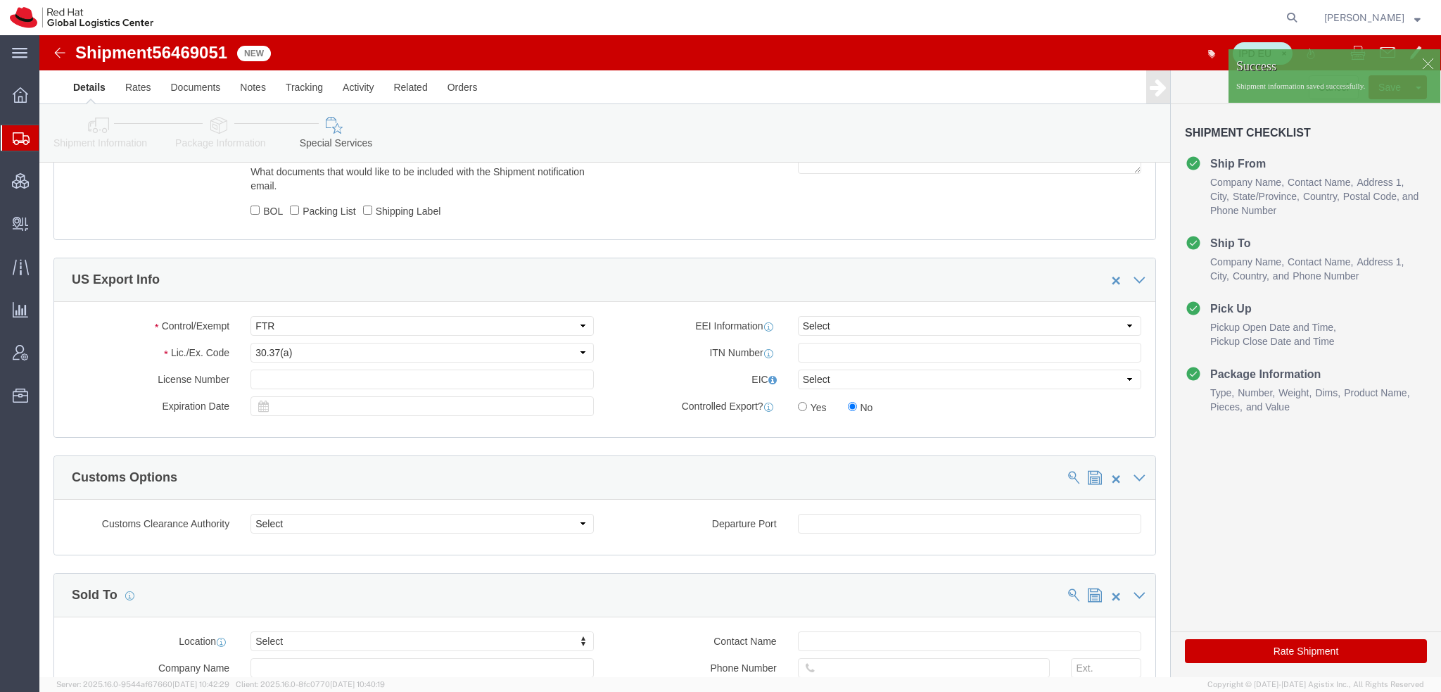
click at [0, 0] on span "Shipment Manager" at bounding box center [0, 0] width 0 height 0
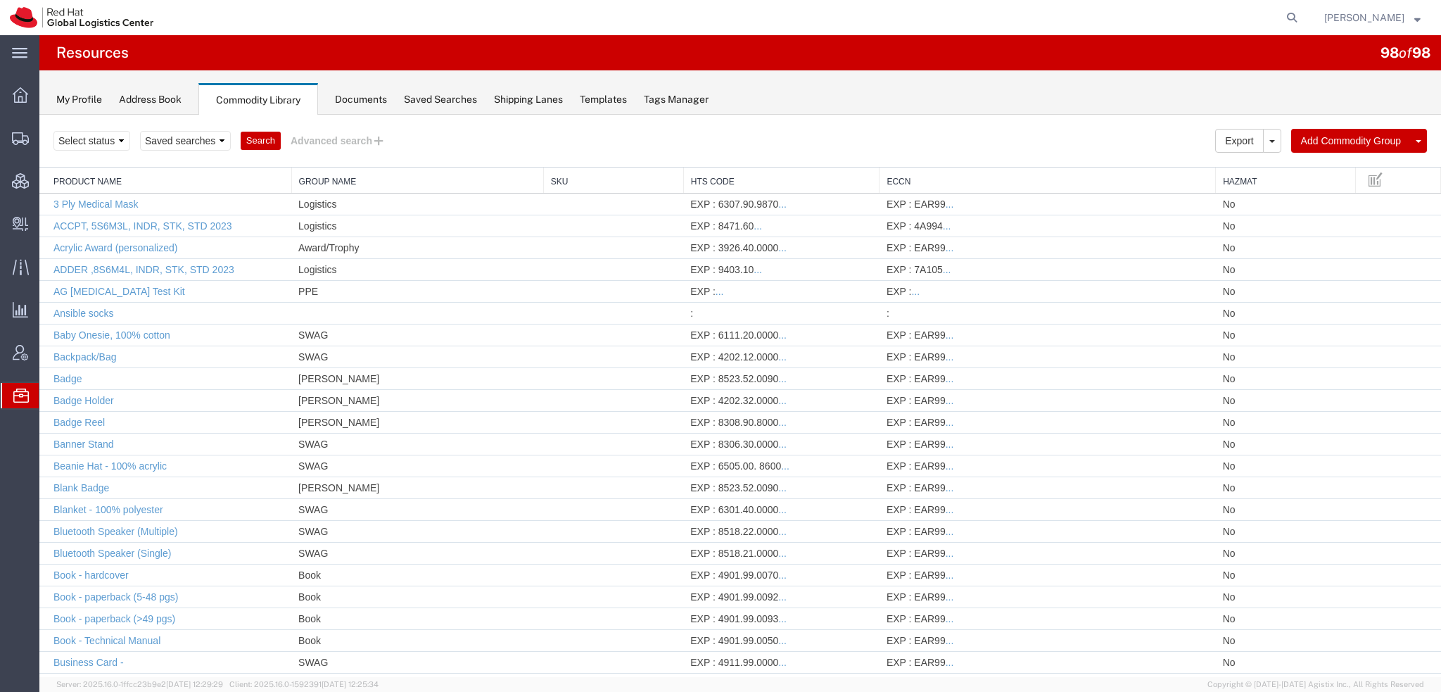
scroll to position [1388, 0]
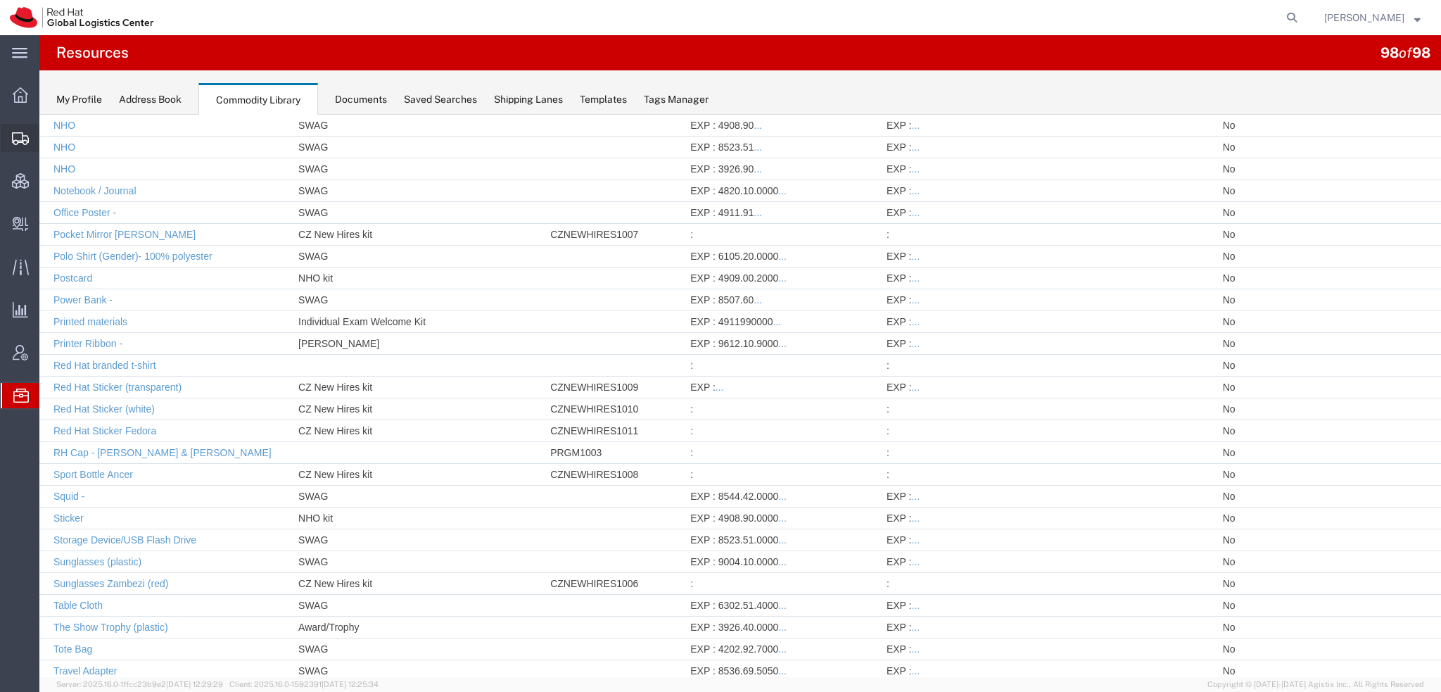
click at [0, 0] on span "Shipment Manager" at bounding box center [0, 0] width 0 height 0
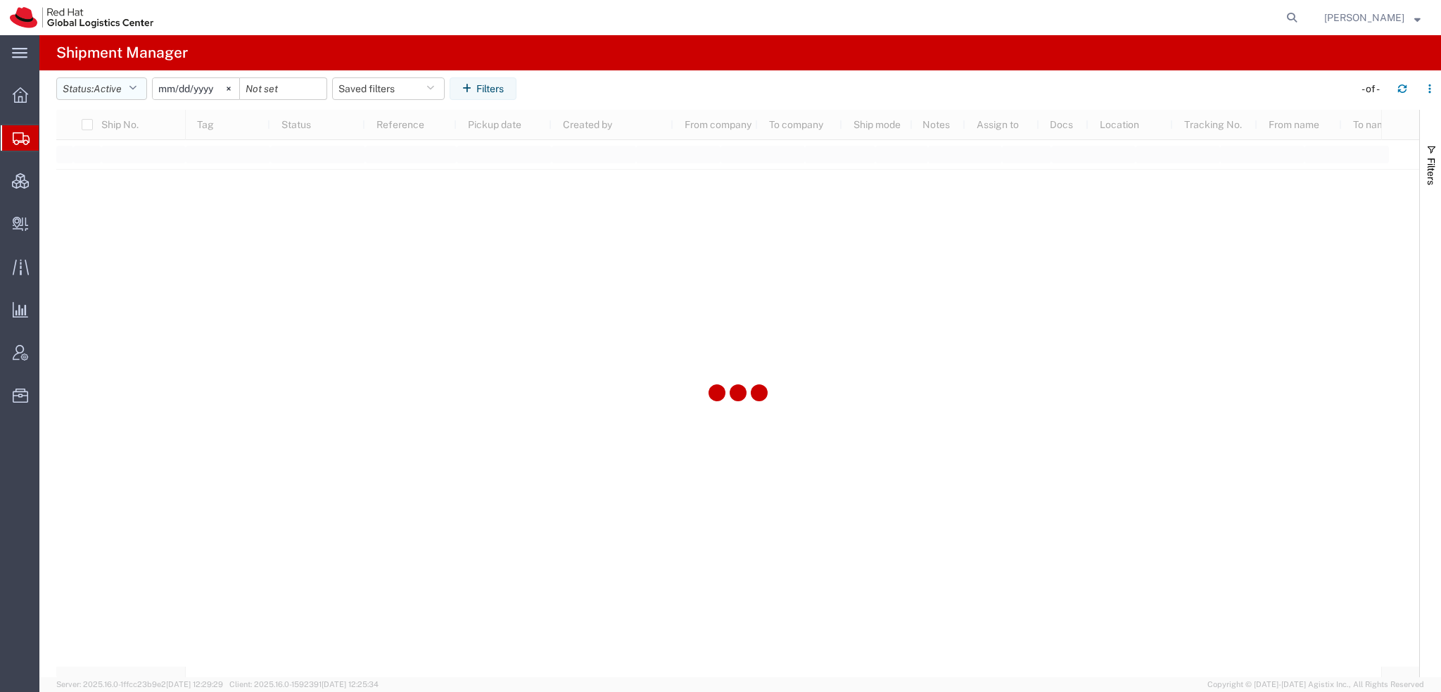
click at [130, 81] on button "Status: Active" at bounding box center [101, 88] width 91 height 23
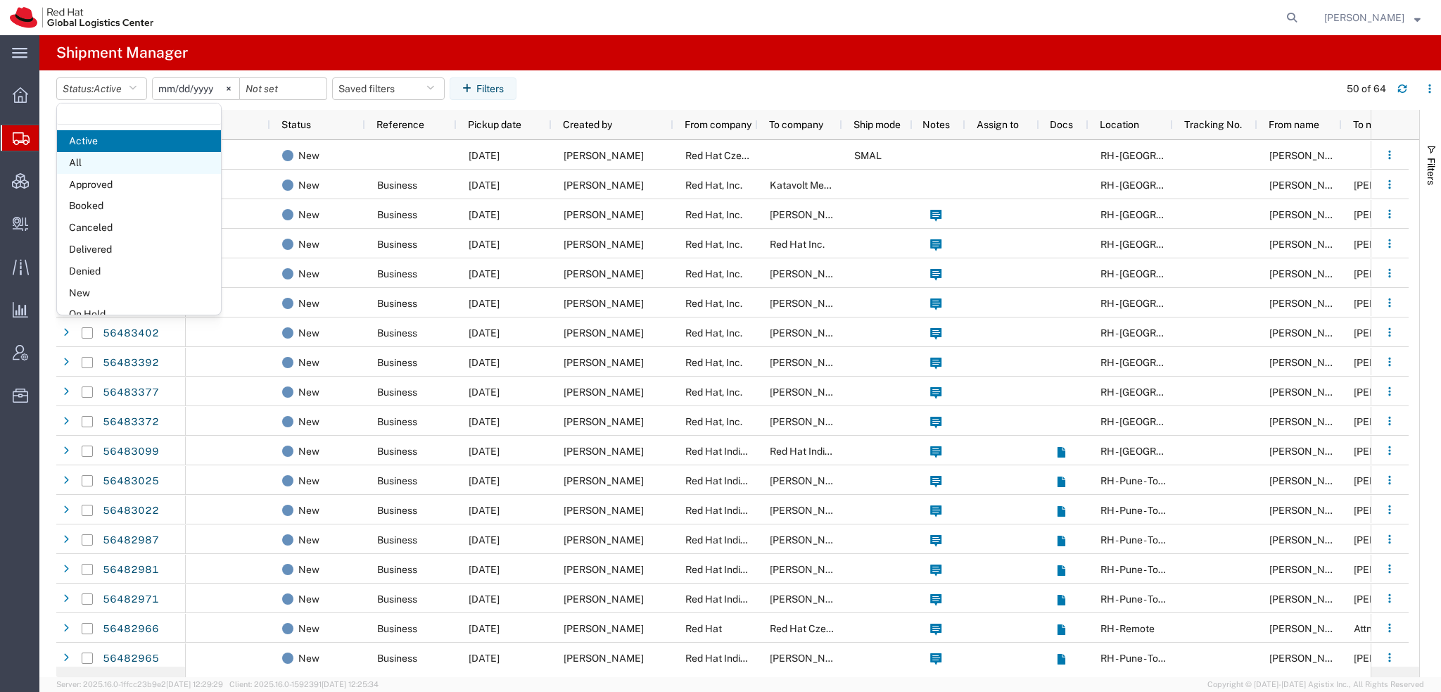
click at [90, 162] on span "All" at bounding box center [139, 163] width 164 height 22
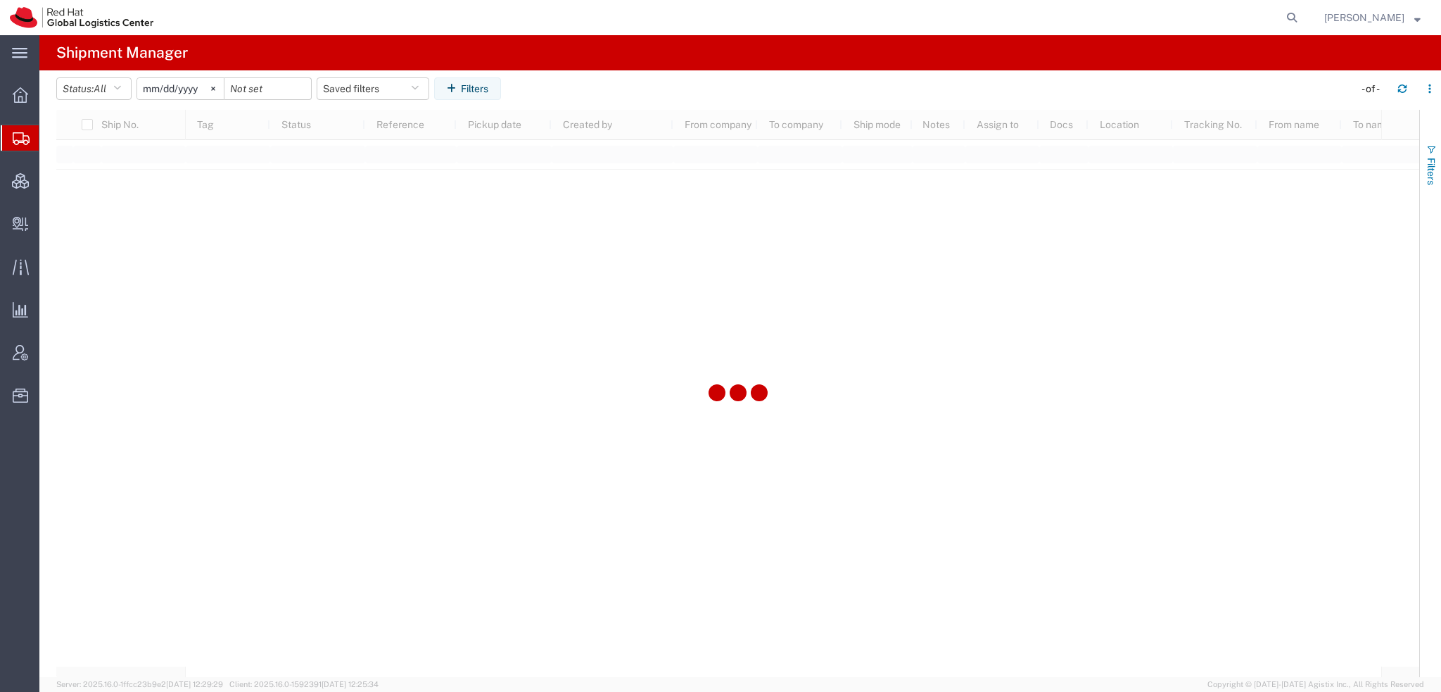
click at [1432, 160] on span "Filters" at bounding box center [1431, 171] width 11 height 27
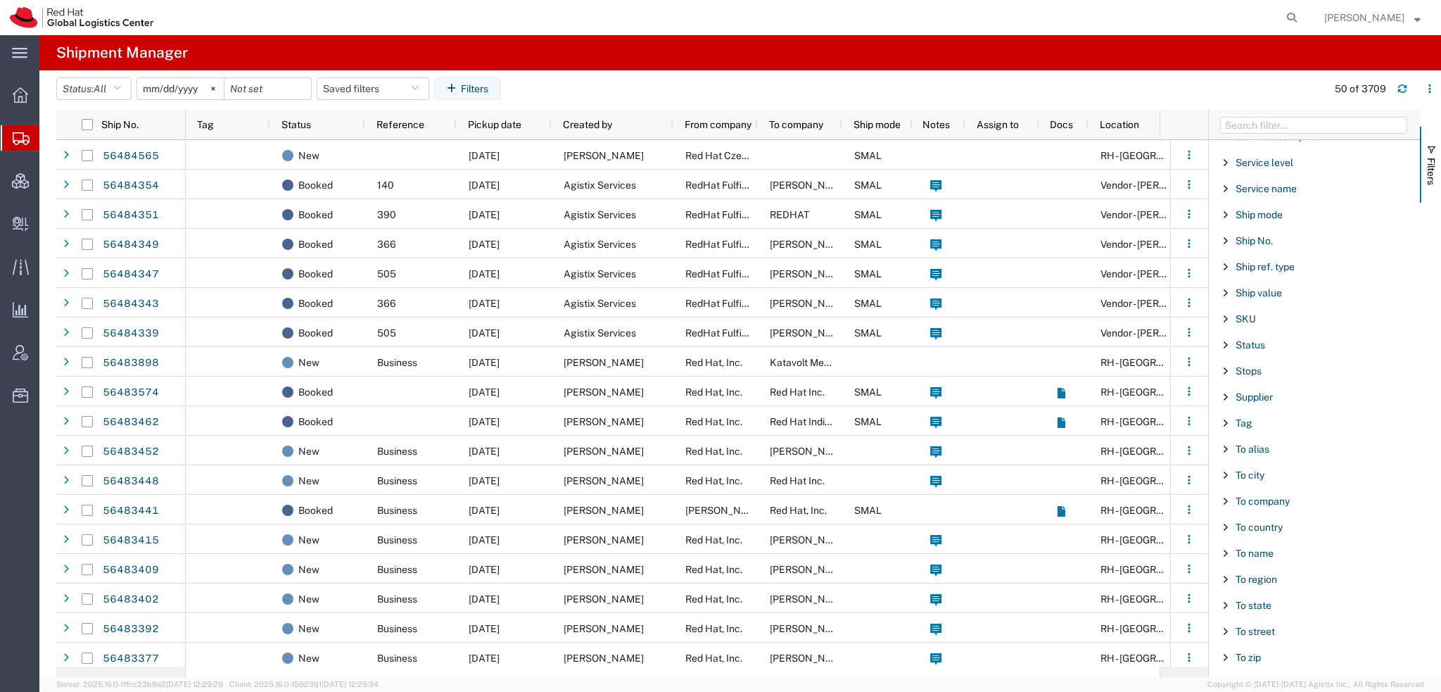
scroll to position [1172, 0]
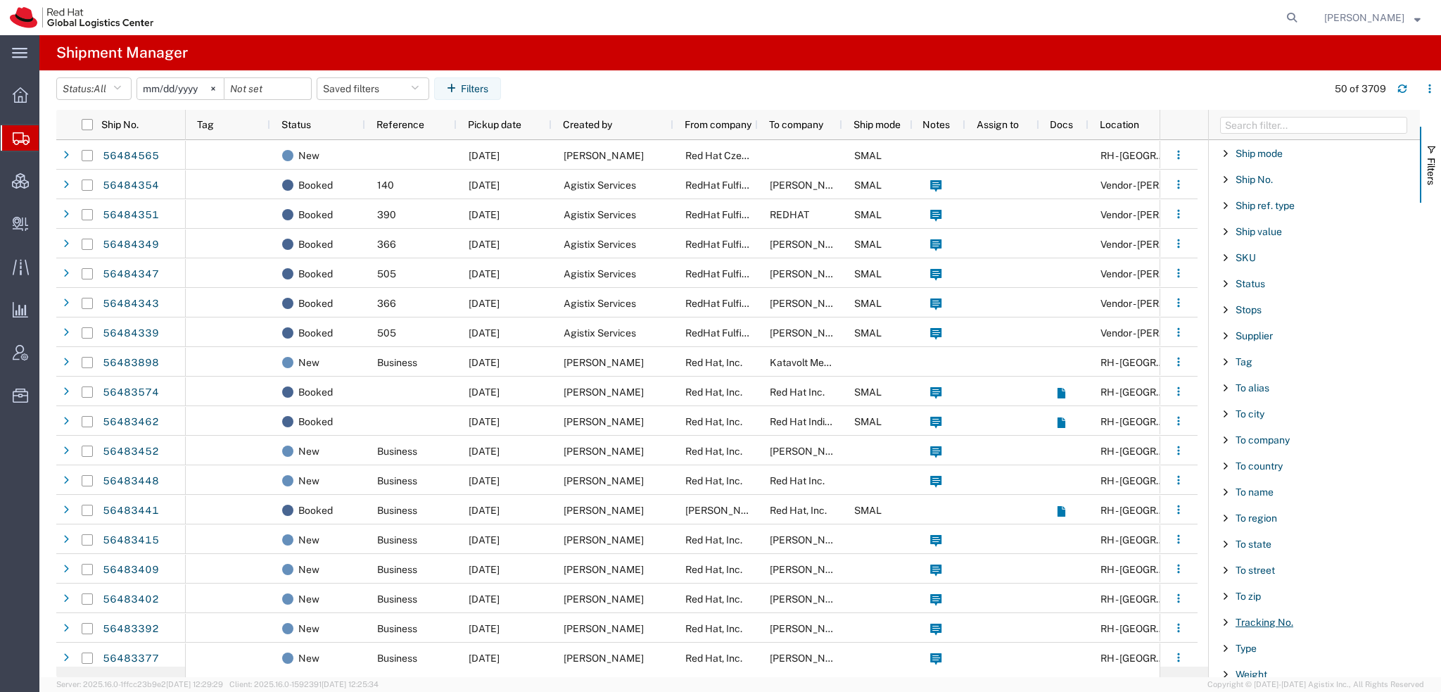
click at [1262, 616] on span "Tracking No." at bounding box center [1265, 621] width 58 height 11
click at [1262, 673] on input "Filter Value" at bounding box center [1319, 681] width 184 height 17
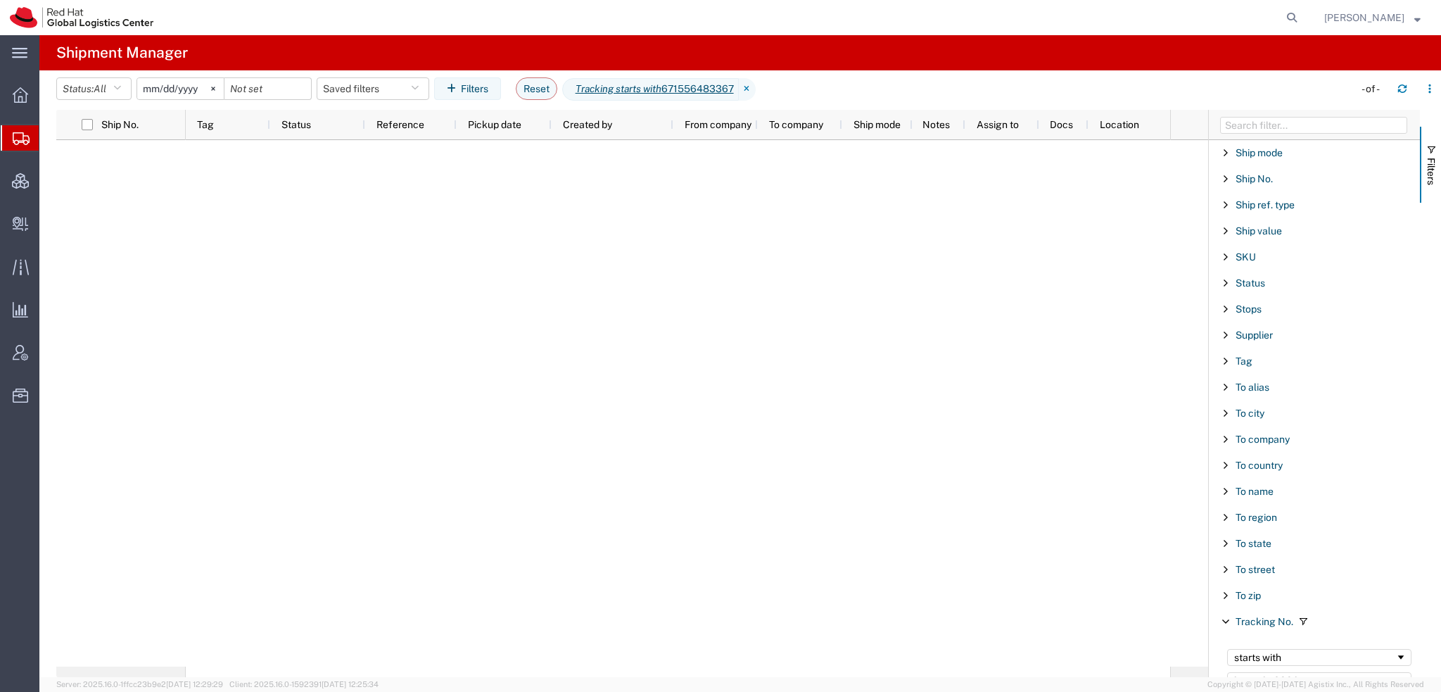
type input "671556483367"
click at [156, 89] on input "[DATE]" at bounding box center [180, 88] width 87 height 21
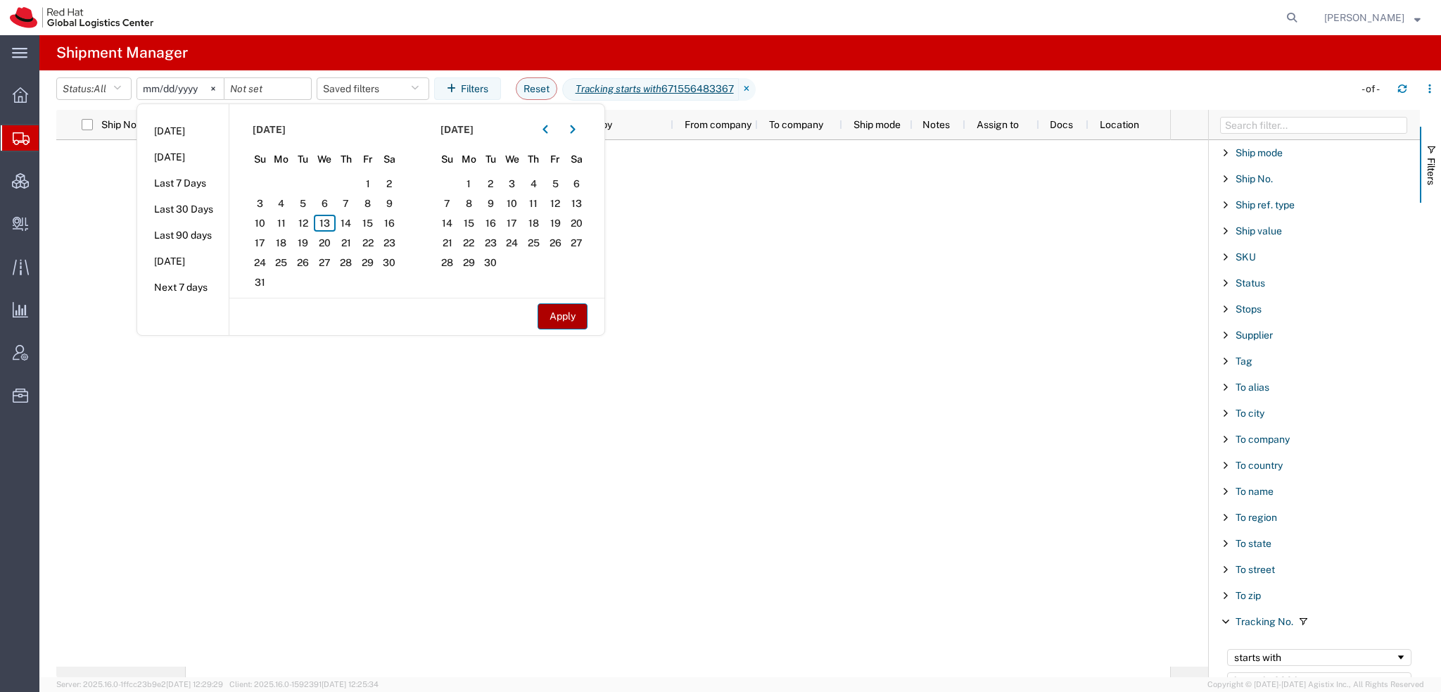
click at [564, 311] on button "Apply" at bounding box center [563, 316] width 50 height 26
type input "2025-06-12"
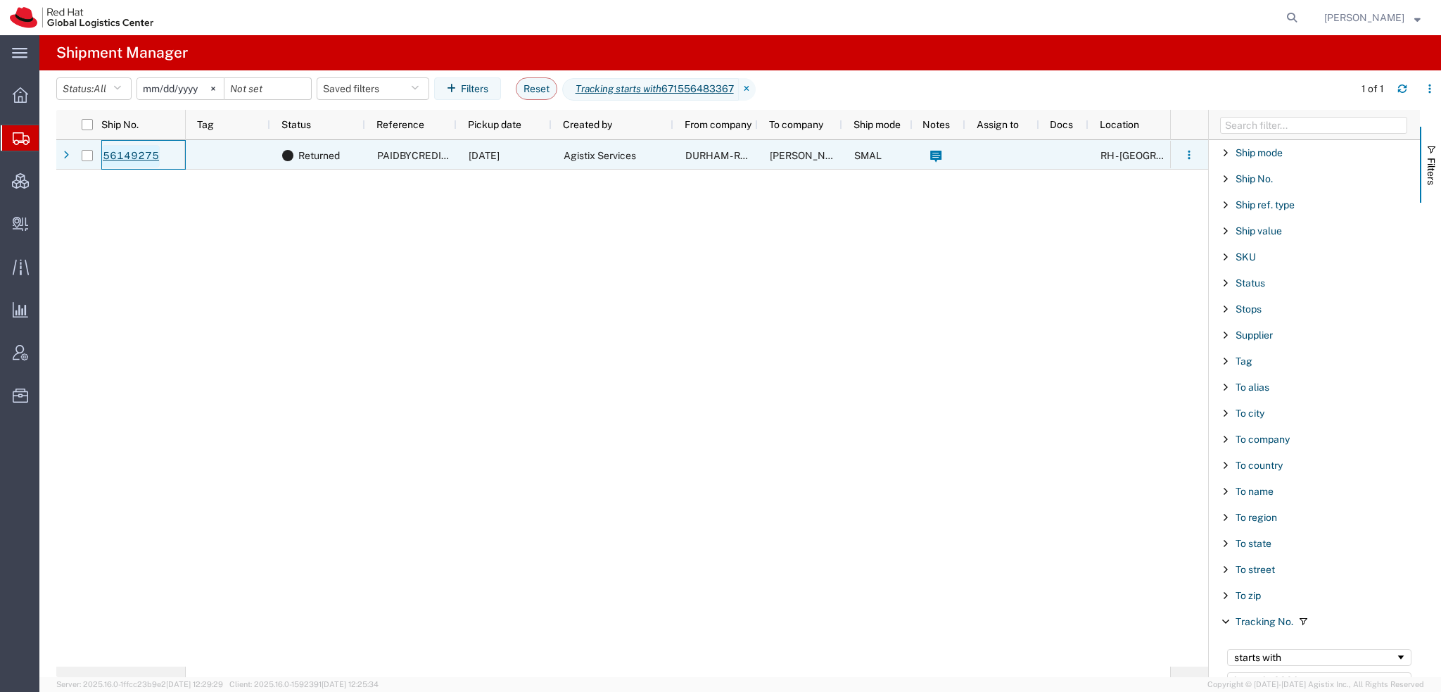
click at [129, 158] on link "56149275" at bounding box center [131, 156] width 58 height 23
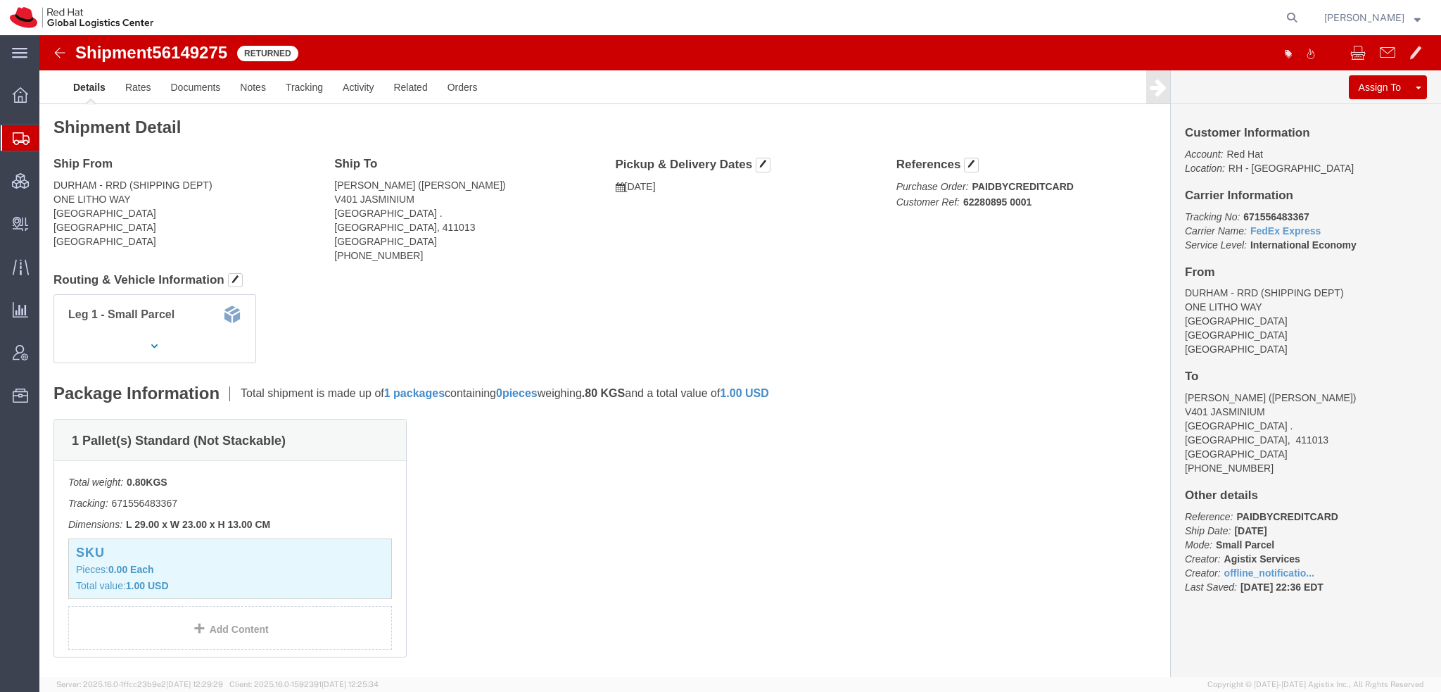
click at [0, 0] on span "Shipment Manager" at bounding box center [0, 0] width 0 height 0
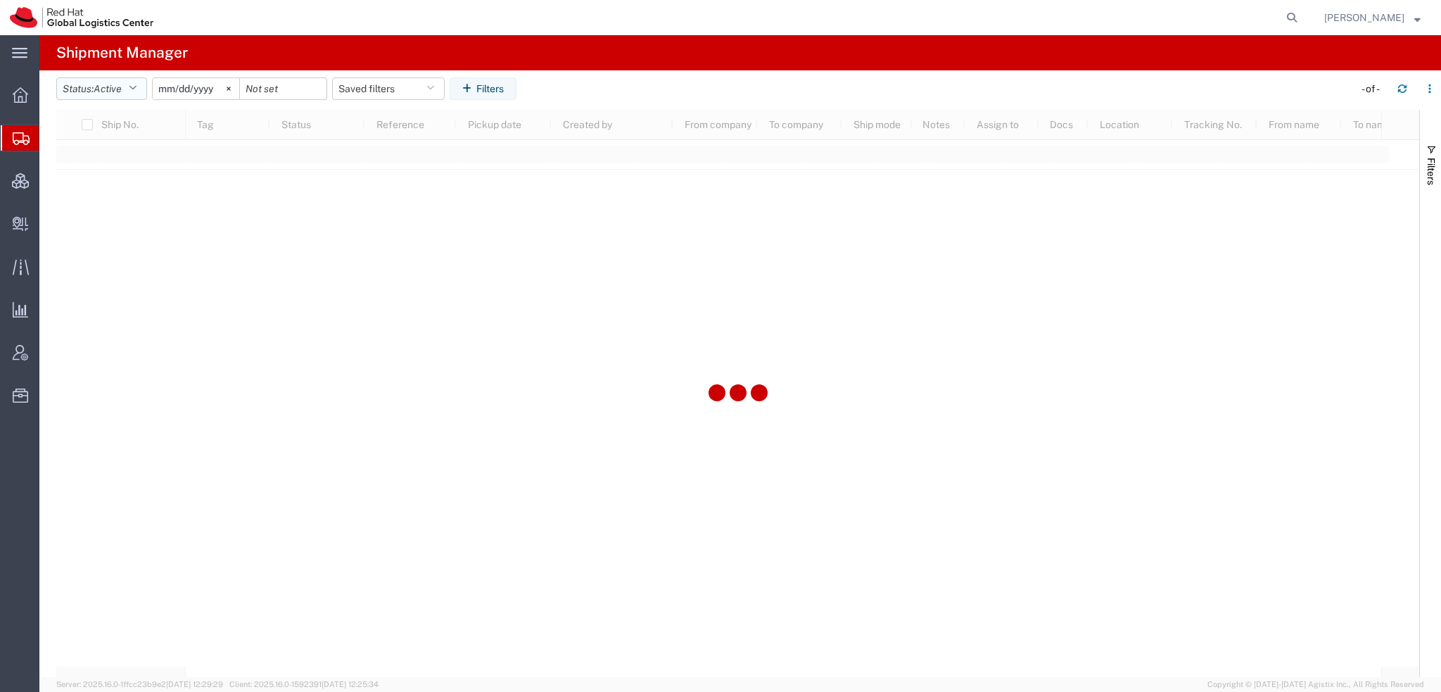
click at [137, 89] on icon "button" at bounding box center [133, 89] width 8 height 10
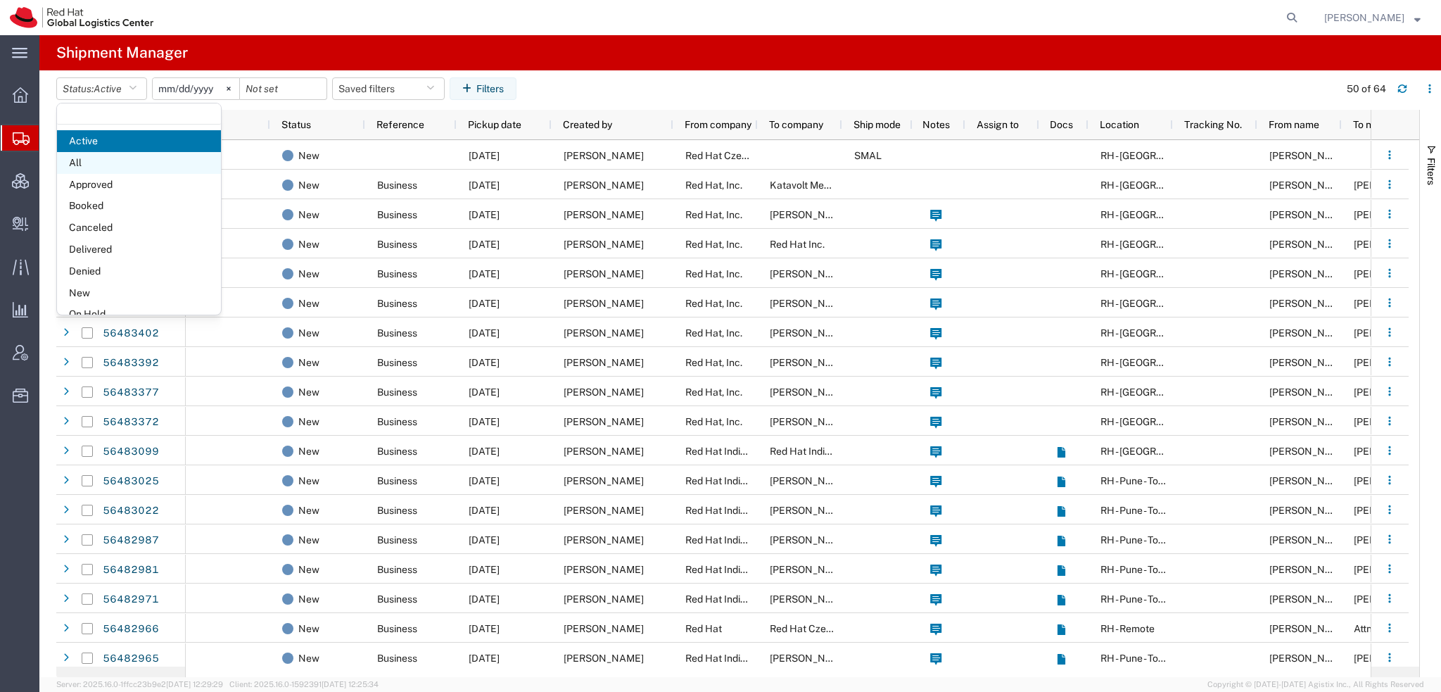
click at [107, 159] on span "All" at bounding box center [139, 163] width 164 height 22
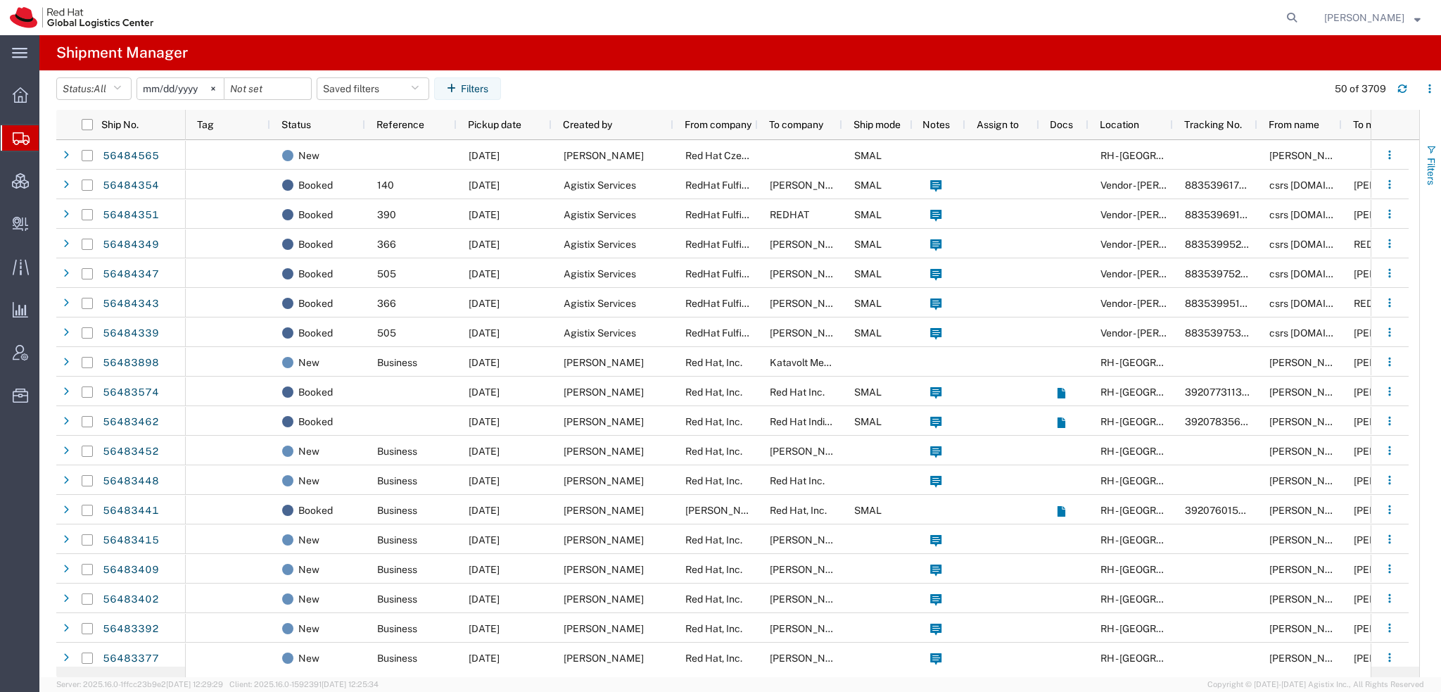
click at [1429, 170] on span "Filters" at bounding box center [1431, 171] width 11 height 27
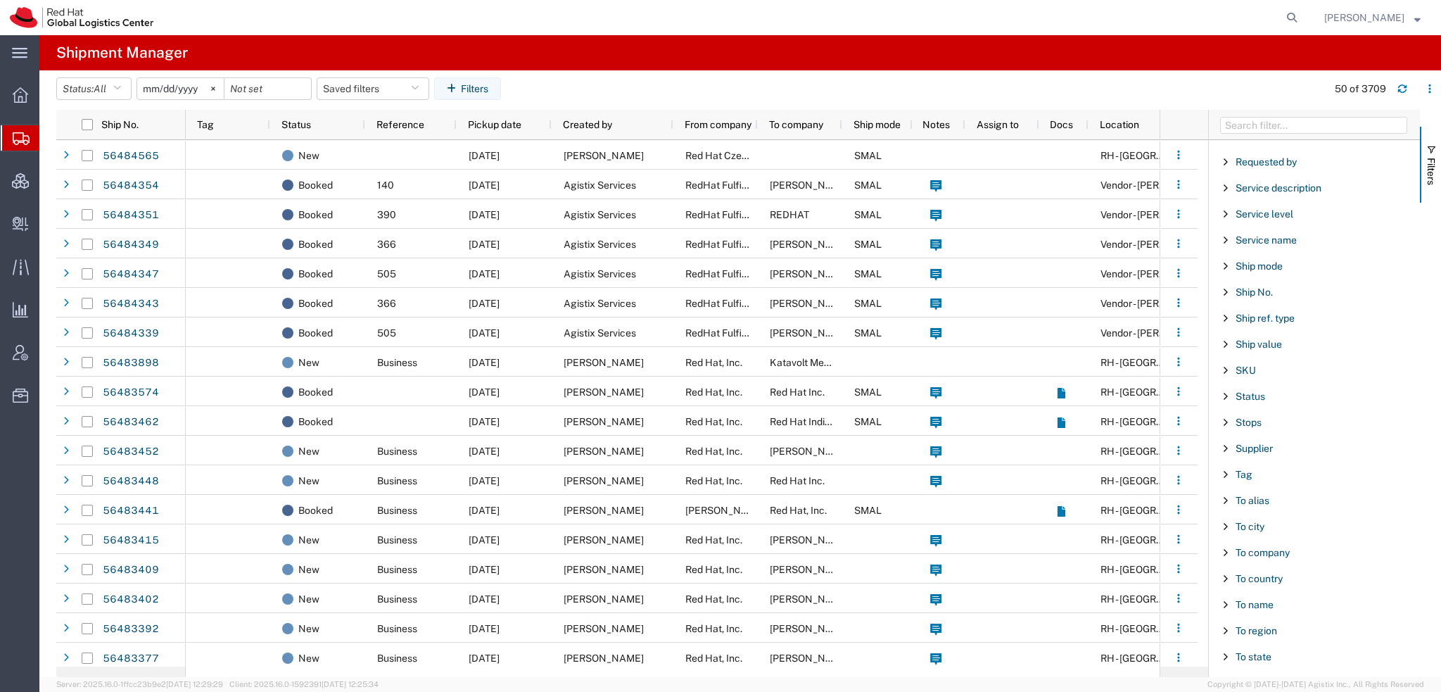
scroll to position [1172, 0]
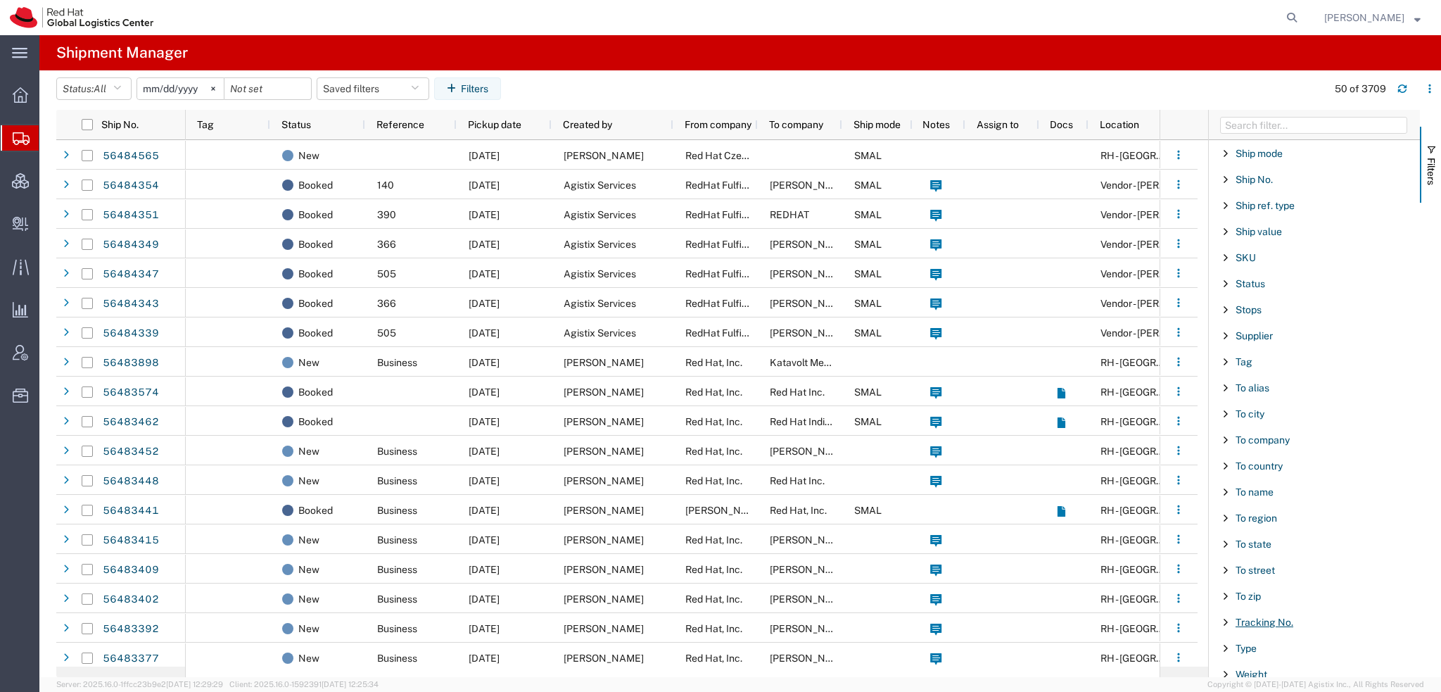
click at [1275, 616] on span "Tracking No." at bounding box center [1265, 621] width 58 height 11
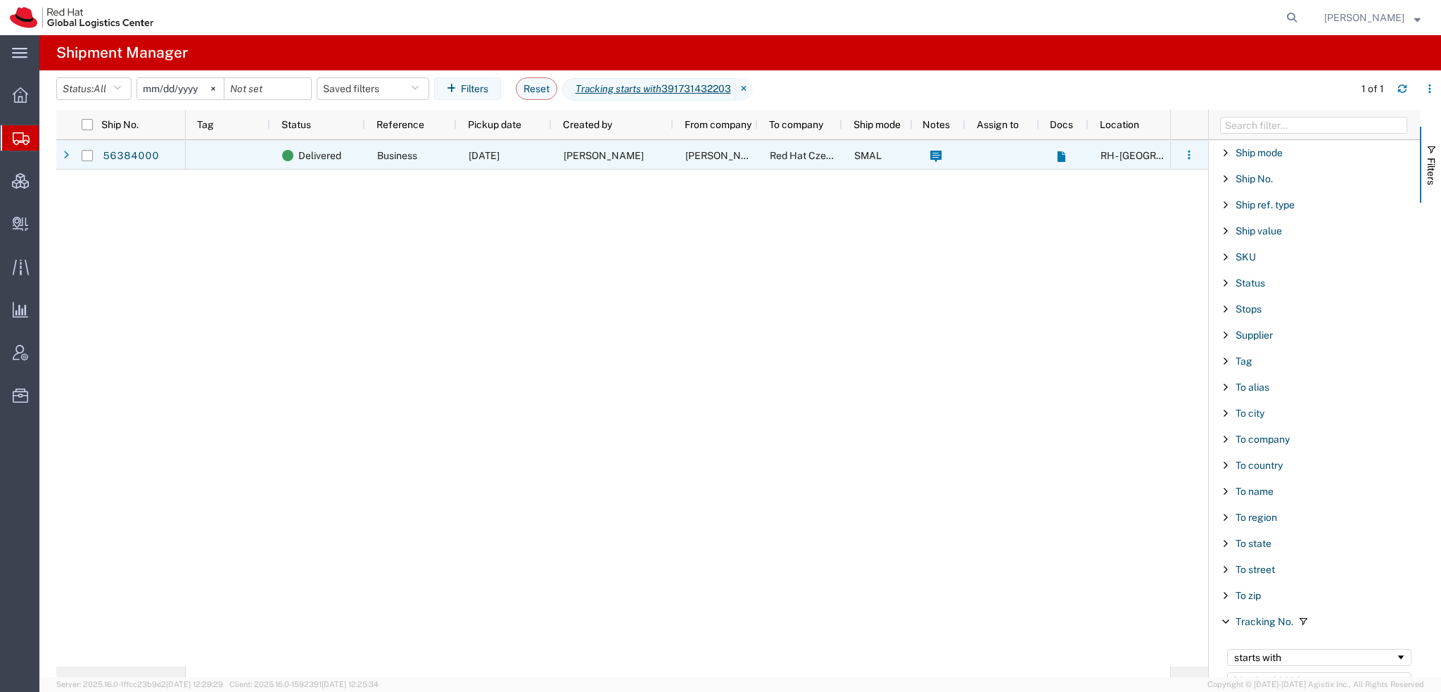
click at [594, 154] on span "Silvia Ciminari" at bounding box center [604, 155] width 80 height 11
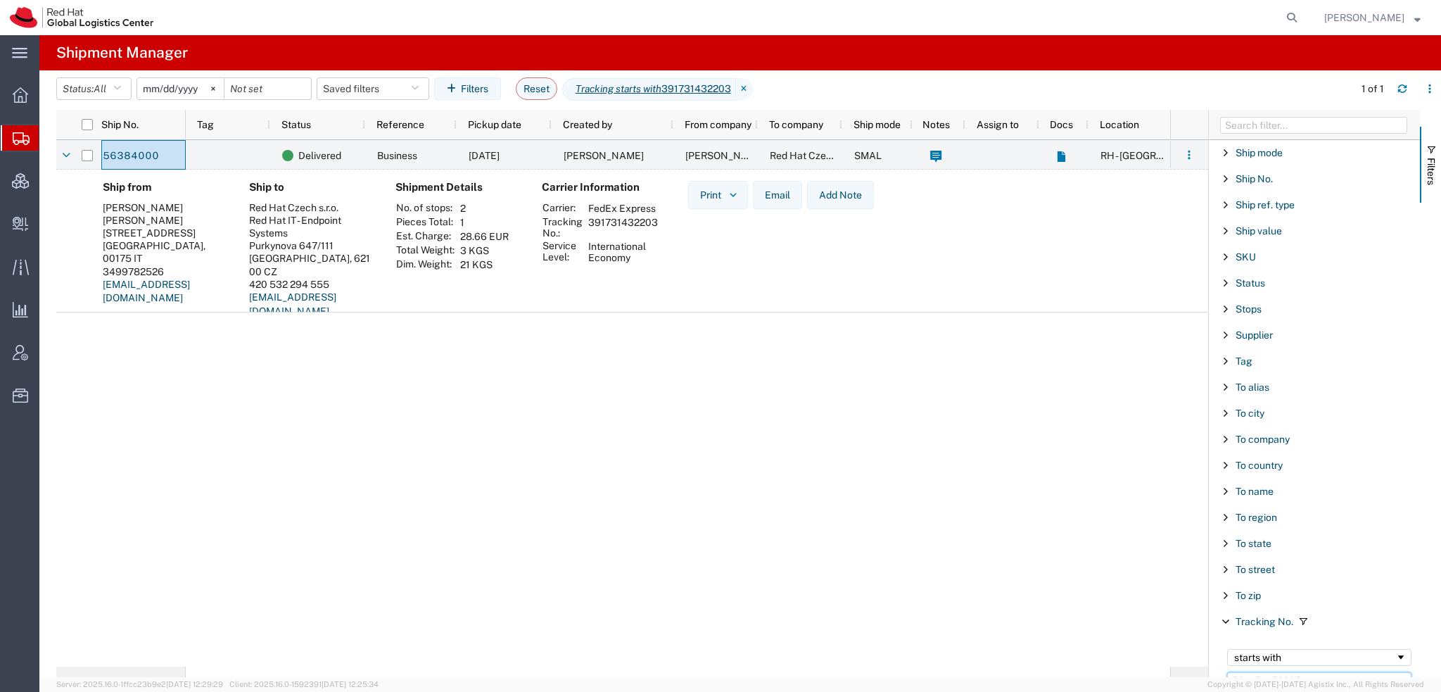
scroll to position [1176, 0]
drag, startPoint x: 1326, startPoint y: 668, endPoint x: 867, endPoint y: 633, distance: 460.1
click at [874, 633] on div "Ship No. Tag Status Reference Pickup date Created by From company To company Sh…" at bounding box center [748, 393] width 1385 height 567
paste input "70287679"
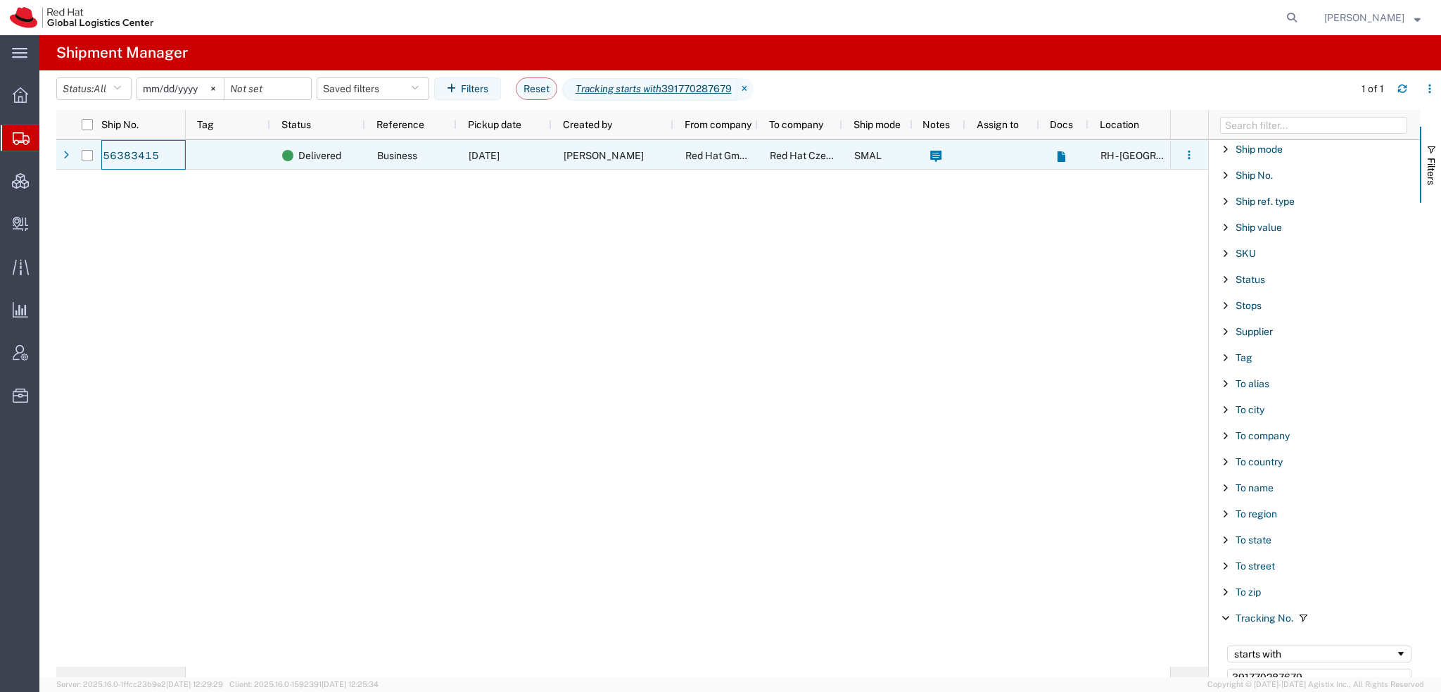
click at [721, 153] on span "Red Hat GmbH" at bounding box center [719, 155] width 68 height 11
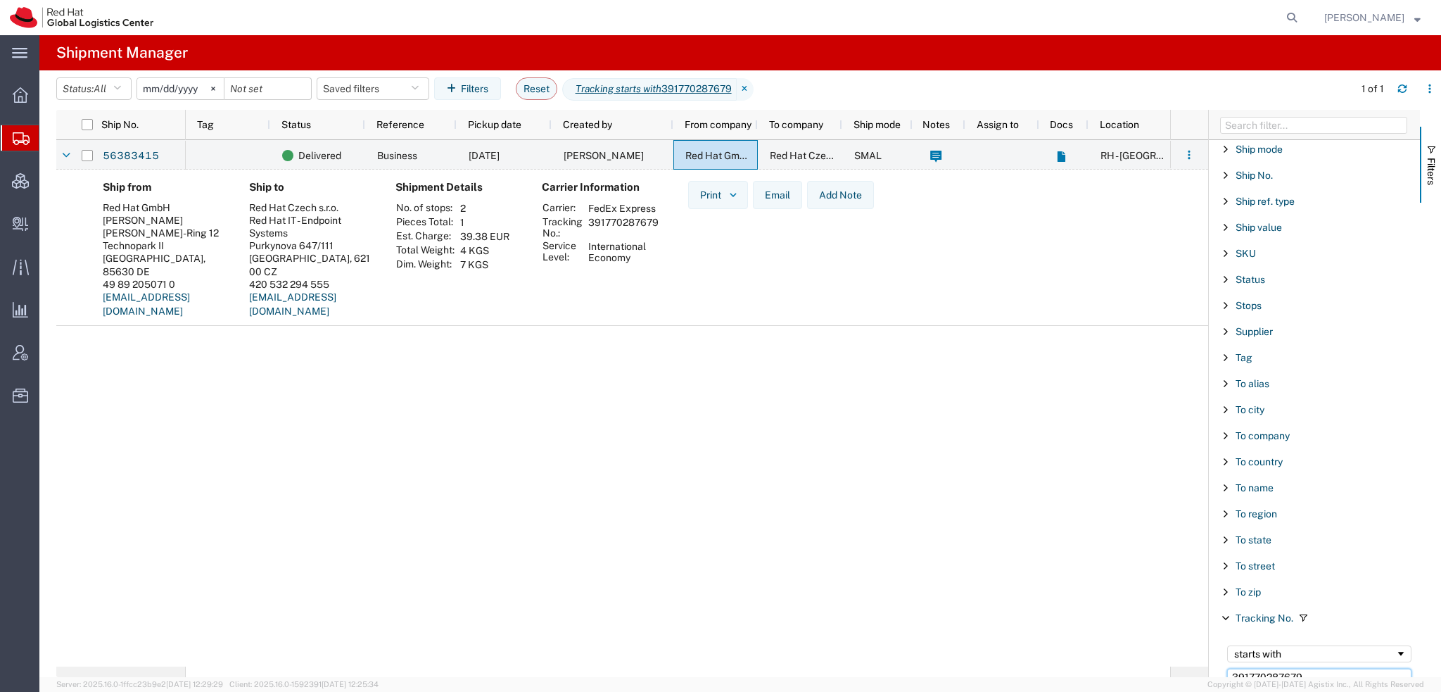
drag, startPoint x: 1312, startPoint y: 661, endPoint x: 863, endPoint y: 585, distance: 454.6
click at [863, 585] on div "Ship No. Tag Status Reference Pickup date Created by From company To company Sh…" at bounding box center [748, 393] width 1385 height 567
paste input "838337015"
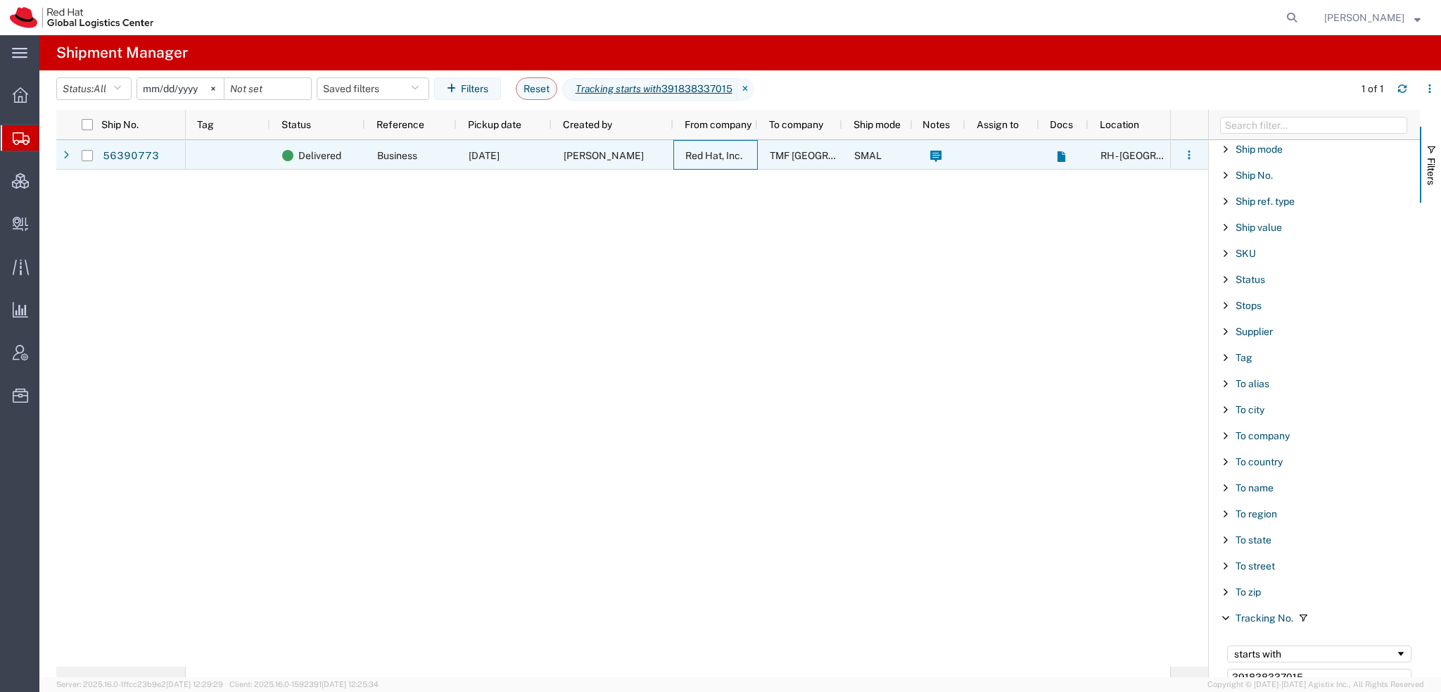
click at [578, 158] on span "Sandra Redd" at bounding box center [604, 155] width 80 height 11
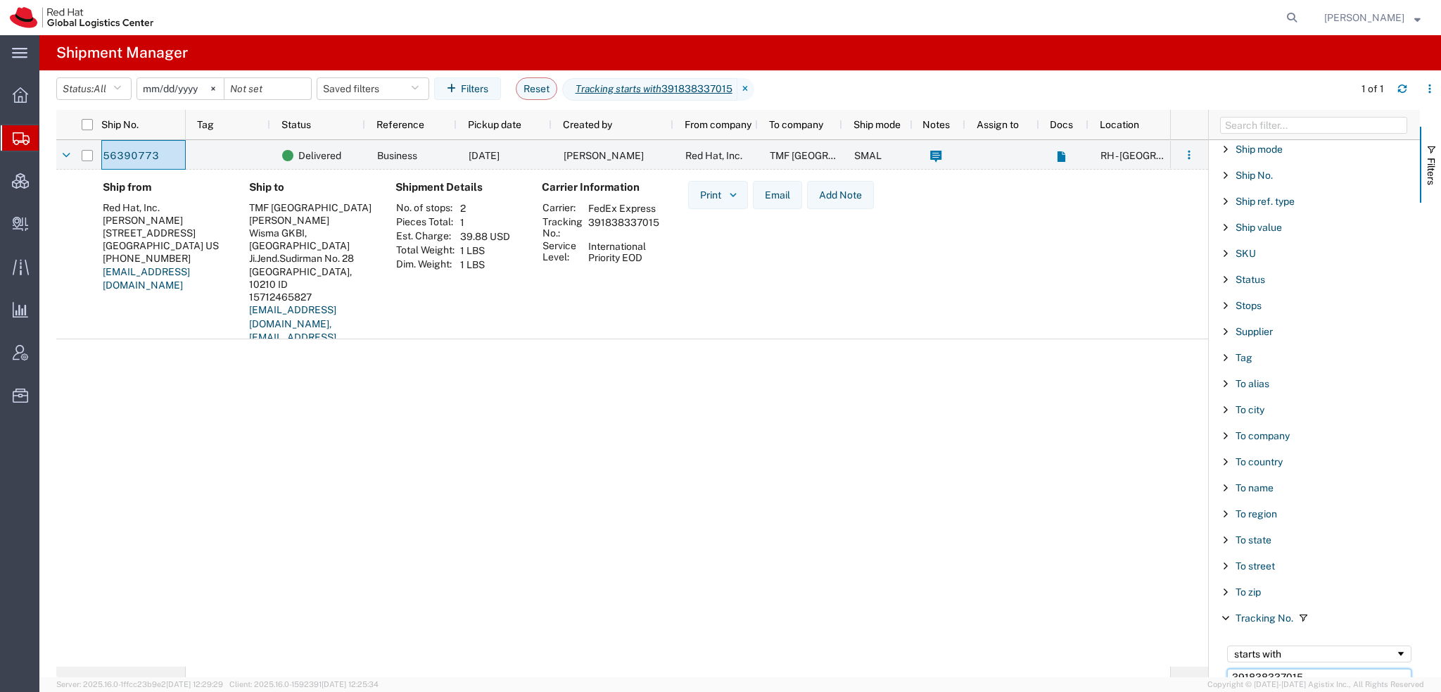
drag, startPoint x: 1312, startPoint y: 666, endPoint x: 585, endPoint y: 506, distance: 743.7
click at [592, 508] on div "Ship No. Tag Status Reference Pickup date Created by From company To company Sh…" at bounding box center [748, 393] width 1385 height 567
paste input "792300799"
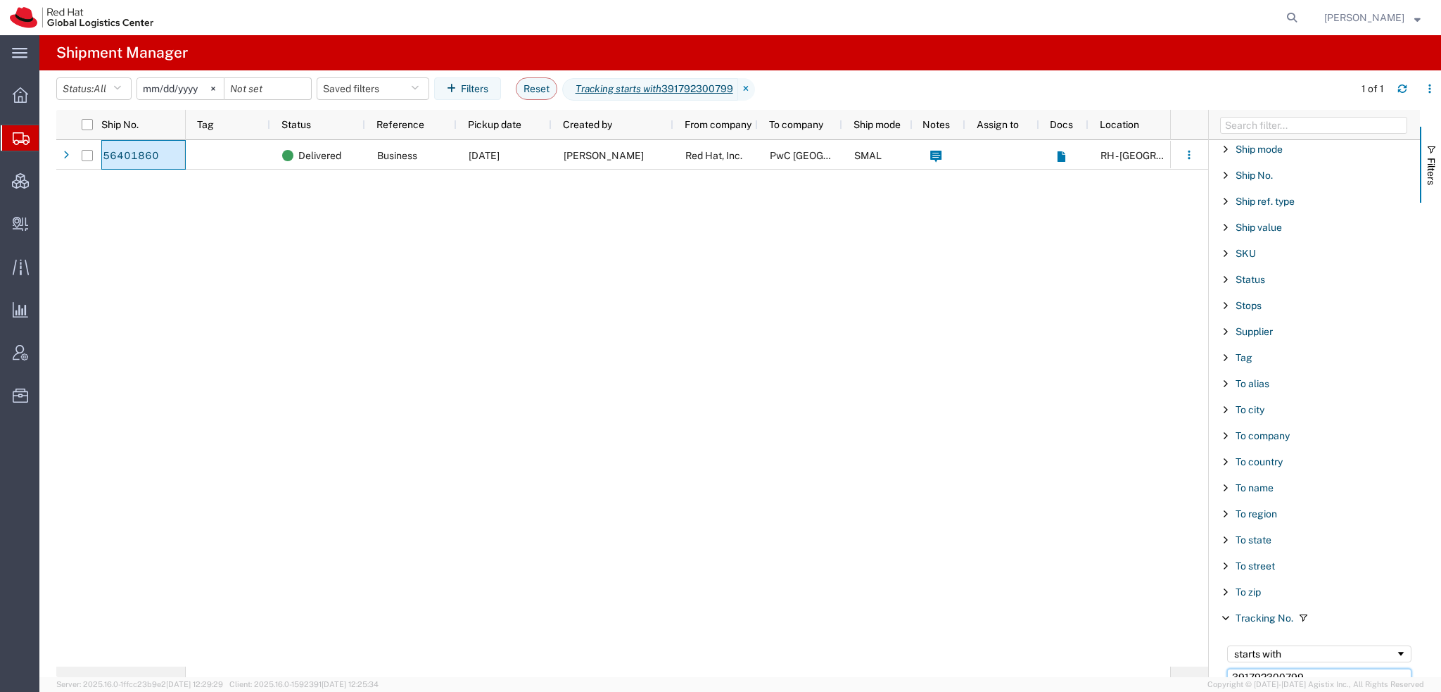
drag, startPoint x: 1311, startPoint y: 668, endPoint x: 524, endPoint y: 505, distance: 804.1
click at [526, 507] on div "Ship No. Tag Status Reference Pickup date Created by From company To company Sh…" at bounding box center [748, 393] width 1385 height 567
paste input "584635088"
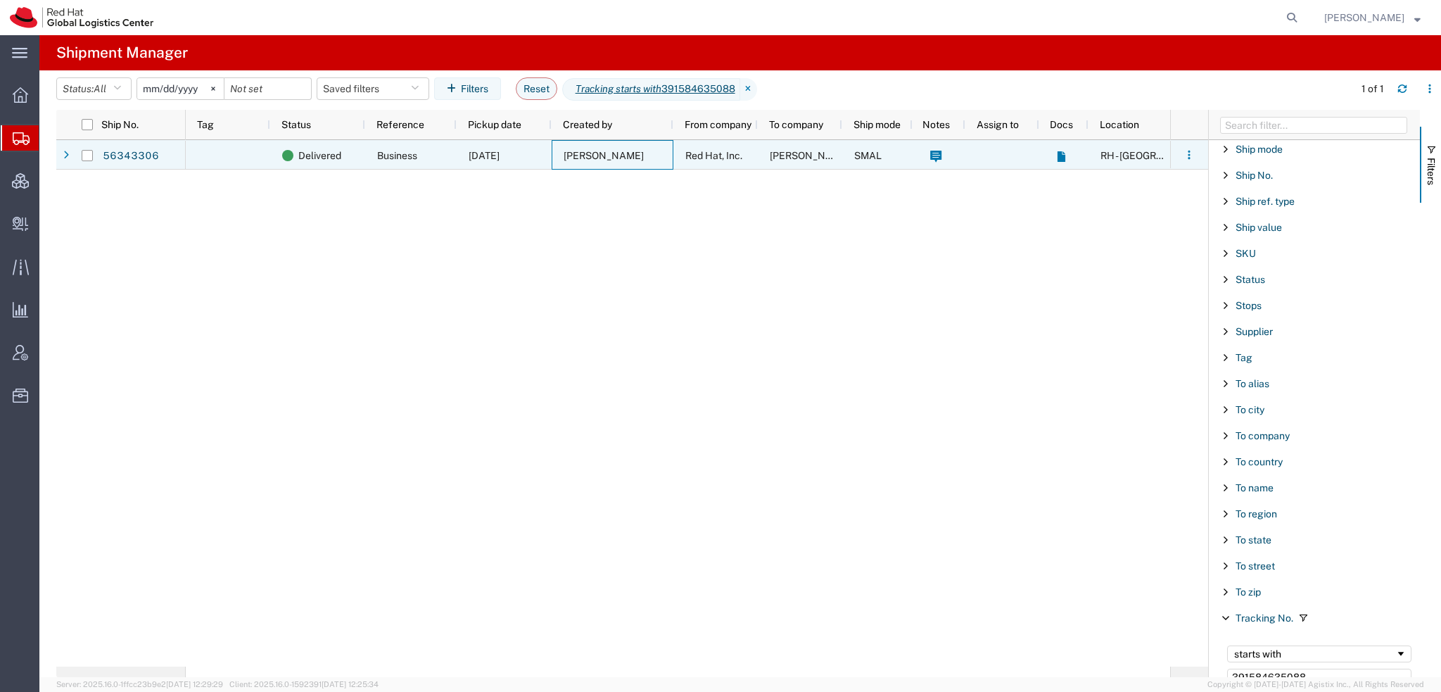
click at [611, 156] on span "Matthew Stepps" at bounding box center [604, 155] width 80 height 11
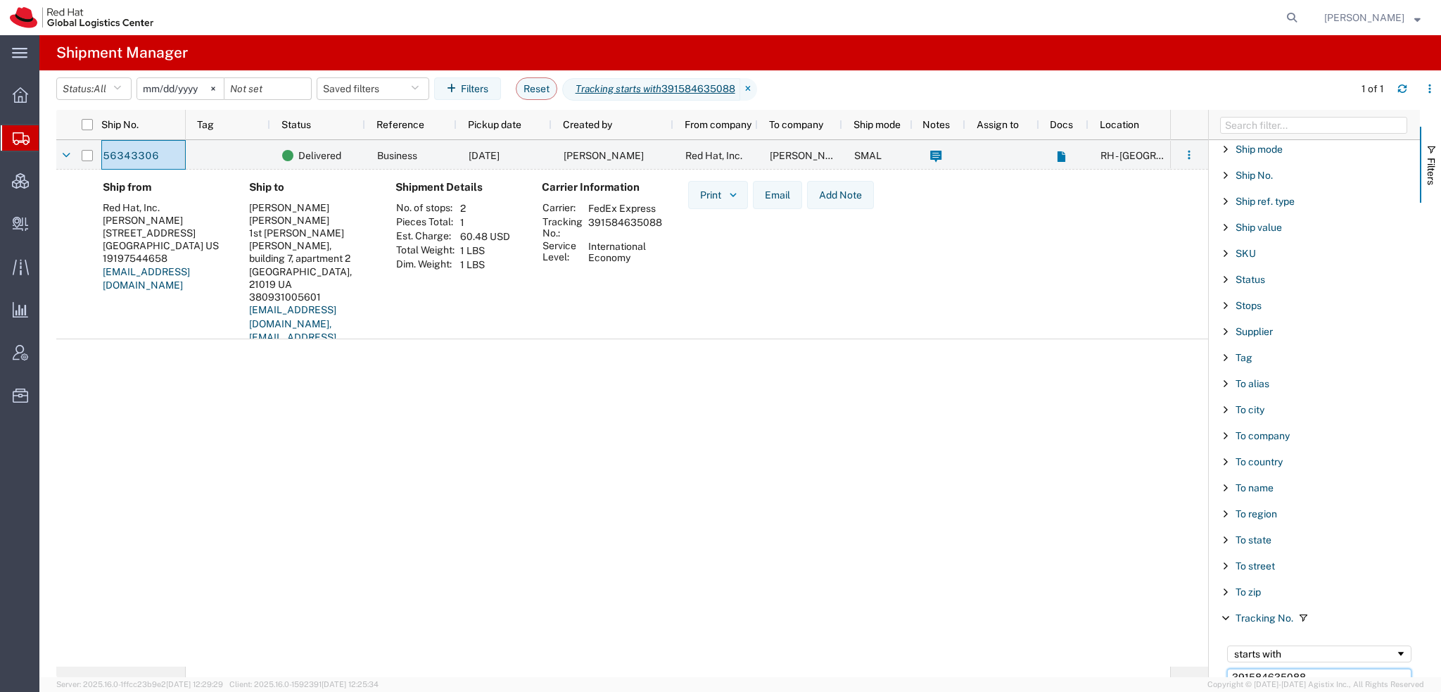
drag, startPoint x: 1314, startPoint y: 664, endPoint x: 730, endPoint y: 592, distance: 588.3
click at [763, 603] on div "Ship No. Tag Status Reference Pickup date Created by From company To company Sh…" at bounding box center [748, 393] width 1385 height 567
paste input "732387887"
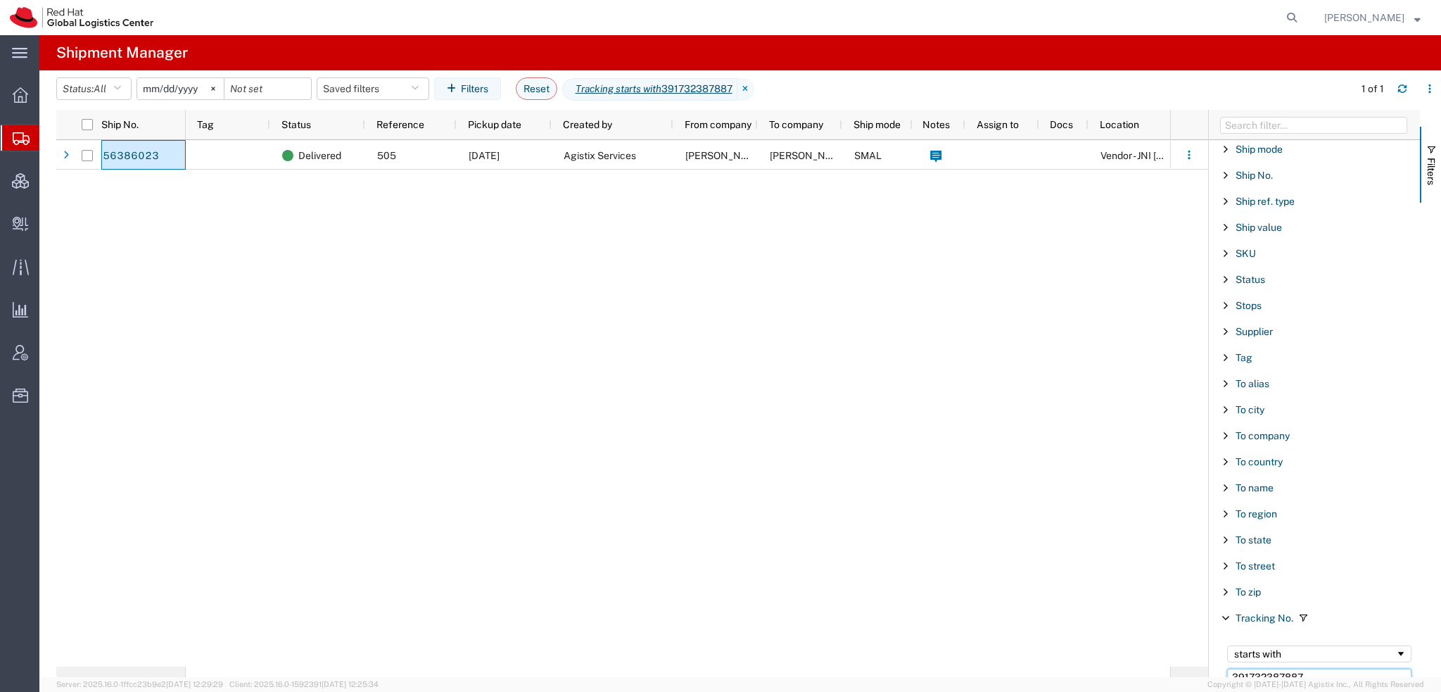
drag, startPoint x: 1323, startPoint y: 670, endPoint x: 571, endPoint y: 502, distance: 769.9
click at [685, 530] on div "Ship No. Tag Status Reference Pickup date Created by From company To company Sh…" at bounding box center [748, 393] width 1385 height 567
paste input "883369585506"
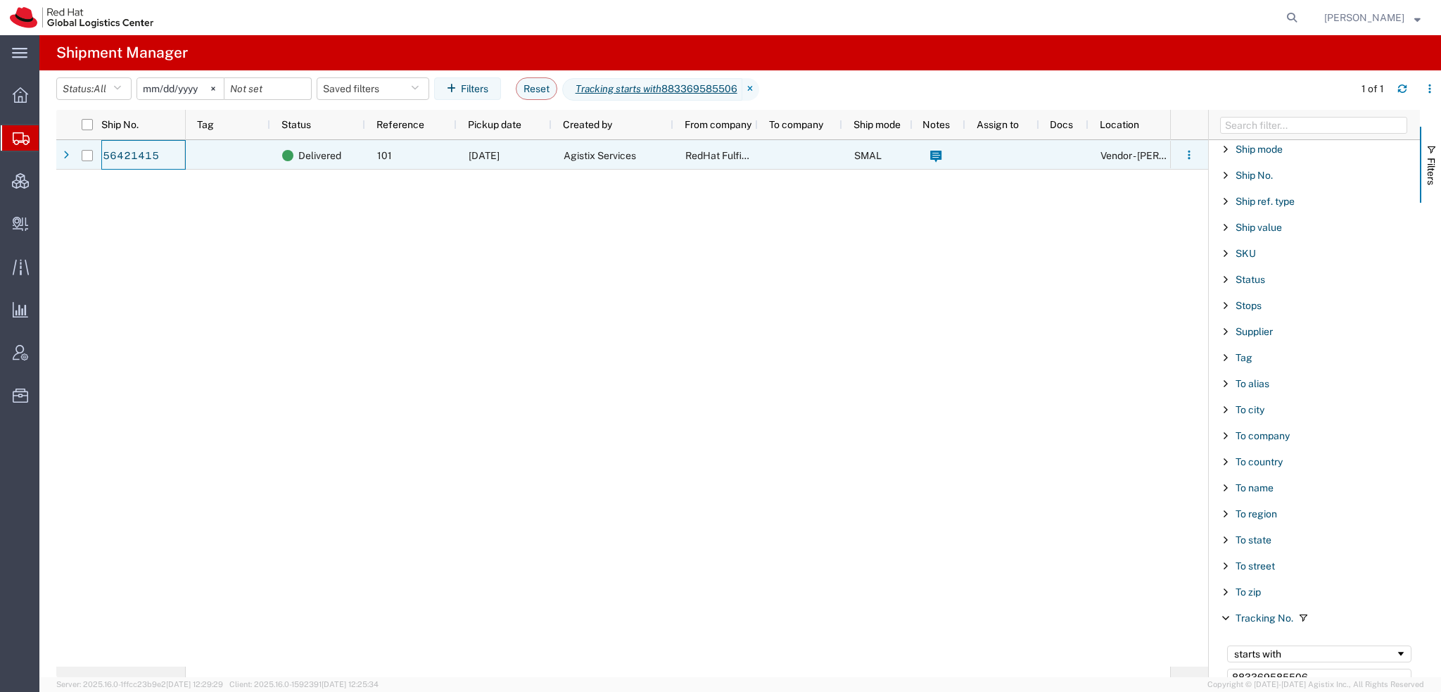
click at [595, 152] on span "Agistix Services" at bounding box center [600, 155] width 72 height 11
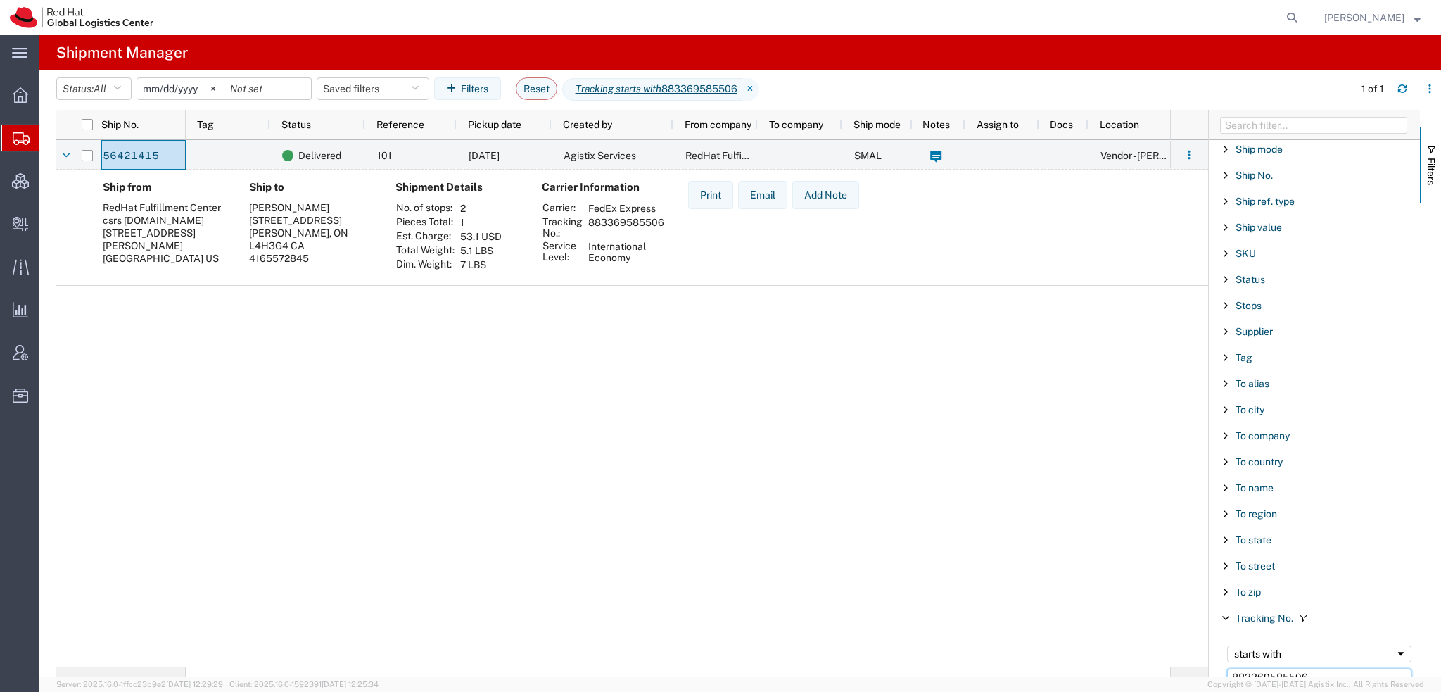
drag, startPoint x: 1339, startPoint y: 675, endPoint x: 857, endPoint y: 566, distance: 494.2
click at [869, 568] on div "Ship No. Tag Status Reference Pickup date Created by From company To company Sh…" at bounding box center [748, 393] width 1385 height 567
paste input "883365754210"
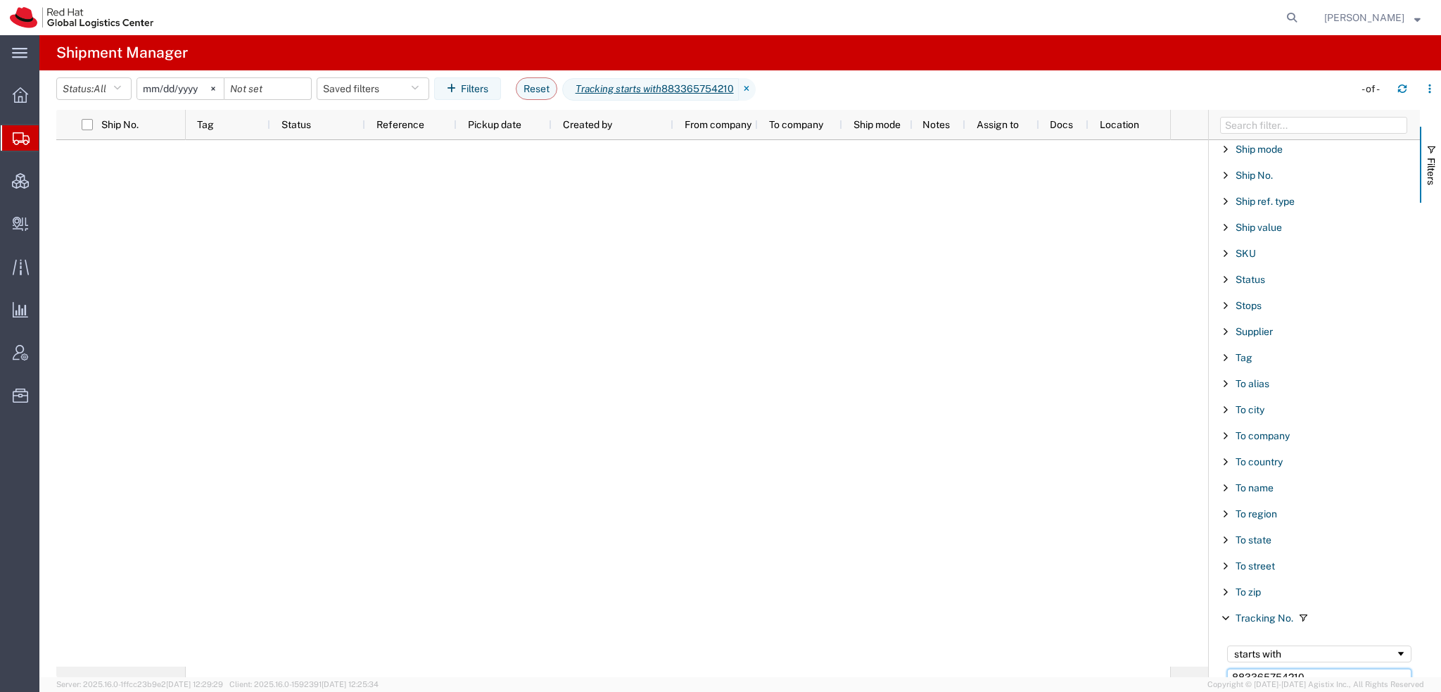
type input "883365754210"
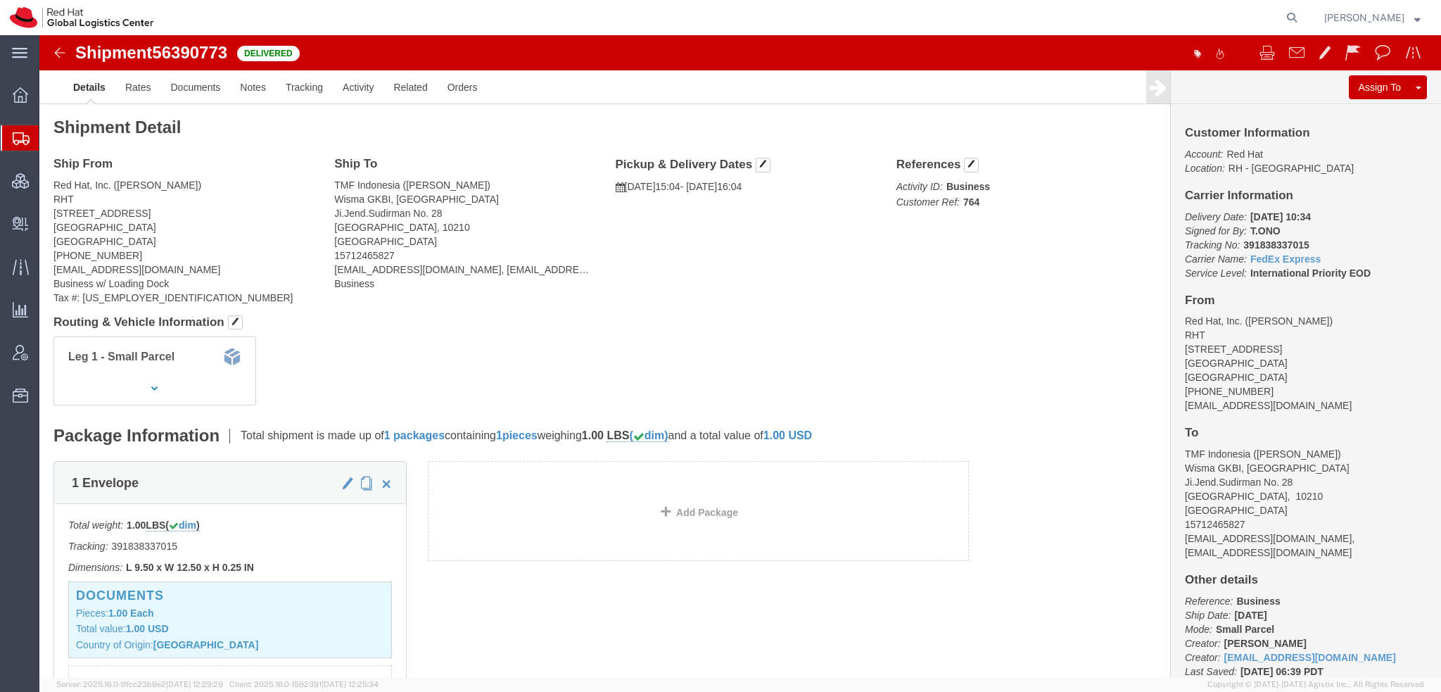
scroll to position [352, 0]
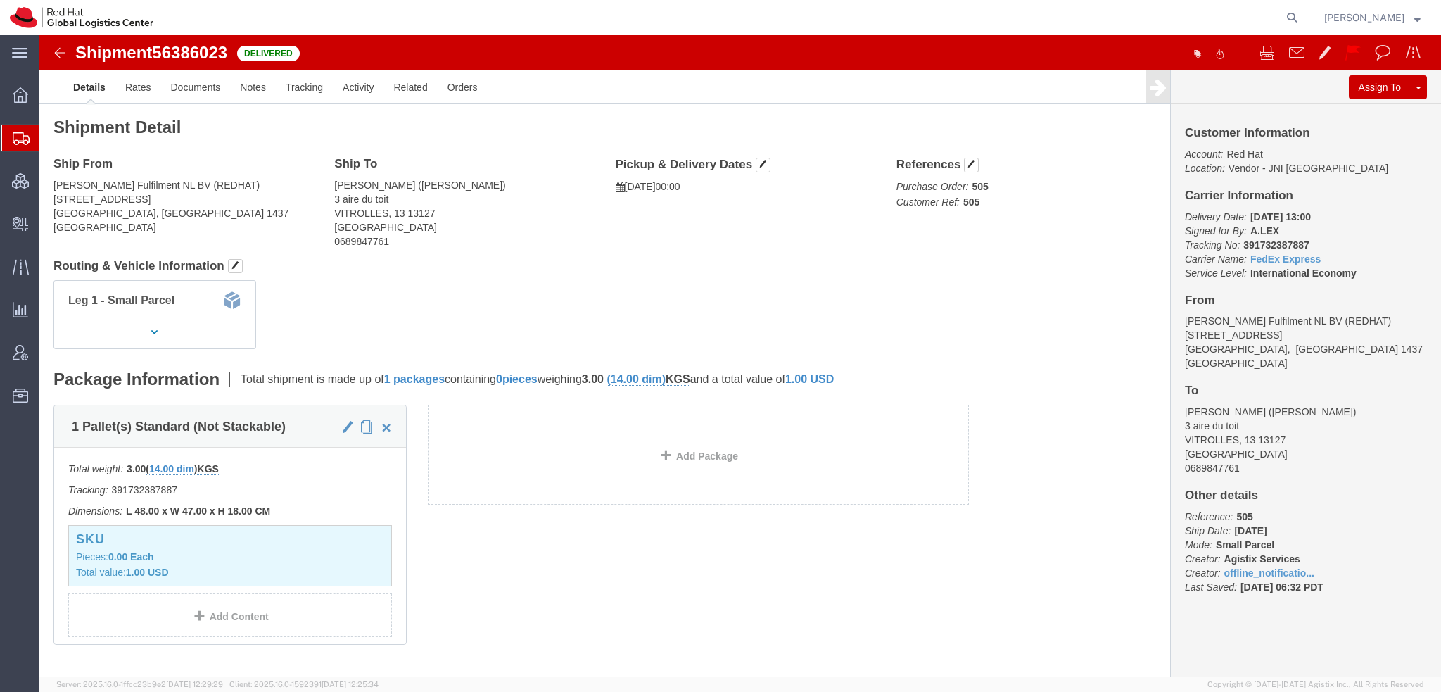
scroll to position [259, 0]
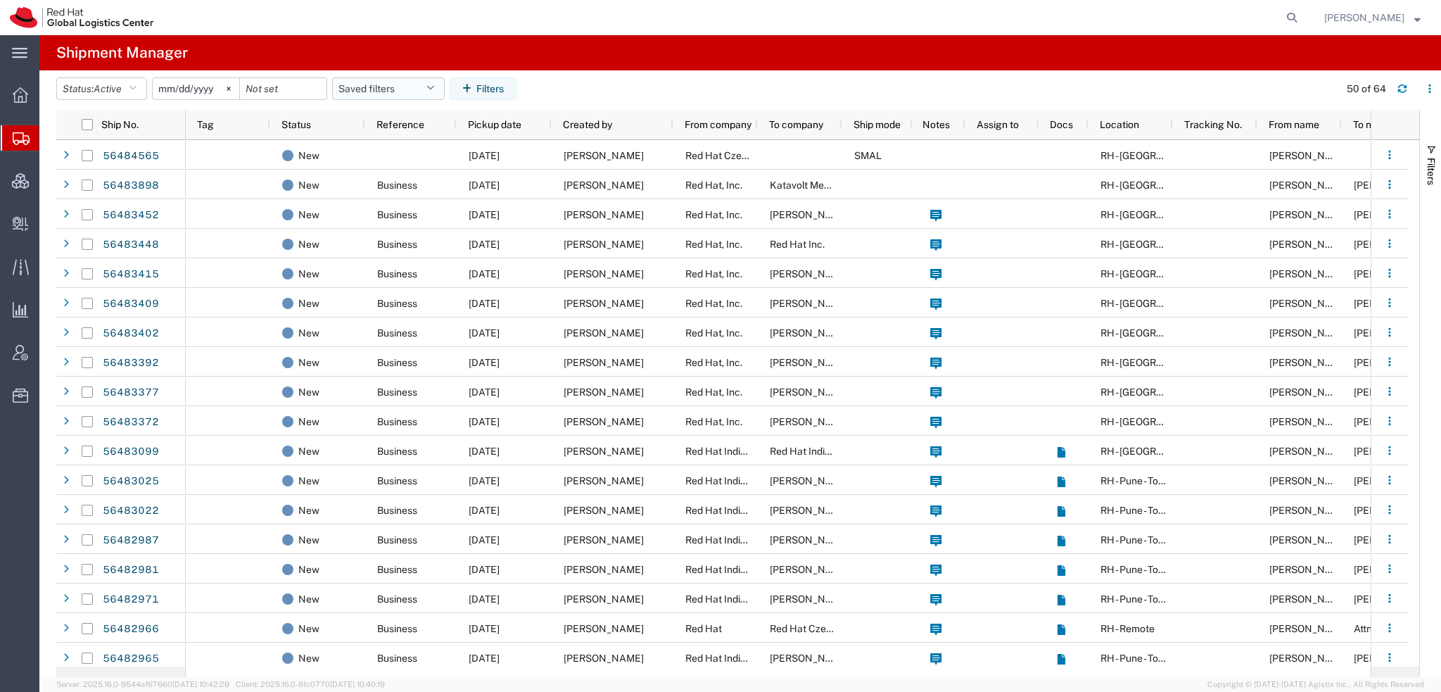
click at [426, 89] on button "Saved filters" at bounding box center [388, 88] width 113 height 23
click at [368, 154] on span "Americas" at bounding box center [426, 150] width 184 height 26
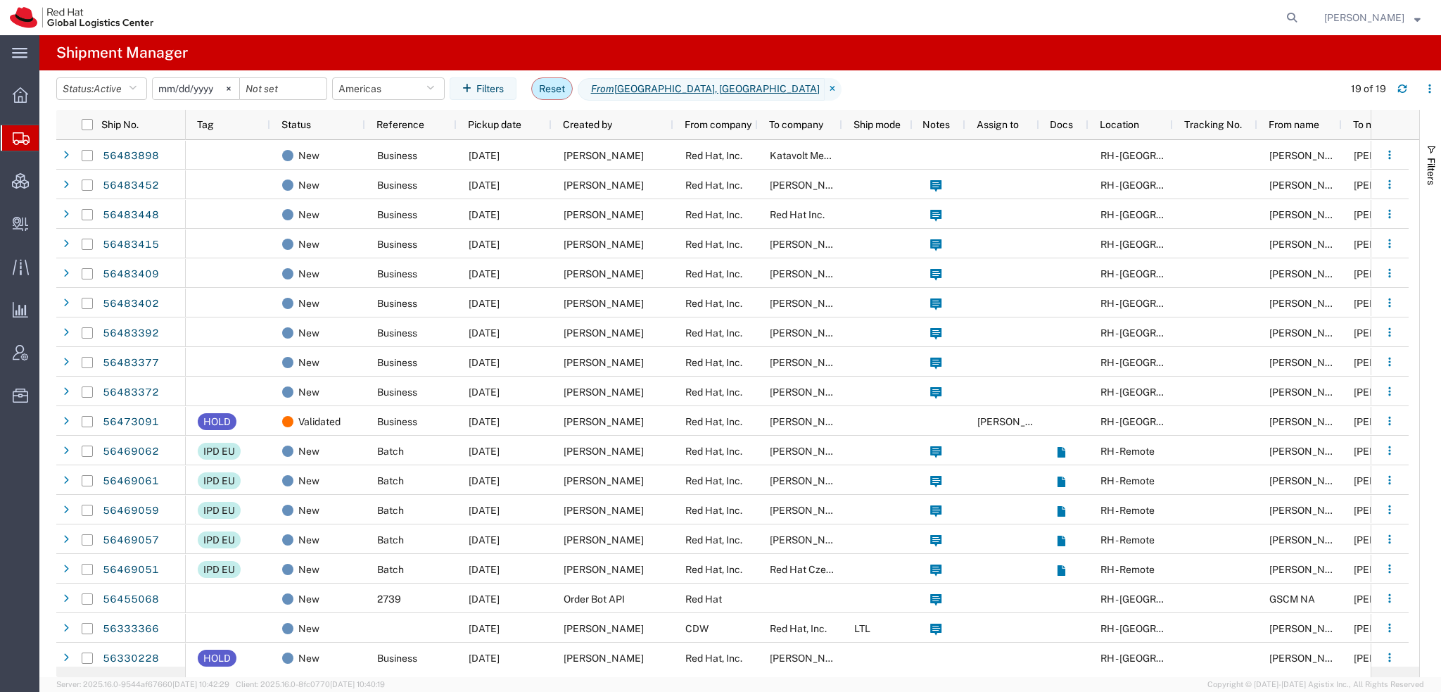
click at [543, 81] on button "Reset" at bounding box center [552, 88] width 42 height 23
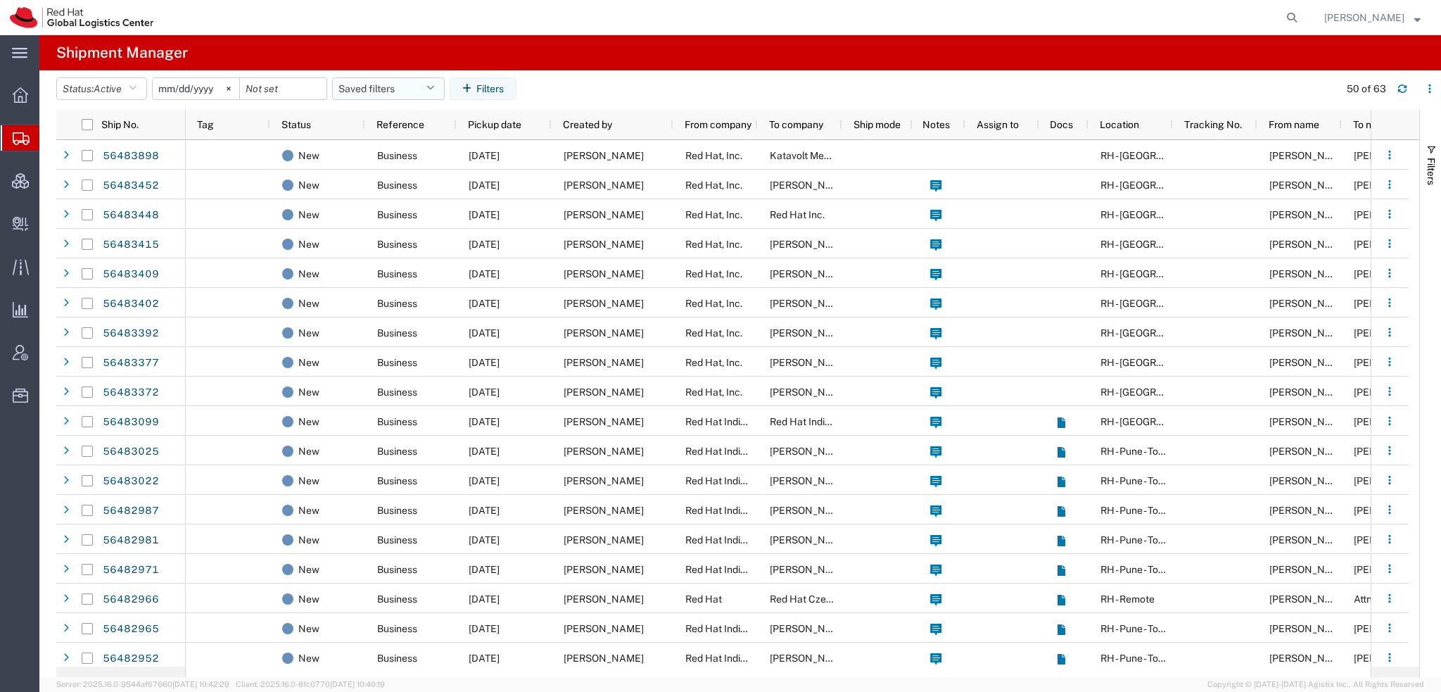
click at [445, 92] on button "Saved filters" at bounding box center [388, 88] width 113 height 23
click at [374, 148] on span "Americas" at bounding box center [426, 150] width 184 height 26
type input "[DATE]"
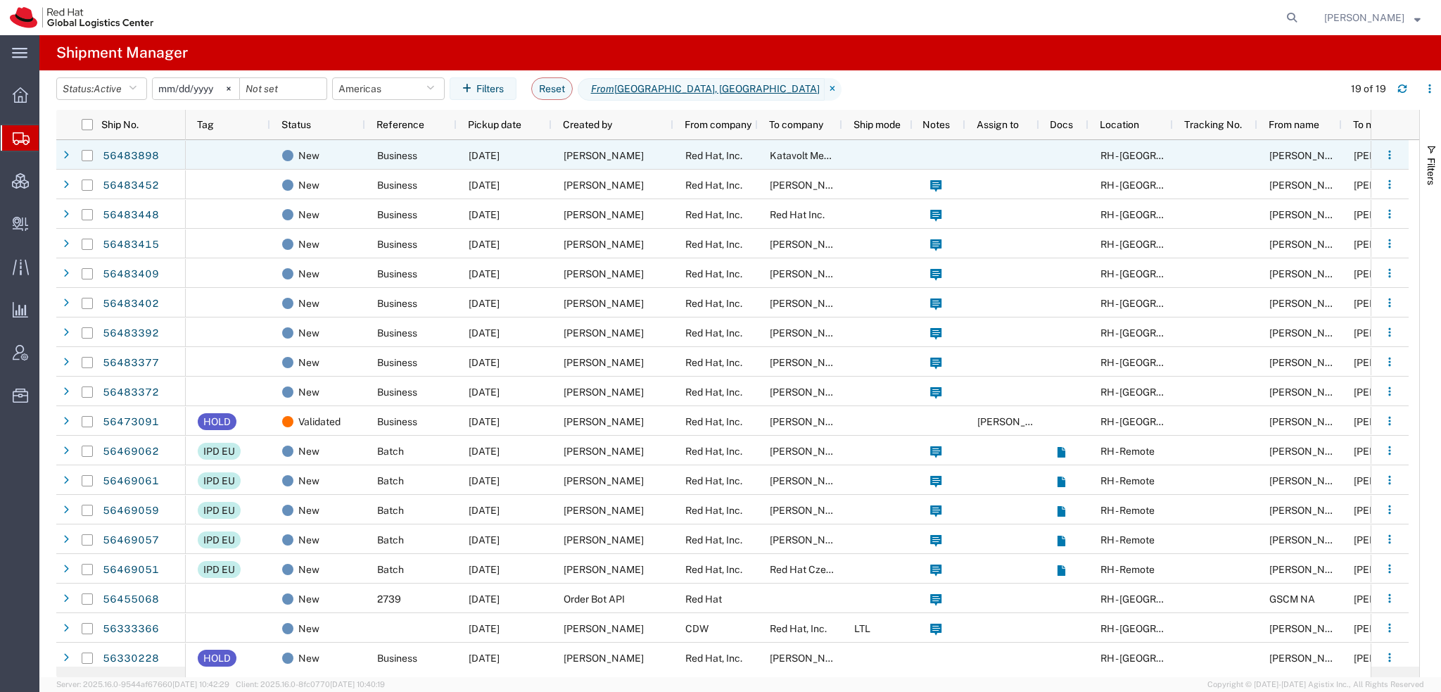
click at [799, 160] on span "Katavolt Media, LLC" at bounding box center [815, 155] width 90 height 11
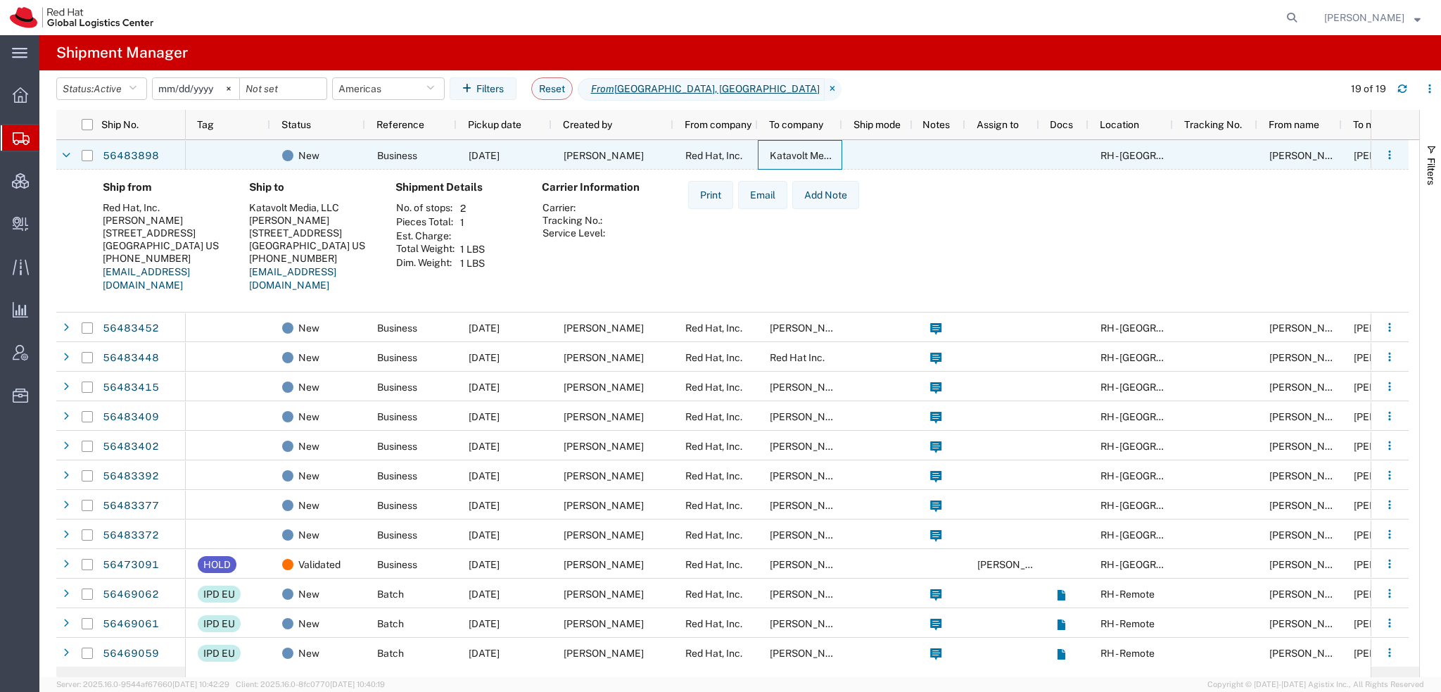
click at [799, 160] on span "Katavolt Media, LLC" at bounding box center [815, 155] width 90 height 11
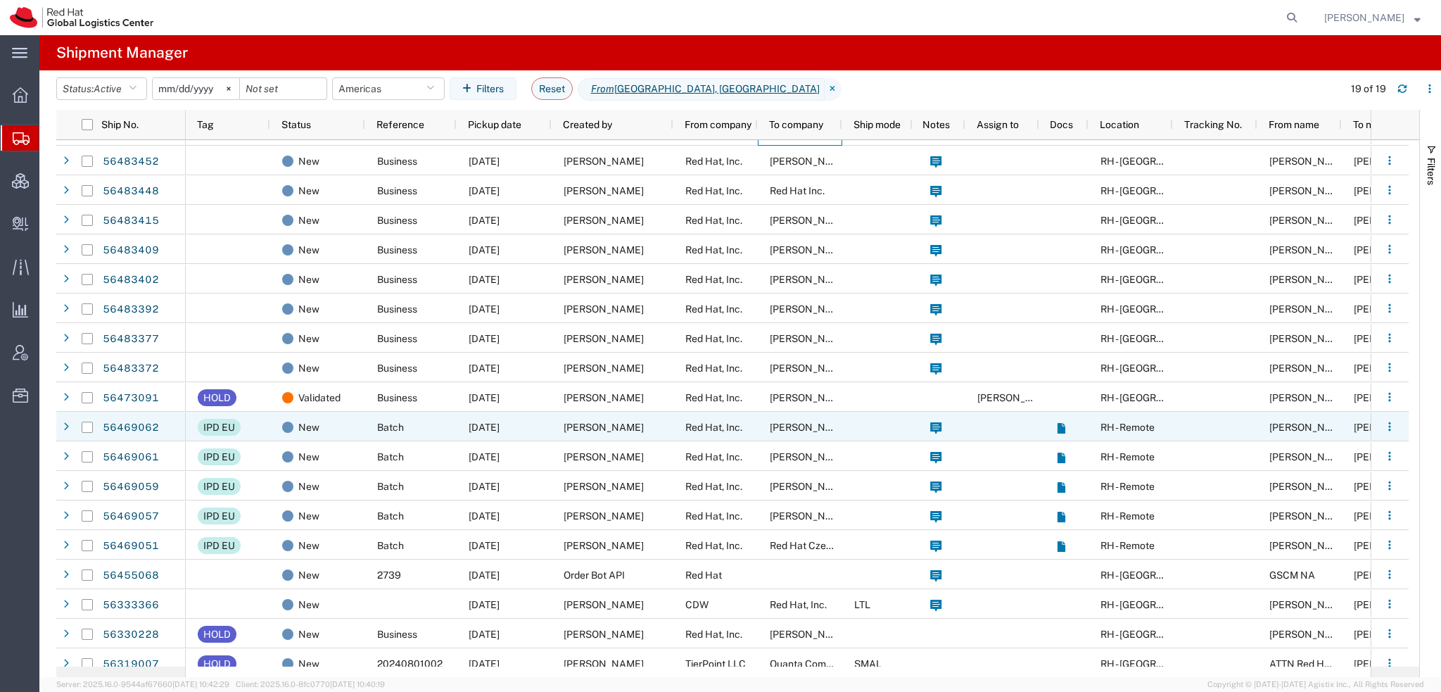
scroll to position [35, 0]
